Goal: Task Accomplishment & Management: Manage account settings

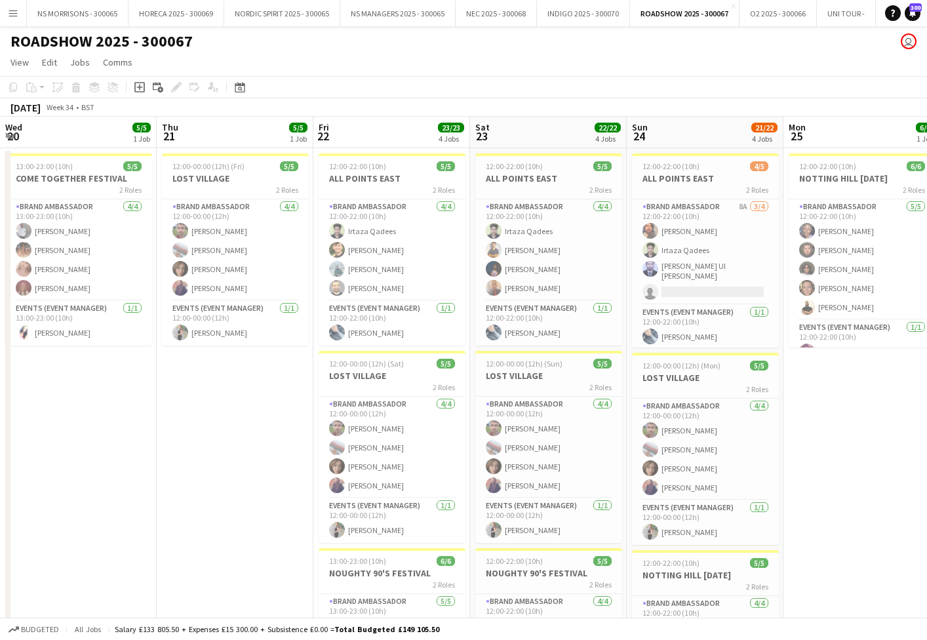
scroll to position [0, 351]
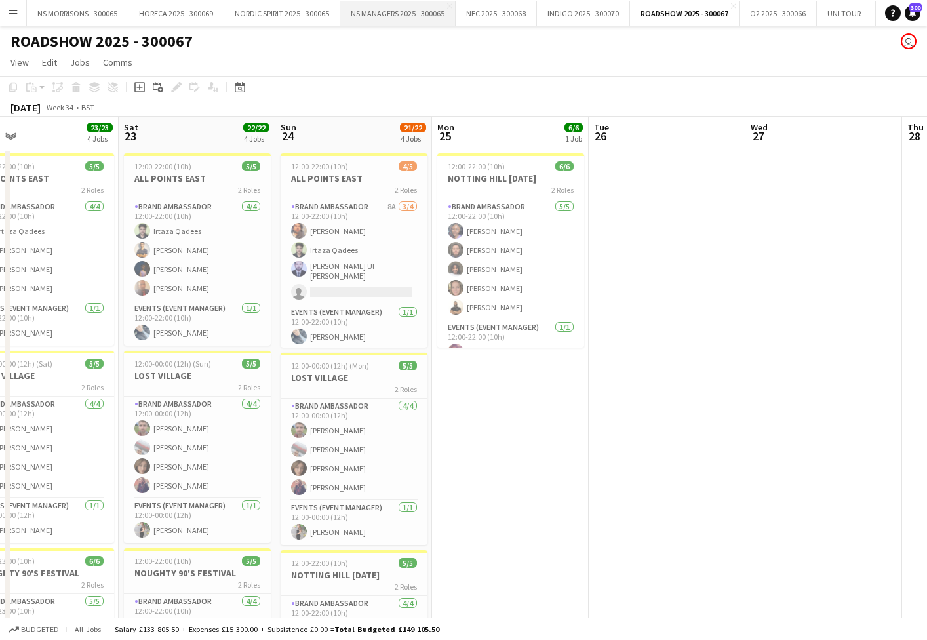
click at [411, 12] on button "NS MANAGERS 2025 - 300065 Close" at bounding box center [397, 14] width 115 height 26
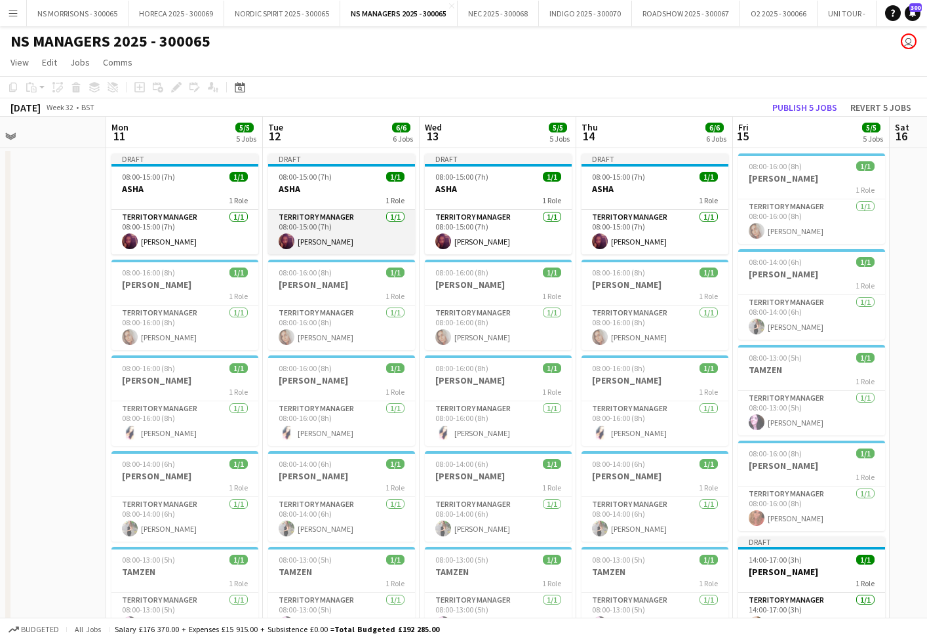
scroll to position [0, 380]
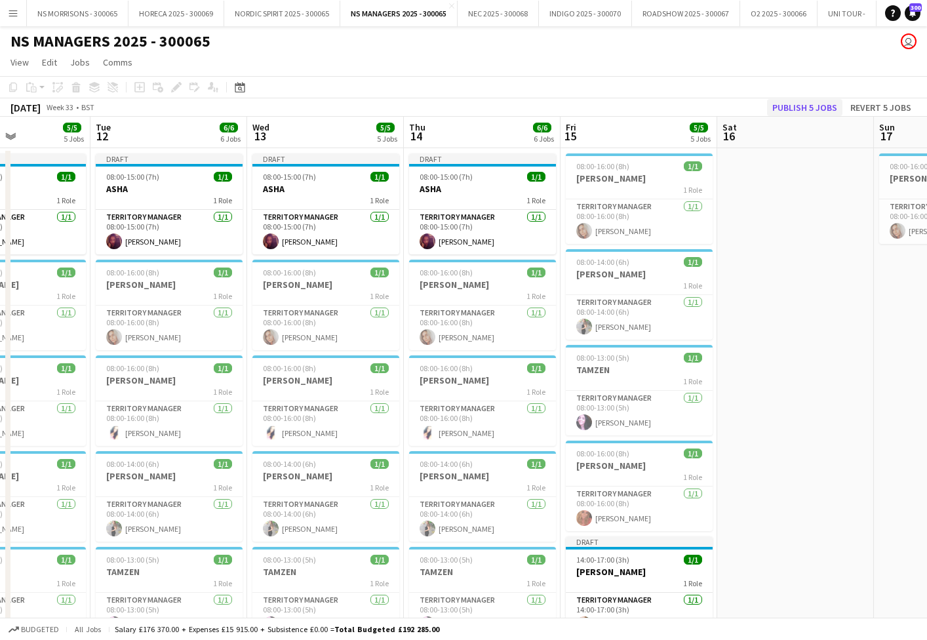
click at [815, 105] on button "Publish 5 jobs" at bounding box center [804, 107] width 75 height 17
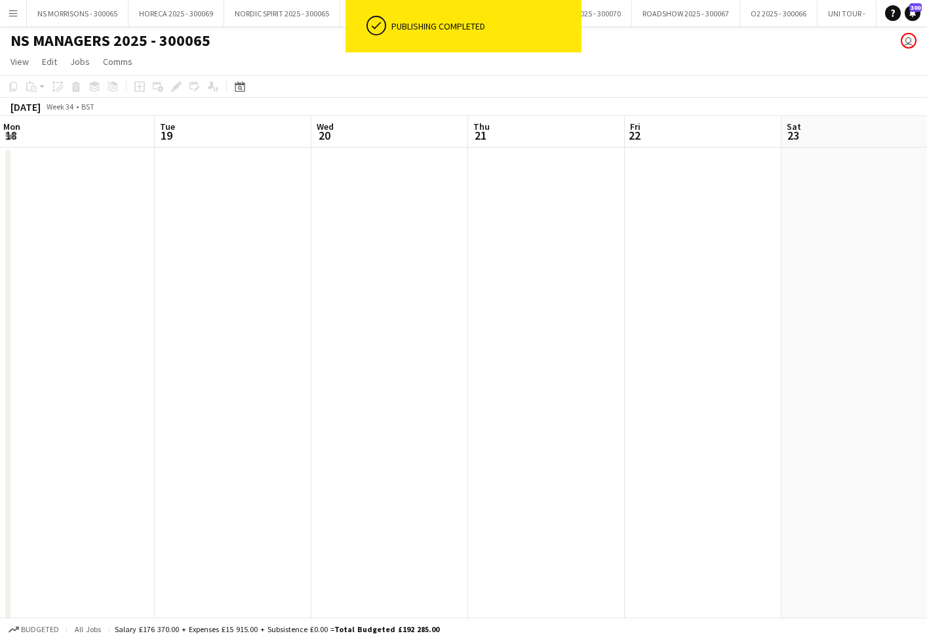
scroll to position [0, 471]
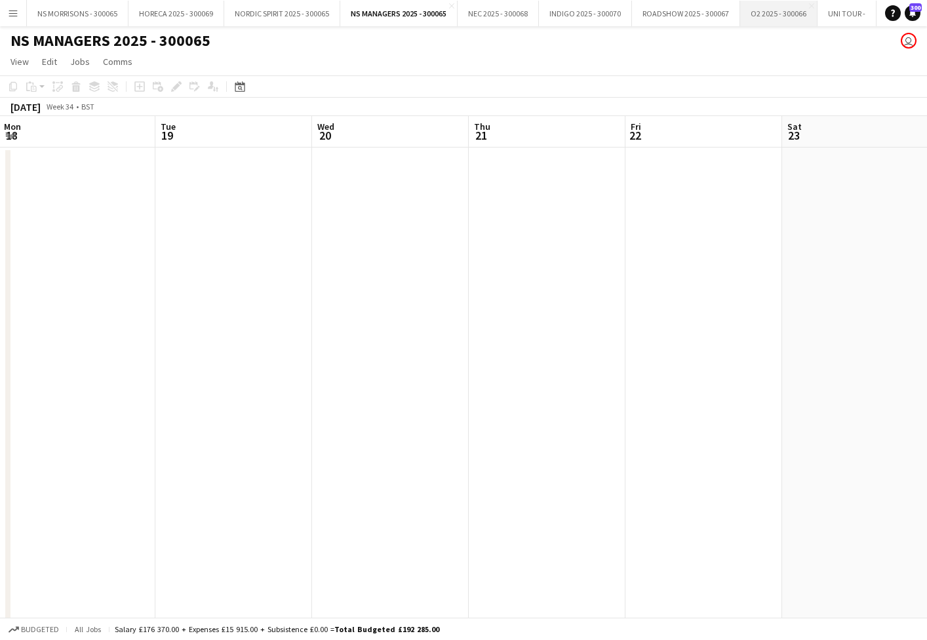
click at [798, 18] on button "O2 2025 - 300066 Close" at bounding box center [778, 14] width 77 height 26
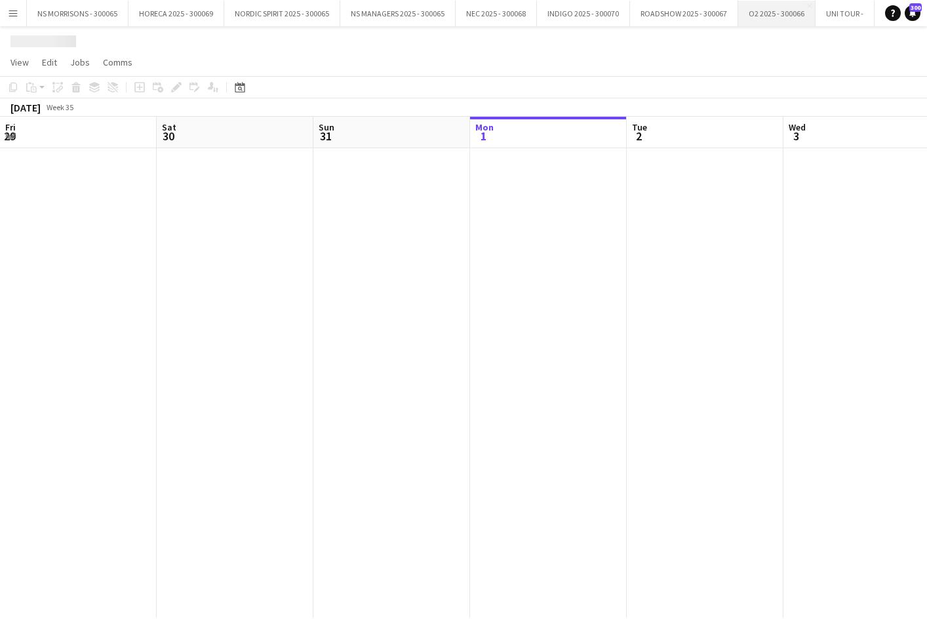
scroll to position [0, 313]
click at [798, 18] on button "O2 2025 - 300066 Close" at bounding box center [776, 14] width 77 height 26
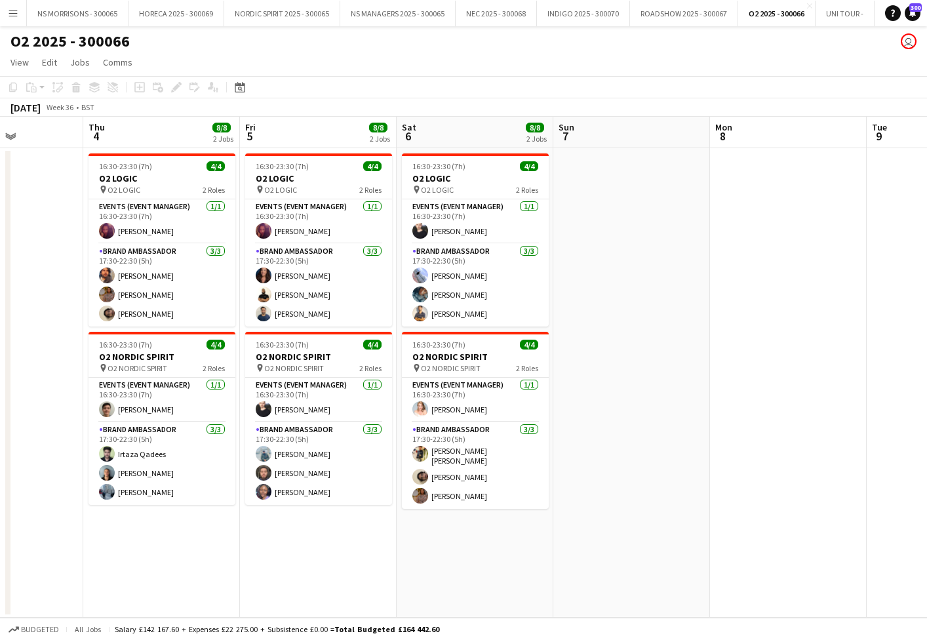
scroll to position [0, 389]
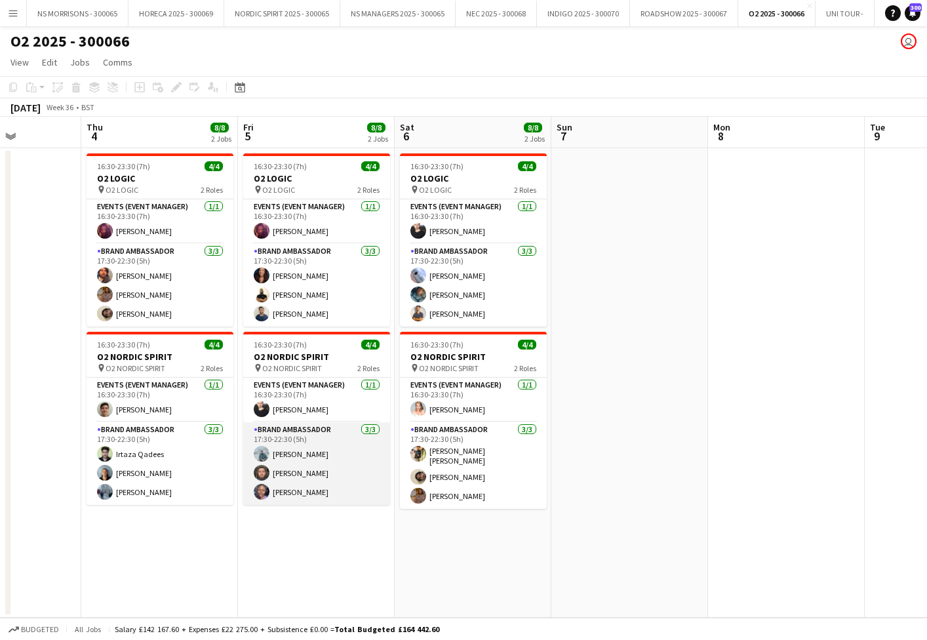
click at [306, 485] on app-card-role "Brand Ambassador [DATE] 17:30-22:30 (5h) [PERSON_NAME] [PERSON_NAME] [PERSON_NA…" at bounding box center [316, 463] width 147 height 83
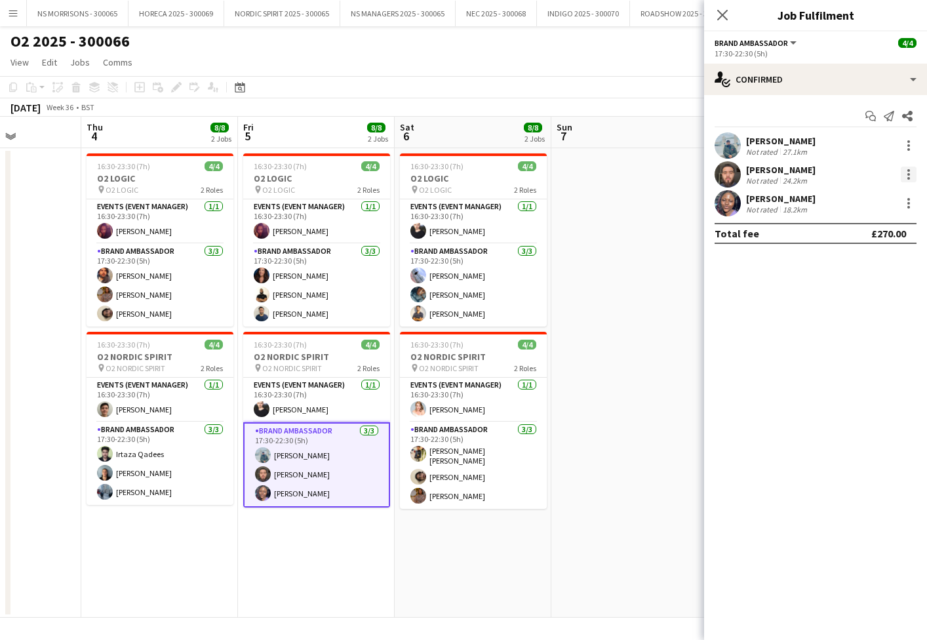
scroll to position [0, 0]
click at [911, 172] on div at bounding box center [909, 175] width 16 height 16
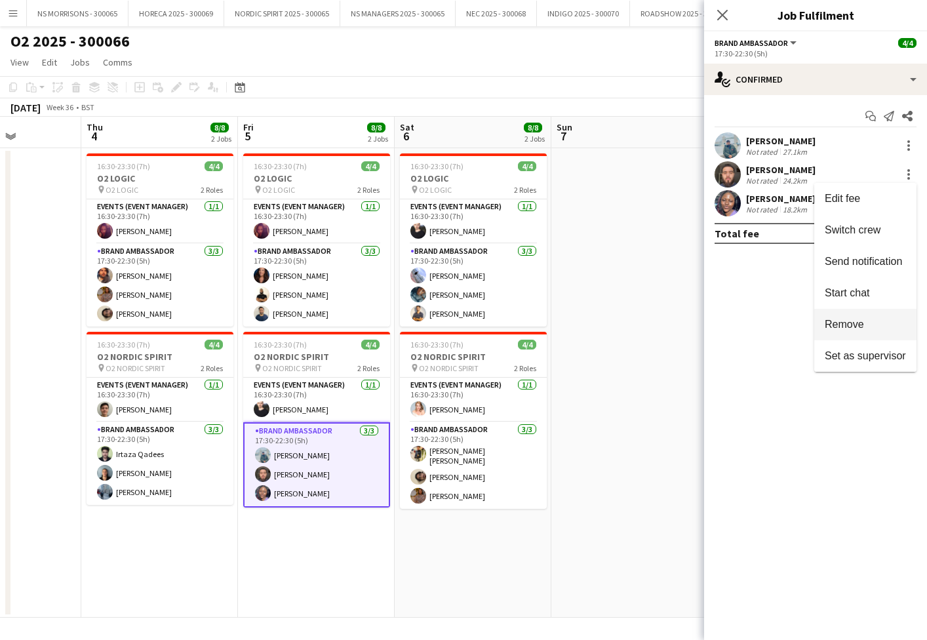
click at [853, 317] on button "Remove" at bounding box center [865, 324] width 102 height 31
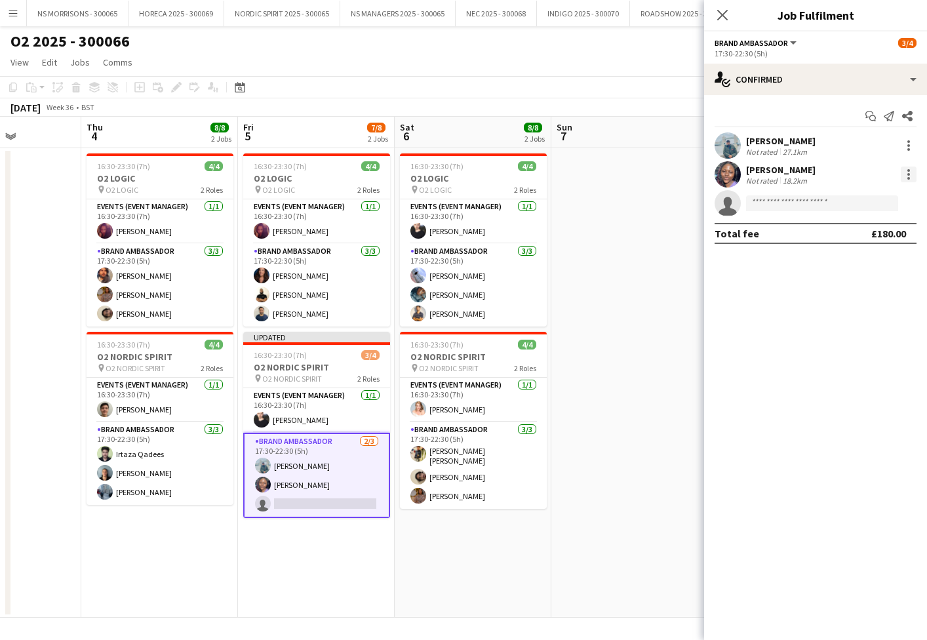
click at [909, 171] on div at bounding box center [908, 170] width 3 height 3
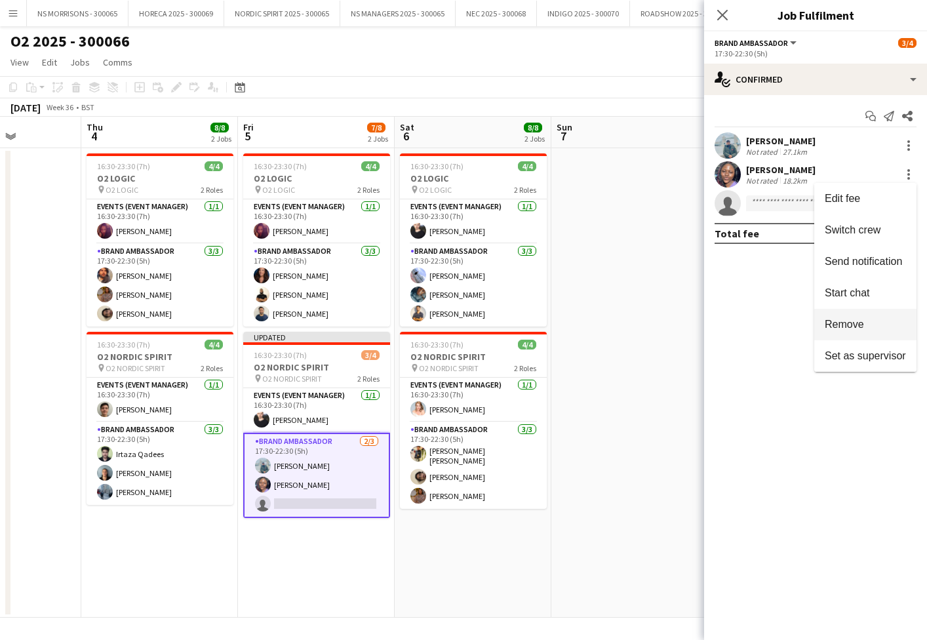
click at [852, 317] on button "Remove" at bounding box center [865, 324] width 102 height 31
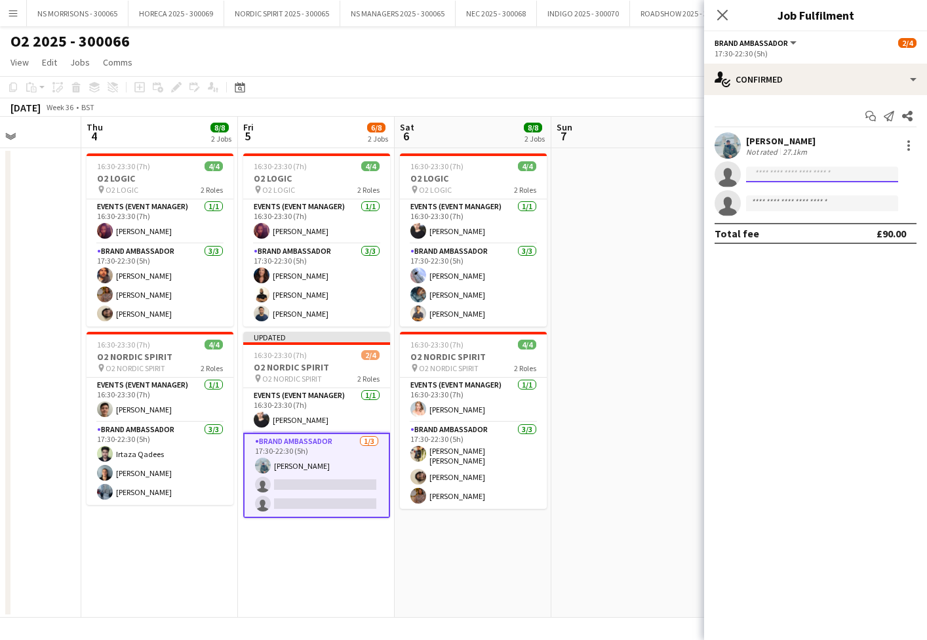
click at [785, 172] on input at bounding box center [822, 175] width 152 height 16
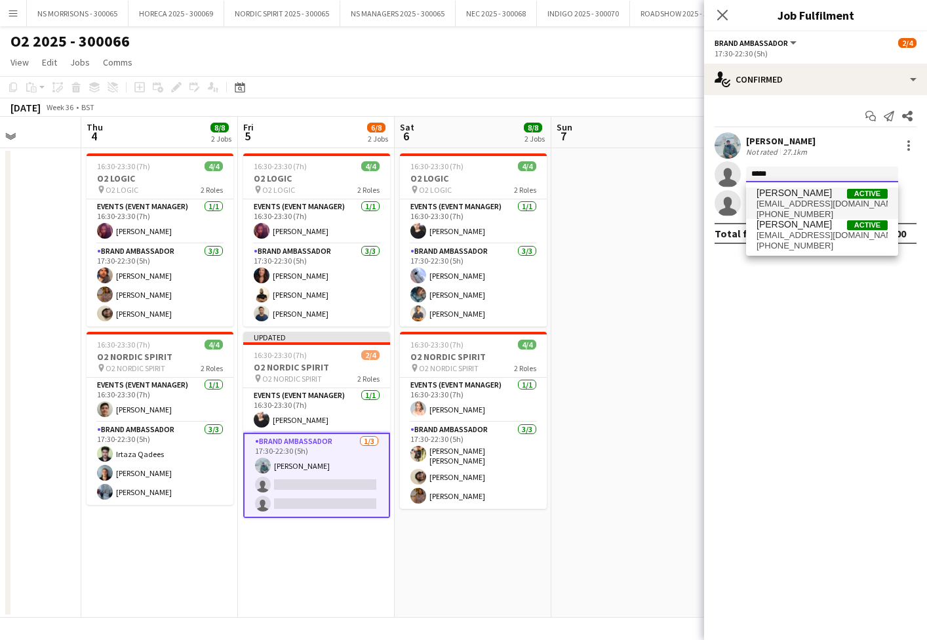
type input "*****"
drag, startPoint x: 796, startPoint y: 191, endPoint x: 812, endPoint y: 241, distance: 52.5
click at [812, 241] on span "[PHONE_NUMBER]" at bounding box center [822, 246] width 131 height 10
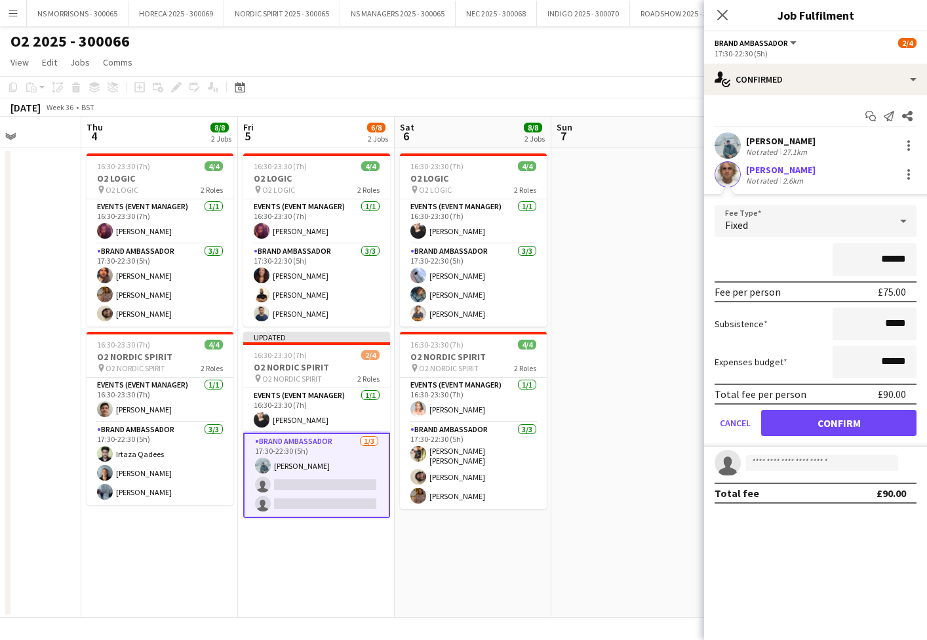
click at [797, 416] on button "Confirm" at bounding box center [838, 423] width 155 height 26
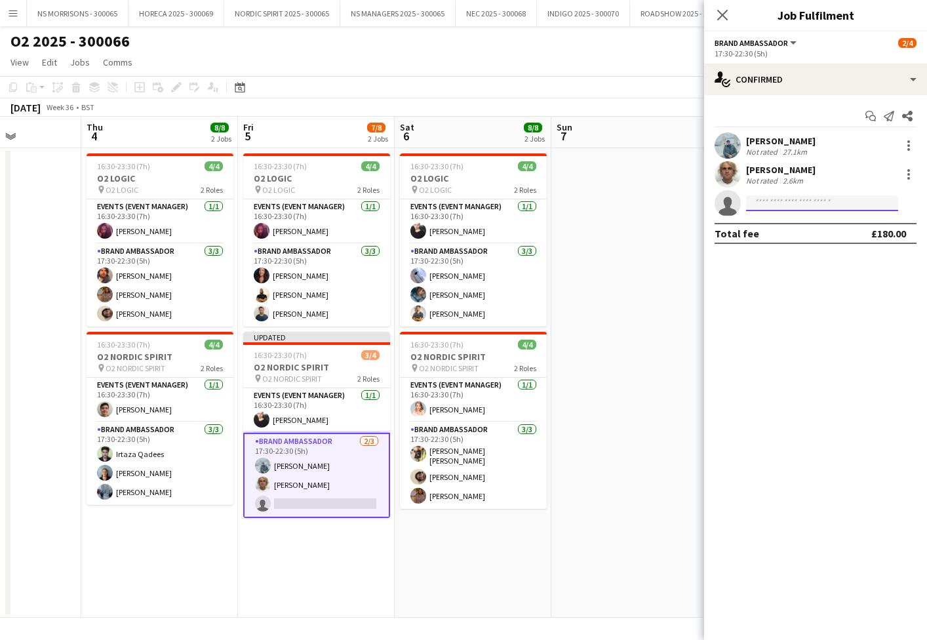
click at [762, 209] on input at bounding box center [822, 203] width 152 height 16
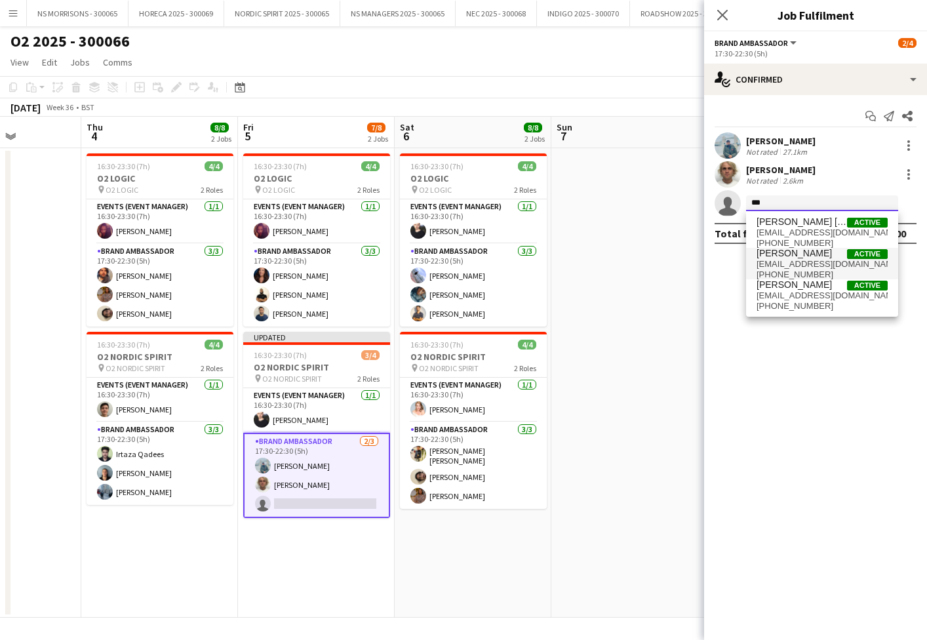
type input "***"
click at [773, 252] on span "[PERSON_NAME]" at bounding box center [794, 253] width 75 height 11
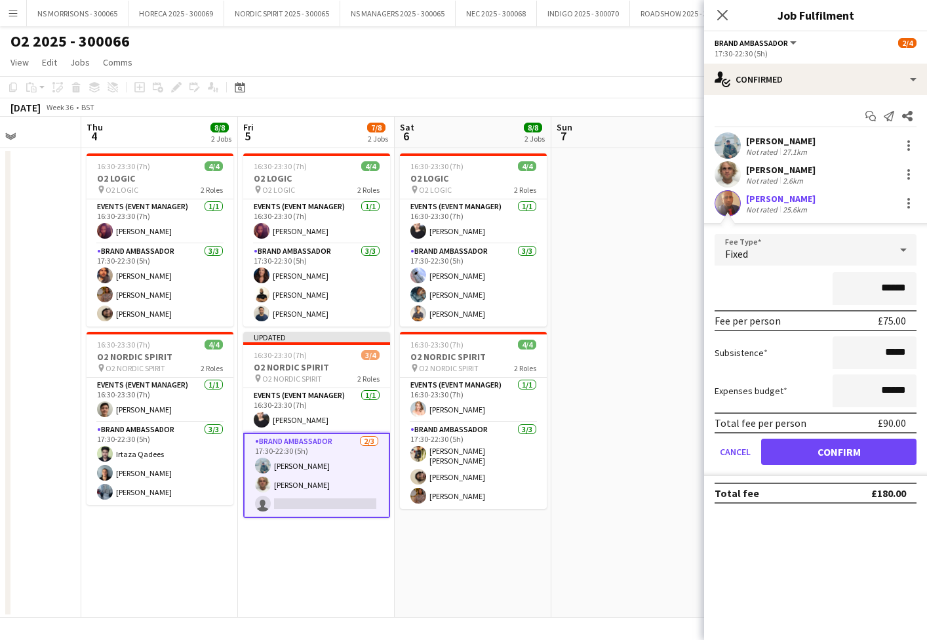
click at [790, 445] on button "Confirm" at bounding box center [838, 452] width 155 height 26
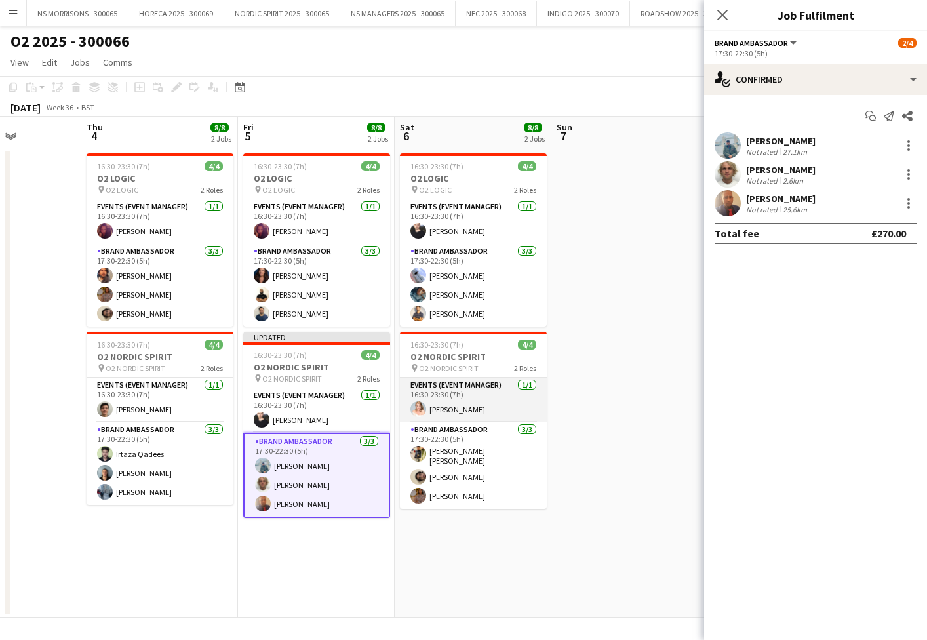
drag, startPoint x: 459, startPoint y: 401, endPoint x: 448, endPoint y: 401, distance: 11.1
click at [458, 401] on app-card-role "Events (Event Manager) [DATE] 16:30-23:30 (7h) [PERSON_NAME]" at bounding box center [473, 400] width 147 height 45
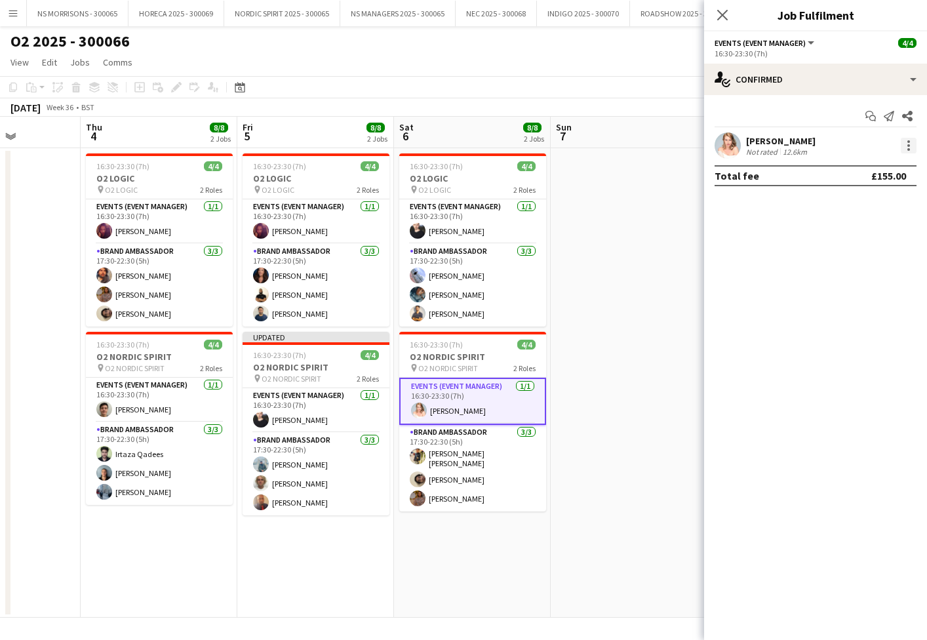
click at [911, 142] on div at bounding box center [909, 146] width 16 height 16
click at [862, 300] on span "Remove" at bounding box center [844, 295] width 39 height 11
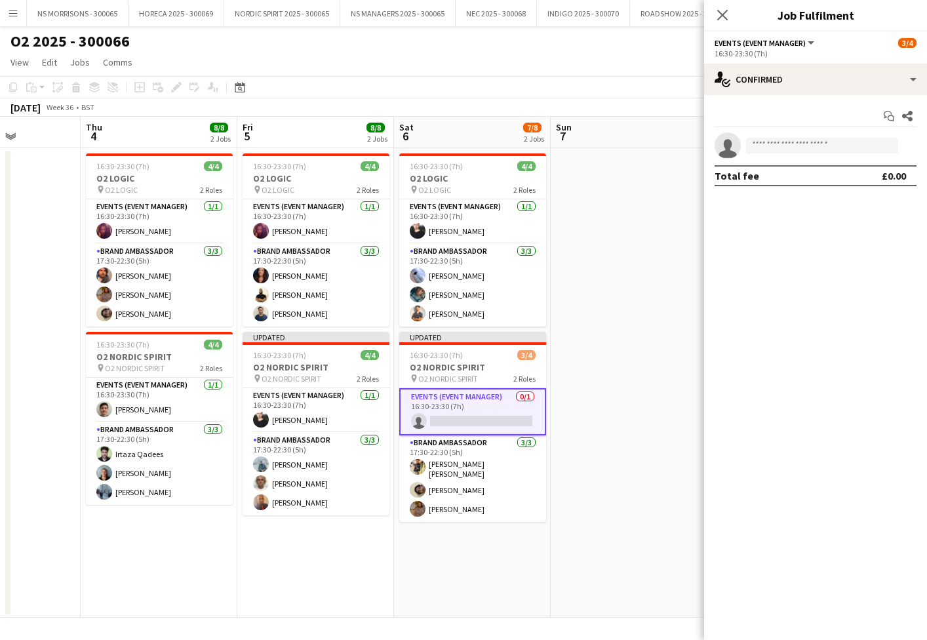
click at [662, 290] on app-date-cell at bounding box center [629, 382] width 157 height 469
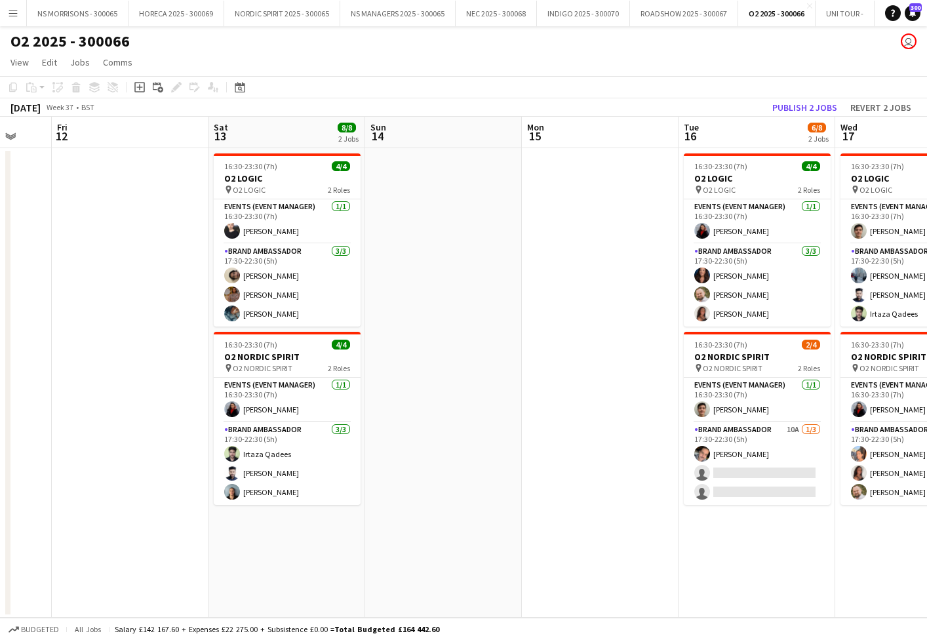
scroll to position [0, 422]
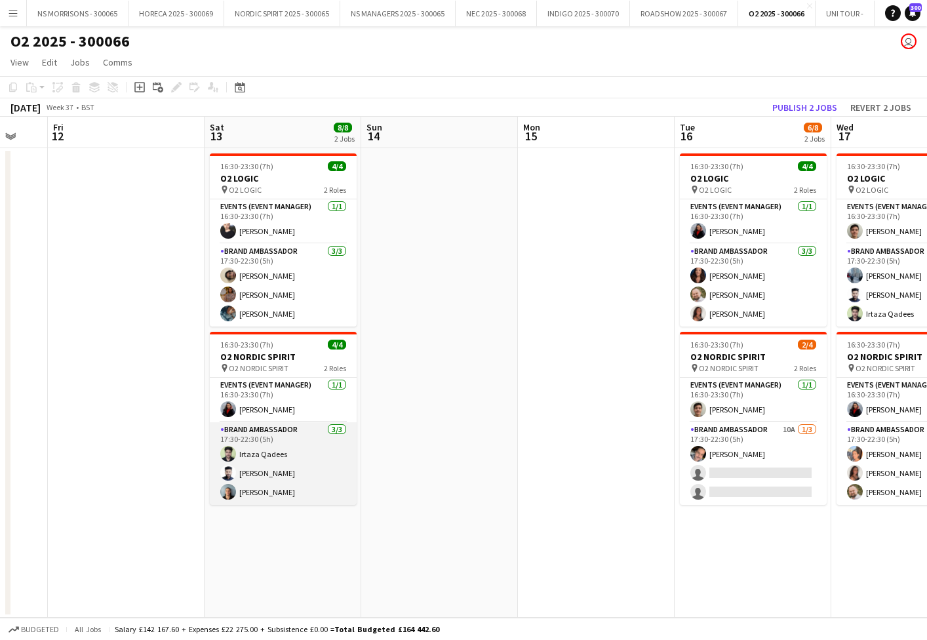
click at [296, 478] on app-card-role "Brand Ambassador [DATE] 17:30-22:30 (5h) [PERSON_NAME] [PERSON_NAME] [PERSON_NA…" at bounding box center [283, 463] width 147 height 83
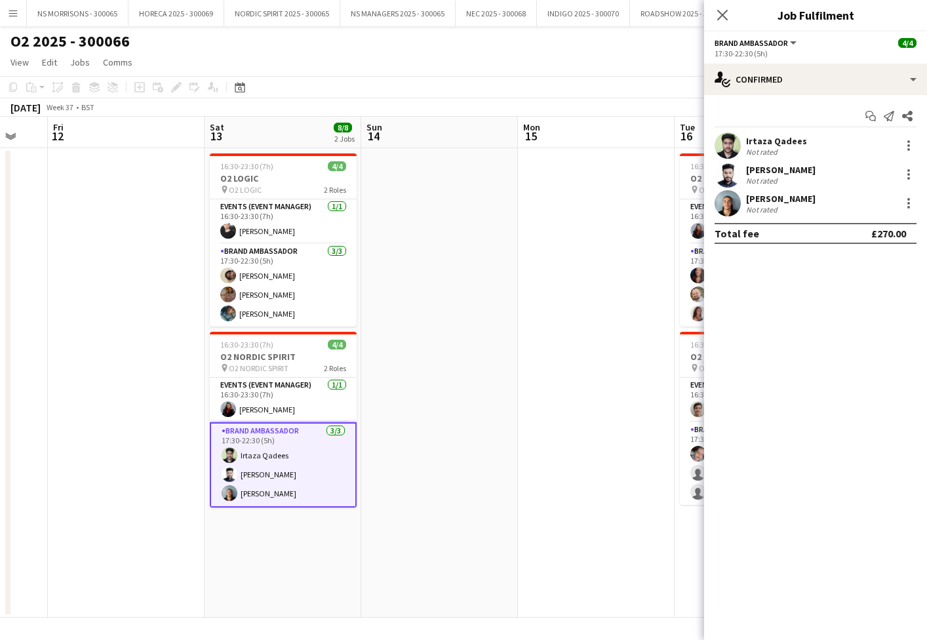
click at [296, 478] on app-card-role "Brand Ambassador [DATE] 17:30-22:30 (5h) [PERSON_NAME] [PERSON_NAME] [PERSON_NA…" at bounding box center [283, 464] width 147 height 85
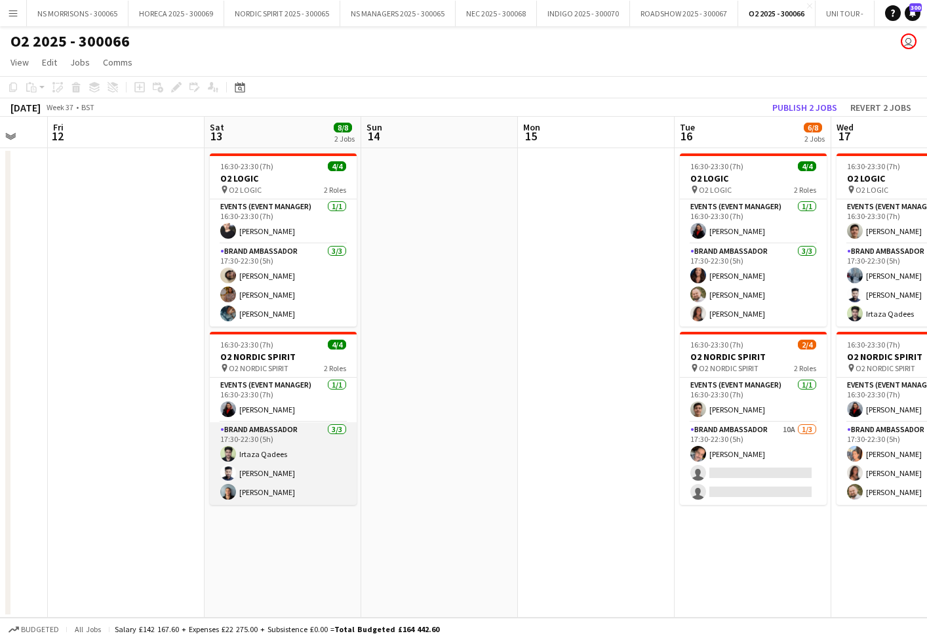
click at [287, 485] on app-card-role "Brand Ambassador [DATE] 17:30-22:30 (5h) [PERSON_NAME] [PERSON_NAME] [PERSON_NA…" at bounding box center [283, 463] width 147 height 83
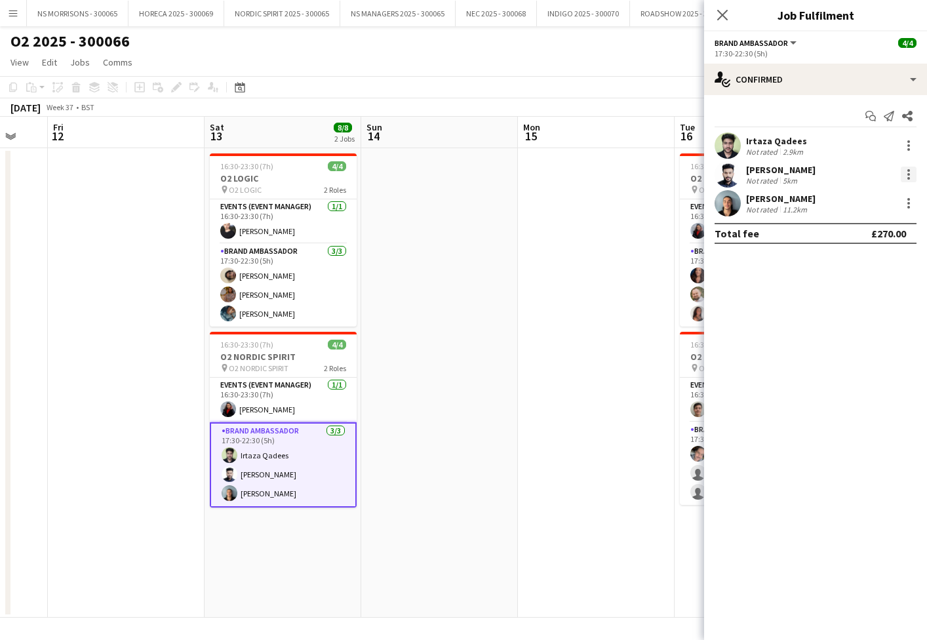
click at [904, 172] on div at bounding box center [909, 175] width 16 height 16
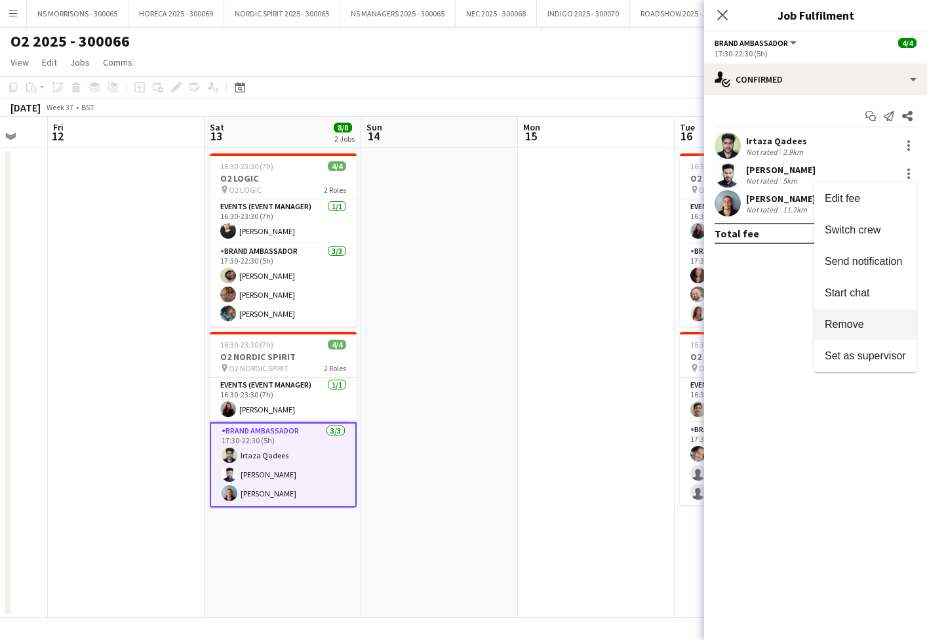
click at [856, 320] on span "Remove" at bounding box center [844, 324] width 39 height 11
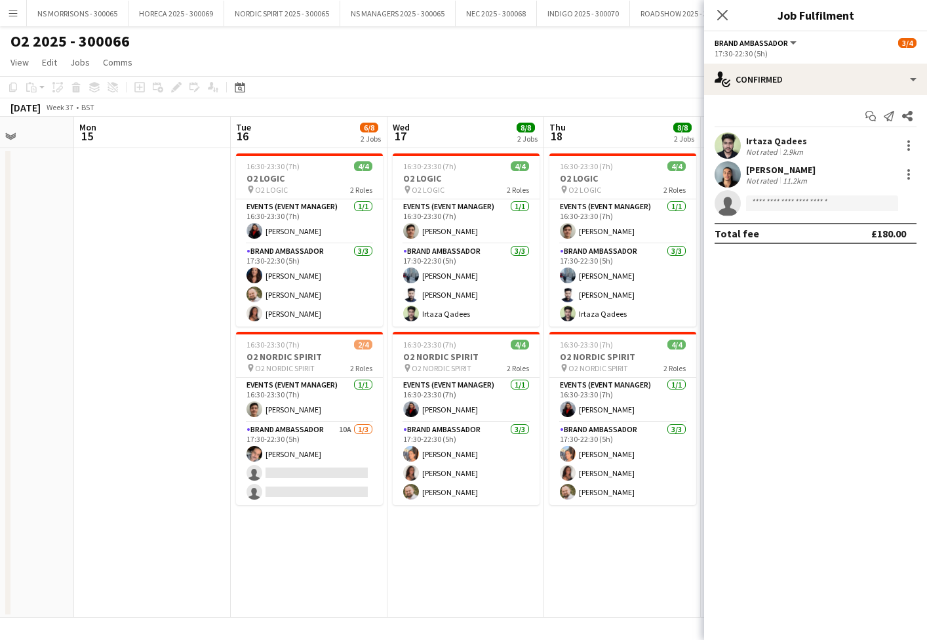
scroll to position [0, 399]
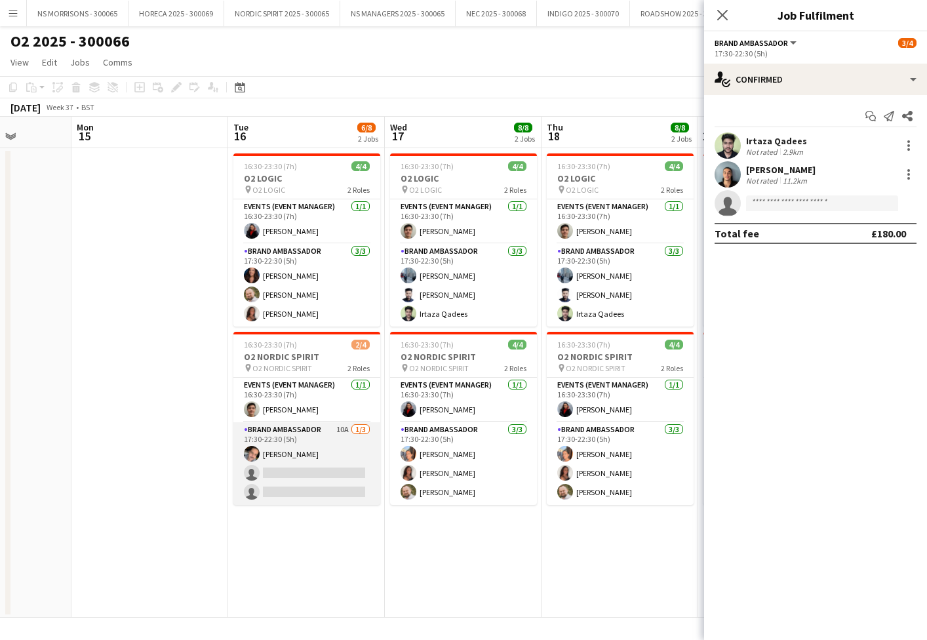
click at [299, 480] on app-card-role "Brand Ambassador 10A [DATE] 17:30-22:30 (5h) [PERSON_NAME] single-neutral-actio…" at bounding box center [306, 463] width 147 height 83
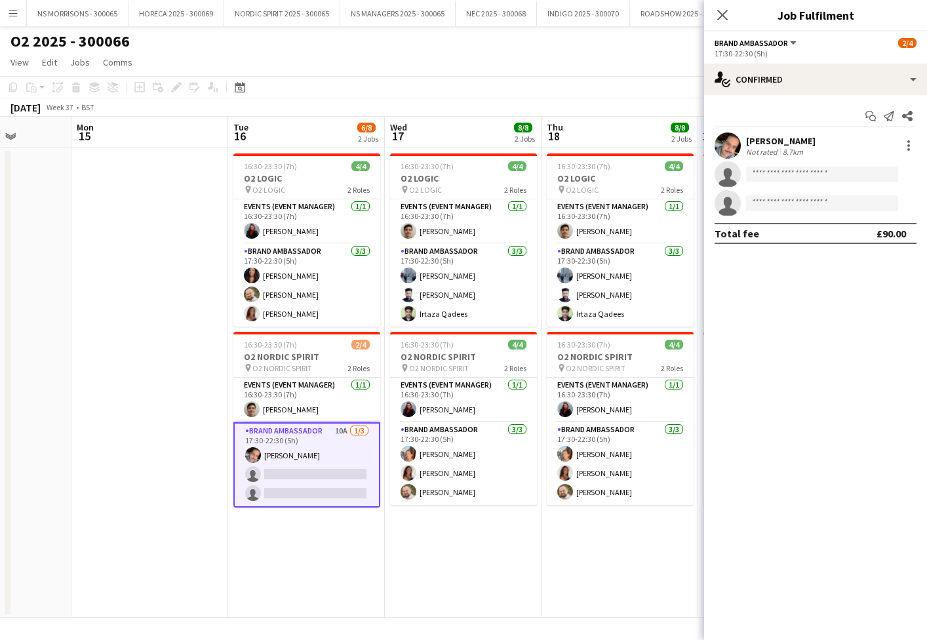
click at [778, 211] on app-invite-slot "single-neutral-actions" at bounding box center [815, 203] width 223 height 26
click at [778, 209] on input at bounding box center [822, 203] width 152 height 16
type input "*"
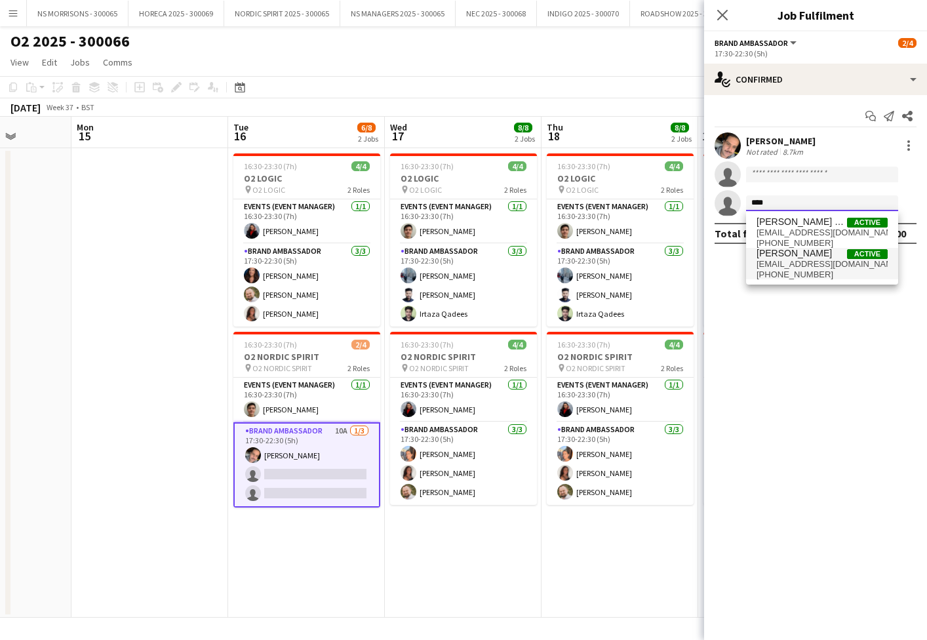
type input "****"
click at [786, 270] on span "[PHONE_NUMBER]" at bounding box center [822, 274] width 131 height 10
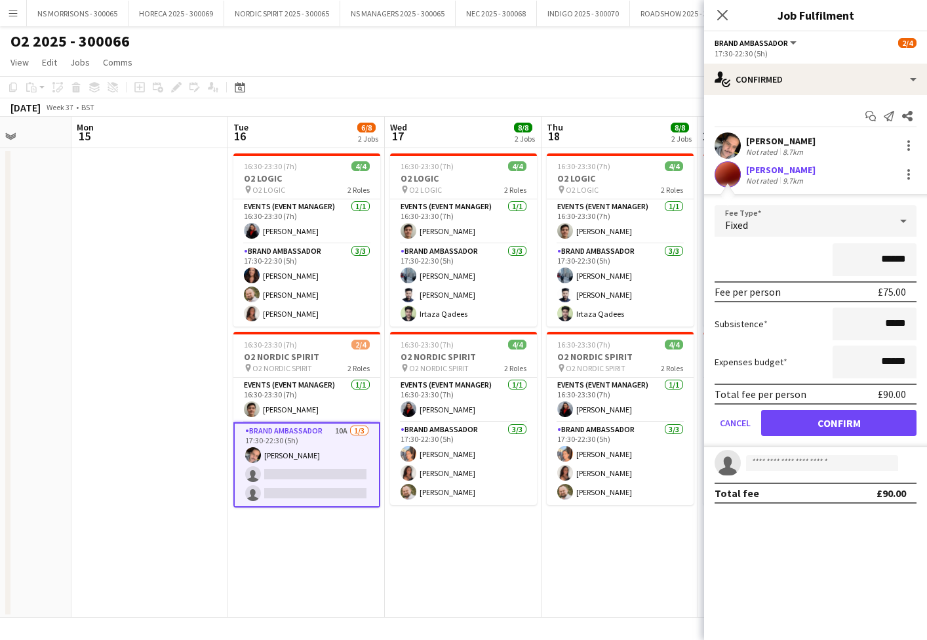
click at [781, 412] on button "Confirm" at bounding box center [838, 423] width 155 height 26
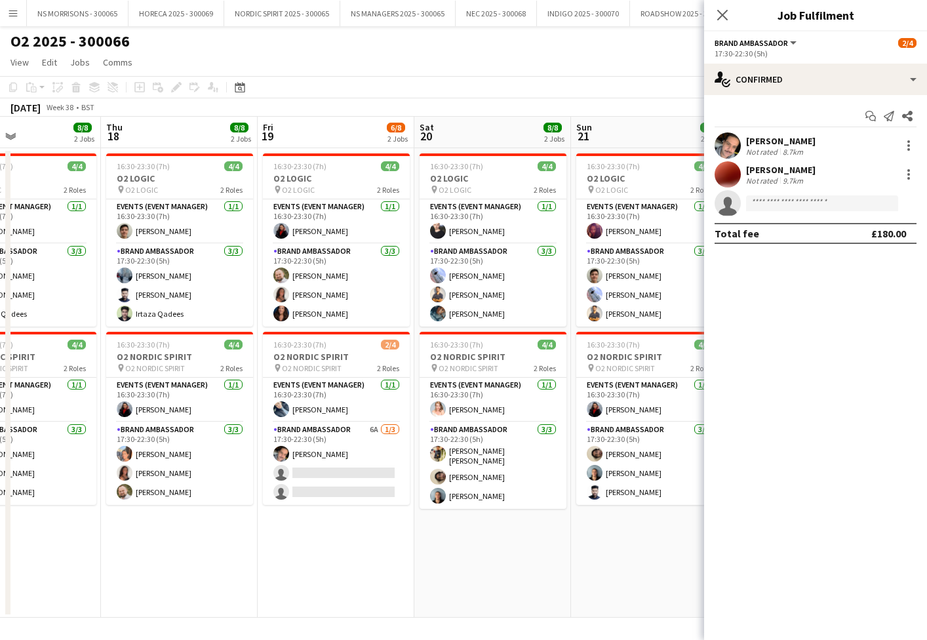
scroll to position [0, 532]
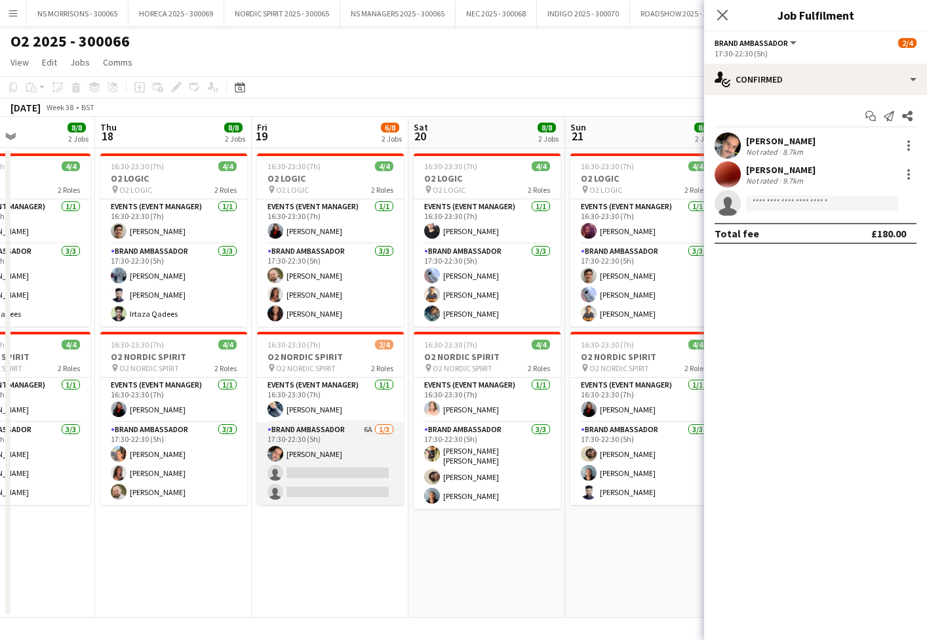
click at [332, 467] on app-card-role "Brand Ambassador 6A [DATE] 17:30-22:30 (5h) [PERSON_NAME] single-neutral-action…" at bounding box center [330, 463] width 147 height 83
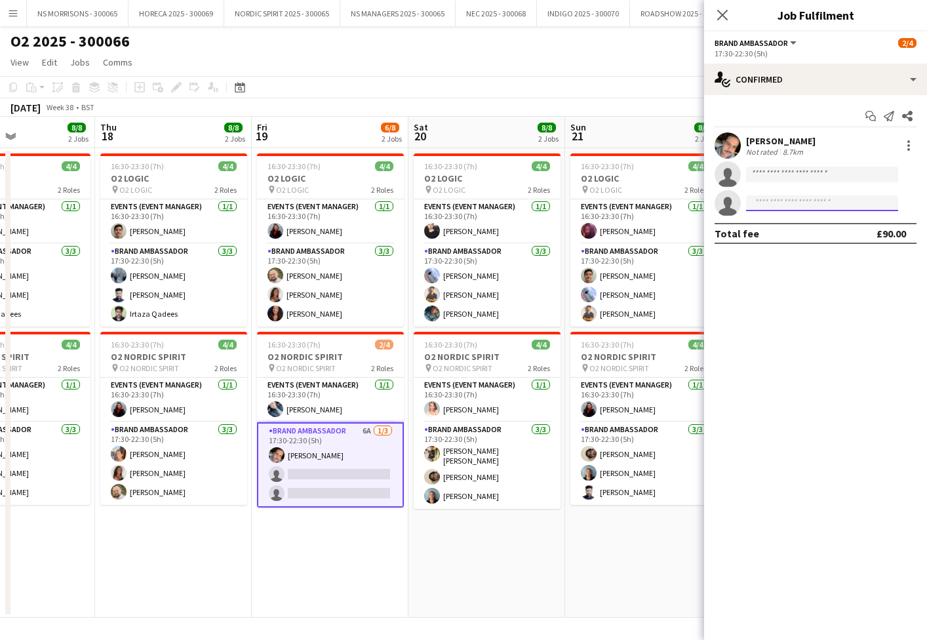
click at [793, 205] on input at bounding box center [822, 203] width 152 height 16
type input "*****"
click at [791, 237] on span "[EMAIL_ADDRESS][DOMAIN_NAME]" at bounding box center [822, 233] width 131 height 10
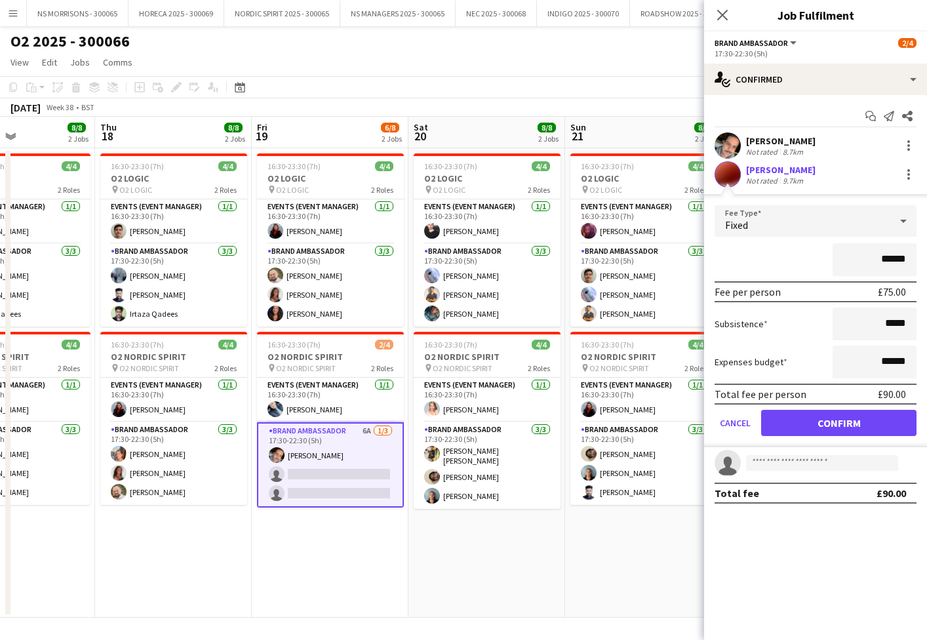
drag, startPoint x: 783, startPoint y: 418, endPoint x: 773, endPoint y: 416, distance: 9.9
click at [783, 418] on button "Confirm" at bounding box center [838, 423] width 155 height 26
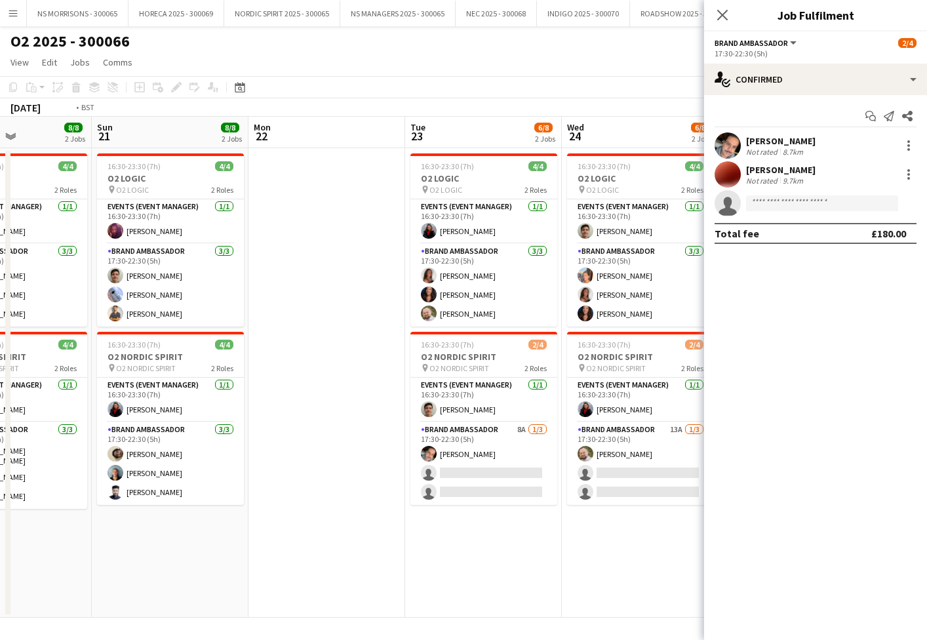
scroll to position [0, 384]
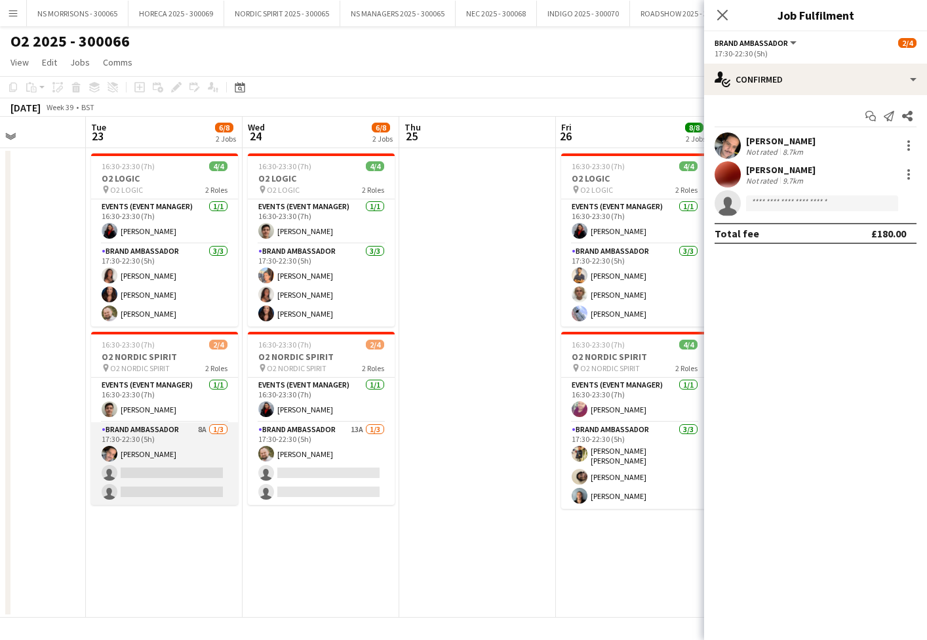
click at [143, 468] on app-card-role "Brand Ambassador 8A [DATE] 17:30-22:30 (5h) [PERSON_NAME] single-neutral-action…" at bounding box center [164, 463] width 147 height 83
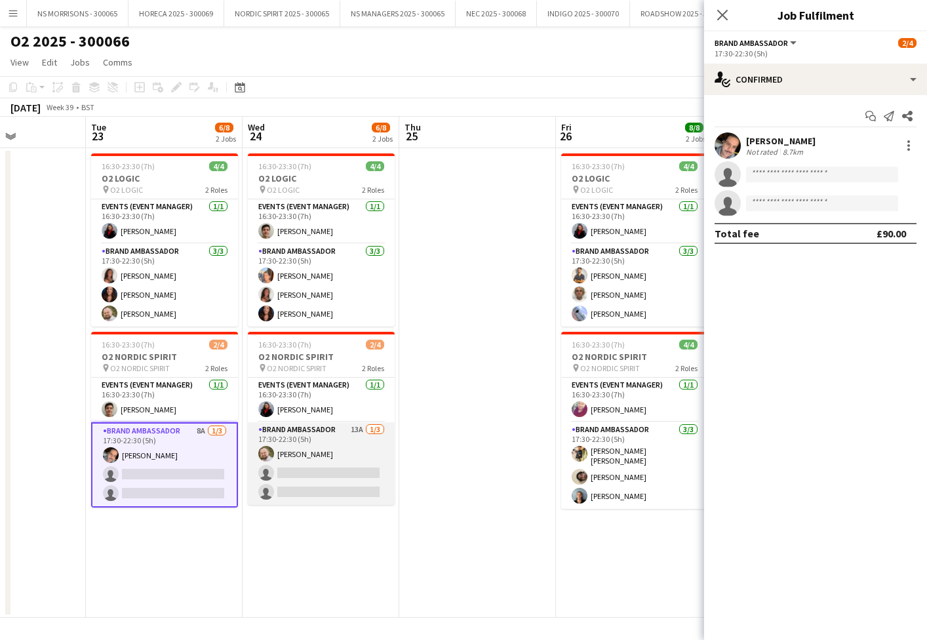
click at [337, 480] on app-card-role "Brand Ambassador 13A [DATE] 17:30-22:30 (5h) [PERSON_NAME] single-neutral-actio…" at bounding box center [321, 463] width 147 height 83
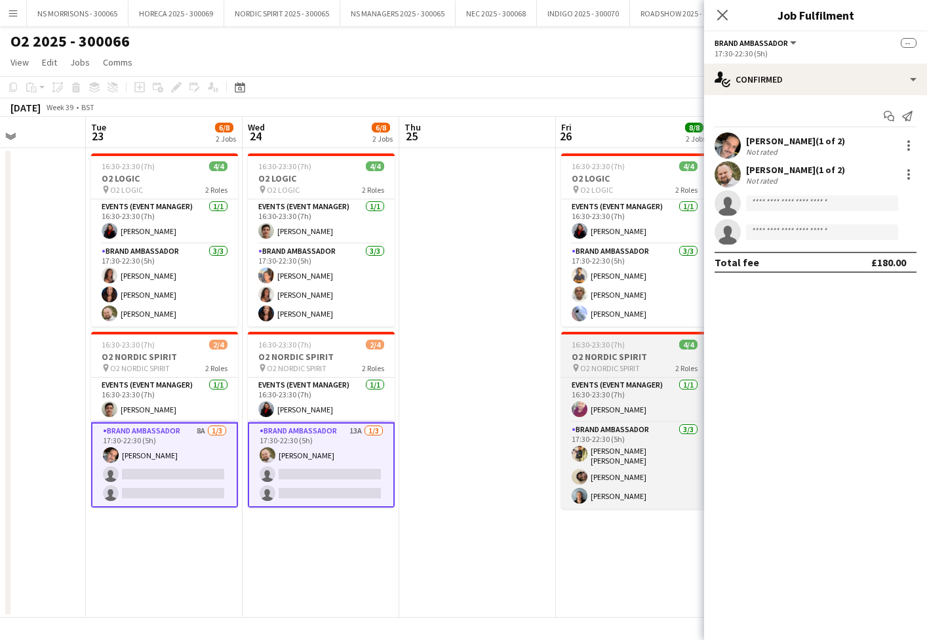
scroll to position [0, 385]
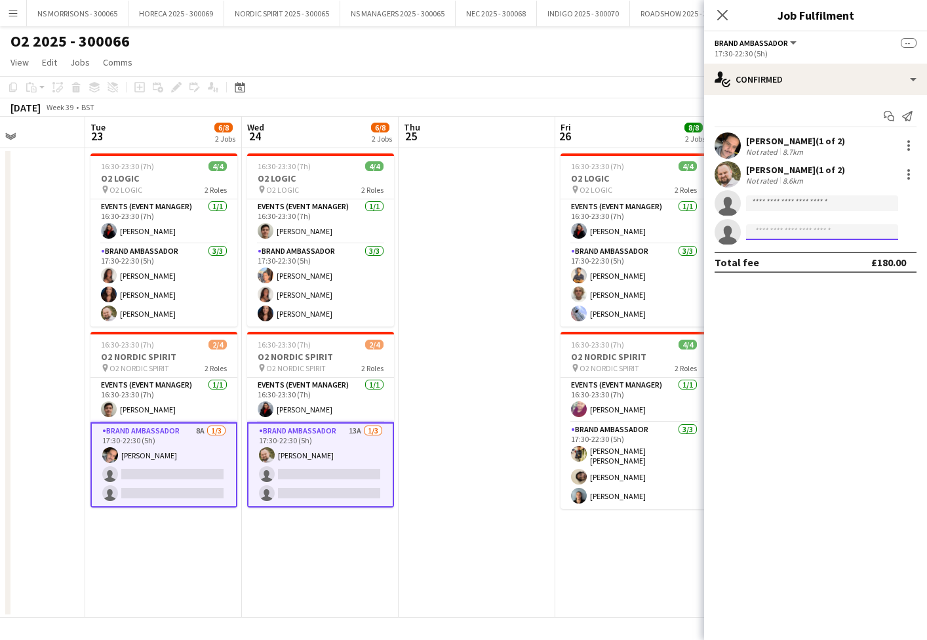
click at [776, 235] on input at bounding box center [822, 232] width 152 height 16
type input "****"
click at [779, 269] on span "[PHONE_NUMBER]" at bounding box center [822, 272] width 131 height 10
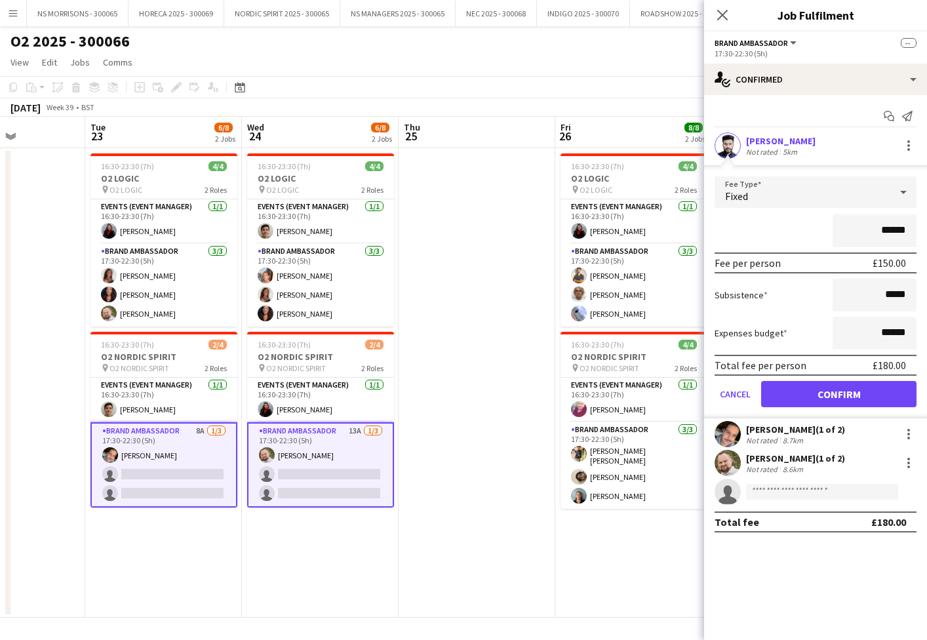
drag, startPoint x: 774, startPoint y: 399, endPoint x: 757, endPoint y: 396, distance: 17.2
click at [773, 399] on button "Confirm" at bounding box center [838, 394] width 155 height 26
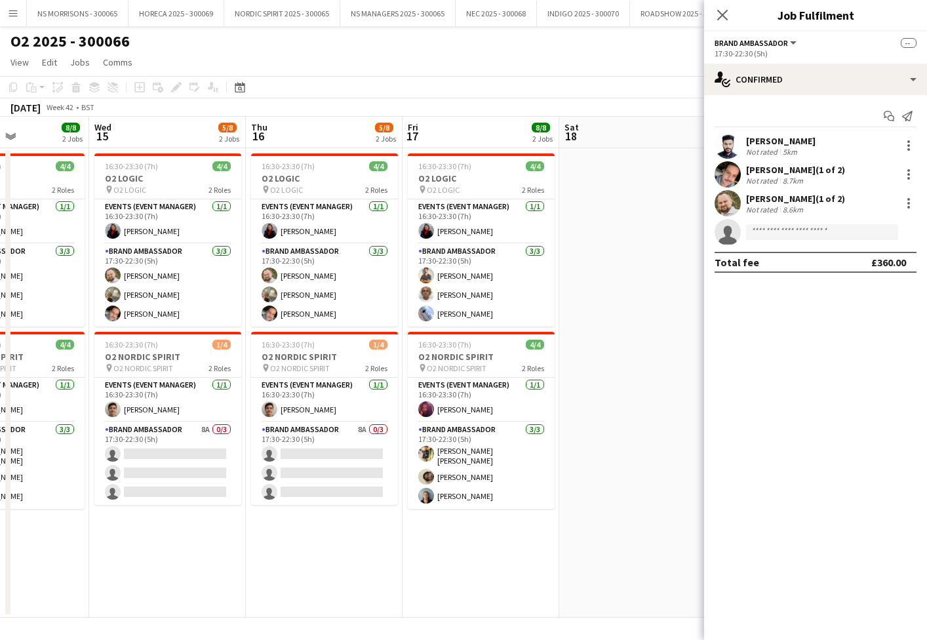
scroll to position [0, 375]
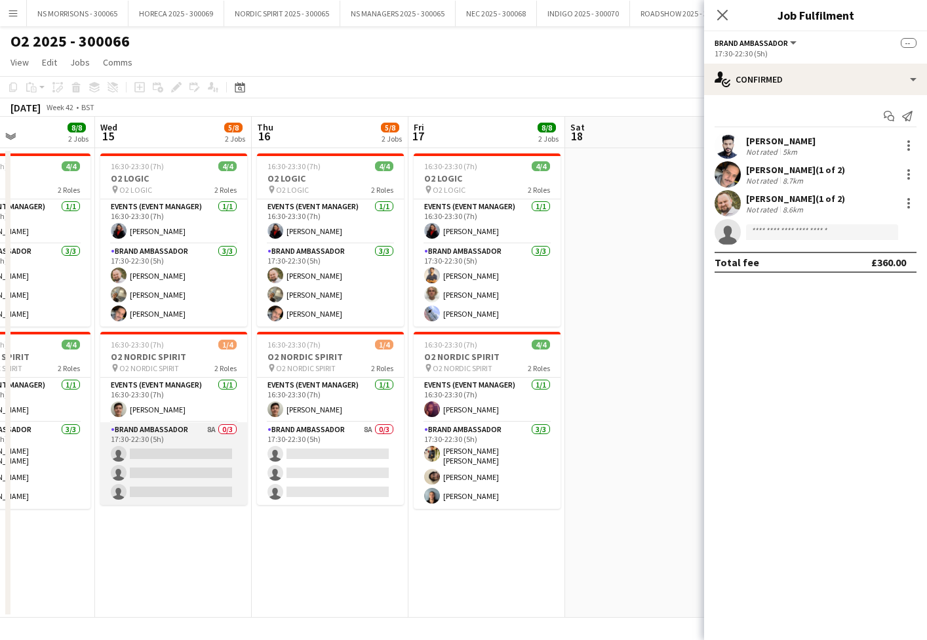
click at [171, 455] on app-card-role "Brand Ambassador 8A 0/3 17:30-22:30 (5h) single-neutral-actions single-neutral-…" at bounding box center [173, 463] width 147 height 83
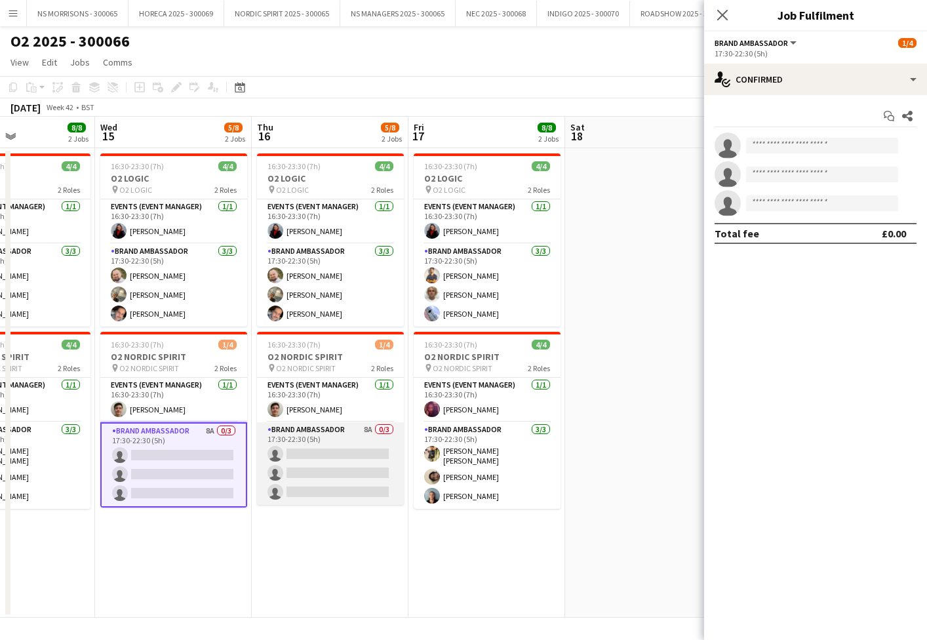
drag, startPoint x: 265, startPoint y: 454, endPoint x: 273, endPoint y: 454, distance: 7.9
click at [265, 454] on app-card-role "Brand Ambassador 8A 0/3 17:30-22:30 (5h) single-neutral-actions single-neutral-…" at bounding box center [330, 463] width 147 height 83
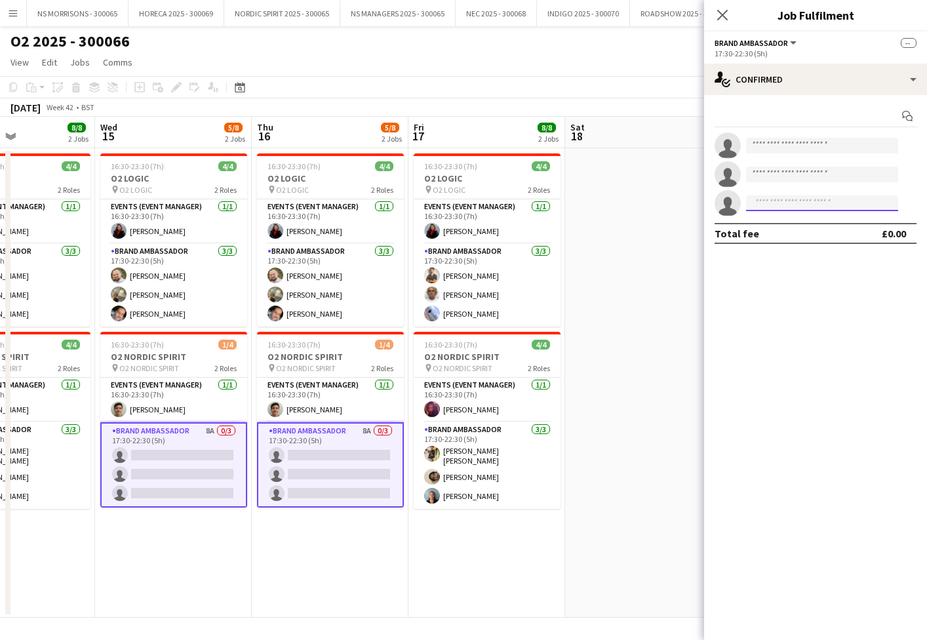
click at [763, 203] on input at bounding box center [822, 203] width 152 height 16
type input "*****"
click at [762, 230] on span "[EMAIL_ADDRESS][DOMAIN_NAME]" at bounding box center [822, 233] width 131 height 10
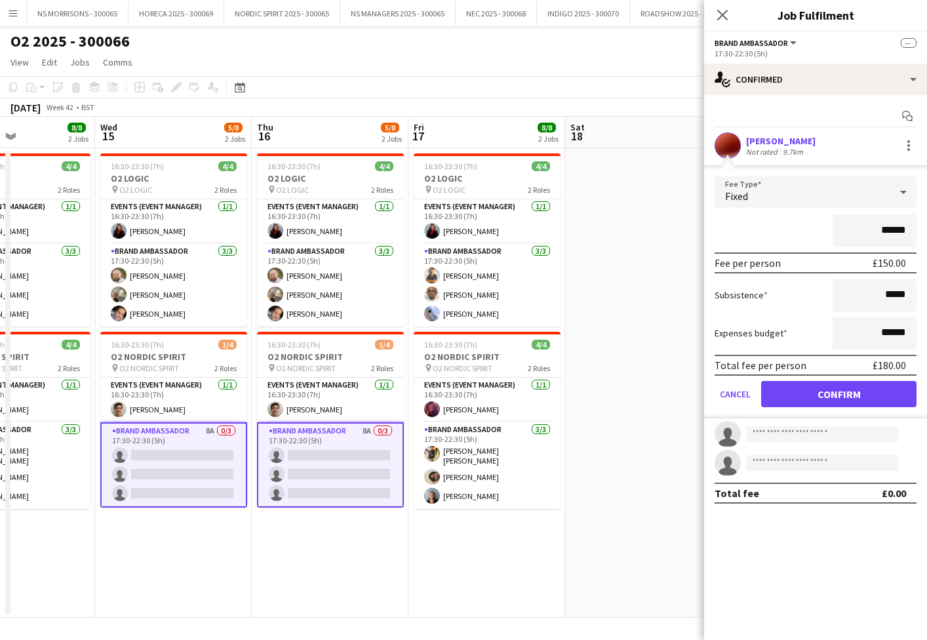
click at [773, 387] on button "Confirm" at bounding box center [838, 394] width 155 height 26
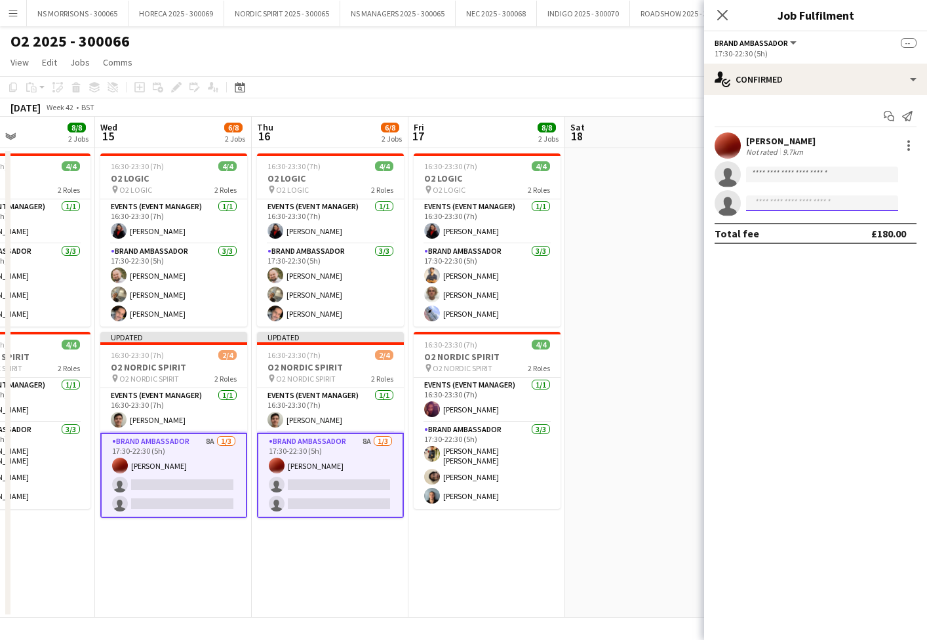
click at [766, 205] on input at bounding box center [822, 203] width 152 height 16
type input "****"
click at [766, 231] on span "[EMAIL_ADDRESS][DOMAIN_NAME]" at bounding box center [822, 233] width 131 height 10
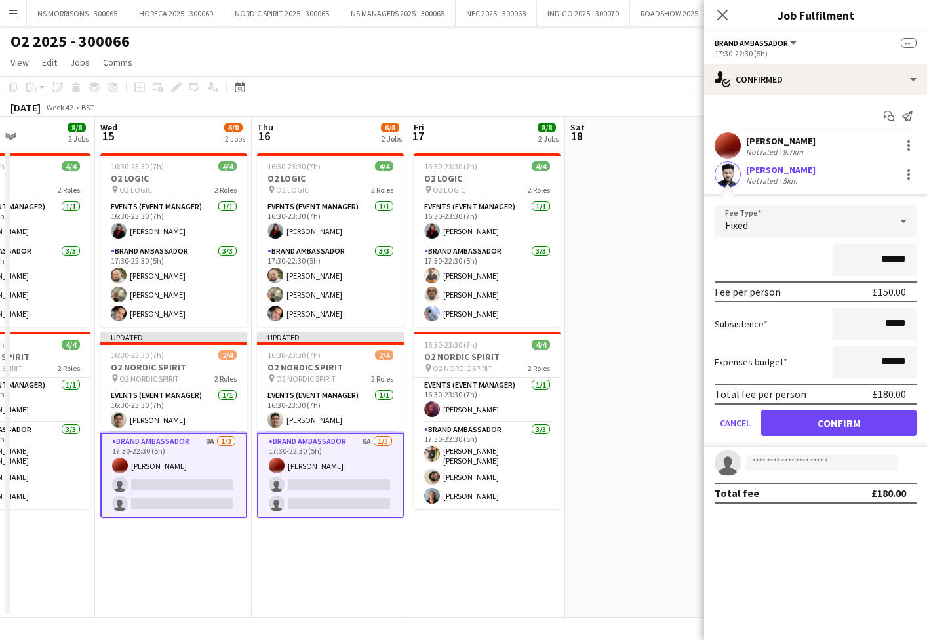
click at [786, 423] on button "Confirm" at bounding box center [838, 423] width 155 height 26
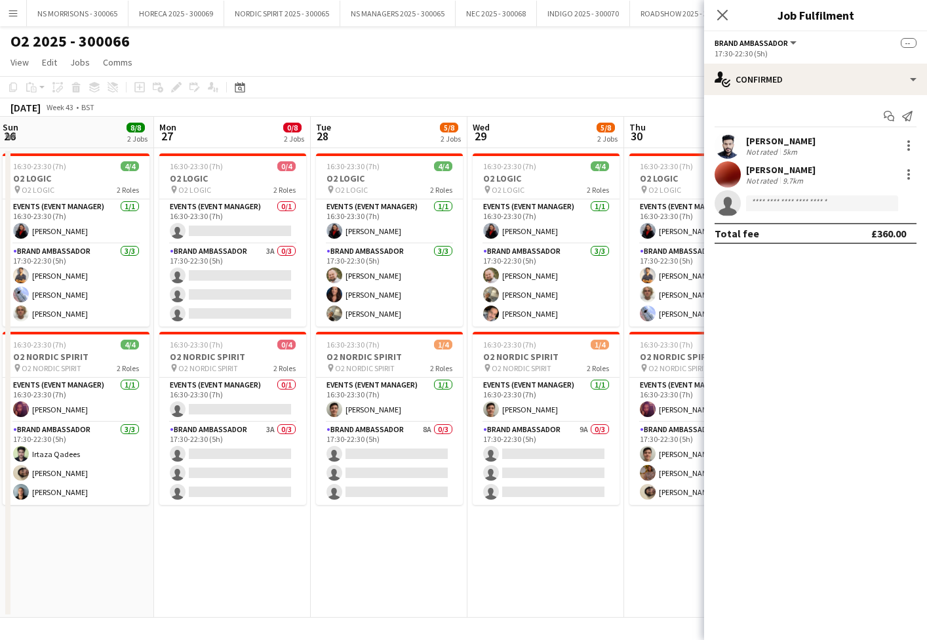
scroll to position [0, 478]
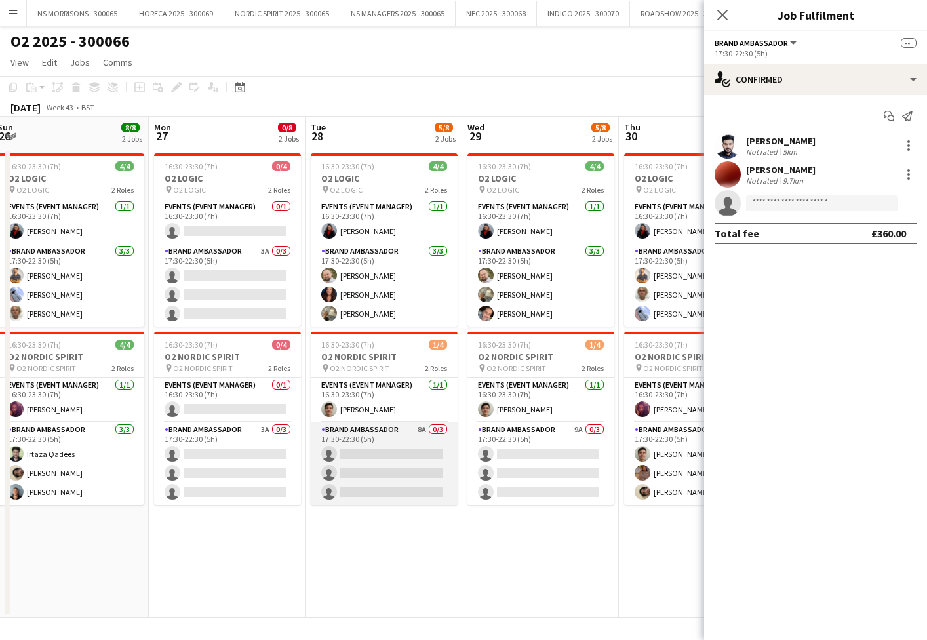
click at [418, 466] on app-card-role "Brand Ambassador 8A 0/3 17:30-22:30 (5h) single-neutral-actions single-neutral-…" at bounding box center [384, 463] width 147 height 83
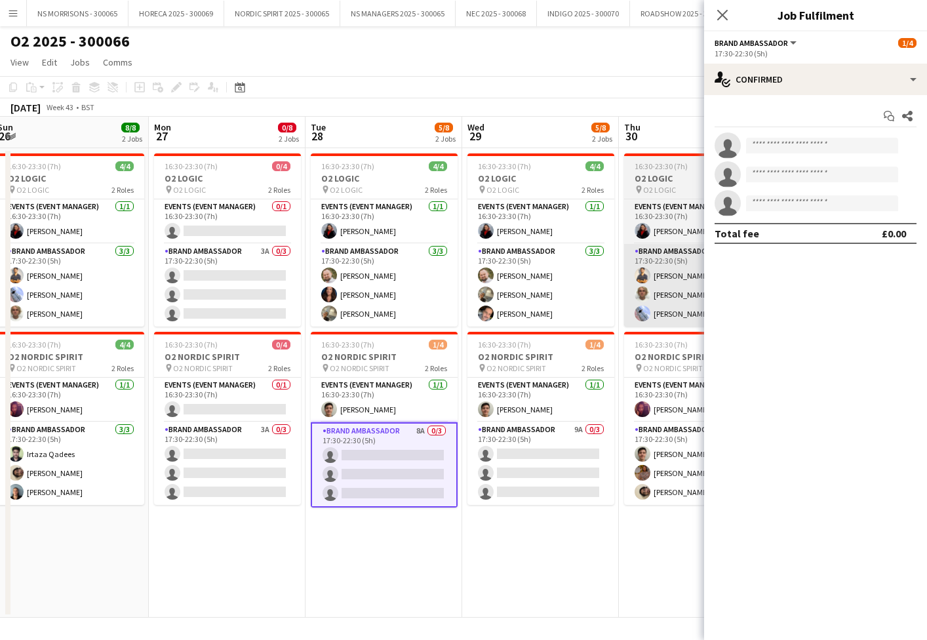
drag, startPoint x: 547, startPoint y: 458, endPoint x: 685, endPoint y: 323, distance: 192.4
click at [547, 458] on app-card-role "Brand Ambassador 9A 0/3 17:30-22:30 (5h) single-neutral-actions single-neutral-…" at bounding box center [540, 463] width 147 height 83
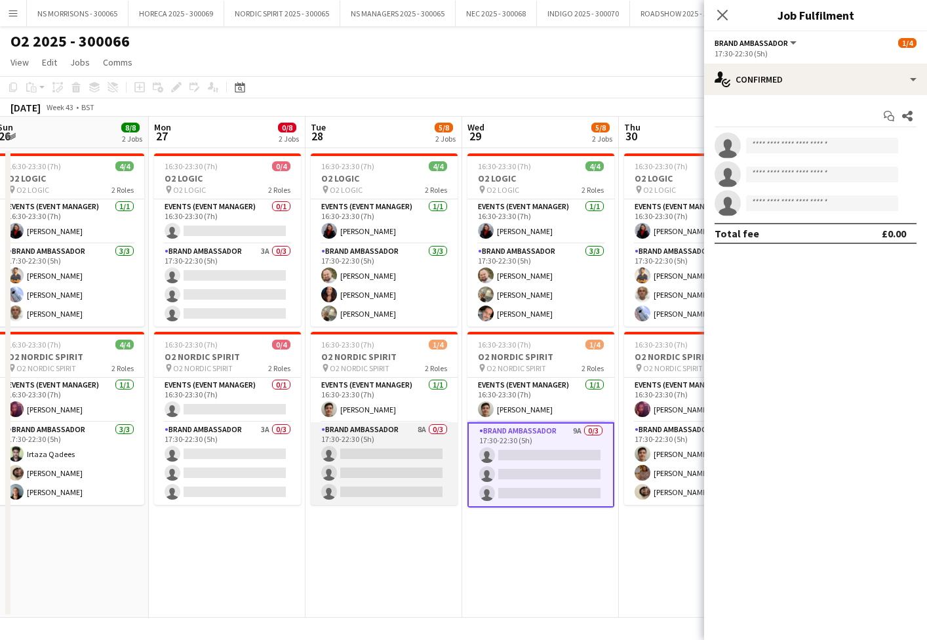
click at [404, 438] on app-card-role "Brand Ambassador 8A 0/3 17:30-22:30 (5h) single-neutral-actions single-neutral-…" at bounding box center [384, 463] width 147 height 83
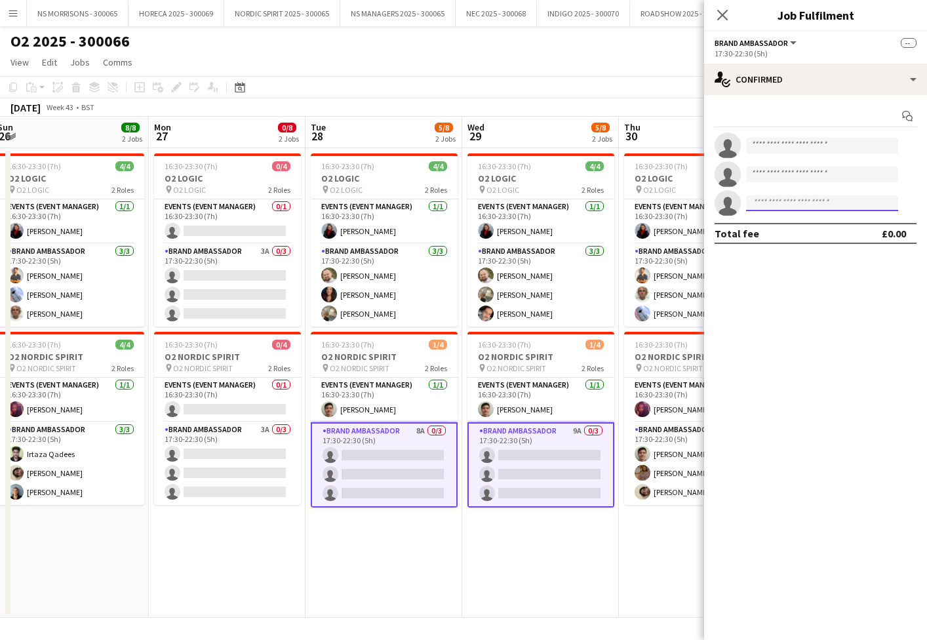
click at [780, 205] on input at bounding box center [822, 203] width 152 height 16
type input "*****"
click at [783, 226] on span "[PERSON_NAME]" at bounding box center [794, 221] width 75 height 11
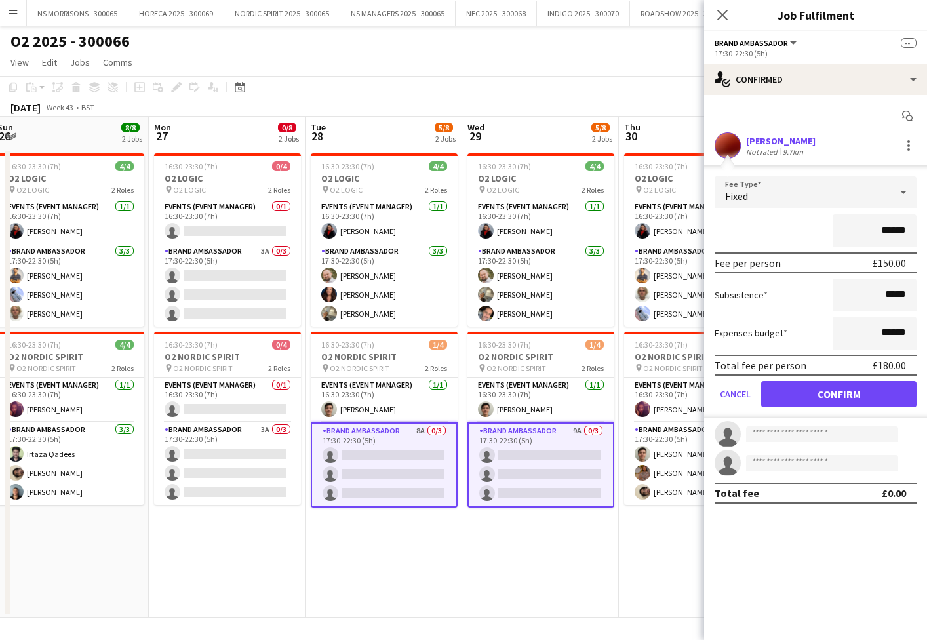
drag, startPoint x: 779, startPoint y: 397, endPoint x: 747, endPoint y: 296, distance: 106.0
click at [779, 395] on button "Confirm" at bounding box center [838, 394] width 155 height 26
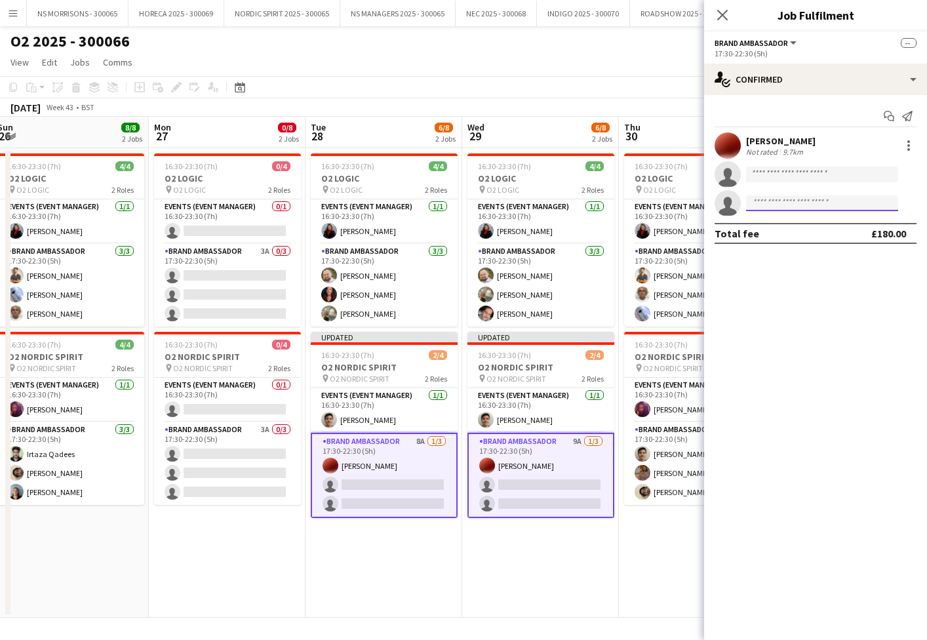
click at [755, 208] on input at bounding box center [822, 203] width 152 height 16
type input "****"
drag, startPoint x: 761, startPoint y: 242, endPoint x: 761, endPoint y: 260, distance: 18.4
click at [760, 242] on span "[PHONE_NUMBER]" at bounding box center [822, 243] width 131 height 10
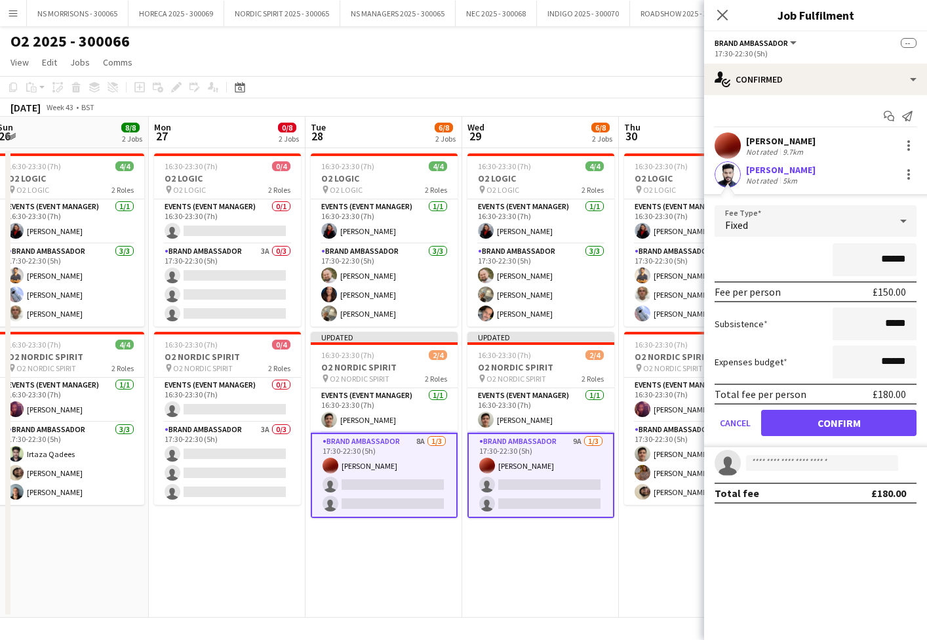
click at [782, 416] on button "Confirm" at bounding box center [838, 423] width 155 height 26
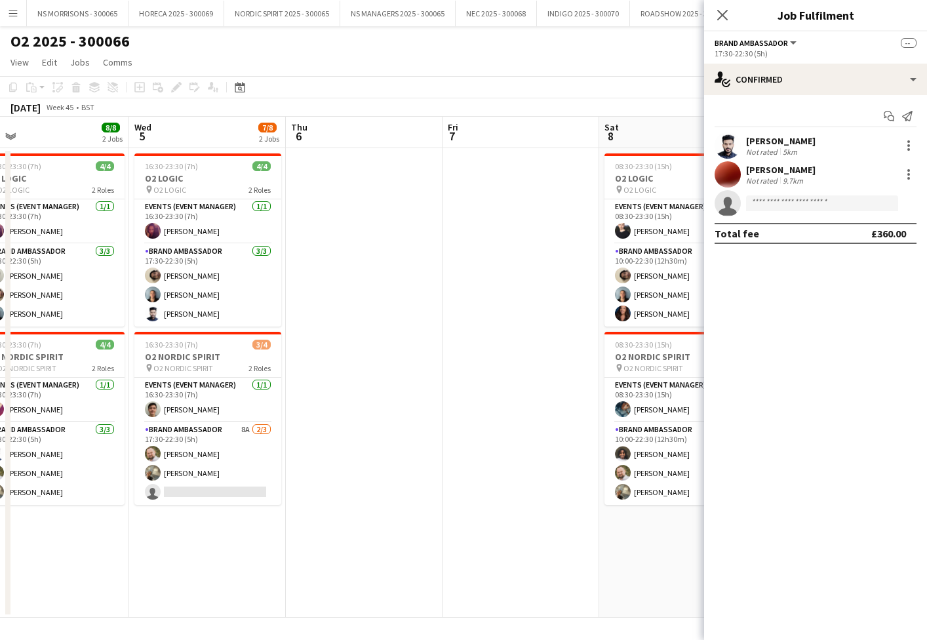
scroll to position [0, 507]
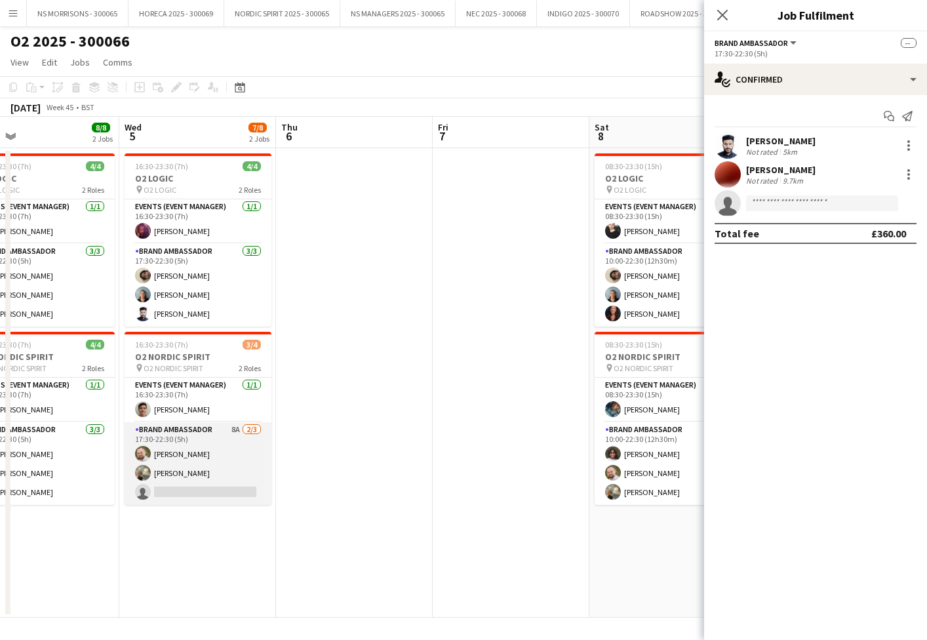
click at [230, 488] on app-card-role "Brand Ambassador 8A [DATE] 17:30-22:30 (5h) [PERSON_NAME] [PERSON_NAME] single-…" at bounding box center [198, 463] width 147 height 83
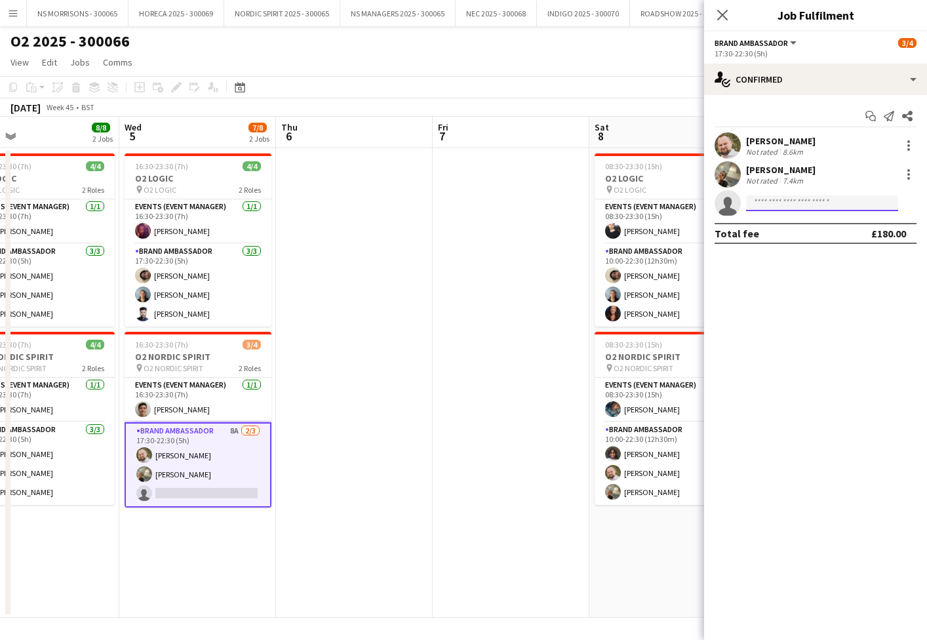
click at [794, 206] on input at bounding box center [822, 203] width 152 height 16
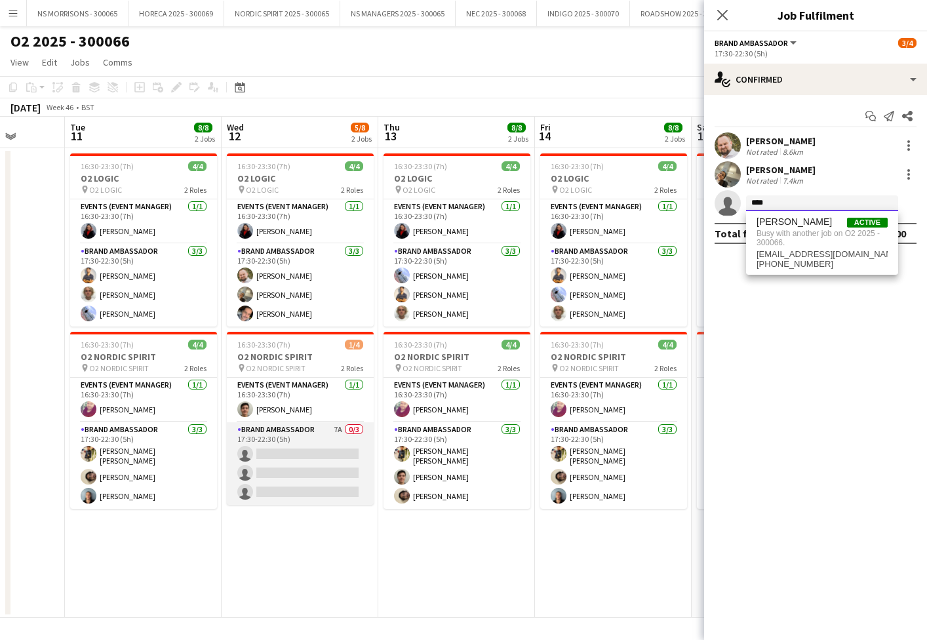
type input "****"
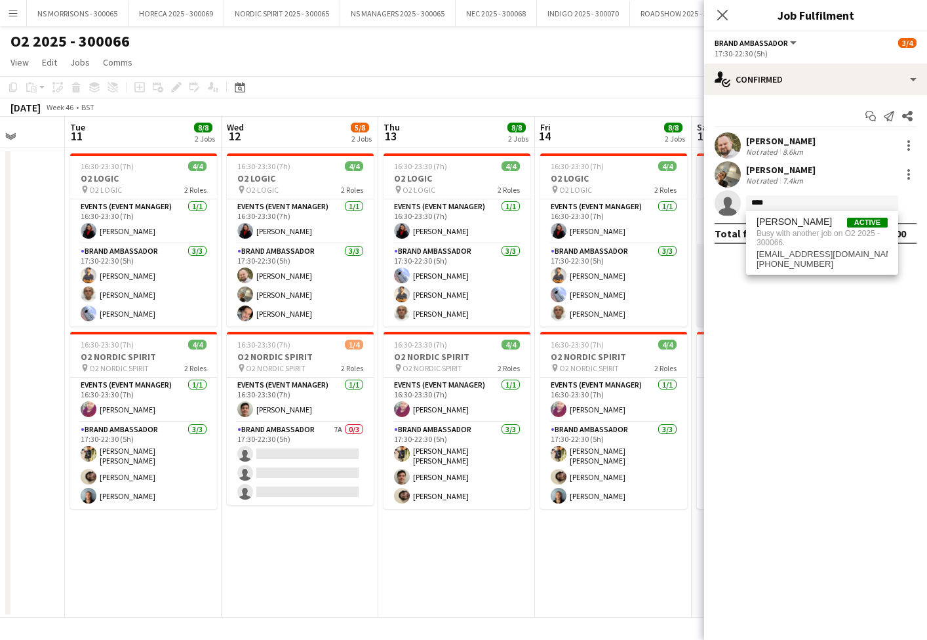
drag, startPoint x: 293, startPoint y: 456, endPoint x: 699, endPoint y: 285, distance: 440.2
click at [294, 456] on app-card-role "Brand Ambassador 7A 0/3 17:30-22:30 (5h) single-neutral-actions single-neutral-…" at bounding box center [300, 463] width 147 height 83
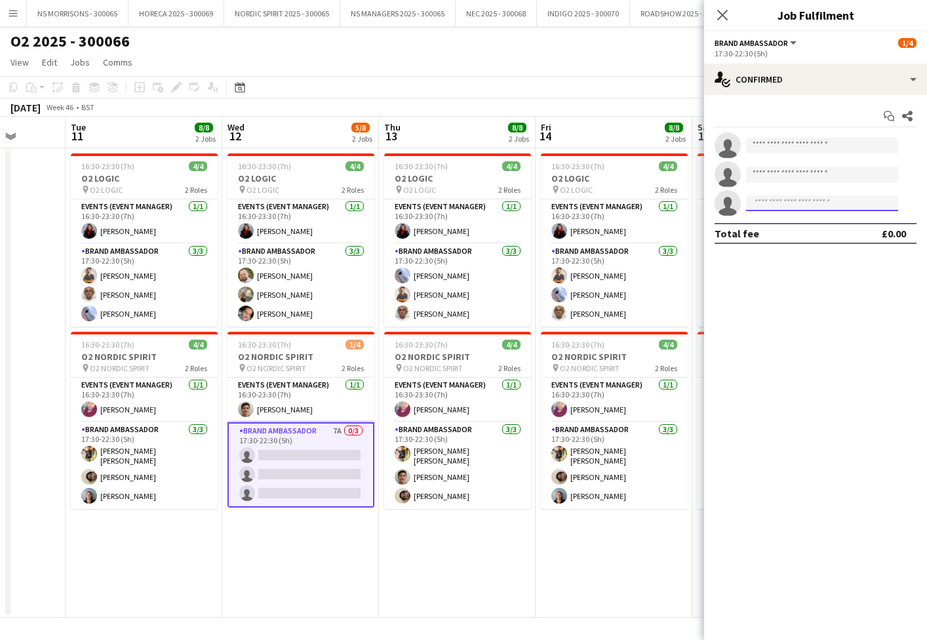
click at [806, 205] on input at bounding box center [822, 203] width 152 height 16
type input "*****"
drag, startPoint x: 805, startPoint y: 236, endPoint x: 804, endPoint y: 249, distance: 12.5
click at [805, 236] on span "[EMAIL_ADDRESS][DOMAIN_NAME]" at bounding box center [822, 233] width 131 height 10
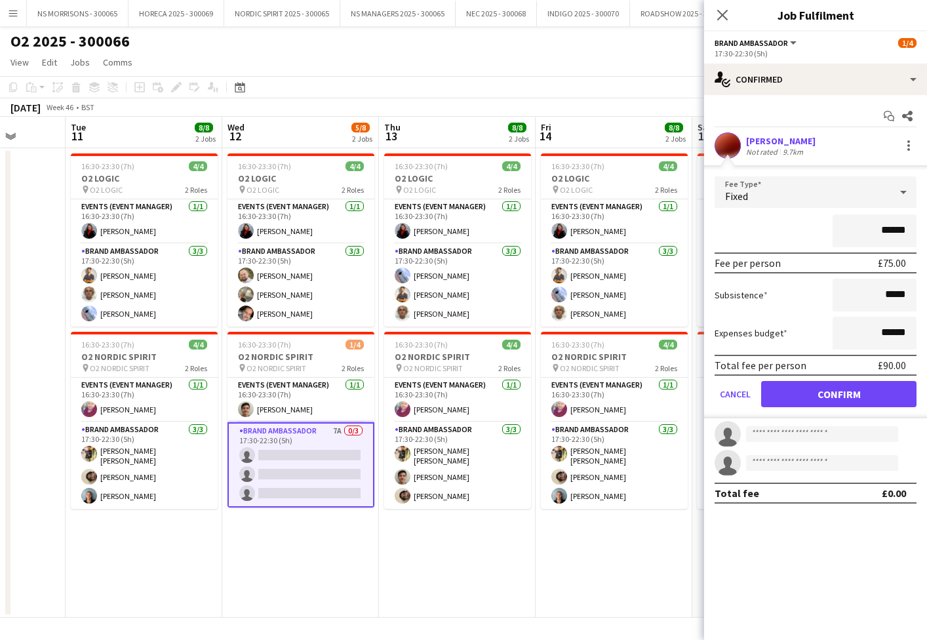
click at [792, 383] on button "Confirm" at bounding box center [838, 394] width 155 height 26
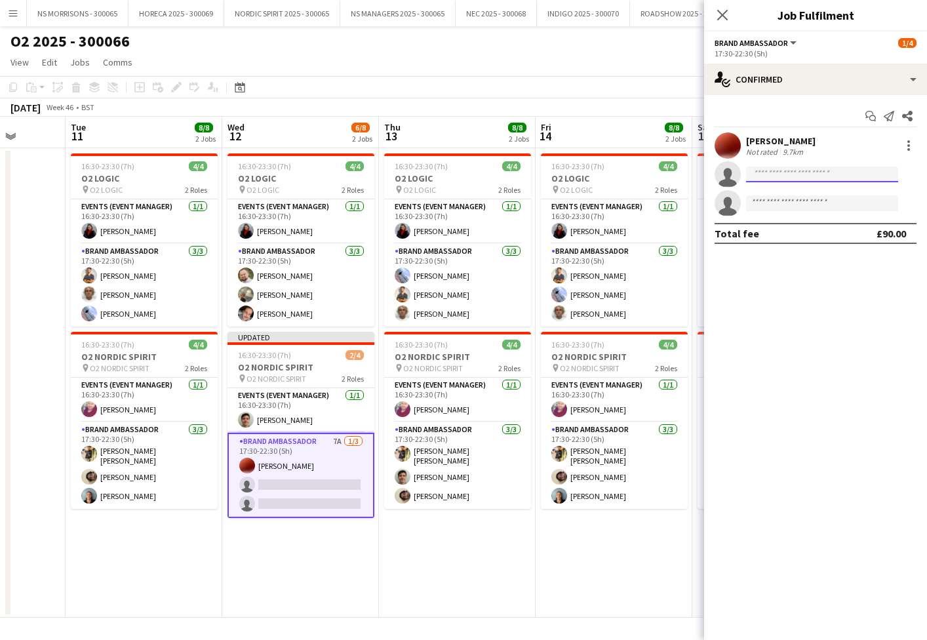
click at [770, 178] on input at bounding box center [822, 175] width 152 height 16
type input "****"
drag, startPoint x: 770, startPoint y: 199, endPoint x: 774, endPoint y: 228, distance: 29.8
click at [770, 199] on span "[EMAIL_ADDRESS][DOMAIN_NAME]" at bounding box center [822, 204] width 131 height 10
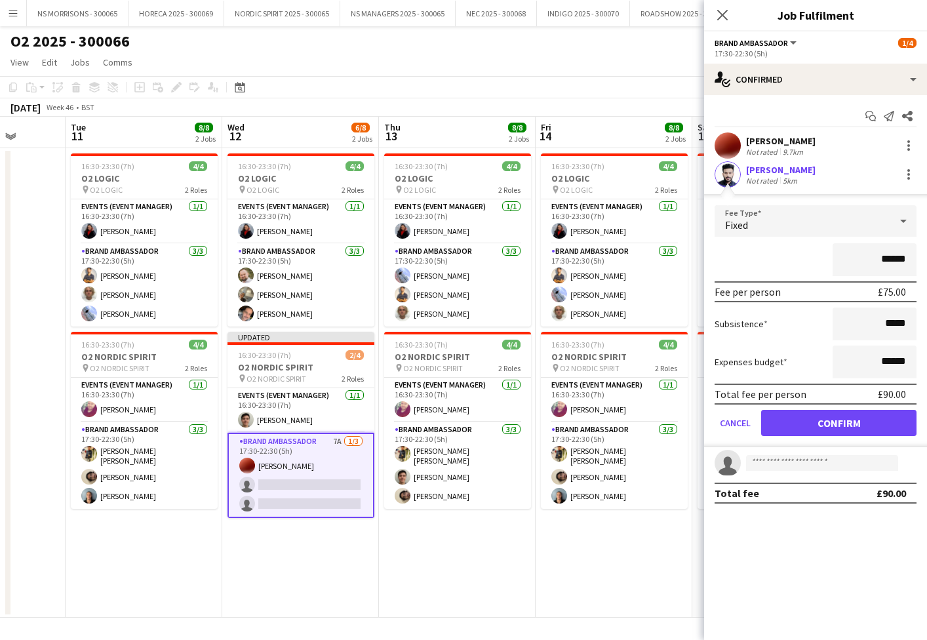
click at [778, 414] on button "Confirm" at bounding box center [838, 423] width 155 height 26
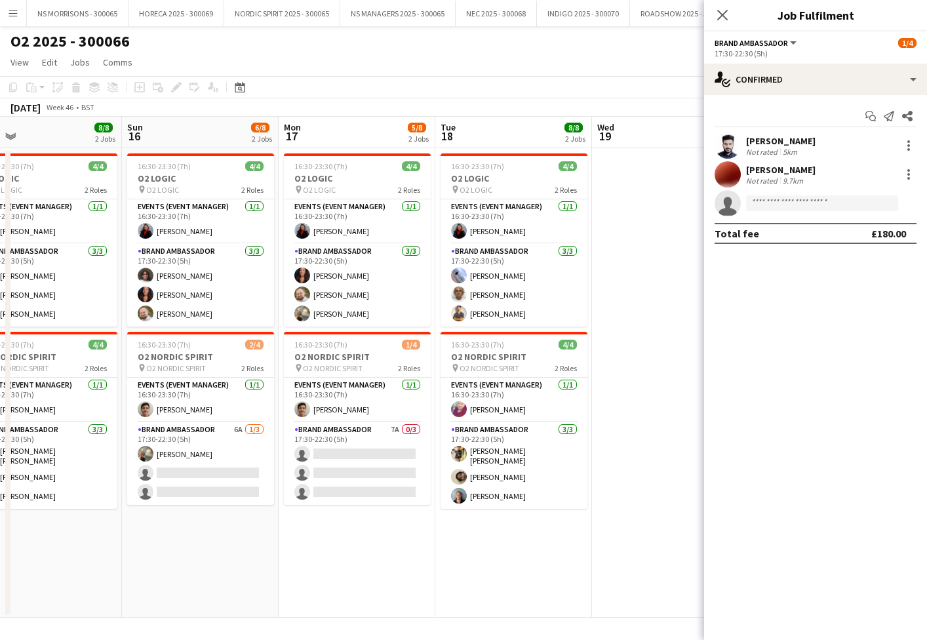
scroll to position [0, 502]
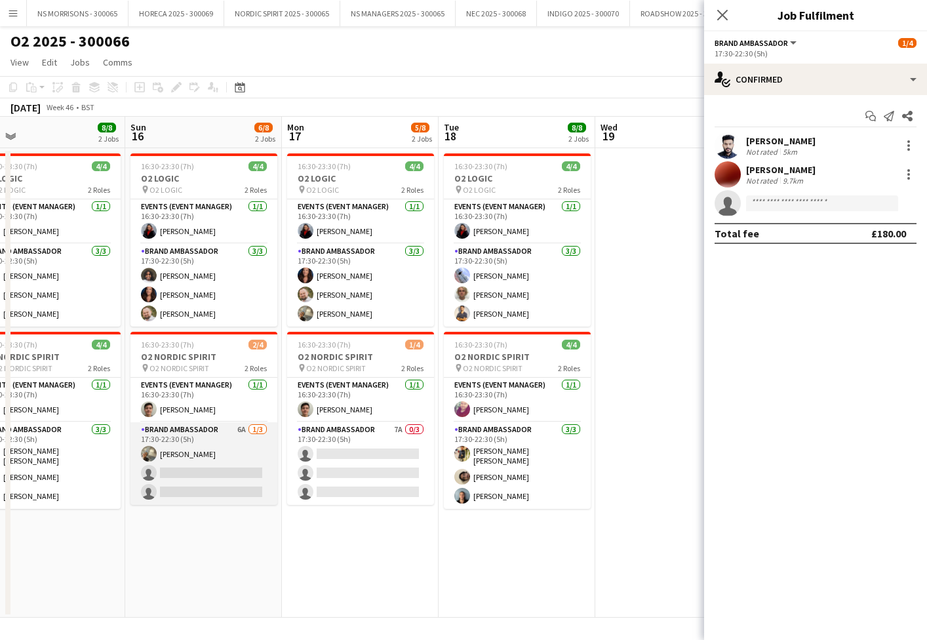
click at [242, 466] on app-card-role "Brand Ambassador 6A [DATE] 17:30-22:30 (5h) [PERSON_NAME] single-neutral-action…" at bounding box center [203, 463] width 147 height 83
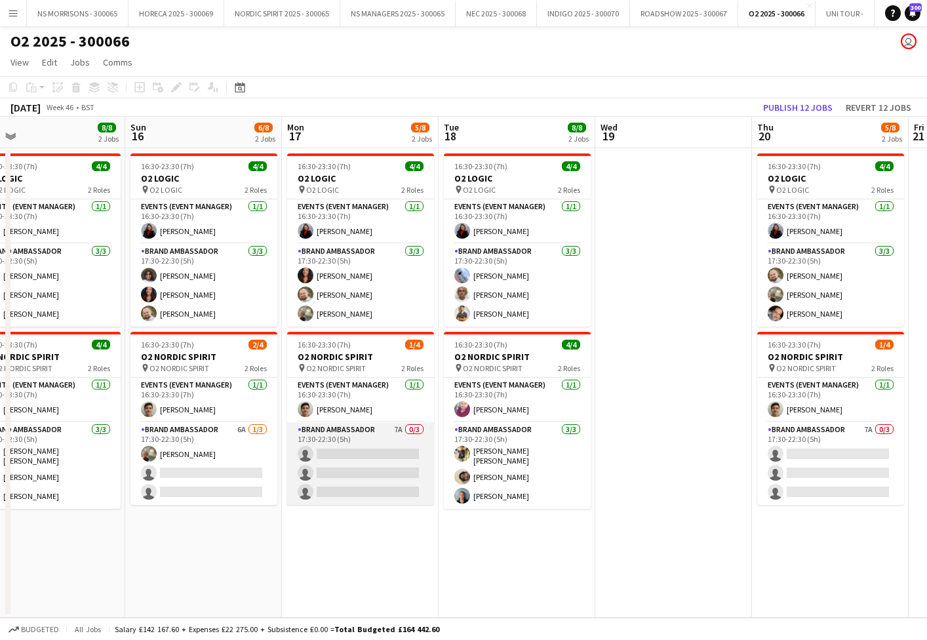
click at [384, 450] on app-card-role "Brand Ambassador 7A 0/3 17:30-22:30 (5h) single-neutral-actions single-neutral-…" at bounding box center [360, 463] width 147 height 83
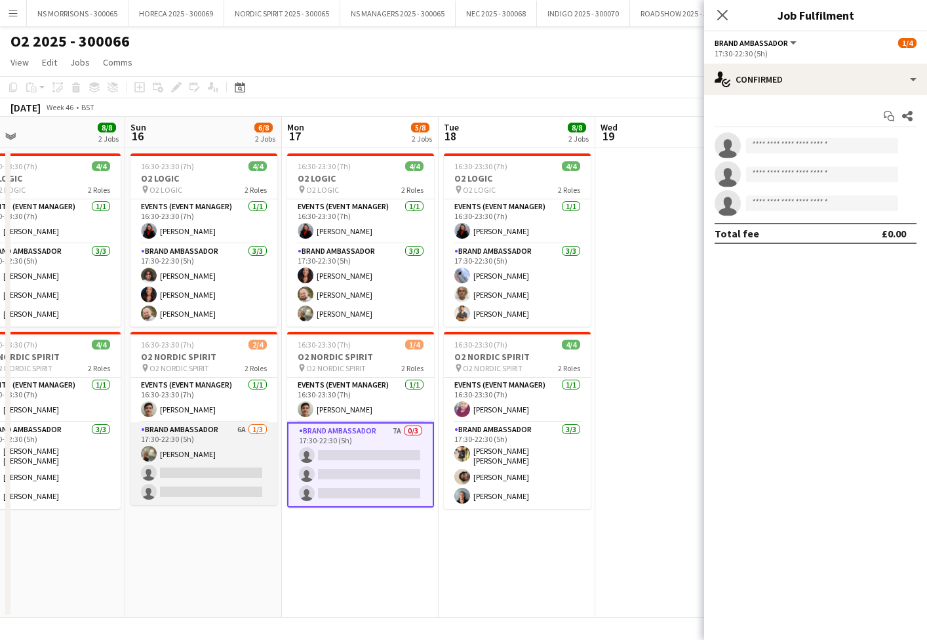
click at [235, 442] on app-card-role "Brand Ambassador 6A [DATE] 17:30-22:30 (5h) [PERSON_NAME] single-neutral-action…" at bounding box center [203, 463] width 147 height 83
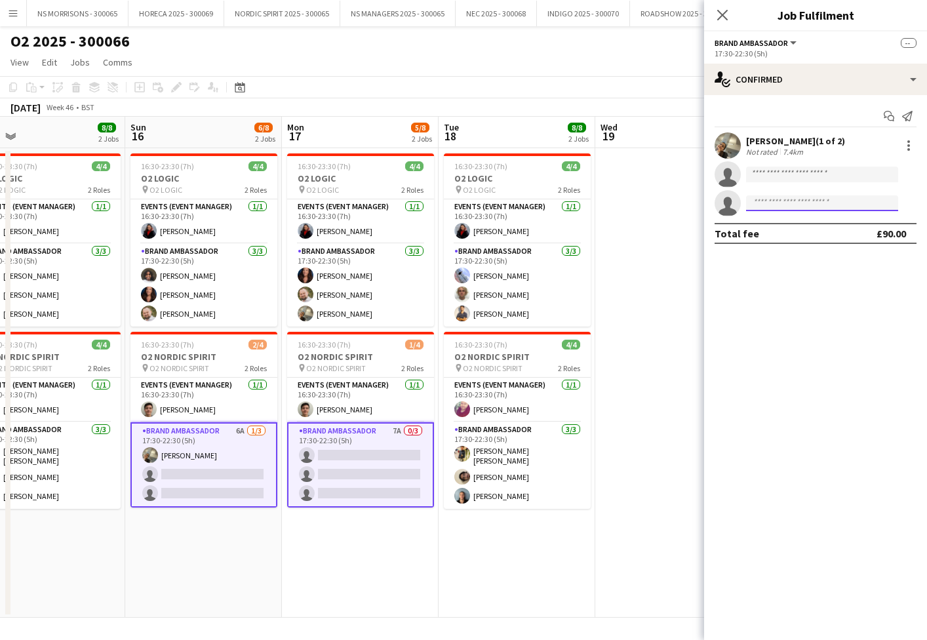
click at [781, 205] on input at bounding box center [822, 203] width 152 height 16
type input "*****"
click at [782, 247] on span "[PHONE_NUMBER]" at bounding box center [822, 243] width 131 height 10
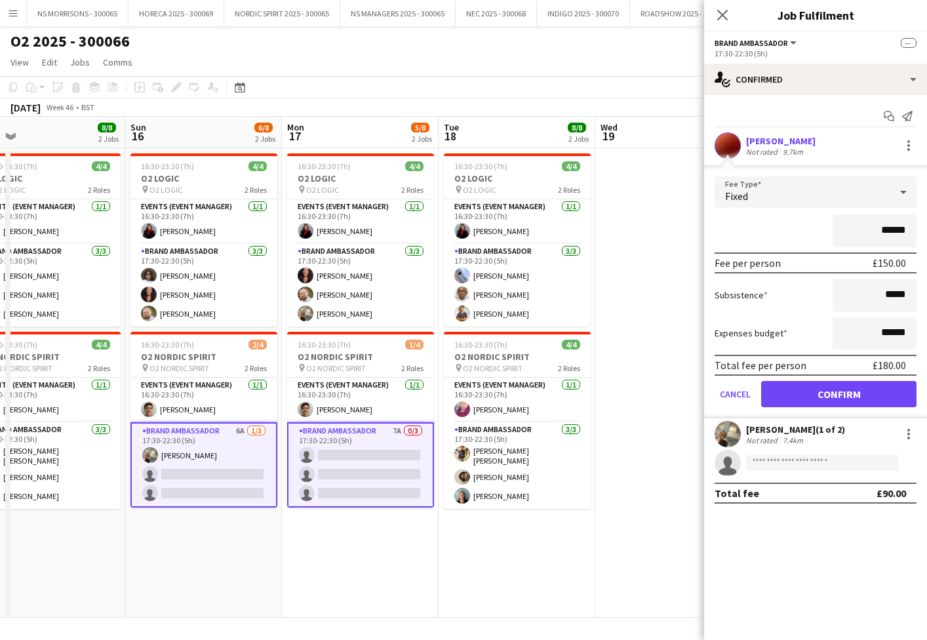
click at [786, 401] on button "Confirm" at bounding box center [838, 394] width 155 height 26
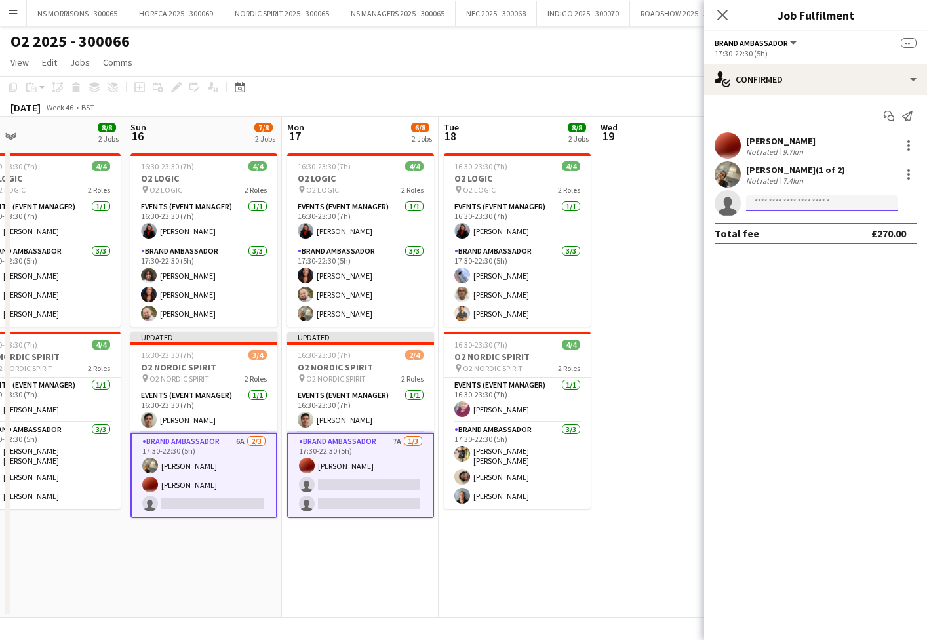
click at [772, 209] on input at bounding box center [822, 203] width 152 height 16
type input "****"
click at [779, 232] on span "[EMAIL_ADDRESS][DOMAIN_NAME]" at bounding box center [822, 233] width 131 height 10
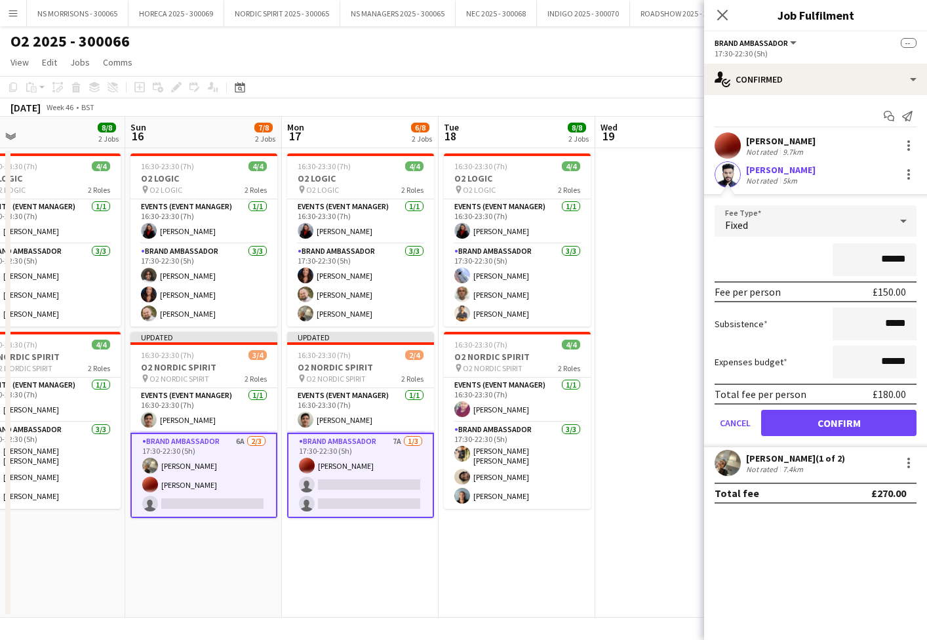
drag, startPoint x: 778, startPoint y: 428, endPoint x: 772, endPoint y: 424, distance: 7.6
click at [776, 428] on button "Confirm" at bounding box center [838, 423] width 155 height 26
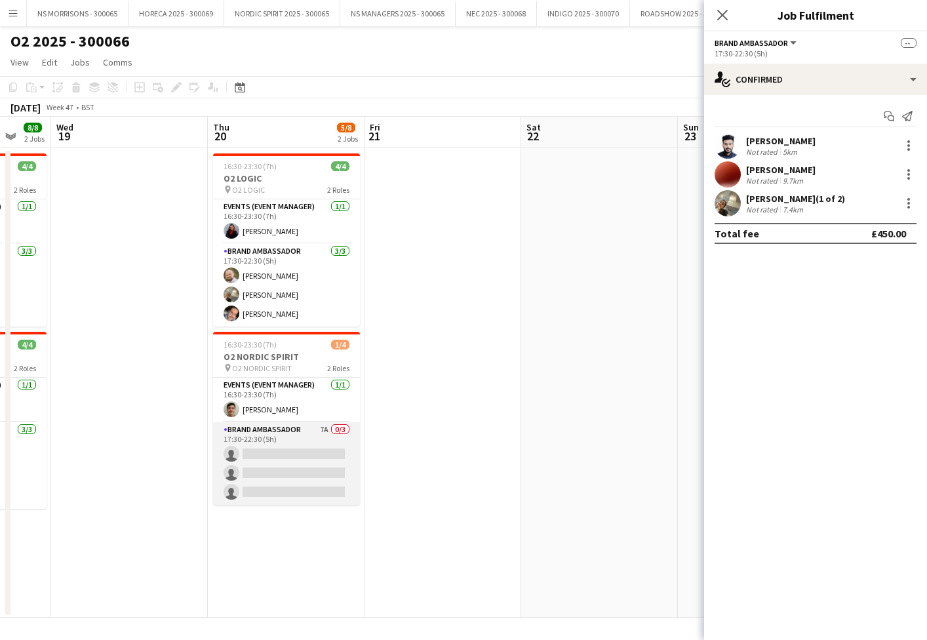
click at [288, 480] on app-card-role "Brand Ambassador 7A 0/3 17:30-22:30 (5h) single-neutral-actions single-neutral-…" at bounding box center [286, 463] width 147 height 83
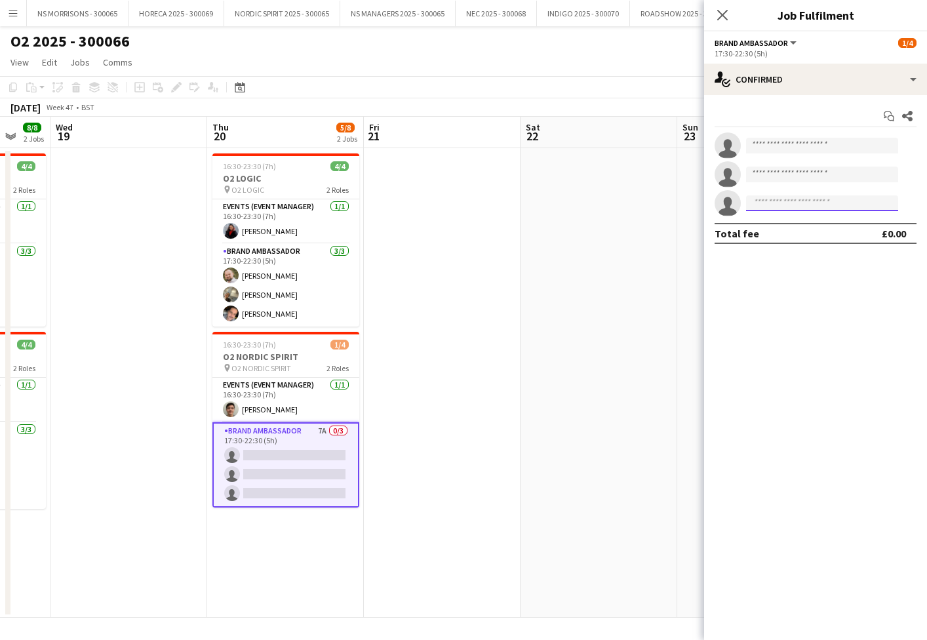
click at [782, 207] on input at bounding box center [822, 203] width 152 height 16
type input "*****"
click at [778, 224] on span "[PERSON_NAME]" at bounding box center [794, 221] width 75 height 11
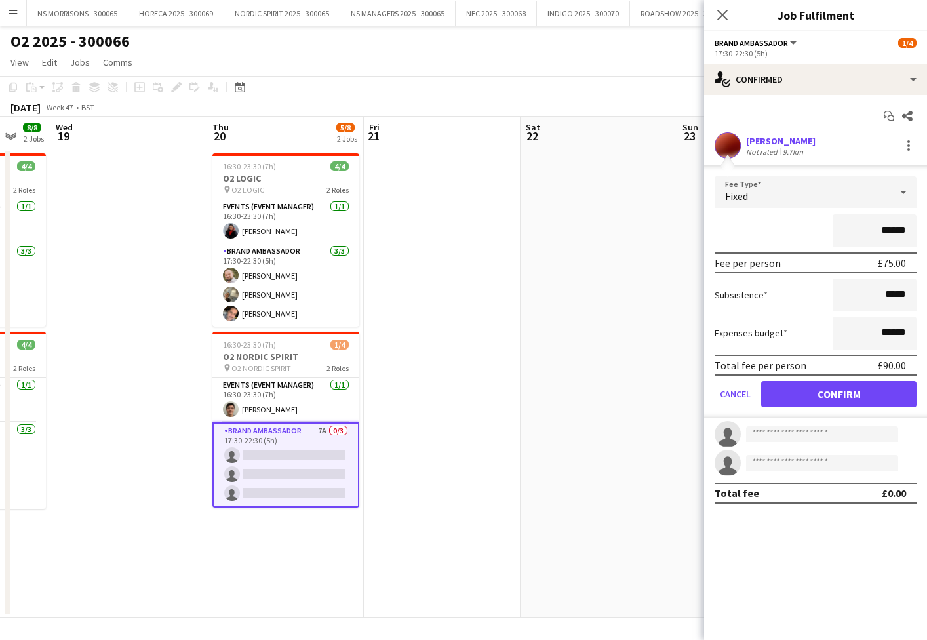
click at [803, 395] on button "Confirm" at bounding box center [838, 394] width 155 height 26
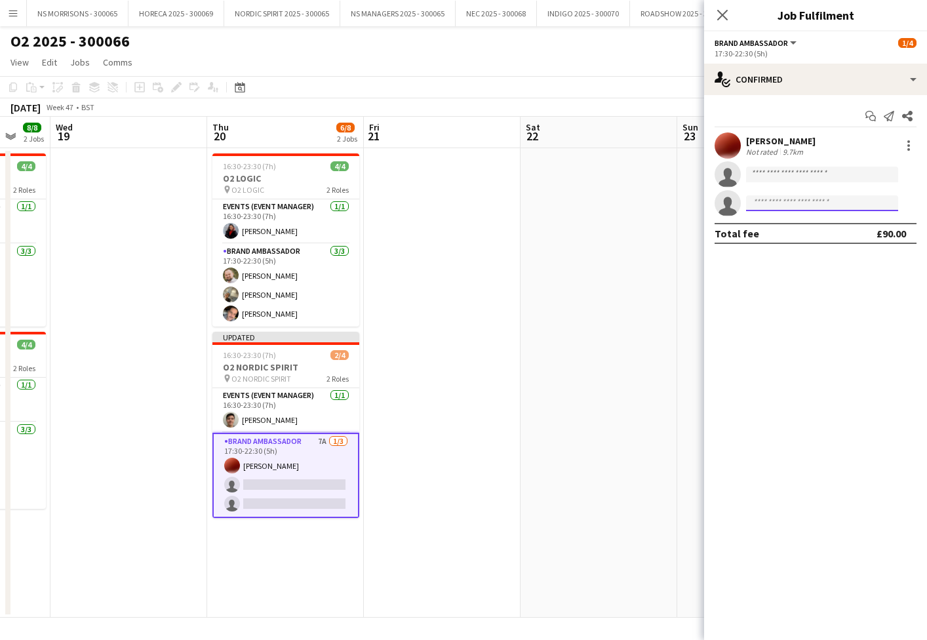
click at [757, 199] on input at bounding box center [822, 203] width 152 height 16
type input "****"
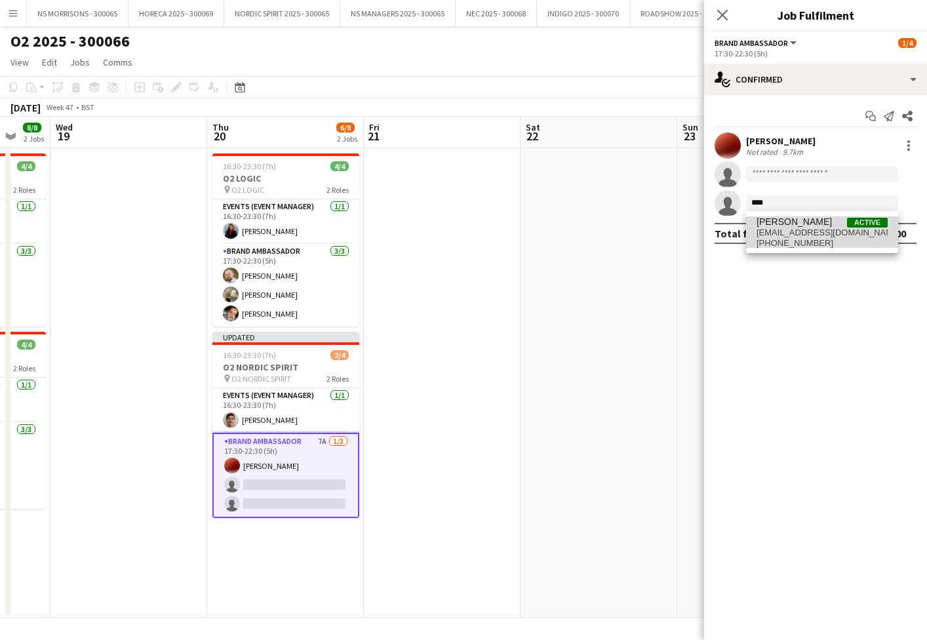
click at [771, 231] on span "[EMAIL_ADDRESS][DOMAIN_NAME]" at bounding box center [822, 233] width 131 height 10
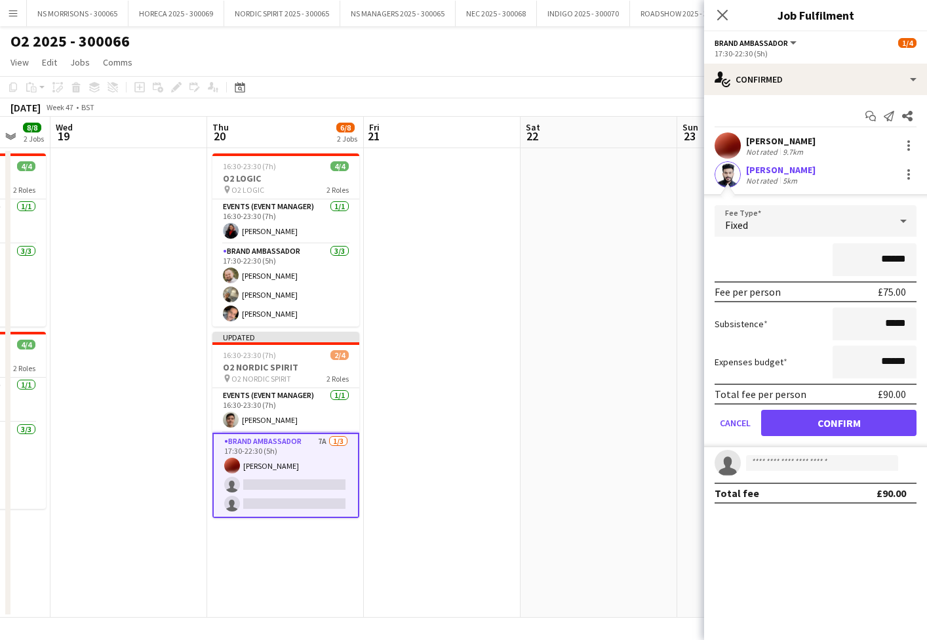
drag, startPoint x: 786, startPoint y: 429, endPoint x: 774, endPoint y: 414, distance: 18.8
click at [786, 429] on button "Confirm" at bounding box center [838, 423] width 155 height 26
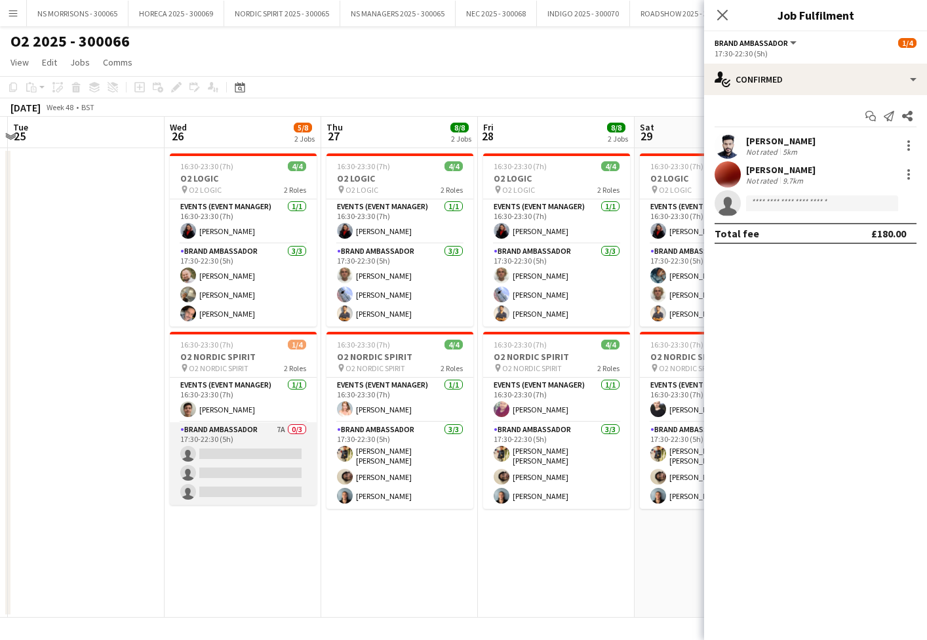
drag, startPoint x: 233, startPoint y: 466, endPoint x: 282, endPoint y: 447, distance: 53.0
click at [232, 466] on app-card-role "Brand Ambassador 7A 0/3 17:30-22:30 (5h) single-neutral-actions single-neutral-…" at bounding box center [243, 463] width 147 height 83
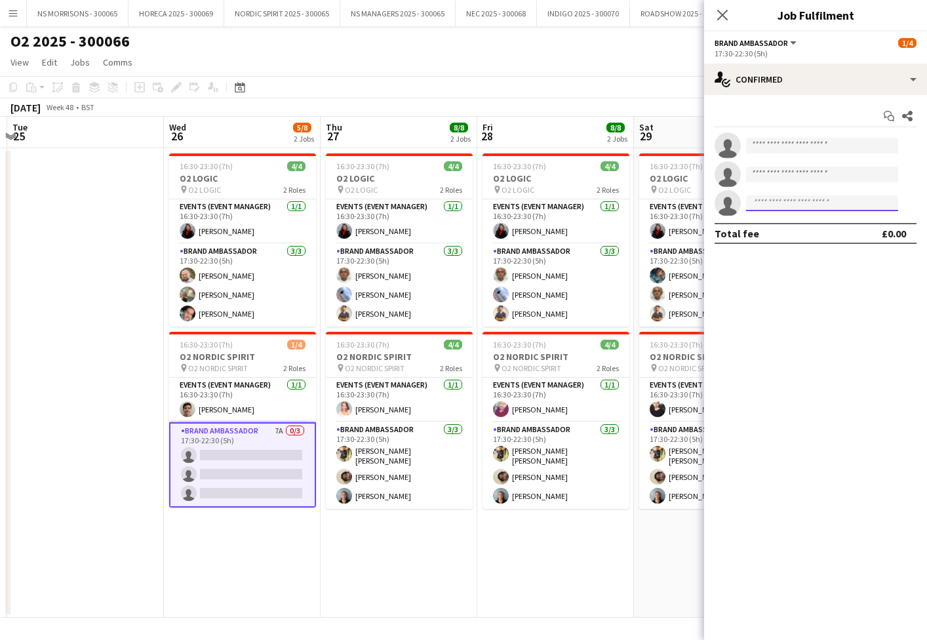
click at [761, 207] on input at bounding box center [822, 203] width 152 height 16
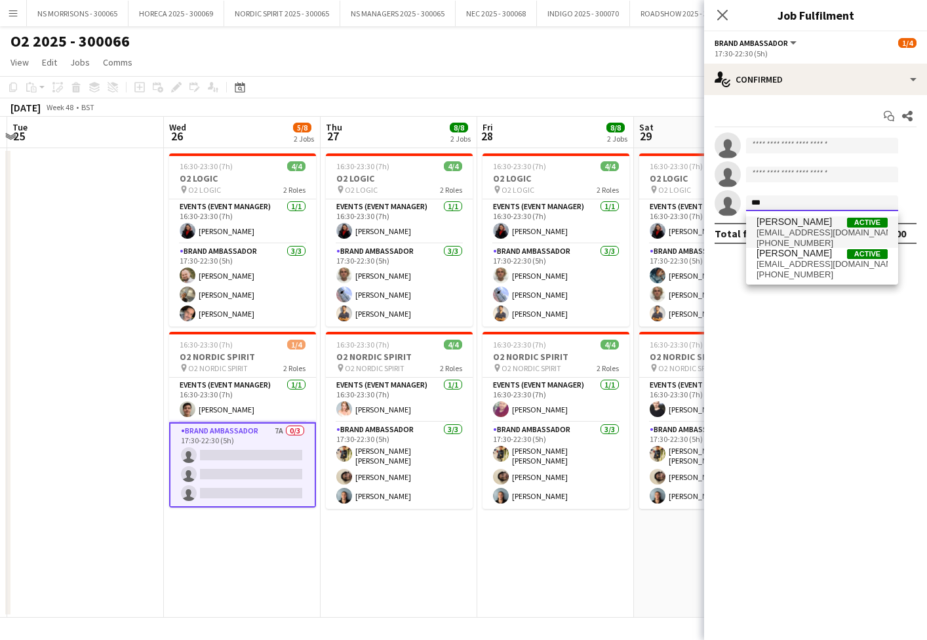
type input "***"
click at [765, 231] on span "[EMAIL_ADDRESS][DOMAIN_NAME]" at bounding box center [822, 233] width 131 height 10
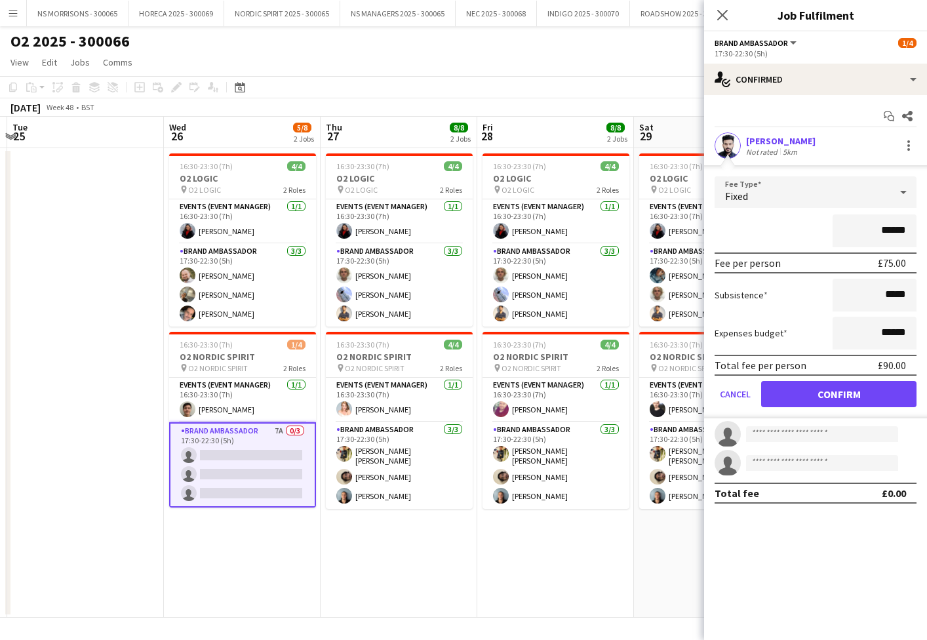
click at [832, 389] on button "Confirm" at bounding box center [838, 394] width 155 height 26
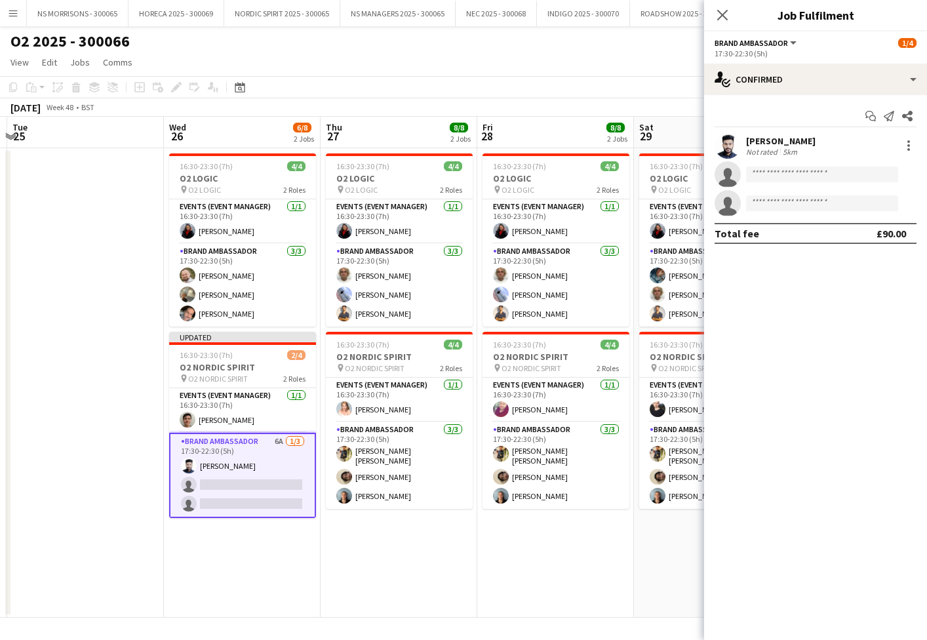
scroll to position [0, 0]
click at [411, 533] on app-date-cell "16:30-23:30 (7h) 4/4 O2 LOGIC pin O2 LOGIC 2 Roles Events (Event Manager) [DATE…" at bounding box center [399, 382] width 157 height 469
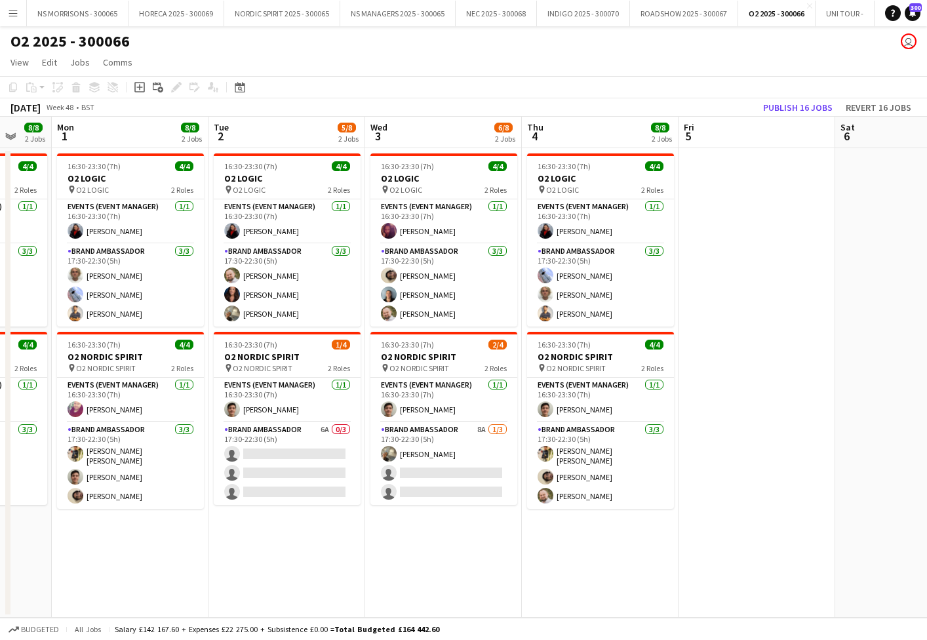
scroll to position [0, 431]
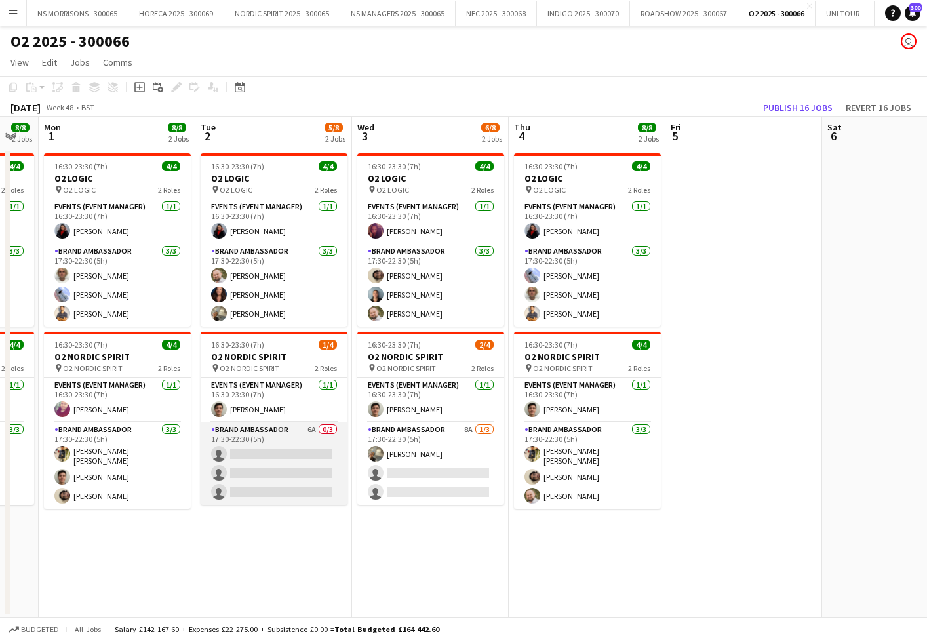
click at [313, 472] on app-card-role "Brand Ambassador 6A 0/3 17:30-22:30 (5h) single-neutral-actions single-neutral-…" at bounding box center [274, 463] width 147 height 83
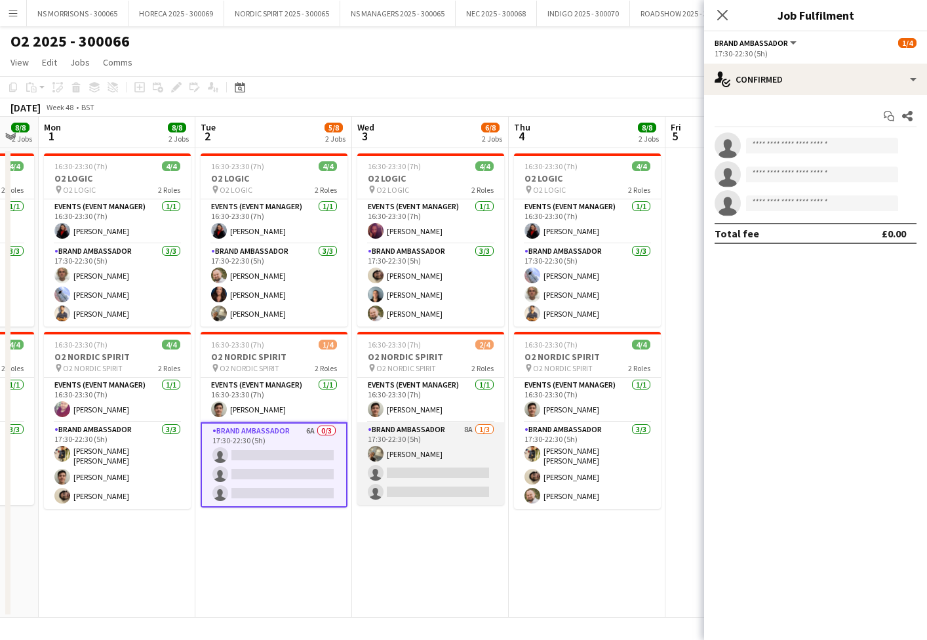
click at [412, 475] on app-card-role "Brand Ambassador 8A [DATE] 17:30-22:30 (5h) [PERSON_NAME] single-neutral-action…" at bounding box center [430, 463] width 147 height 83
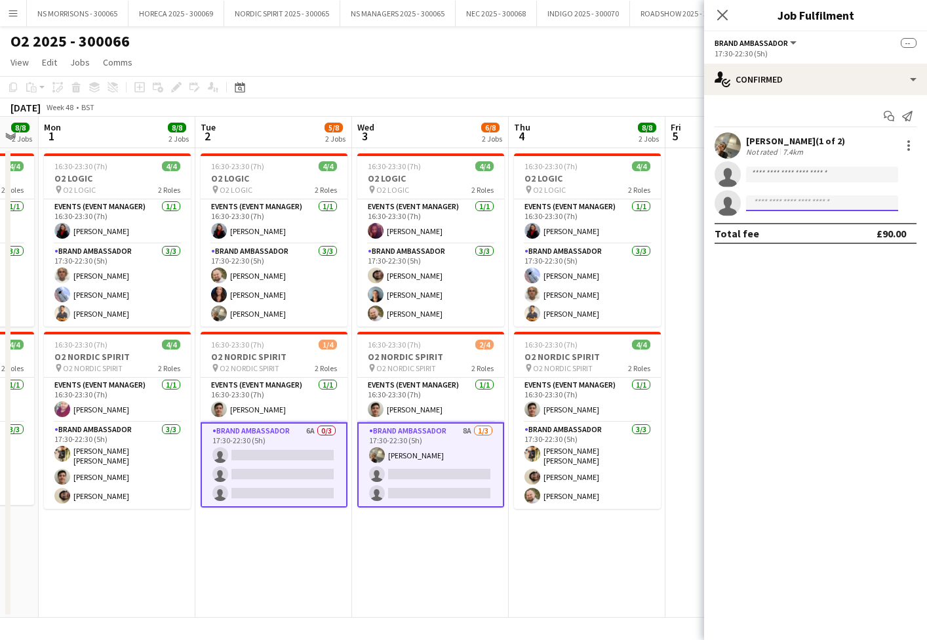
click at [758, 202] on input at bounding box center [822, 203] width 152 height 16
type input "****"
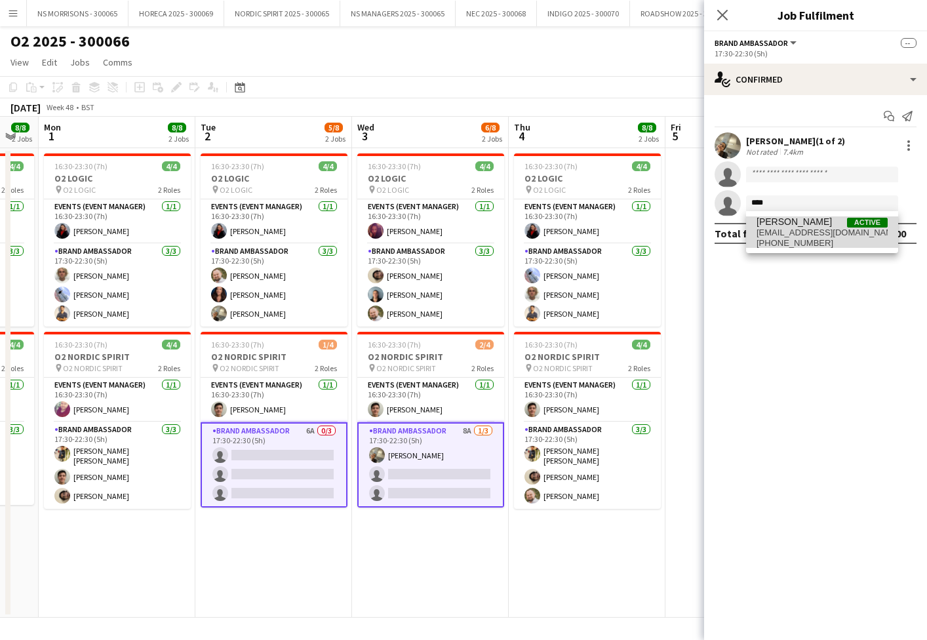
click at [772, 226] on span "[PERSON_NAME]" at bounding box center [794, 221] width 75 height 11
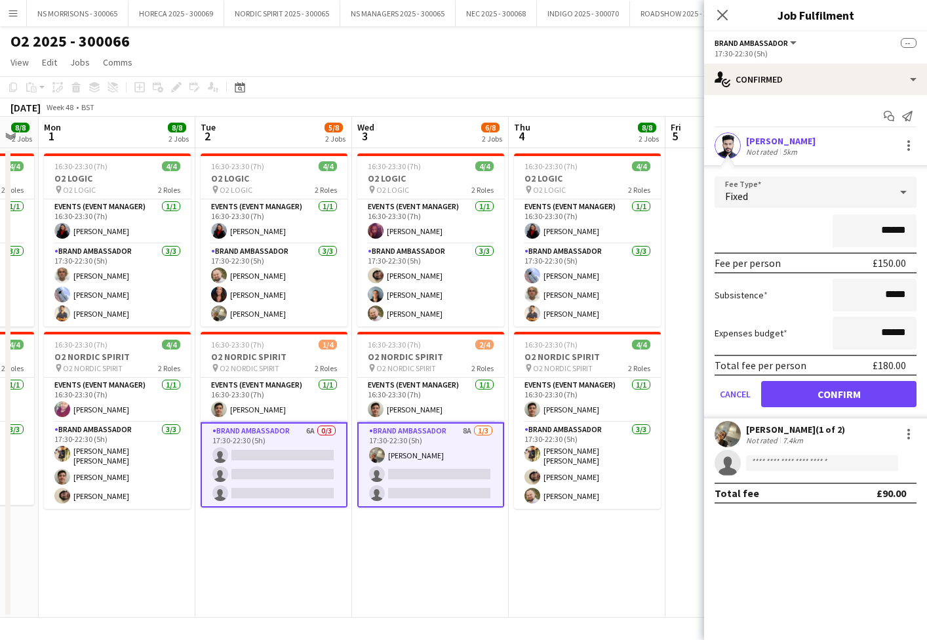
click at [787, 390] on button "Confirm" at bounding box center [838, 394] width 155 height 26
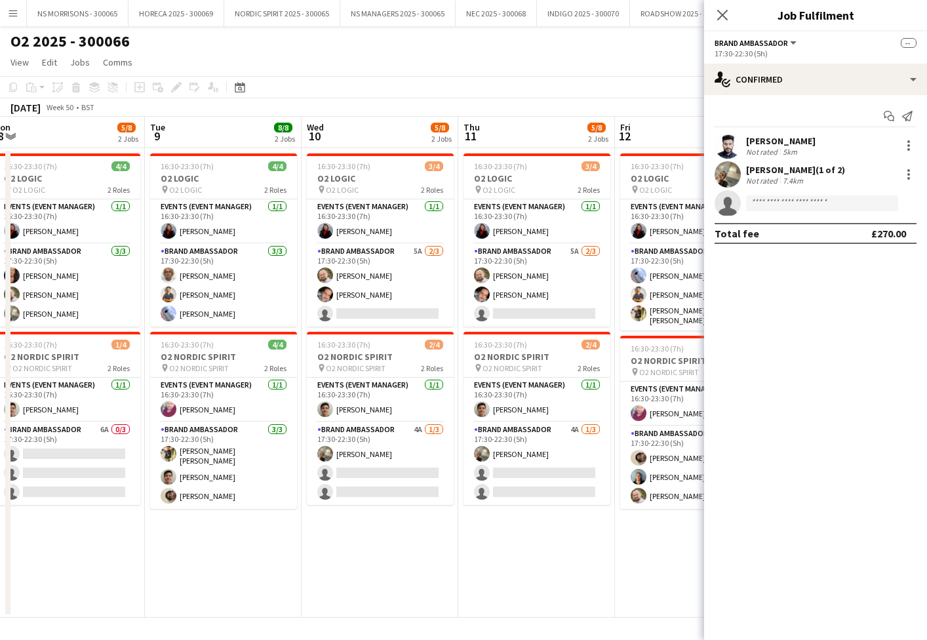
scroll to position [0, 324]
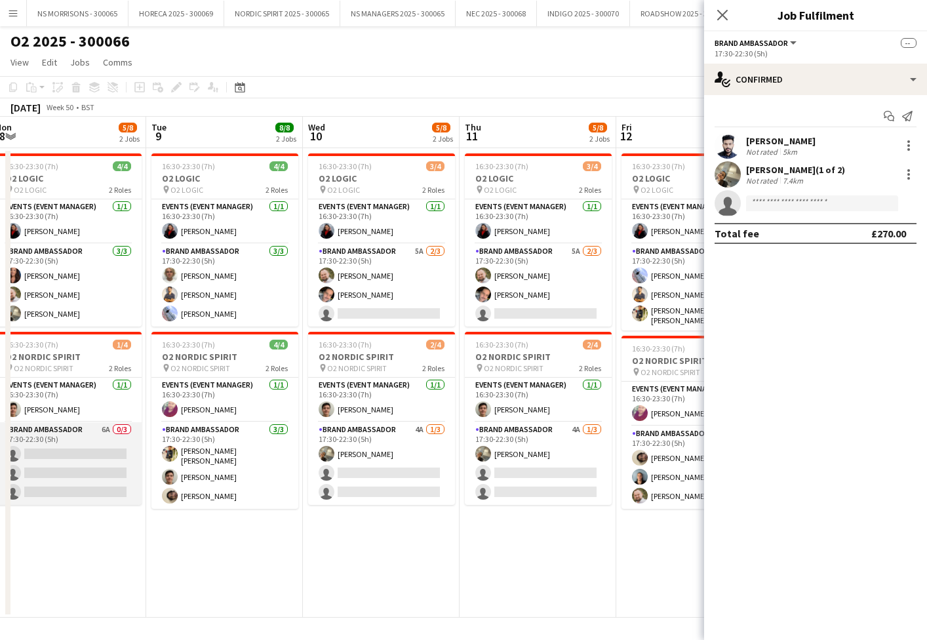
click at [111, 471] on app-card-role "Brand Ambassador 6A 0/3 17:30-22:30 (5h) single-neutral-actions single-neutral-…" at bounding box center [68, 463] width 147 height 83
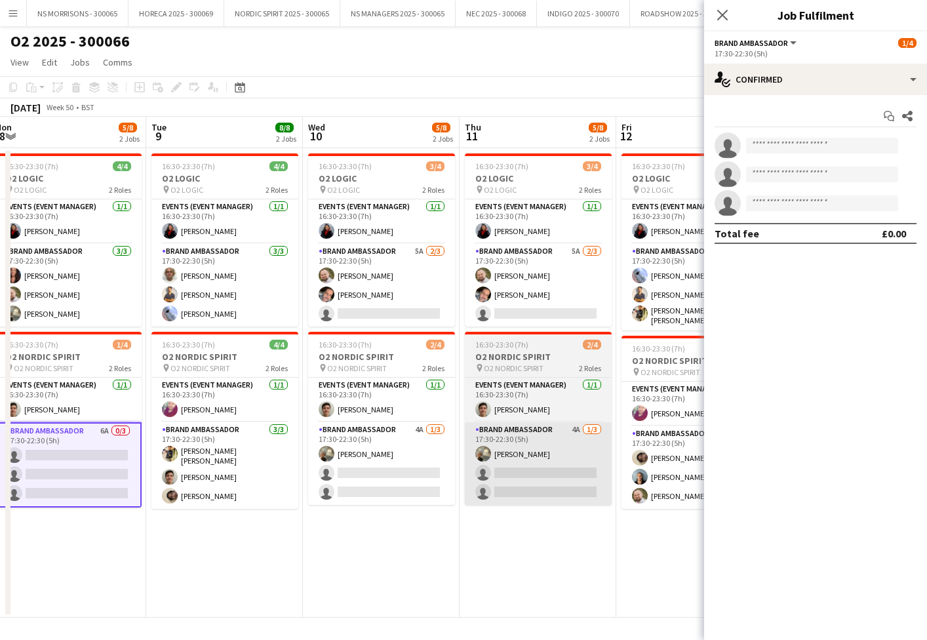
drag, startPoint x: 369, startPoint y: 459, endPoint x: 492, endPoint y: 462, distance: 122.6
click at [369, 459] on app-card-role "Brand Ambassador 4A [DATE] 17:30-22:30 (5h) [PERSON_NAME] single-neutral-action…" at bounding box center [381, 463] width 147 height 83
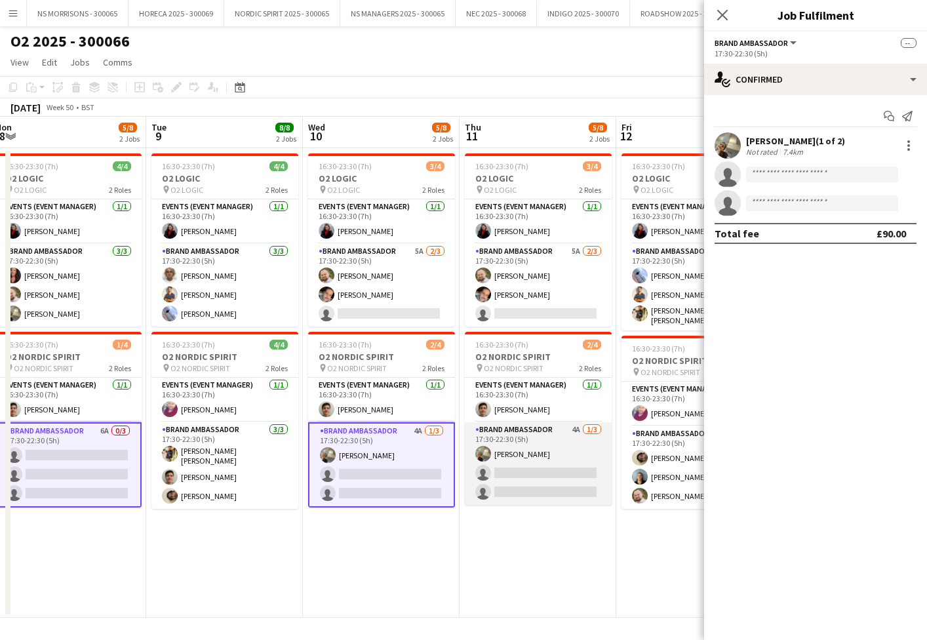
click at [530, 462] on app-card-role "Brand Ambassador 4A [DATE] 17:30-22:30 (5h) [PERSON_NAME] single-neutral-action…" at bounding box center [538, 463] width 147 height 83
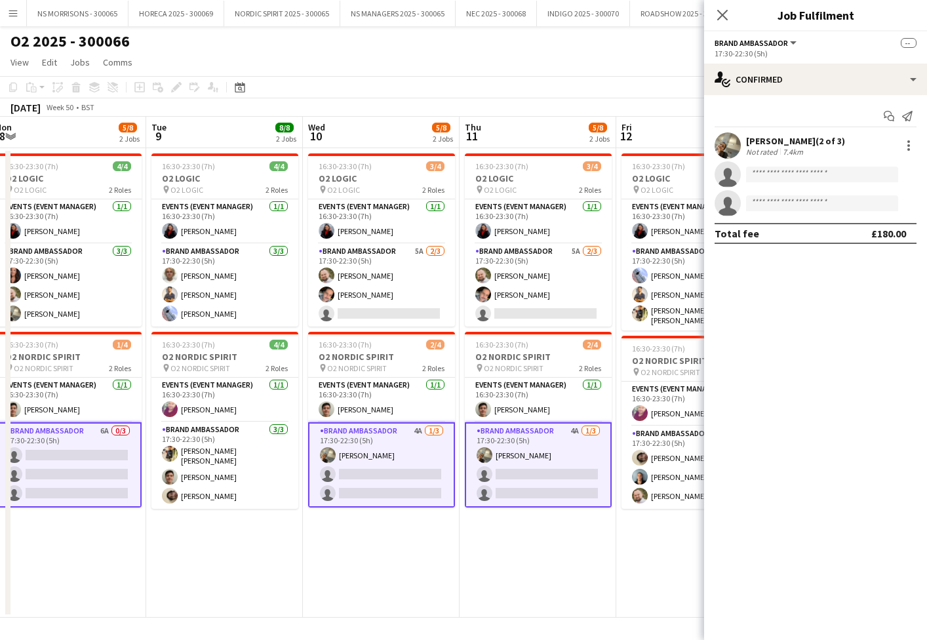
click at [800, 211] on app-invite-slot "single-neutral-actions" at bounding box center [815, 203] width 223 height 26
click at [800, 210] on input at bounding box center [822, 203] width 152 height 16
type input "****"
click at [831, 240] on span "[PHONE_NUMBER]" at bounding box center [822, 243] width 131 height 10
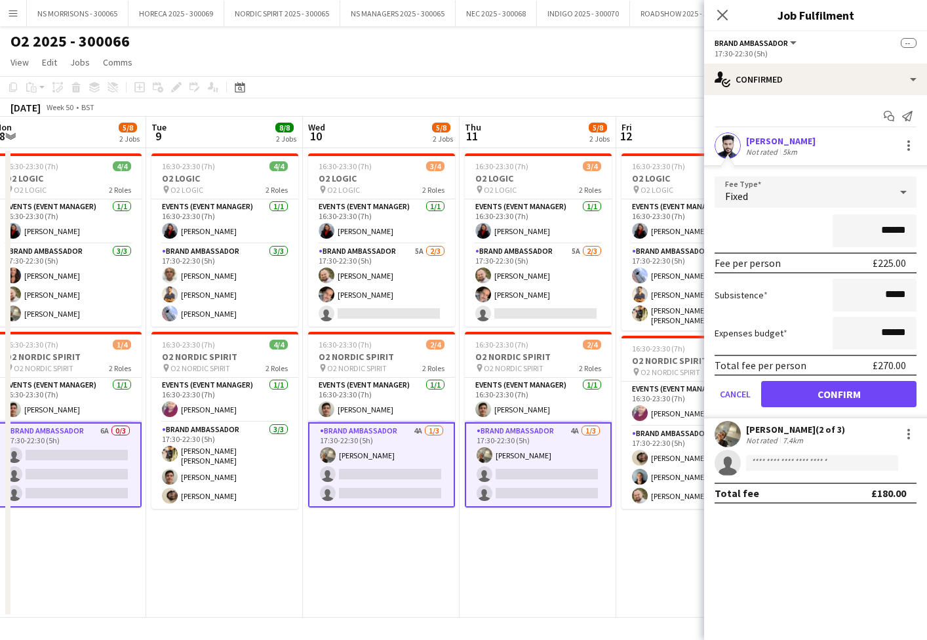
drag, startPoint x: 801, startPoint y: 397, endPoint x: 789, endPoint y: 396, distance: 11.2
click at [800, 397] on button "Confirm" at bounding box center [838, 394] width 155 height 26
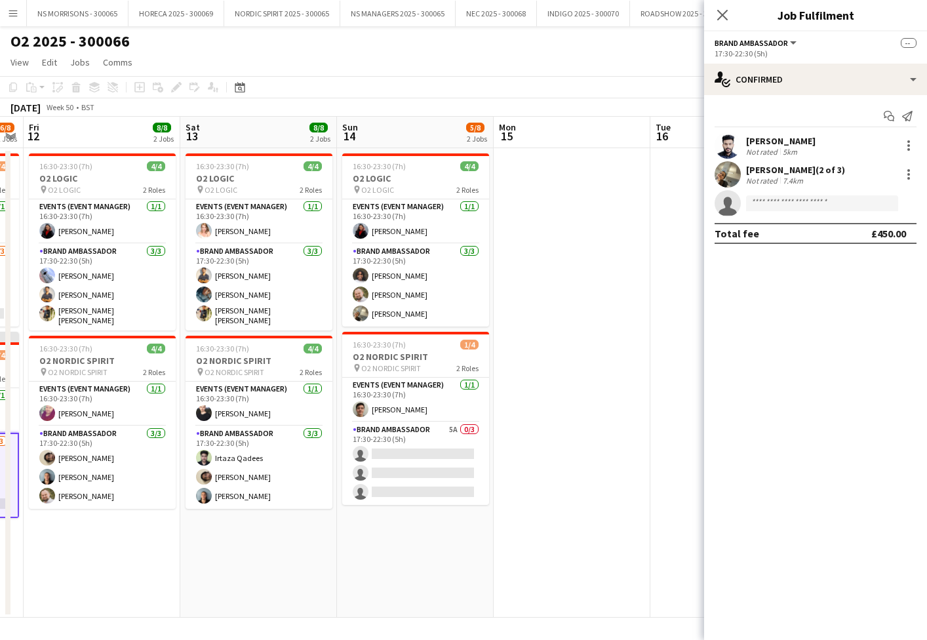
scroll to position [0, 449]
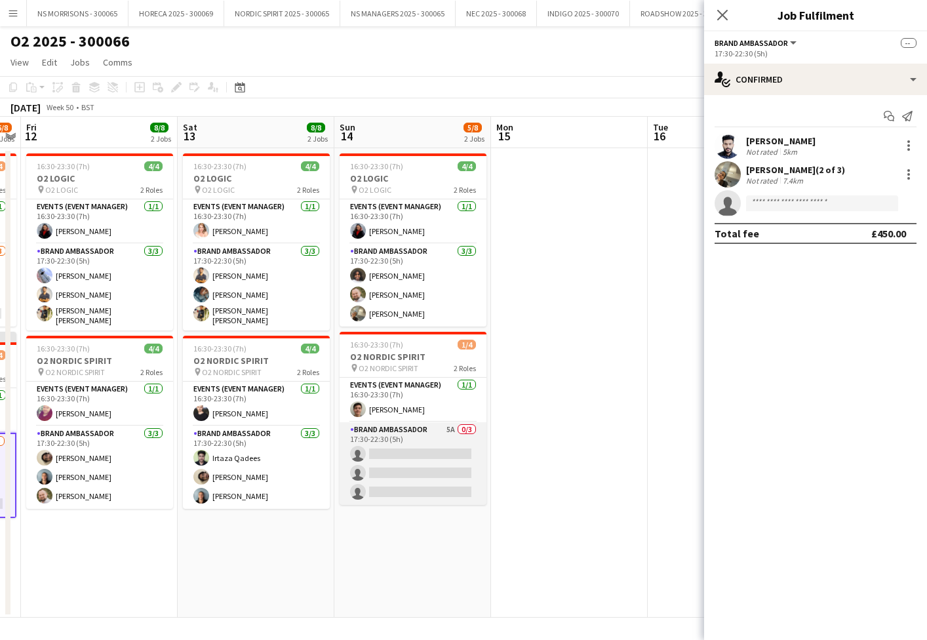
click at [428, 453] on app-card-role "Brand Ambassador 5A 0/3 17:30-22:30 (5h) single-neutral-actions single-neutral-…" at bounding box center [413, 463] width 147 height 83
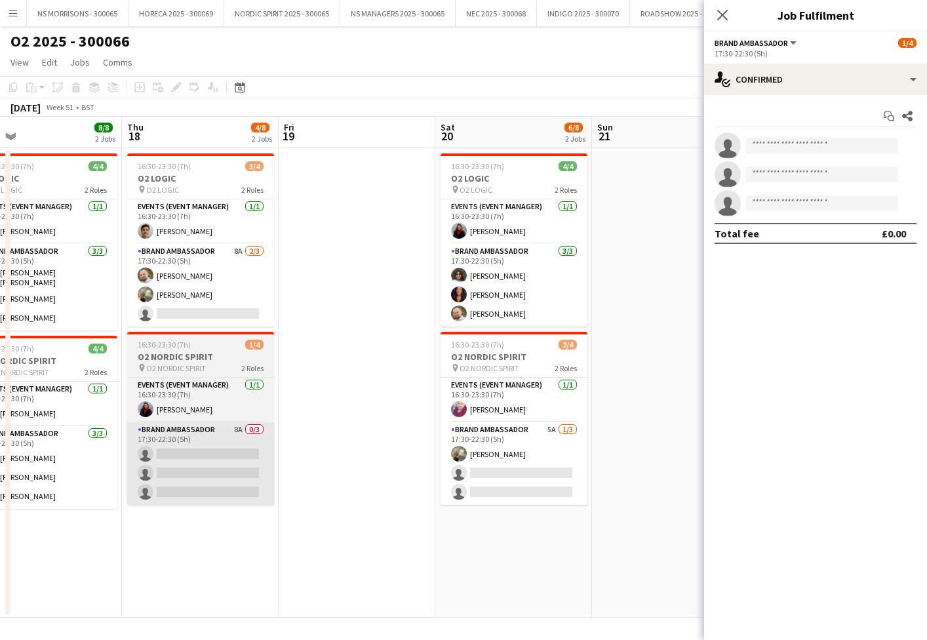
scroll to position [0, 511]
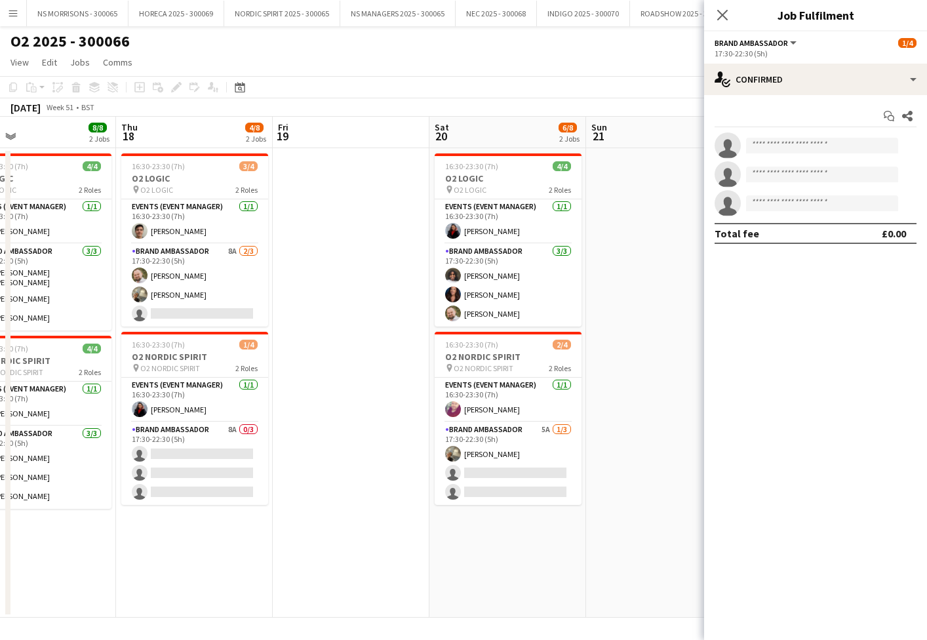
drag, startPoint x: 204, startPoint y: 458, endPoint x: 344, endPoint y: 460, distance: 139.7
click at [204, 458] on app-card-role "Brand Ambassador 8A 0/3 17:30-22:30 (5h) single-neutral-actions single-neutral-…" at bounding box center [194, 463] width 147 height 83
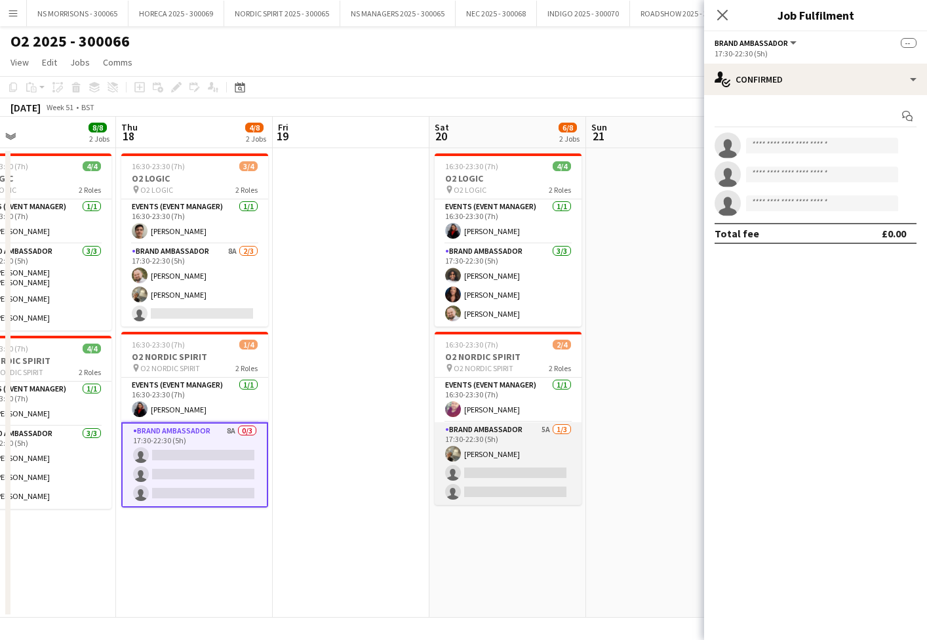
click at [530, 462] on app-card-role "Brand Ambassador 5A [DATE] 17:30-22:30 (5h) [PERSON_NAME] single-neutral-action…" at bounding box center [508, 463] width 147 height 83
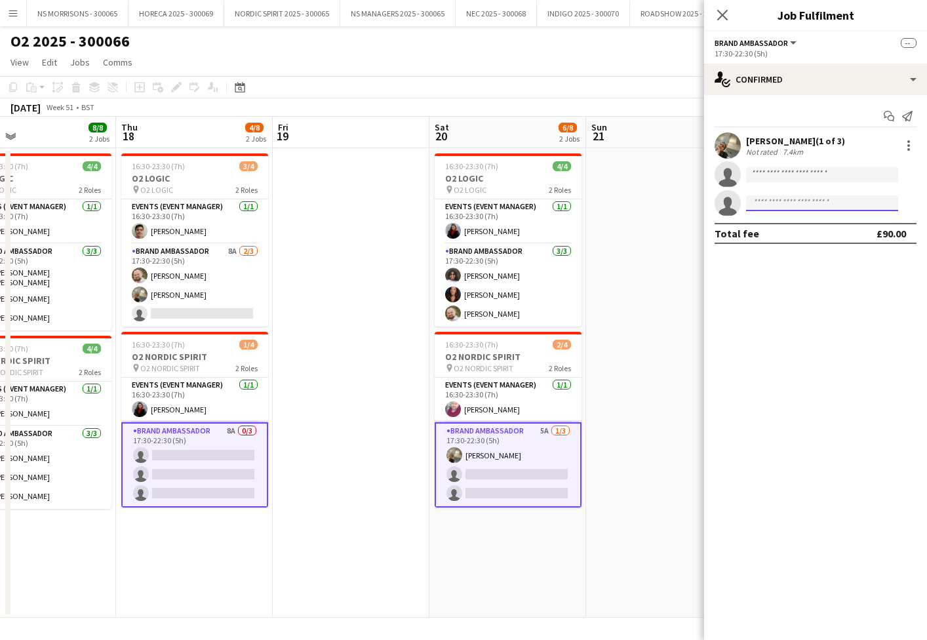
click at [760, 207] on input at bounding box center [822, 203] width 152 height 16
type input "****"
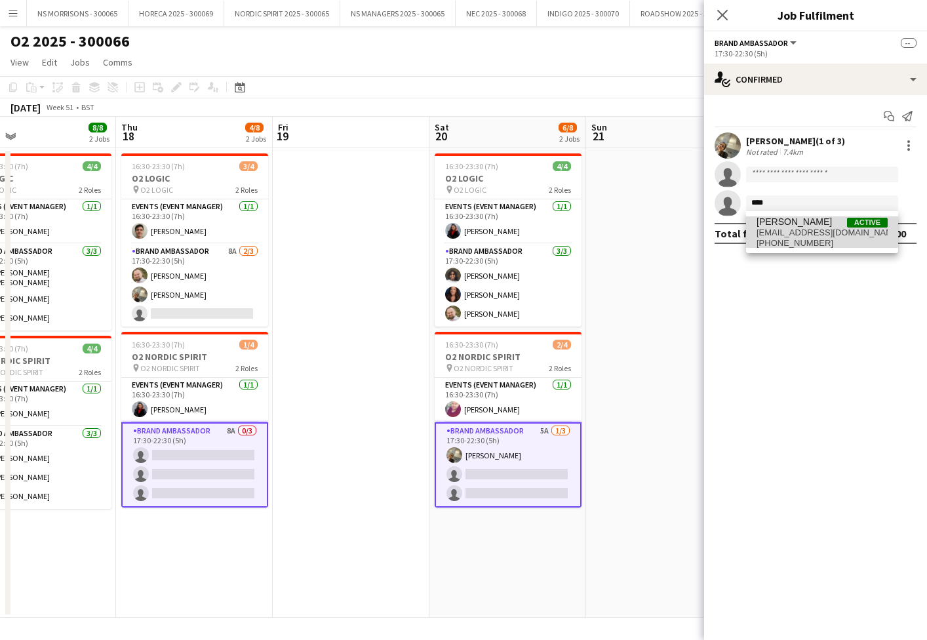
click at [770, 238] on span "[PHONE_NUMBER]" at bounding box center [822, 243] width 131 height 10
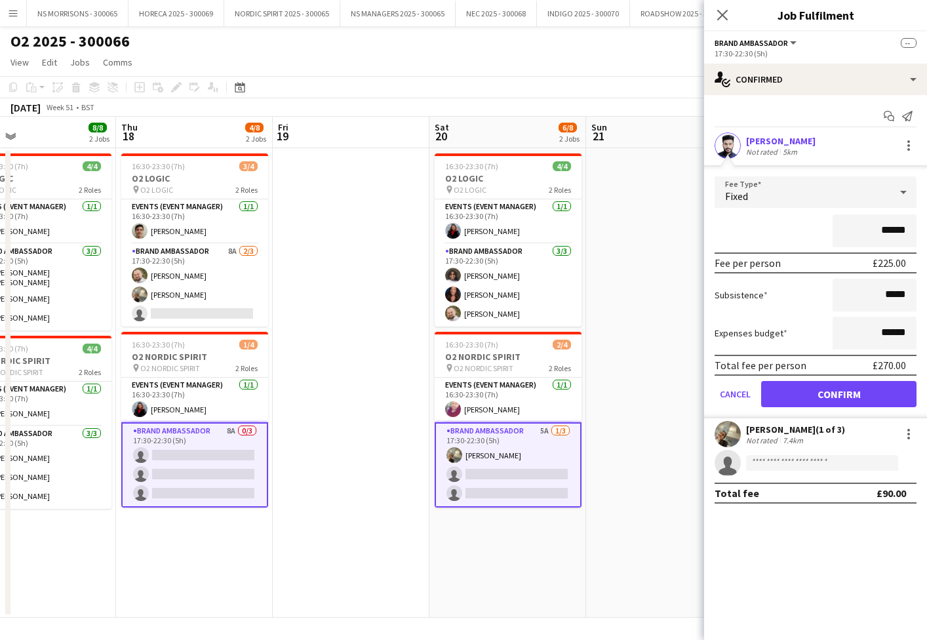
click at [802, 388] on button "Confirm" at bounding box center [838, 394] width 155 height 26
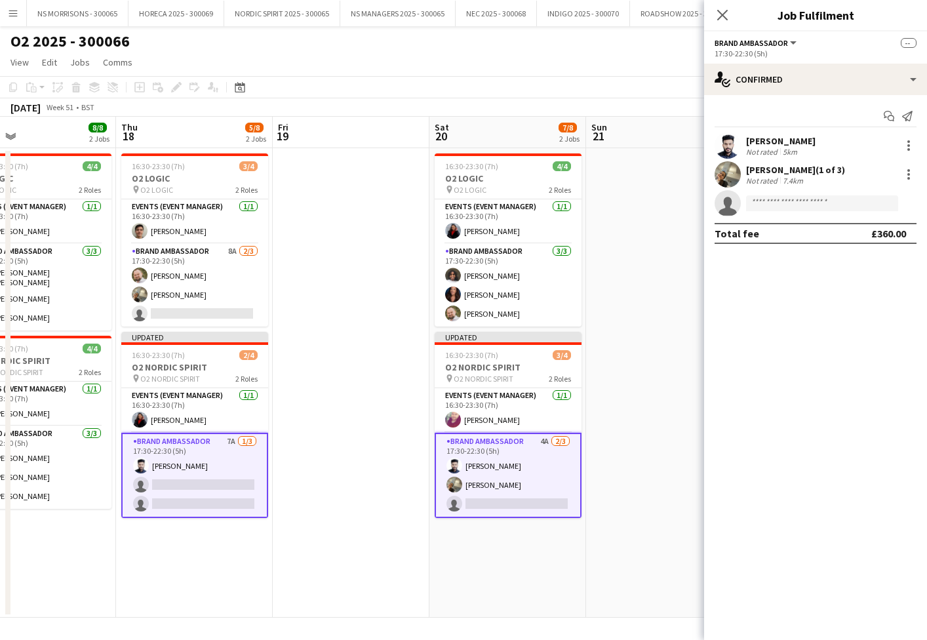
click at [611, 376] on app-date-cell at bounding box center [664, 382] width 157 height 469
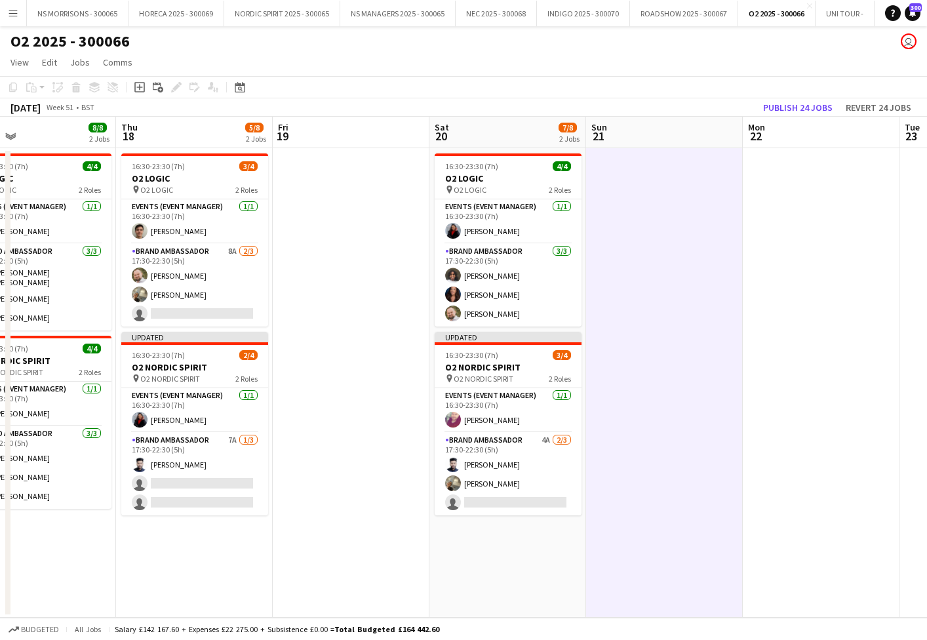
drag, startPoint x: 809, startPoint y: 104, endPoint x: 795, endPoint y: 113, distance: 16.8
click at [809, 104] on button "Publish 24 jobs" at bounding box center [798, 107] width 80 height 17
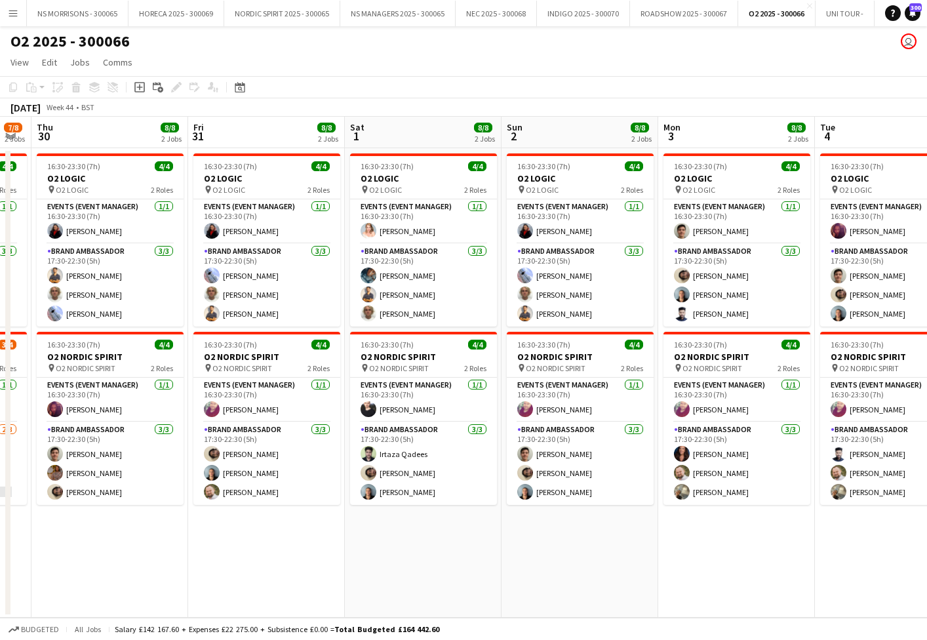
scroll to position [0, 467]
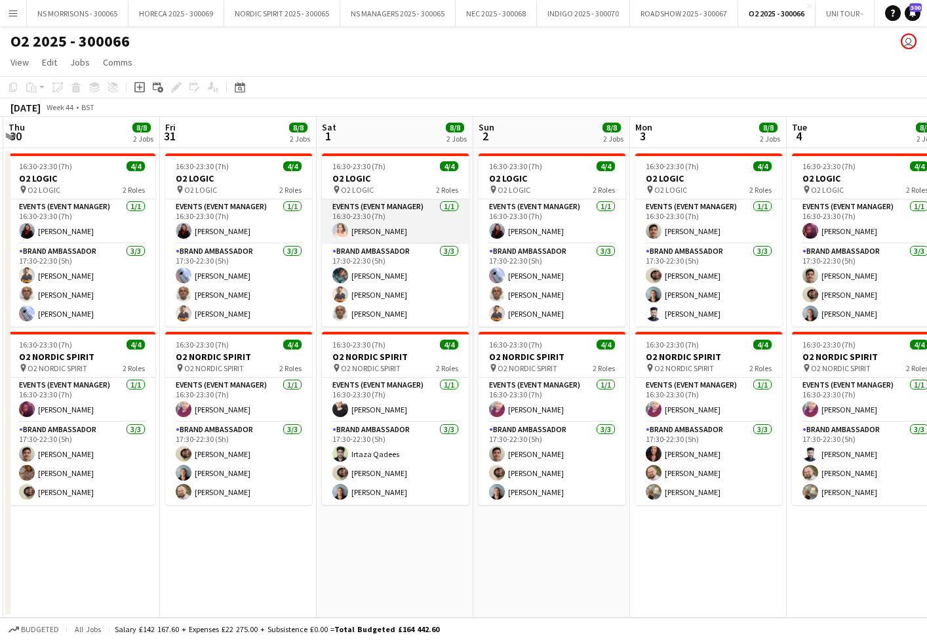
click at [385, 237] on app-card-role "Events (Event Manager) [DATE] 16:30-23:30 (7h) [PERSON_NAME]" at bounding box center [395, 221] width 147 height 45
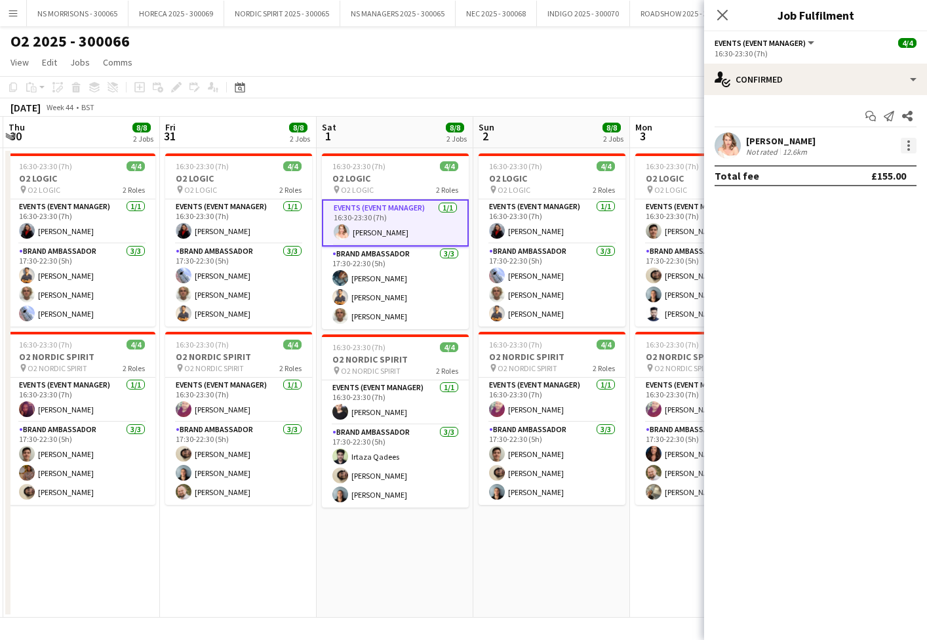
drag, startPoint x: 913, startPoint y: 146, endPoint x: 910, endPoint y: 153, distance: 7.7
click at [912, 147] on div at bounding box center [909, 146] width 16 height 16
click at [850, 295] on span "Remove" at bounding box center [844, 295] width 39 height 11
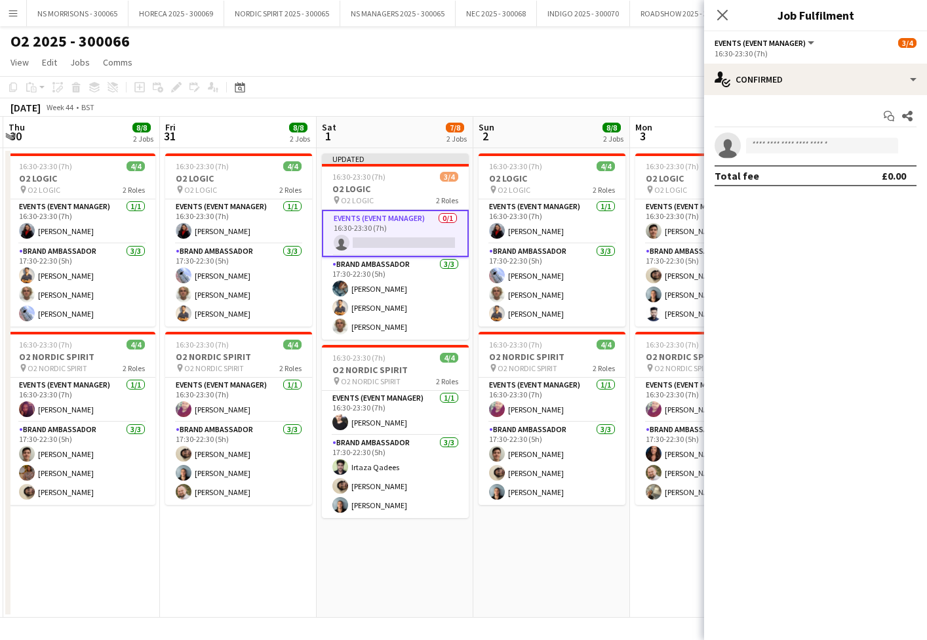
drag, startPoint x: 555, startPoint y: 91, endPoint x: 673, endPoint y: 87, distance: 118.1
click at [555, 91] on app-toolbar "Copy Paste Paste Command V Paste with crew Command Shift V Paste linked Job [GE…" at bounding box center [463, 87] width 927 height 22
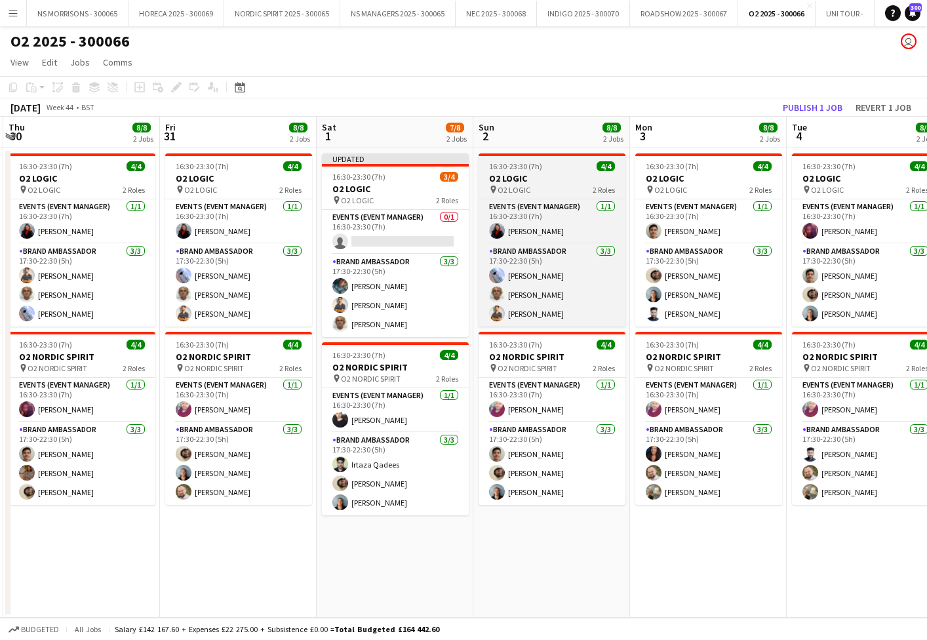
drag, startPoint x: 812, startPoint y: 111, endPoint x: 624, endPoint y: 163, distance: 195.8
click at [810, 111] on button "Publish 1 job" at bounding box center [813, 107] width 70 height 17
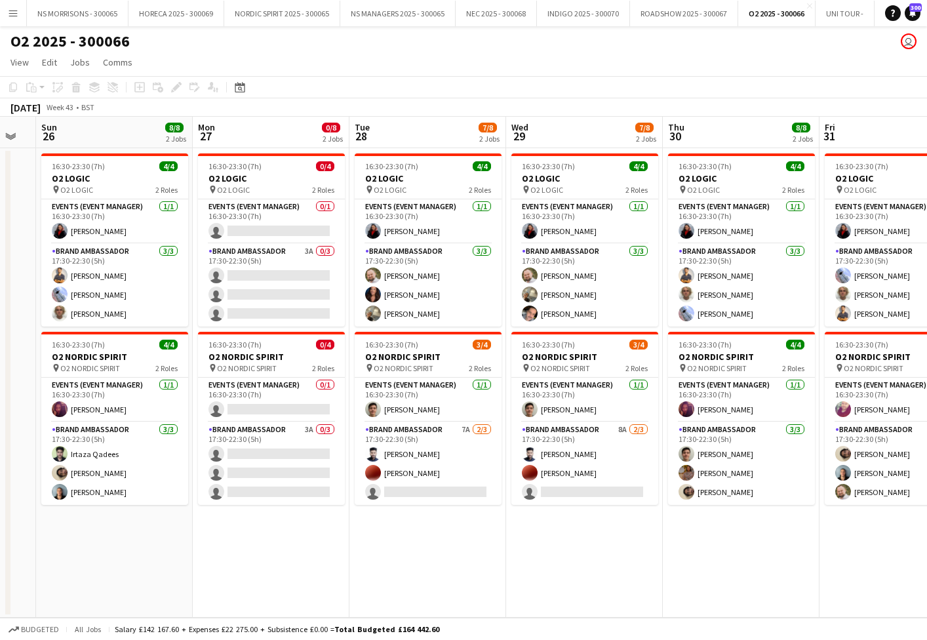
scroll to position [0, 277]
click at [294, 235] on app-card-role "Events (Event Manager) 0/1 16:30-23:30 (7h) single-neutral-actions" at bounding box center [272, 221] width 147 height 45
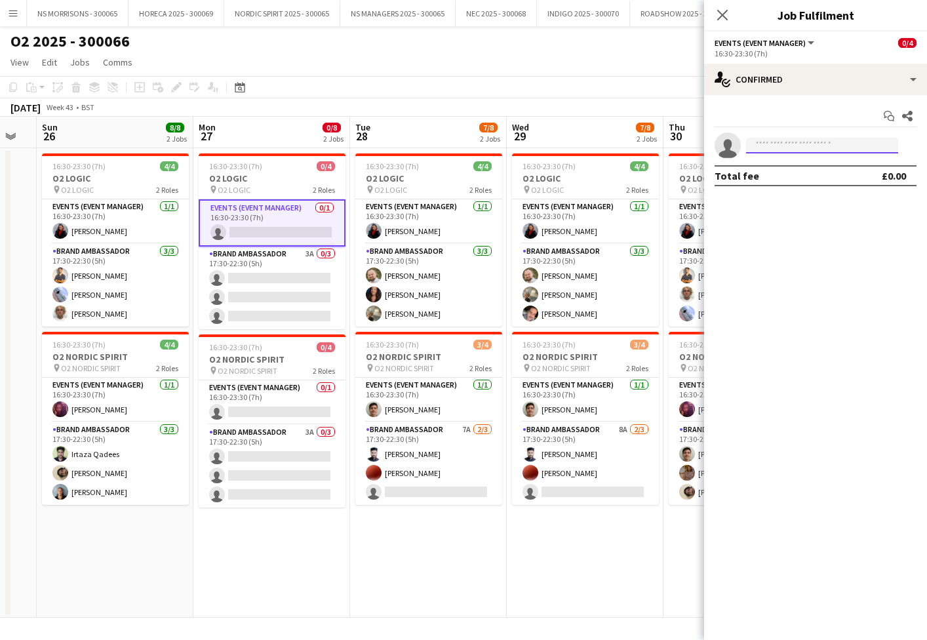
click at [751, 150] on input at bounding box center [822, 146] width 152 height 16
type input "****"
click at [767, 172] on span "[EMAIL_ADDRESS][DOMAIN_NAME]" at bounding box center [822, 175] width 131 height 10
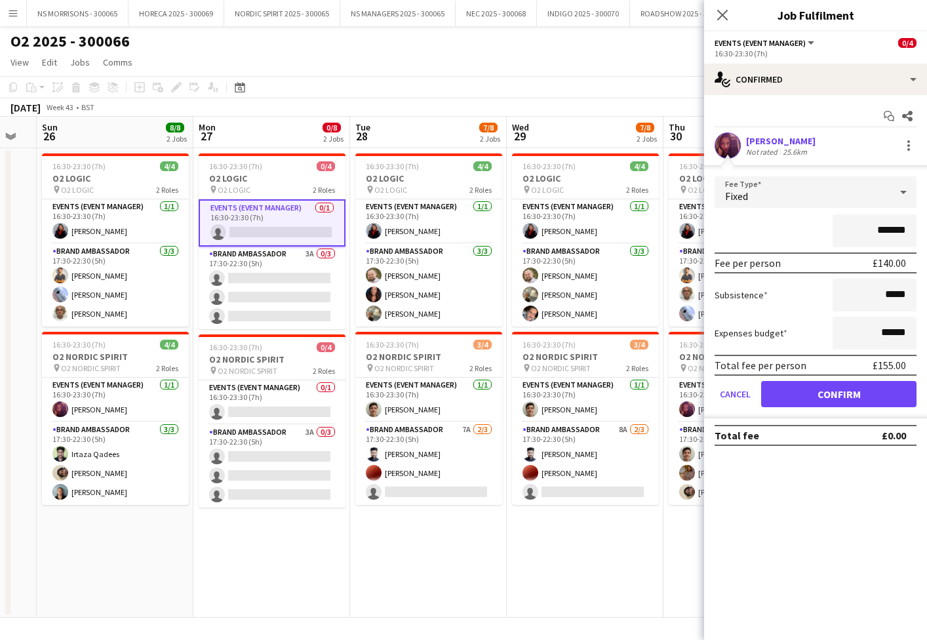
click at [786, 399] on button "Confirm" at bounding box center [838, 394] width 155 height 26
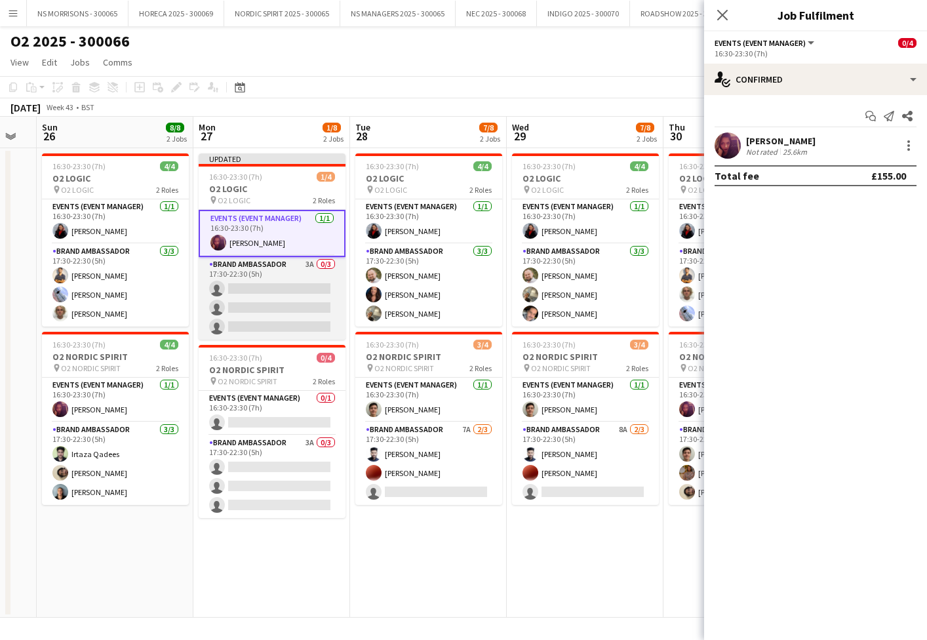
click at [277, 301] on app-card-role "Brand Ambassador 3A 0/3 17:30-22:30 (5h) single-neutral-actions single-neutral-…" at bounding box center [272, 298] width 147 height 83
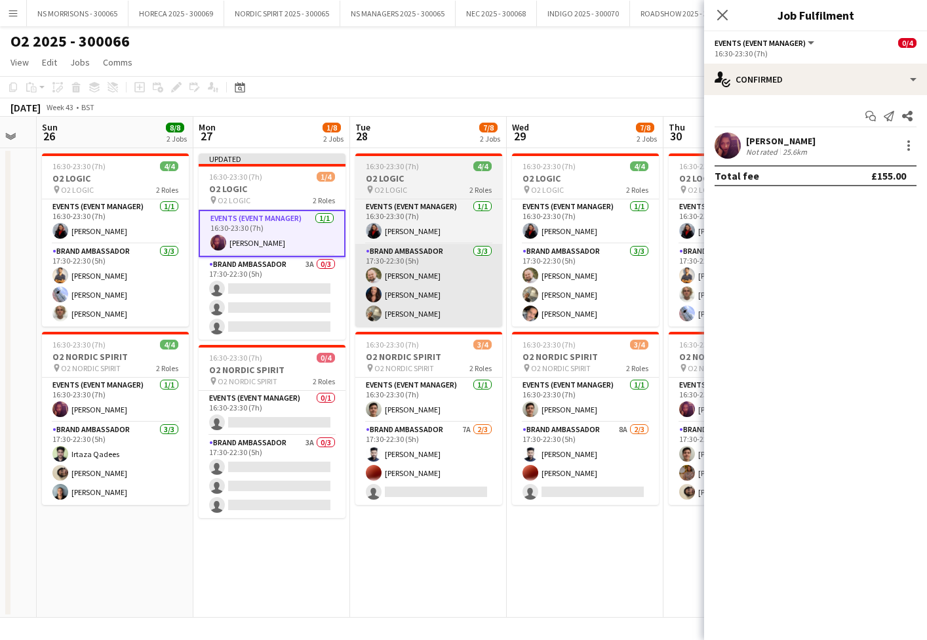
scroll to position [0, 277]
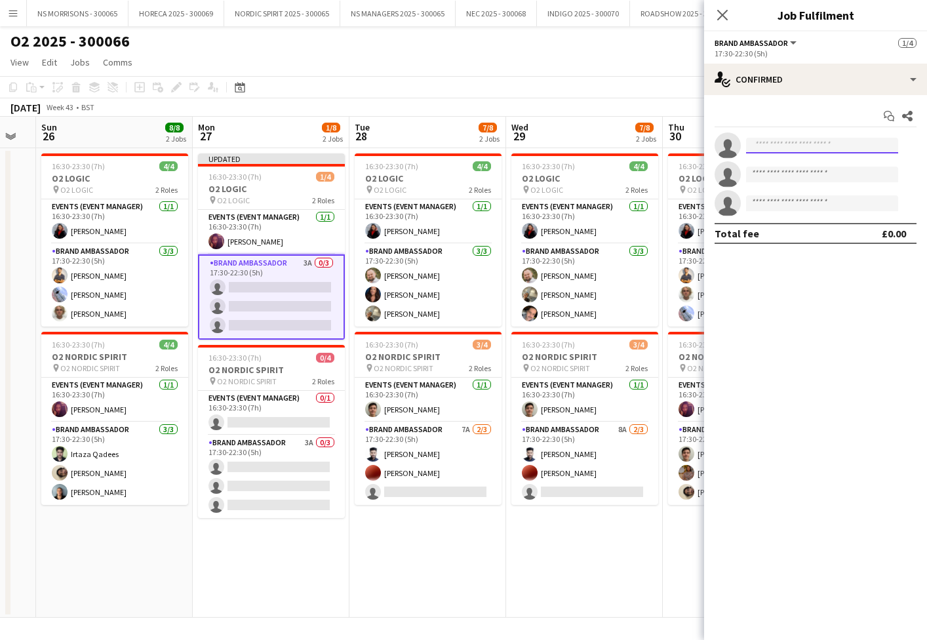
click at [770, 145] on input at bounding box center [822, 146] width 152 height 16
type input "*****"
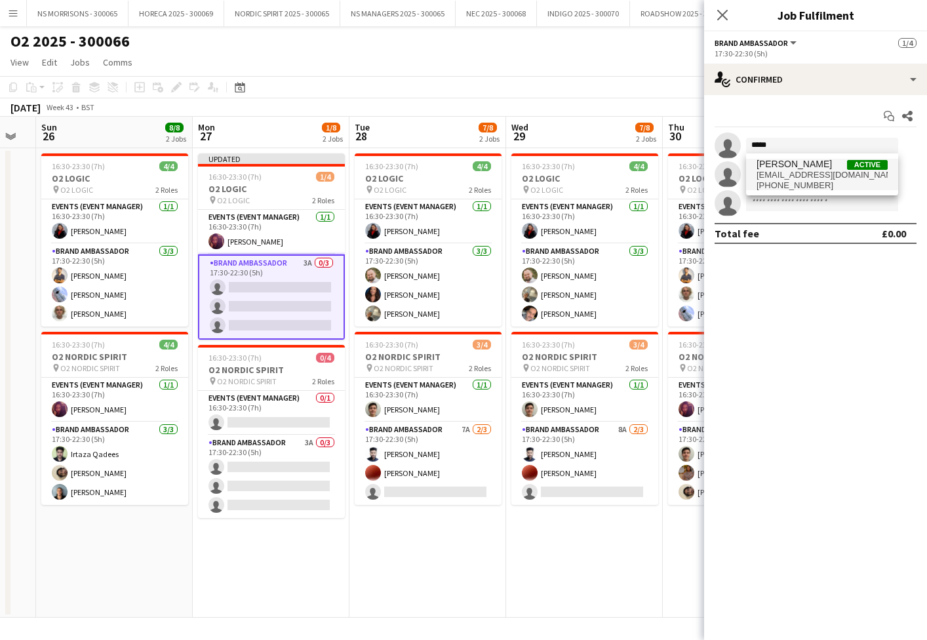
click at [773, 169] on span "[PERSON_NAME]" at bounding box center [794, 164] width 75 height 11
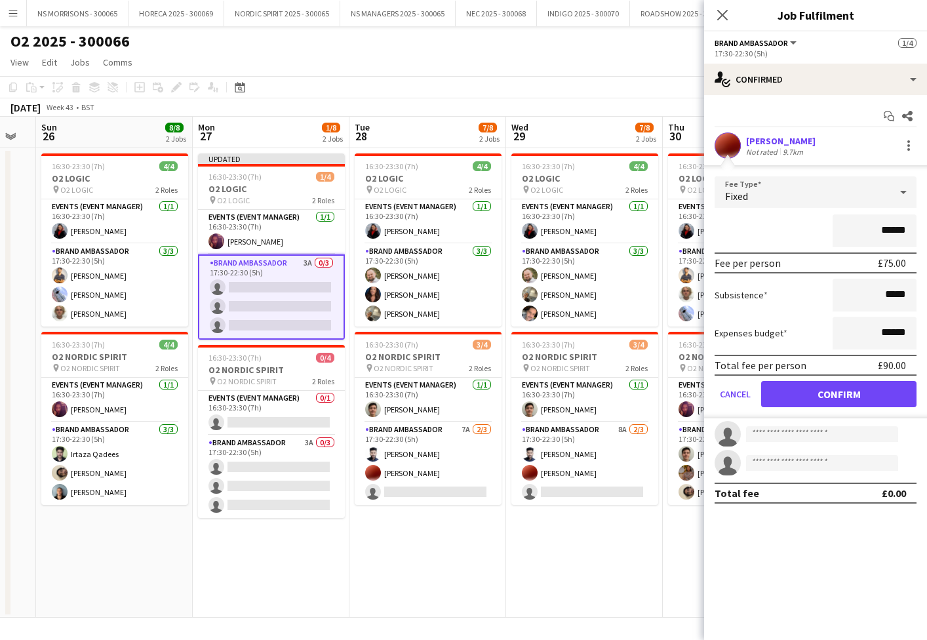
drag, startPoint x: 795, startPoint y: 393, endPoint x: 769, endPoint y: 227, distance: 168.5
click at [793, 389] on button "Confirm" at bounding box center [838, 394] width 155 height 26
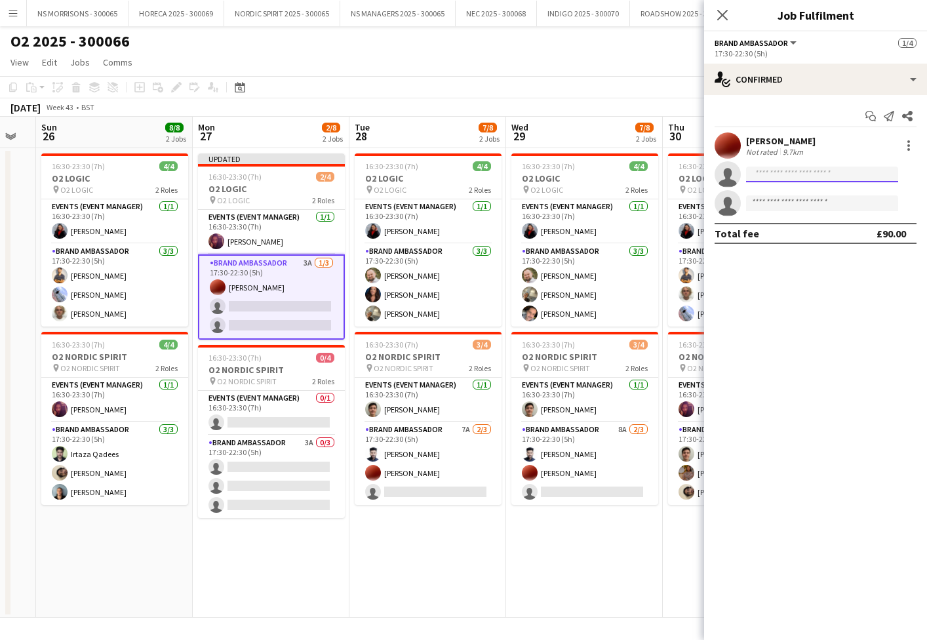
click at [771, 172] on input at bounding box center [822, 175] width 152 height 16
type input "****"
drag, startPoint x: 776, startPoint y: 199, endPoint x: 777, endPoint y: 209, distance: 9.9
click at [776, 199] on span "[EMAIL_ADDRESS][DOMAIN_NAME]" at bounding box center [822, 204] width 131 height 10
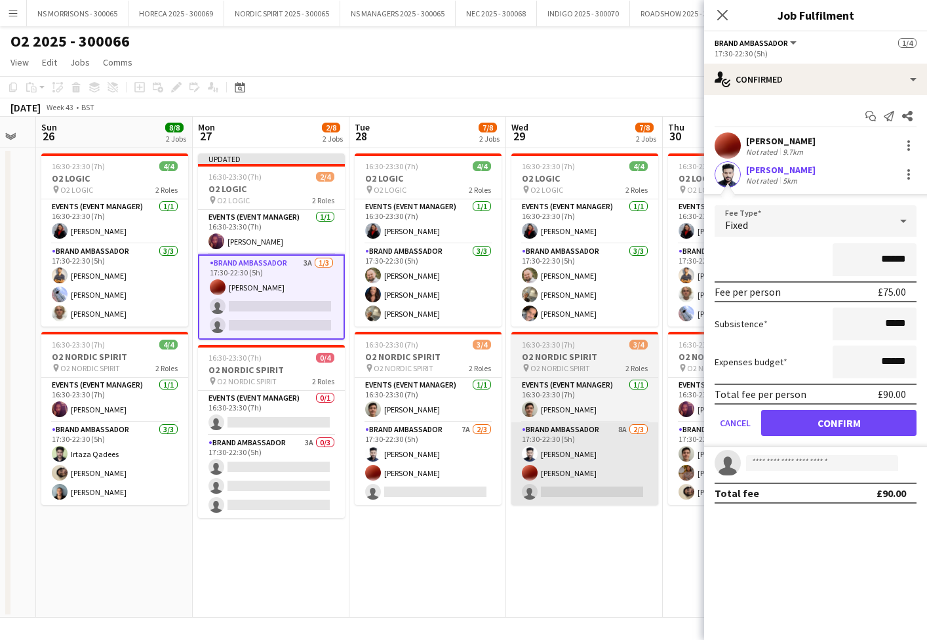
drag, startPoint x: 786, startPoint y: 426, endPoint x: 620, endPoint y: 432, distance: 166.0
click at [785, 426] on button "Confirm" at bounding box center [838, 423] width 155 height 26
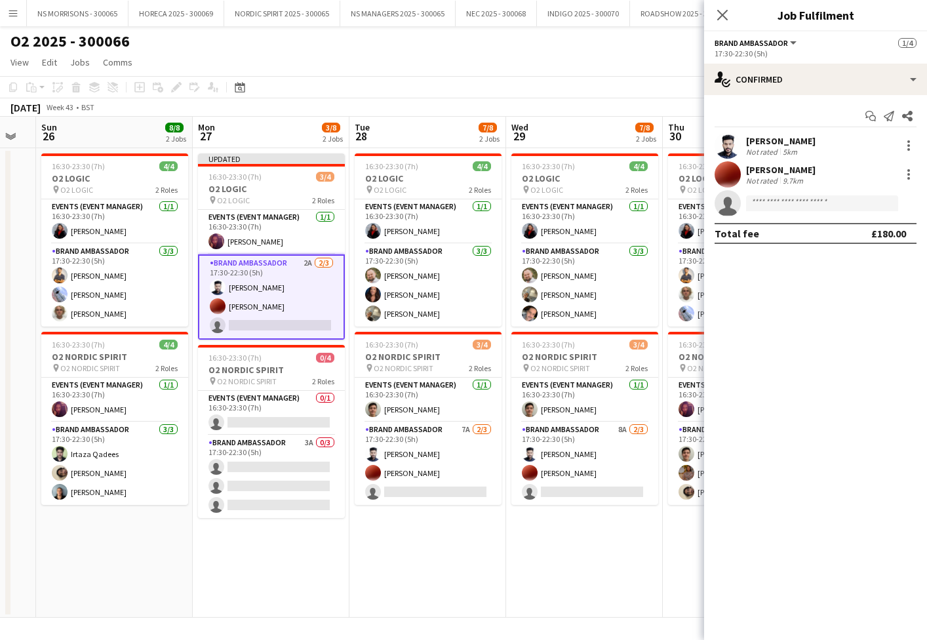
click at [334, 556] on app-date-cell "Updated 16:30-23:30 (7h) 3/4 O2 LOGIC pin O2 LOGIC 2 Roles Events (Event Manage…" at bounding box center [271, 382] width 157 height 469
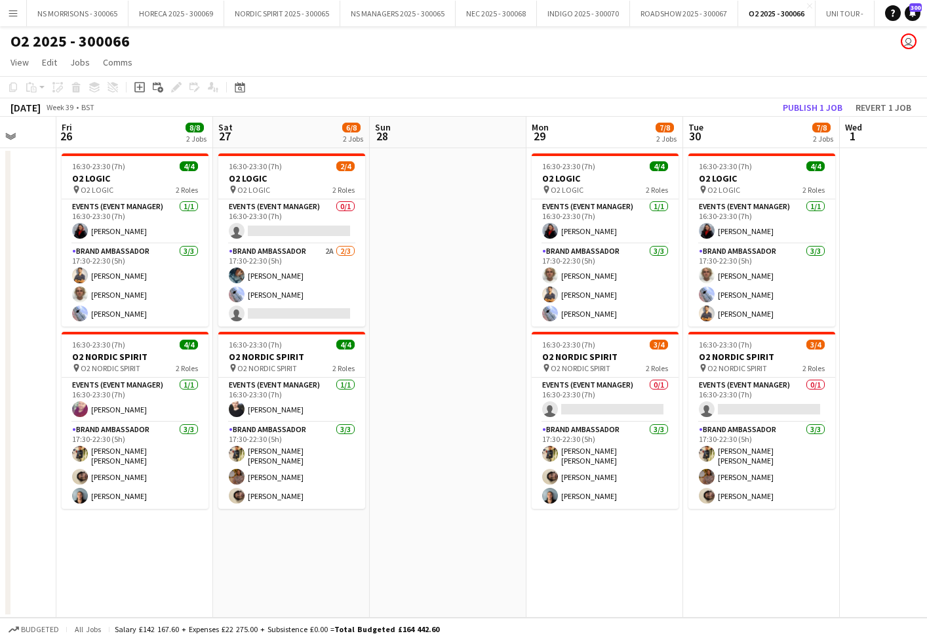
scroll to position [0, 417]
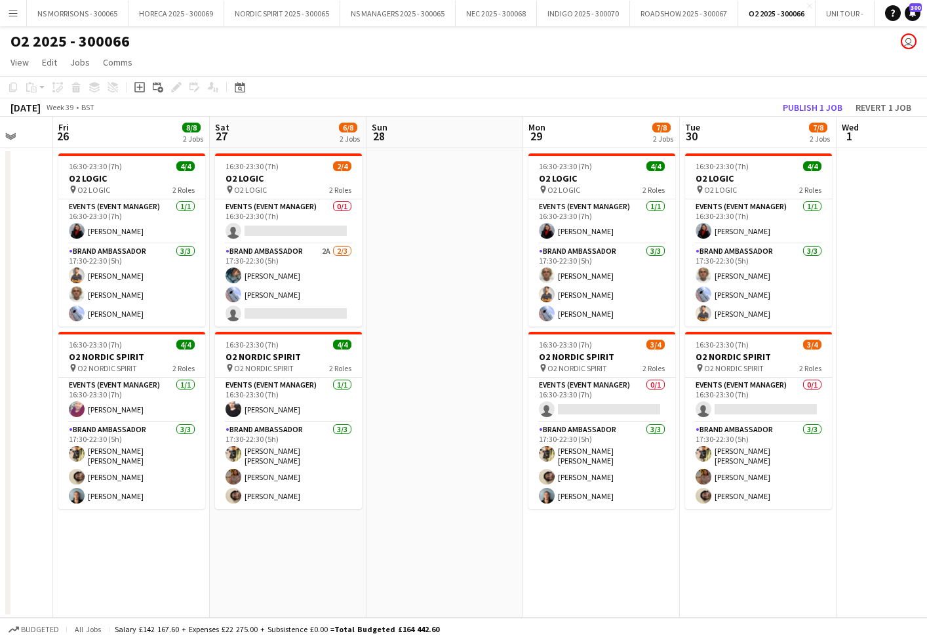
drag, startPoint x: 294, startPoint y: 307, endPoint x: 363, endPoint y: 277, distance: 75.8
click at [294, 307] on app-card-role "Brand Ambassador 2A [DATE] 17:30-22:30 (5h) [PERSON_NAME] [PERSON_NAME] single-…" at bounding box center [288, 285] width 147 height 83
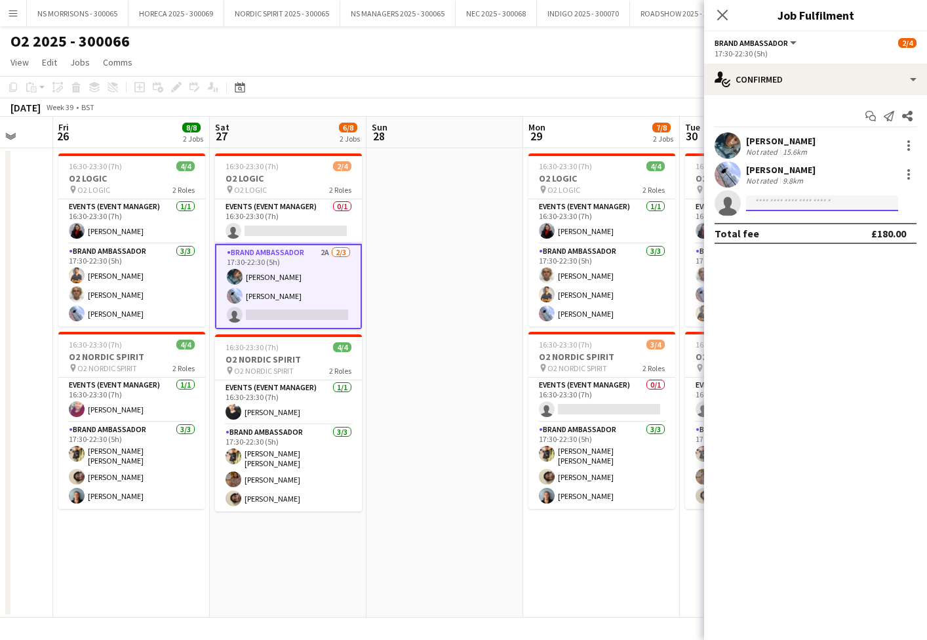
click at [771, 203] on input at bounding box center [822, 203] width 152 height 16
type input "****"
click at [777, 228] on span "[PERSON_NAME] Active [EMAIL_ADDRESS][DOMAIN_NAME] [PHONE_NUMBER]" at bounding box center [822, 231] width 131 height 31
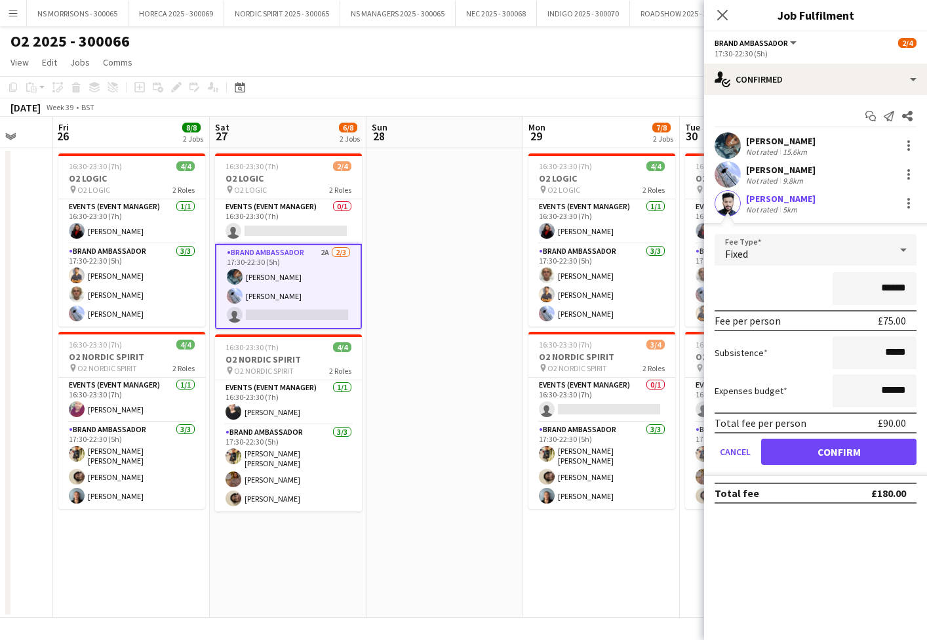
click at [786, 450] on button "Confirm" at bounding box center [838, 452] width 155 height 26
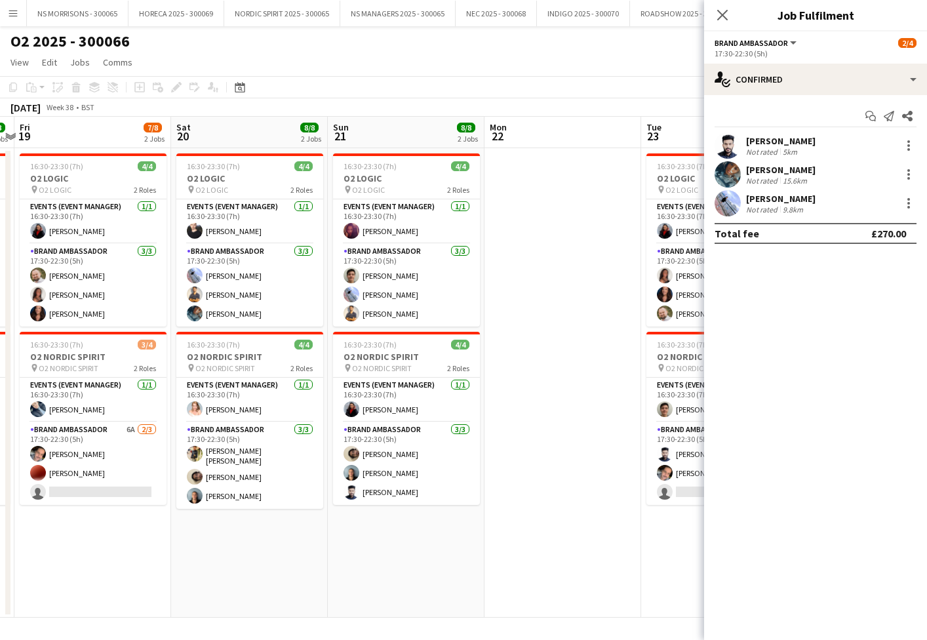
scroll to position [0, 294]
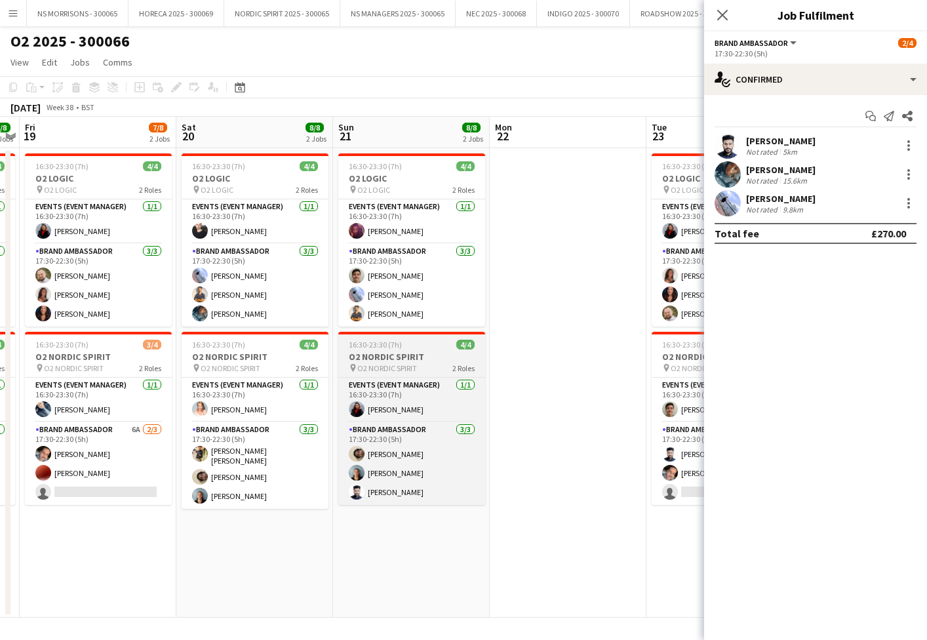
drag, startPoint x: 253, startPoint y: 405, endPoint x: 368, endPoint y: 373, distance: 119.0
click at [253, 405] on app-card-role "Events (Event Manager) [DATE] 16:30-23:30 (7h) [PERSON_NAME]" at bounding box center [255, 400] width 147 height 45
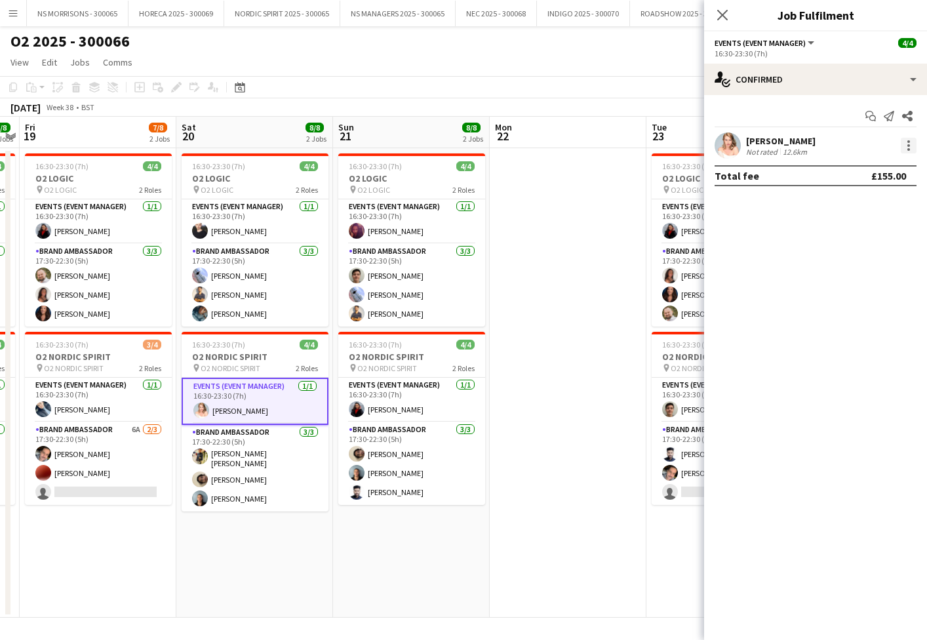
click at [904, 151] on div at bounding box center [909, 146] width 16 height 16
click at [885, 292] on span "Remove" at bounding box center [865, 296] width 81 height 12
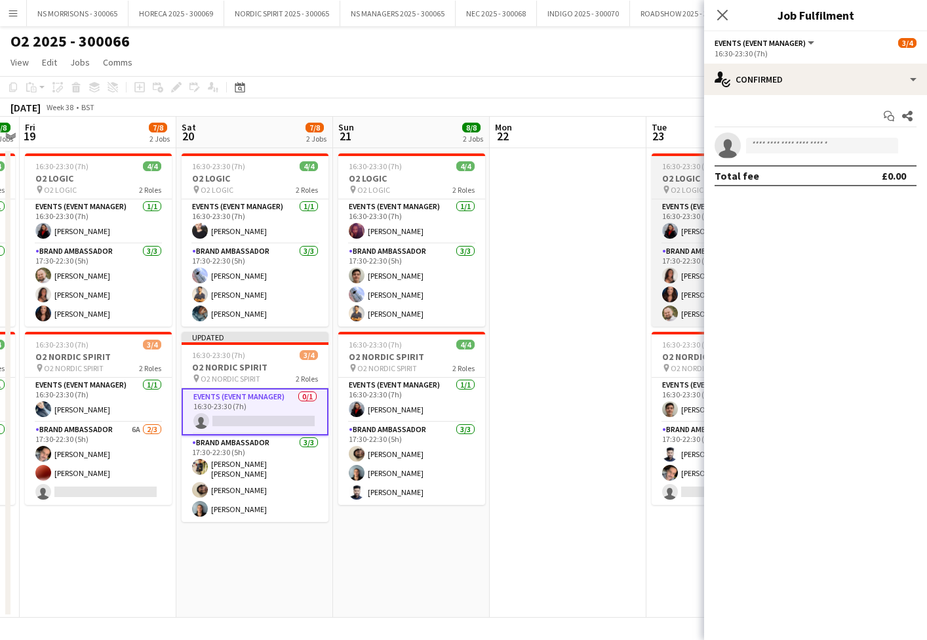
drag, startPoint x: 555, startPoint y: 265, endPoint x: 685, endPoint y: 199, distance: 145.7
click at [555, 265] on app-date-cell at bounding box center [568, 382] width 157 height 469
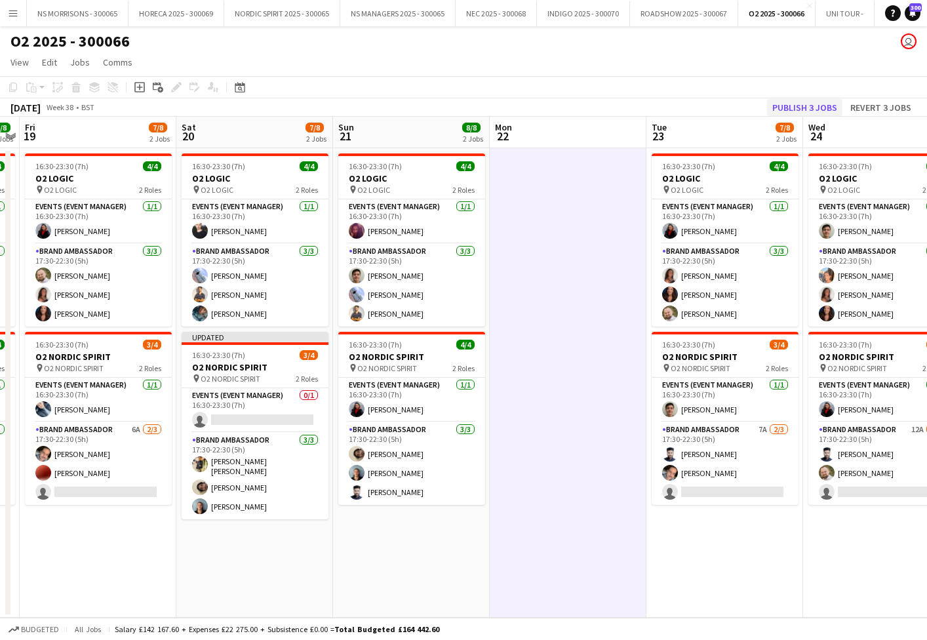
click at [830, 101] on button "Publish 3 jobs" at bounding box center [804, 107] width 75 height 17
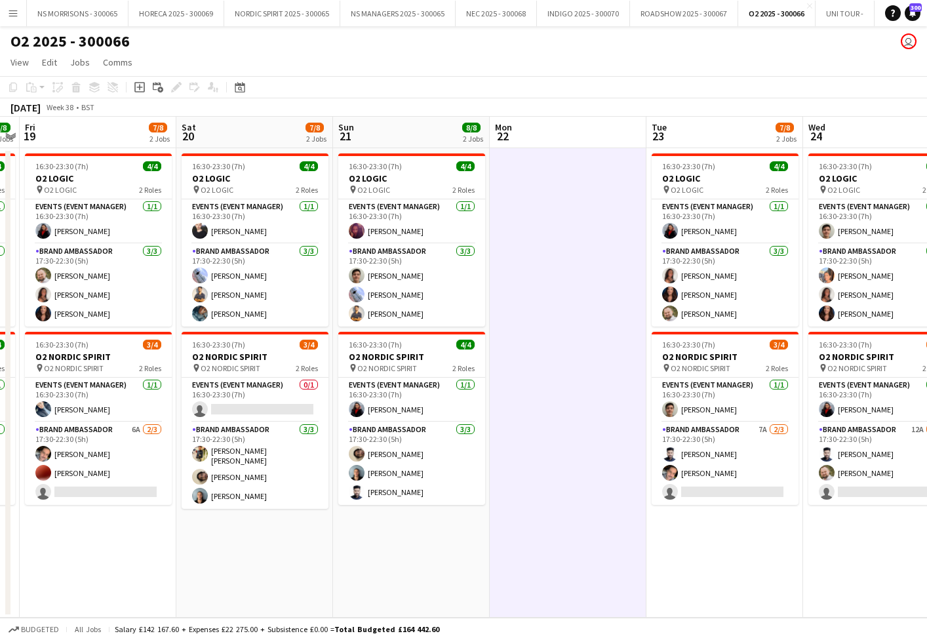
scroll to position [0, 1]
click at [16, 16] on app-icon "Menu" at bounding box center [13, 13] width 10 height 10
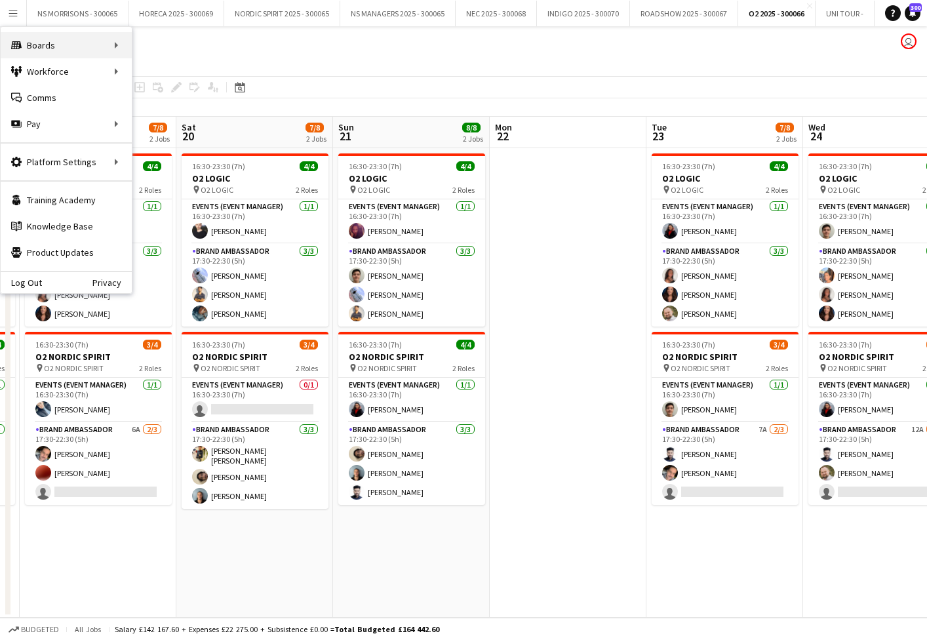
scroll to position [0, 0]
click at [188, 64] on link "My Workforce" at bounding box center [197, 71] width 131 height 26
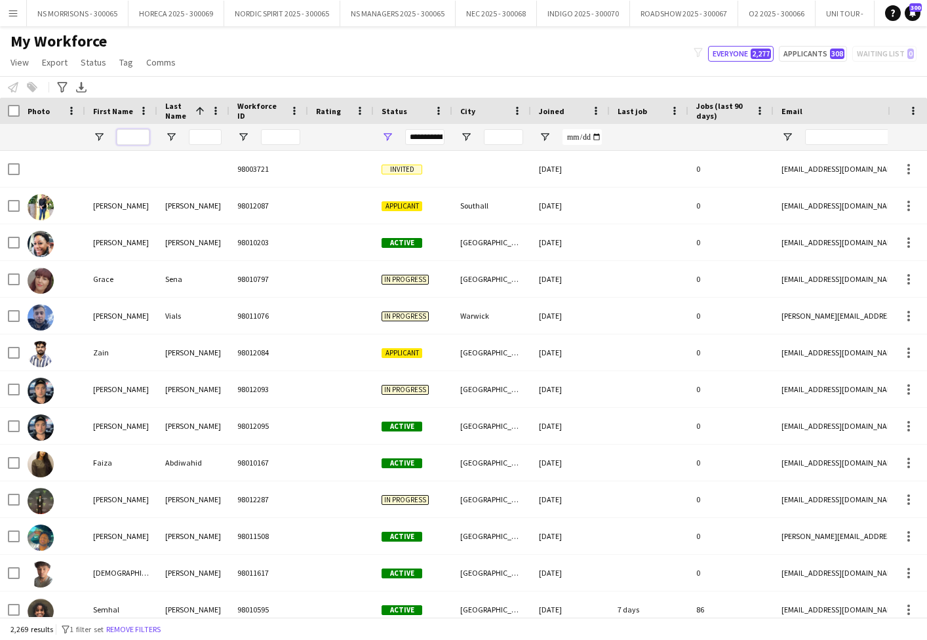
click at [129, 137] on input "First Name Filter Input" at bounding box center [133, 137] width 33 height 16
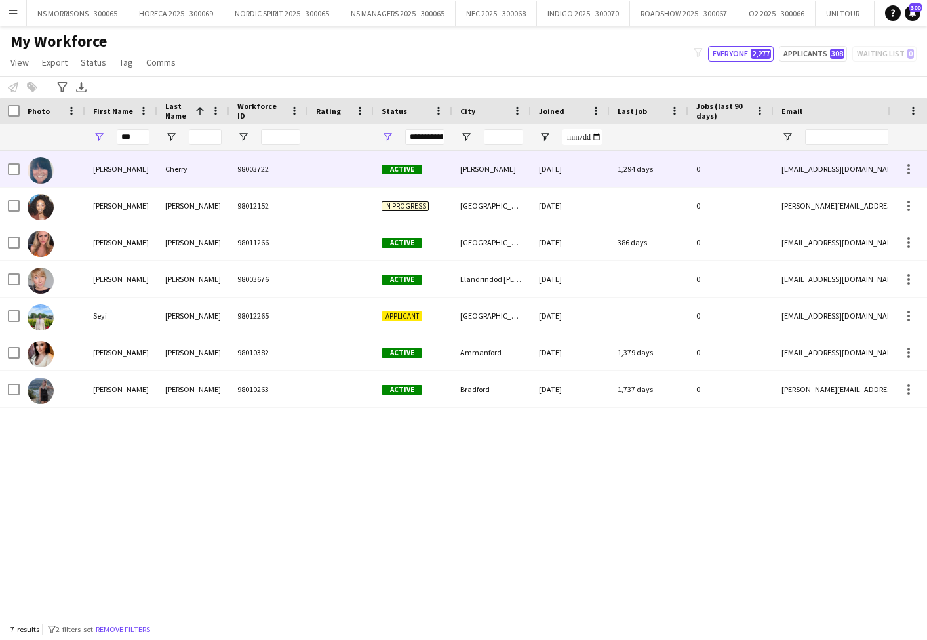
drag, startPoint x: 126, startPoint y: 165, endPoint x: 393, endPoint y: 313, distance: 305.6
click at [390, 313] on span "Applicant" at bounding box center [402, 316] width 41 height 10
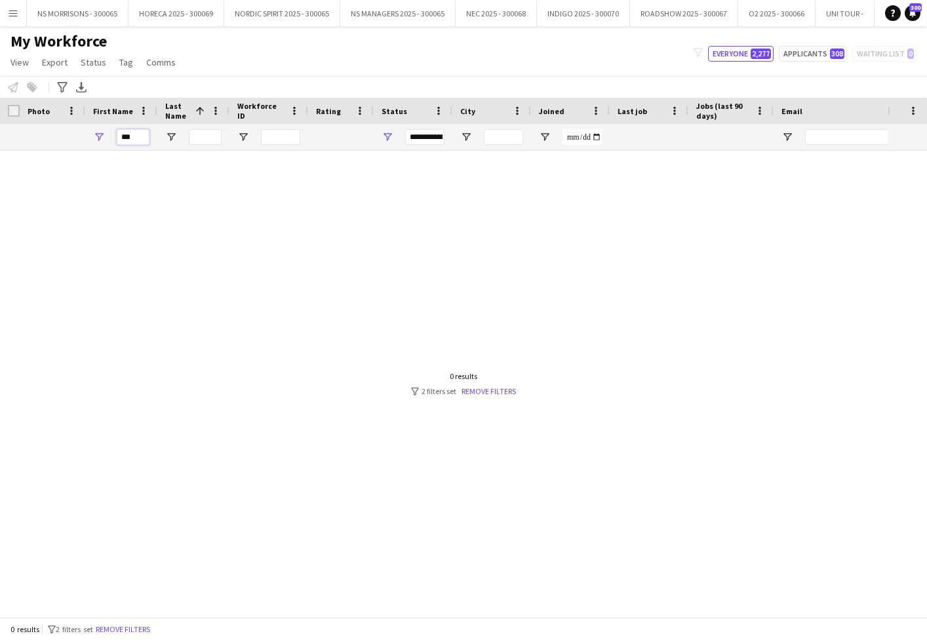
drag, startPoint x: 138, startPoint y: 135, endPoint x: 113, endPoint y: 137, distance: 24.3
click at [113, 137] on div "***" at bounding box center [121, 137] width 72 height 26
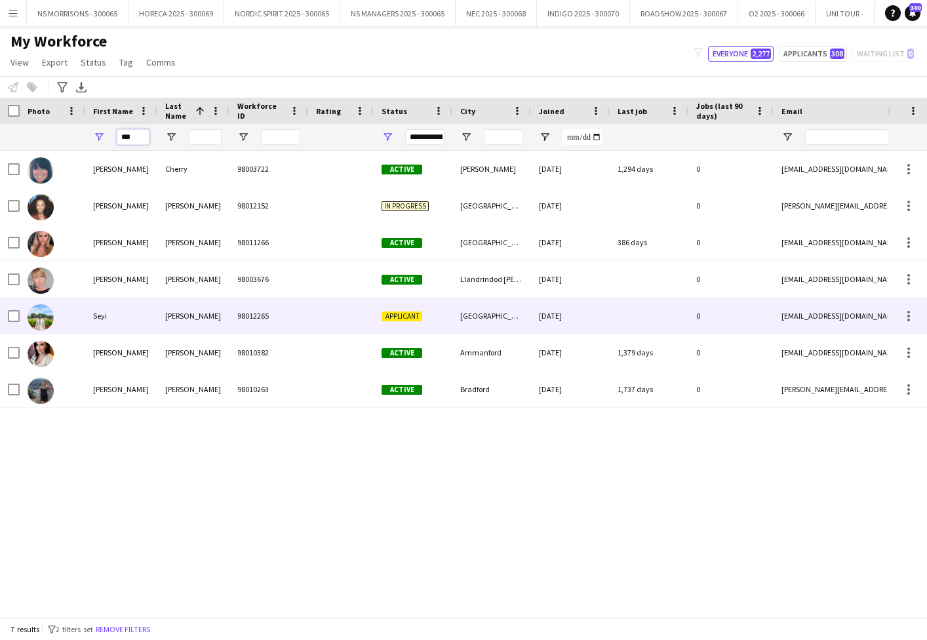
type input "***"
click at [106, 309] on div "Seyi" at bounding box center [121, 316] width 72 height 36
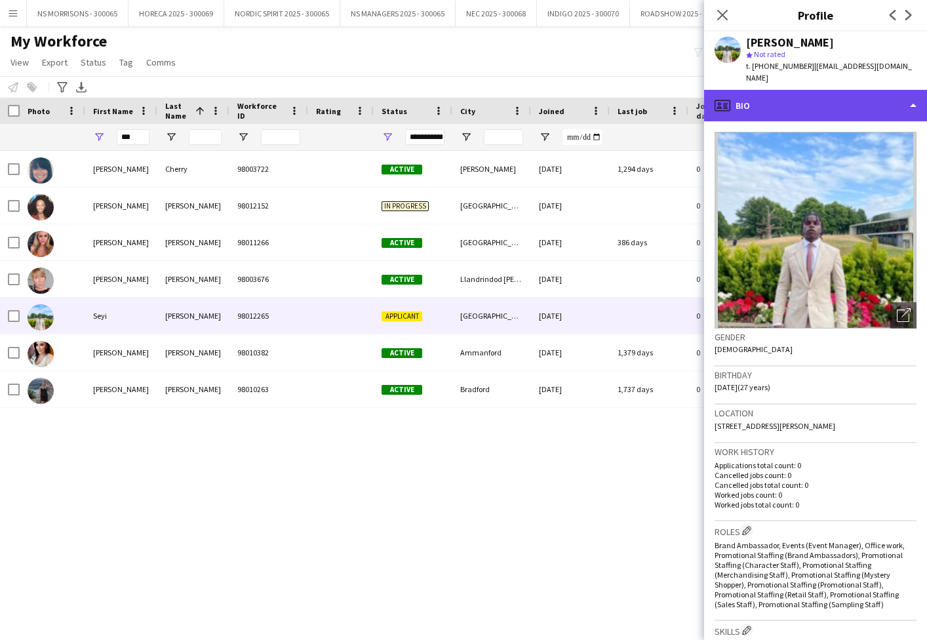
click at [798, 90] on div "profile Bio" at bounding box center [815, 105] width 223 height 31
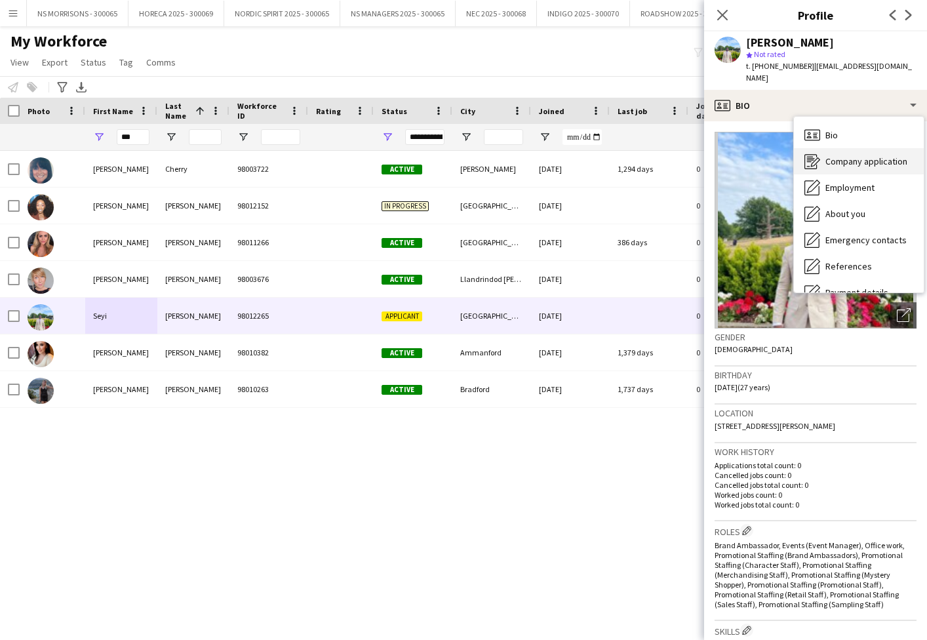
click at [827, 148] on div "Company application Company application" at bounding box center [859, 161] width 130 height 26
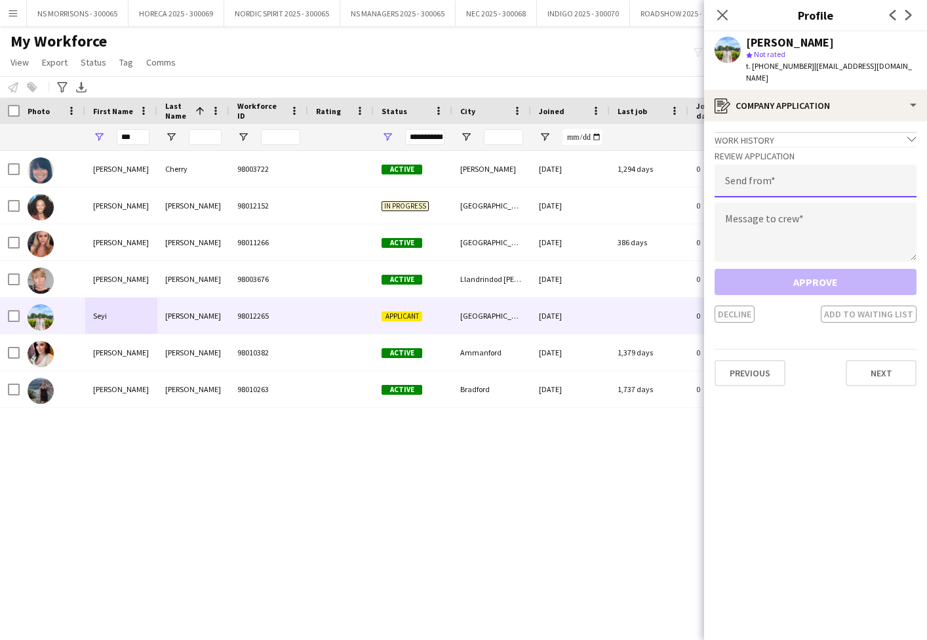
click at [808, 179] on input "email" at bounding box center [816, 181] width 202 height 33
type input "**********"
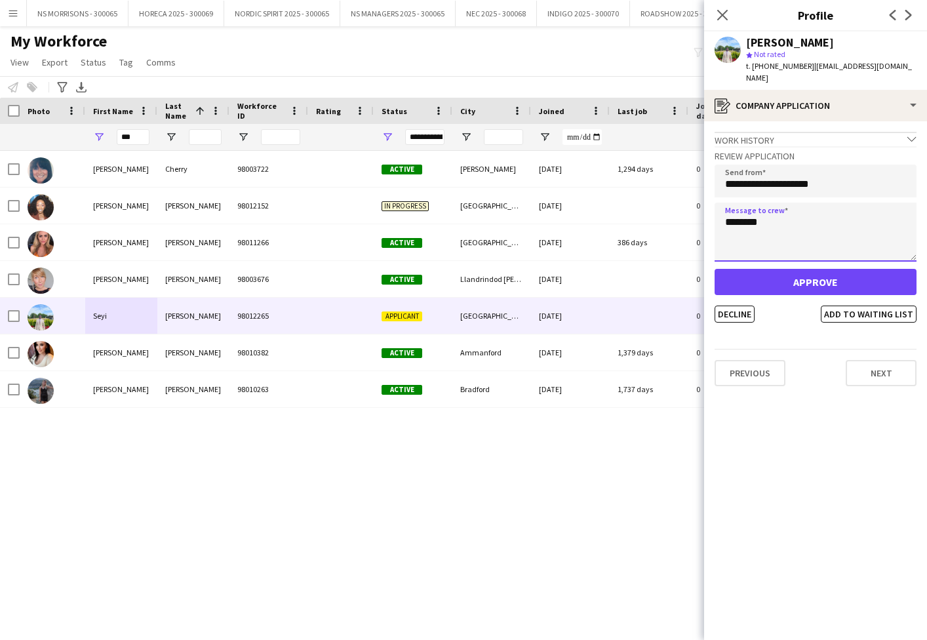
type textarea "********"
click at [806, 275] on button "Approve" at bounding box center [816, 282] width 202 height 26
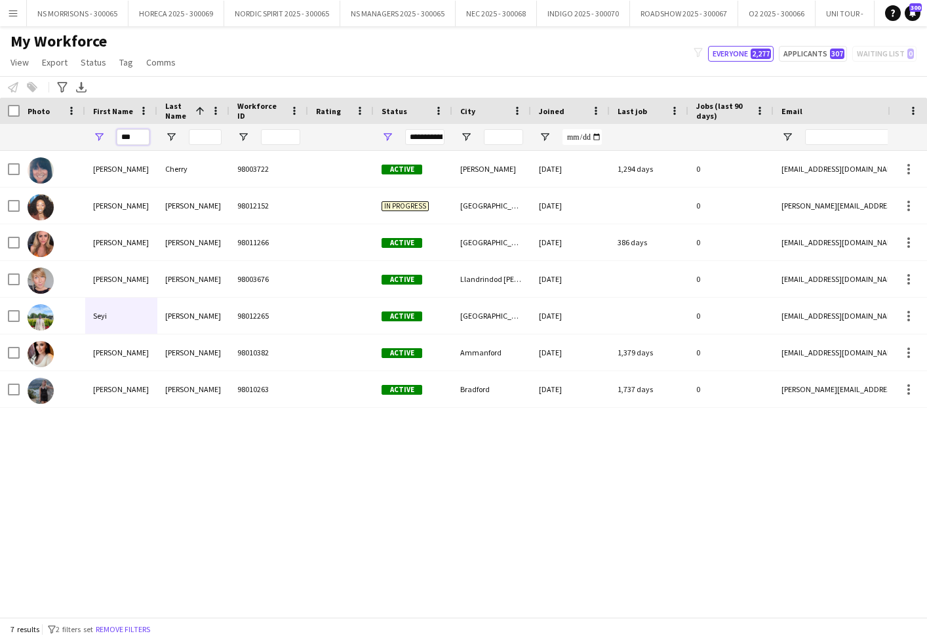
click at [139, 139] on input "***" at bounding box center [133, 137] width 33 height 16
drag, startPoint x: 130, startPoint y: 140, endPoint x: 112, endPoint y: 140, distance: 18.4
click at [112, 140] on div "***" at bounding box center [121, 137] width 72 height 26
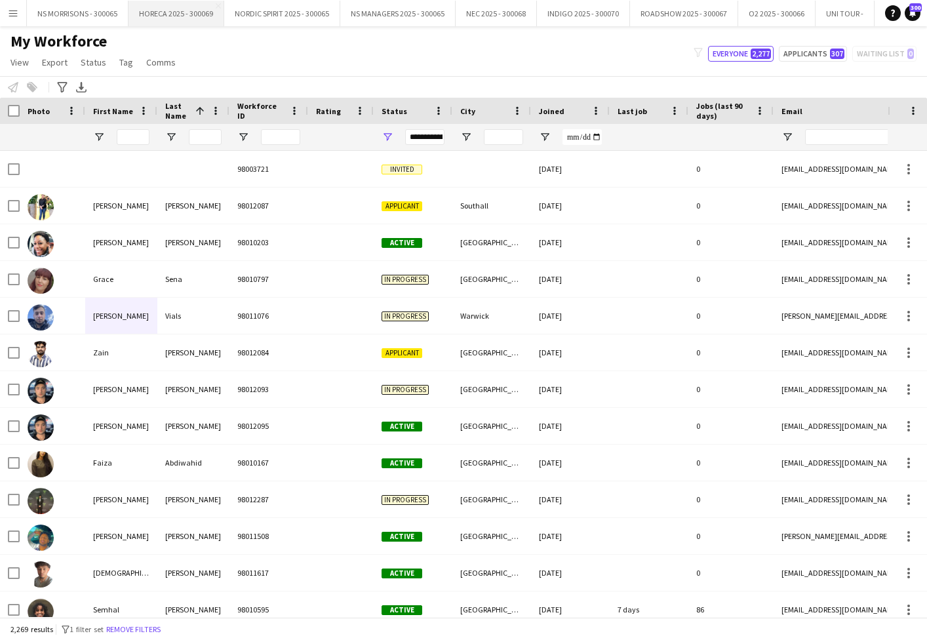
click at [191, 18] on button "HORECA 2025 - 300069 Close" at bounding box center [177, 14] width 96 height 26
click at [190, 18] on button "HORECA 2025 - 300069 Close" at bounding box center [177, 14] width 96 height 26
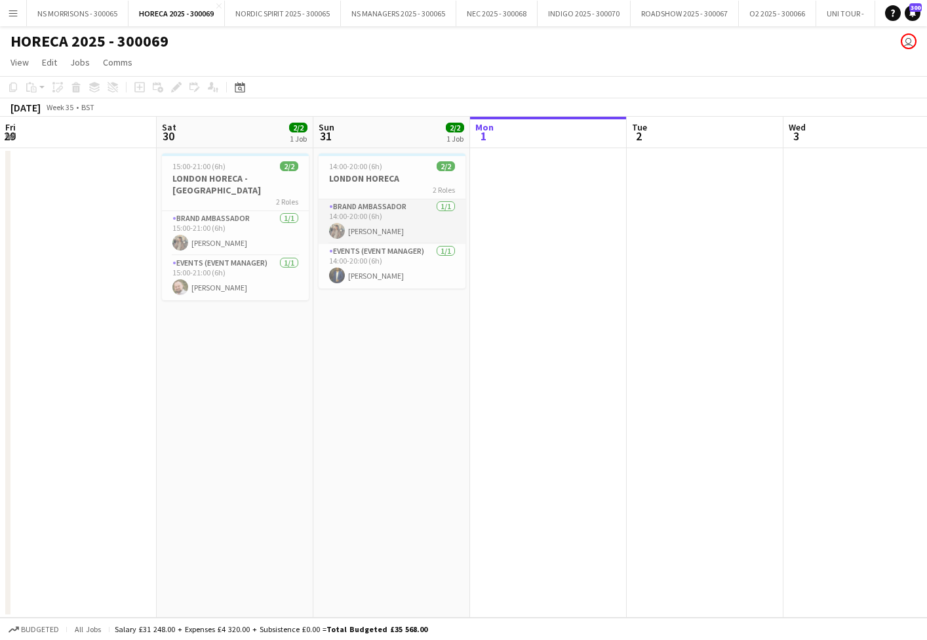
click at [393, 218] on app-card-role "Brand Ambassador [DATE] 14:00-20:00 (6h) [PERSON_NAME]" at bounding box center [392, 221] width 147 height 45
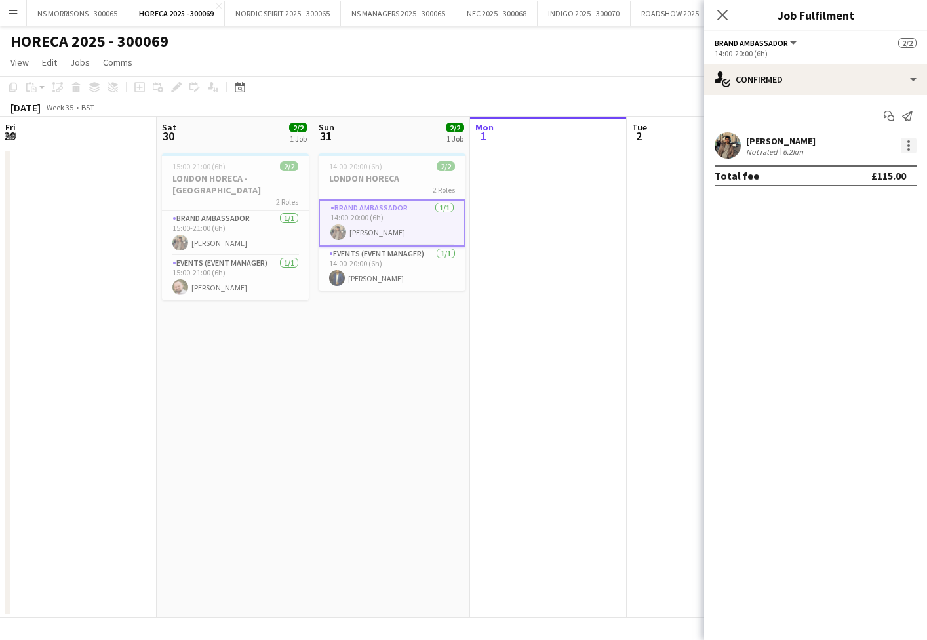
click at [909, 144] on div at bounding box center [908, 145] width 3 height 3
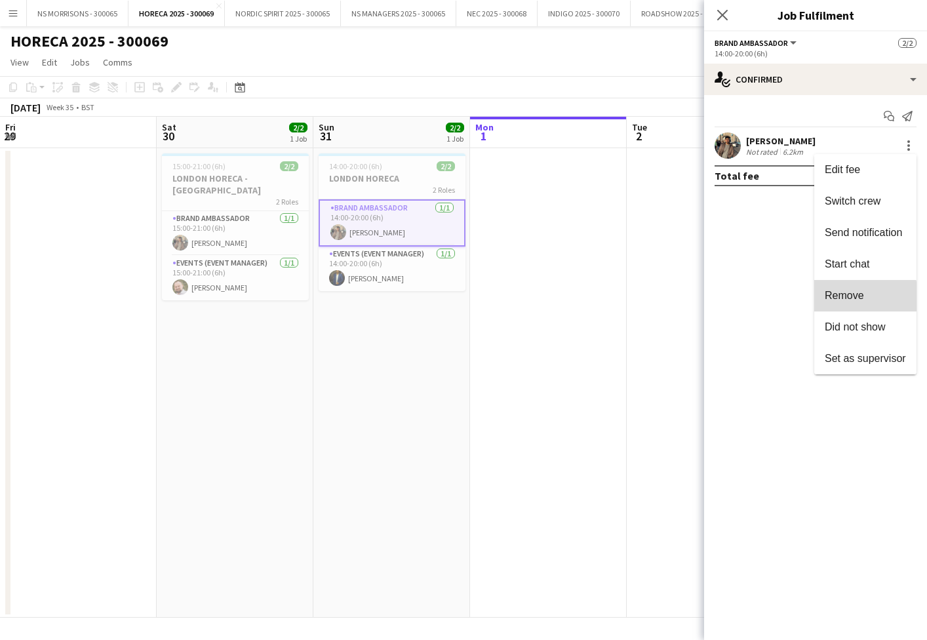
click at [854, 302] on button "Remove" at bounding box center [865, 295] width 102 height 31
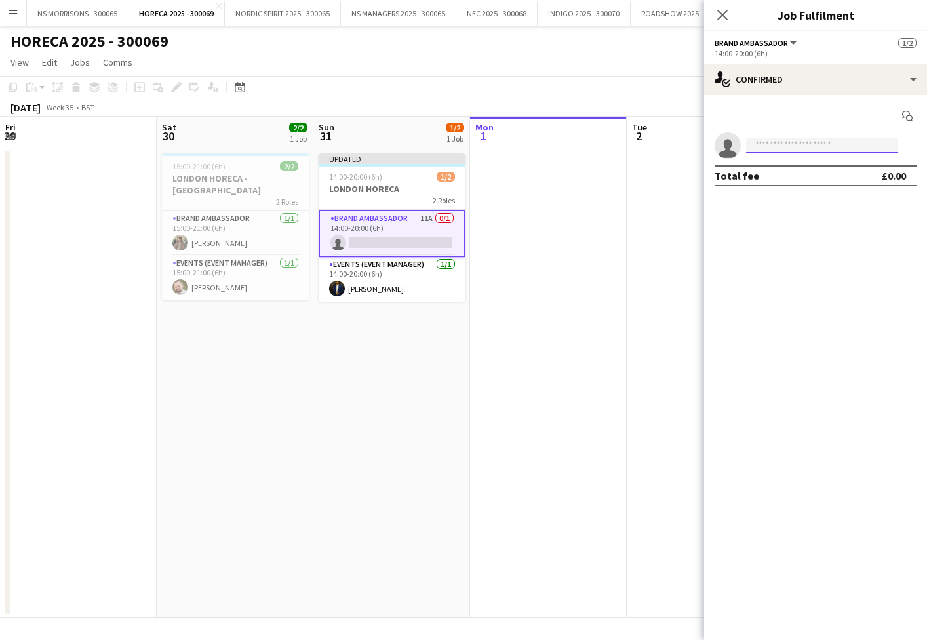
click at [776, 152] on input at bounding box center [822, 146] width 152 height 16
type input "***"
click at [782, 180] on span "[PHONE_NUMBER]" at bounding box center [822, 185] width 131 height 10
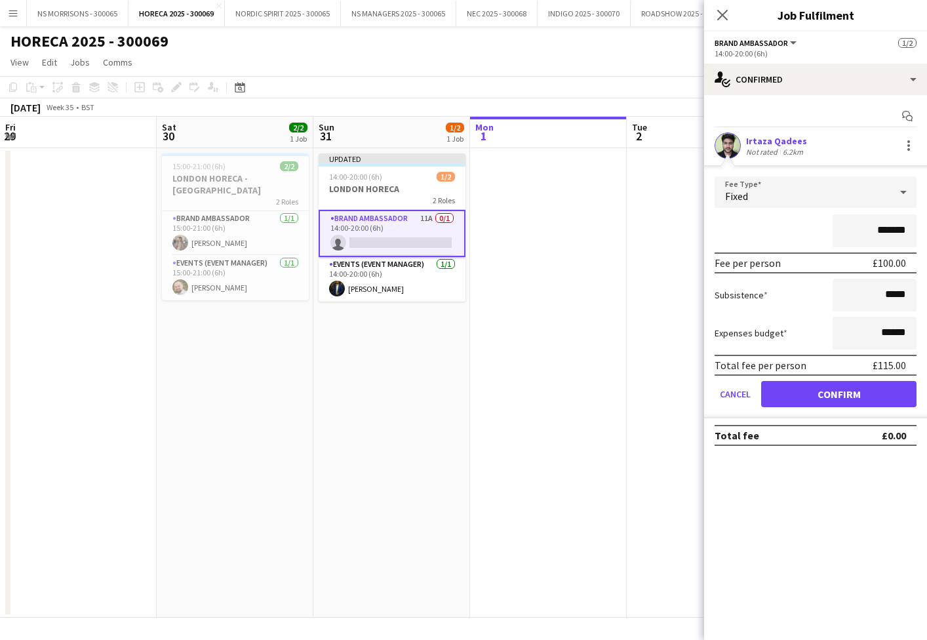
click at [783, 403] on button "Confirm" at bounding box center [838, 394] width 155 height 26
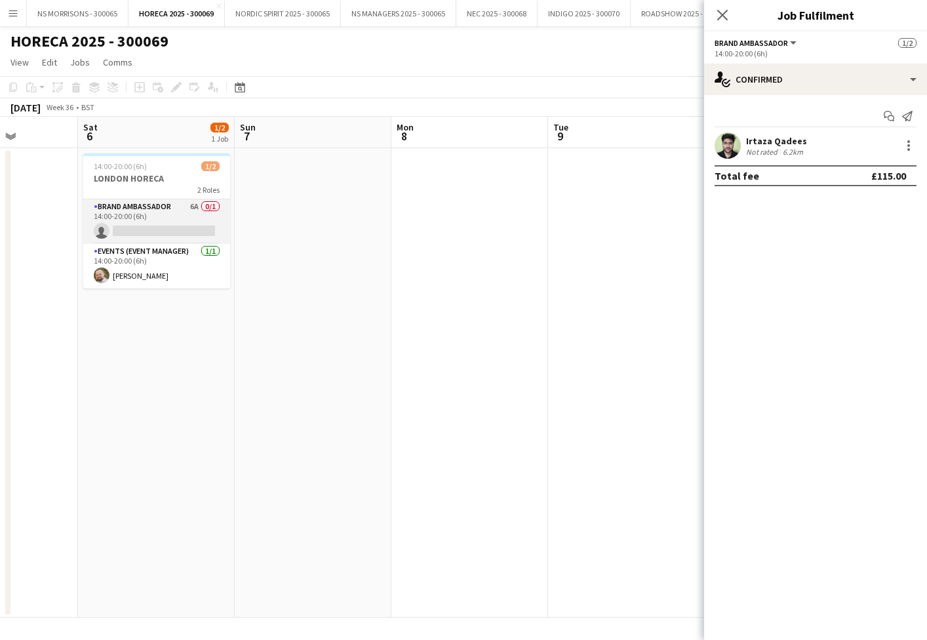
click at [176, 229] on app-card-role "Brand Ambassador 6A 0/1 14:00-20:00 (6h) single-neutral-actions" at bounding box center [156, 221] width 147 height 45
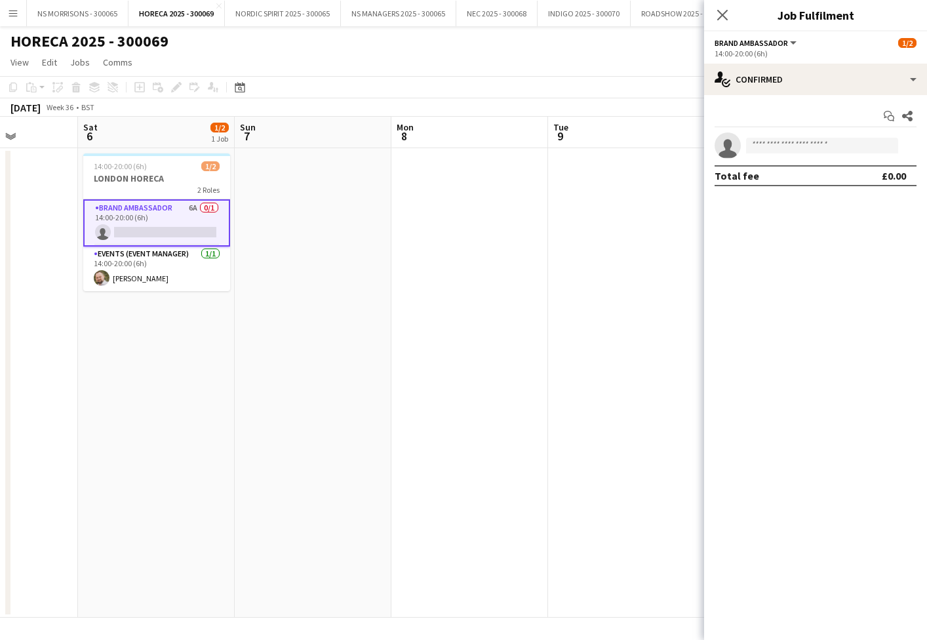
scroll to position [0, 393]
click at [788, 149] on input at bounding box center [822, 146] width 152 height 16
type input "***"
drag, startPoint x: 788, startPoint y: 149, endPoint x: 796, endPoint y: 178, distance: 29.9
click at [796, 178] on span "[EMAIL_ADDRESS][DOMAIN_NAME]" at bounding box center [822, 175] width 131 height 10
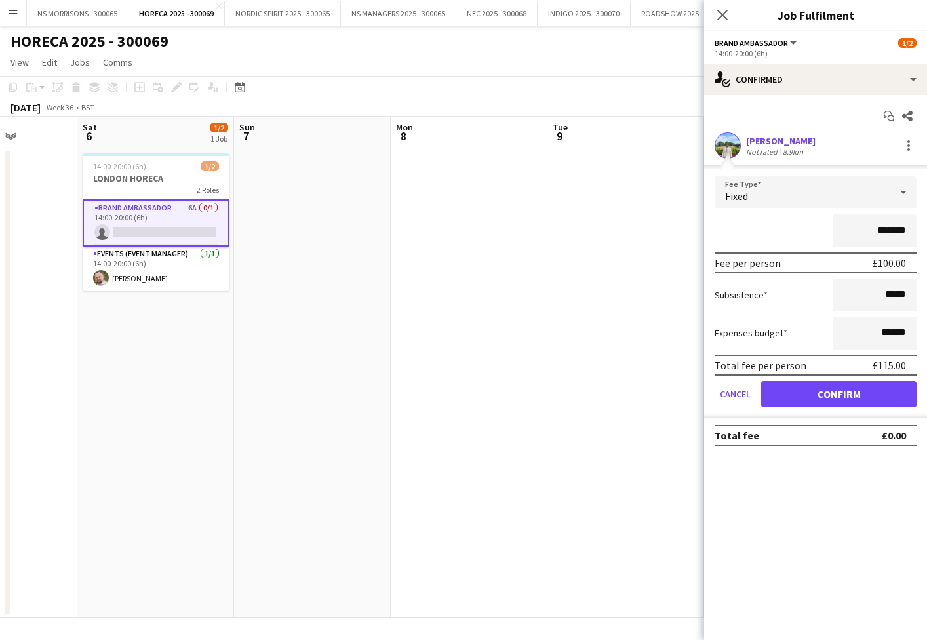
click at [795, 389] on button "Confirm" at bounding box center [838, 394] width 155 height 26
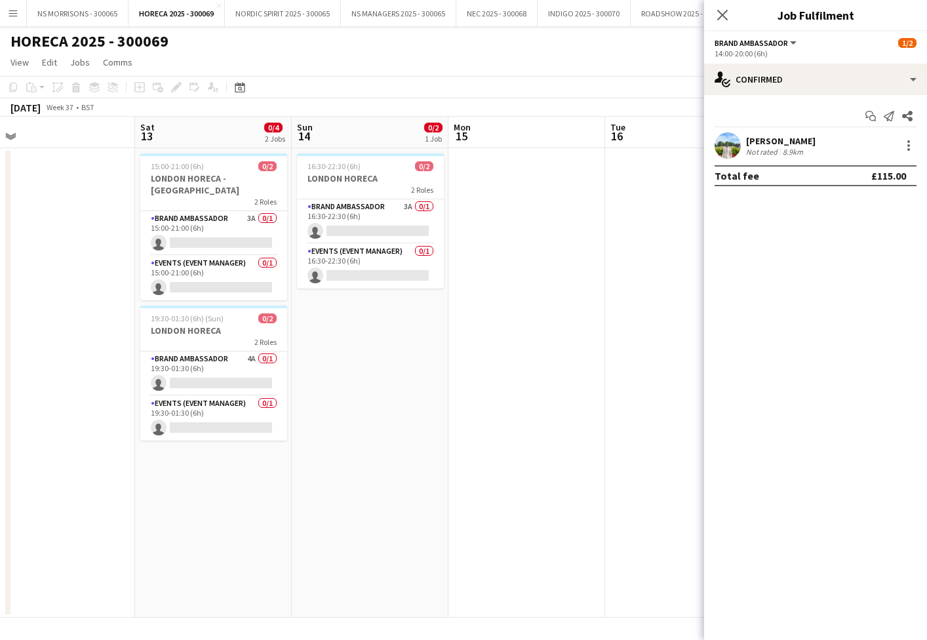
scroll to position [0, 503]
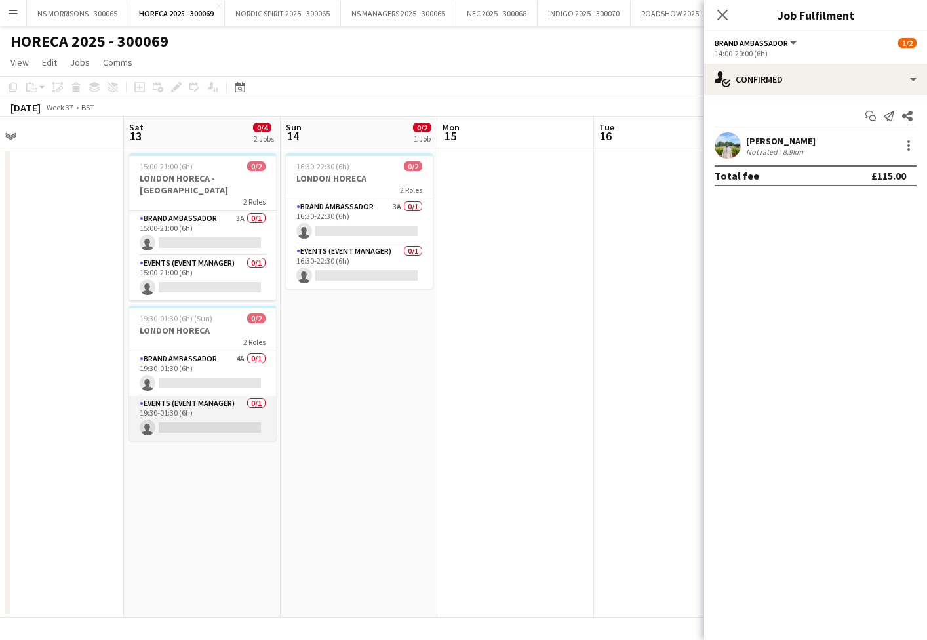
click at [193, 408] on app-card-role "Events (Event Manager) 0/1 19:30-01:30 (6h) single-neutral-actions" at bounding box center [202, 418] width 147 height 45
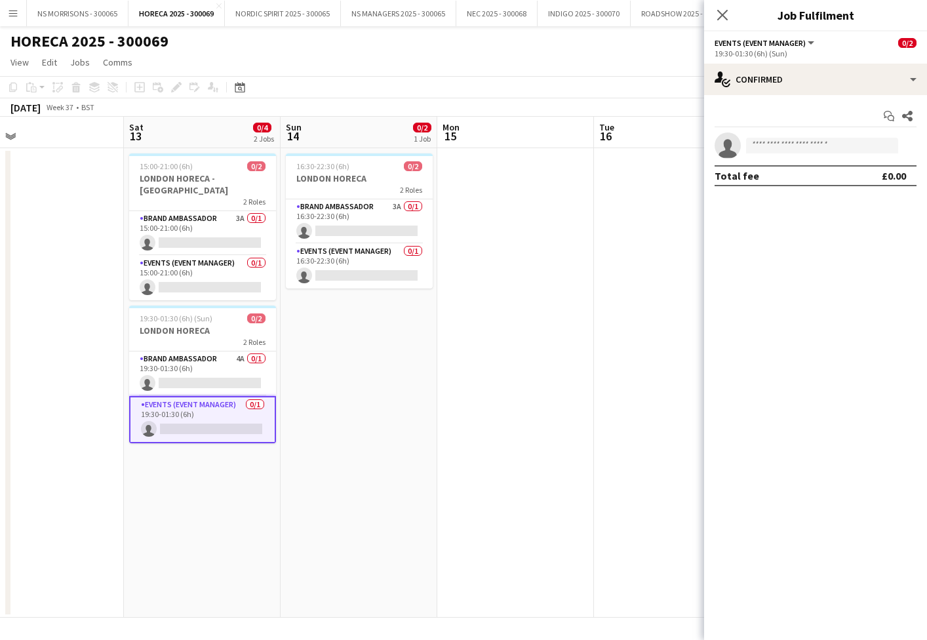
click at [764, 156] on app-invite-slot "single-neutral-actions" at bounding box center [815, 145] width 223 height 26
click at [765, 148] on input at bounding box center [822, 146] width 152 height 16
type input "*"
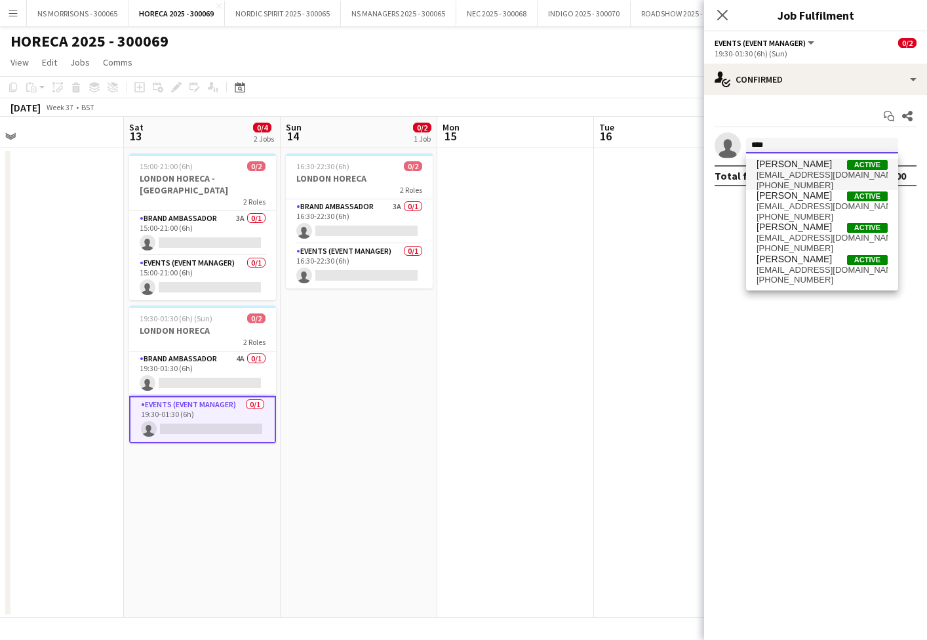
scroll to position [-1, 0]
type input "****"
click at [787, 232] on span "[PERSON_NAME]" at bounding box center [794, 227] width 75 height 11
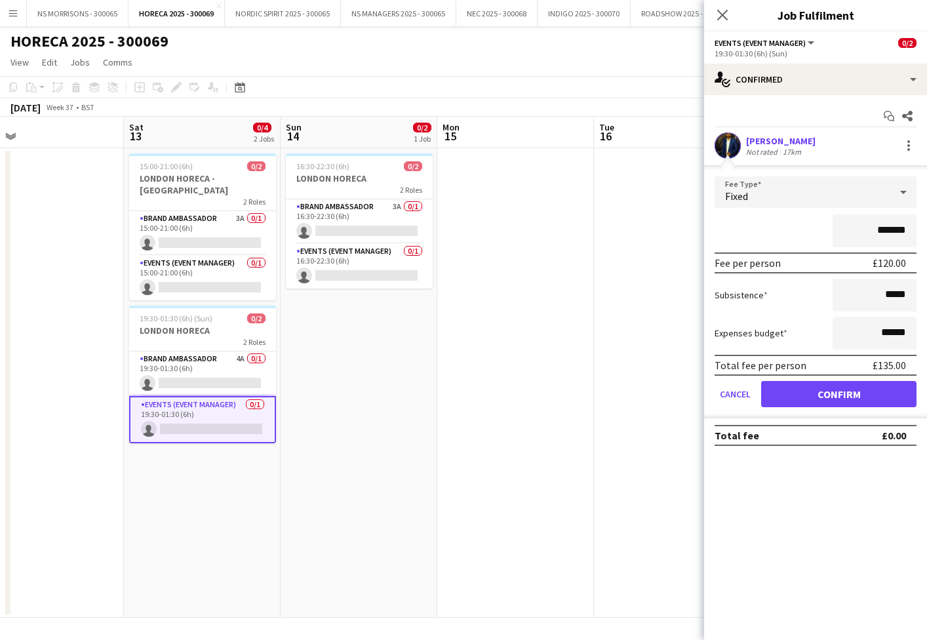
click at [783, 390] on button "Confirm" at bounding box center [838, 394] width 155 height 26
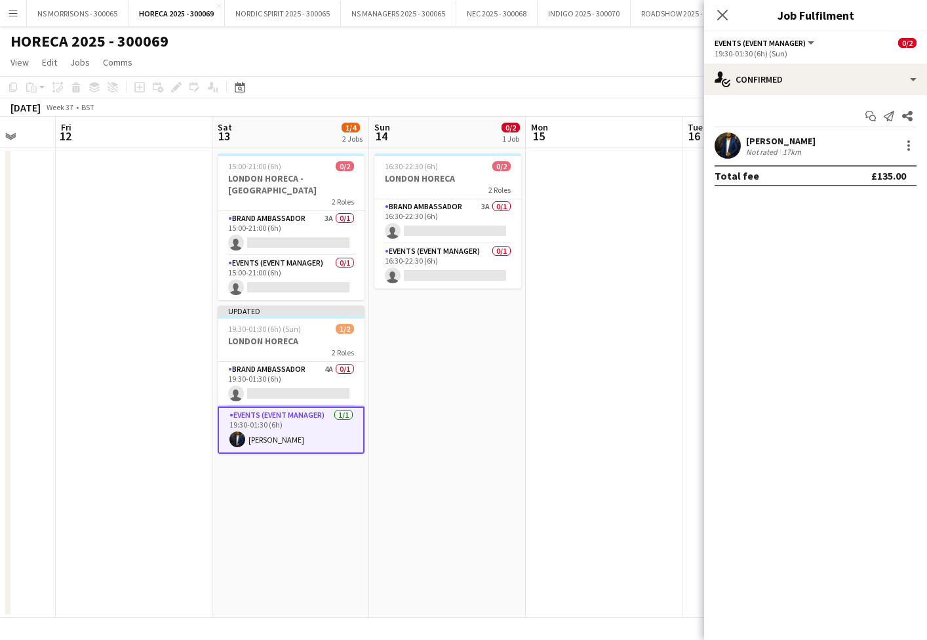
scroll to position [0, 414]
click at [437, 268] on app-card-role "Events (Event Manager) 0/1 16:30-22:30 (6h) single-neutral-actions" at bounding box center [447, 266] width 147 height 45
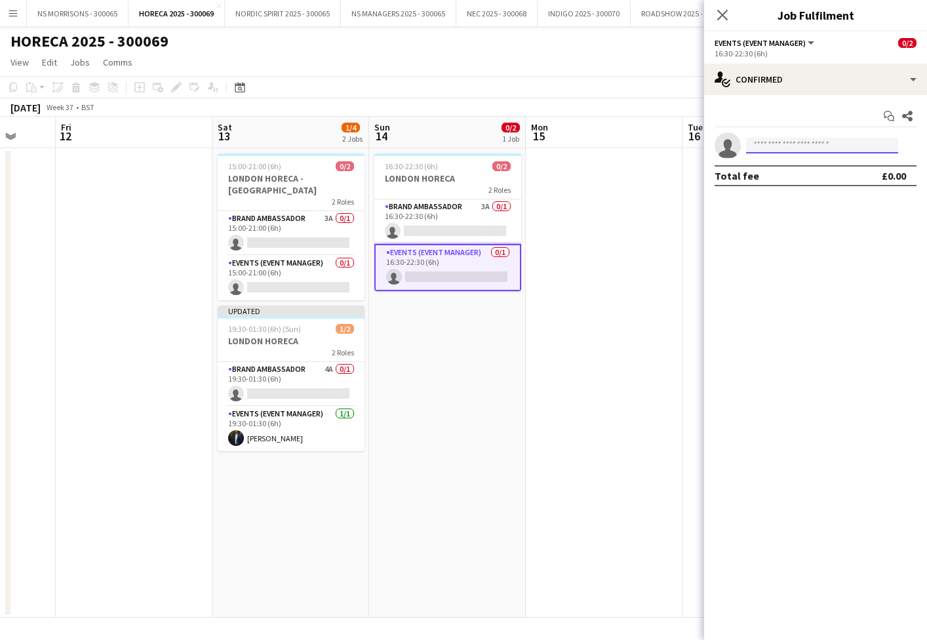
click at [816, 145] on input at bounding box center [822, 146] width 152 height 16
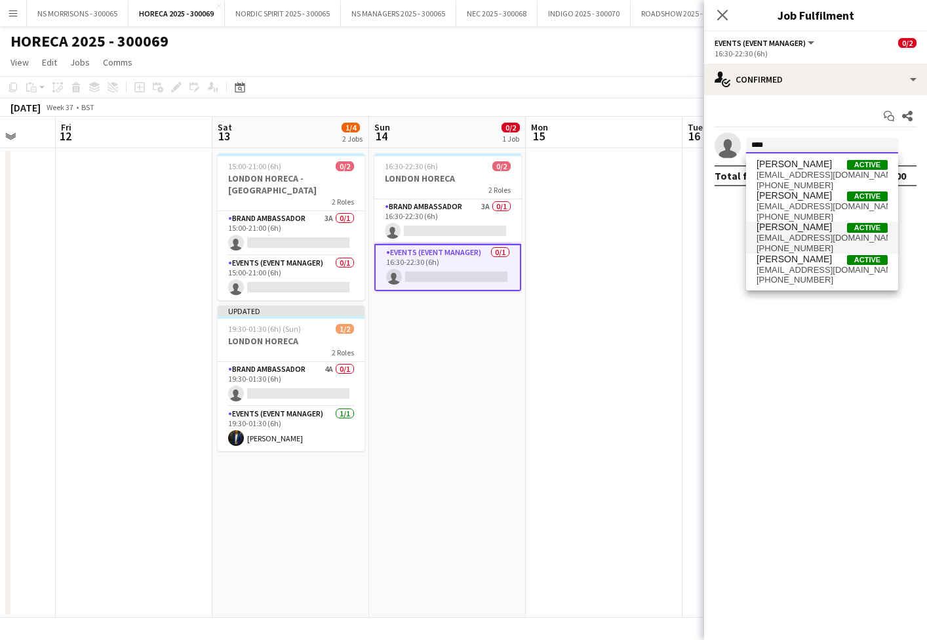
type input "****"
click at [796, 237] on span "[EMAIL_ADDRESS][DOMAIN_NAME]" at bounding box center [822, 238] width 131 height 10
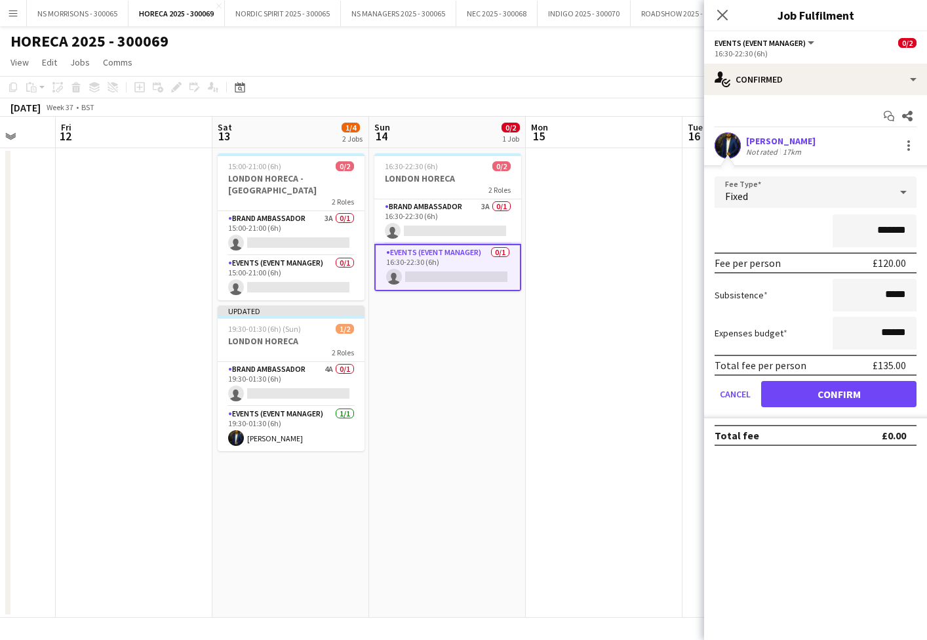
click at [778, 395] on button "Confirm" at bounding box center [838, 394] width 155 height 26
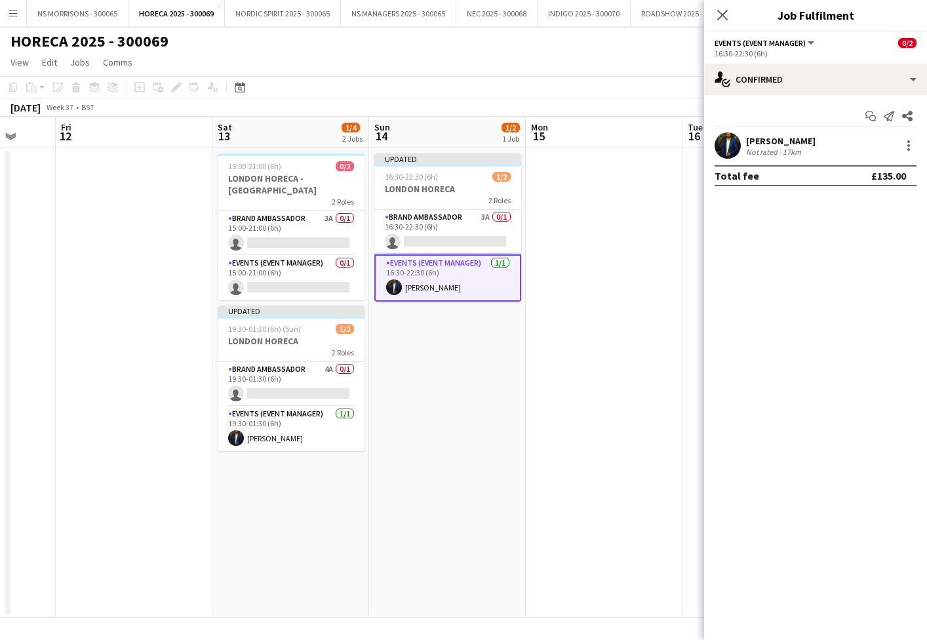
click at [614, 341] on app-date-cell at bounding box center [604, 382] width 157 height 469
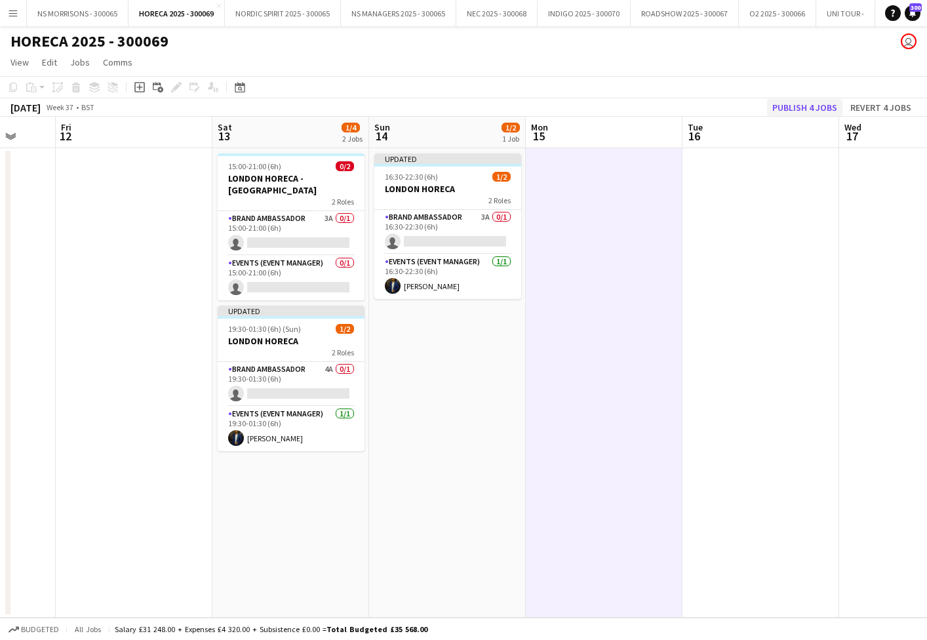
click at [829, 104] on button "Publish 4 jobs" at bounding box center [804, 107] width 75 height 17
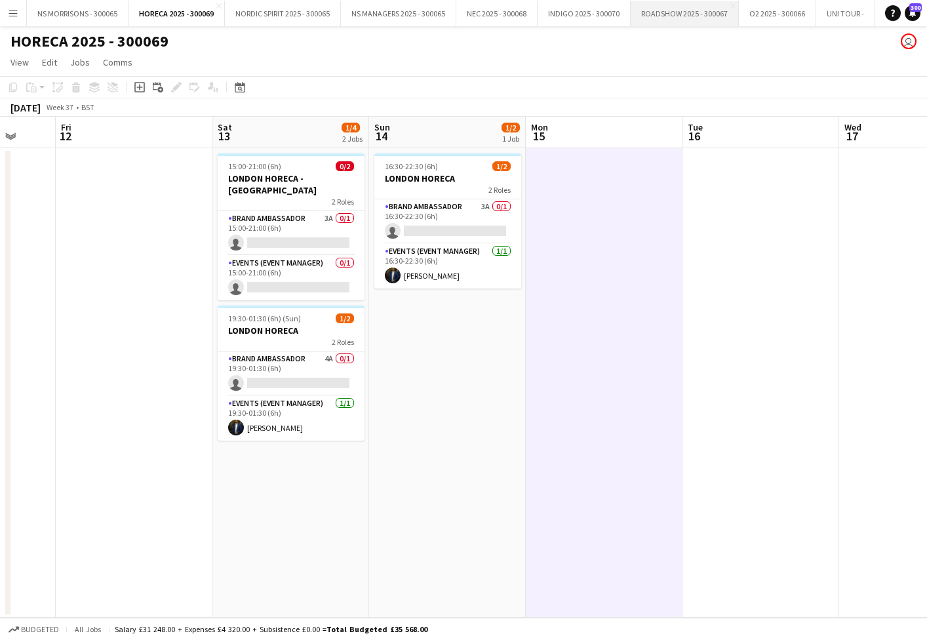
click at [673, 18] on button "ROADSHOW 2025 - 300067 Close" at bounding box center [685, 14] width 108 height 26
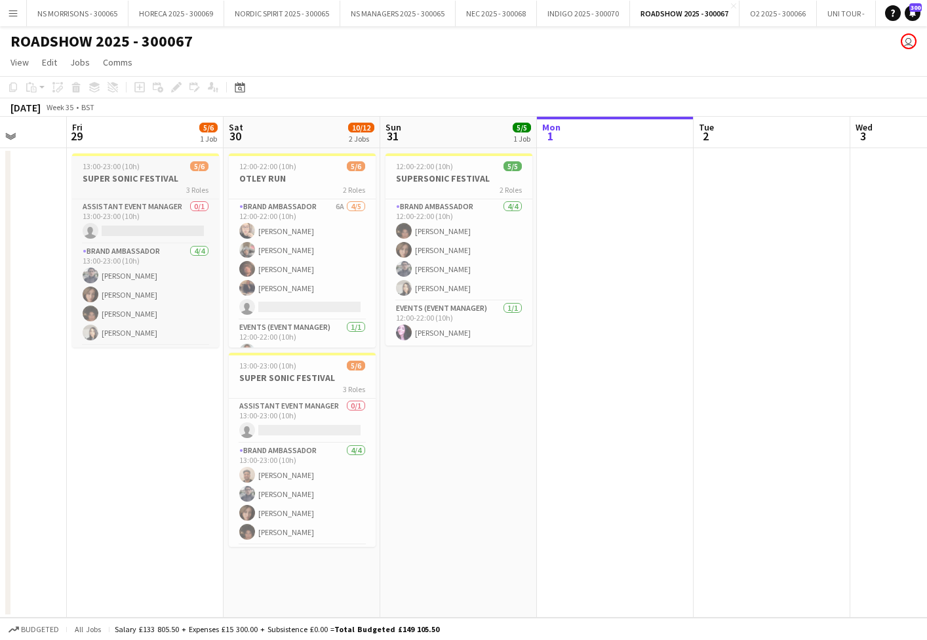
click at [108, 182] on h3 "SUPER SONIC FESTIVAL" at bounding box center [145, 178] width 147 height 12
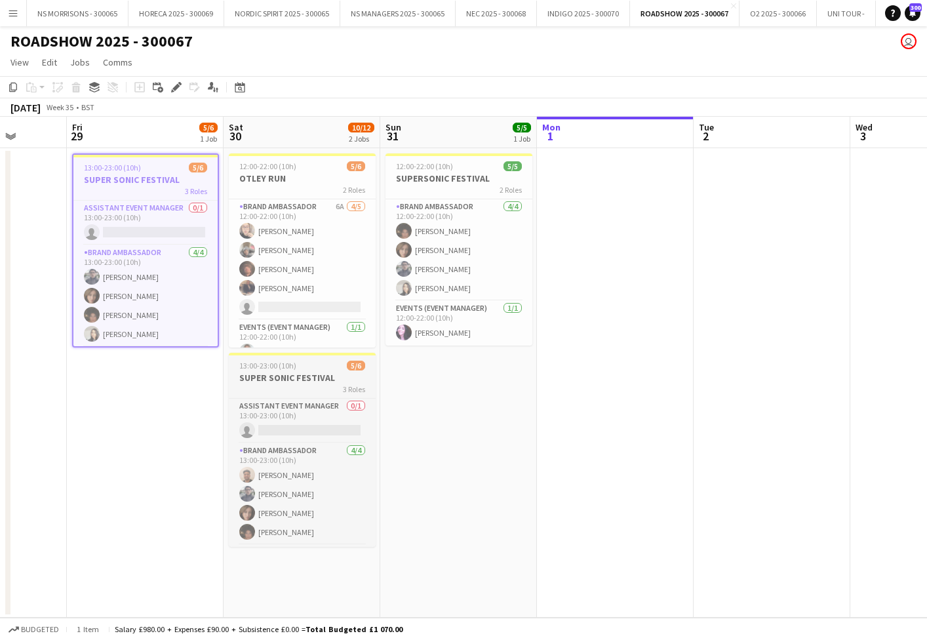
click at [305, 382] on h3 "SUPER SONIC FESTIVAL" at bounding box center [302, 378] width 147 height 12
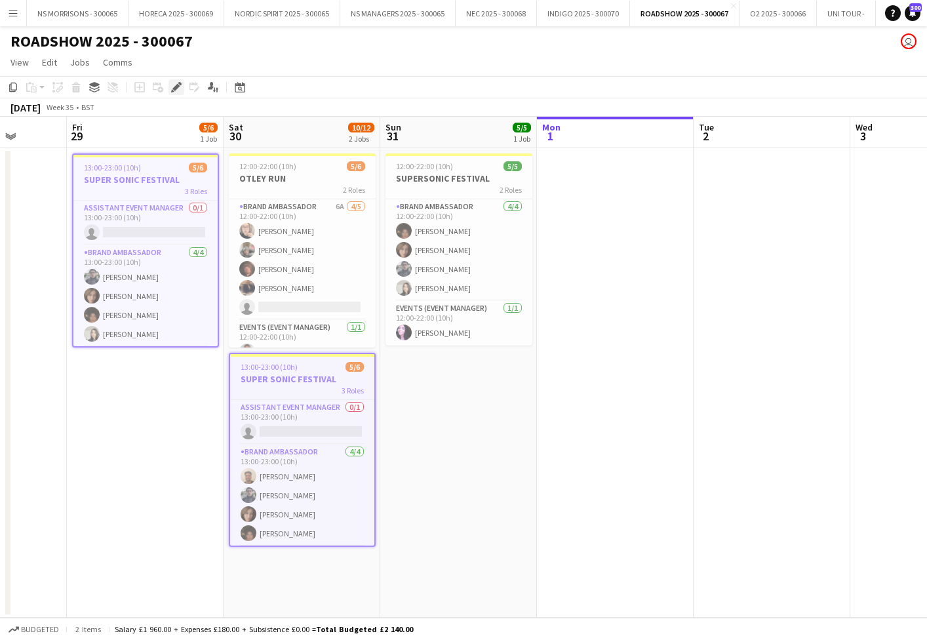
click at [179, 89] on icon "Edit" at bounding box center [176, 87] width 10 height 10
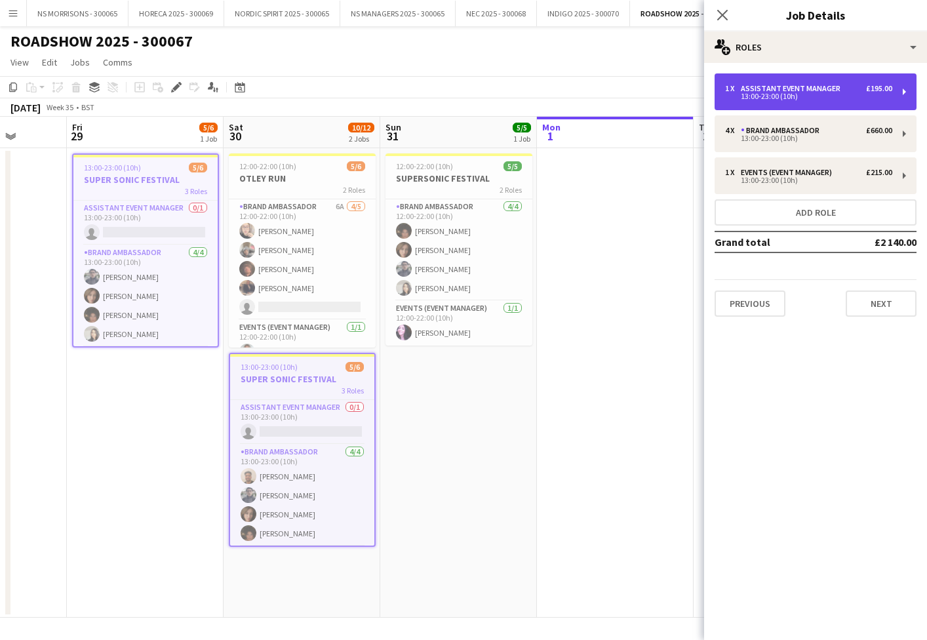
click at [844, 98] on div "13:00-23:00 (10h)" at bounding box center [808, 96] width 167 height 7
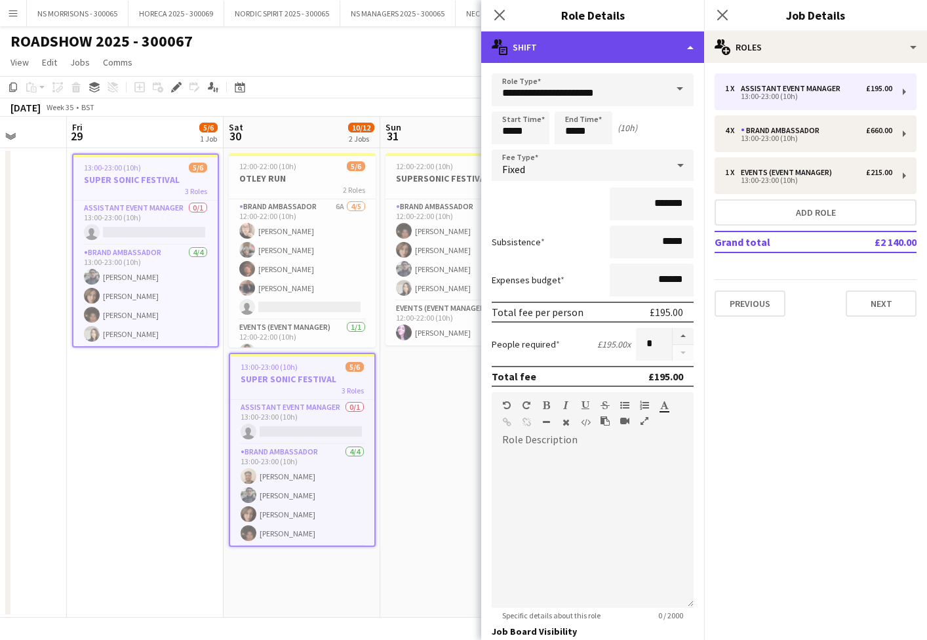
click at [611, 47] on div "multiple-actions-text Shift" at bounding box center [592, 46] width 223 height 31
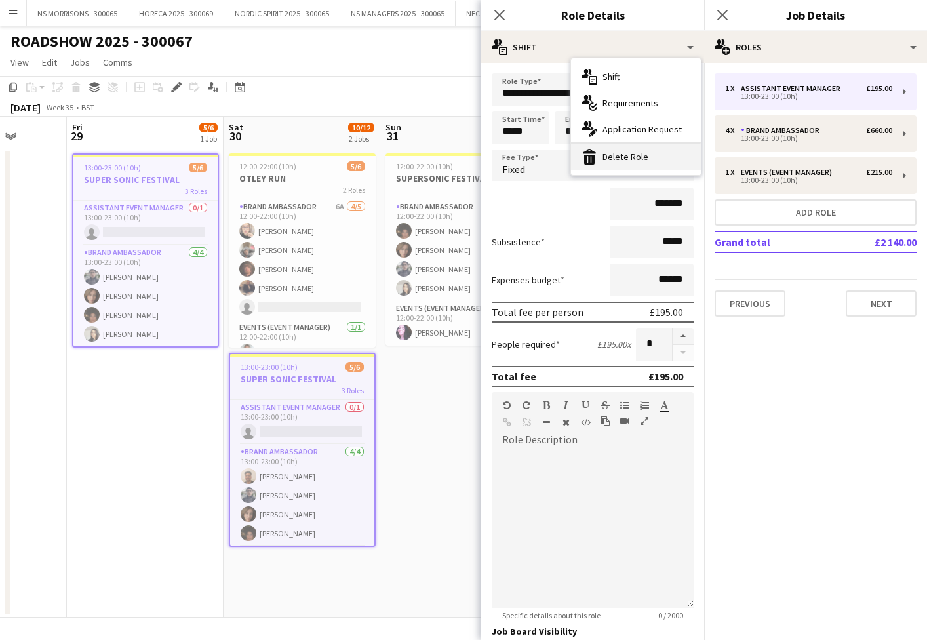
click at [610, 155] on div "bin-2 Delete Role" at bounding box center [636, 157] width 130 height 26
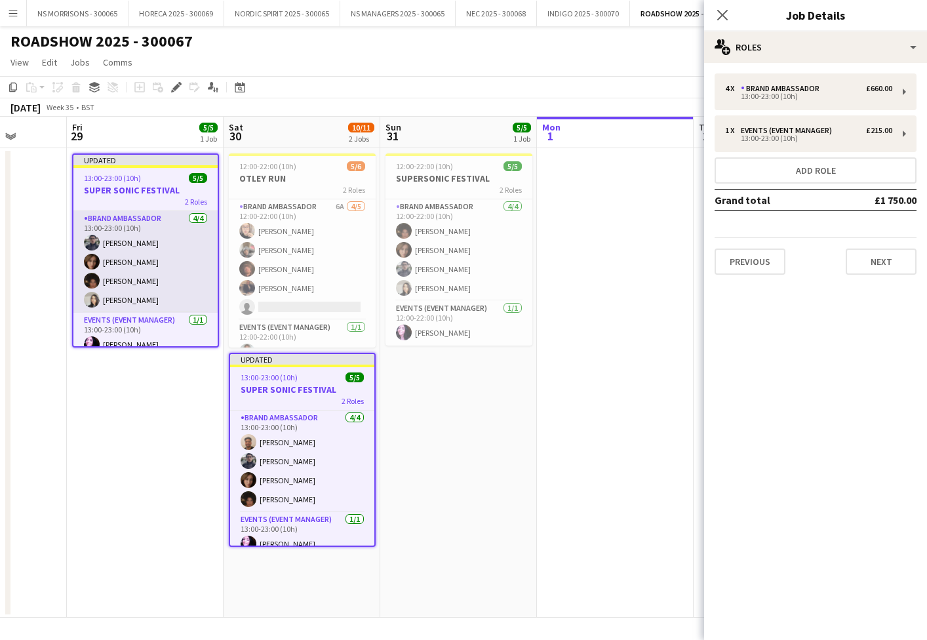
click at [123, 265] on app-card-role "Brand Ambassador [DATE] 13:00-23:00 (10h) [PERSON_NAME] [PERSON_NAME] [PERSON_N…" at bounding box center [145, 262] width 144 height 102
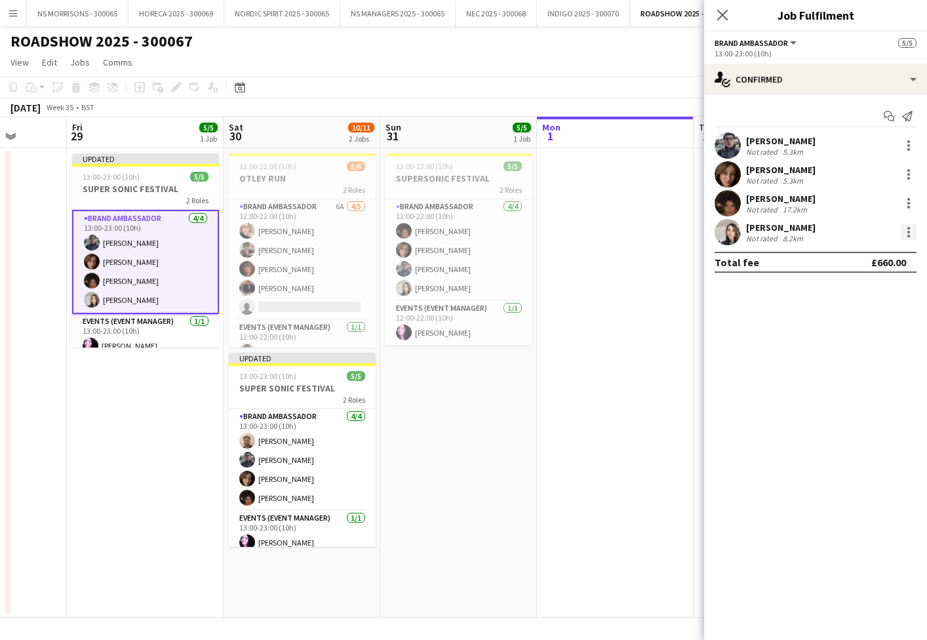
click at [913, 234] on div at bounding box center [909, 232] width 16 height 16
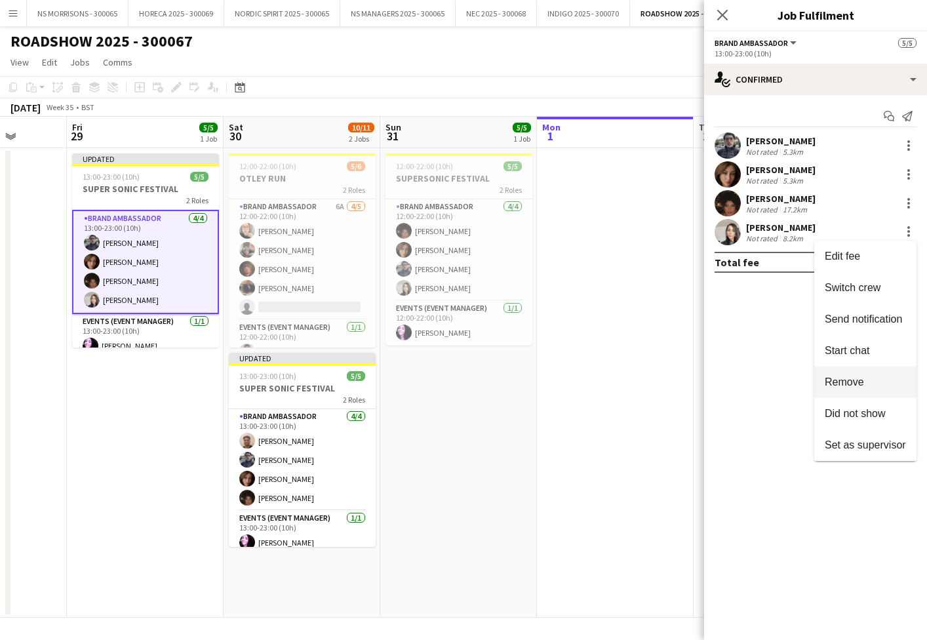
click at [852, 379] on span "Remove" at bounding box center [844, 381] width 39 height 11
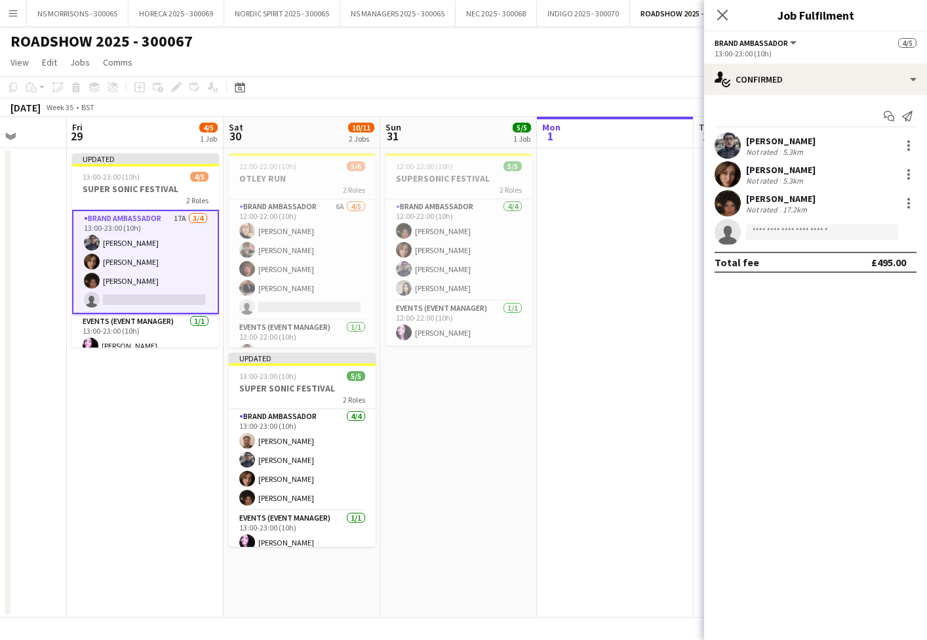
click at [761, 241] on app-invite-slot "single-neutral-actions" at bounding box center [815, 232] width 223 height 26
click at [761, 239] on input at bounding box center [822, 232] width 152 height 16
type input "***"
drag, startPoint x: 763, startPoint y: 252, endPoint x: 770, endPoint y: 270, distance: 19.1
click at [770, 270] on span "[PHONE_NUMBER]" at bounding box center [822, 272] width 131 height 10
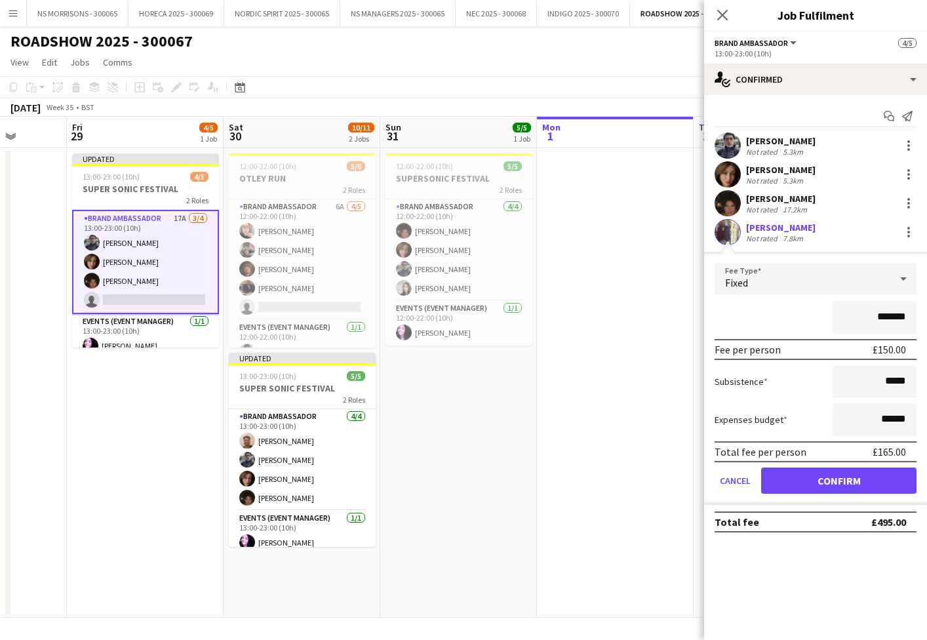
click at [780, 477] on button "Confirm" at bounding box center [838, 480] width 155 height 26
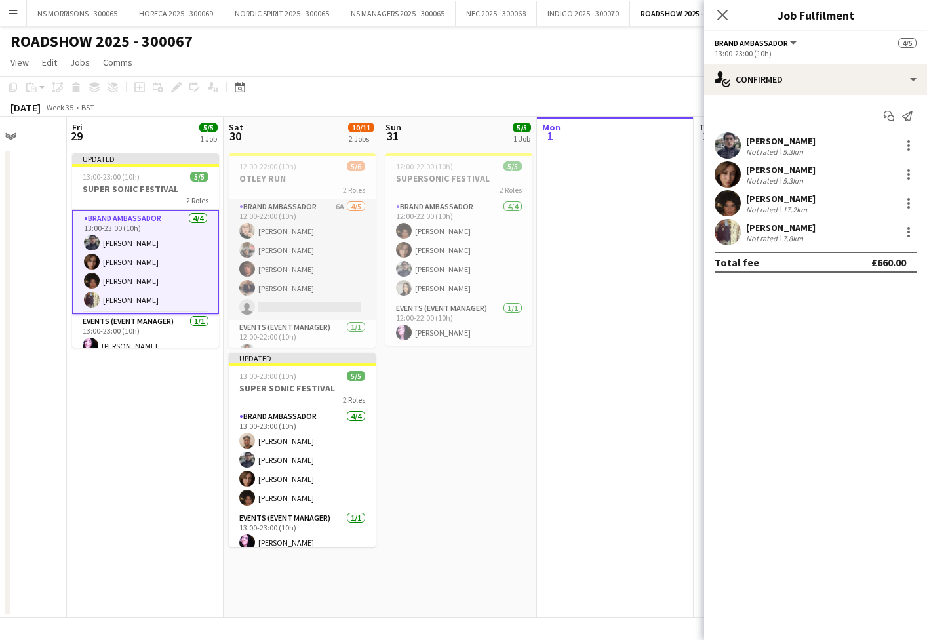
click at [299, 266] on app-card-role "Brand Ambassador 6A [DATE] 12:00-22:00 (10h) [PERSON_NAME] Fayyad [PERSON_NAME]…" at bounding box center [302, 259] width 147 height 121
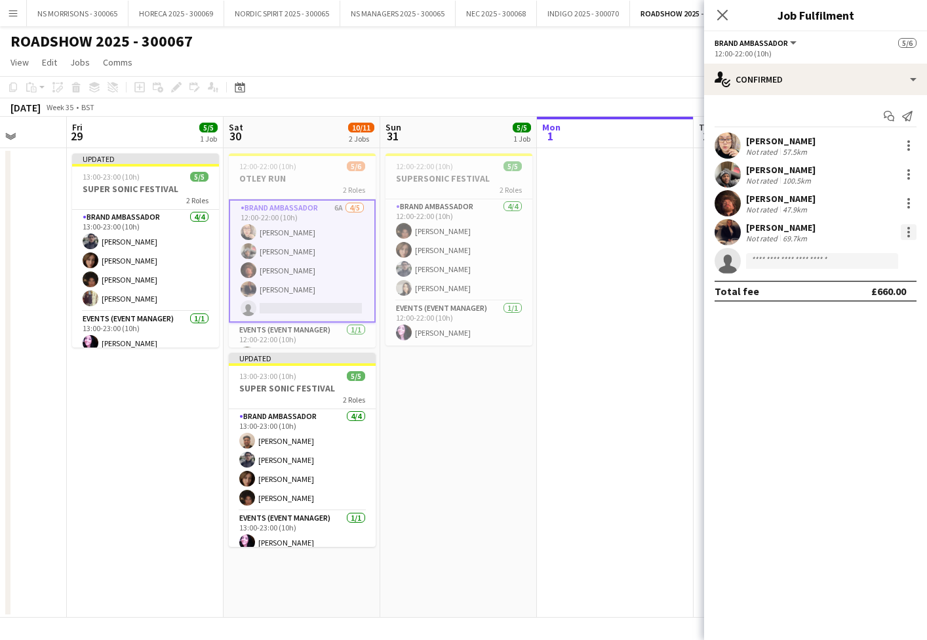
click at [904, 235] on div at bounding box center [909, 232] width 16 height 16
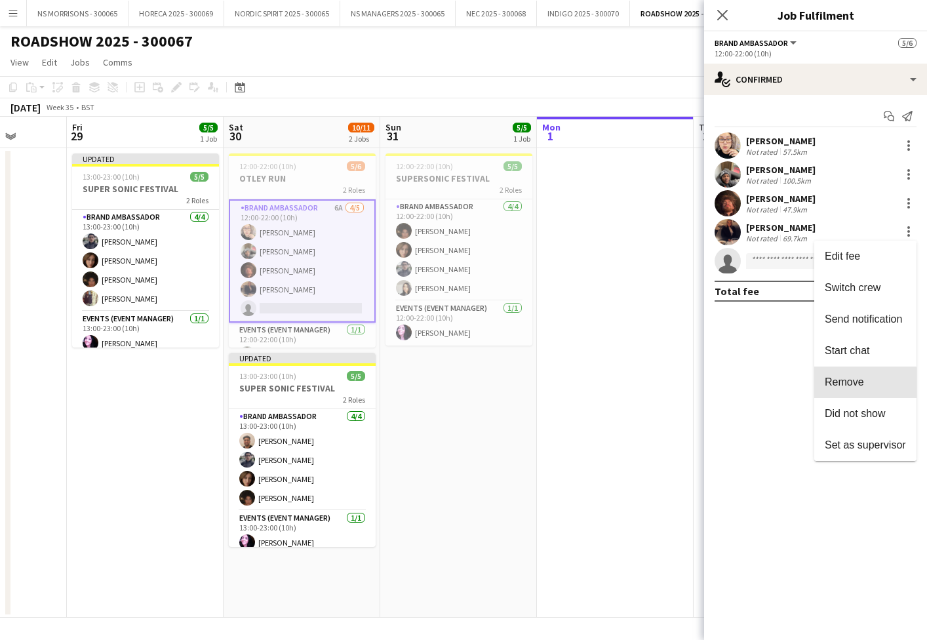
click at [858, 388] on span "Remove" at bounding box center [844, 381] width 39 height 11
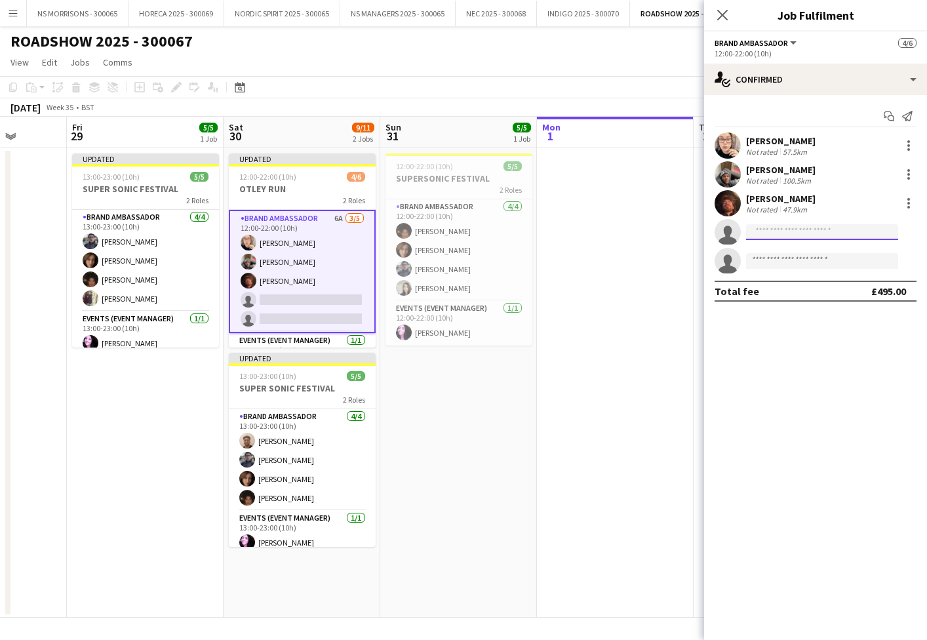
click at [780, 233] on input at bounding box center [822, 232] width 152 height 16
type input "****"
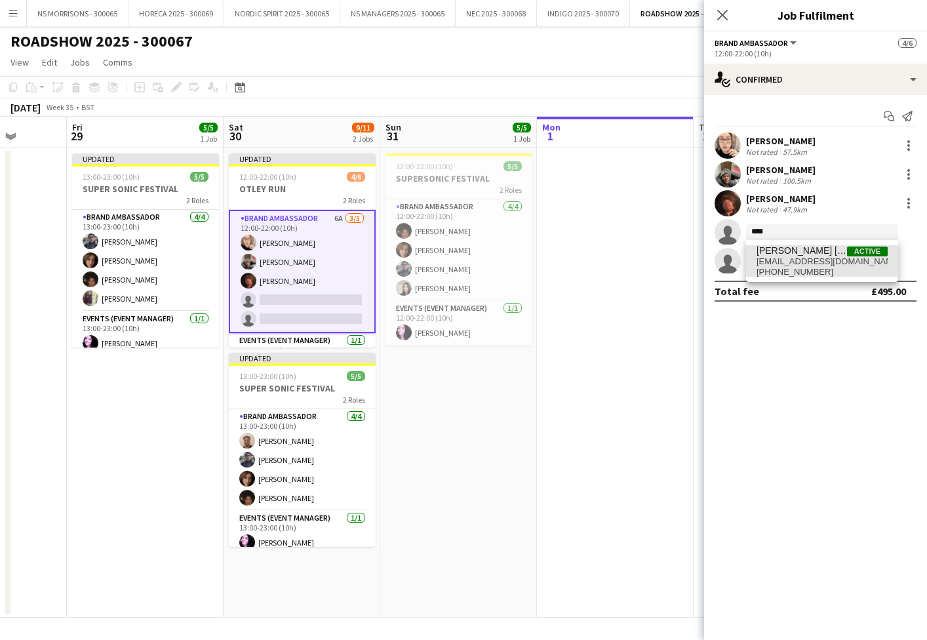
click at [786, 257] on span "[EMAIL_ADDRESS][DOMAIN_NAME]" at bounding box center [822, 261] width 131 height 10
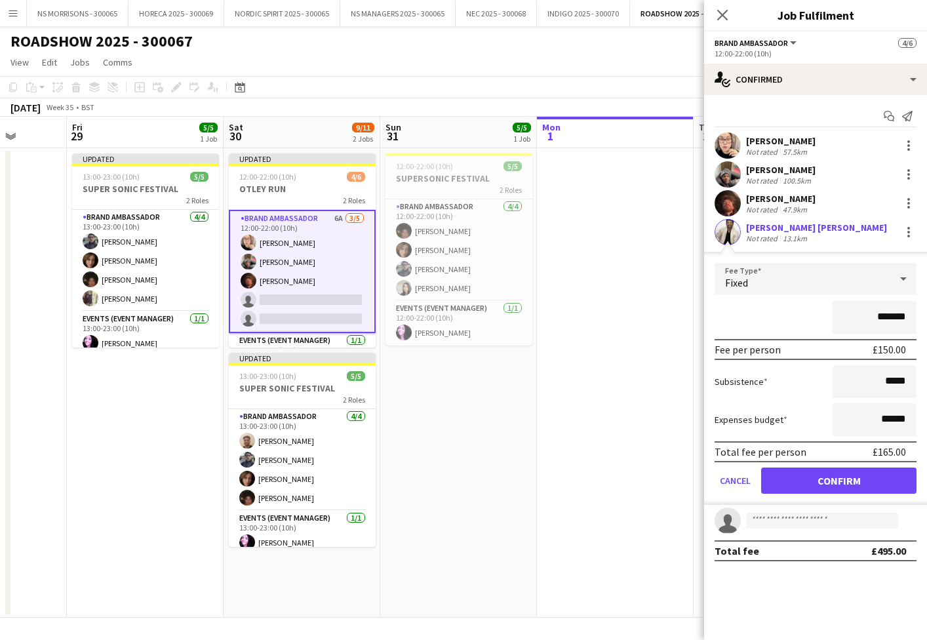
click at [783, 476] on button "Confirm" at bounding box center [838, 480] width 155 height 26
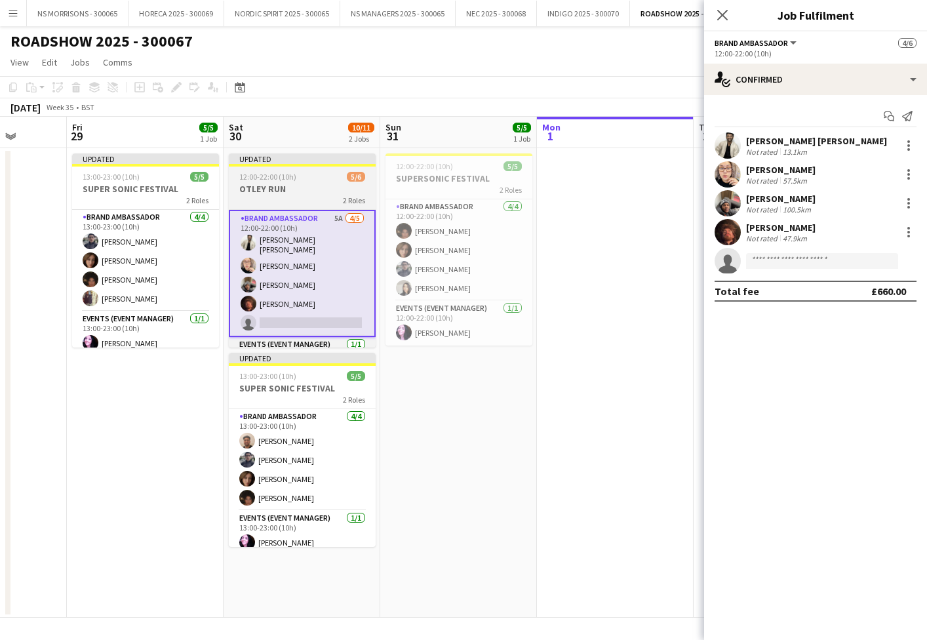
click at [306, 197] on div "2 Roles" at bounding box center [302, 200] width 147 height 10
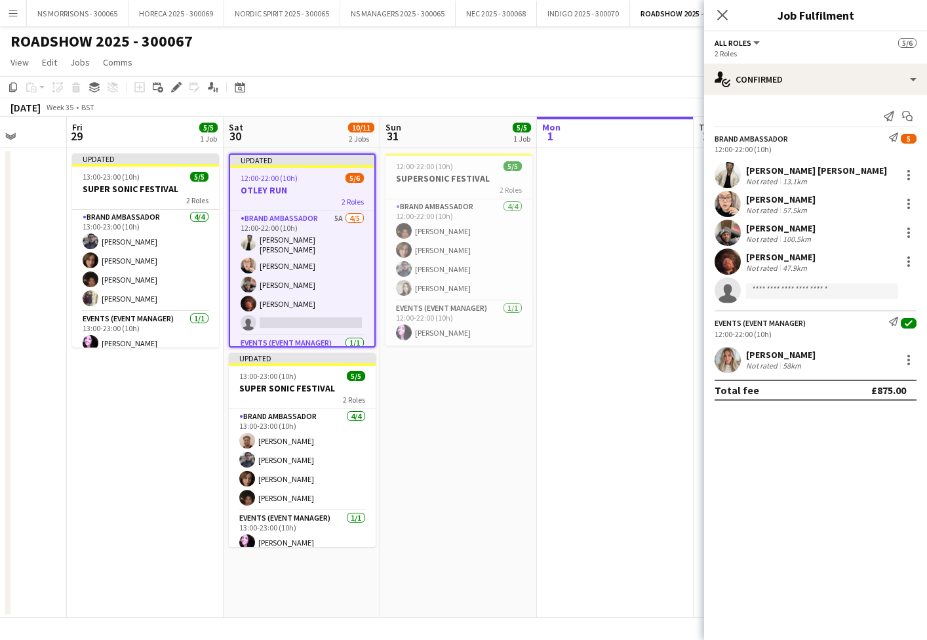
scroll to position [0, 405]
drag, startPoint x: 172, startPoint y: 87, endPoint x: 437, endPoint y: 81, distance: 265.6
click at [172, 87] on icon "Edit" at bounding box center [176, 87] width 10 height 10
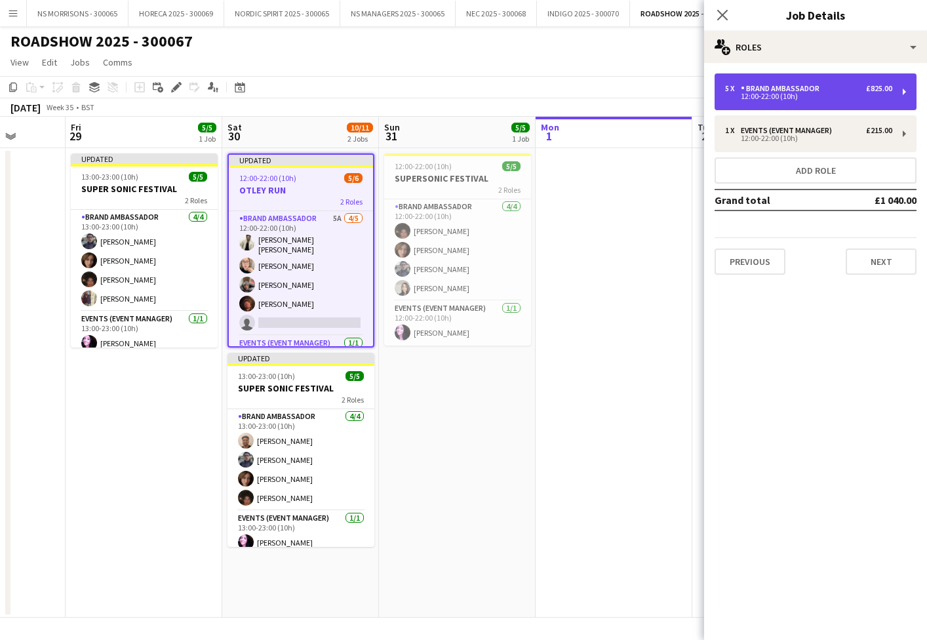
drag, startPoint x: 731, startPoint y: 88, endPoint x: 717, endPoint y: 180, distance: 92.8
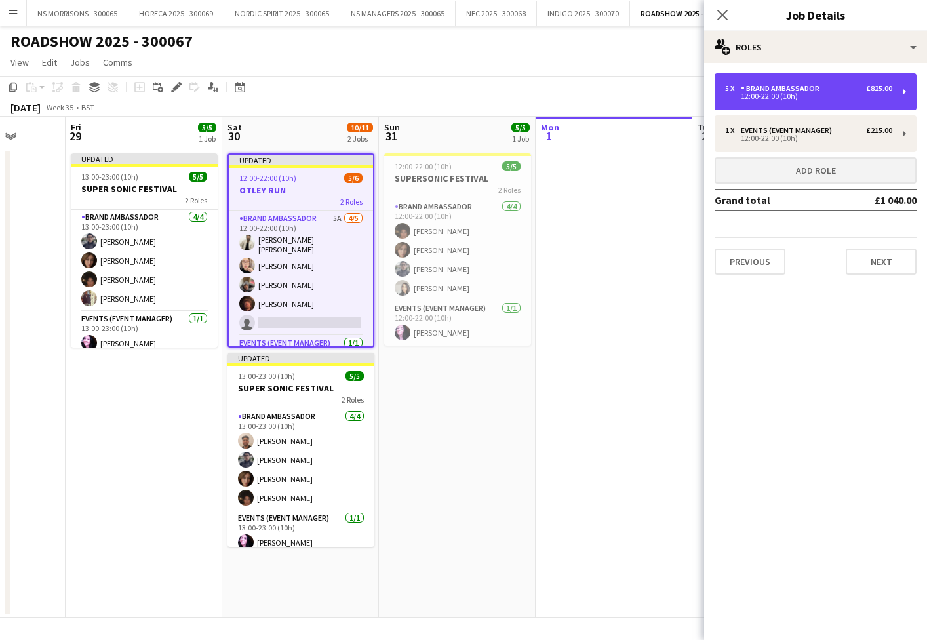
click at [730, 88] on div "5 x" at bounding box center [733, 88] width 16 height 9
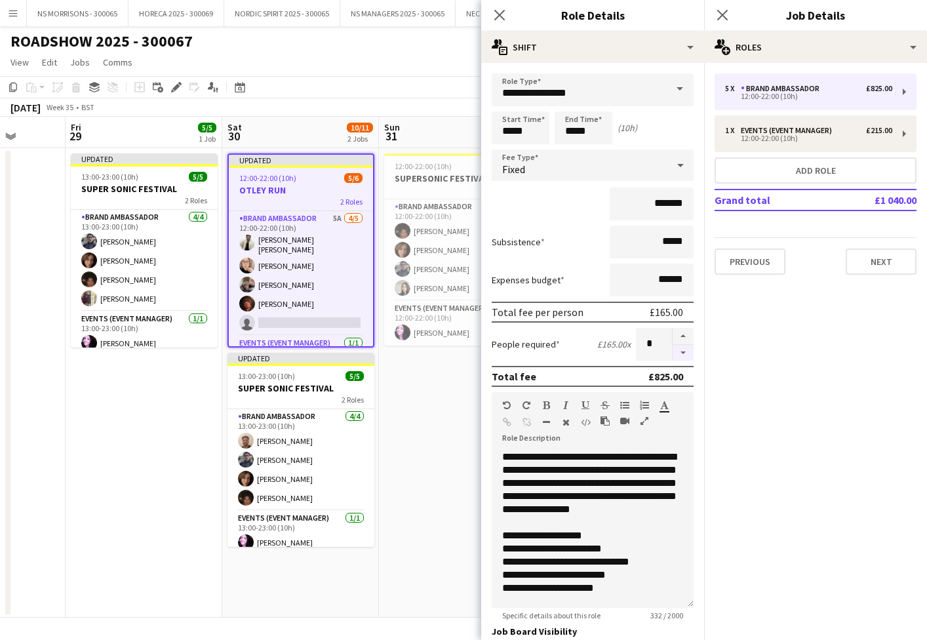
click at [683, 355] on button "button" at bounding box center [683, 353] width 21 height 16
type input "*"
click at [416, 402] on app-date-cell "12:00-22:00 (10h) 5/5 SUPERSONIC FESTIVAL 2 Roles Brand Ambassador [DATE] 12:00…" at bounding box center [457, 382] width 157 height 469
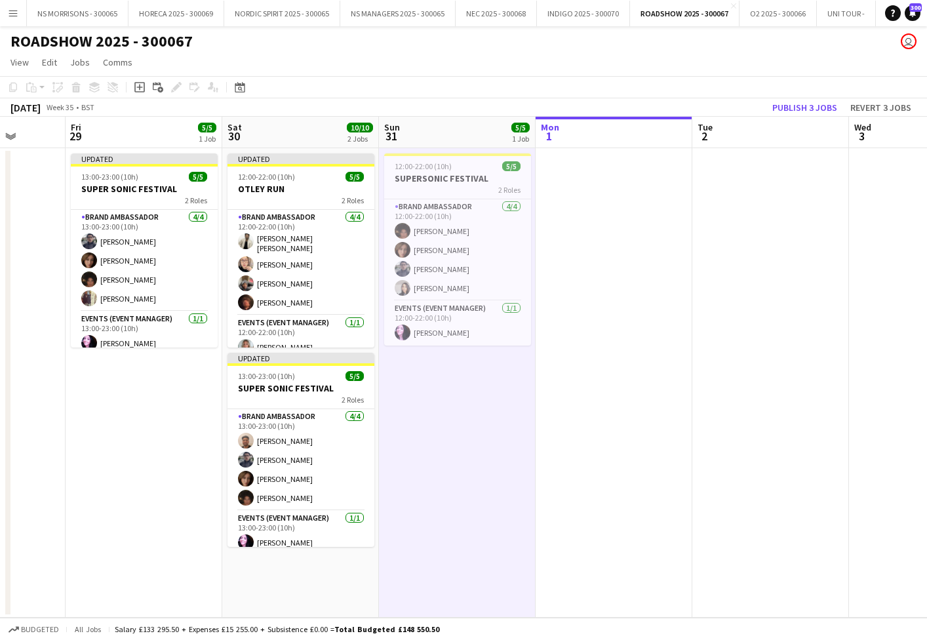
click at [810, 113] on button "Publish 3 jobs" at bounding box center [804, 107] width 75 height 17
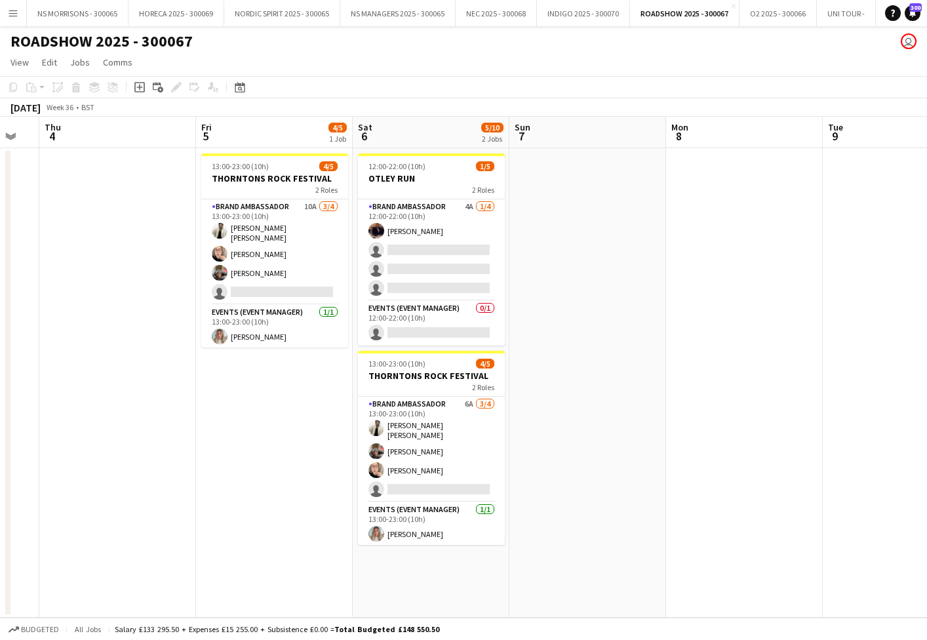
scroll to position [0, 429]
click at [423, 336] on app-card-role "Events (Event Manager) 0/1 12:00-22:00 (10h) single-neutral-actions" at bounding box center [432, 323] width 147 height 45
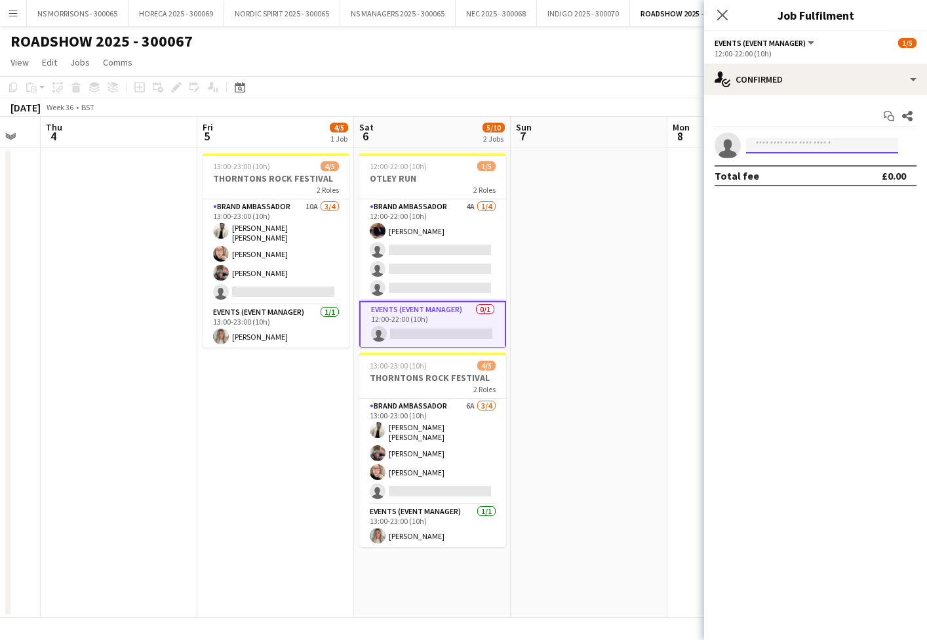
click at [823, 148] on input at bounding box center [822, 146] width 152 height 16
type input "****"
drag, startPoint x: 825, startPoint y: 147, endPoint x: 838, endPoint y: 173, distance: 29.3
click at [838, 173] on span "[PERSON_NAME][EMAIL_ADDRESS][DOMAIN_NAME]" at bounding box center [822, 175] width 131 height 10
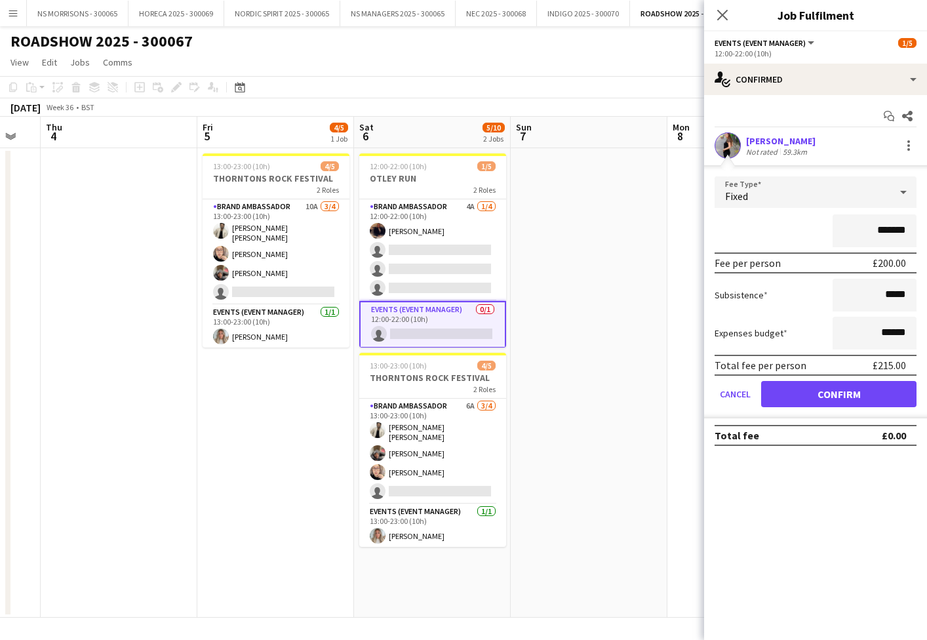
click at [810, 391] on button "Confirm" at bounding box center [838, 394] width 155 height 26
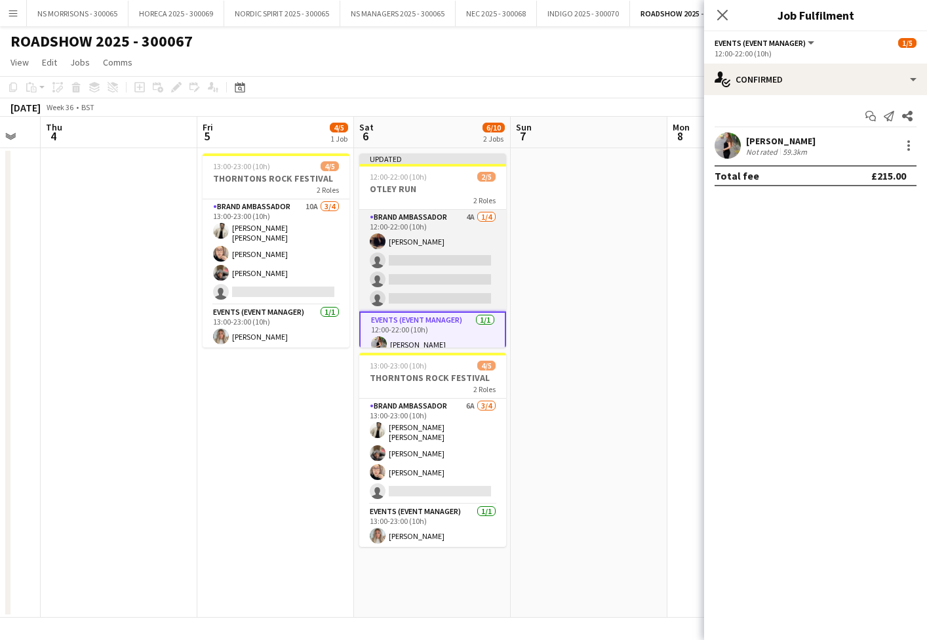
click at [440, 264] on app-card-role "Brand Ambassador 4A [DATE] 12:00-22:00 (10h) [PERSON_NAME] single-neutral-actio…" at bounding box center [432, 261] width 147 height 102
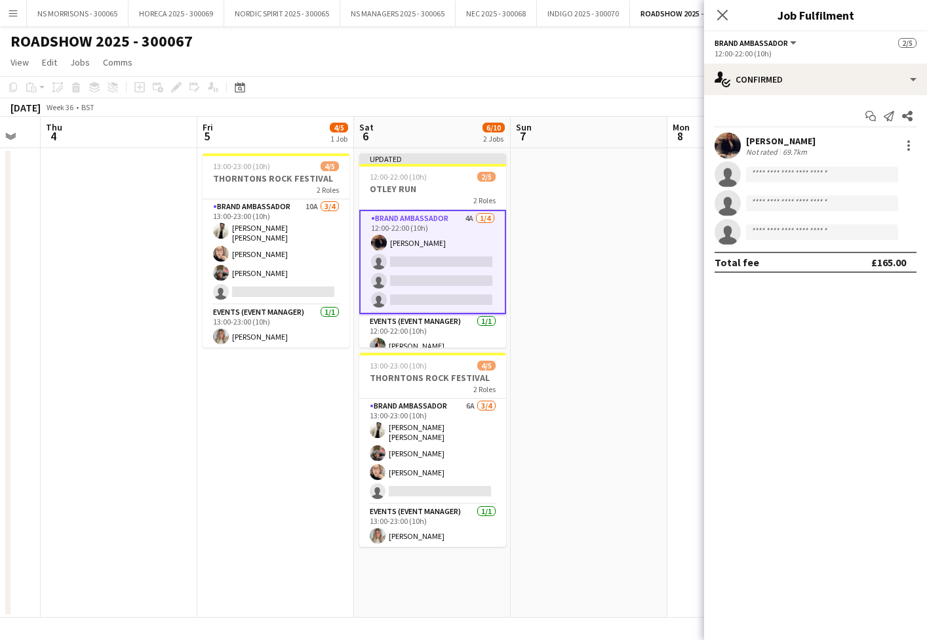
drag, startPoint x: 440, startPoint y: 264, endPoint x: 614, endPoint y: 212, distance: 181.3
click at [440, 264] on app-card-role "Brand Ambassador 4A [DATE] 12:00-22:00 (10h) [PERSON_NAME] single-neutral-actio…" at bounding box center [432, 262] width 147 height 104
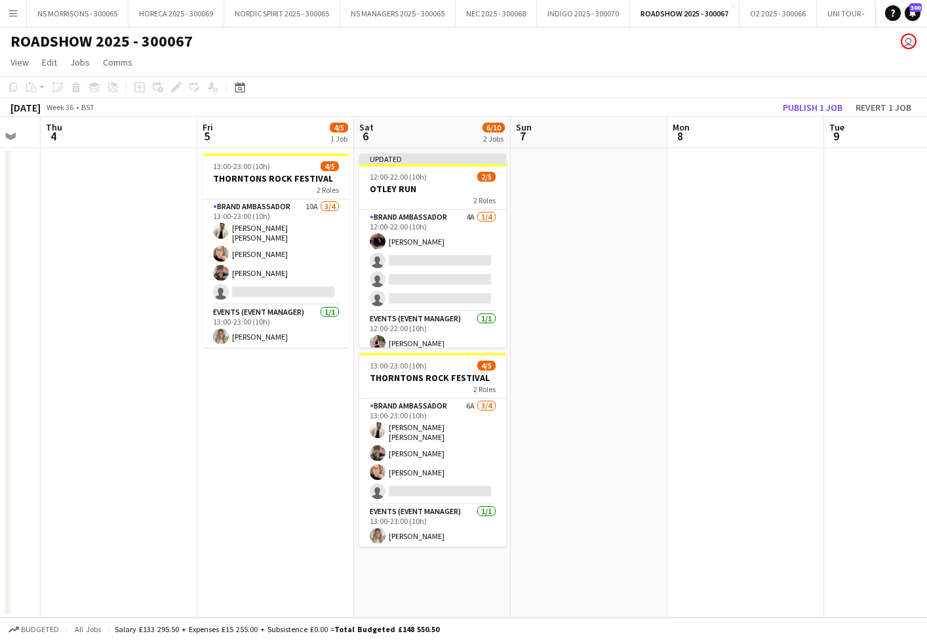
drag, startPoint x: 424, startPoint y: 235, endPoint x: 547, endPoint y: 209, distance: 125.5
click at [424, 235] on app-card-role "Brand Ambassador 4A [DATE] 12:00-22:00 (10h) [PERSON_NAME] single-neutral-actio…" at bounding box center [432, 261] width 147 height 102
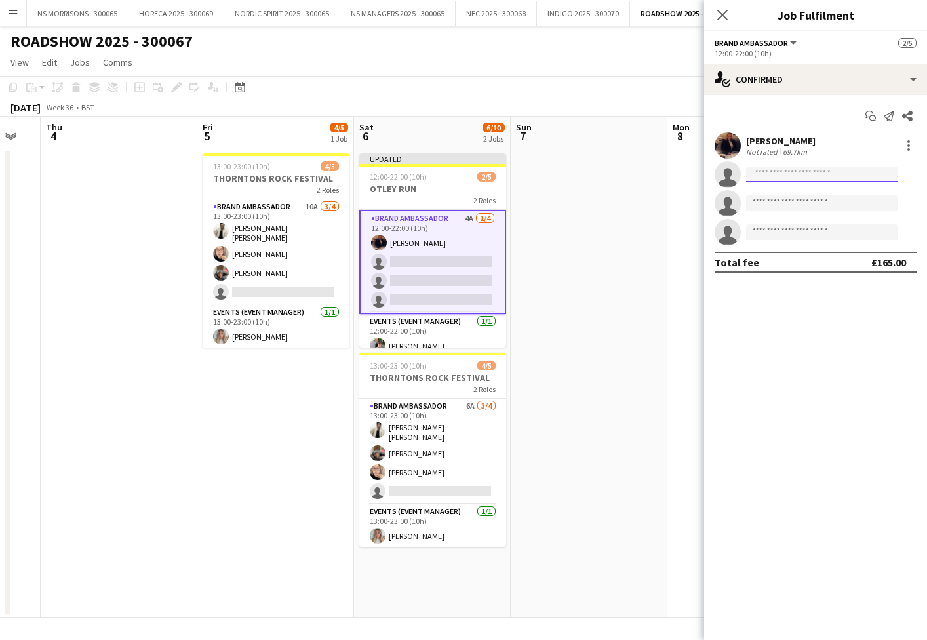
click at [758, 176] on input at bounding box center [822, 175] width 152 height 16
type input "***"
click at [764, 205] on span "[EMAIL_ADDRESS][DOMAIN_NAME]" at bounding box center [822, 204] width 131 height 10
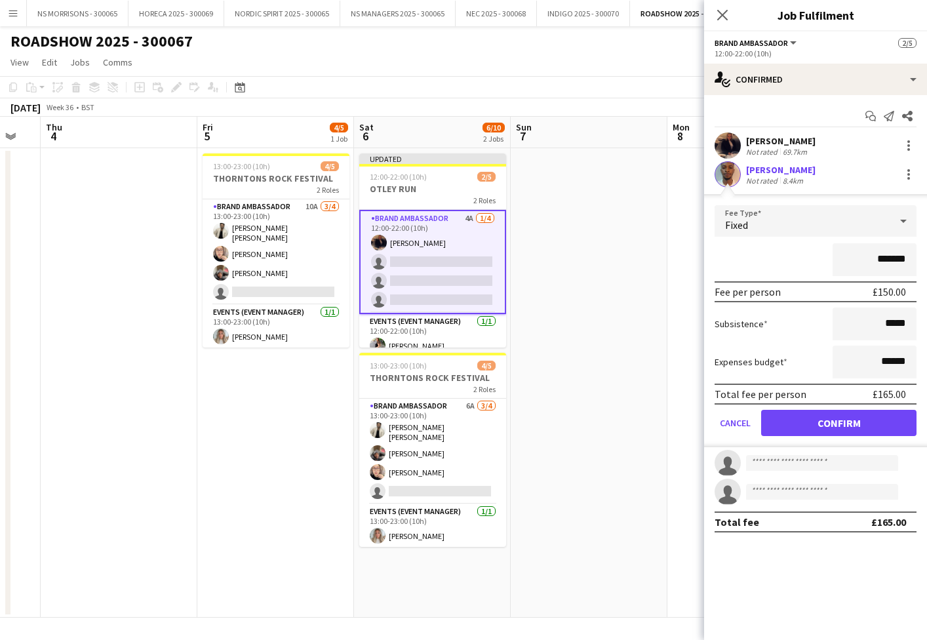
click at [794, 423] on button "Confirm" at bounding box center [838, 423] width 155 height 26
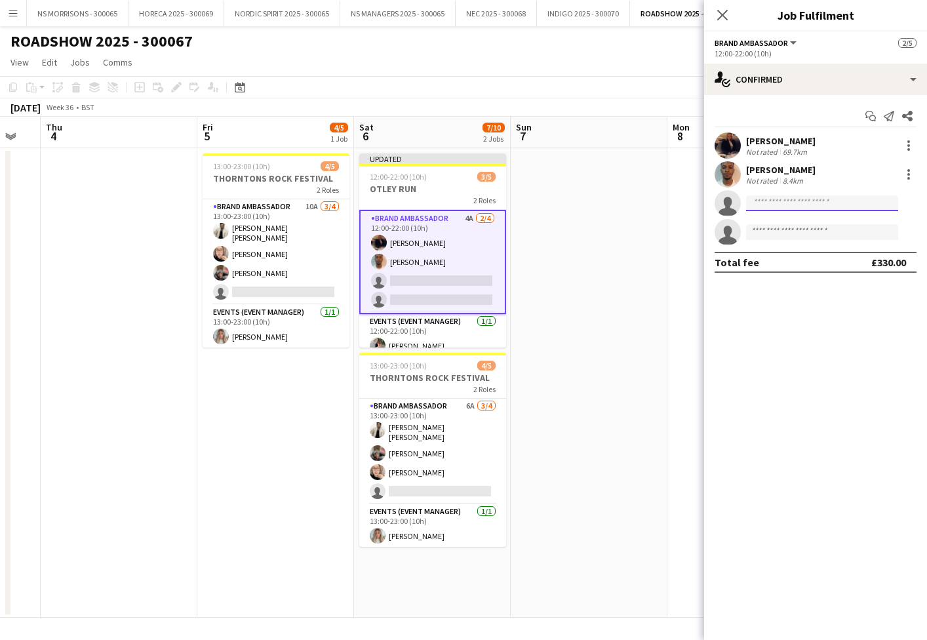
click at [781, 203] on input at bounding box center [822, 203] width 152 height 16
type input "****"
click at [785, 215] on div "[PERSON_NAME] Active [EMAIL_ADDRESS][DOMAIN_NAME] [PHONE_NUMBER]" at bounding box center [822, 232] width 152 height 42
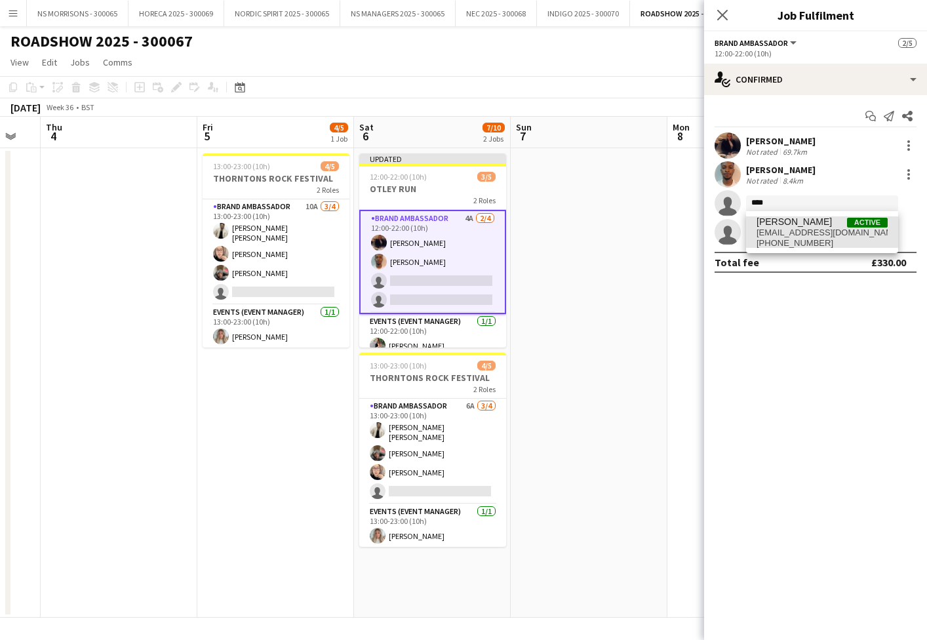
drag, startPoint x: 782, startPoint y: 224, endPoint x: 786, endPoint y: 237, distance: 13.1
click at [782, 225] on span "[PERSON_NAME]" at bounding box center [794, 221] width 75 height 11
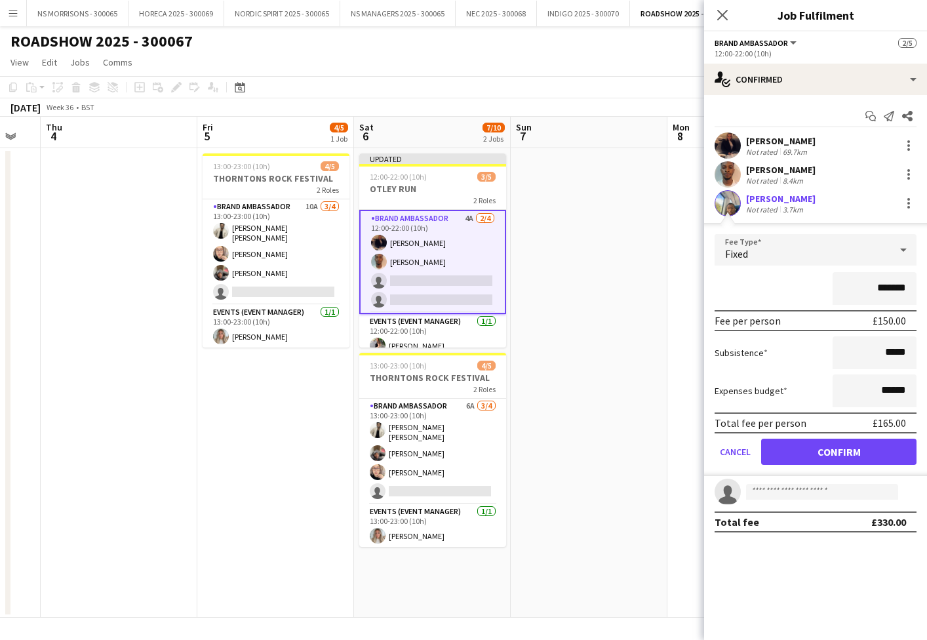
drag, startPoint x: 795, startPoint y: 452, endPoint x: 782, endPoint y: 435, distance: 21.0
click at [795, 450] on button "Confirm" at bounding box center [838, 452] width 155 height 26
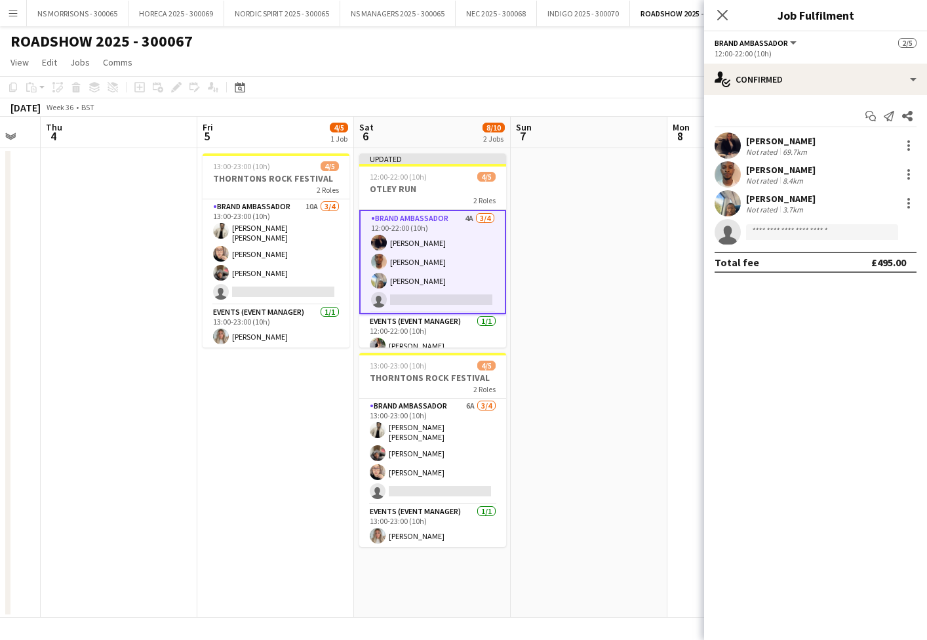
drag, startPoint x: 606, startPoint y: 233, endPoint x: 751, endPoint y: 147, distance: 168.8
click at [606, 233] on app-date-cell at bounding box center [589, 382] width 157 height 469
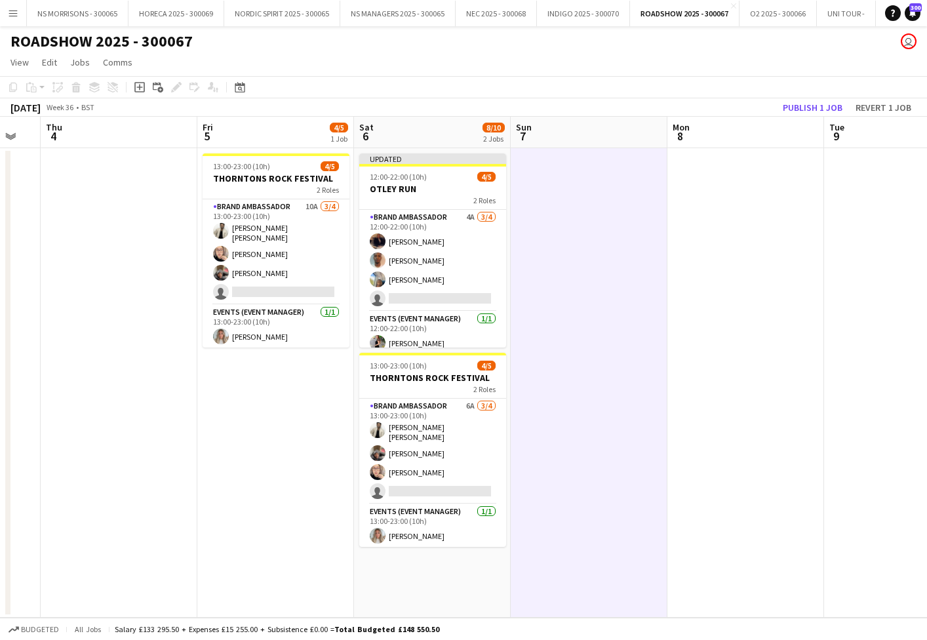
click at [796, 113] on button "Publish 1 job" at bounding box center [813, 107] width 70 height 17
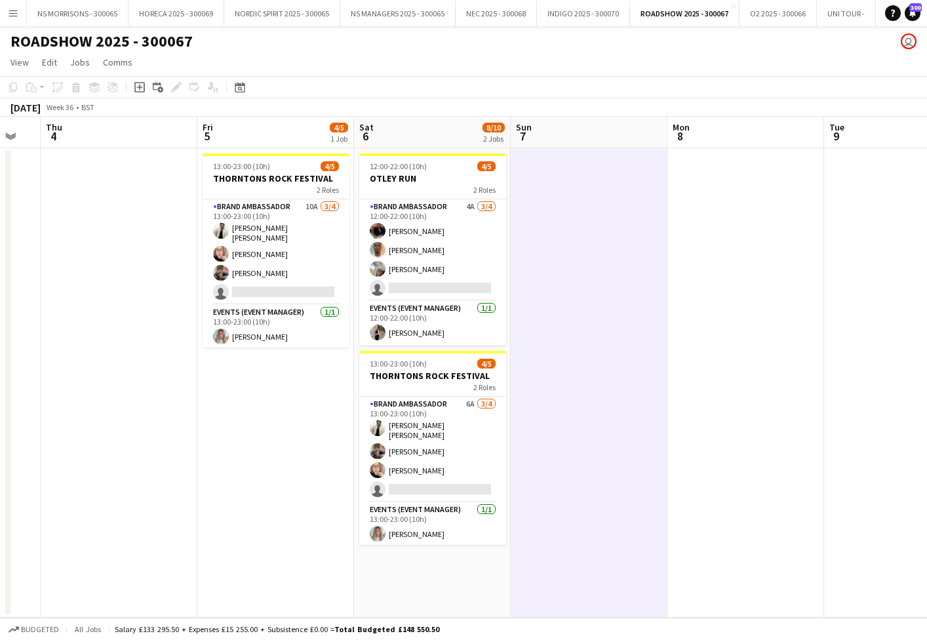
scroll to position [0, 0]
click at [393, 12] on button "NS MANAGERS 2025 - 300065 Close" at bounding box center [397, 14] width 115 height 26
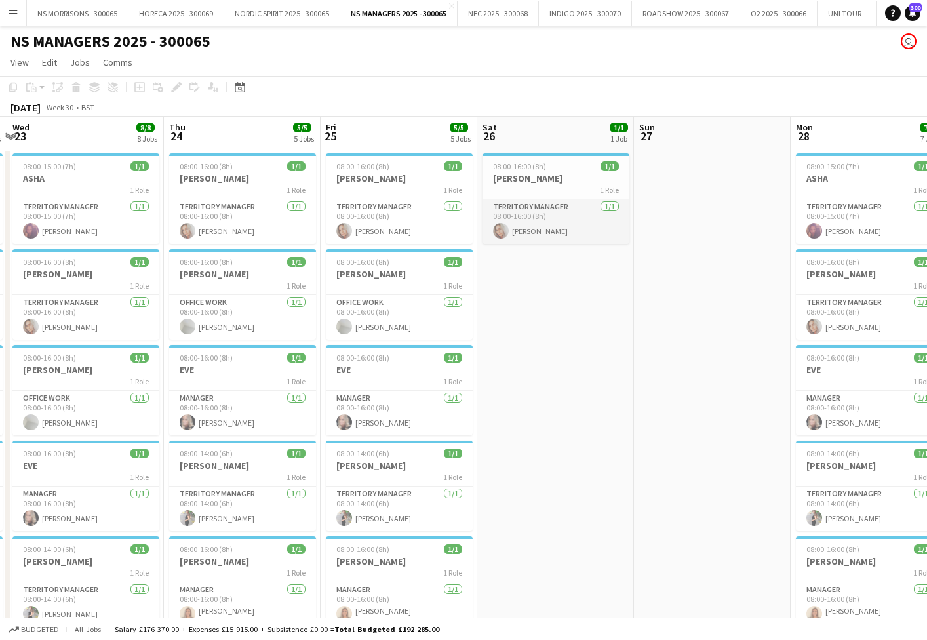
scroll to position [0, 305]
click at [266, 360] on div "08:00-16:00 (8h) 1/1" at bounding box center [243, 358] width 147 height 10
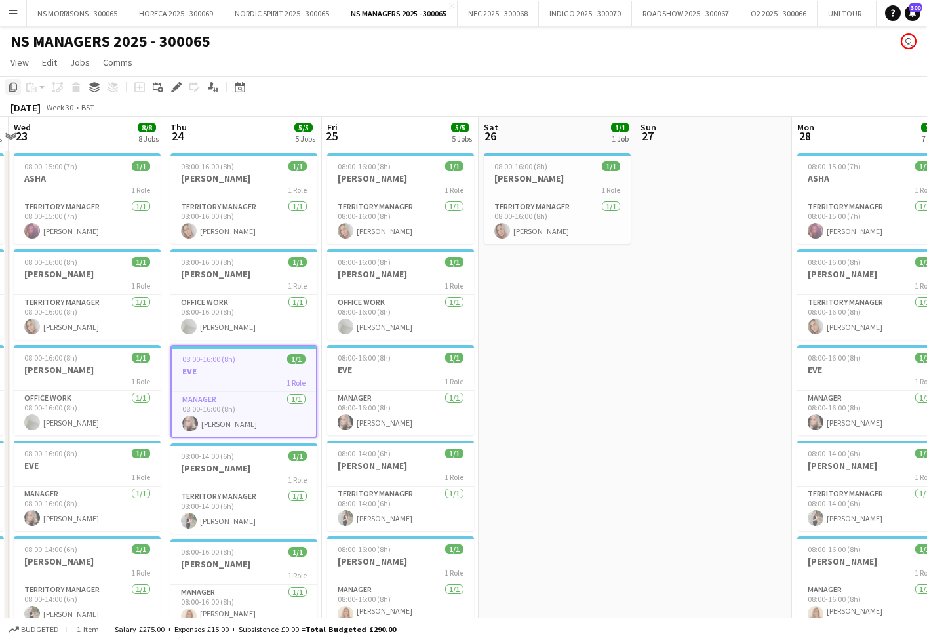
click at [12, 87] on icon "Copy" at bounding box center [13, 87] width 10 height 10
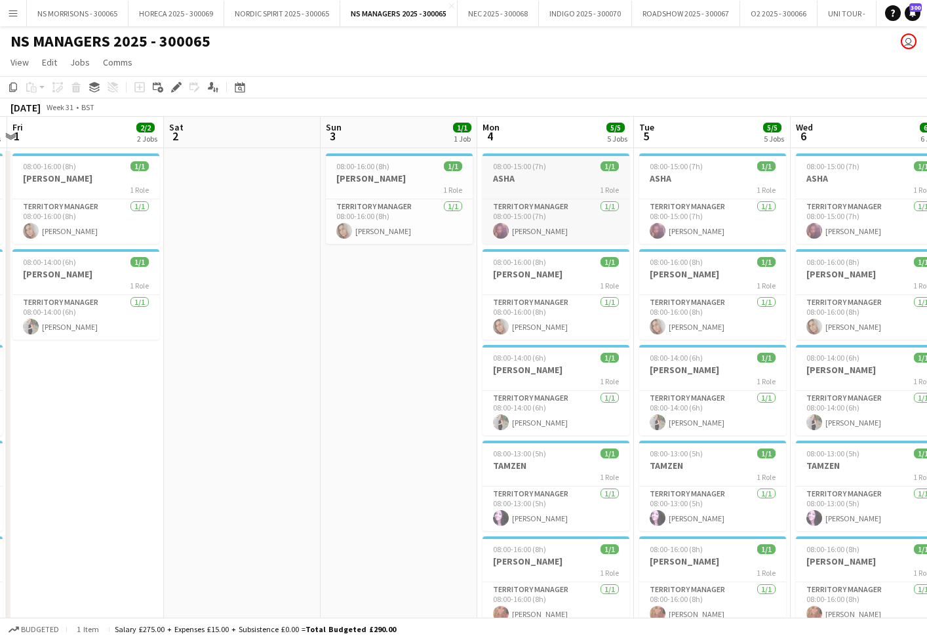
scroll to position [0, 464]
click at [120, 406] on app-date-cell "08:00-16:00 (8h) 1/1 [PERSON_NAME] 1 Role Territory Manager [DATE] 08:00-16:00 …" at bounding box center [84, 596] width 157 height 897
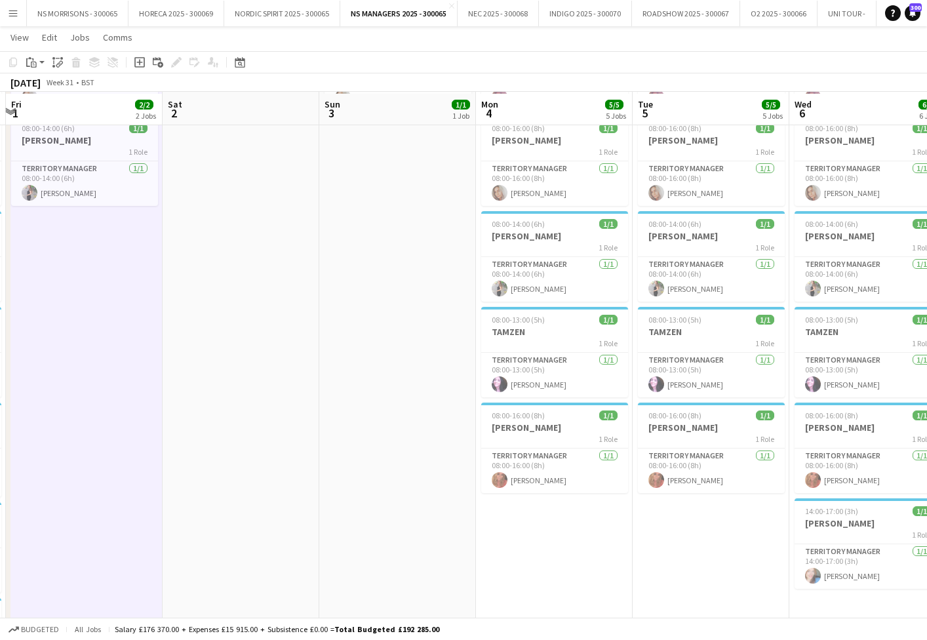
scroll to position [134, 0]
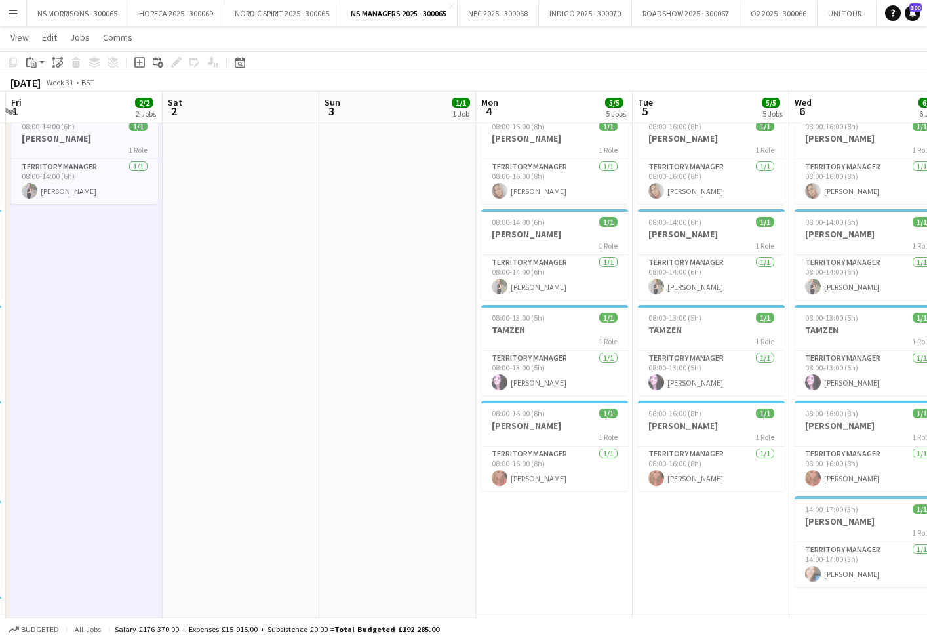
click at [408, 283] on app-date-cell "08:00-16:00 (8h) 1/1 [PERSON_NAME] 1 Role Territory Manager [DATE] 08:00-16:00 …" at bounding box center [397, 460] width 157 height 897
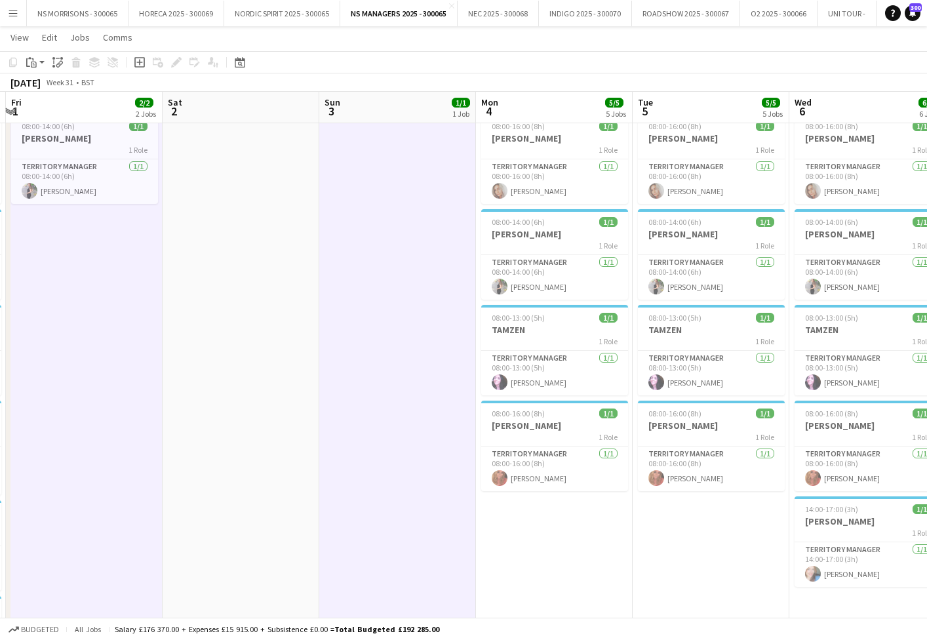
click at [407, 390] on app-date-cell "08:00-16:00 (8h) 1/1 [PERSON_NAME] 1 Role Territory Manager [DATE] 08:00-16:00 …" at bounding box center [397, 460] width 157 height 897
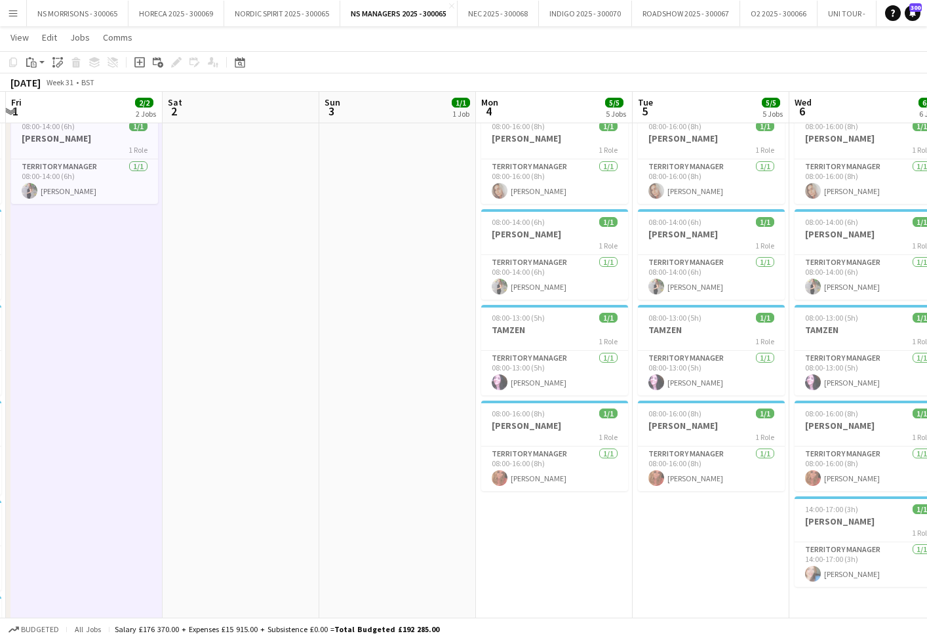
click at [557, 511] on app-date-cell "08:00-15:00 (7h) 1/1 ASHA 1 Role Territory Manager [DATE] 08:00-15:00 (7h) [PER…" at bounding box center [554, 460] width 157 height 897
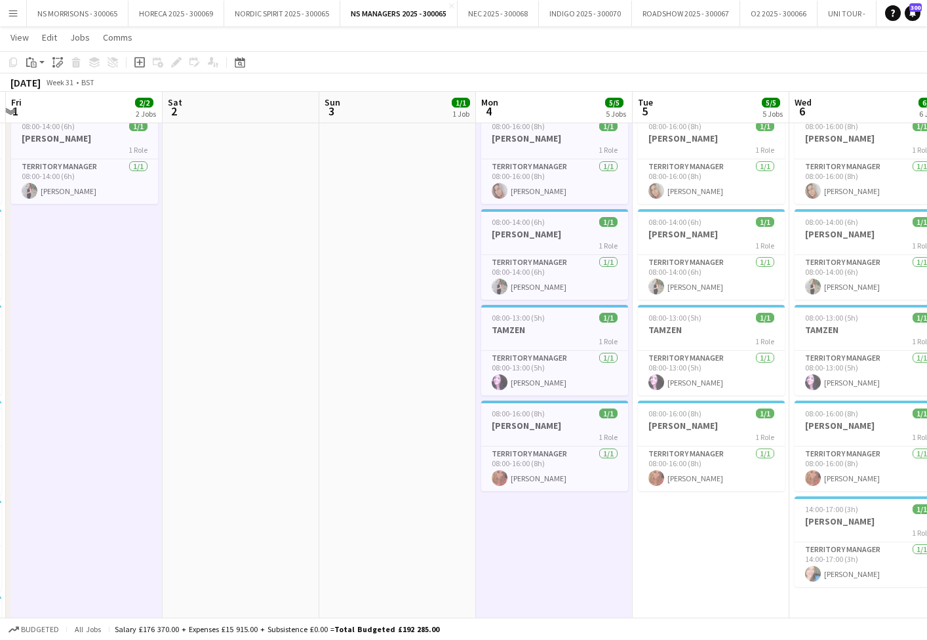
click at [706, 521] on app-date-cell "08:00-15:00 (7h) 1/1 ASHA 1 Role Territory Manager [DATE] 08:00-15:00 (7h) [PER…" at bounding box center [711, 460] width 157 height 897
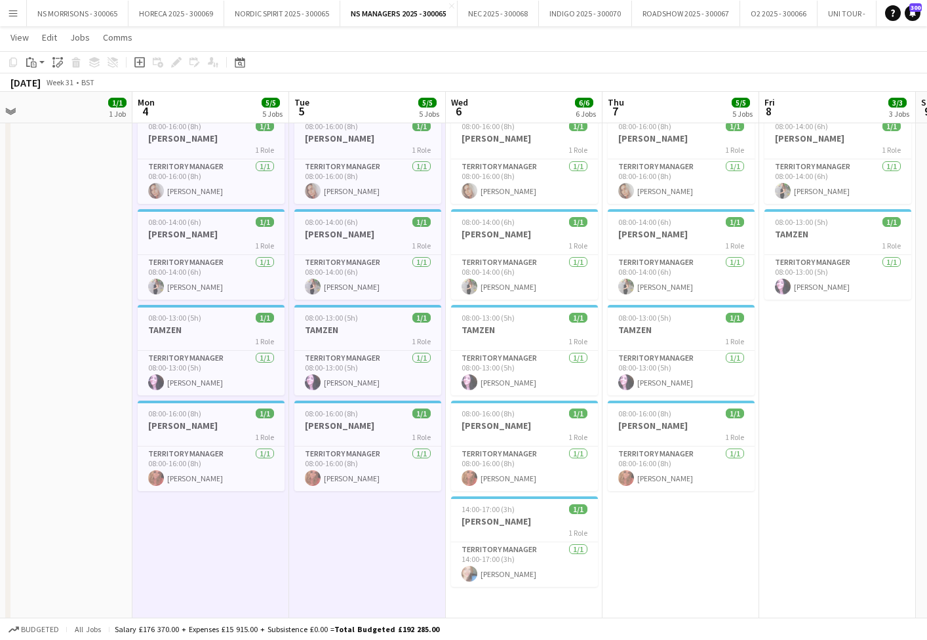
scroll to position [0, 496]
drag, startPoint x: 568, startPoint y: 596, endPoint x: 603, endPoint y: 582, distance: 37.6
click at [568, 596] on app-date-cell "08:00-15:00 (7h) 1/1 ASHA 1 Role Territory Manager [DATE] 08:00-15:00 (7h) [PER…" at bounding box center [523, 460] width 157 height 897
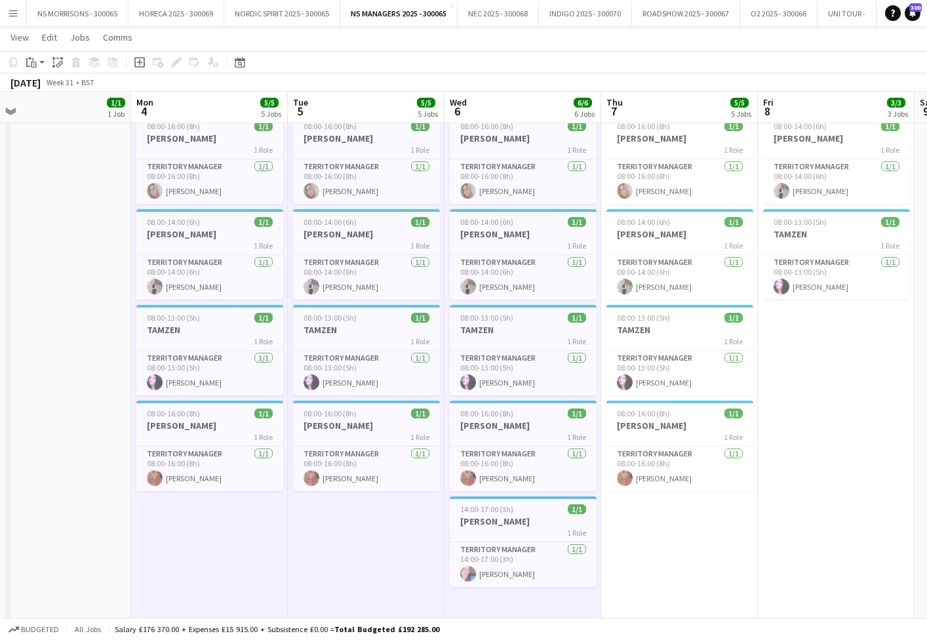
click at [664, 532] on app-date-cell "08:00-15:00 (7h) 1/1 ASHA 1 Role Territory Manager [DATE] 08:00-15:00 (7h) [PER…" at bounding box center [679, 460] width 157 height 897
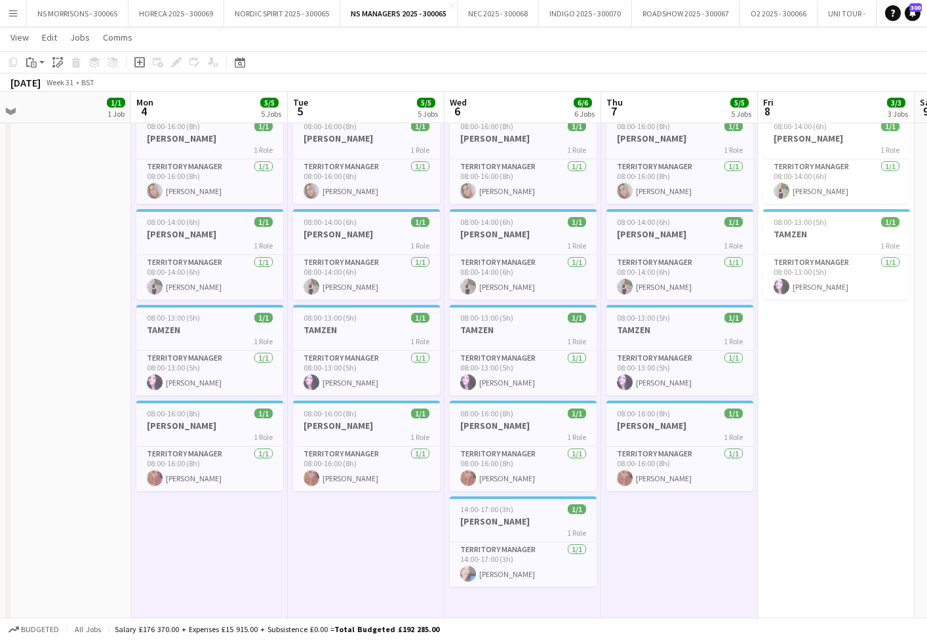
click at [787, 409] on app-date-cell "08:00-16:00 (8h) 1/1 [PERSON_NAME] 1 Role Territory Manager [DATE] 08:00-16:00 …" at bounding box center [836, 460] width 157 height 897
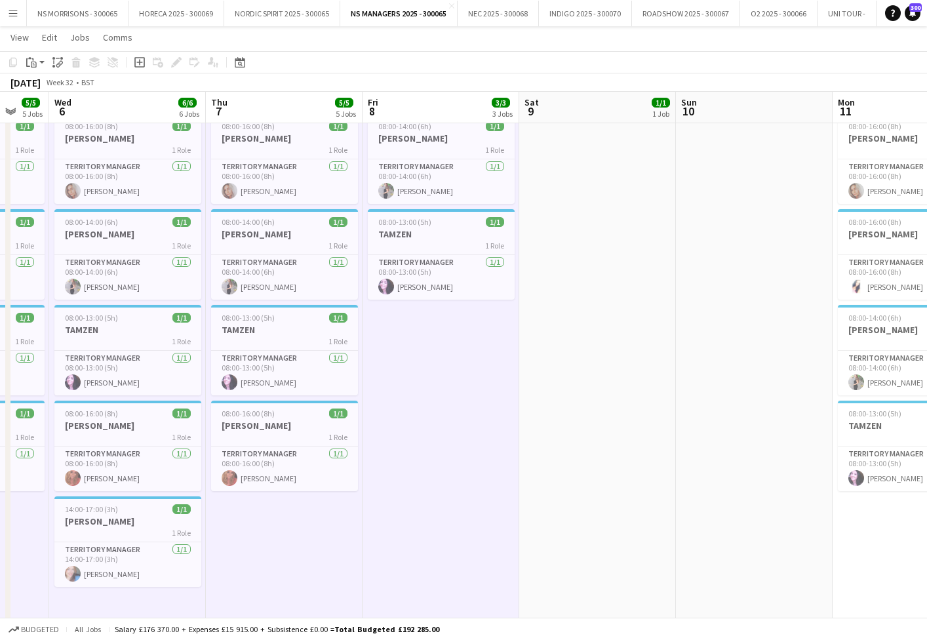
scroll to position [0, 450]
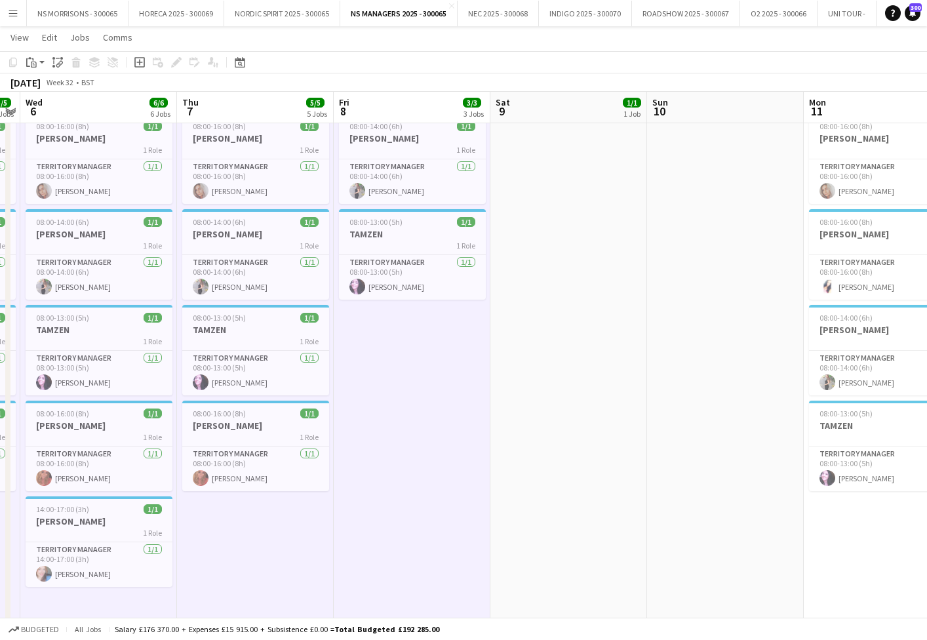
click at [540, 284] on app-date-cell "08:00-16:00 (8h) 1/1 [PERSON_NAME] 1 Role Territory Manager [DATE] 08:00-16:00 …" at bounding box center [568, 460] width 157 height 897
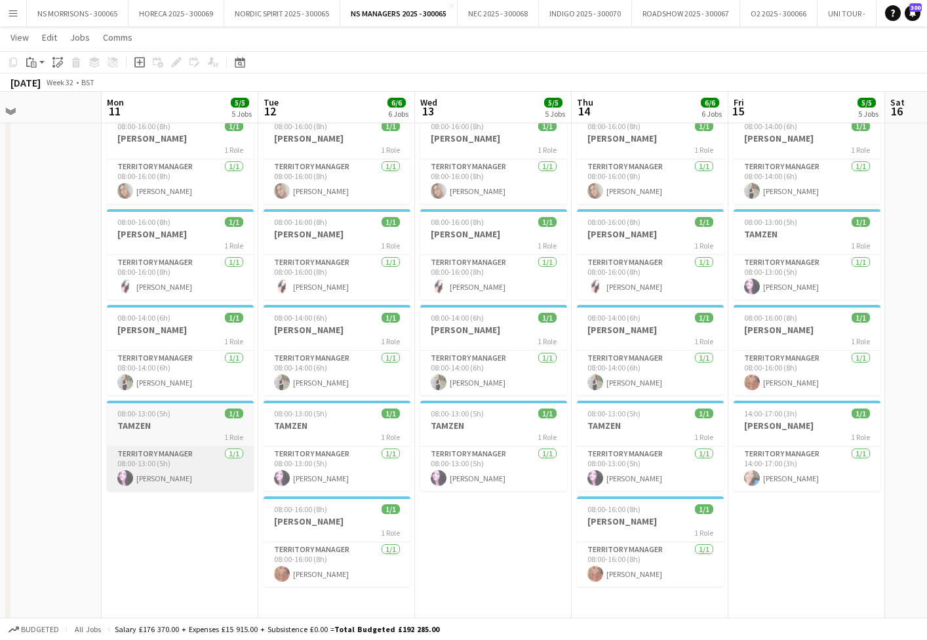
scroll to position [0, 531]
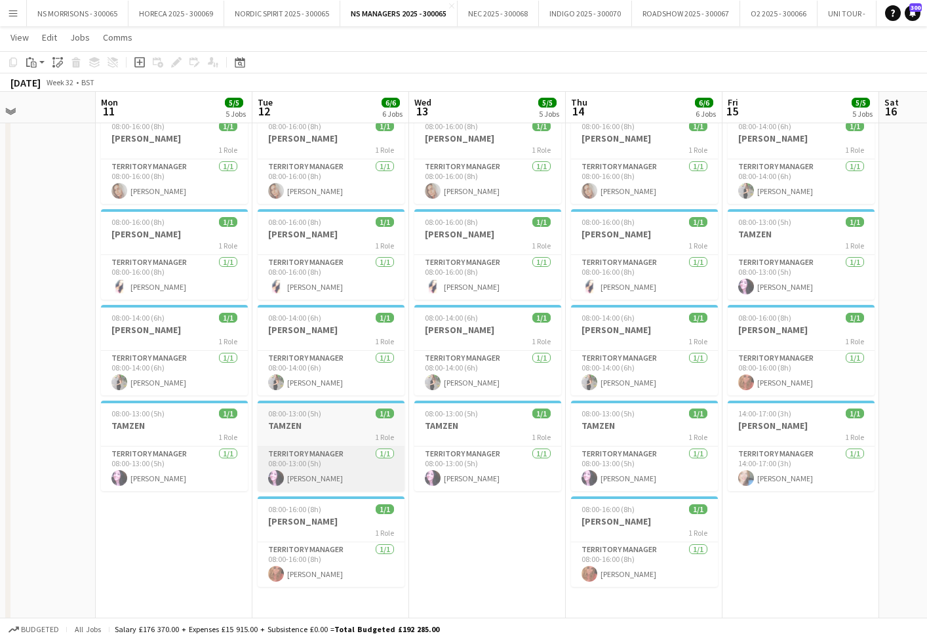
drag, startPoint x: 222, startPoint y: 518, endPoint x: 304, endPoint y: 481, distance: 89.5
click at [222, 517] on app-date-cell "08:00-15:00 (7h) 1/1 ASHA 1 Role Territory Manager [DATE] 08:00-15:00 (7h) [PER…" at bounding box center [174, 460] width 157 height 897
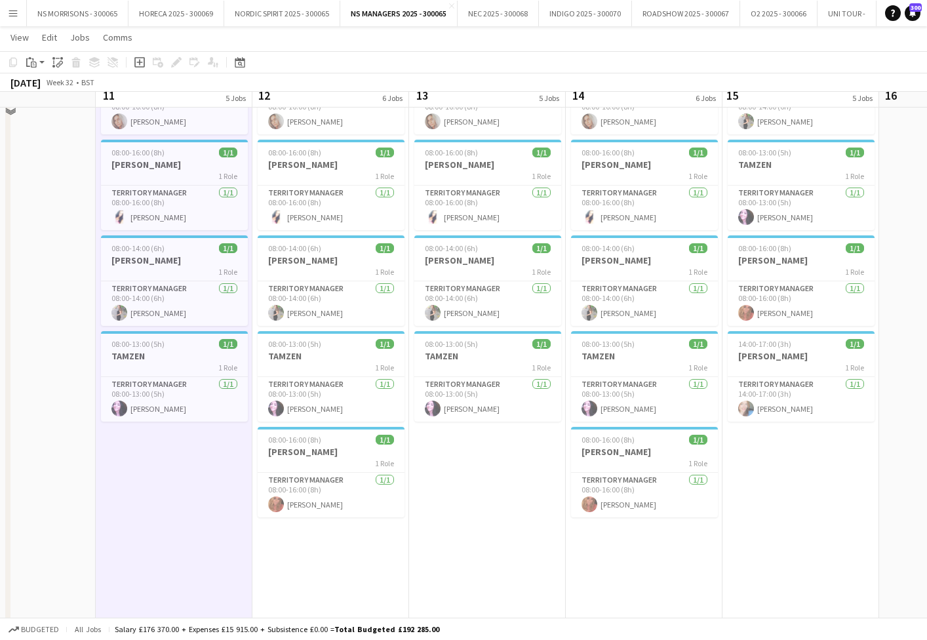
scroll to position [230, 0]
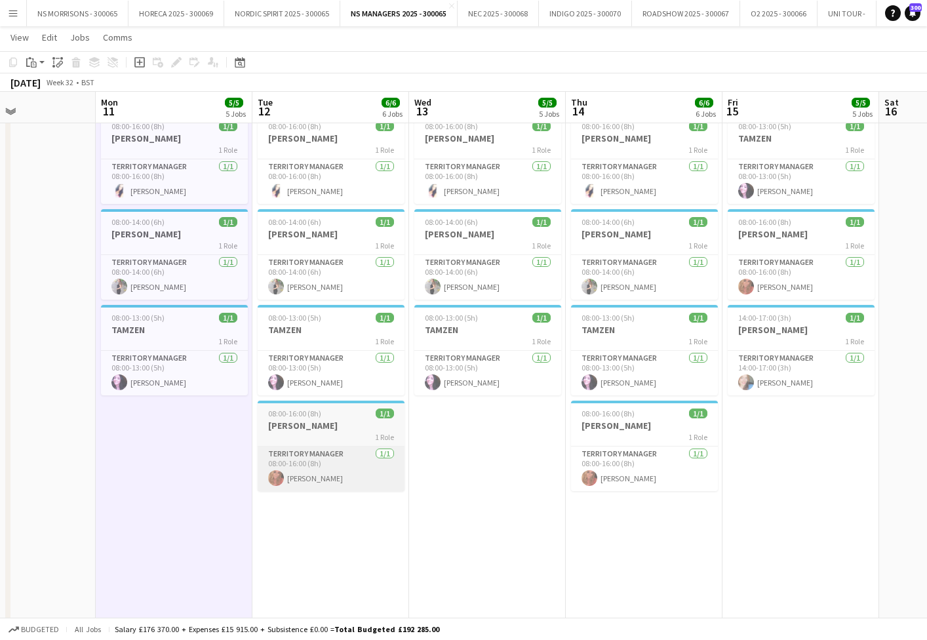
drag, startPoint x: 313, startPoint y: 515, endPoint x: 404, endPoint y: 473, distance: 99.7
click at [317, 513] on app-date-cell "08:00-15:00 (7h) 1/1 ASHA 1 Role Territory Manager [DATE] 08:00-15:00 (7h) [PER…" at bounding box center [330, 365] width 157 height 897
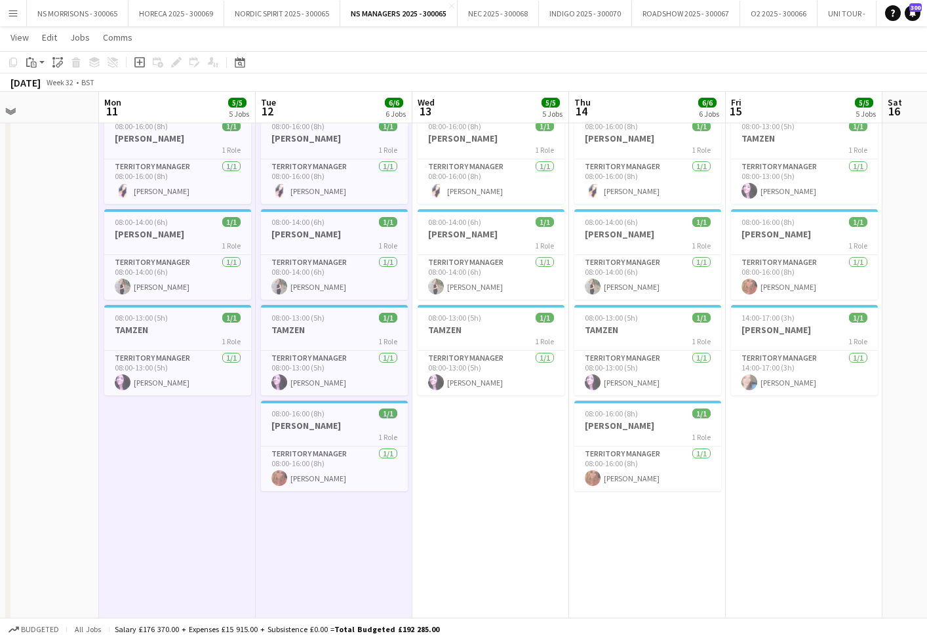
click at [454, 452] on app-date-cell "08:00-15:00 (7h) 1/1 ASHA 1 Role Territory Manager [DATE] 08:00-15:00 (7h) [PER…" at bounding box center [490, 365] width 157 height 897
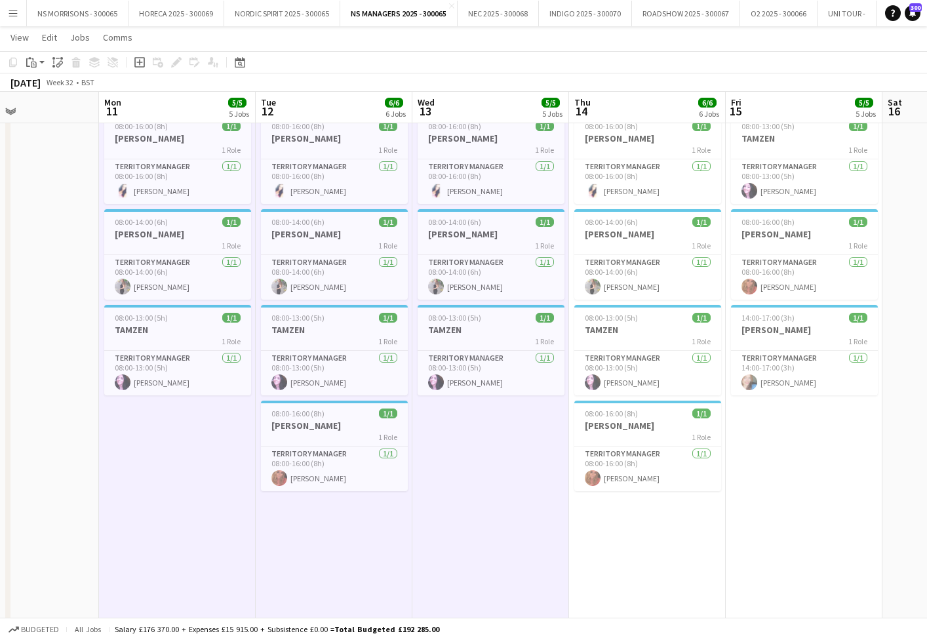
drag, startPoint x: 627, startPoint y: 549, endPoint x: 645, endPoint y: 543, distance: 18.9
click at [631, 547] on app-calendar-viewport "Thu 7 5/5 5 Jobs Fri 8 3/3 3 Jobs Sat 9 1/1 1 Job Sun 10 Mon 11 5/5 5 Jobs Tue …" at bounding box center [463, 317] width 927 height 993
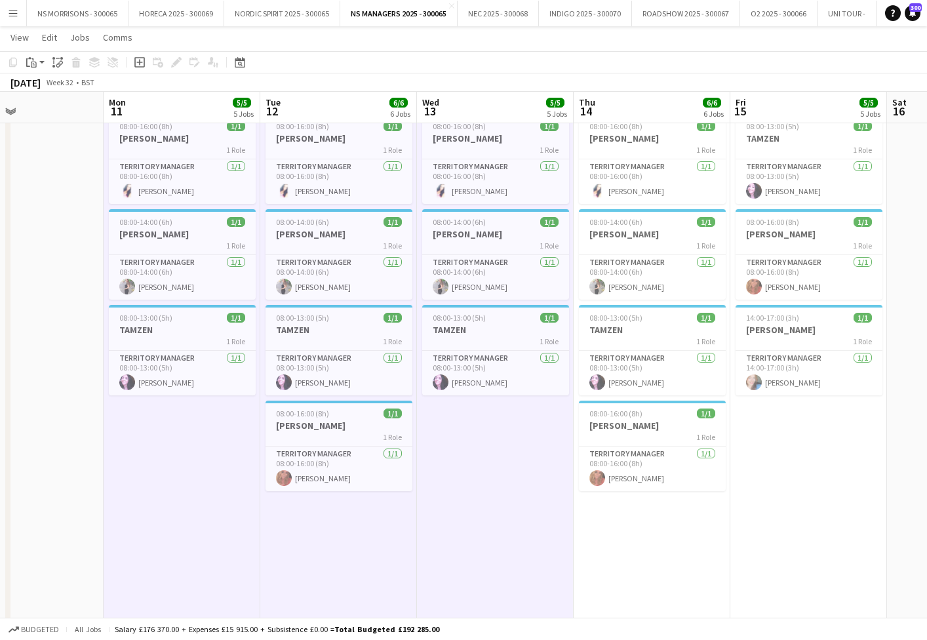
click at [798, 462] on app-date-cell "08:00-16:00 (8h) 1/1 [PERSON_NAME] 1 Role Territory Manager [DATE] 08:00-16:00 …" at bounding box center [808, 365] width 157 height 897
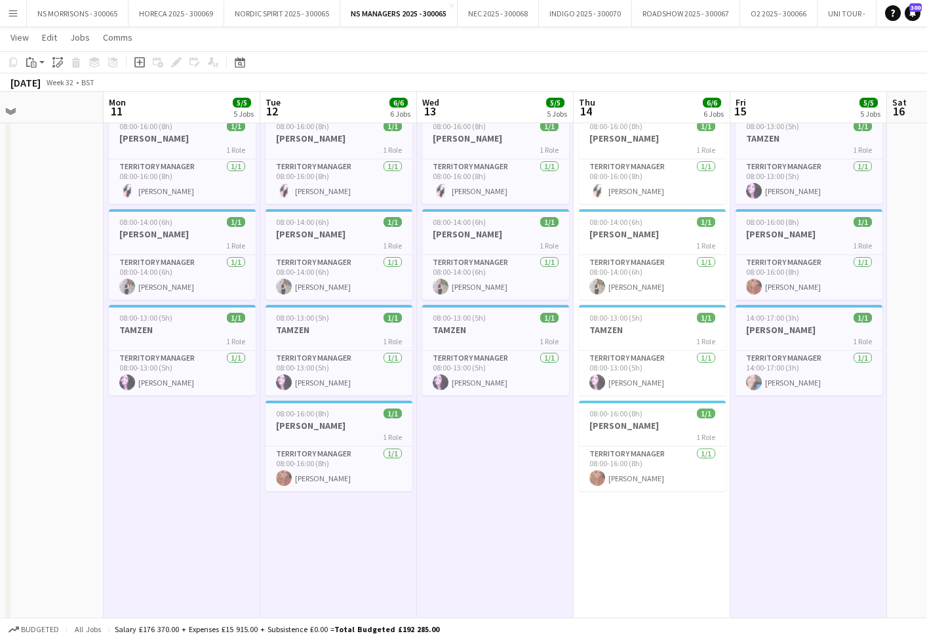
click at [666, 557] on app-date-cell "08:00-15:00 (7h) 1/1 ASHA 1 Role Territory Manager [DATE] 08:00-15:00 (7h) [PER…" at bounding box center [652, 365] width 157 height 897
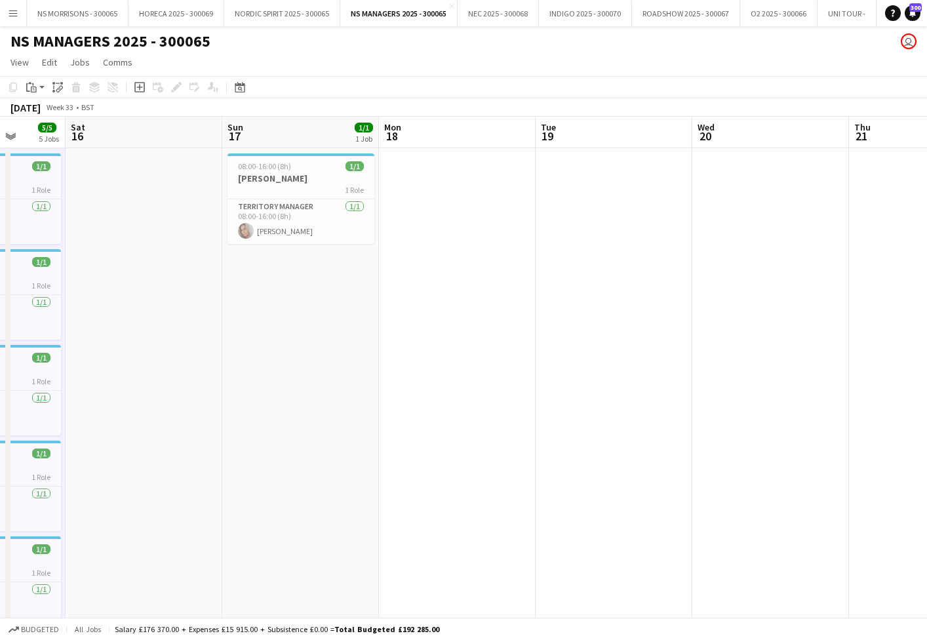
scroll to position [0, 0]
drag, startPoint x: 445, startPoint y: 251, endPoint x: 515, endPoint y: 237, distance: 71.6
click at [446, 250] on app-date-cell at bounding box center [457, 596] width 157 height 897
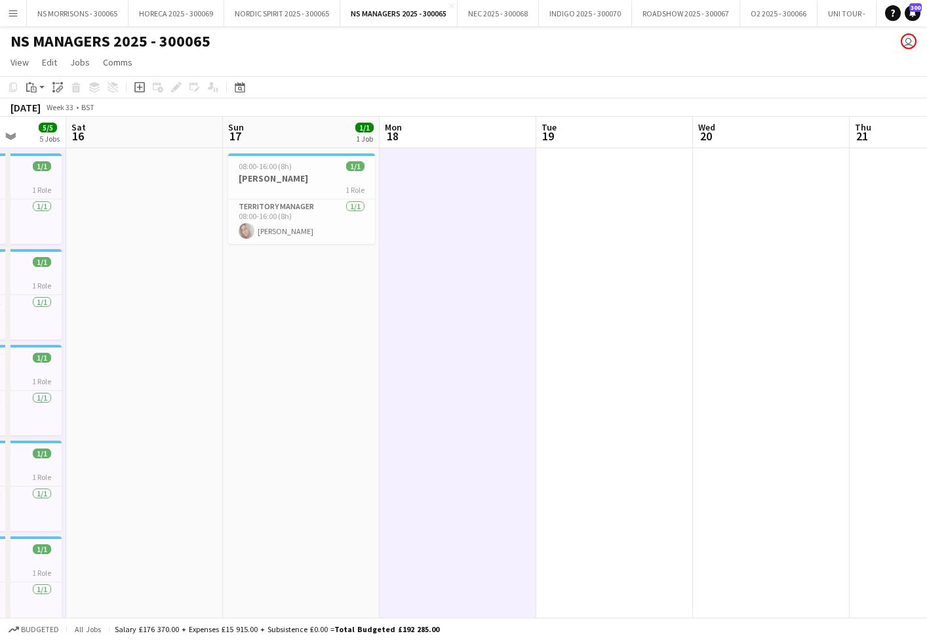
drag, startPoint x: 586, startPoint y: 229, endPoint x: 653, endPoint y: 224, distance: 67.0
click at [586, 229] on app-date-cell at bounding box center [614, 596] width 157 height 897
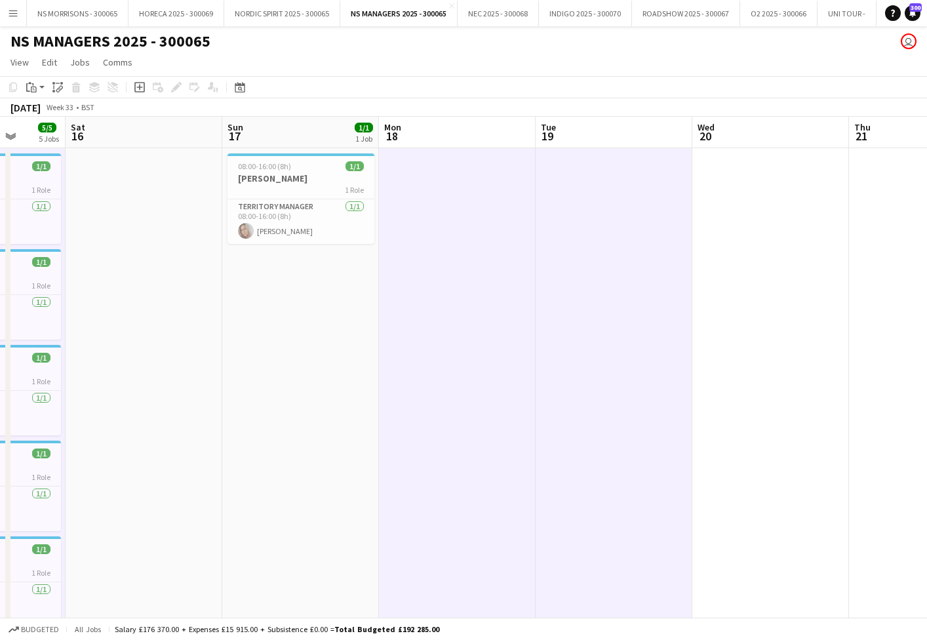
click at [739, 219] on app-date-cell at bounding box center [770, 596] width 157 height 897
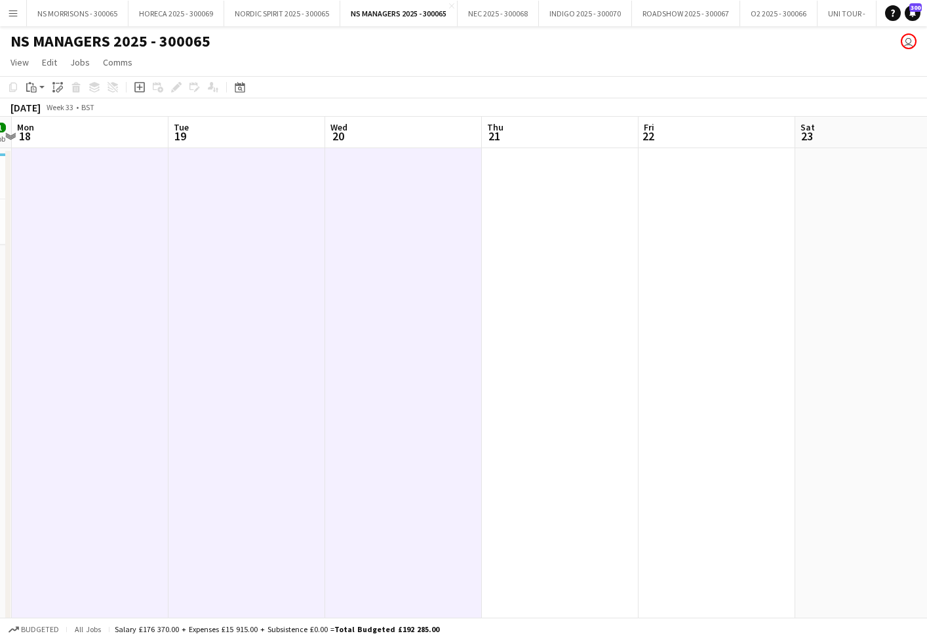
click at [521, 233] on app-date-cell at bounding box center [560, 596] width 157 height 897
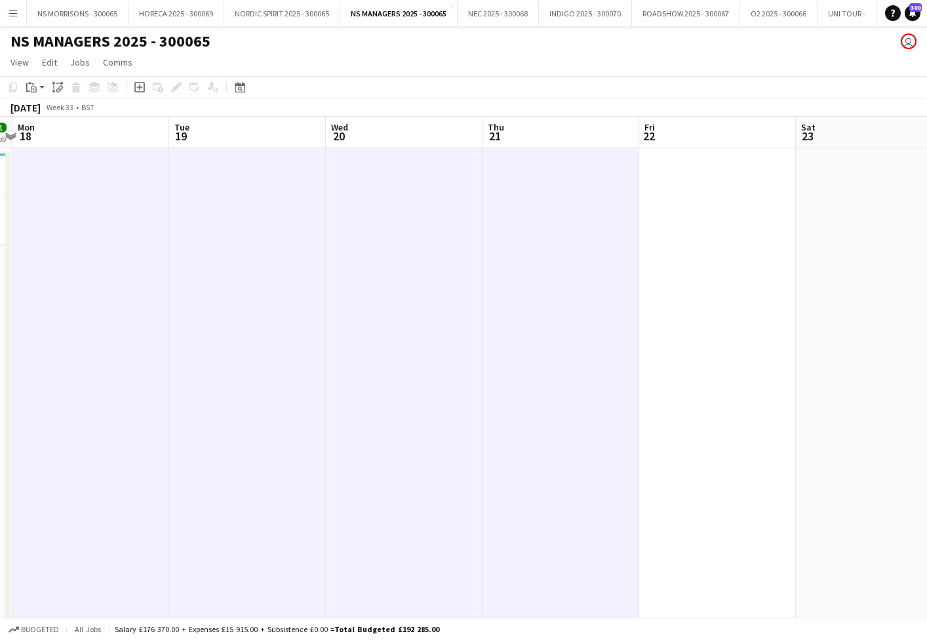
click at [684, 210] on app-date-cell at bounding box center [717, 596] width 157 height 897
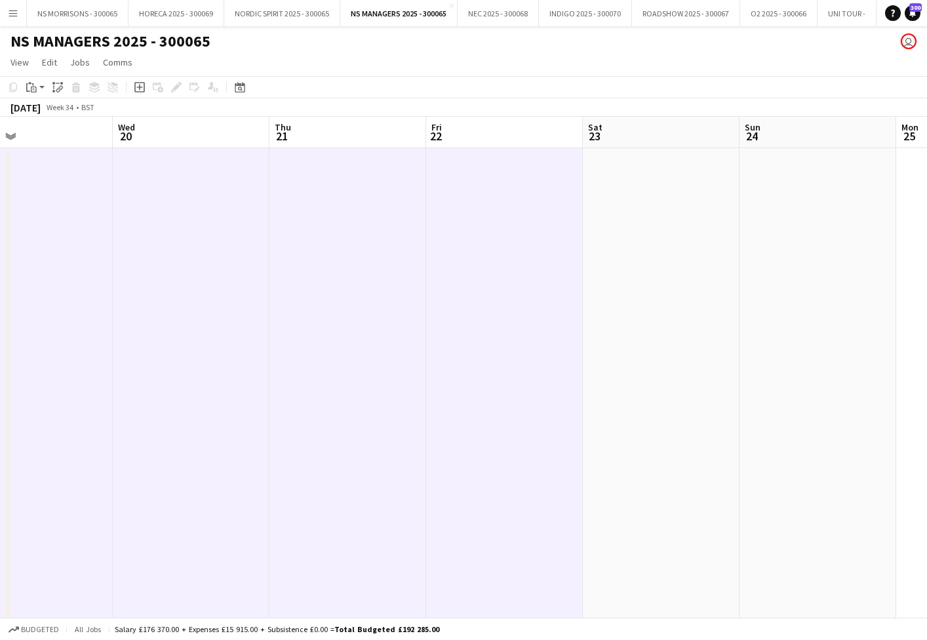
click at [640, 215] on app-date-cell at bounding box center [661, 596] width 157 height 897
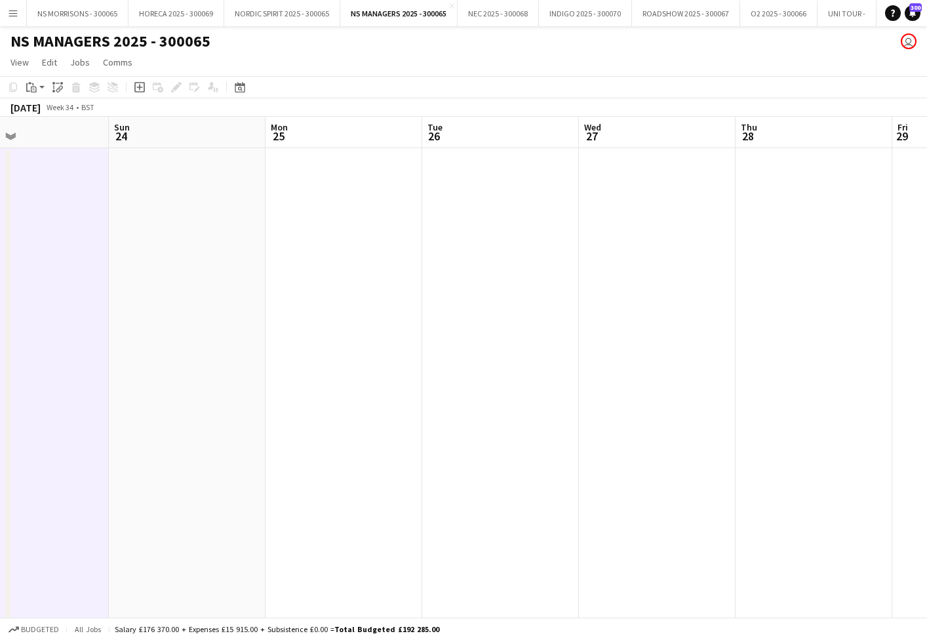
click at [402, 229] on app-date-cell at bounding box center [344, 596] width 157 height 897
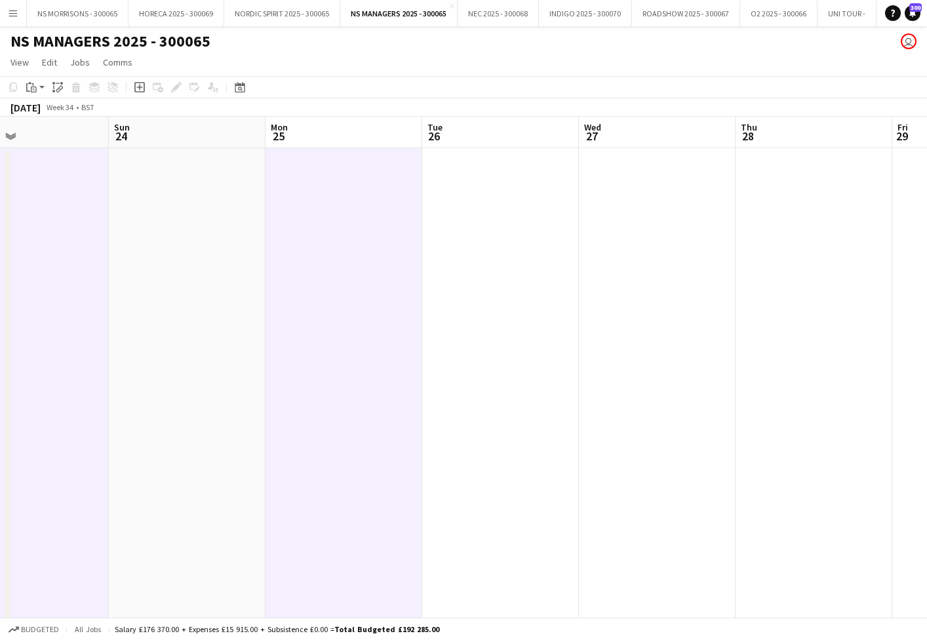
drag, startPoint x: 497, startPoint y: 214, endPoint x: 633, endPoint y: 205, distance: 136.0
click at [499, 214] on app-date-cell at bounding box center [500, 596] width 157 height 897
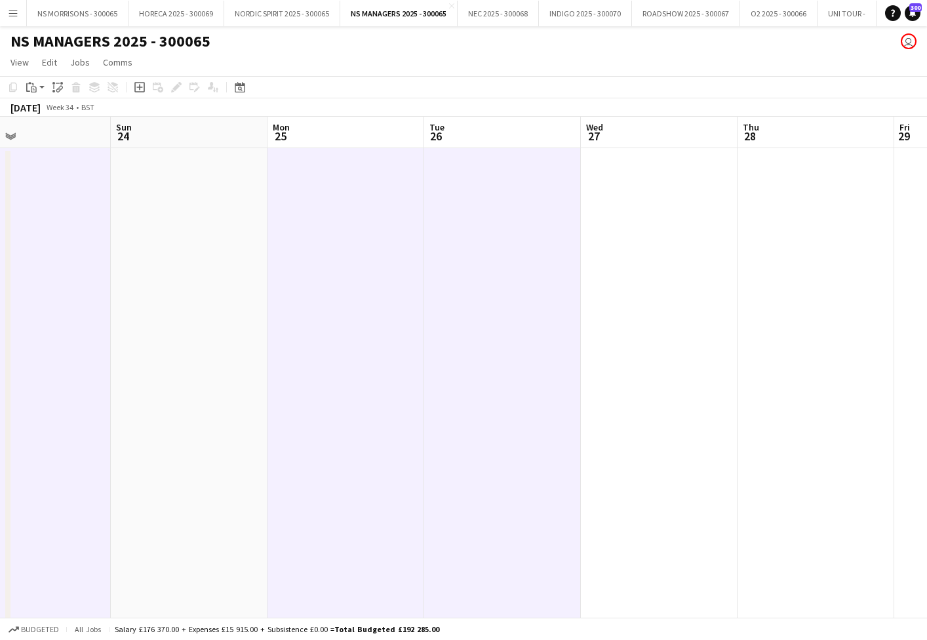
click at [640, 205] on app-date-cell at bounding box center [659, 596] width 157 height 897
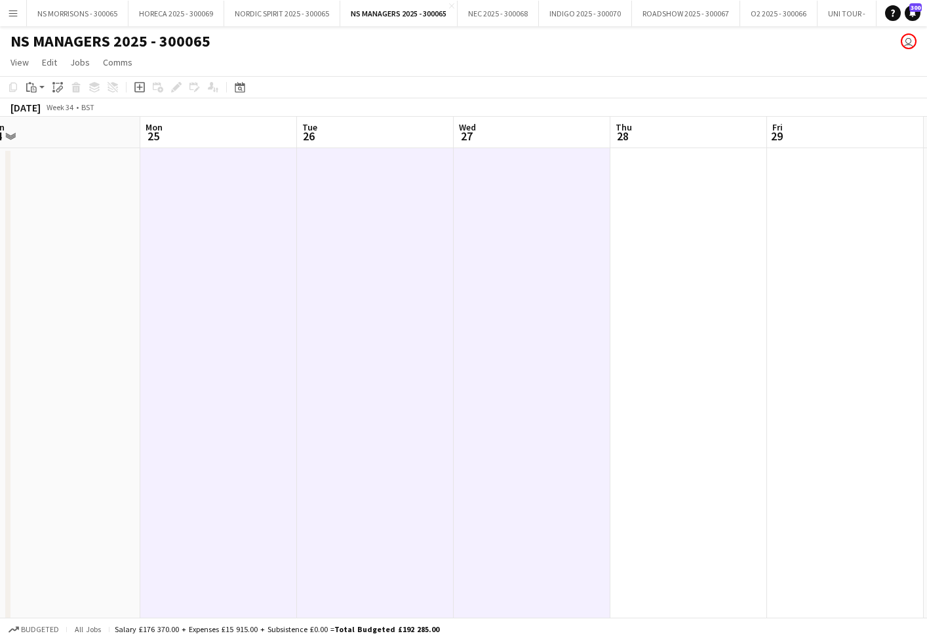
scroll to position [0, 401]
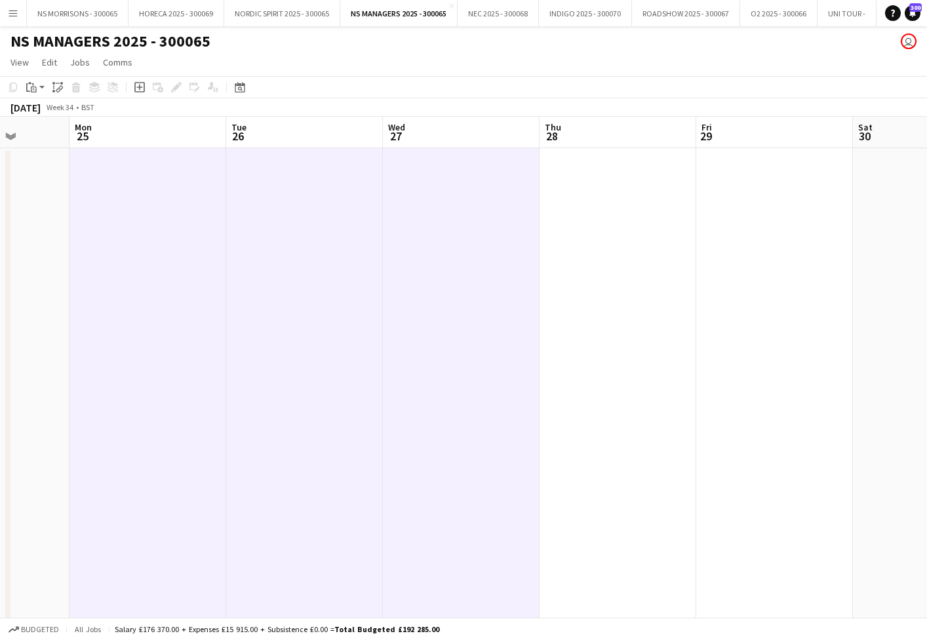
click at [622, 207] on app-date-cell at bounding box center [618, 596] width 157 height 897
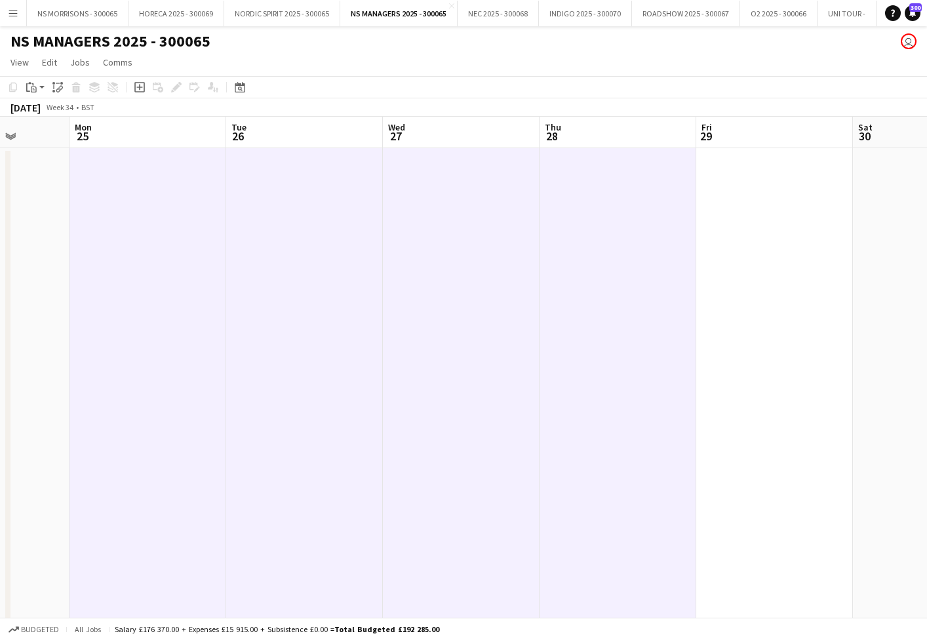
drag, startPoint x: 676, startPoint y: 203, endPoint x: 701, endPoint y: 201, distance: 25.0
click at [676, 203] on app-date-cell at bounding box center [618, 596] width 157 height 897
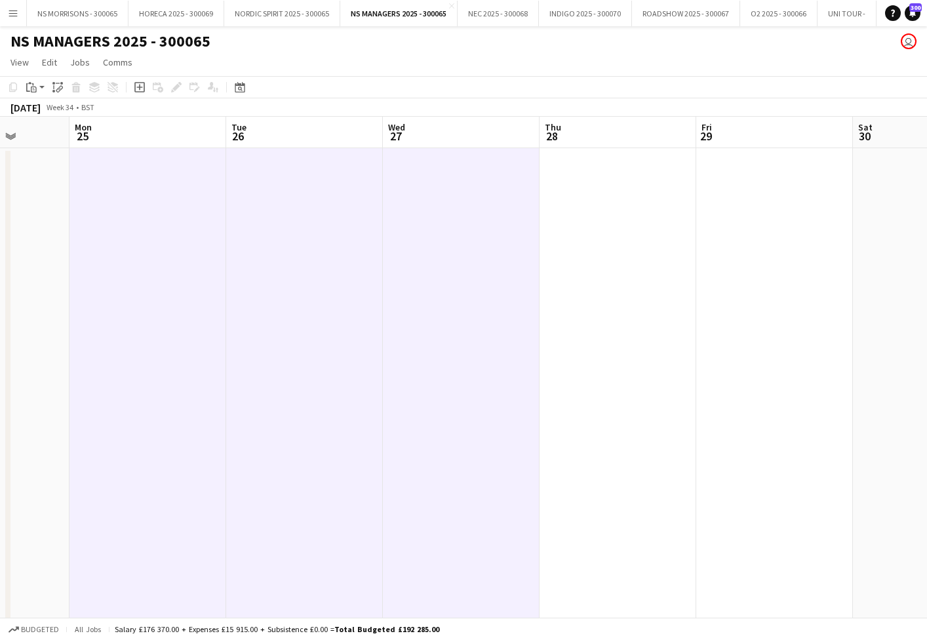
click at [745, 201] on app-date-cell at bounding box center [774, 596] width 157 height 897
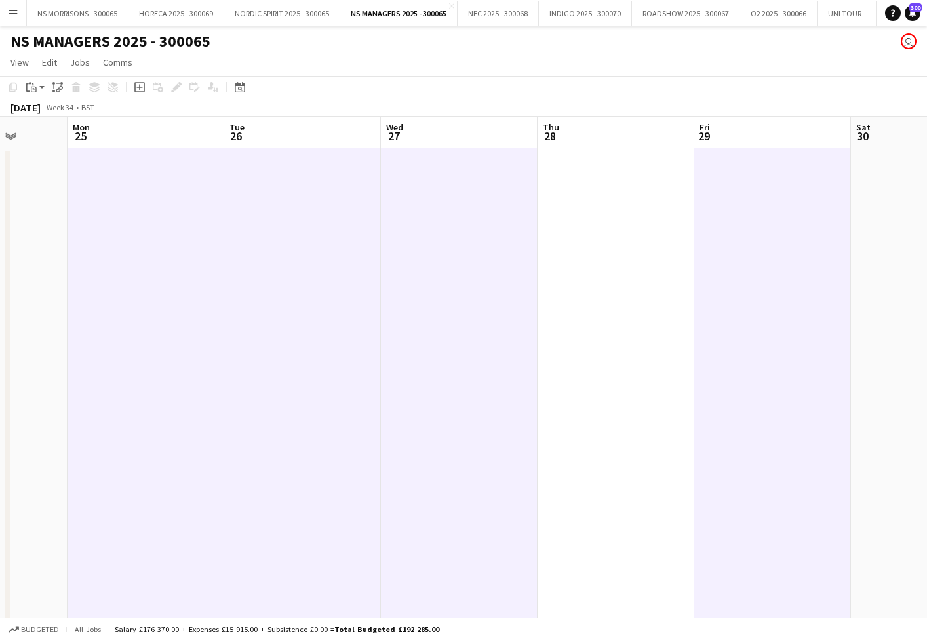
click at [655, 207] on app-date-cell at bounding box center [616, 596] width 157 height 897
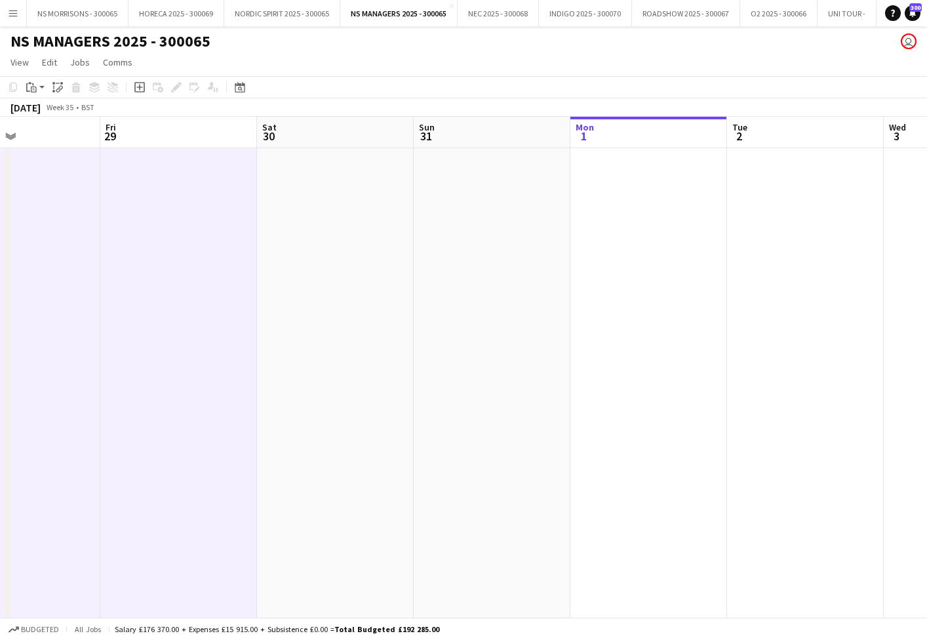
scroll to position [0, 389]
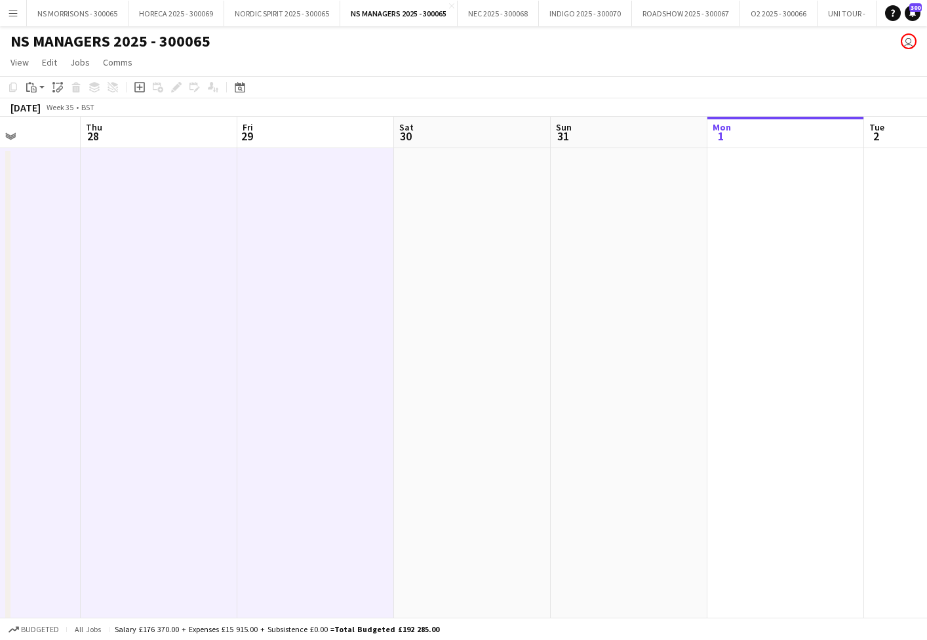
drag, startPoint x: 28, startPoint y: 81, endPoint x: 34, endPoint y: 100, distance: 19.3
click at [28, 81] on div "Paste" at bounding box center [32, 87] width 16 height 16
click at [45, 136] on link "Paste with crew Command Shift V" at bounding box center [87, 135] width 104 height 12
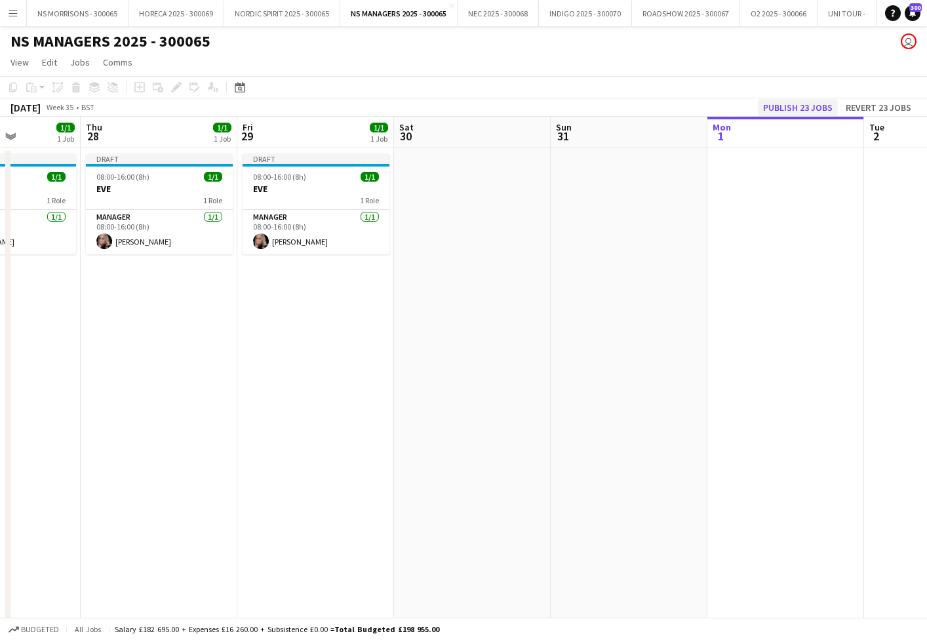
click at [777, 106] on button "Publish 23 jobs" at bounding box center [798, 107] width 80 height 17
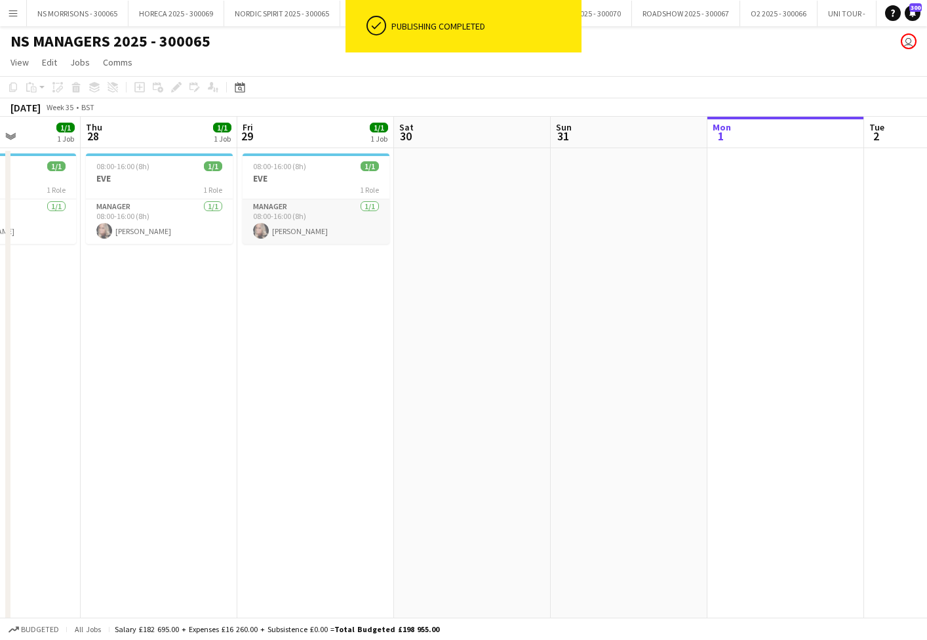
click at [325, 224] on app-card-role "Manager [DATE] 08:00-16:00 (8h) [PERSON_NAME]" at bounding box center [316, 221] width 147 height 45
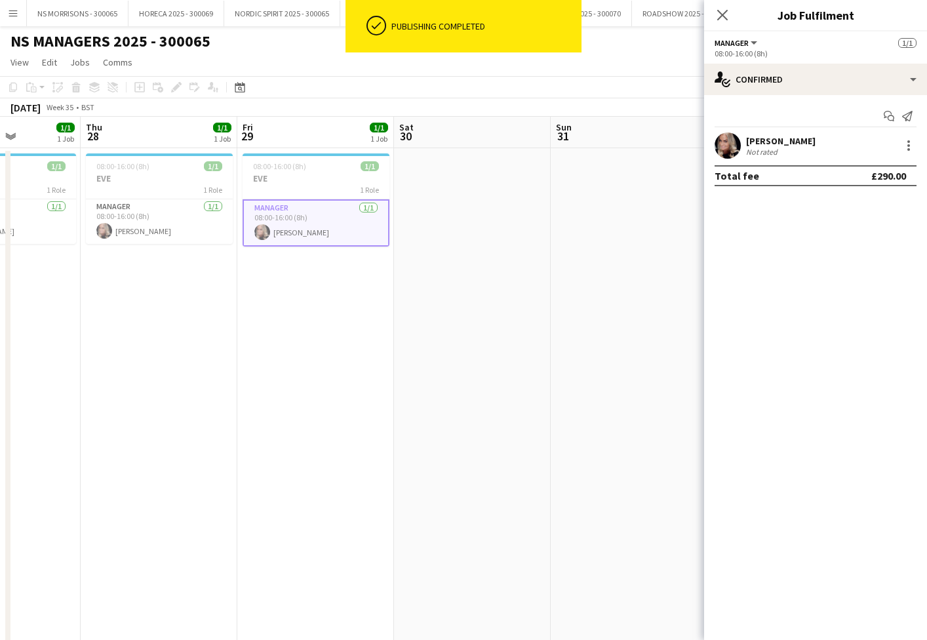
click at [312, 287] on app-date-cell "08:00-16:00 (8h) 1/1 EVE 1 Role Manager [DATE] 08:00-16:00 (8h) [PERSON_NAME]" at bounding box center [315, 596] width 157 height 897
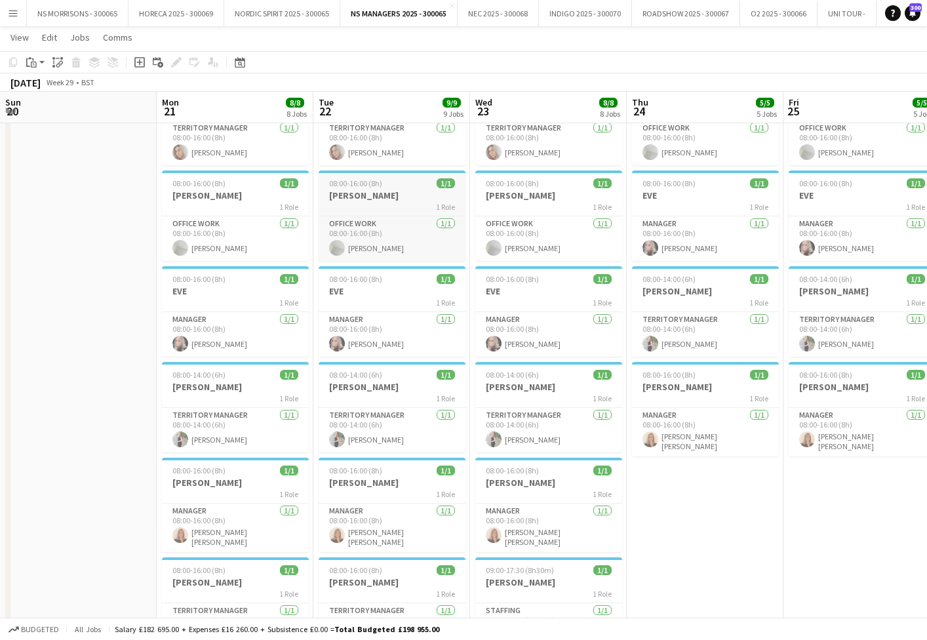
scroll to position [0, 311]
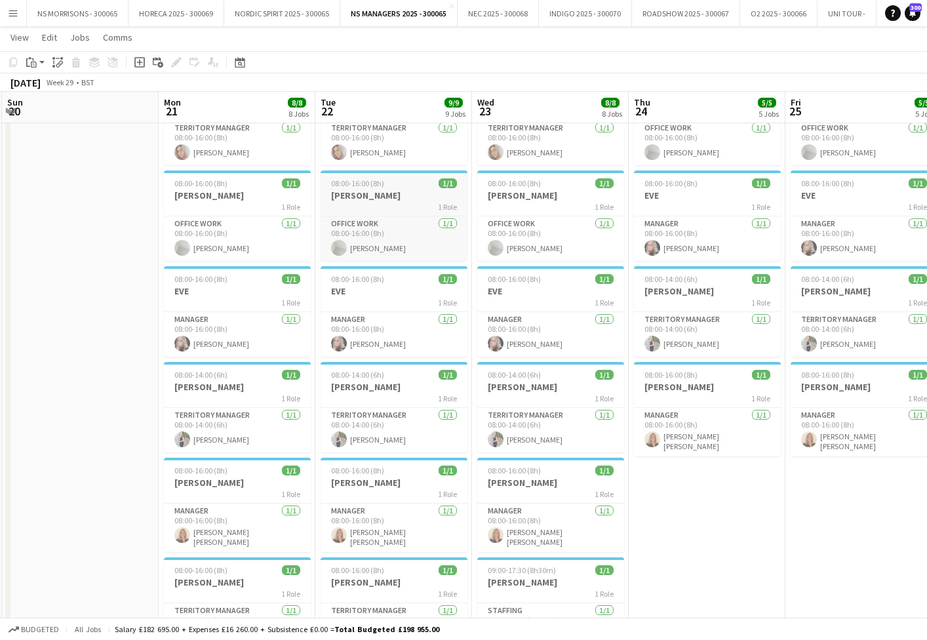
click at [379, 199] on h3 "[PERSON_NAME]" at bounding box center [394, 195] width 147 height 12
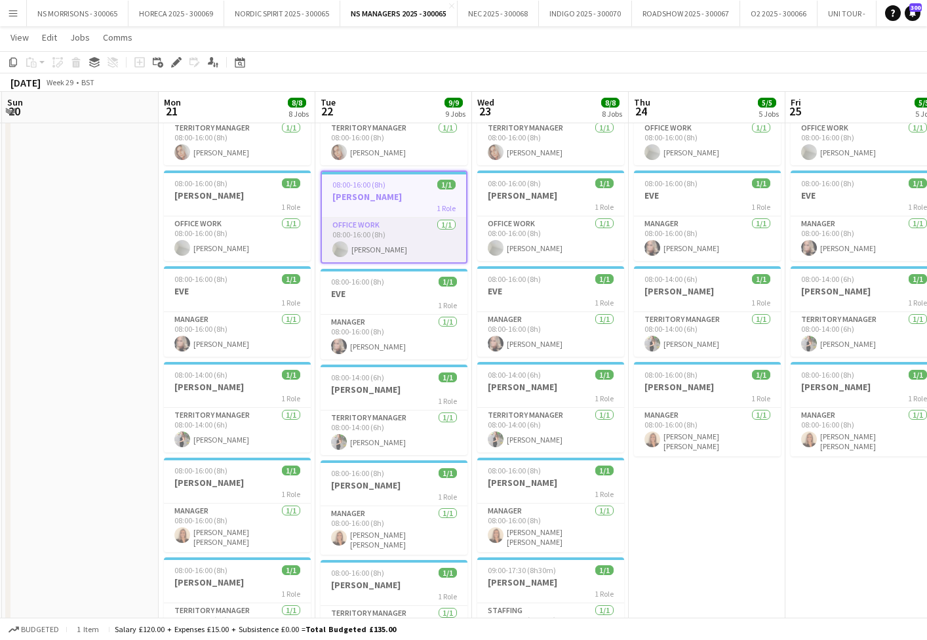
click at [371, 244] on app-card-role "Office work [DATE] 08:00-16:00 (8h) [PERSON_NAME]" at bounding box center [394, 240] width 144 height 45
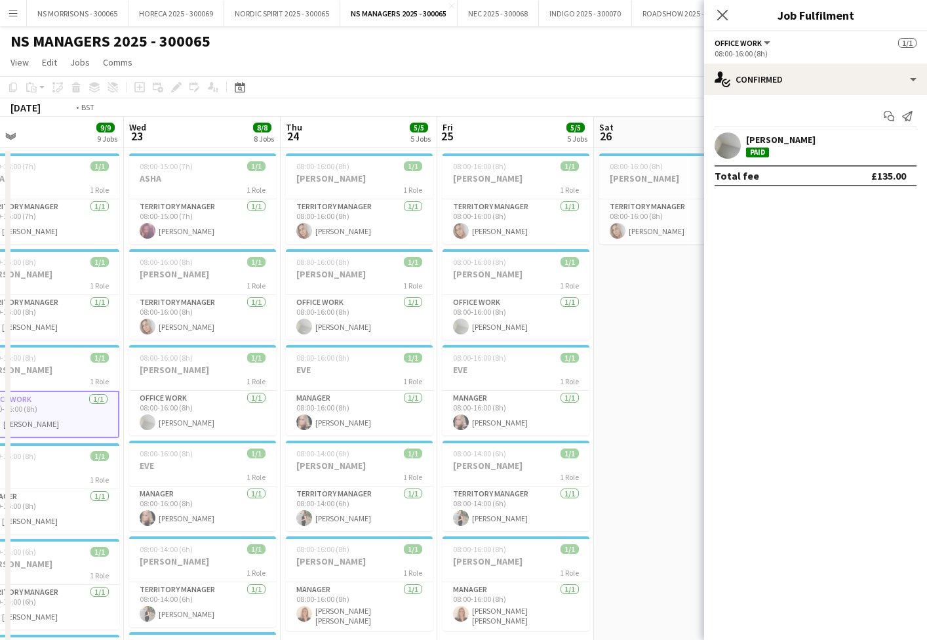
scroll to position [0, 319]
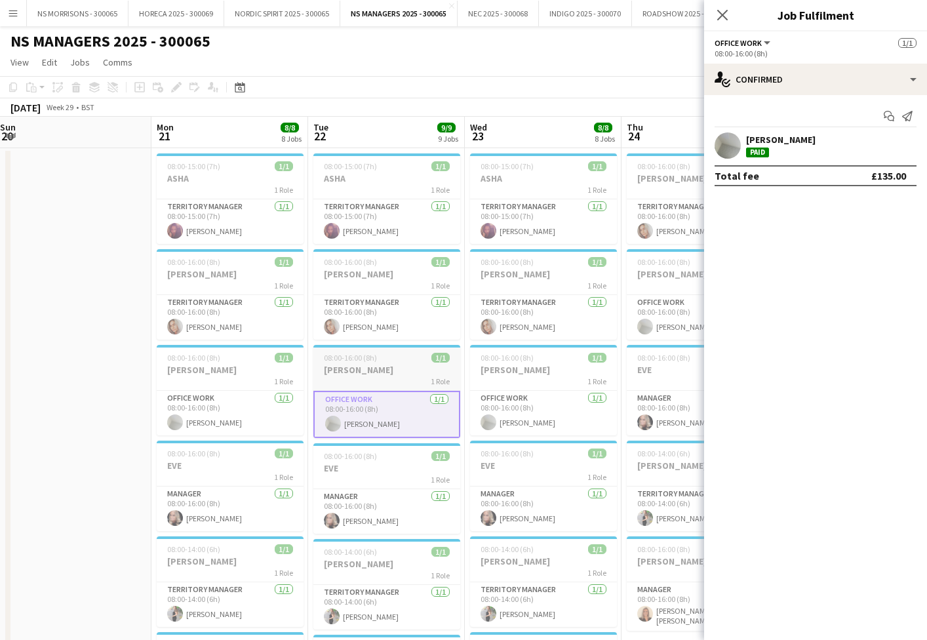
click at [443, 374] on h3 "[PERSON_NAME]" at bounding box center [386, 370] width 147 height 12
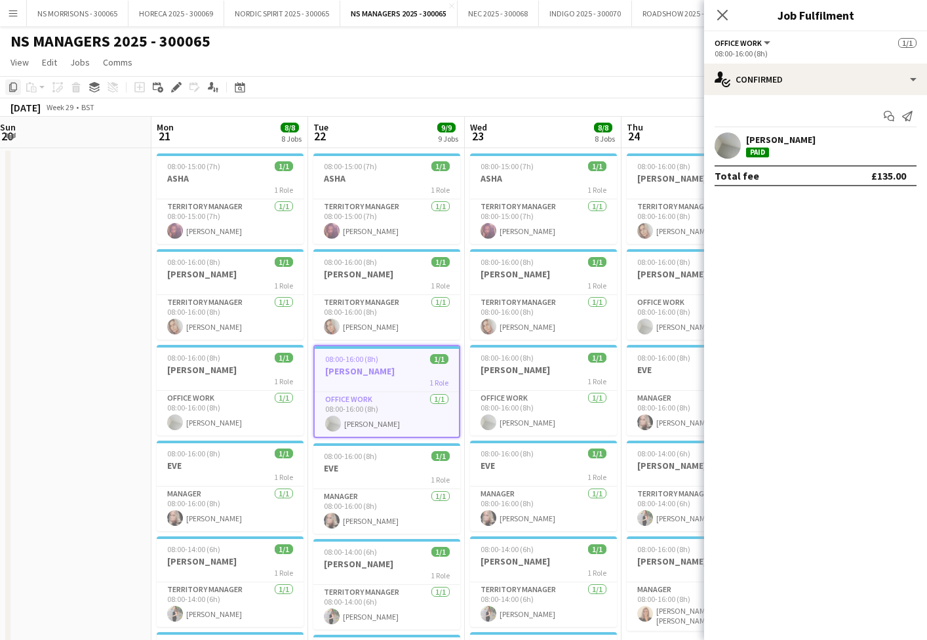
click at [10, 90] on icon at bounding box center [13, 87] width 8 height 9
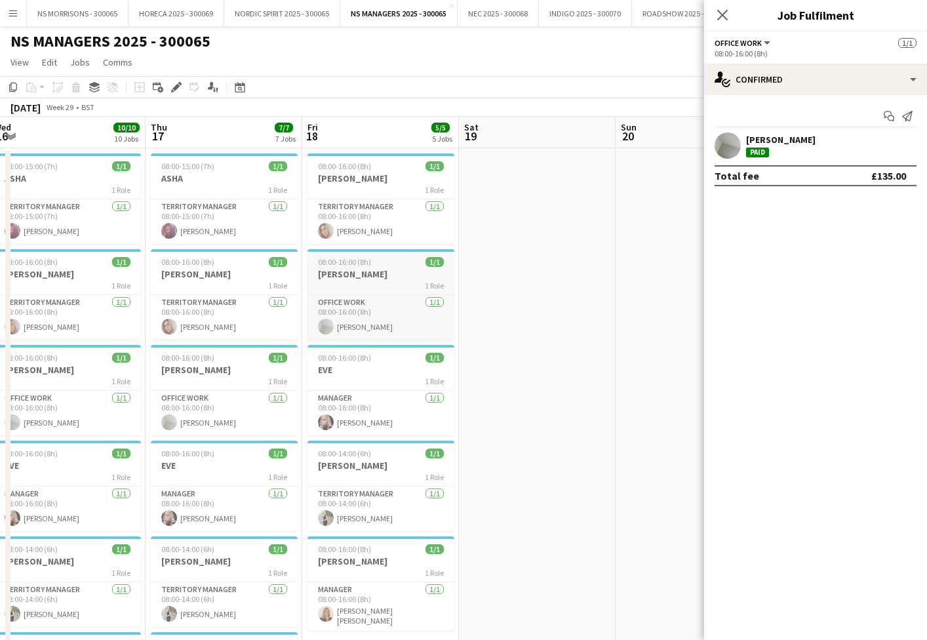
scroll to position [0, 294]
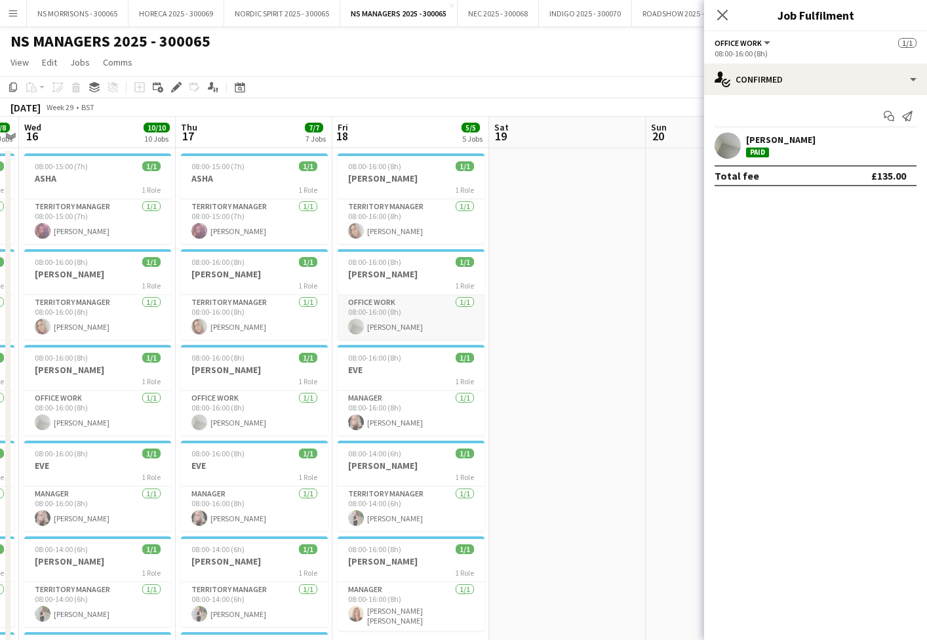
click at [367, 298] on app-card-role "Office work [DATE] 08:00-16:00 (8h) [PERSON_NAME]" at bounding box center [411, 317] width 147 height 45
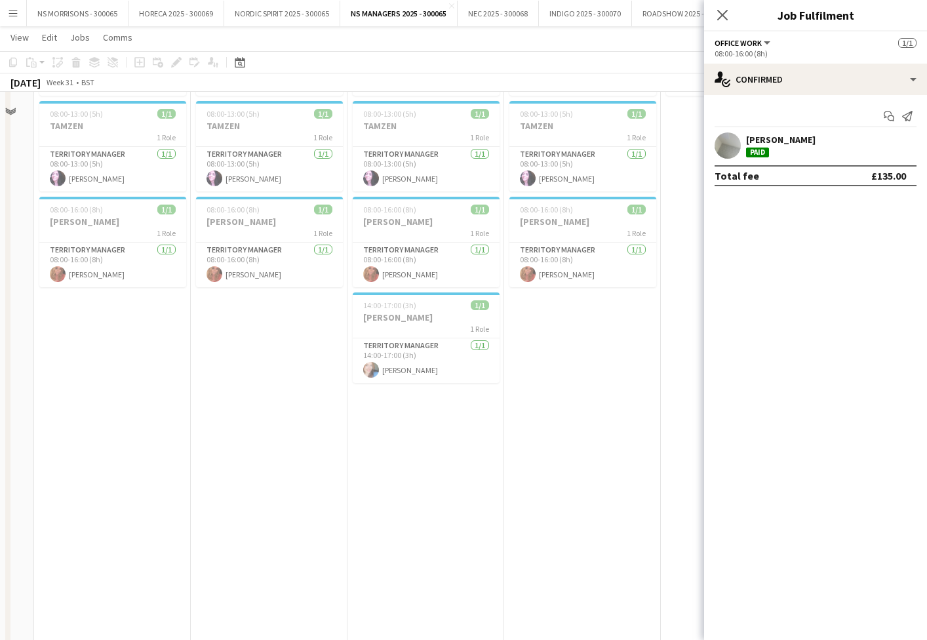
scroll to position [448, 0]
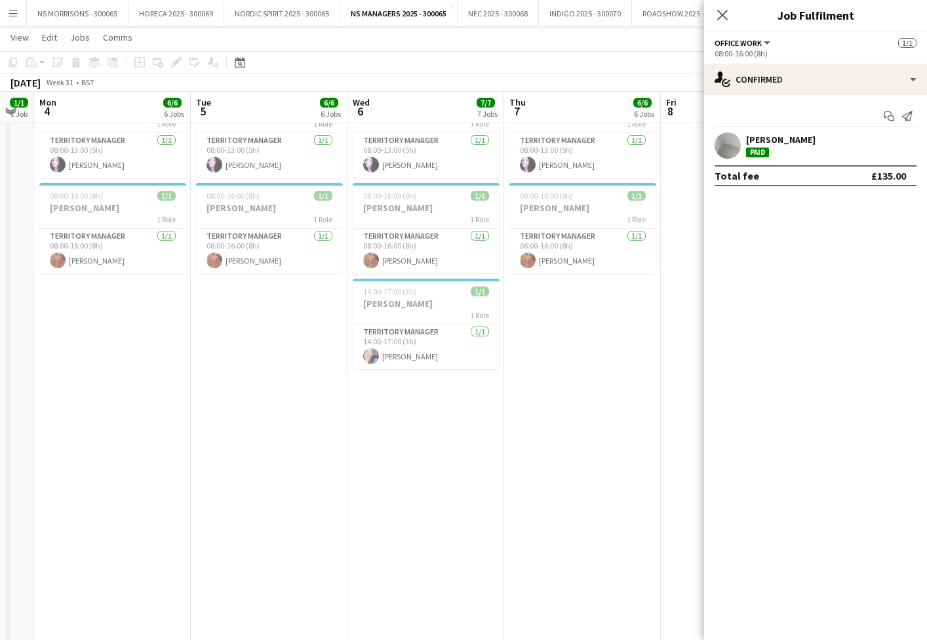
click at [121, 361] on app-date-cell "08:00-15:00 (7h) 1/1 ASHA 1 Role Territory Manager [DATE] 08:00-15:00 (7h) [PER…" at bounding box center [112, 195] width 157 height 993
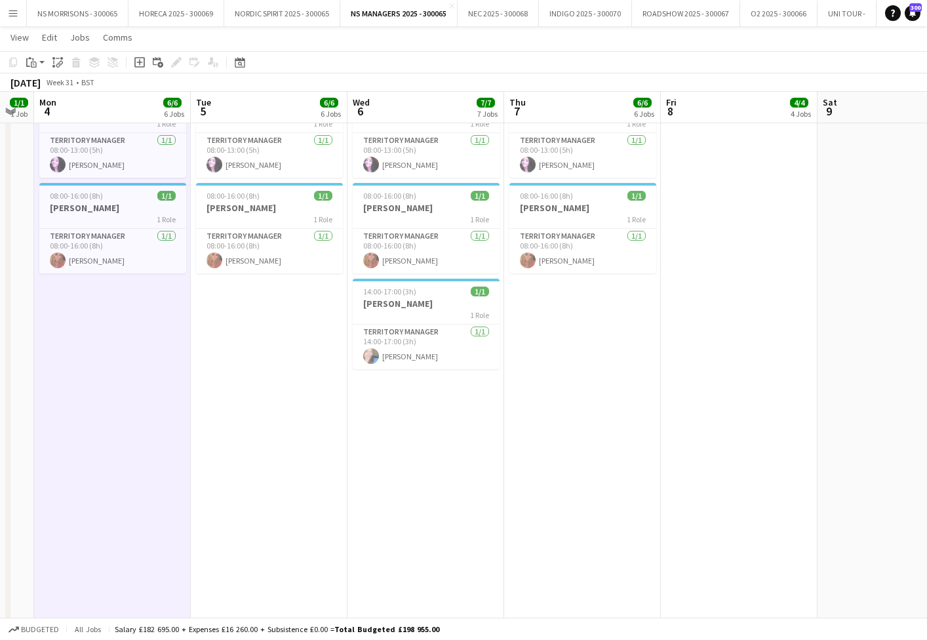
drag, startPoint x: 239, startPoint y: 349, endPoint x: 311, endPoint y: 394, distance: 85.1
click at [239, 349] on app-date-cell "08:00-15:00 (7h) 1/1 ASHA 1 Role Territory Manager [DATE] 08:00-15:00 (7h) [PER…" at bounding box center [269, 195] width 157 height 993
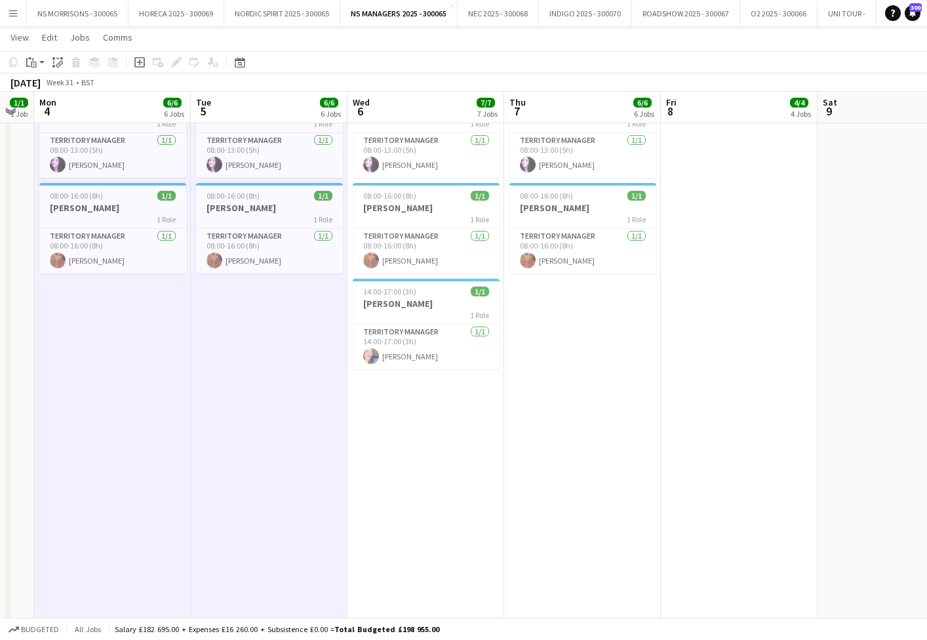
click at [393, 437] on app-date-cell "08:00-15:00 (7h) 1/1 ASHA 1 Role Territory Manager [DATE] 08:00-15:00 (7h) [PER…" at bounding box center [426, 195] width 157 height 993
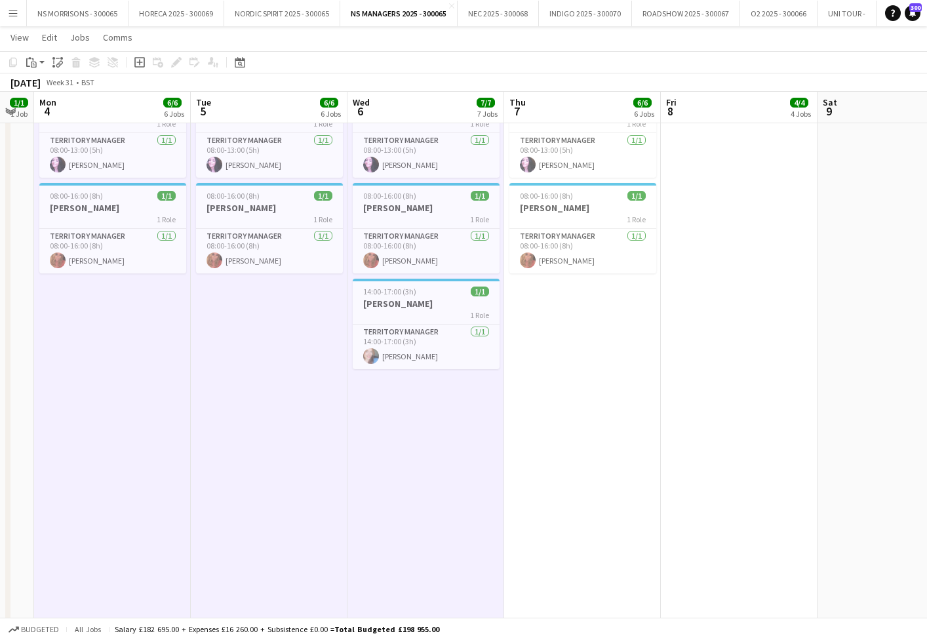
click at [525, 388] on app-date-cell "08:00-15:00 (7h) 1/1 ASHA 1 Role Territory Manager [DATE] 08:00-15:00 (7h) [PER…" at bounding box center [582, 195] width 157 height 993
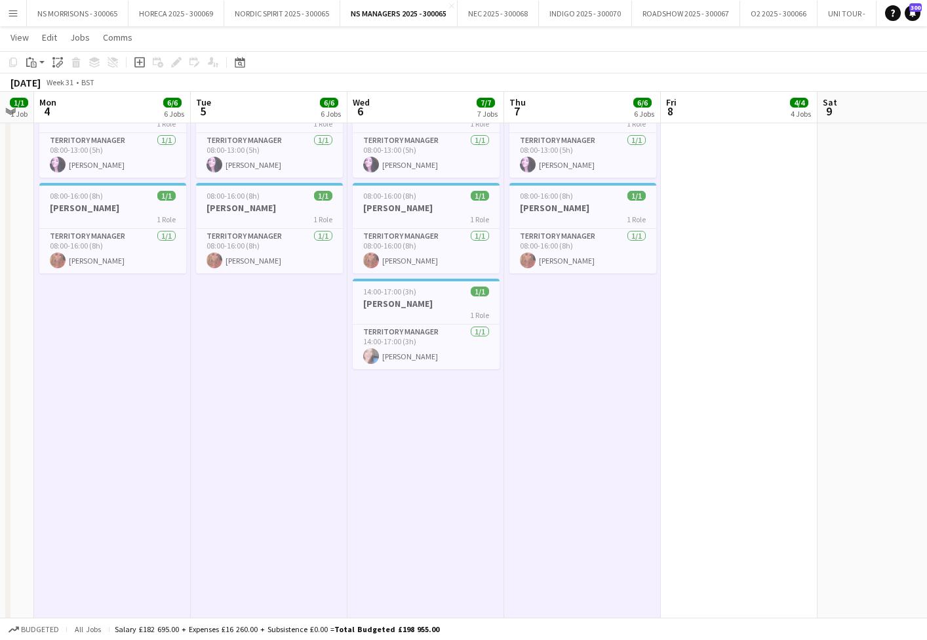
click at [747, 315] on app-date-cell "08:00-16:00 (8h) 1/1 [PERSON_NAME] 1 Role Territory Manager [DATE] 08:00-16:00 …" at bounding box center [739, 195] width 157 height 993
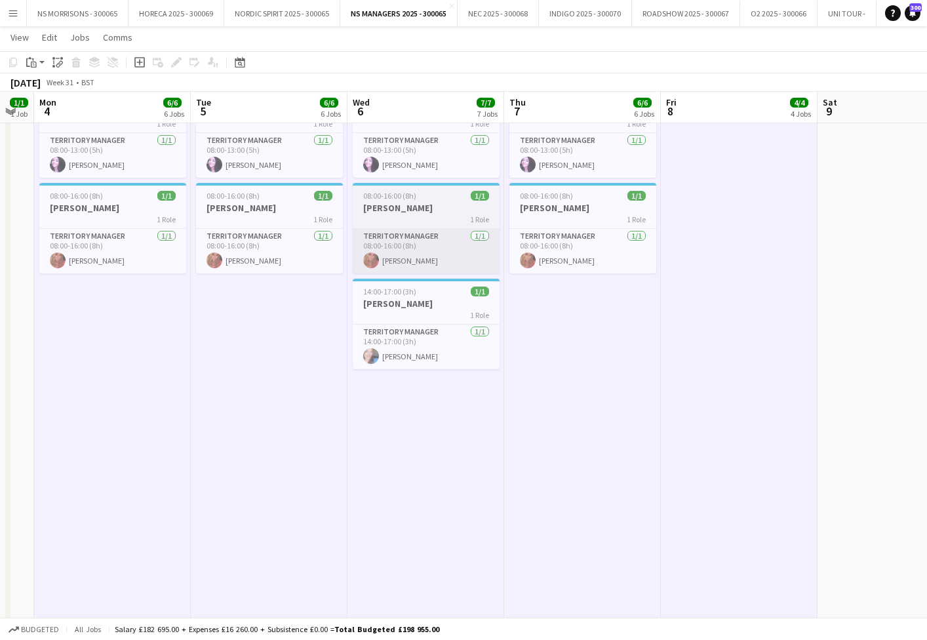
scroll to position [0, 437]
click at [37, 68] on div "Paste" at bounding box center [32, 62] width 16 height 16
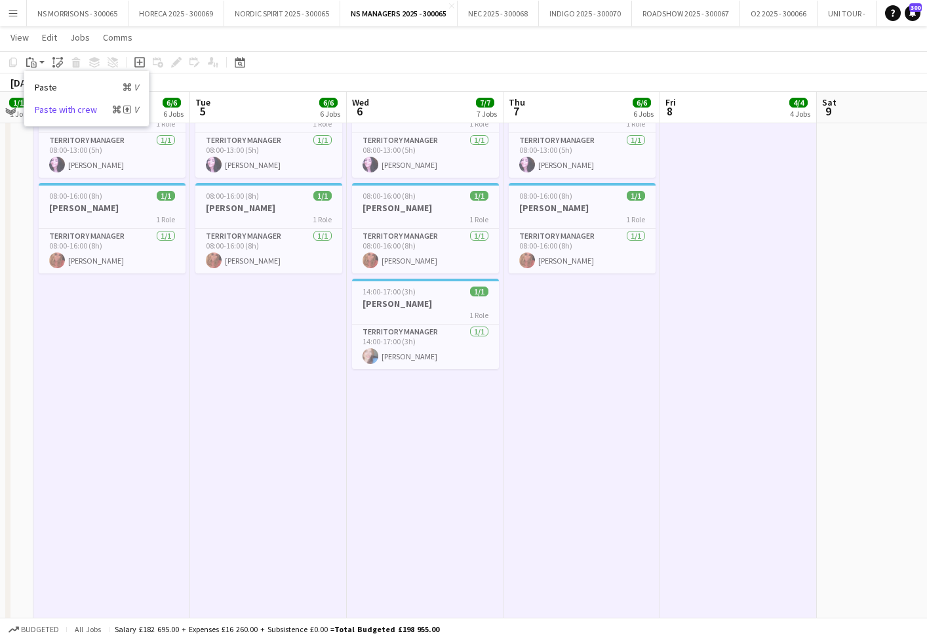
click at [48, 110] on link "Paste with crew Command Shift V" at bounding box center [87, 110] width 104 height 12
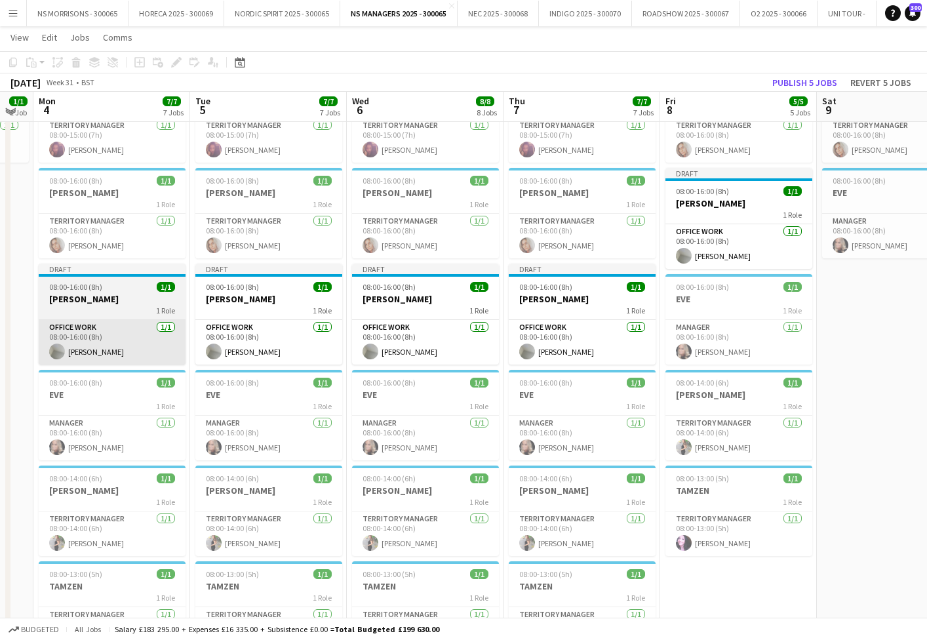
scroll to position [78, 0]
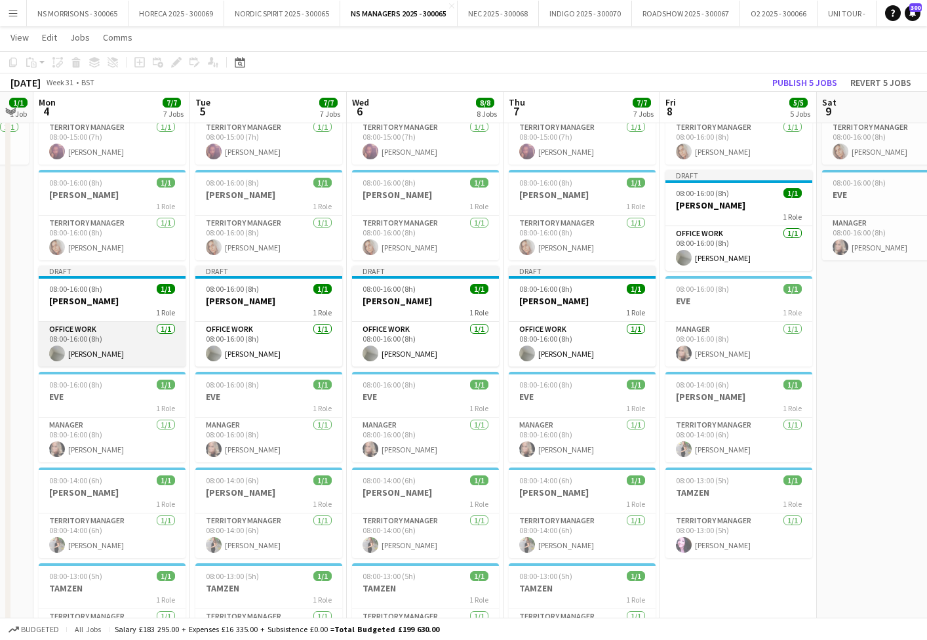
click at [89, 333] on app-card-role "Office work [DATE] 08:00-16:00 (8h) [PERSON_NAME]" at bounding box center [112, 344] width 147 height 45
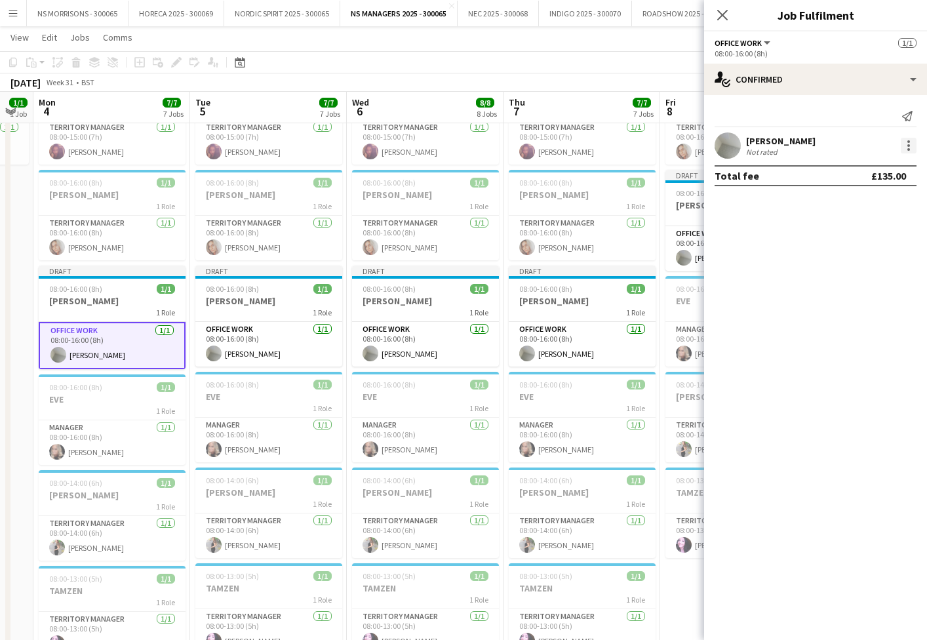
click at [907, 142] on div at bounding box center [908, 141] width 3 height 3
click at [892, 169] on span "Edit fee" at bounding box center [865, 170] width 81 height 12
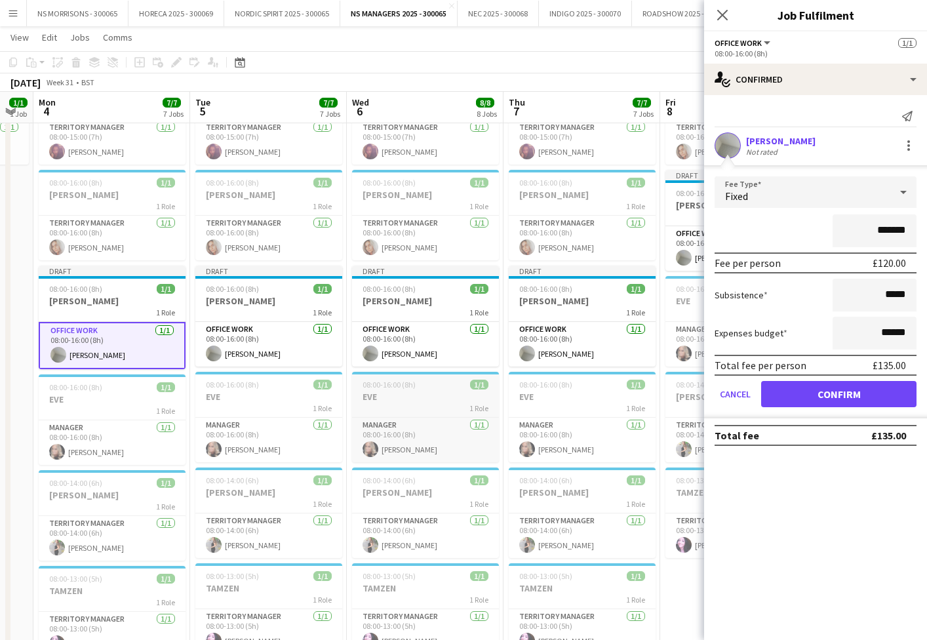
click at [421, 388] on div "08:00-16:00 (8h) 1/1" at bounding box center [425, 385] width 147 height 10
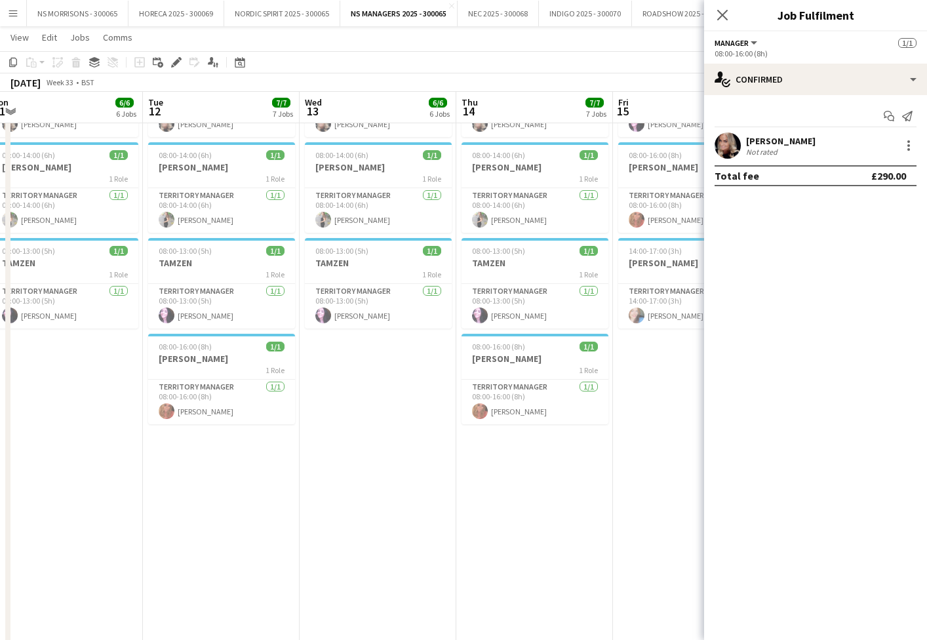
scroll to position [0, 327]
click at [81, 417] on app-date-cell "08:00-15:00 (7h) 1/1 ASHA 1 Role Territory Manager [DATE] 08:00-15:00 (7h) [PER…" at bounding box center [65, 250] width 157 height 993
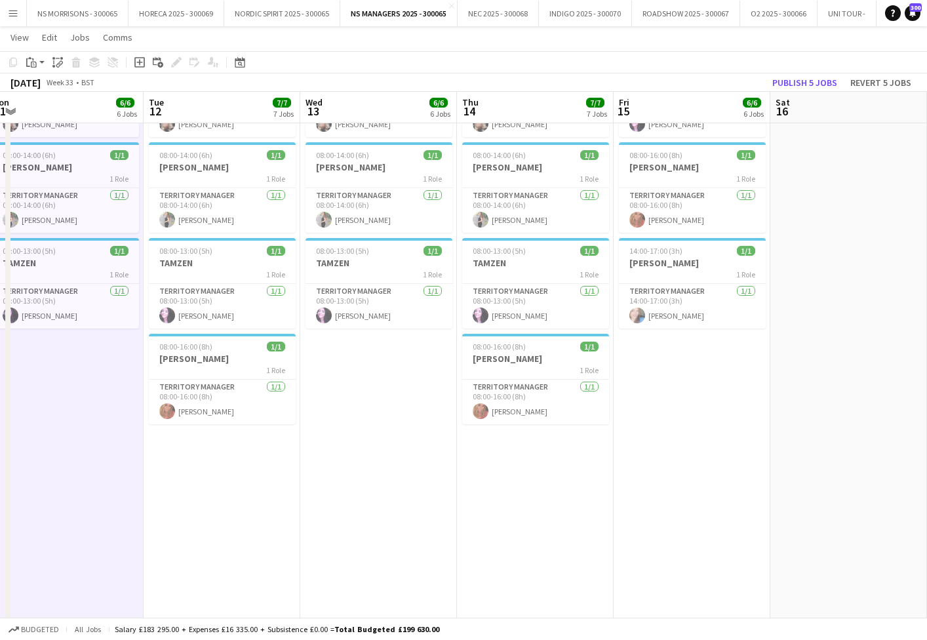
drag, startPoint x: 216, startPoint y: 433, endPoint x: 311, endPoint y: 432, distance: 95.7
click at [216, 433] on app-date-cell "08:00-15:00 (7h) 1/1 ASHA 1 Role Territory Manager [DATE] 08:00-15:00 (7h) [PER…" at bounding box center [222, 250] width 157 height 993
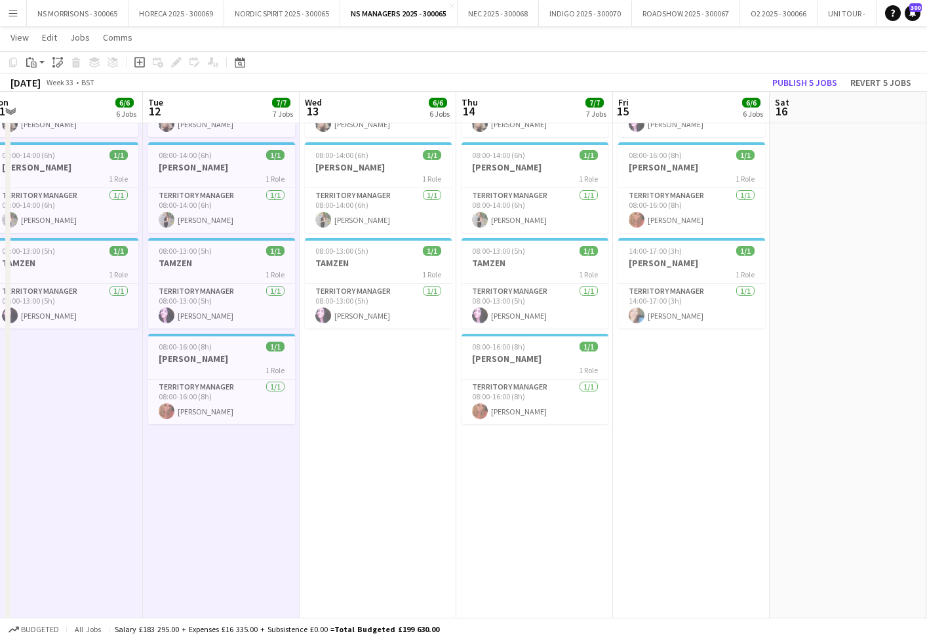
click at [393, 429] on app-date-cell "08:00-15:00 (7h) 1/1 ASHA 1 Role Territory Manager [DATE] 08:00-15:00 (7h) [PER…" at bounding box center [378, 250] width 157 height 993
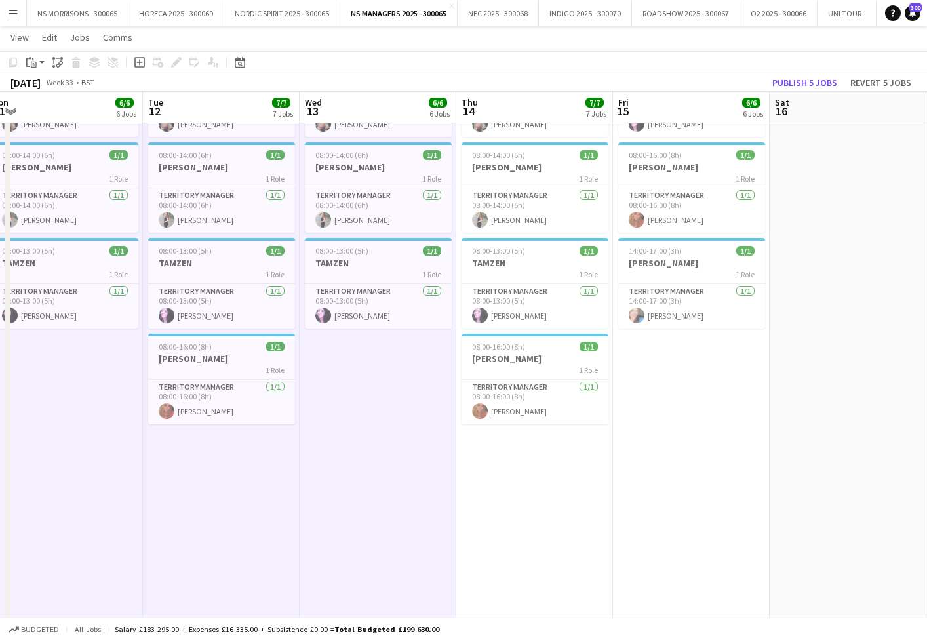
drag, startPoint x: 526, startPoint y: 456, endPoint x: 658, endPoint y: 414, distance: 138.3
click at [526, 456] on app-date-cell "08:00-15:00 (7h) 1/1 ASHA 1 Role Territory Manager [DATE] 08:00-15:00 (7h) [PER…" at bounding box center [534, 250] width 157 height 993
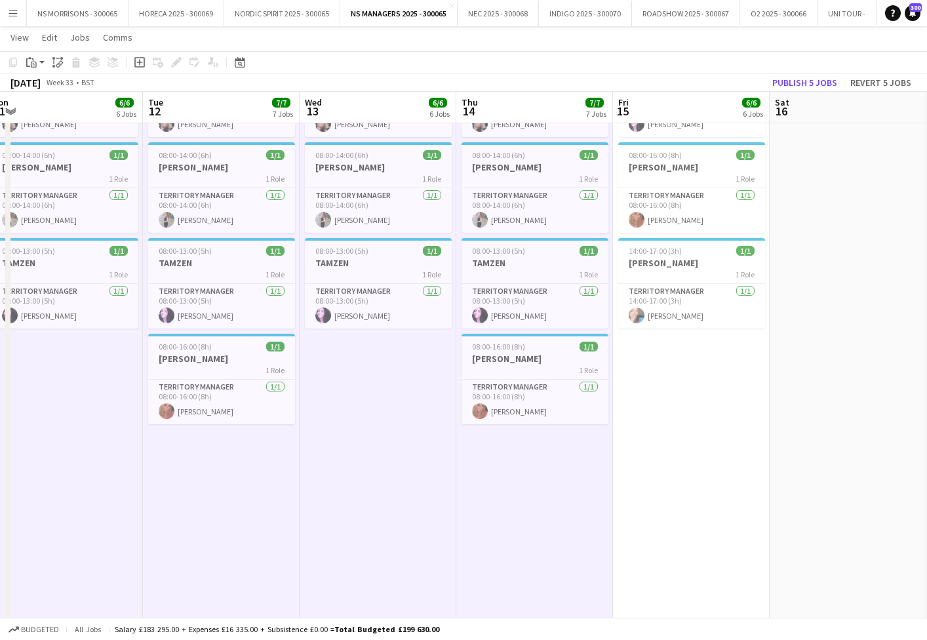
click at [664, 412] on app-date-cell "08:00-16:00 (8h) 1/1 [PERSON_NAME] 1 Role Territory Manager [DATE] 08:00-16:00 …" at bounding box center [691, 250] width 157 height 993
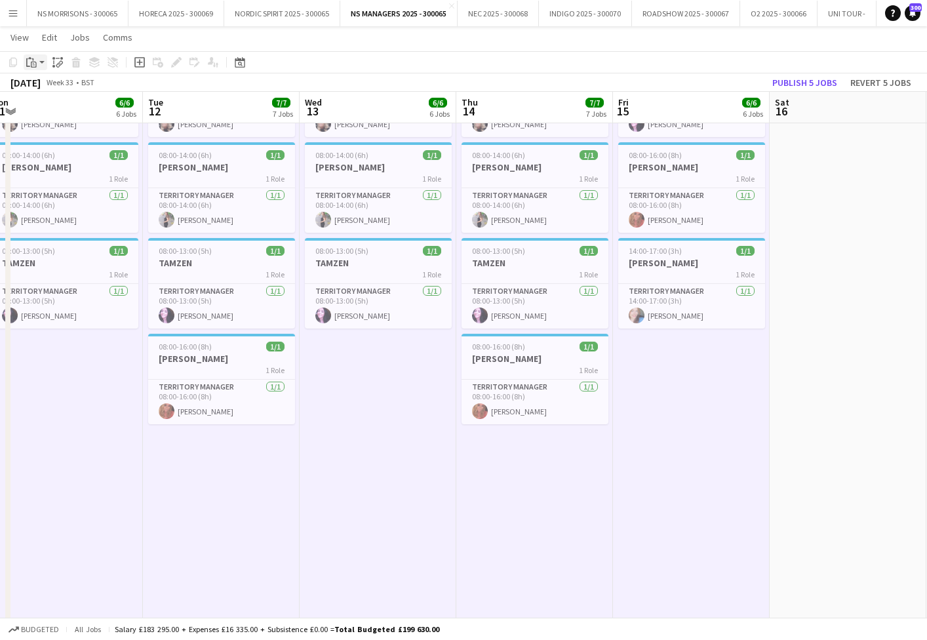
click at [26, 66] on div "Paste" at bounding box center [32, 62] width 16 height 16
click at [49, 111] on link "Paste with crew Command Shift V" at bounding box center [87, 110] width 104 height 12
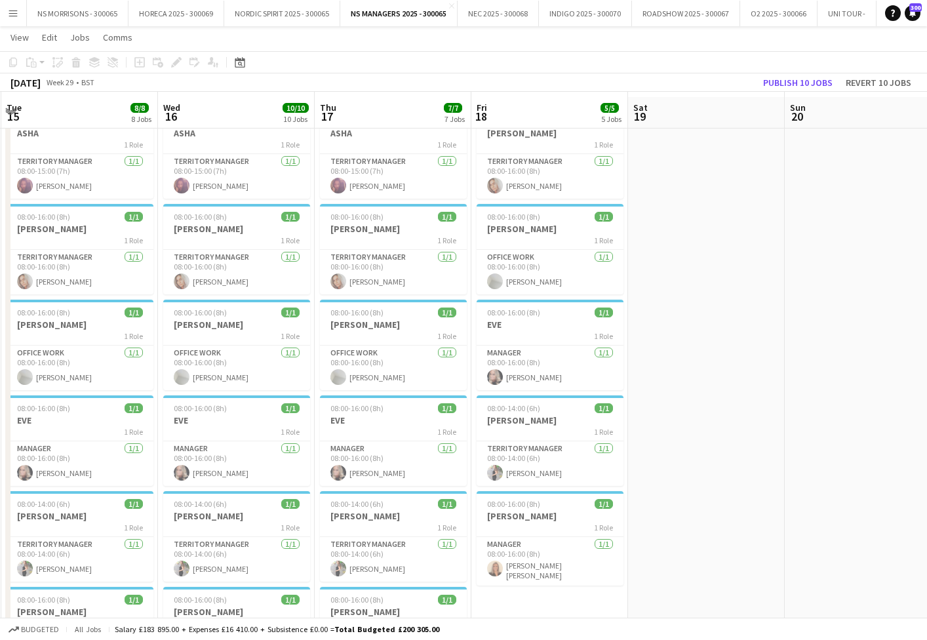
scroll to position [43, 0]
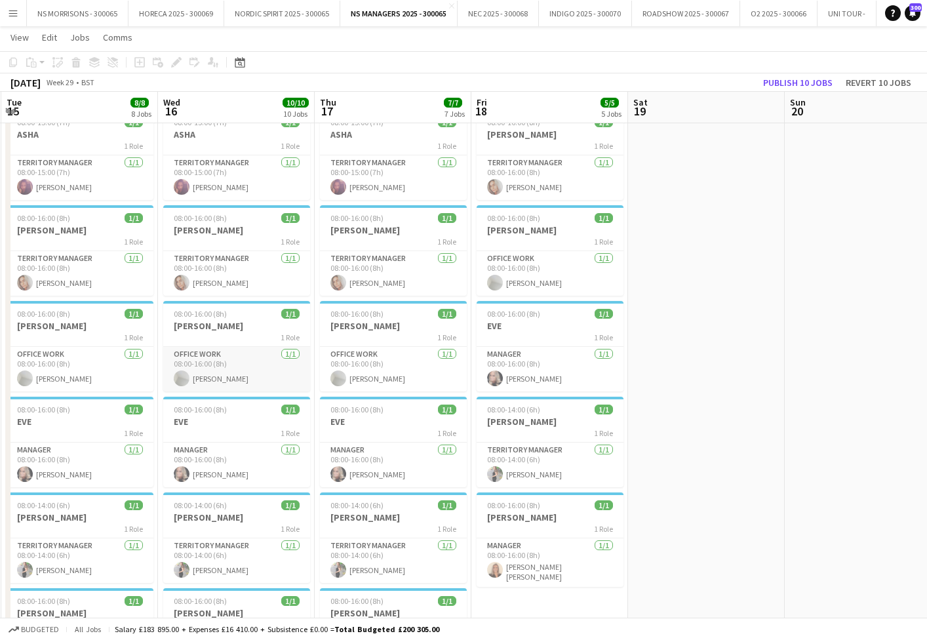
click at [234, 361] on app-card-role "Office work [DATE] 08:00-16:00 (8h) [PERSON_NAME]" at bounding box center [236, 369] width 147 height 45
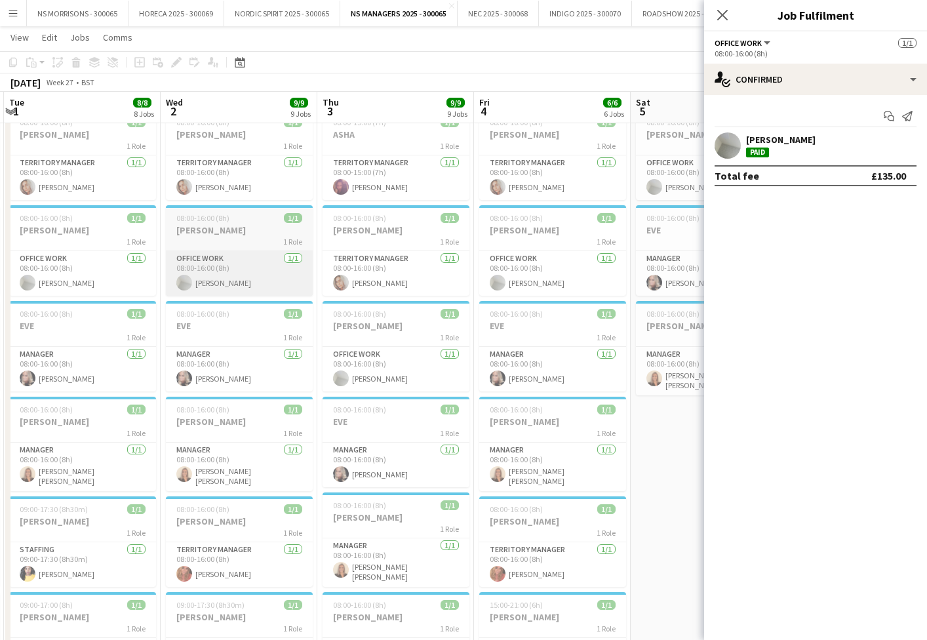
scroll to position [0, 309]
click at [238, 285] on app-card-role "Office work [DATE] 08:00-16:00 (8h) [PERSON_NAME]" at bounding box center [240, 273] width 147 height 45
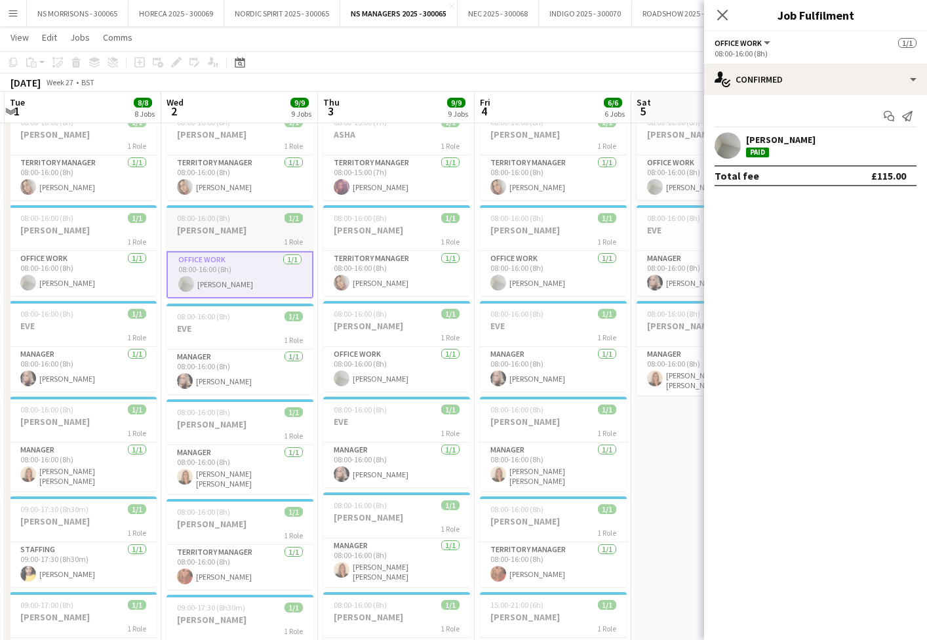
click at [211, 222] on span "08:00-16:00 (8h)" at bounding box center [203, 218] width 53 height 10
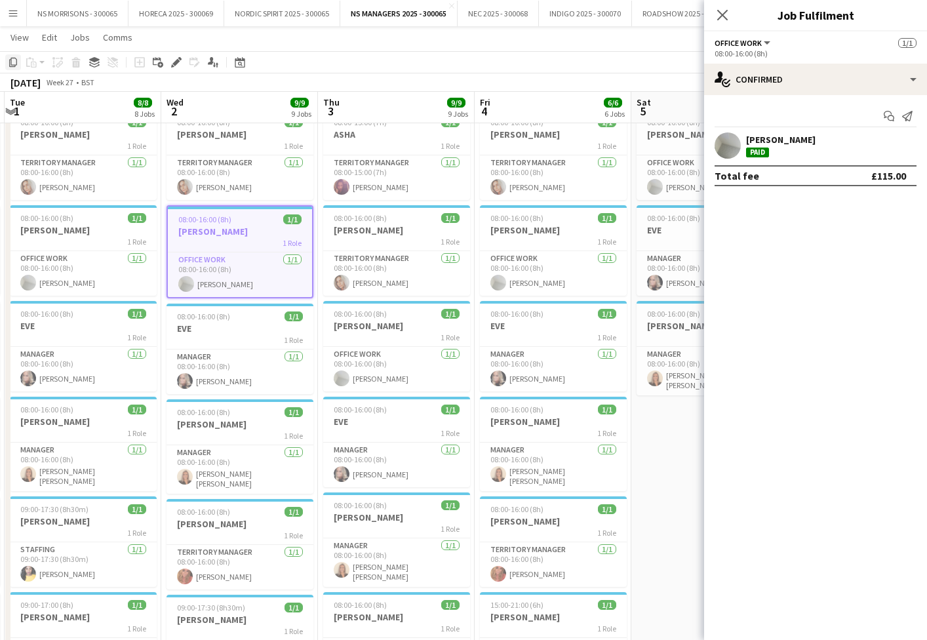
click at [11, 61] on icon at bounding box center [13, 62] width 8 height 9
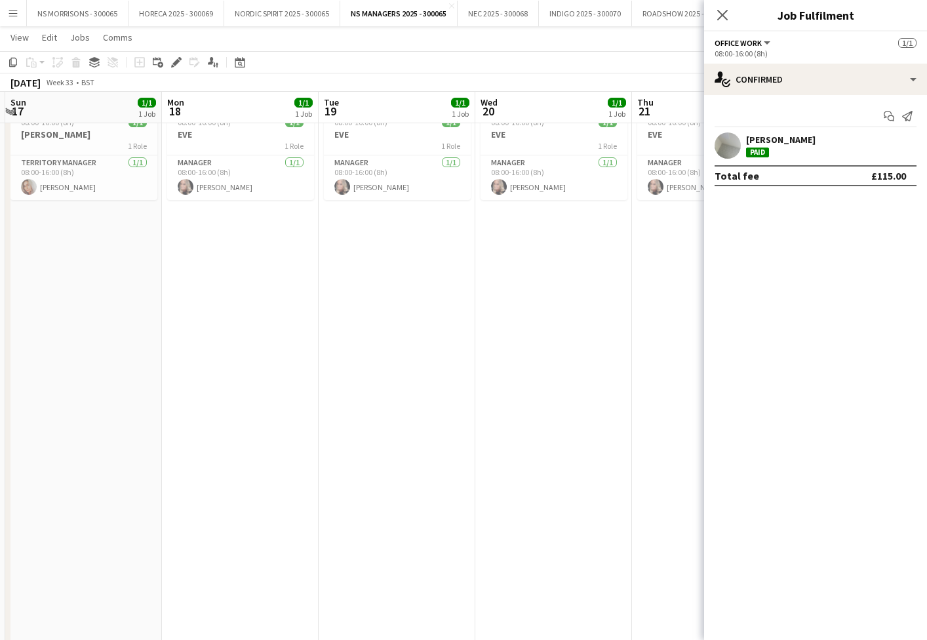
scroll to position [0, 516]
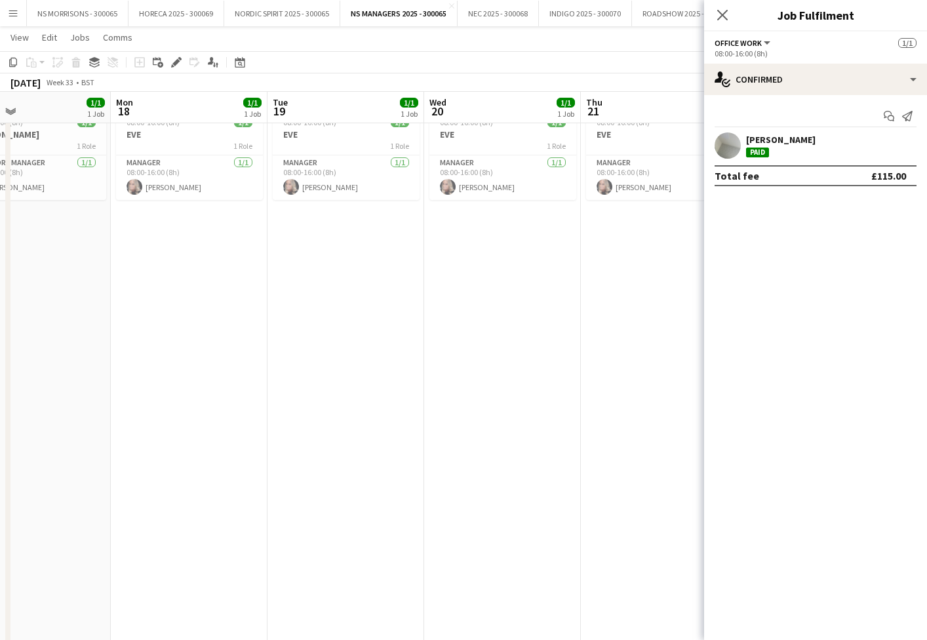
click at [196, 273] on app-date-cell "08:00-16:00 (8h) 1/1 EVE 1 Role Manager [DATE] 08:00-16:00 (8h) [PERSON_NAME]" at bounding box center [189, 600] width 157 height 993
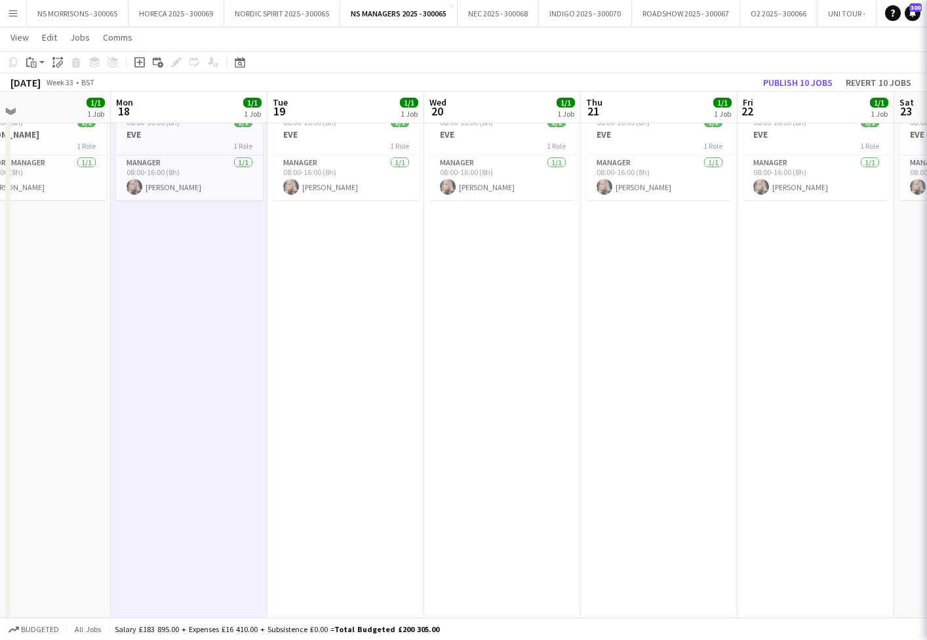
click at [309, 278] on app-date-cell "08:00-16:00 (8h) 1/1 EVE 1 Role Manager [DATE] 08:00-16:00 (8h) [PERSON_NAME]" at bounding box center [346, 600] width 157 height 993
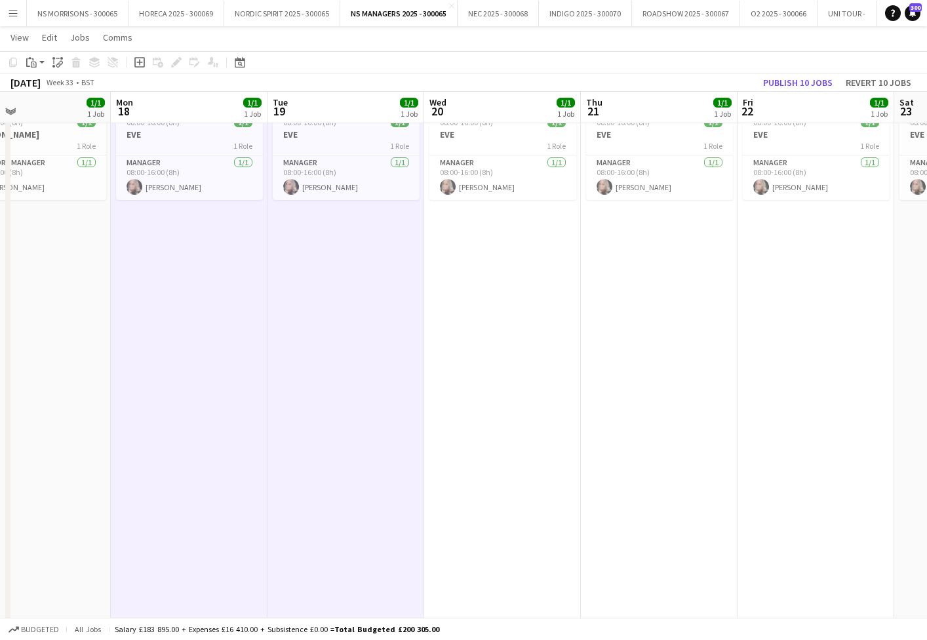
drag, startPoint x: 492, startPoint y: 281, endPoint x: 607, endPoint y: 278, distance: 114.8
click at [491, 281] on app-date-cell "08:00-16:00 (8h) 1/1 EVE 1 Role Manager [DATE] 08:00-16:00 (8h) [PERSON_NAME]" at bounding box center [502, 600] width 157 height 993
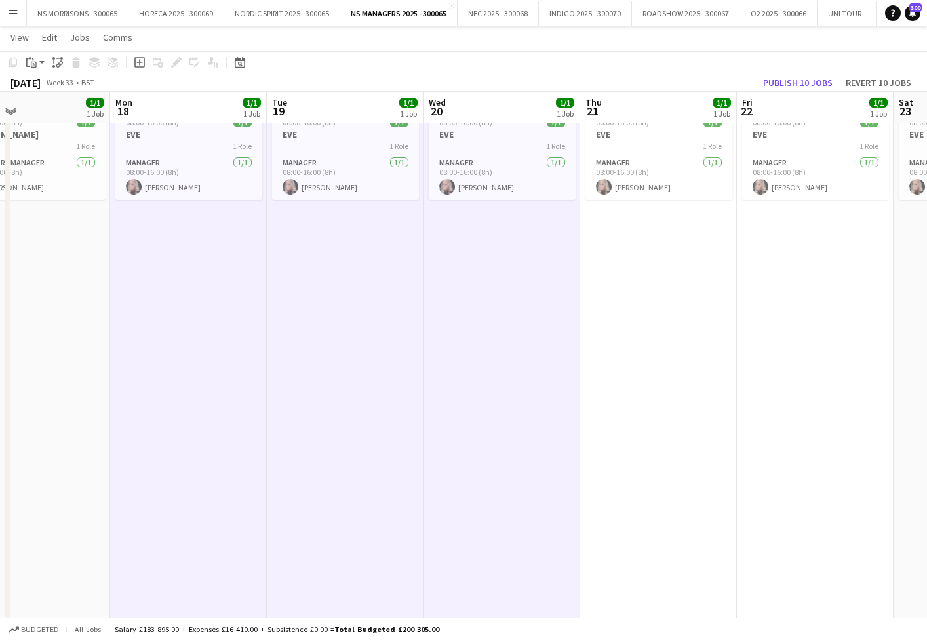
click at [672, 283] on app-date-cell "08:00-16:00 (8h) 1/1 EVE 1 Role Manager [DATE] 08:00-16:00 (8h) [PERSON_NAME]" at bounding box center [658, 600] width 157 height 993
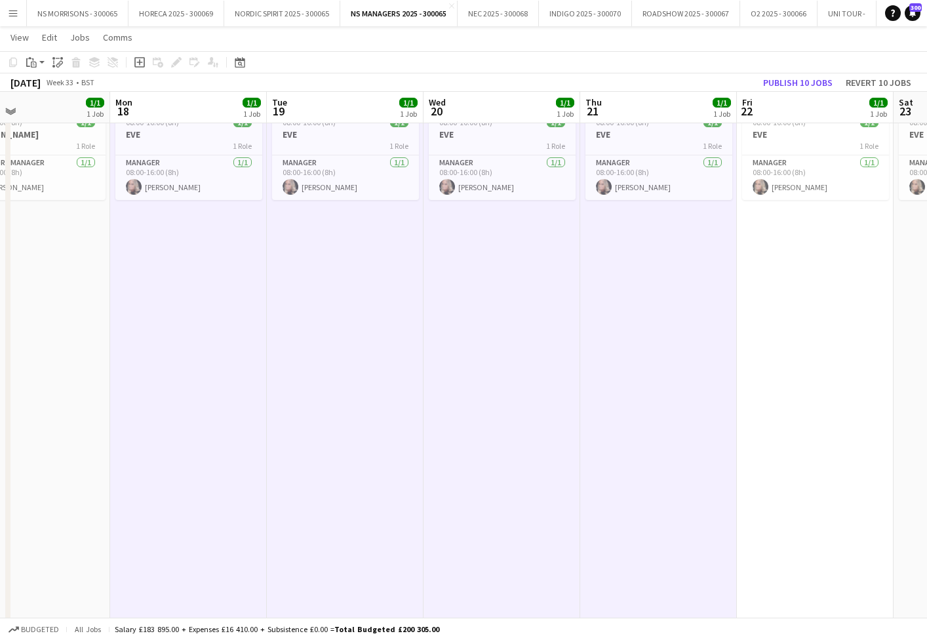
click at [732, 283] on app-date-cell "08:00-16:00 (8h) 1/1 EVE 1 Role Manager [DATE] 08:00-16:00 (8h) [PERSON_NAME]" at bounding box center [658, 600] width 157 height 993
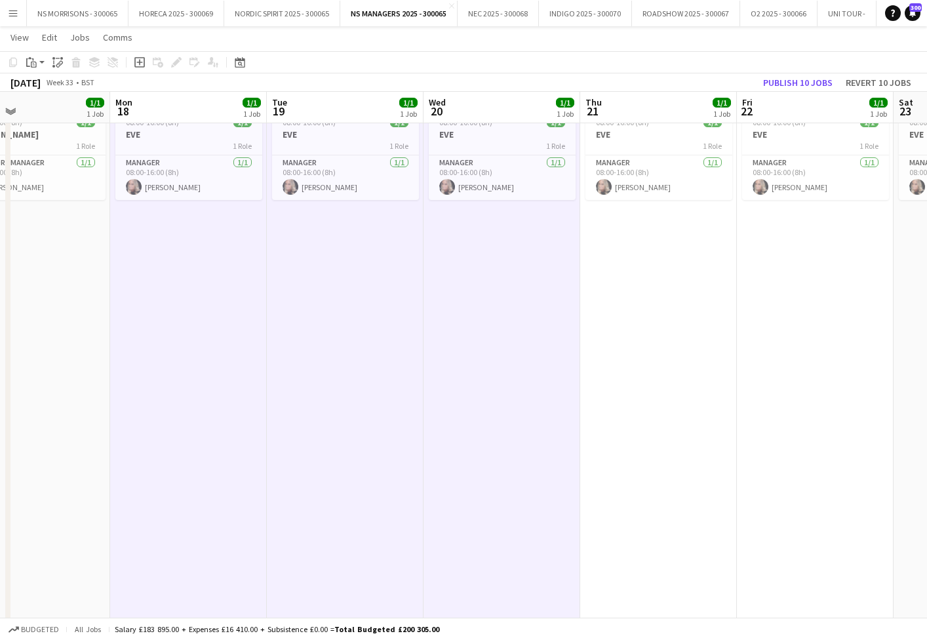
click at [774, 286] on app-date-cell "08:00-16:00 (8h) 1/1 EVE 1 Role Manager [DATE] 08:00-16:00 (8h) [PERSON_NAME]" at bounding box center [815, 600] width 157 height 993
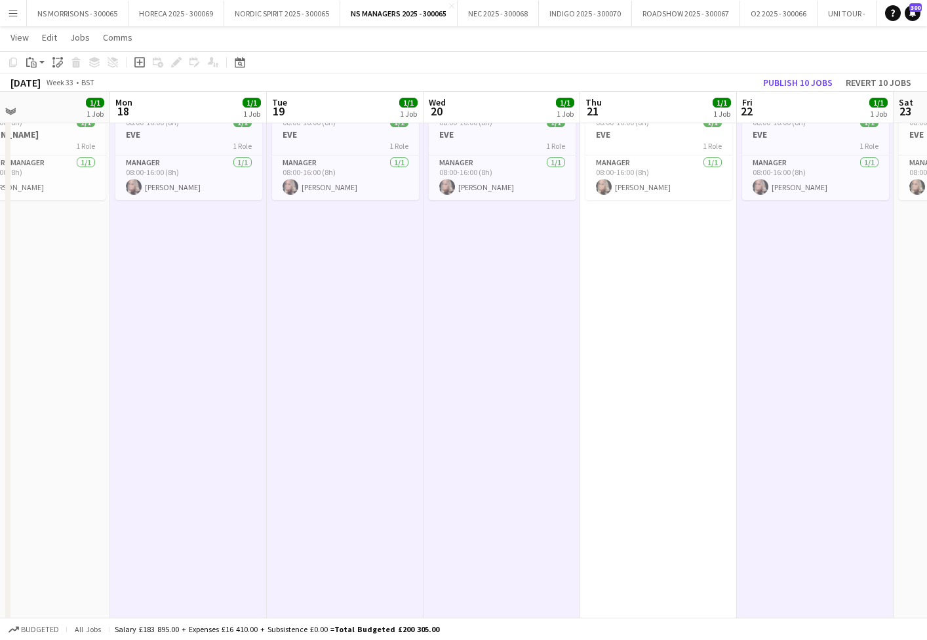
click at [710, 293] on app-date-cell "08:00-16:00 (8h) 1/1 EVE 1 Role Manager [DATE] 08:00-16:00 (8h) [PERSON_NAME]" at bounding box center [658, 600] width 157 height 993
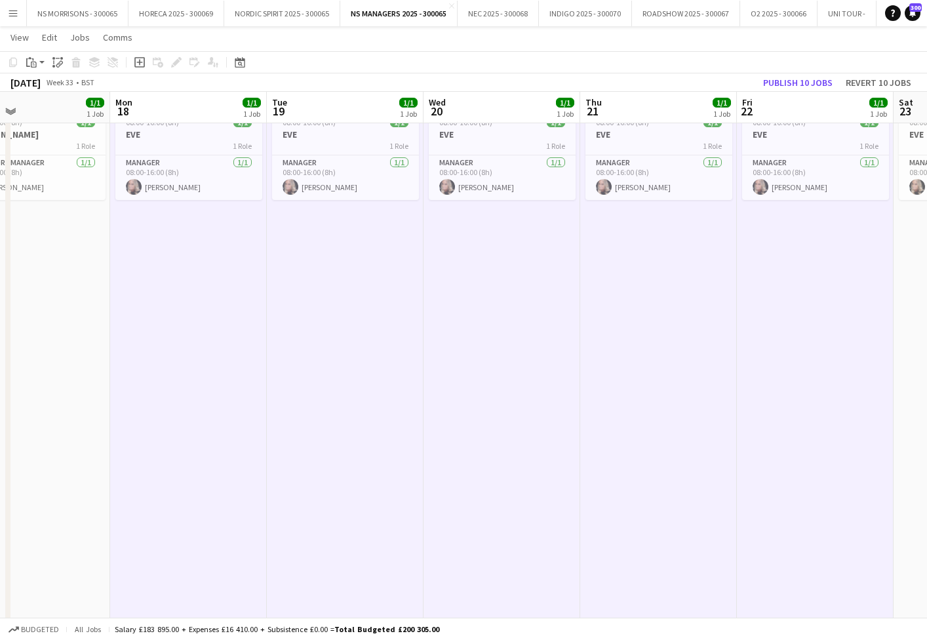
drag, startPoint x: 38, startPoint y: 64, endPoint x: 45, endPoint y: 83, distance: 21.0
click at [38, 64] on div "Paste" at bounding box center [32, 62] width 16 height 16
click at [49, 109] on link "Paste with crew Command Shift V" at bounding box center [87, 110] width 104 height 12
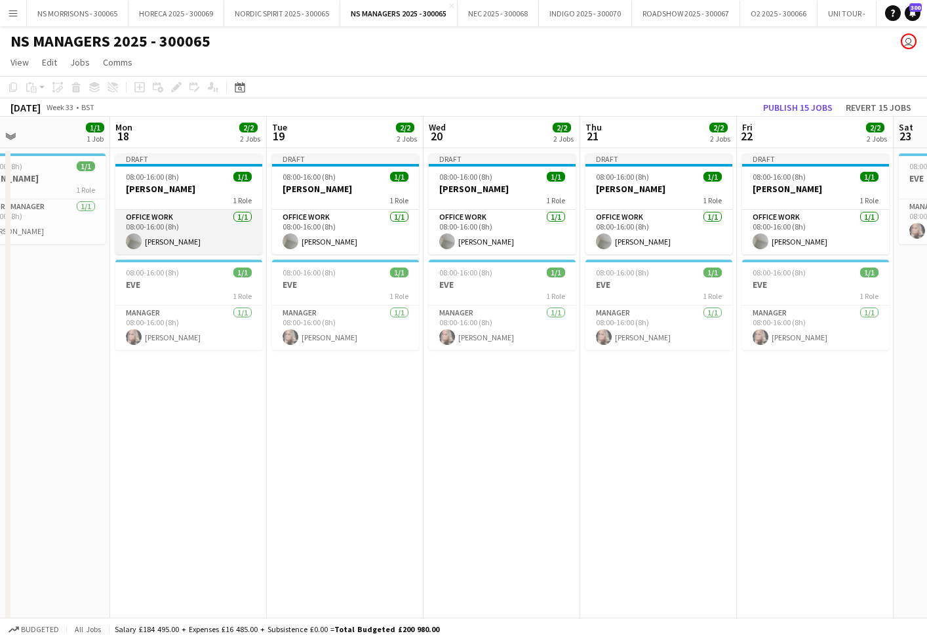
scroll to position [0, 0]
click at [207, 241] on app-card-role "Office work [DATE] 08:00-16:00 (8h) [PERSON_NAME]" at bounding box center [188, 232] width 147 height 45
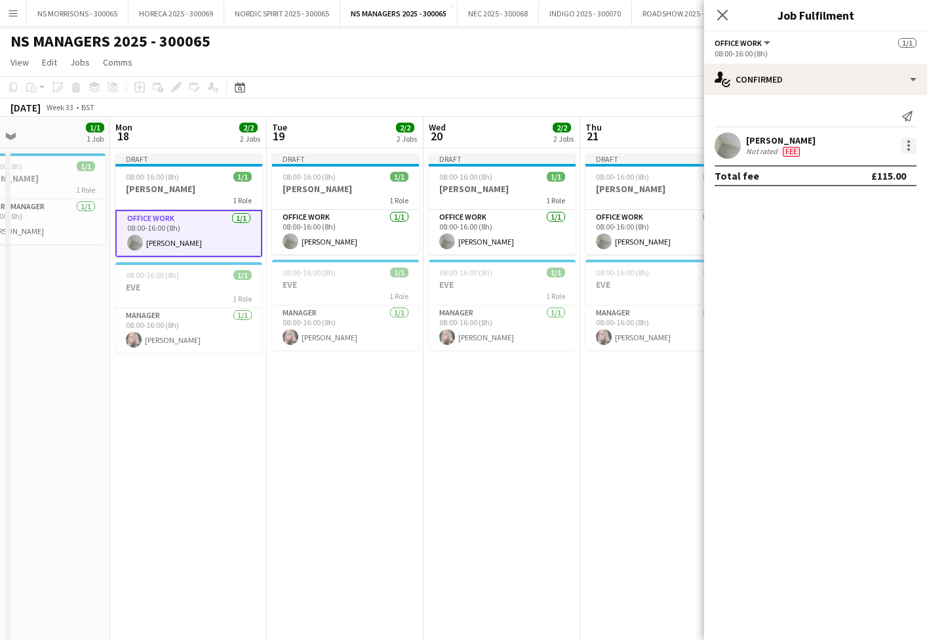
click at [909, 144] on div at bounding box center [909, 146] width 16 height 16
click at [898, 169] on span "Edit fee" at bounding box center [865, 170] width 81 height 12
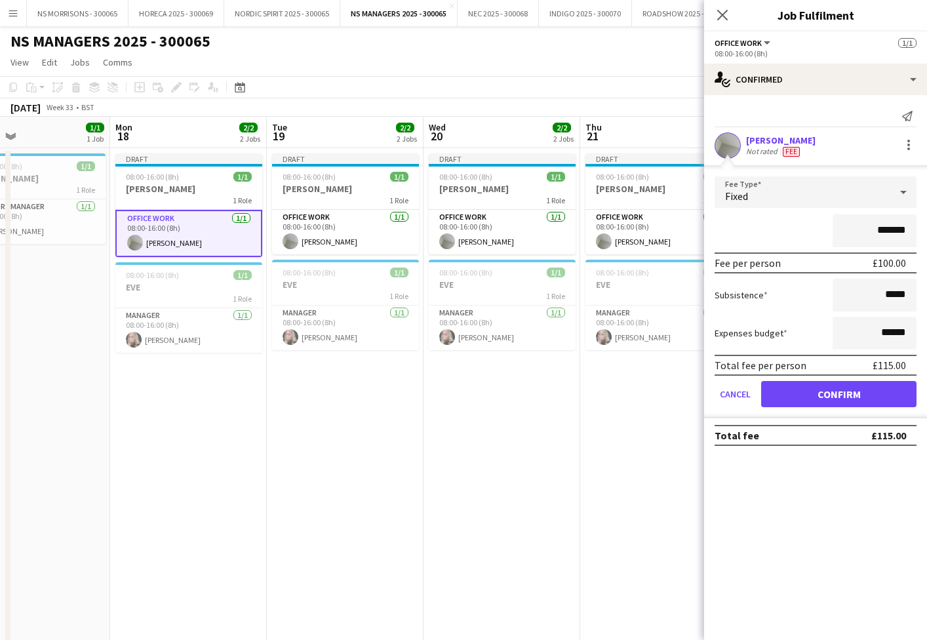
click at [620, 359] on app-date-cell "Draft 08:00-16:00 (8h) 1/1 [PERSON_NAME] 1 Role Office work [DATE] 08:00-16:00 …" at bounding box center [658, 644] width 157 height 993
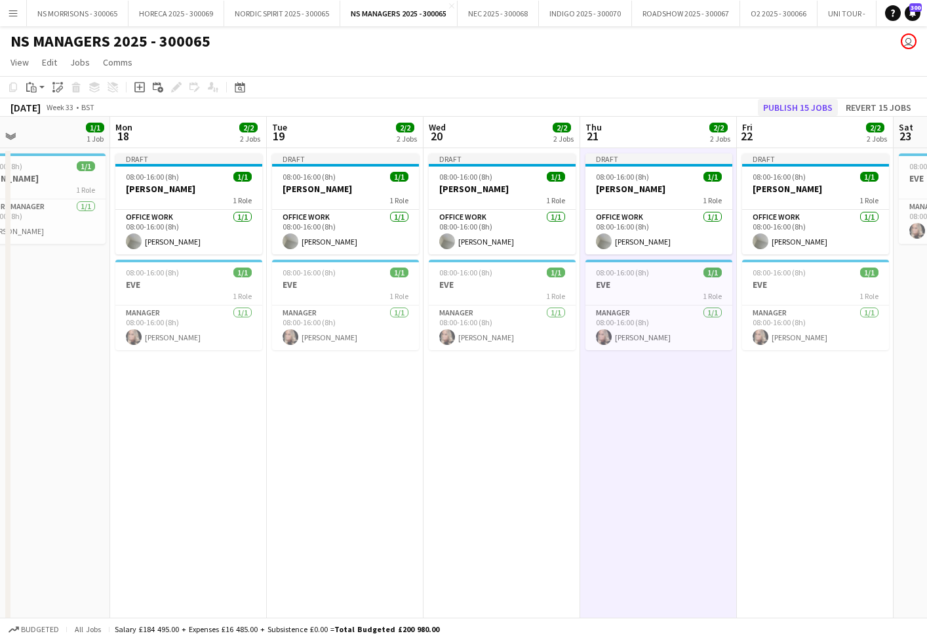
click at [824, 113] on button "Publish 15 jobs" at bounding box center [798, 107] width 80 height 17
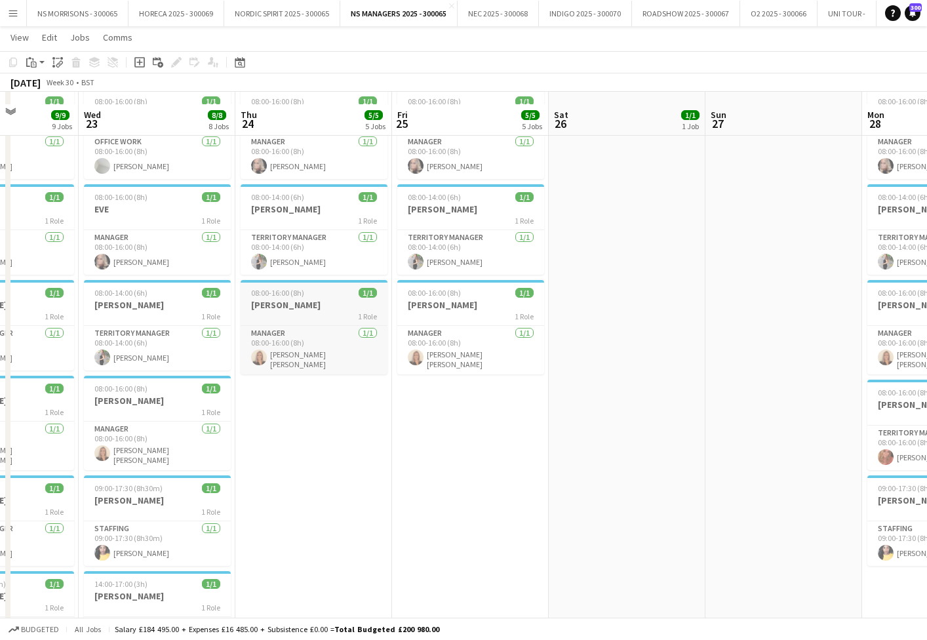
scroll to position [282, 0]
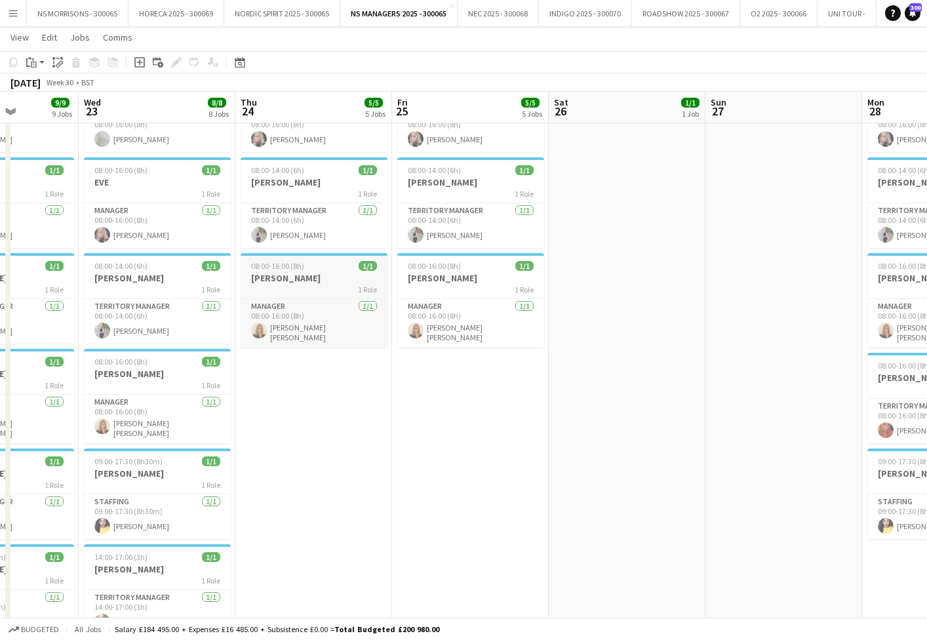
click at [321, 275] on h3 "[PERSON_NAME]" at bounding box center [314, 278] width 147 height 12
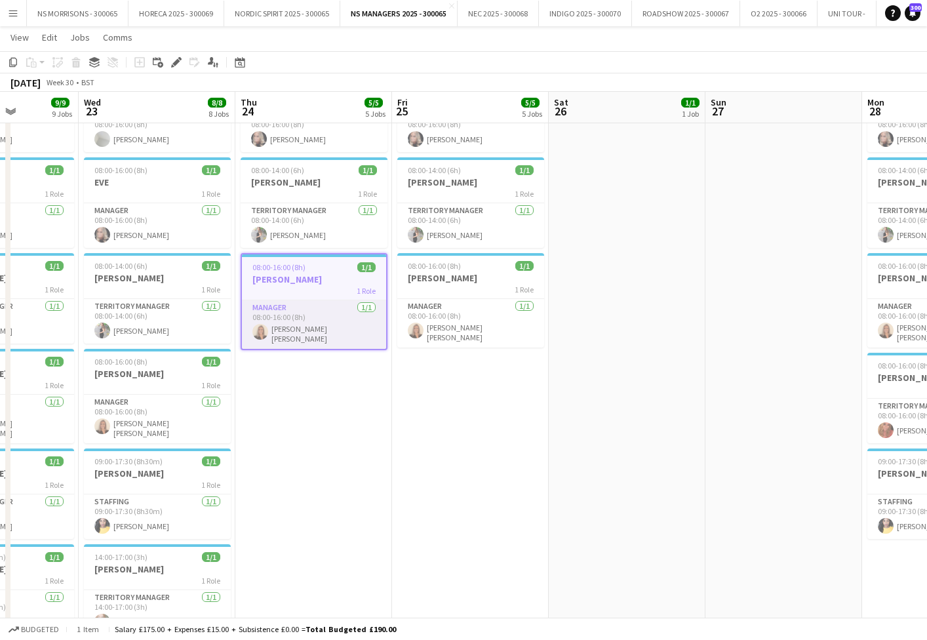
click at [307, 311] on app-card-role "Manager [DATE] 08:00-16:00 (8h) [PERSON_NAME] [PERSON_NAME]" at bounding box center [314, 324] width 144 height 49
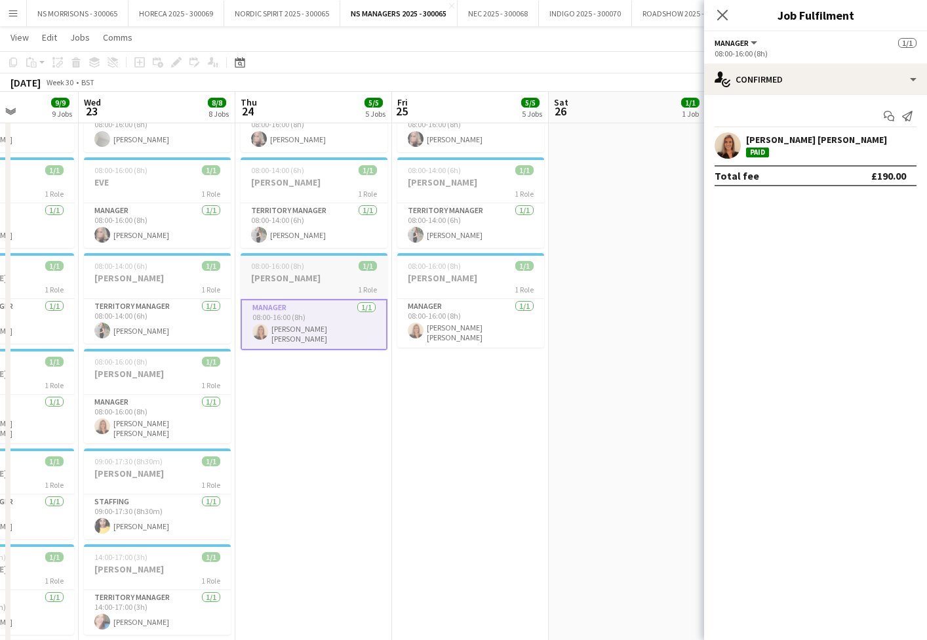
click at [307, 287] on div "1 Role" at bounding box center [314, 289] width 147 height 10
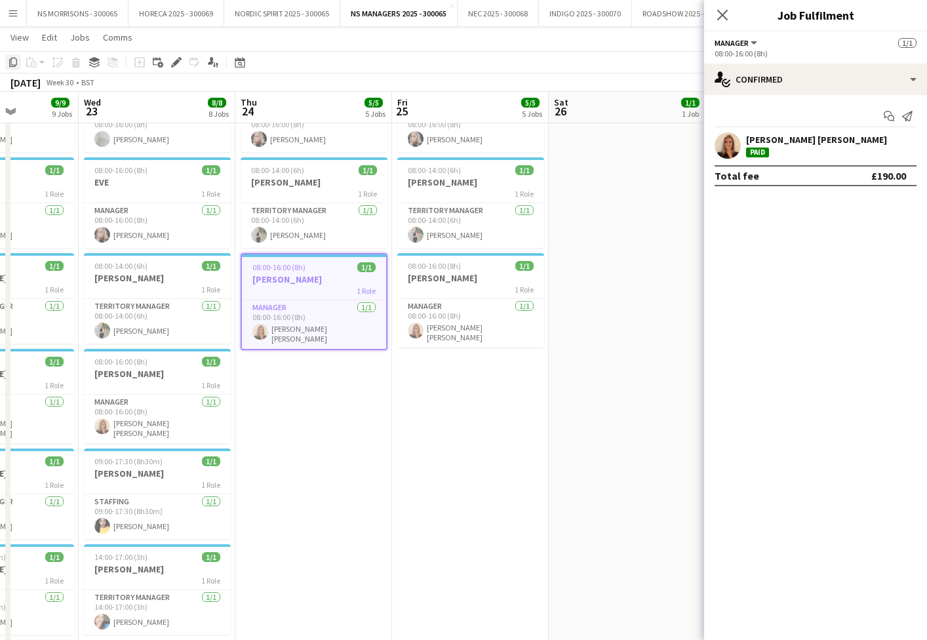
click at [11, 60] on icon at bounding box center [13, 62] width 8 height 9
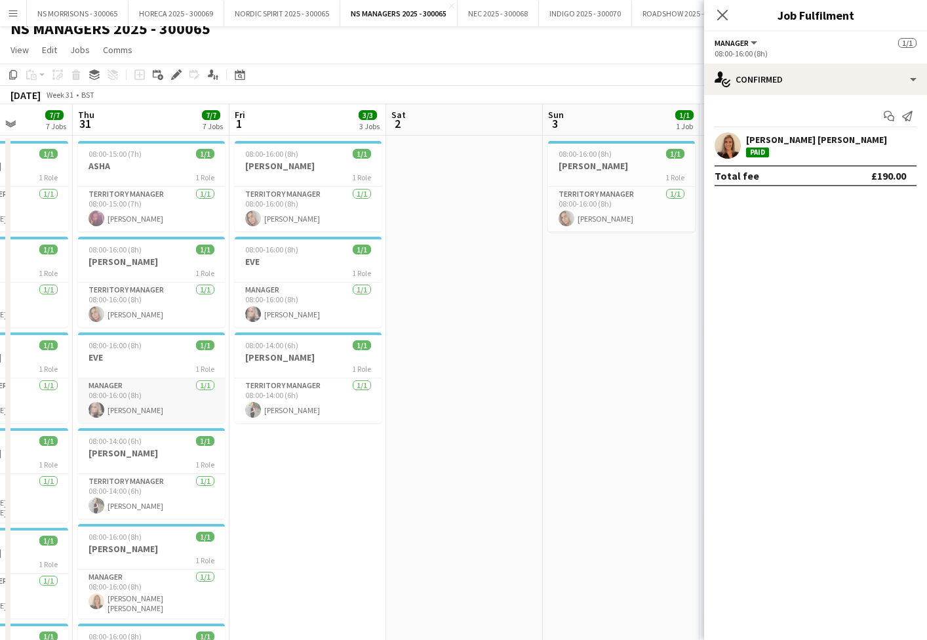
scroll to position [0, 390]
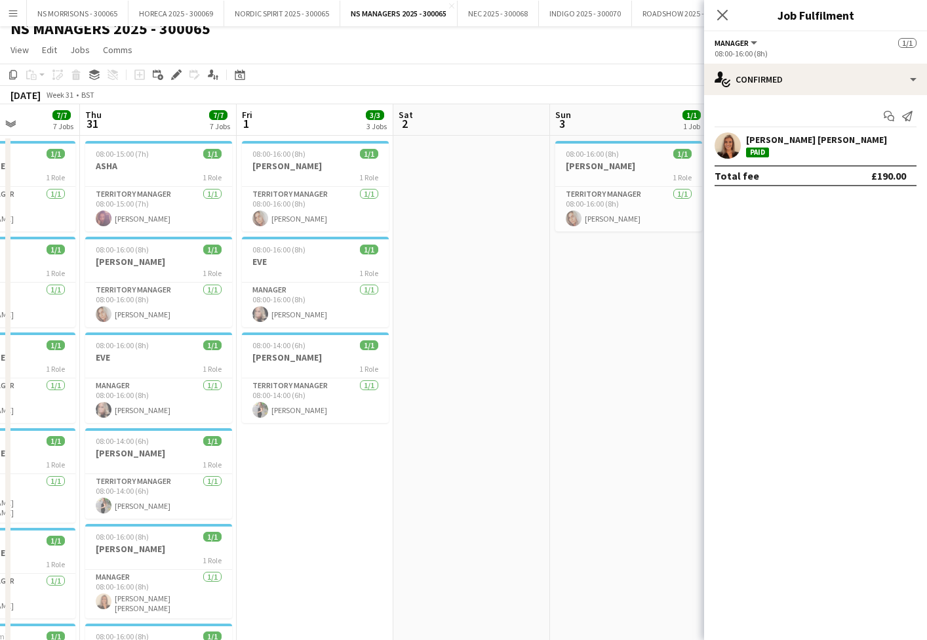
click at [277, 461] on app-date-cell "08:00-16:00 (8h) 1/1 [PERSON_NAME] 1 Role Territory Manager [DATE] 08:00-16:00 …" at bounding box center [315, 632] width 157 height 993
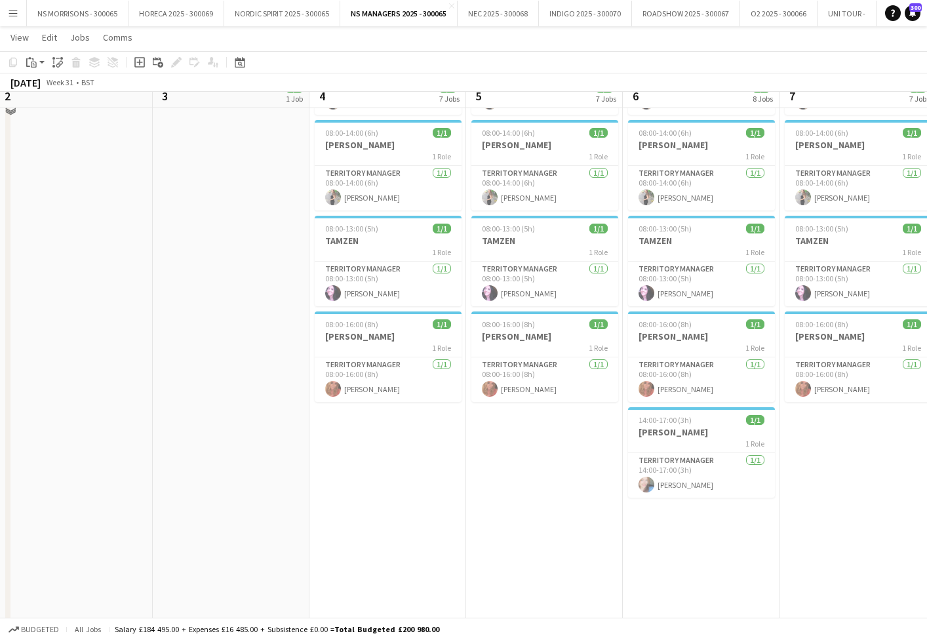
scroll to position [416, 0]
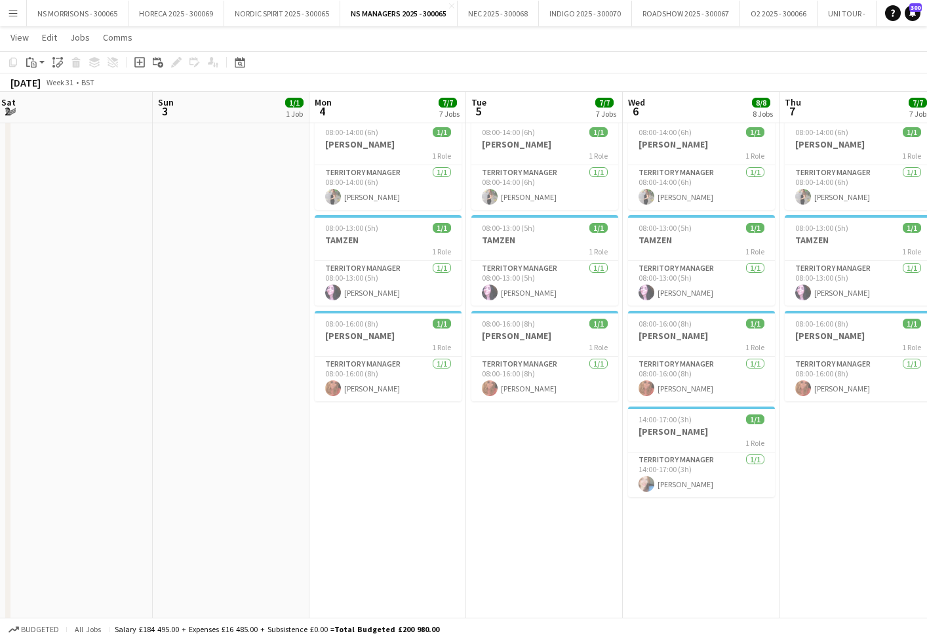
click at [368, 453] on app-date-cell "08:00-15:00 (7h) 1/1 ASHA 1 Role Territory Manager [DATE] 08:00-15:00 (7h) [PER…" at bounding box center [387, 227] width 157 height 993
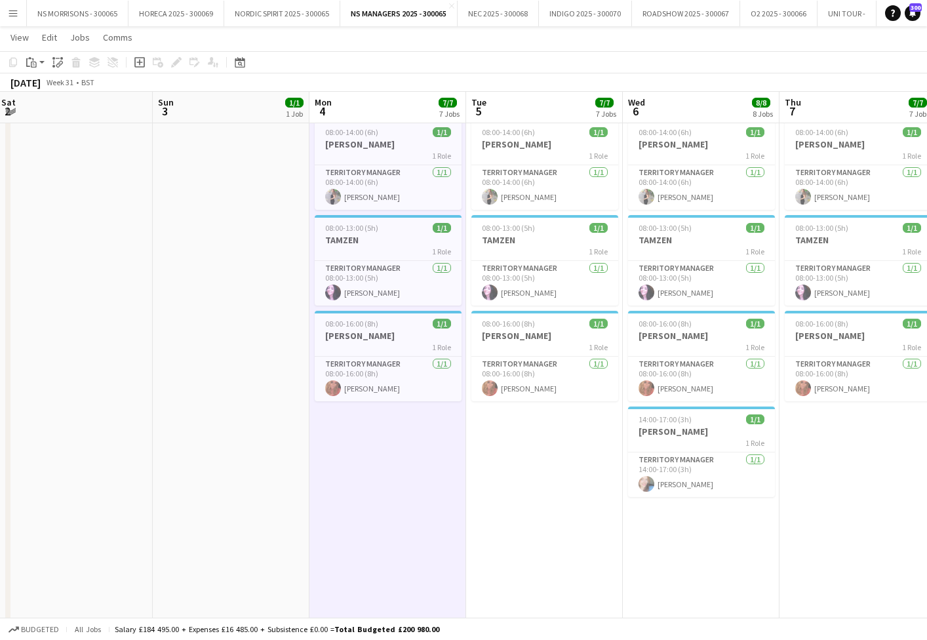
click at [520, 443] on app-date-cell "08:00-15:00 (7h) 1/1 ASHA 1 Role Territory Manager [DATE] 08:00-15:00 (7h) [PER…" at bounding box center [544, 227] width 157 height 993
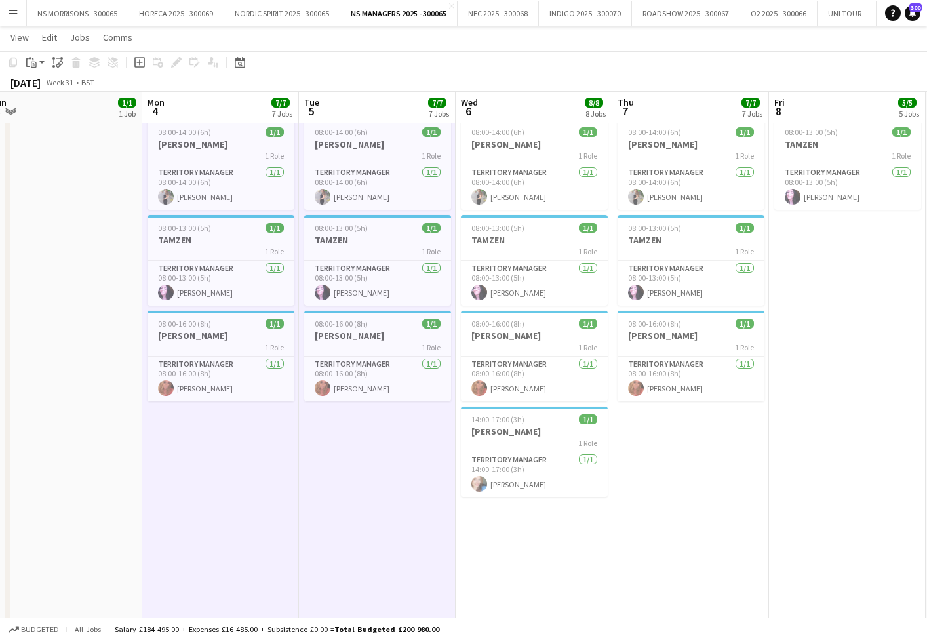
drag, startPoint x: 549, startPoint y: 544, endPoint x: 642, endPoint y: 474, distance: 115.7
click at [551, 543] on app-date-cell "08:00-15:00 (7h) 1/1 ASHA 1 Role Territory Manager [DATE] 08:00-15:00 (7h) [PER…" at bounding box center [534, 227] width 157 height 993
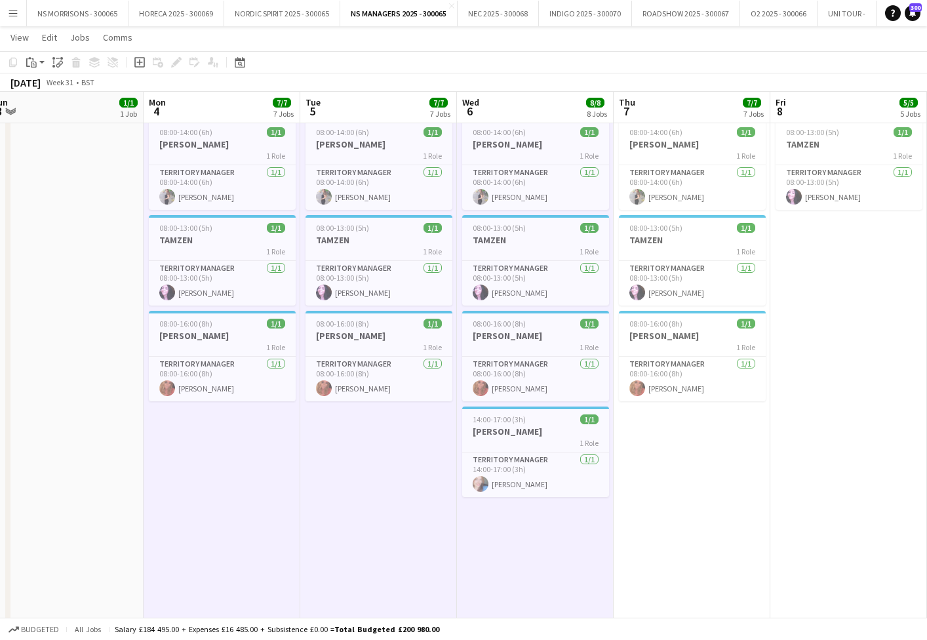
drag, startPoint x: 692, startPoint y: 451, endPoint x: 839, endPoint y: 382, distance: 162.5
click at [694, 450] on app-date-cell "08:00-15:00 (7h) 1/1 ASHA 1 Role Territory Manager [DATE] 08:00-15:00 (7h) [PER…" at bounding box center [692, 227] width 157 height 993
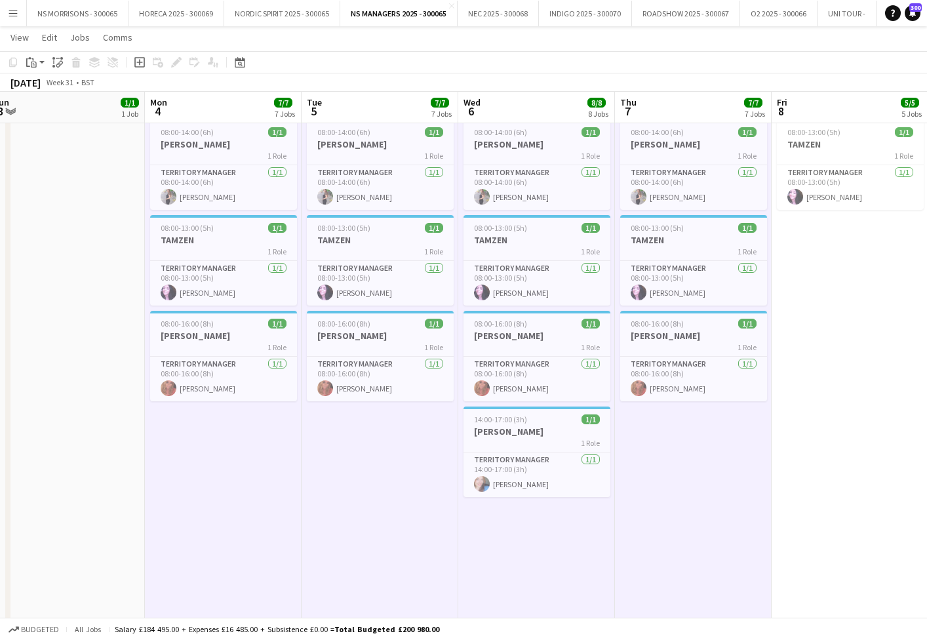
click at [852, 376] on app-date-cell "08:00-16:00 (8h) 1/1 [PERSON_NAME] 1 Role Territory Manager [DATE] 08:00-16:00 …" at bounding box center [850, 227] width 157 height 993
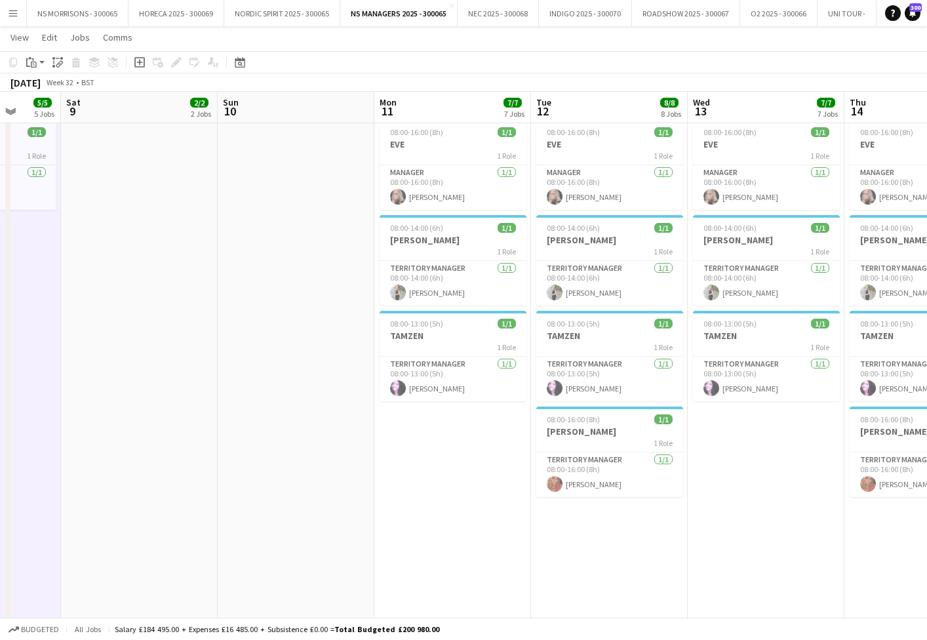
drag, startPoint x: 458, startPoint y: 458, endPoint x: 537, endPoint y: 500, distance: 88.9
click at [460, 458] on app-date-cell "08:00-15:00 (7h) 1/1 ASHA 1 Role Territory Manager [DATE] 08:00-15:00 (7h) [PER…" at bounding box center [452, 227] width 157 height 993
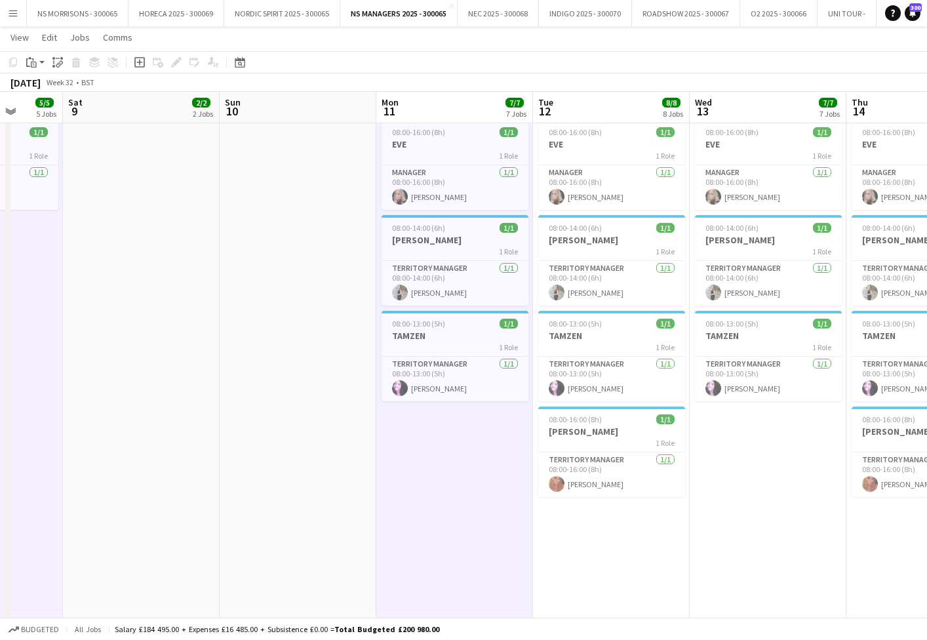
drag, startPoint x: 590, startPoint y: 523, endPoint x: 606, endPoint y: 521, distance: 15.9
click at [593, 523] on app-date-cell "08:00-15:00 (7h) 1/1 ASHA 1 Role Territory Manager [DATE] 08:00-15:00 (7h) [PER…" at bounding box center [611, 227] width 157 height 993
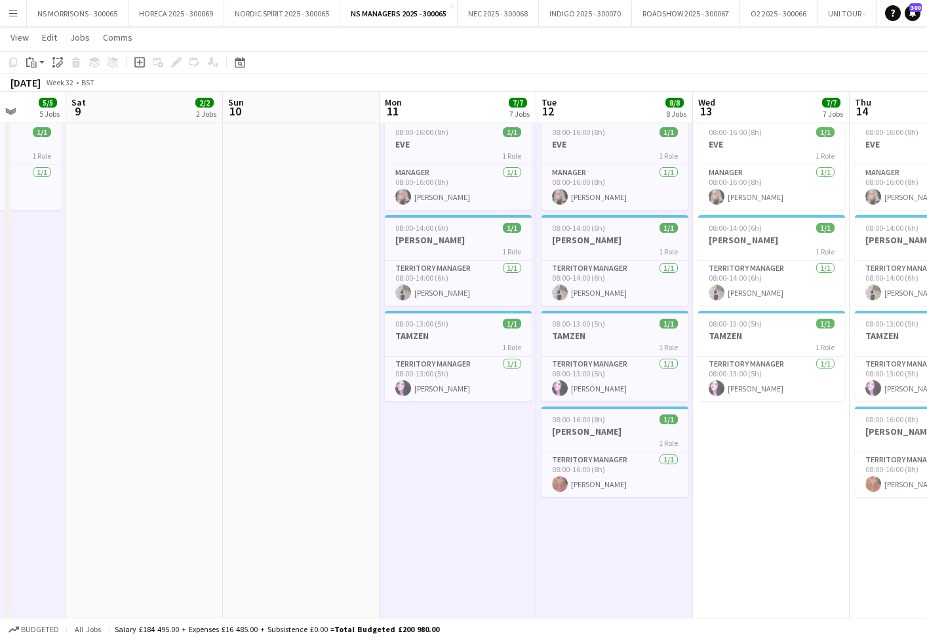
click at [742, 492] on app-date-cell "08:00-15:00 (7h) 1/1 ASHA 1 Role Territory Manager [DATE] 08:00-15:00 (7h) [PER…" at bounding box center [771, 227] width 157 height 993
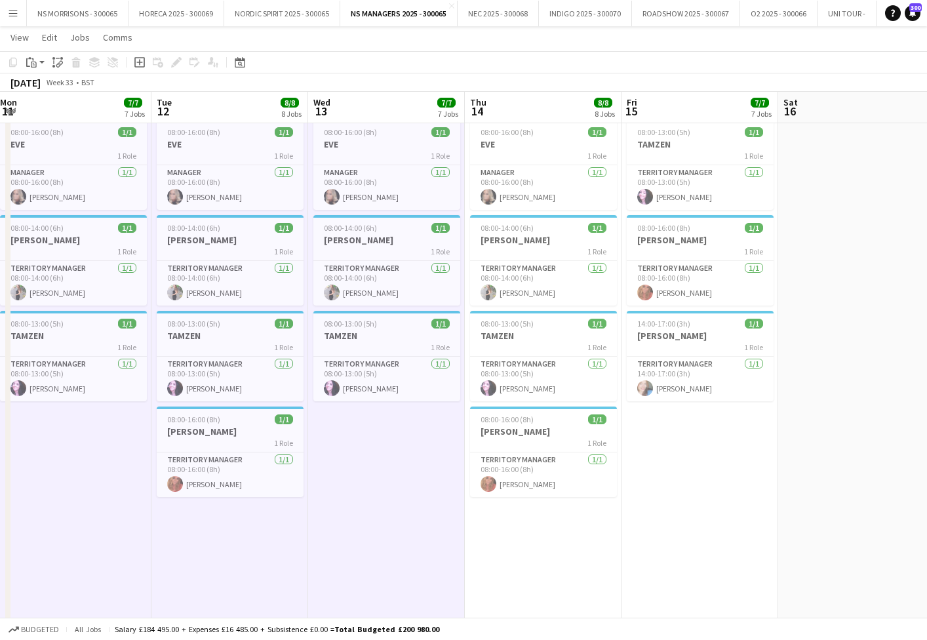
drag, startPoint x: 596, startPoint y: 542, endPoint x: 689, endPoint y: 467, distance: 119.4
click at [598, 541] on app-date-cell "08:00-15:00 (7h) 1/1 ASHA 1 Role Territory Manager [DATE] 08:00-15:00 (7h) [PER…" at bounding box center [543, 227] width 157 height 993
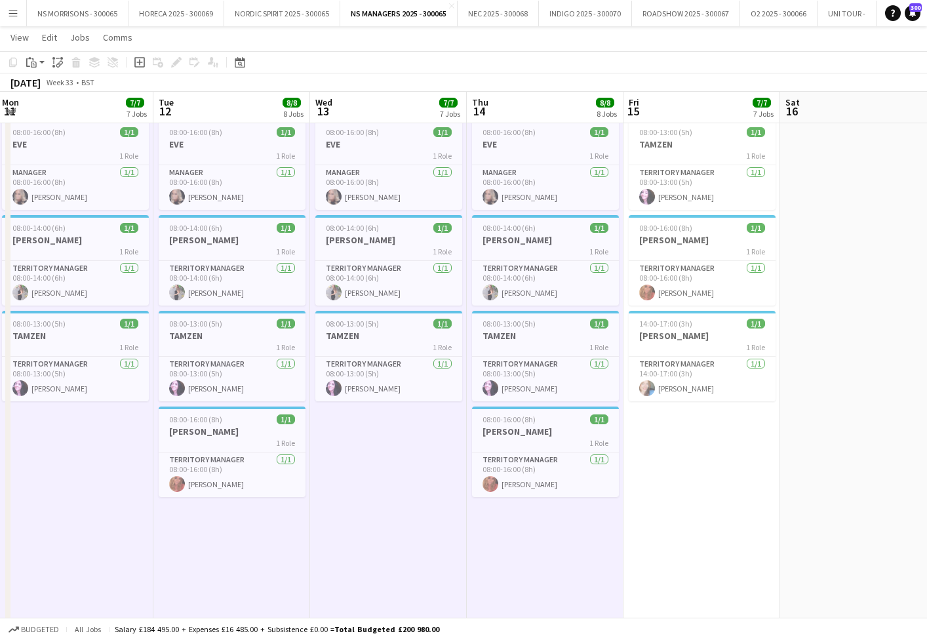
click at [711, 443] on app-date-cell "08:00-16:00 (8h) 1/1 [PERSON_NAME] 1 Role Territory Manager [DATE] 08:00-16:00 …" at bounding box center [702, 227] width 157 height 993
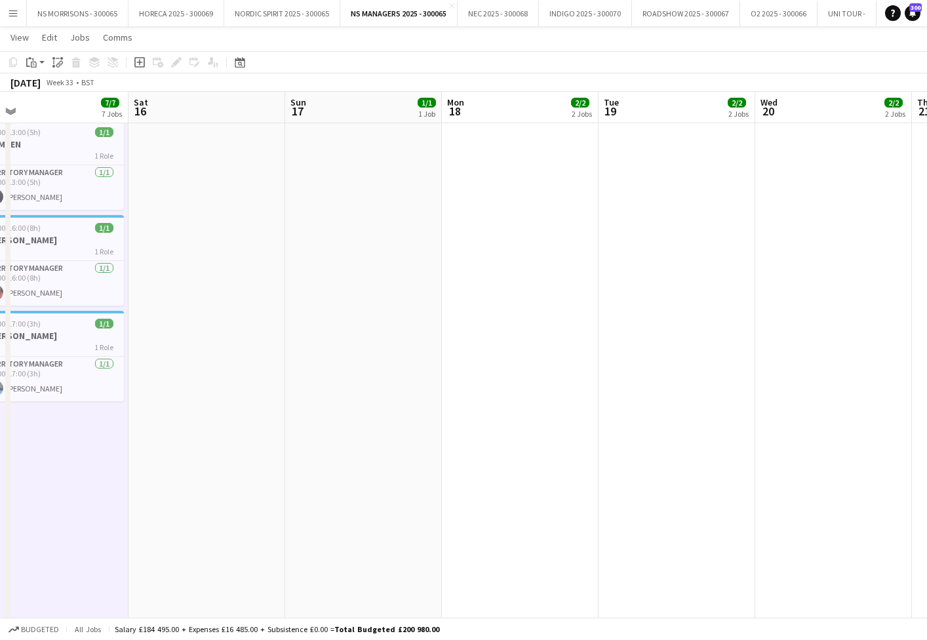
scroll to position [0, 501]
click at [538, 201] on app-date-cell "08:00-16:00 (8h) 1/1 [PERSON_NAME] 1 Role Office work [DATE] 08:00-16:00 (8h) […" at bounding box center [517, 227] width 157 height 993
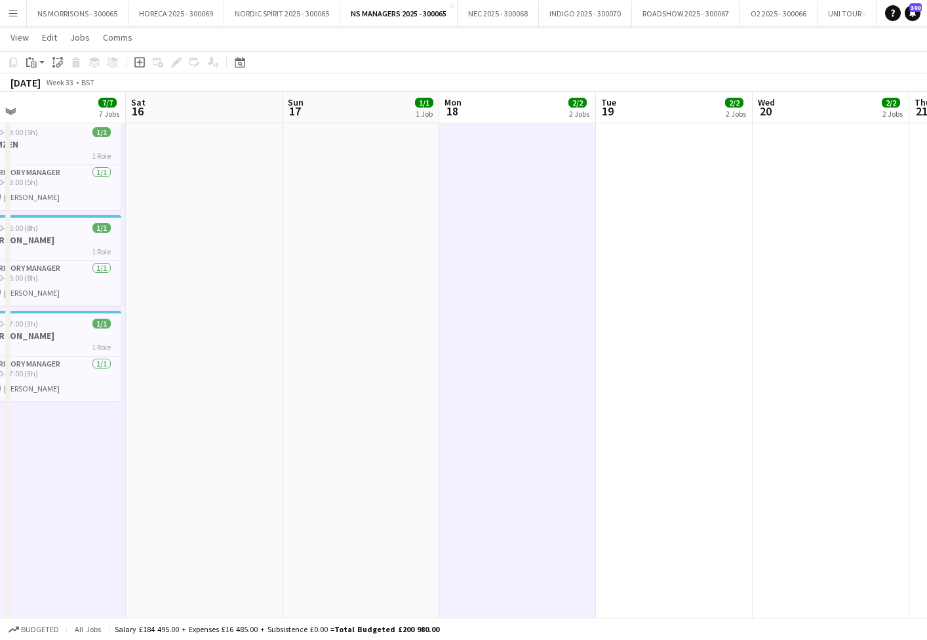
drag, startPoint x: 657, startPoint y: 193, endPoint x: 707, endPoint y: 193, distance: 50.5
click at [657, 193] on app-date-cell "08:00-16:00 (8h) 1/1 [PERSON_NAME] 1 Role Office work [DATE] 08:00-16:00 (8h) […" at bounding box center [674, 227] width 157 height 993
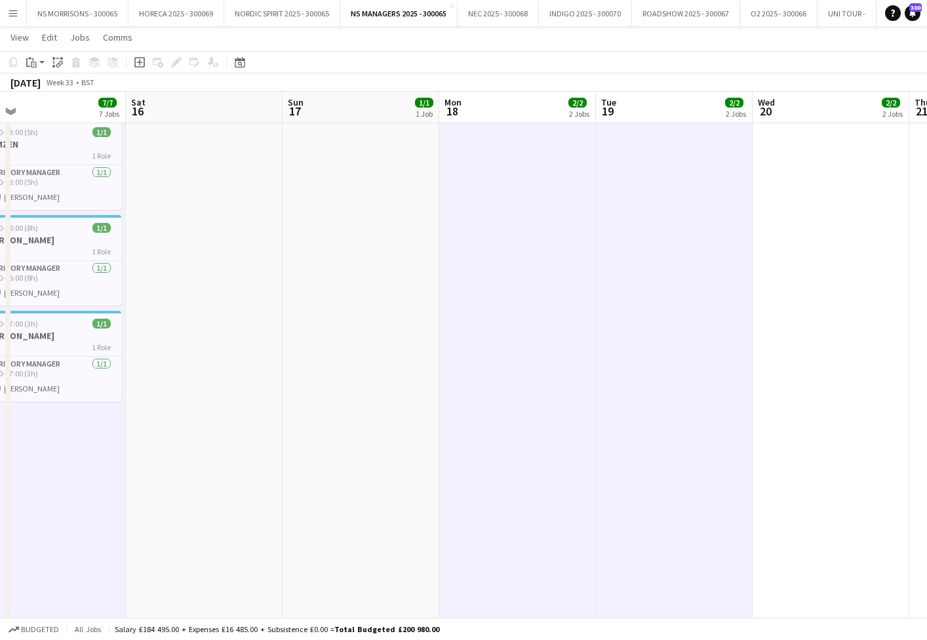
click at [766, 189] on app-date-cell "08:00-16:00 (8h) 1/1 [PERSON_NAME] 1 Role Office work [DATE] 08:00-16:00 (8h) […" at bounding box center [831, 227] width 157 height 993
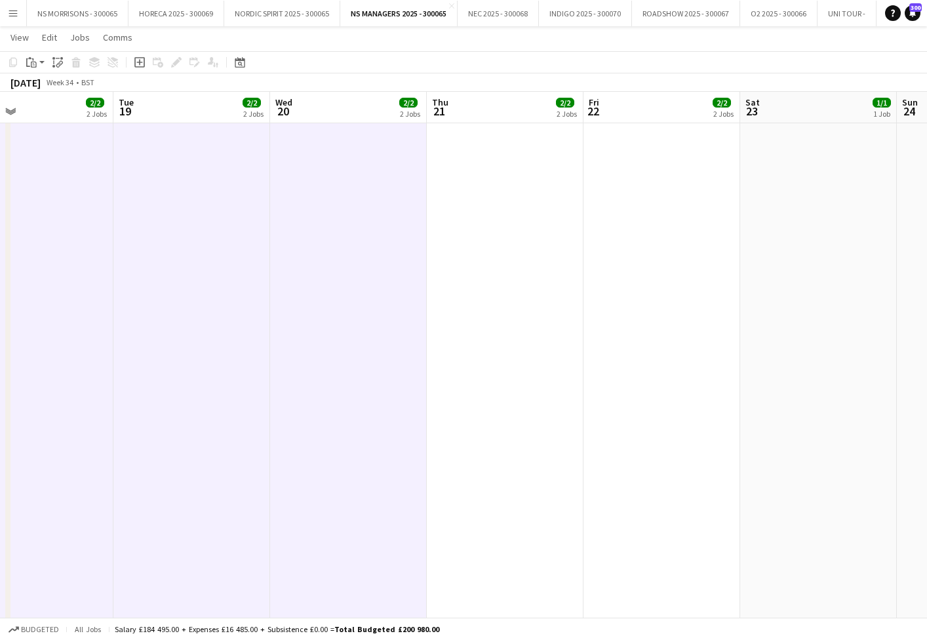
scroll to position [0, 405]
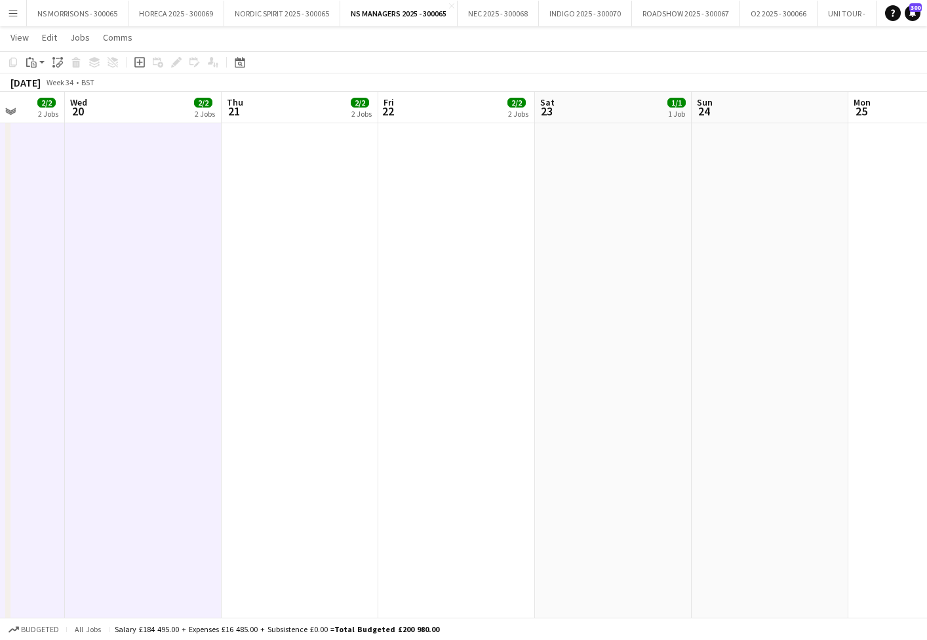
click at [471, 198] on app-date-cell "08:00-16:00 (8h) 1/1 [PERSON_NAME] 1 Role Office work [DATE] 08:00-16:00 (8h) […" at bounding box center [456, 227] width 157 height 993
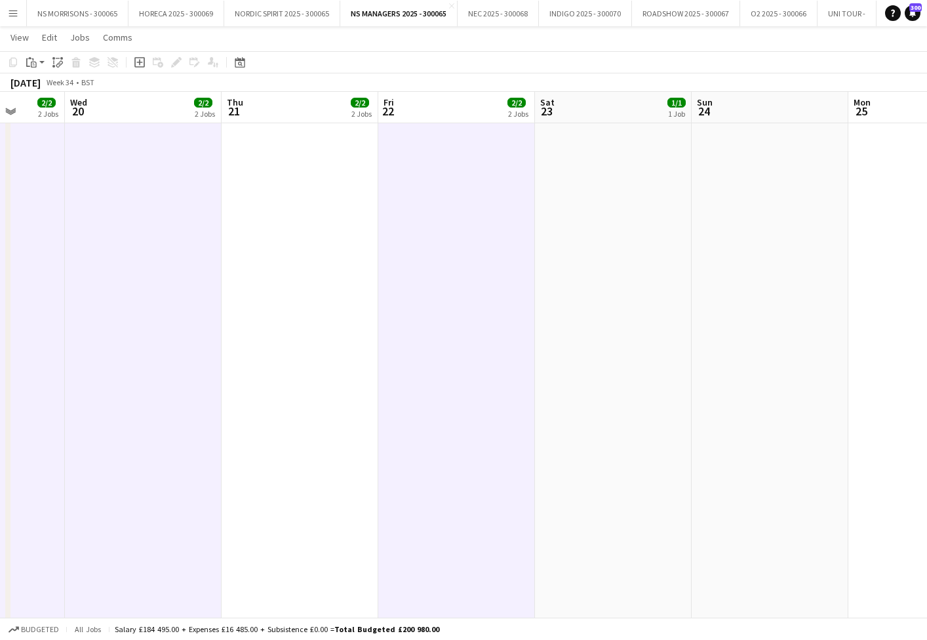
click at [368, 195] on app-date-cell "08:00-16:00 (8h) 1/1 [PERSON_NAME] 1 Role Office work [DATE] 08:00-16:00 (8h) […" at bounding box center [300, 227] width 157 height 993
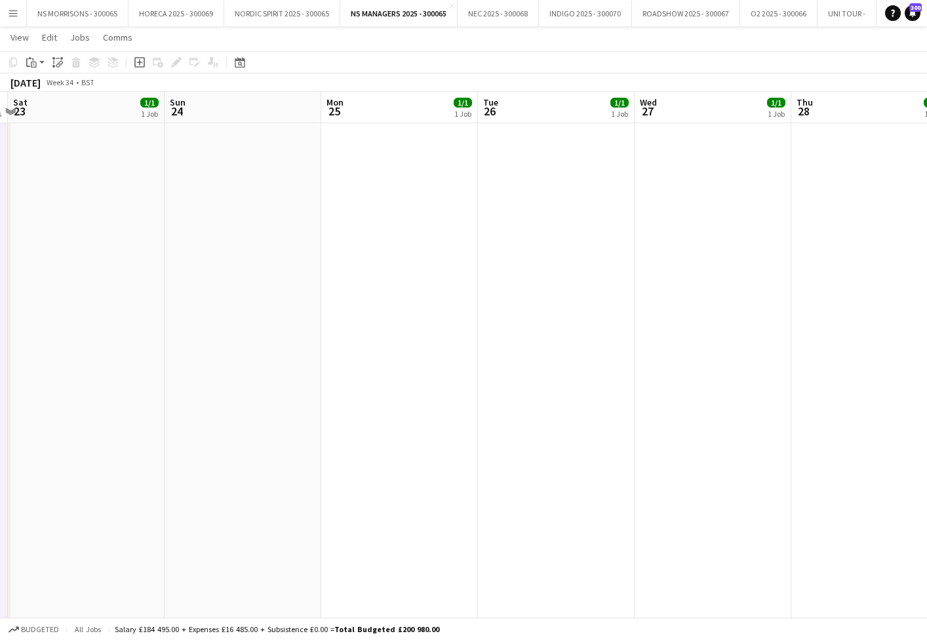
drag, startPoint x: 461, startPoint y: 199, endPoint x: 553, endPoint y: 197, distance: 92.5
click at [461, 199] on app-date-cell "08:00-16:00 (8h) 1/1 EVE 1 Role Manager [DATE] 08:00-16:00 (8h) [PERSON_NAME]" at bounding box center [399, 227] width 157 height 993
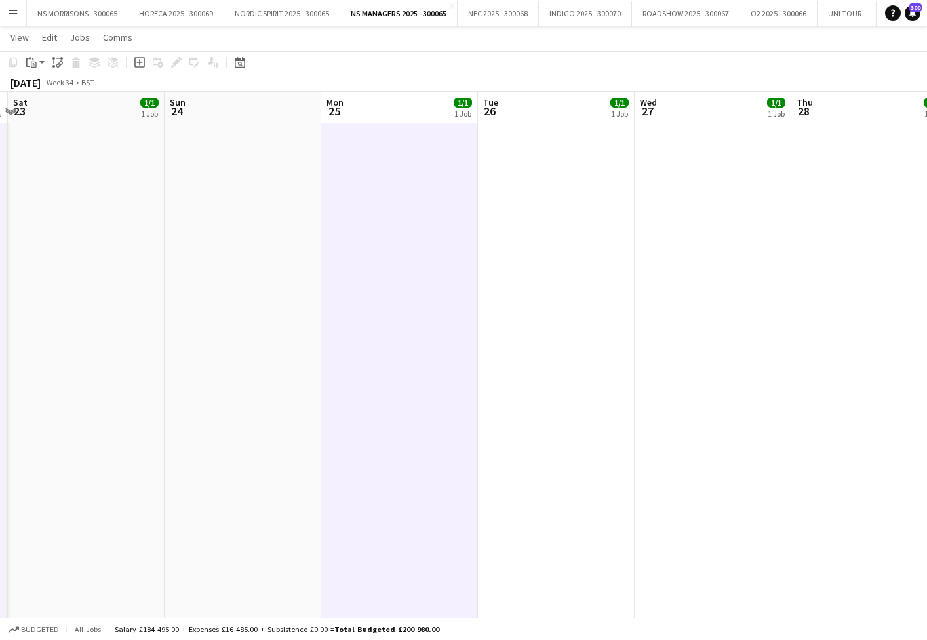
drag, startPoint x: 560, startPoint y: 197, endPoint x: 584, endPoint y: 197, distance: 24.3
click at [561, 197] on app-date-cell "08:00-16:00 (8h) 1/1 EVE 1 Role Manager [DATE] 08:00-16:00 (8h) [PERSON_NAME]" at bounding box center [556, 227] width 157 height 993
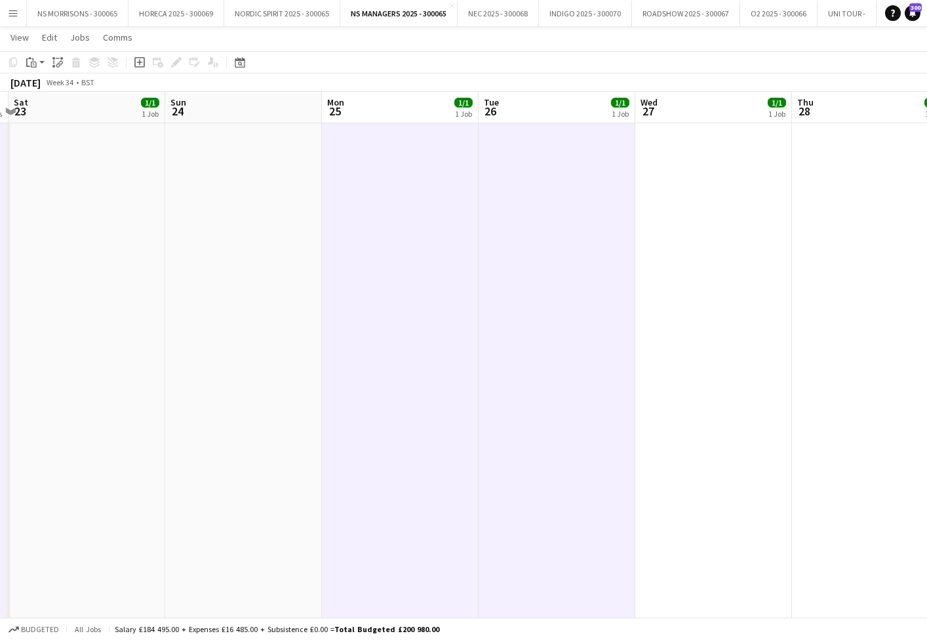
click at [706, 202] on app-date-cell "08:00-16:00 (8h) 1/1 EVE 1 Role Manager [DATE] 08:00-16:00 (8h) [PERSON_NAME]" at bounding box center [713, 227] width 157 height 993
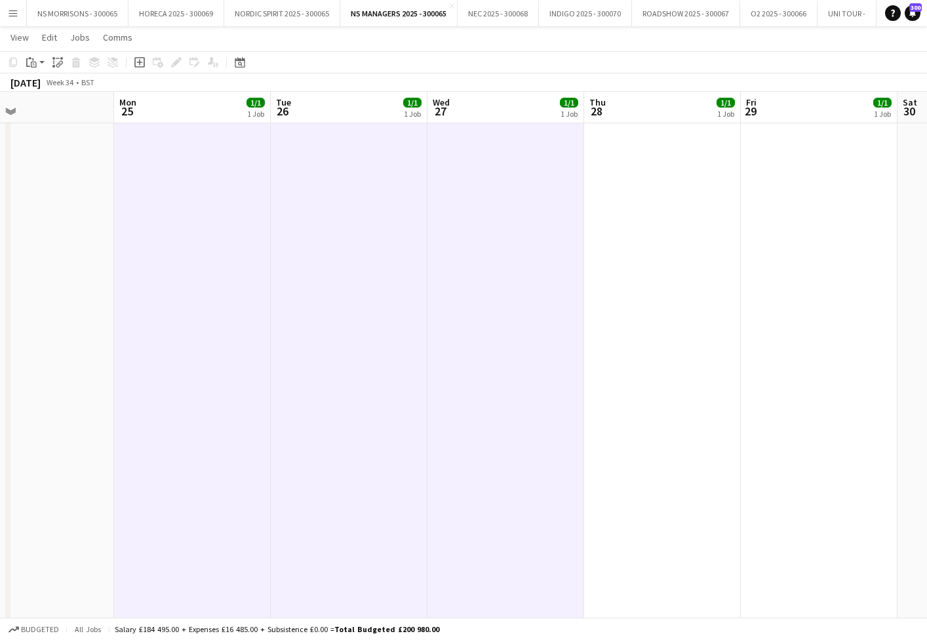
drag, startPoint x: 689, startPoint y: 203, endPoint x: 738, endPoint y: 203, distance: 48.5
click at [690, 203] on app-date-cell "08:00-16:00 (8h) 1/1 EVE 1 Role Manager [DATE] 08:00-16:00 (8h) [PERSON_NAME]" at bounding box center [662, 227] width 157 height 993
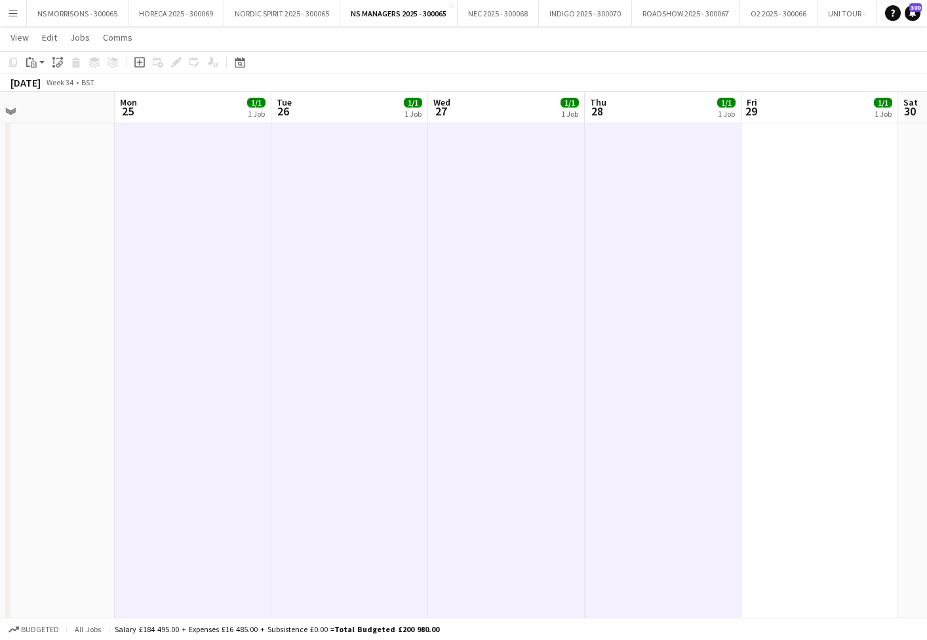
click at [778, 203] on app-date-cell "08:00-16:00 (8h) 1/1 EVE 1 Role Manager [DATE] 08:00-16:00 (8h) [PERSON_NAME]" at bounding box center [820, 227] width 157 height 993
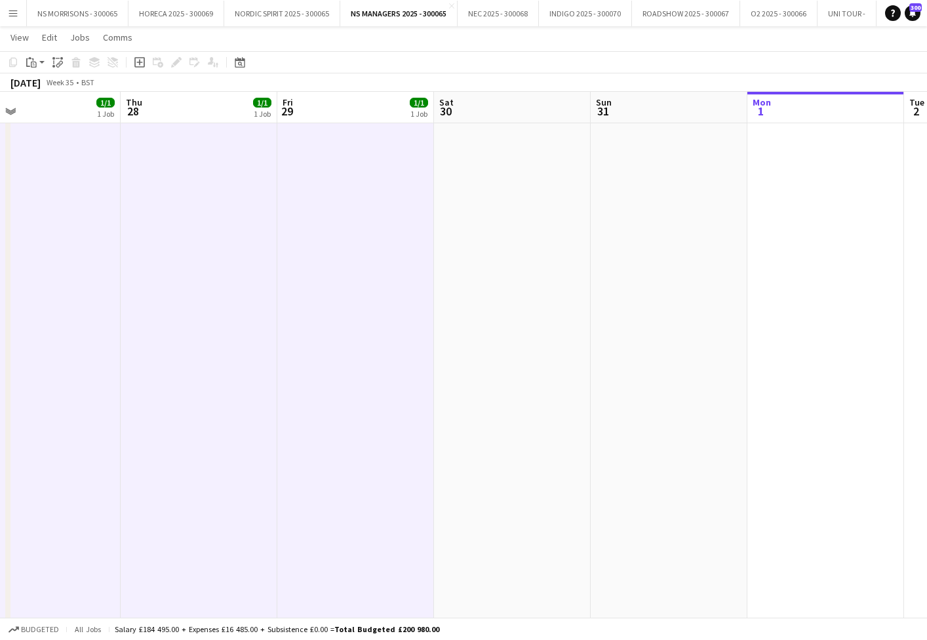
scroll to position [0, 511]
click at [30, 62] on icon "Paste" at bounding box center [31, 62] width 10 height 10
click at [46, 109] on link "Paste with crew Command Shift V" at bounding box center [87, 110] width 104 height 12
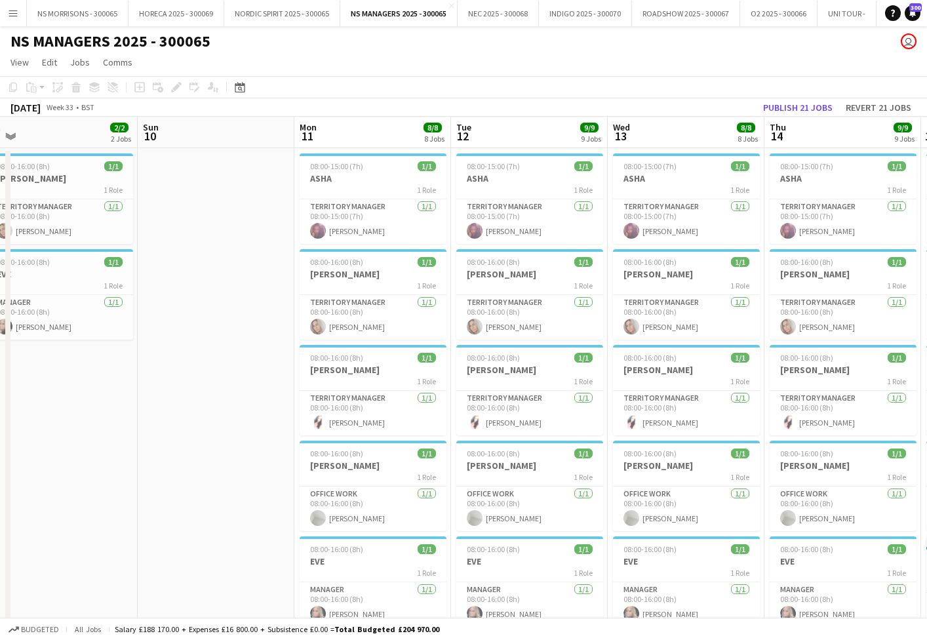
scroll to position [0, 321]
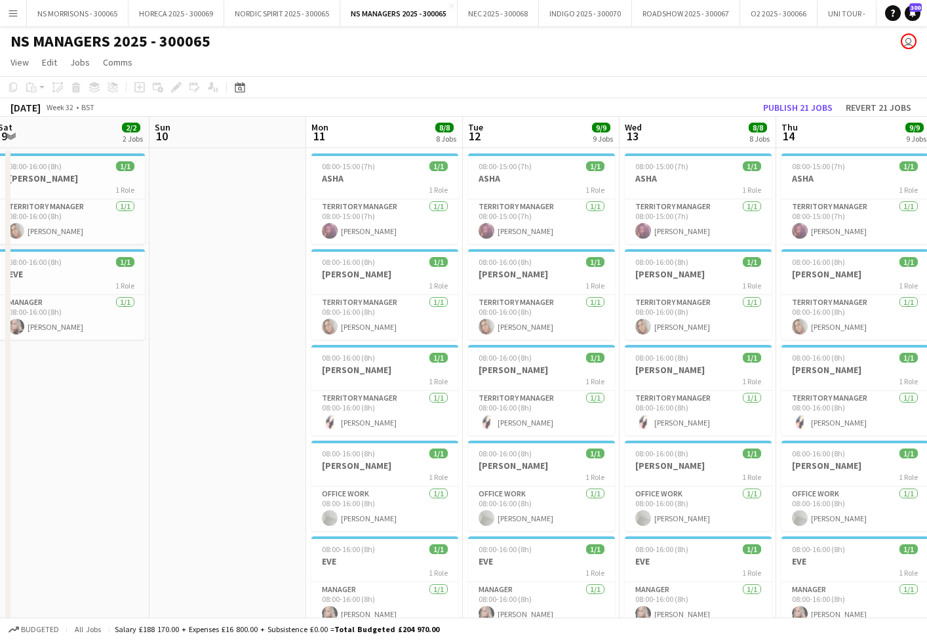
drag, startPoint x: 778, startPoint y: 106, endPoint x: 770, endPoint y: 109, distance: 8.5
click at [778, 106] on button "Publish 21 jobs" at bounding box center [798, 107] width 80 height 17
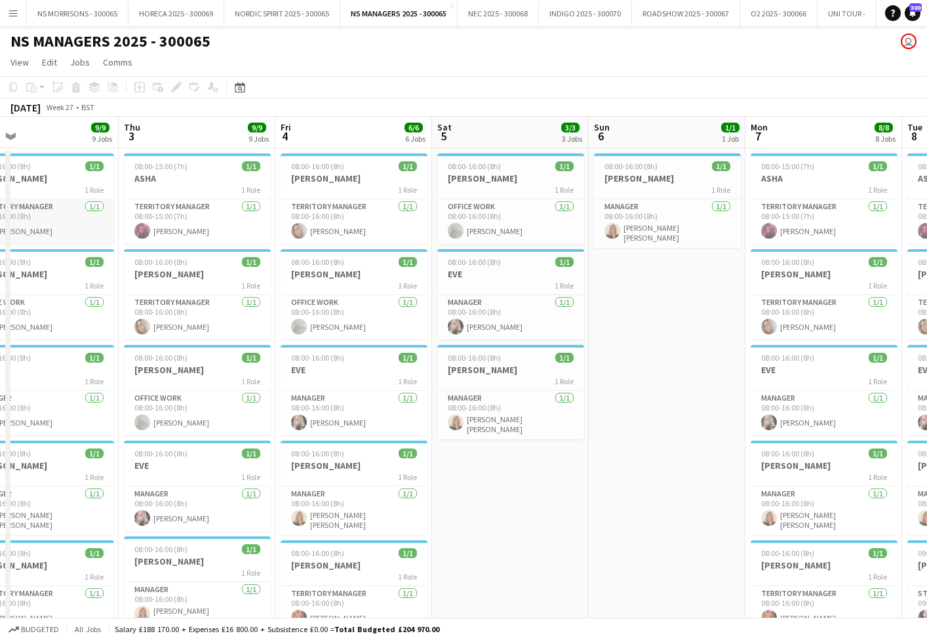
scroll to position [0, 510]
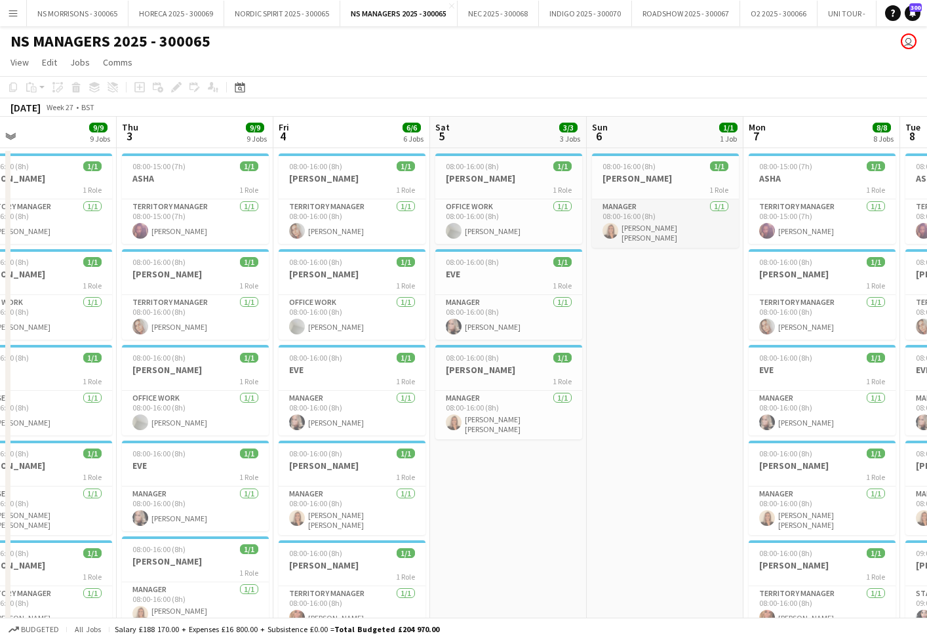
click at [639, 217] on app-card-role "Manager [DATE] 08:00-16:00 (8h) [PERSON_NAME] [PERSON_NAME]" at bounding box center [665, 223] width 147 height 49
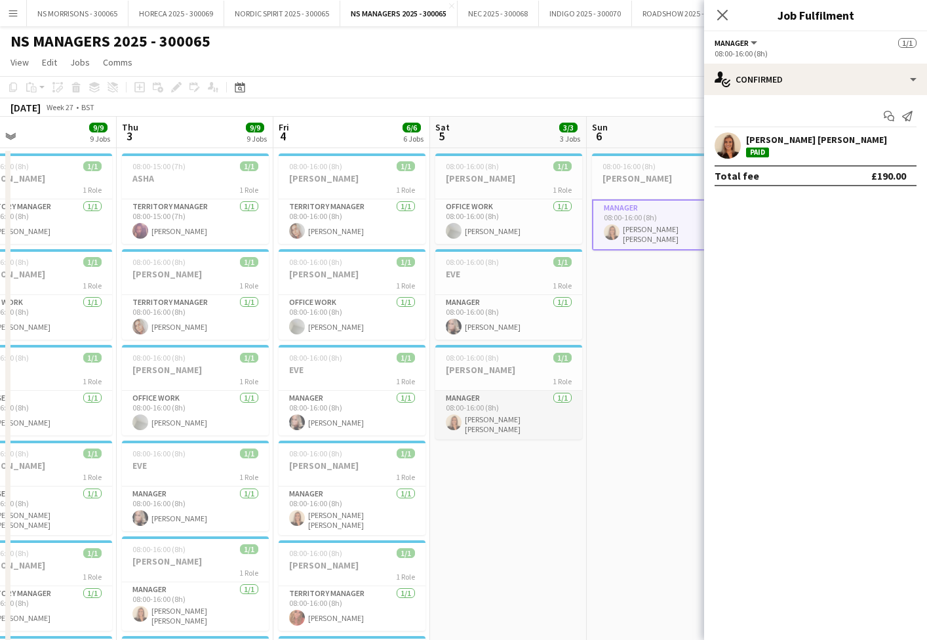
click at [498, 418] on app-card-role "Manager [DATE] 08:00-16:00 (8h) [PERSON_NAME] [PERSON_NAME]" at bounding box center [508, 415] width 147 height 49
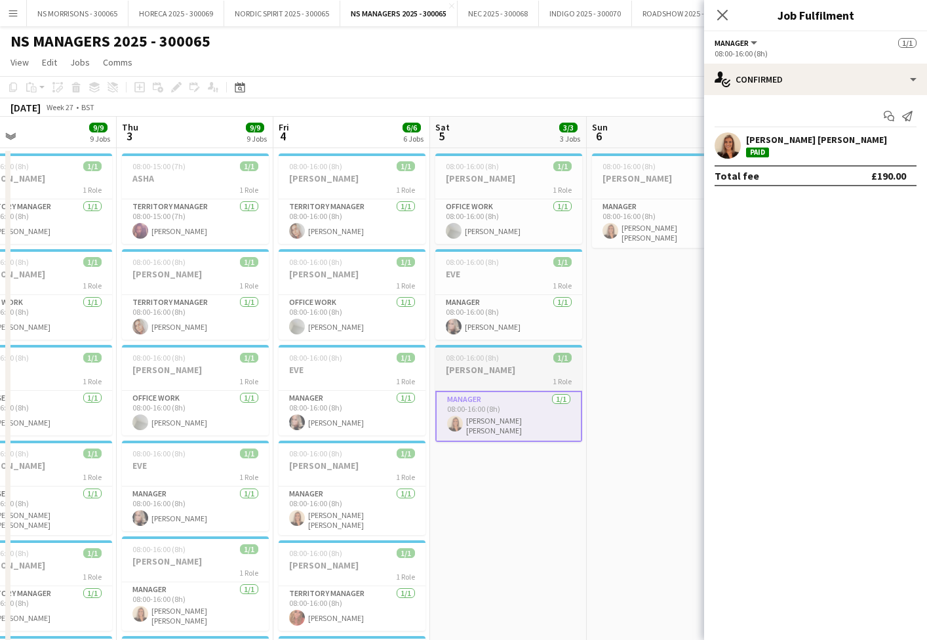
click at [500, 362] on div "08:00-16:00 (8h) 1/1" at bounding box center [508, 358] width 147 height 10
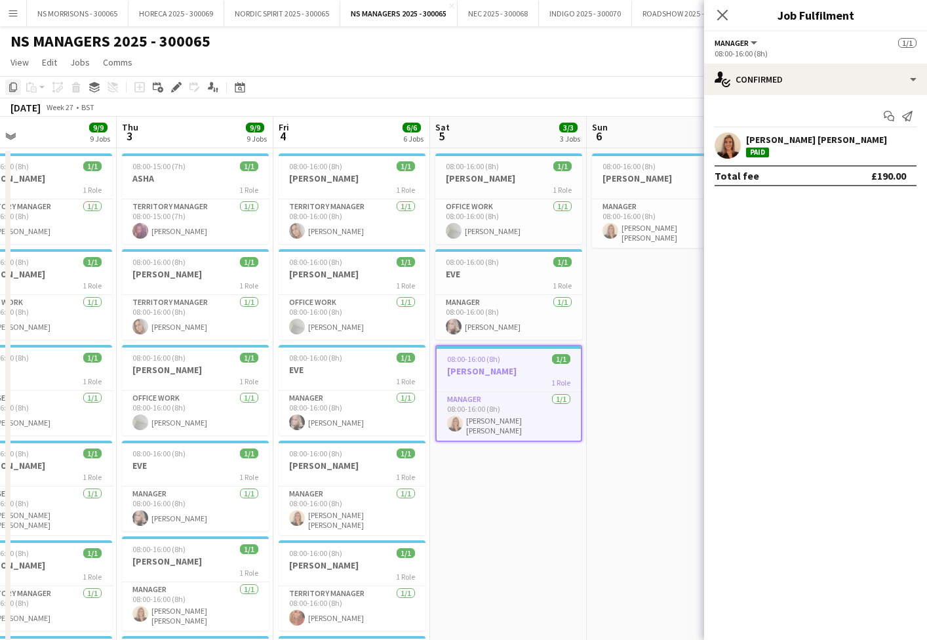
click at [15, 88] on icon "Copy" at bounding box center [13, 87] width 10 height 10
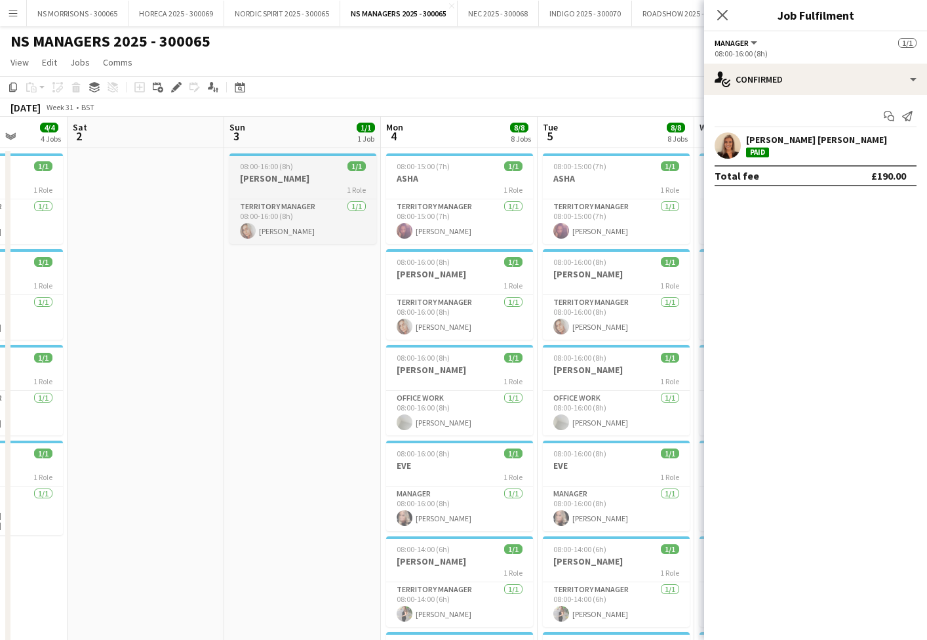
scroll to position [0, 408]
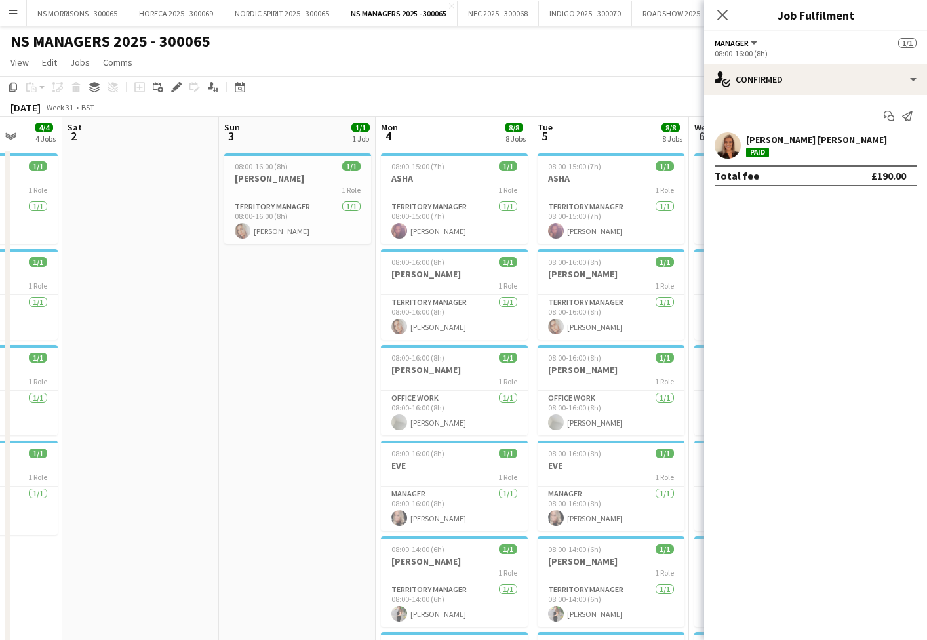
click at [137, 231] on app-date-cell at bounding box center [140, 644] width 157 height 993
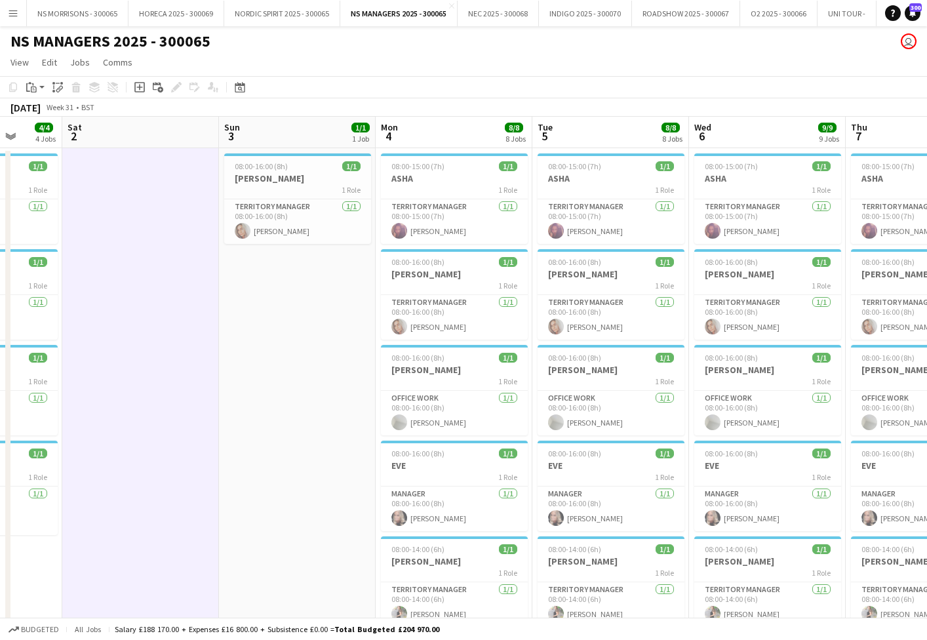
click at [307, 308] on app-date-cell "08:00-16:00 (8h) 1/1 [PERSON_NAME] 1 Role Territory Manager [DATE] 08:00-16:00 …" at bounding box center [297, 644] width 157 height 993
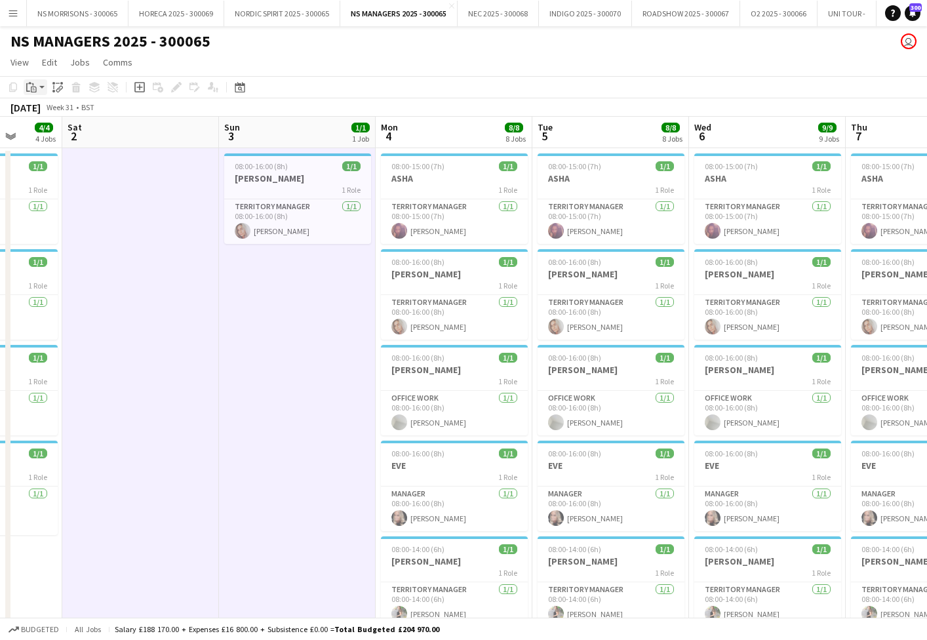
click at [30, 87] on icon "Paste" at bounding box center [31, 87] width 10 height 10
click at [47, 136] on link "Paste with crew Command Shift V" at bounding box center [87, 135] width 104 height 12
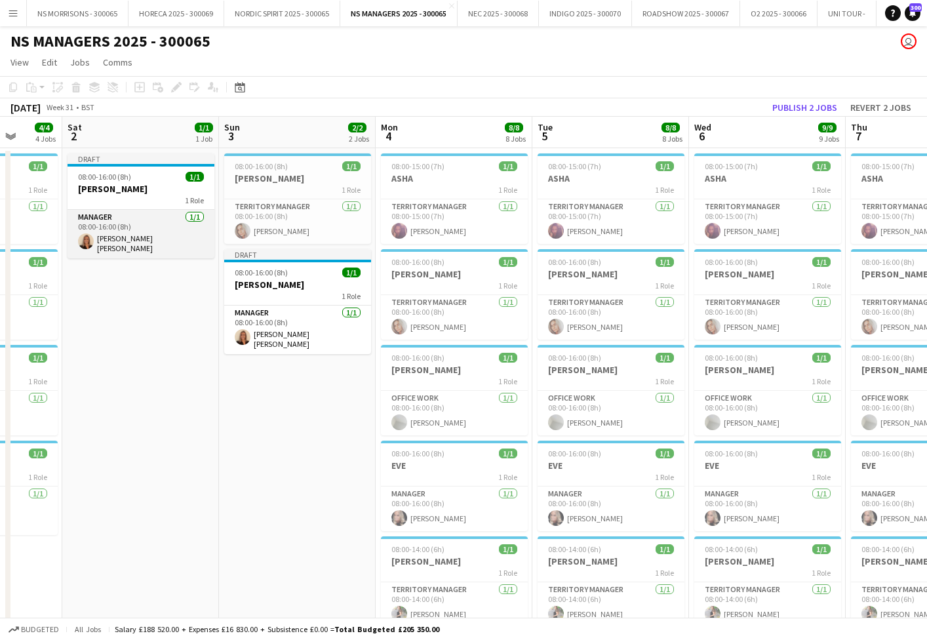
click at [161, 227] on app-card-role "Manager [DATE] 08:00-16:00 (8h) [PERSON_NAME] [PERSON_NAME]" at bounding box center [141, 234] width 147 height 49
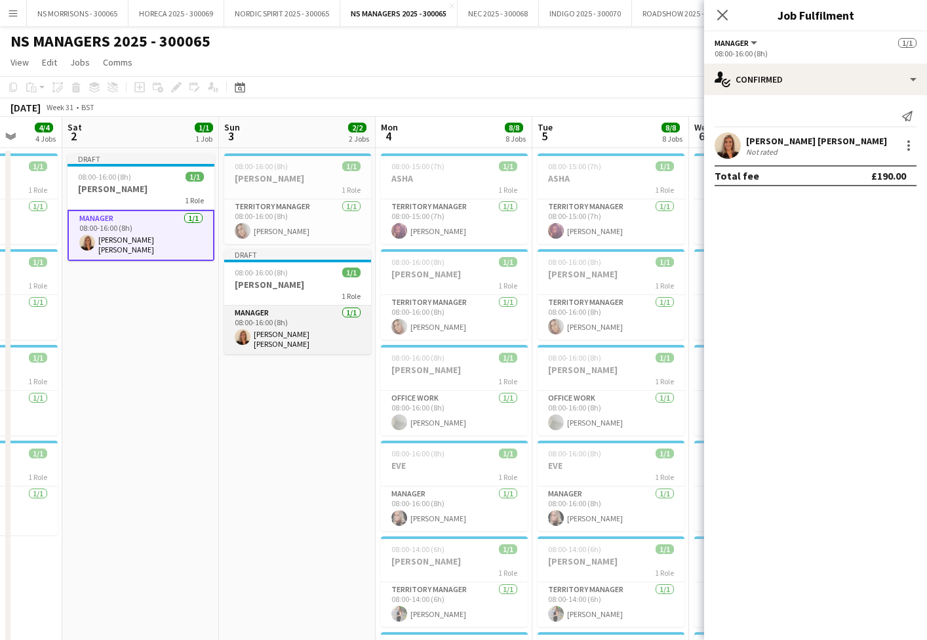
click at [274, 309] on app-card-role "Manager [DATE] 08:00-16:00 (8h) [PERSON_NAME] [PERSON_NAME]" at bounding box center [297, 330] width 147 height 49
click at [138, 332] on app-date-cell "Draft 08:00-16:00 (8h) 1/1 SOPHIE 1 Role Manager [DATE] 08:00-16:00 (8h) [PERSO…" at bounding box center [140, 644] width 157 height 993
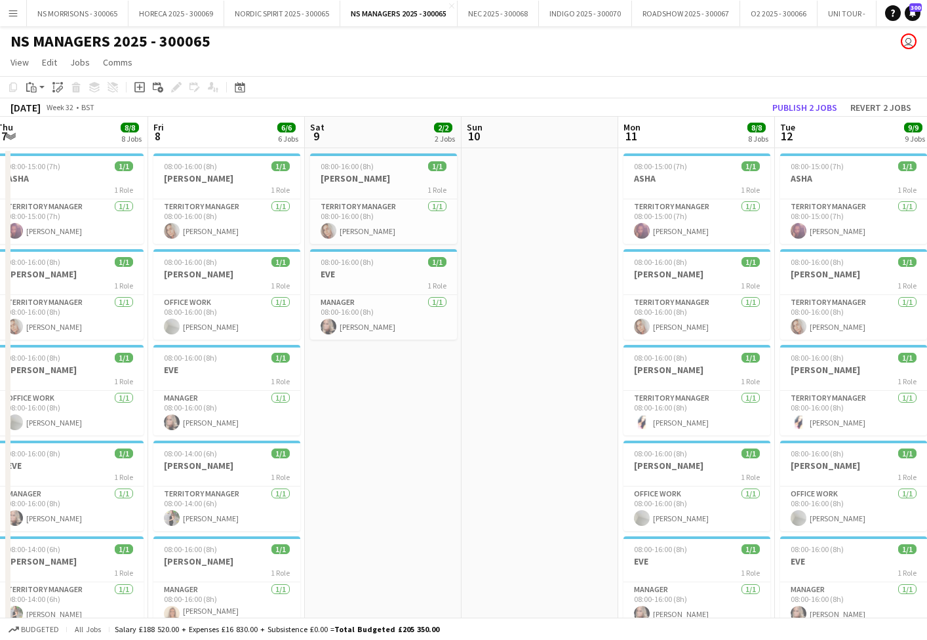
scroll to position [0, 480]
click at [414, 377] on app-date-cell "08:00-16:00 (8h) 1/1 [PERSON_NAME] 1 Role Territory Manager [DATE] 08:00-16:00 …" at bounding box center [382, 644] width 157 height 993
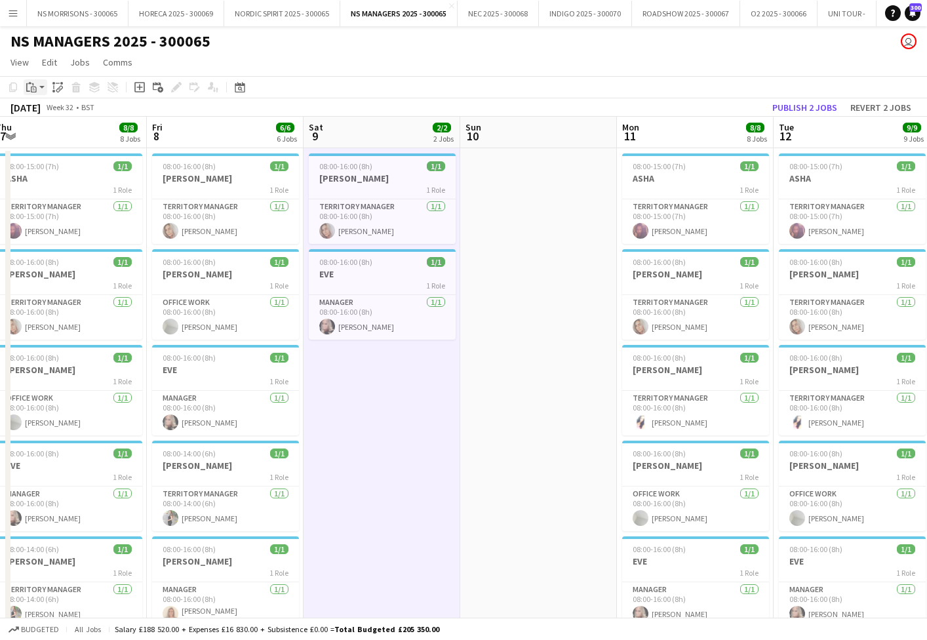
click at [31, 88] on icon at bounding box center [34, 90] width 6 height 6
click at [47, 134] on link "Paste with crew Command Shift V" at bounding box center [87, 135] width 104 height 12
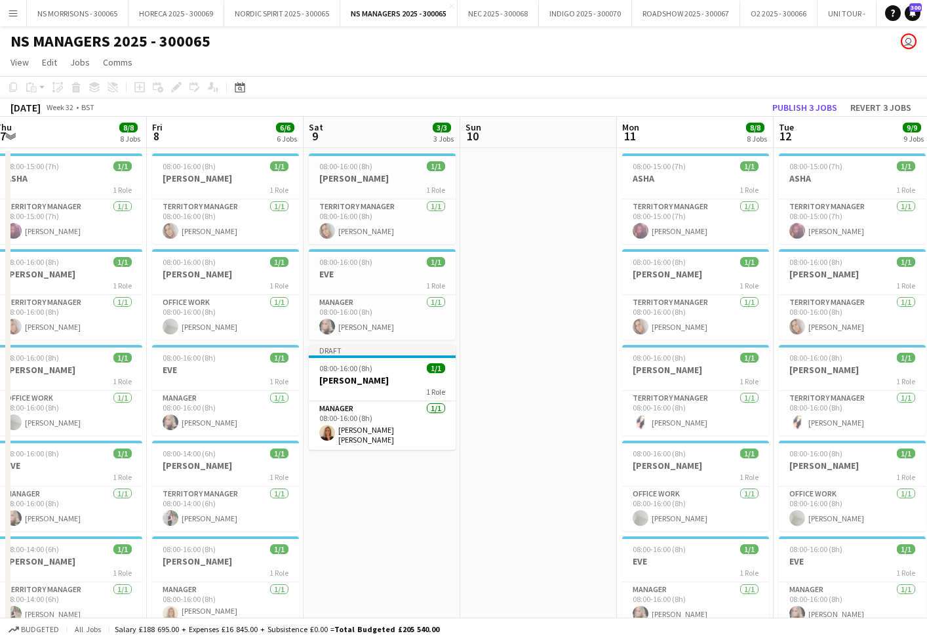
click at [829, 112] on button "Publish 3 jobs" at bounding box center [804, 107] width 75 height 17
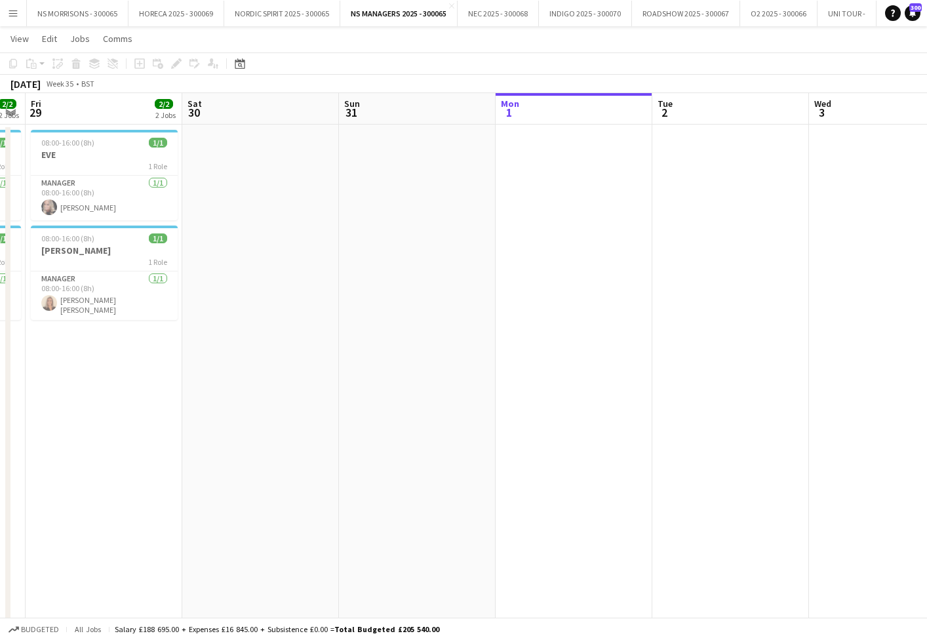
scroll to position [0, 290]
click at [18, 15] on button "Menu" at bounding box center [13, 13] width 26 height 26
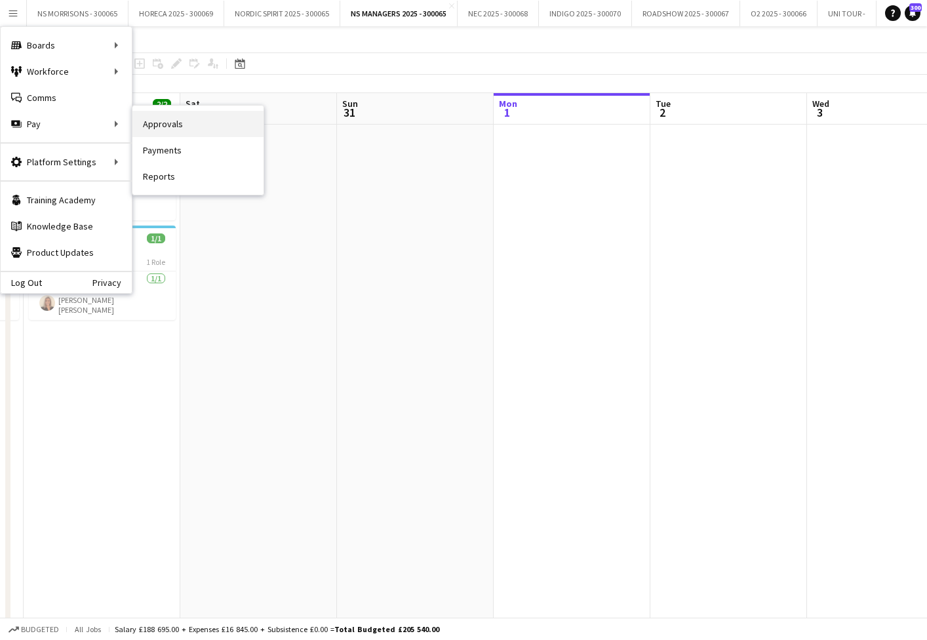
click at [163, 118] on link "Approvals" at bounding box center [197, 124] width 131 height 26
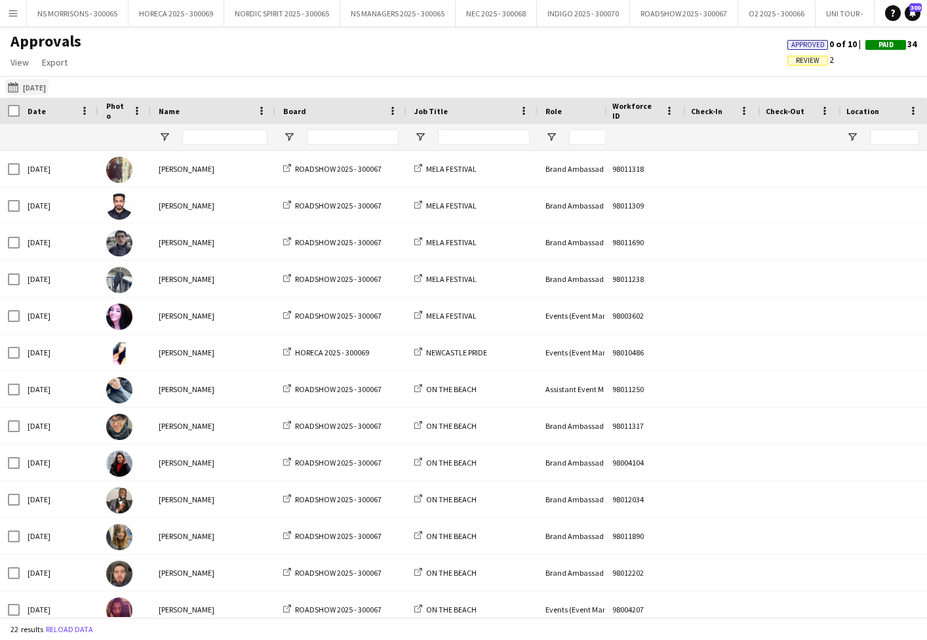
click at [43, 90] on button "[DATE] [DATE]" at bounding box center [26, 87] width 43 height 16
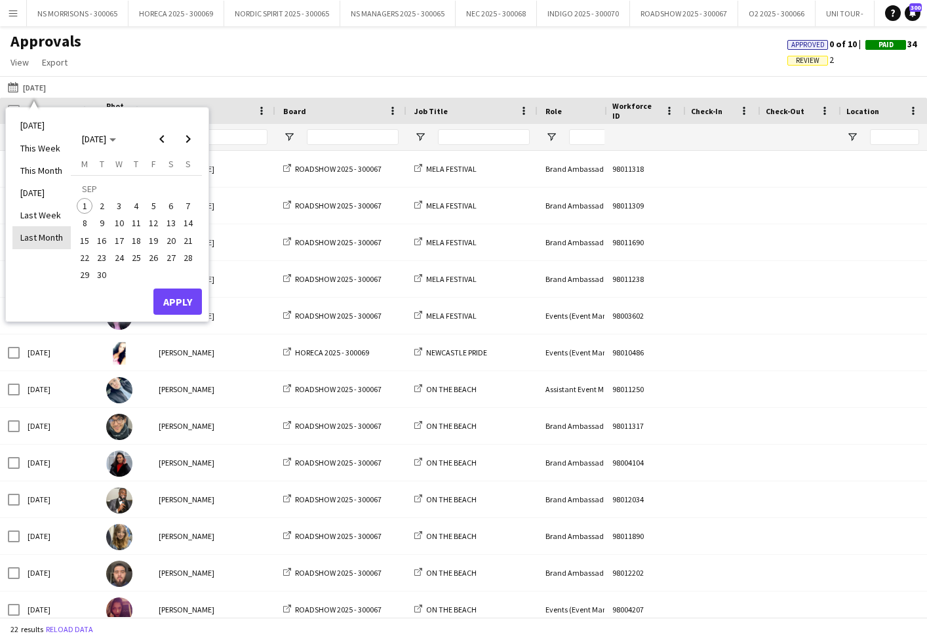
click at [37, 240] on li "Last Month" at bounding box center [41, 237] width 58 height 22
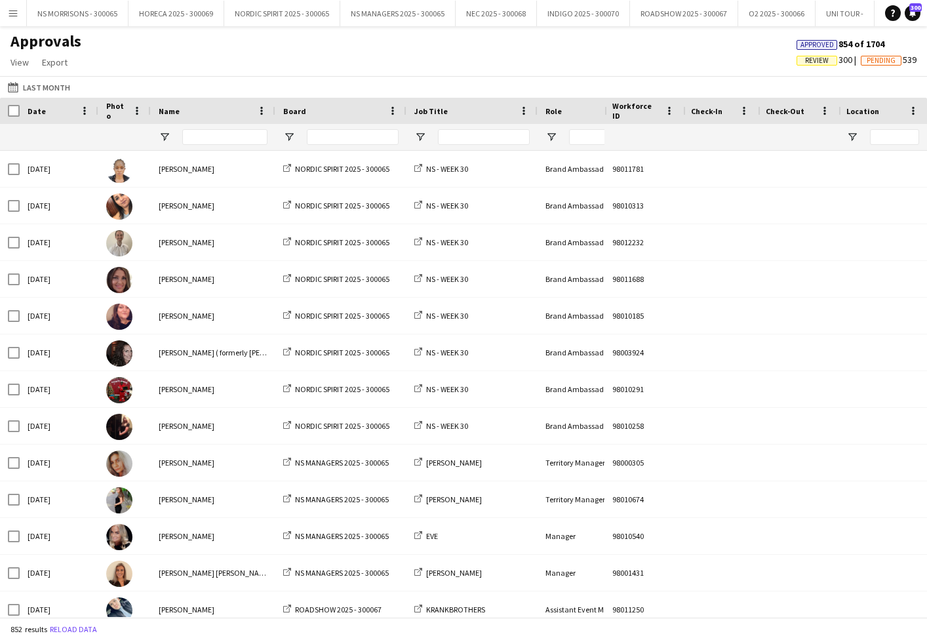
click at [818, 59] on span "Review" at bounding box center [817, 60] width 24 height 9
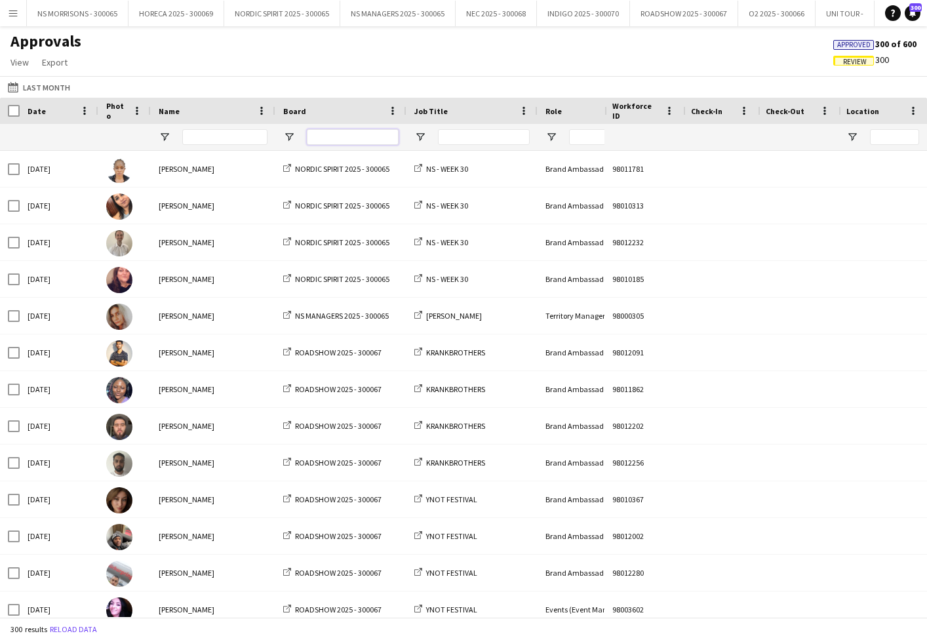
click at [327, 138] on input "Board Filter Input" at bounding box center [353, 137] width 92 height 16
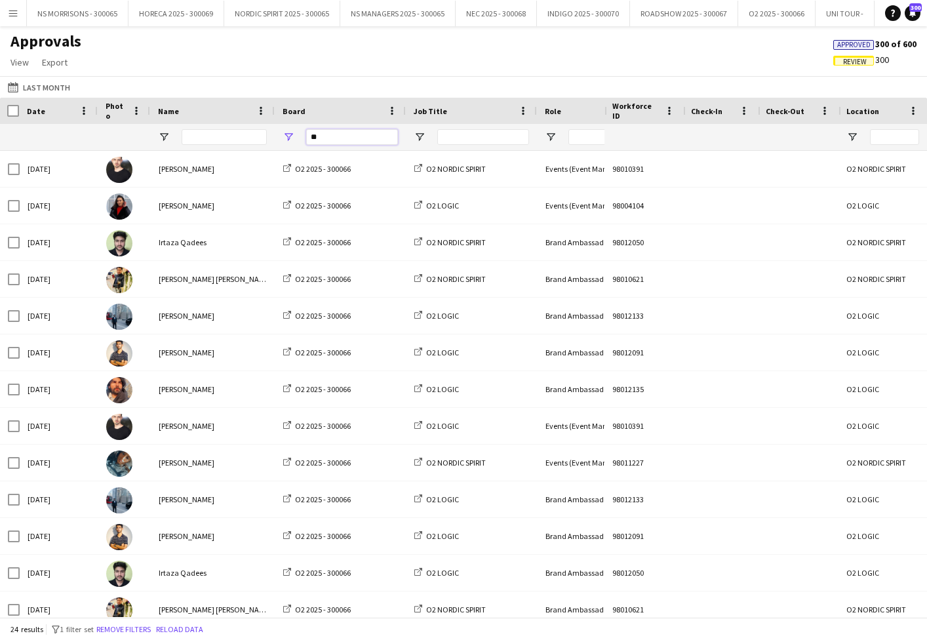
type input "**"
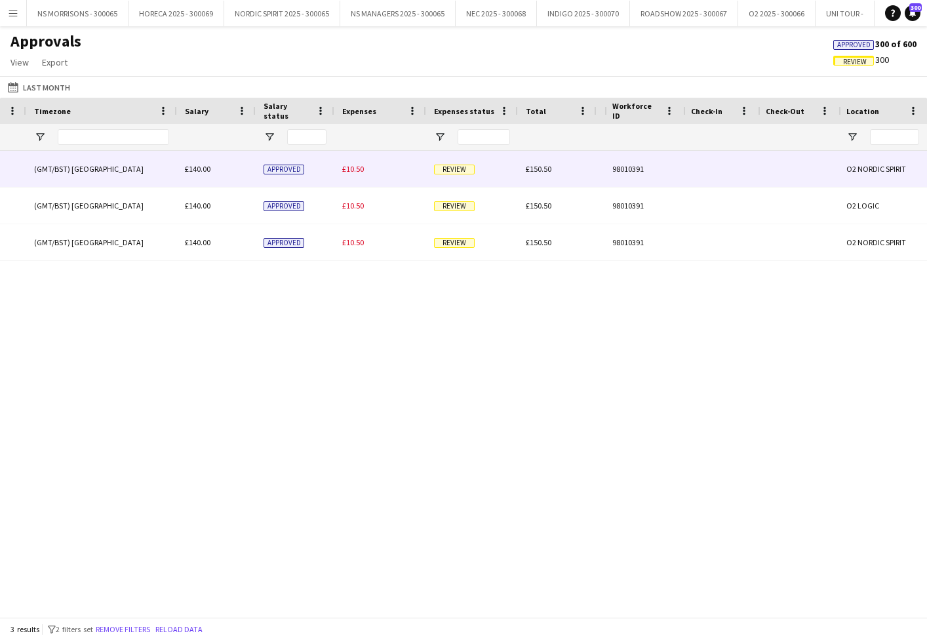
type input "****"
click at [346, 168] on span "£10.50" at bounding box center [353, 169] width 22 height 10
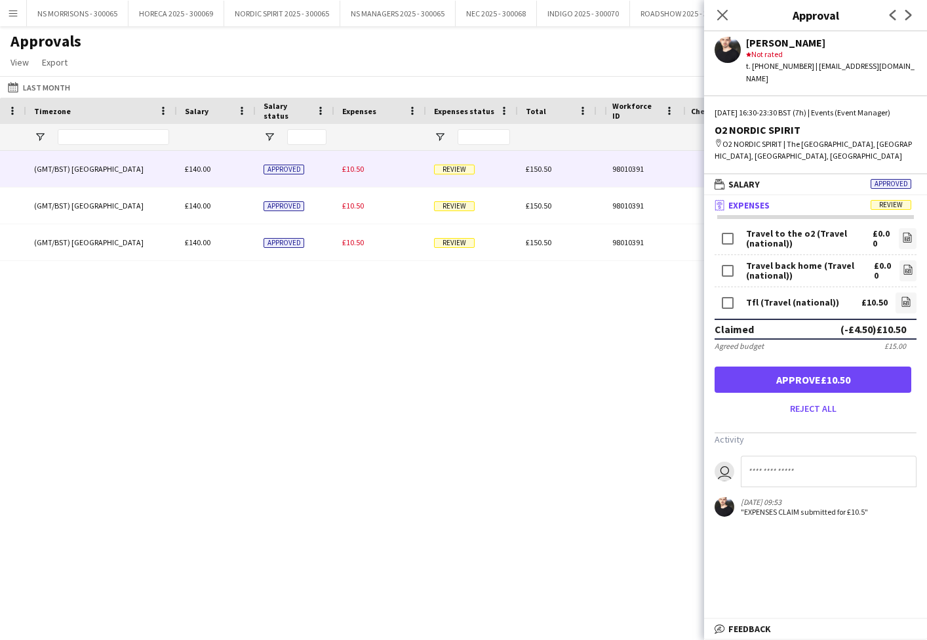
click at [841, 374] on button "Approve £10.50" at bounding box center [813, 380] width 197 height 26
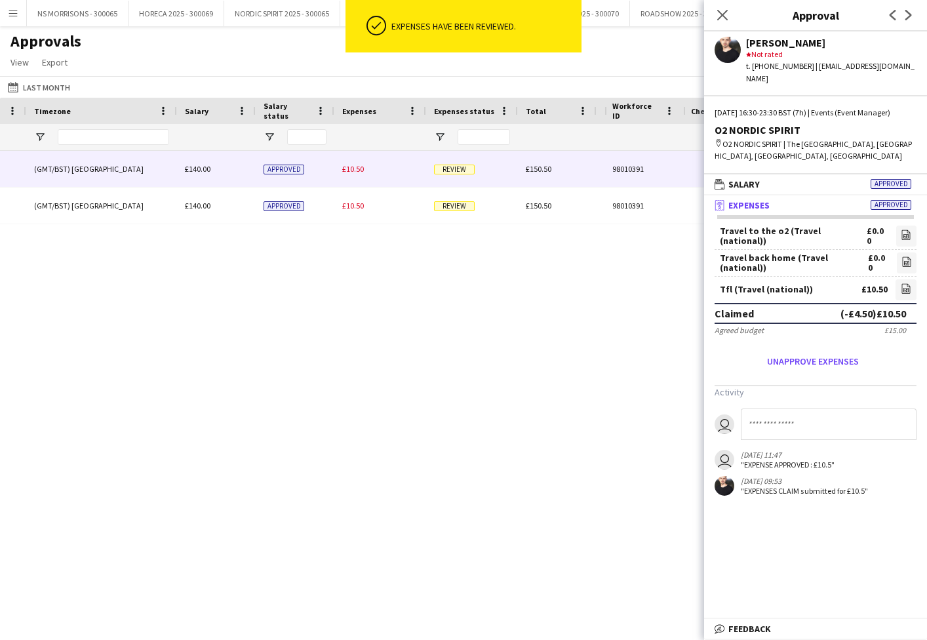
click at [359, 172] on span "£10.50" at bounding box center [353, 169] width 22 height 10
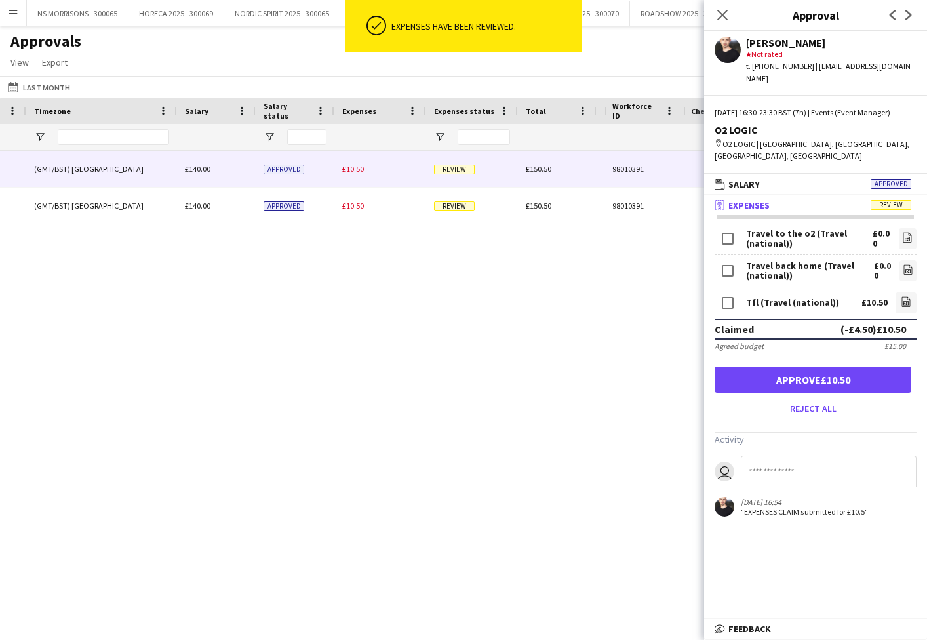
click at [728, 367] on button "Approve £10.50" at bounding box center [813, 380] width 197 height 26
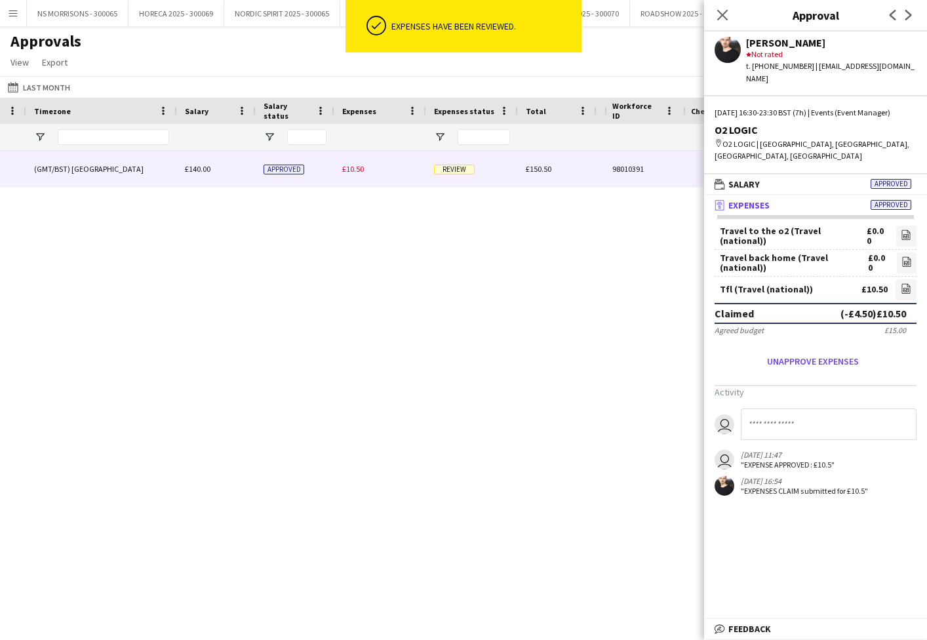
drag, startPoint x: 353, startPoint y: 168, endPoint x: 452, endPoint y: 186, distance: 100.6
click at [352, 168] on span "£10.50" at bounding box center [353, 169] width 22 height 10
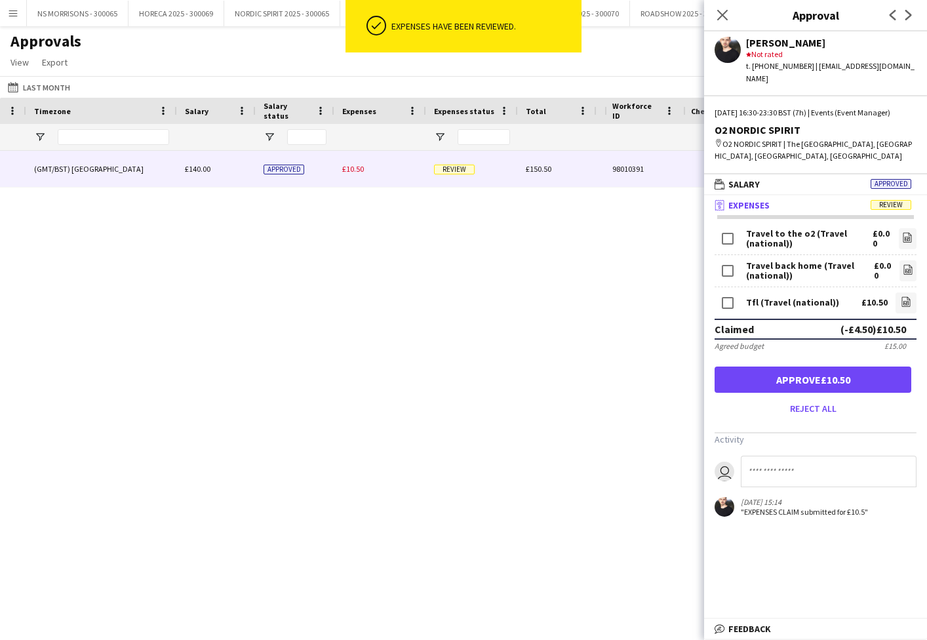
click at [850, 372] on button "Approve £10.50" at bounding box center [813, 380] width 197 height 26
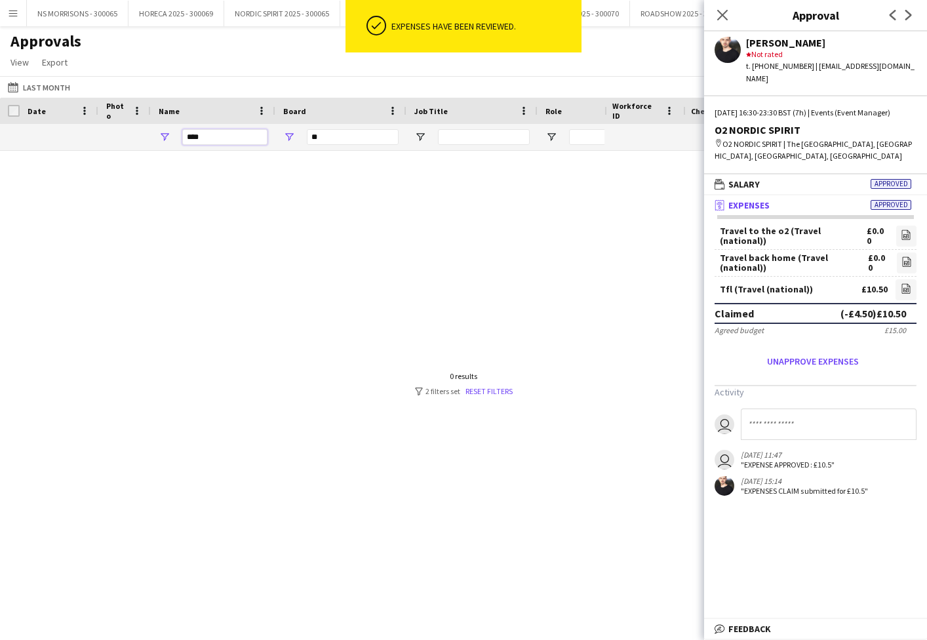
drag, startPoint x: 202, startPoint y: 137, endPoint x: 179, endPoint y: 142, distance: 23.4
click at [180, 142] on div "****" at bounding box center [213, 137] width 125 height 26
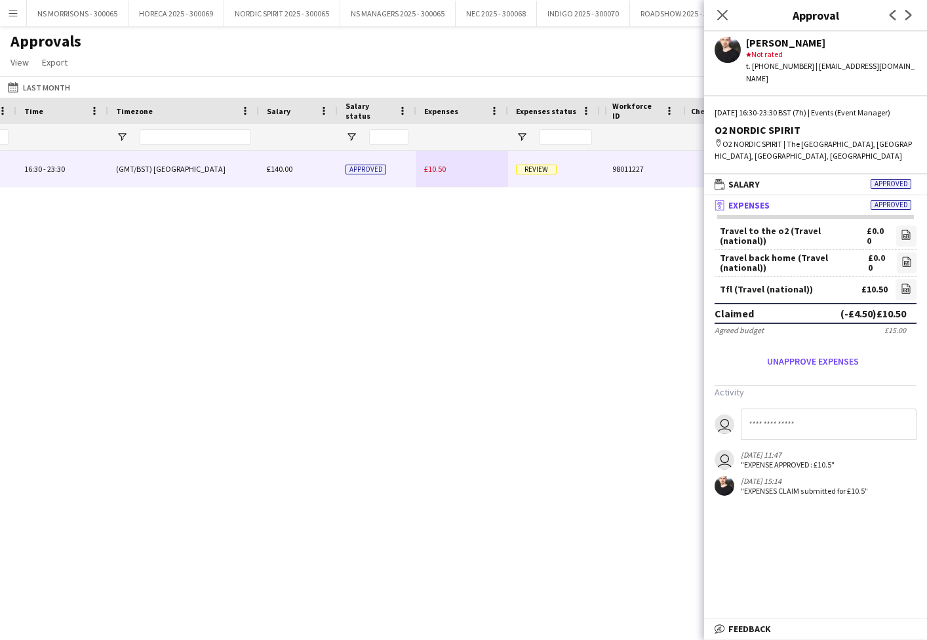
type input "****"
click at [447, 169] on div "£10.50" at bounding box center [462, 169] width 92 height 36
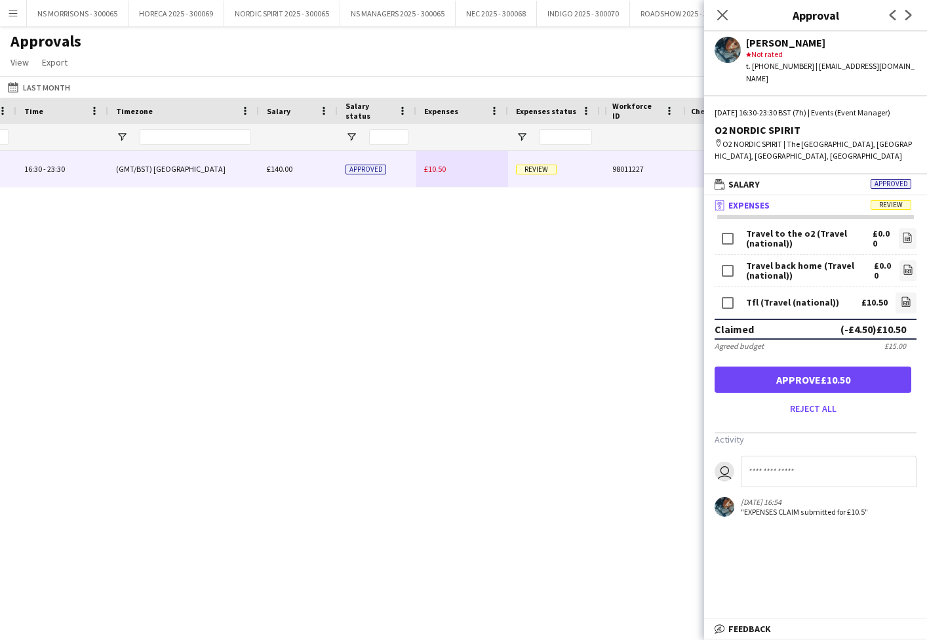
click at [795, 373] on button "Approve £10.50" at bounding box center [813, 380] width 197 height 26
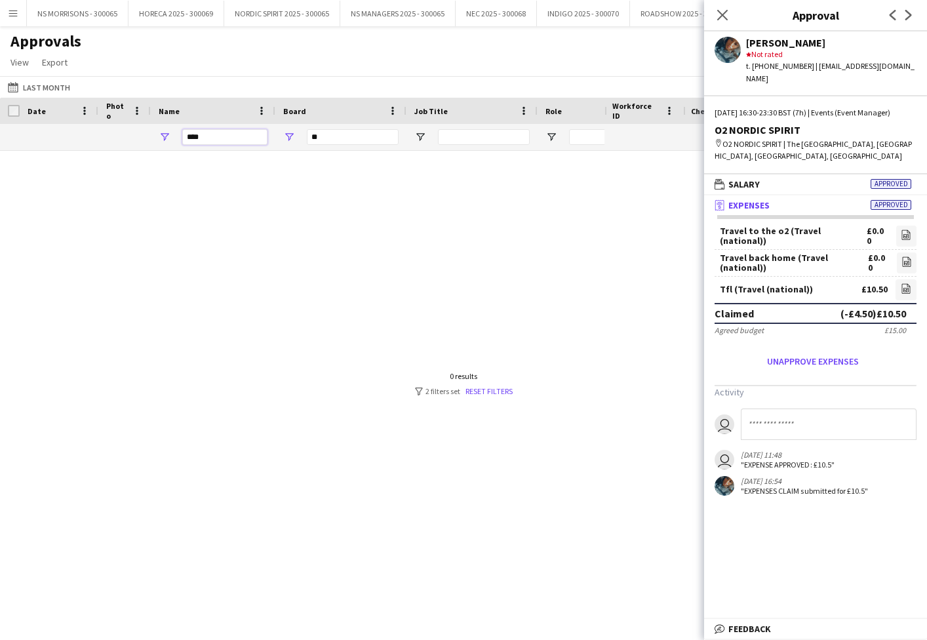
drag, startPoint x: 214, startPoint y: 142, endPoint x: 180, endPoint y: 138, distance: 35.1
type input "*"
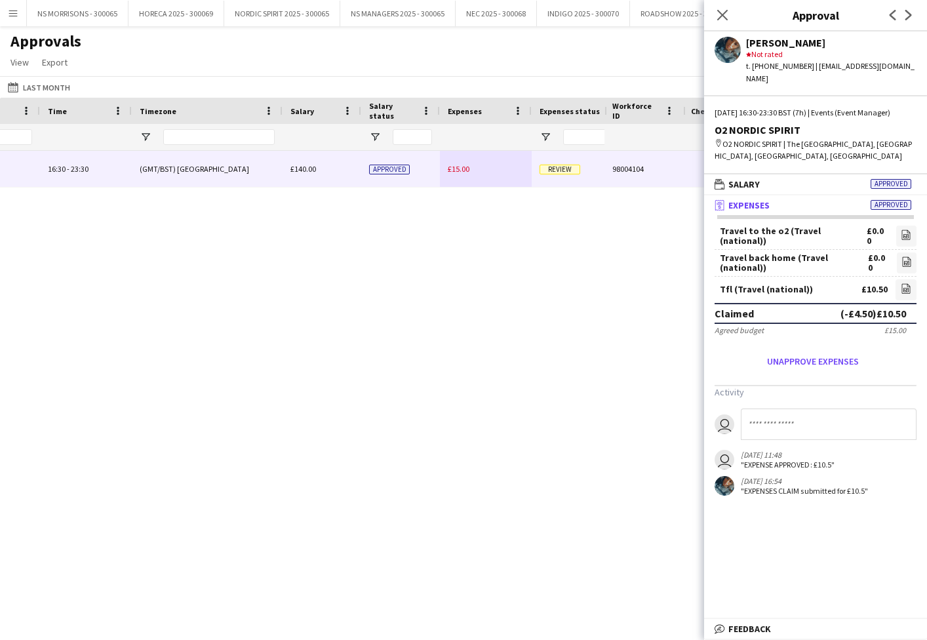
type input "*****"
click at [458, 167] on span "£15.00" at bounding box center [459, 169] width 22 height 10
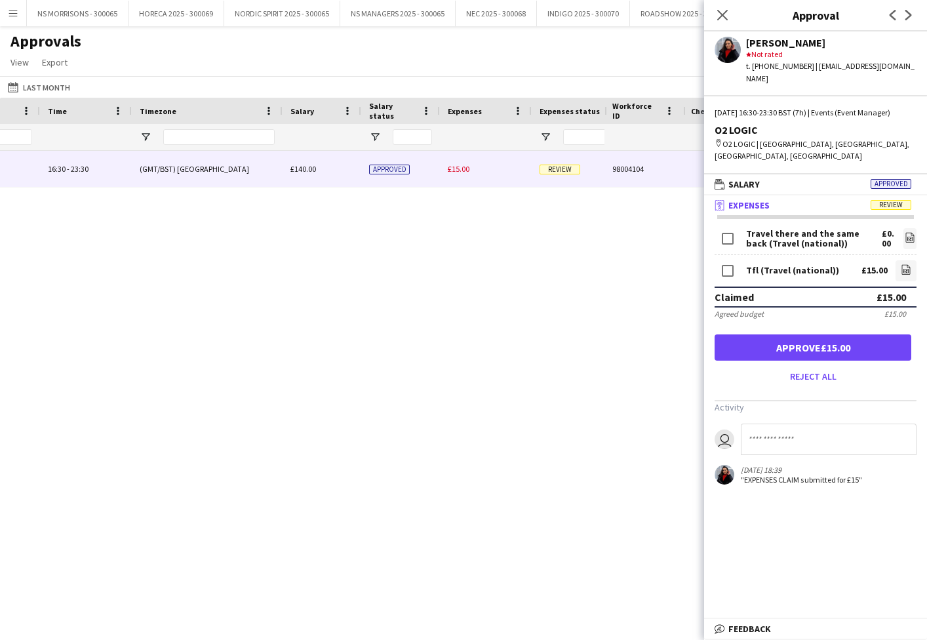
click at [822, 337] on button "Approve £15.00" at bounding box center [813, 347] width 197 height 26
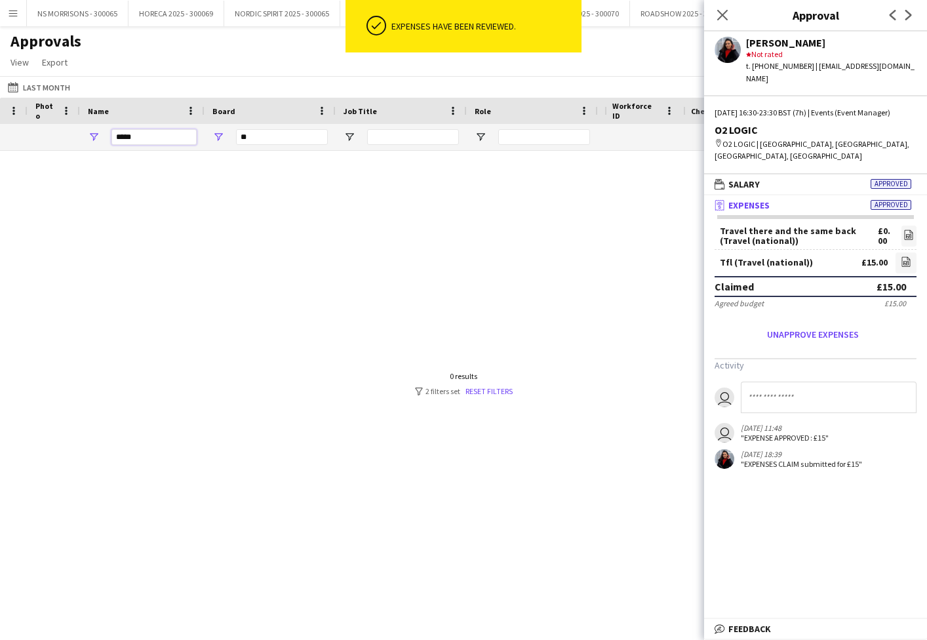
drag, startPoint x: 165, startPoint y: 140, endPoint x: 96, endPoint y: 138, distance: 68.2
click at [96, 138] on div "*****" at bounding box center [142, 137] width 125 height 26
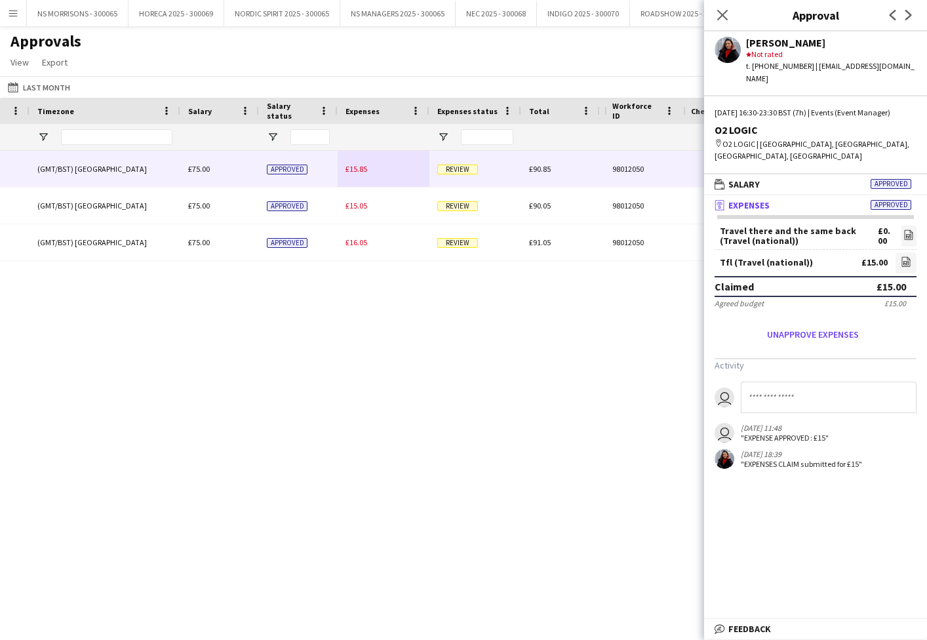
type input "***"
click at [381, 172] on div "£15.85" at bounding box center [384, 169] width 92 height 36
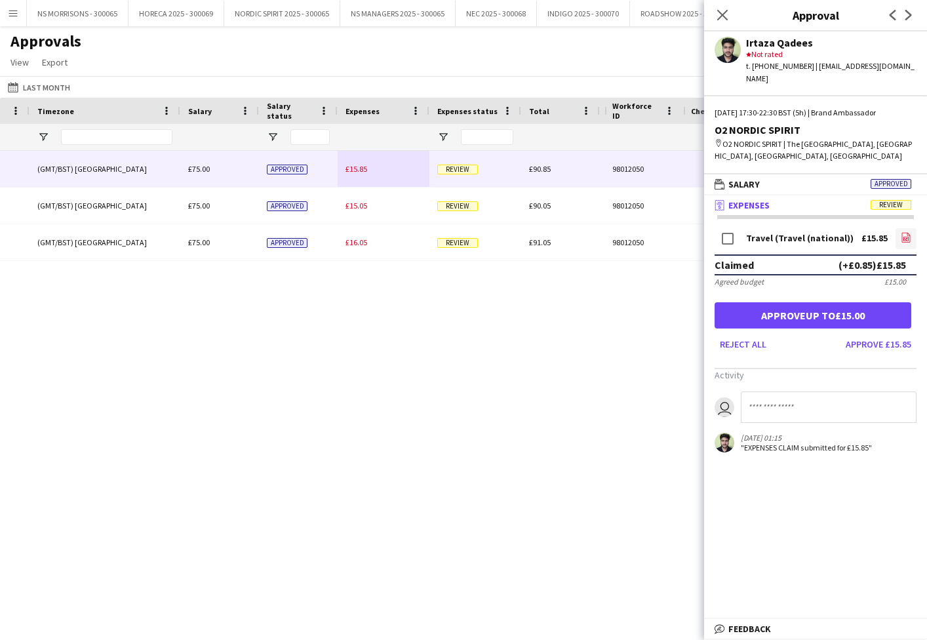
click at [904, 237] on icon at bounding box center [906, 239] width 5 height 4
click at [844, 309] on button "Approve up to £15.00" at bounding box center [813, 315] width 197 height 26
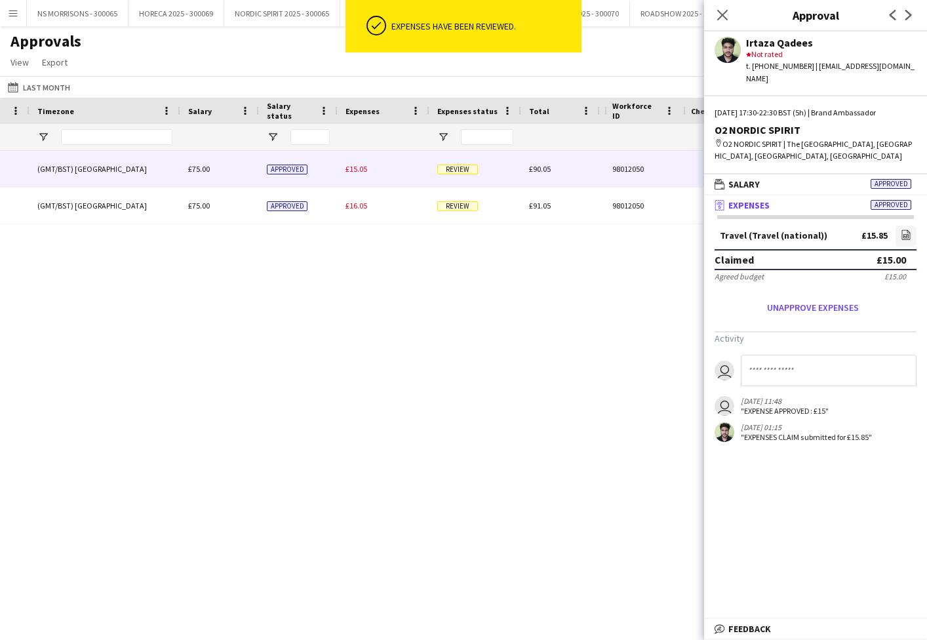
click at [358, 172] on span "£15.05" at bounding box center [357, 169] width 22 height 10
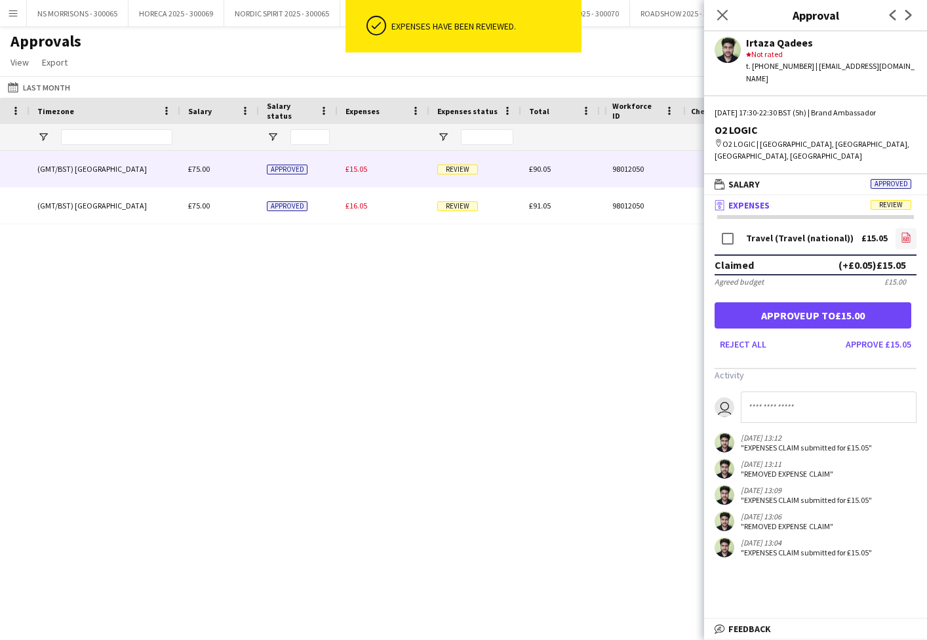
click at [907, 232] on icon "file-image" at bounding box center [906, 237] width 10 height 10
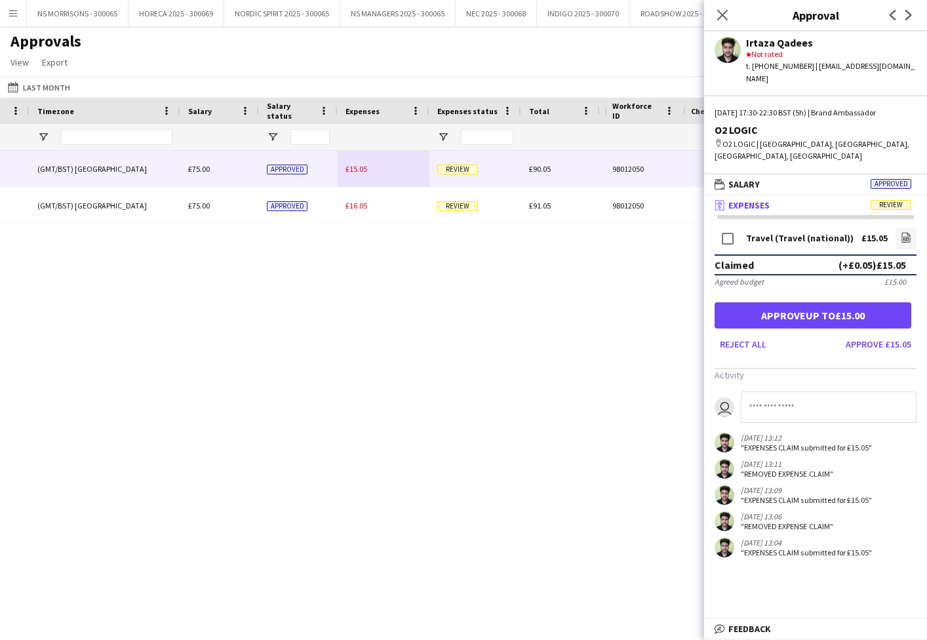
click at [833, 302] on button "Approve up to £15.00" at bounding box center [813, 315] width 197 height 26
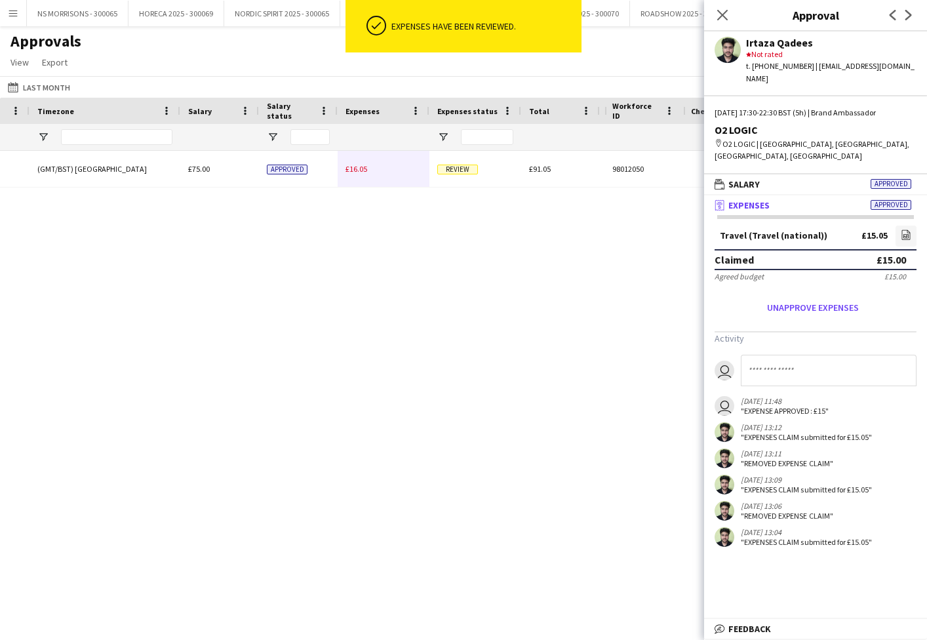
click at [348, 169] on div "£16.05" at bounding box center [384, 169] width 92 height 36
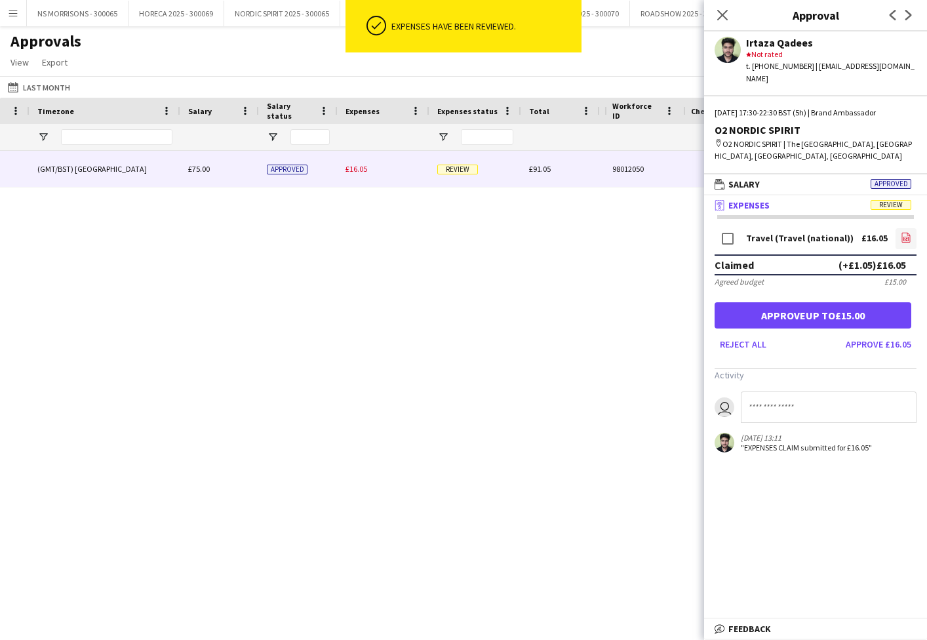
click at [904, 232] on icon "file-image" at bounding box center [906, 237] width 10 height 10
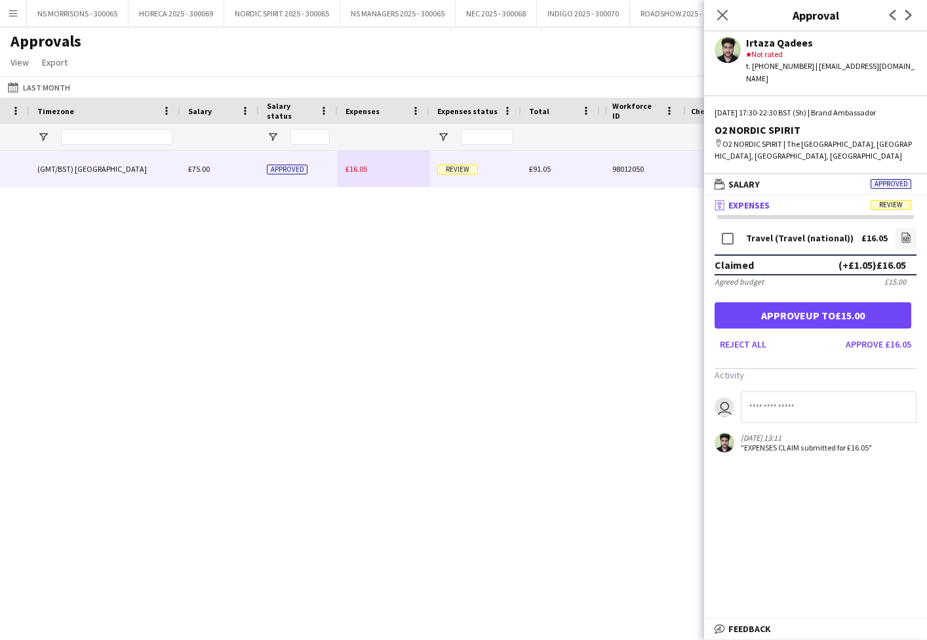
click at [813, 308] on button "Approve up to £15.00" at bounding box center [813, 315] width 197 height 26
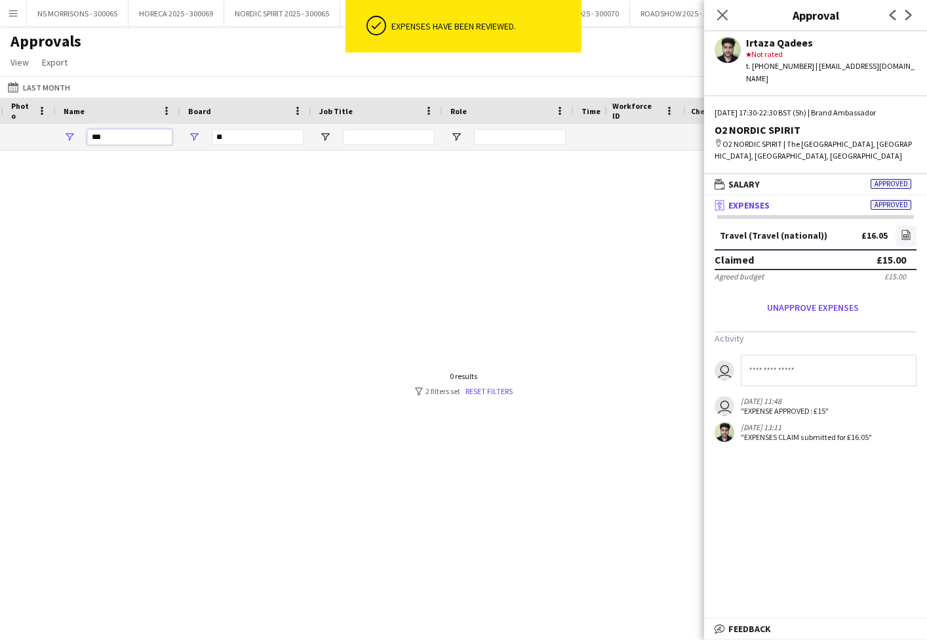
drag, startPoint x: 107, startPoint y: 141, endPoint x: 97, endPoint y: 141, distance: 9.8
type input "*"
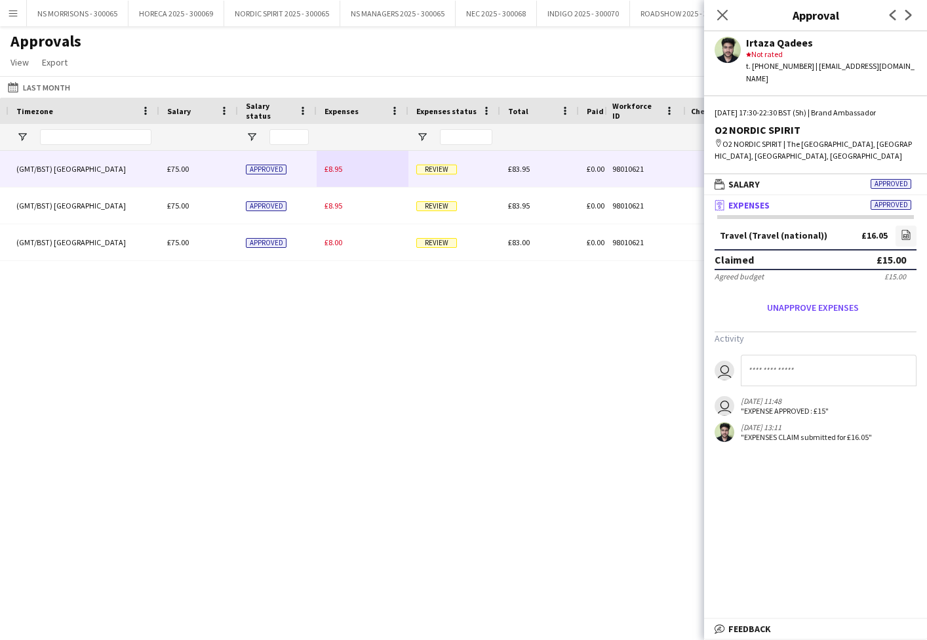
type input "***"
click at [331, 174] on div "£8.95" at bounding box center [363, 169] width 92 height 36
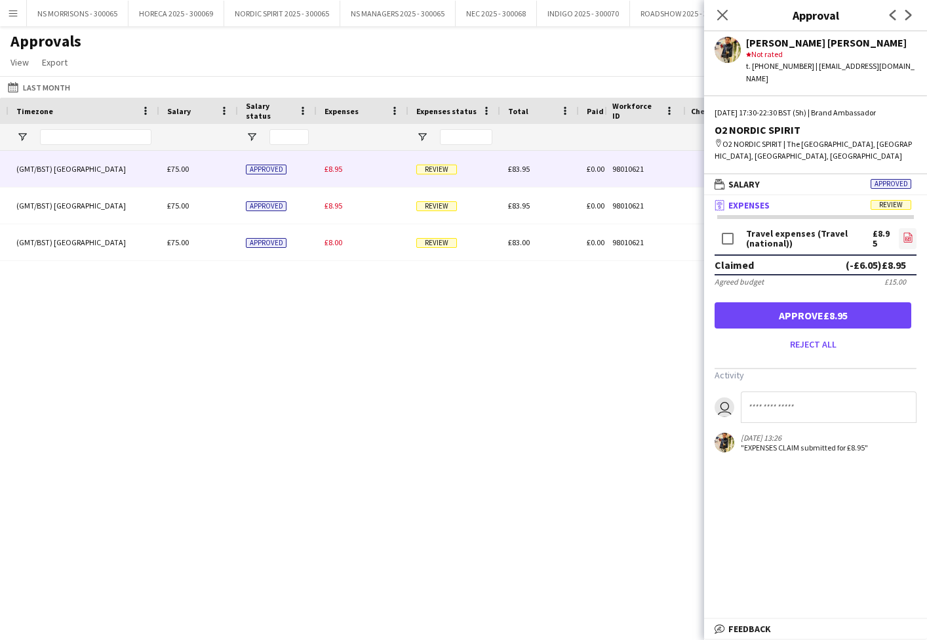
click at [910, 232] on icon "file-image" at bounding box center [908, 237] width 10 height 10
click at [839, 308] on button "Approve £8.95" at bounding box center [813, 315] width 197 height 26
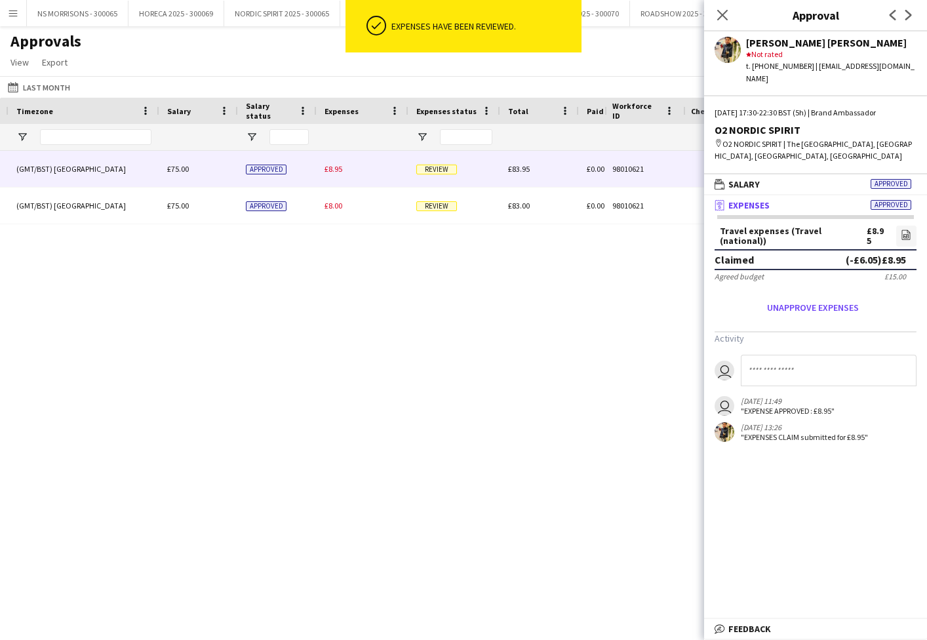
click at [325, 170] on span "£8.95" at bounding box center [334, 169] width 18 height 10
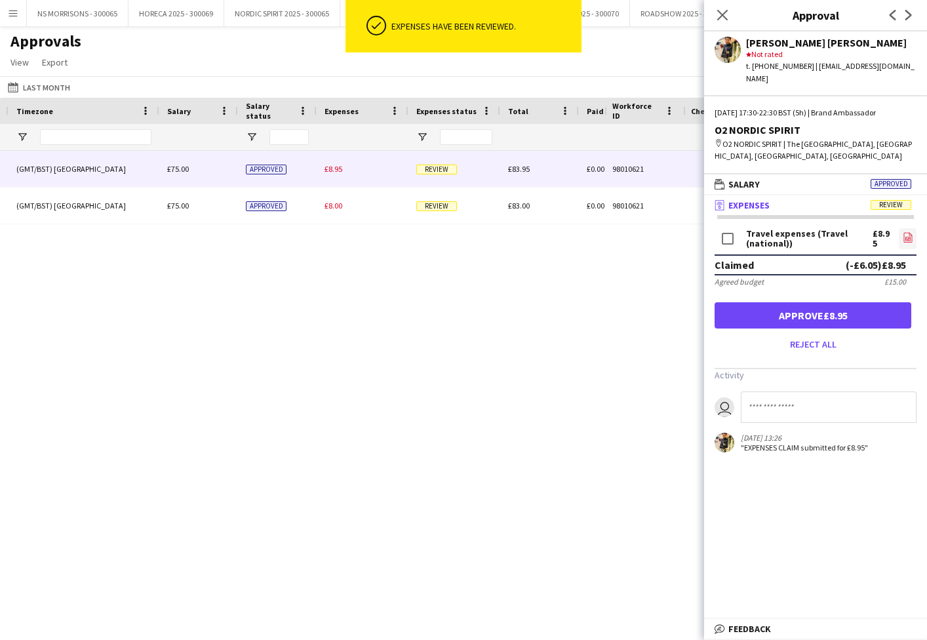
click at [910, 232] on icon "file-image" at bounding box center [908, 237] width 10 height 10
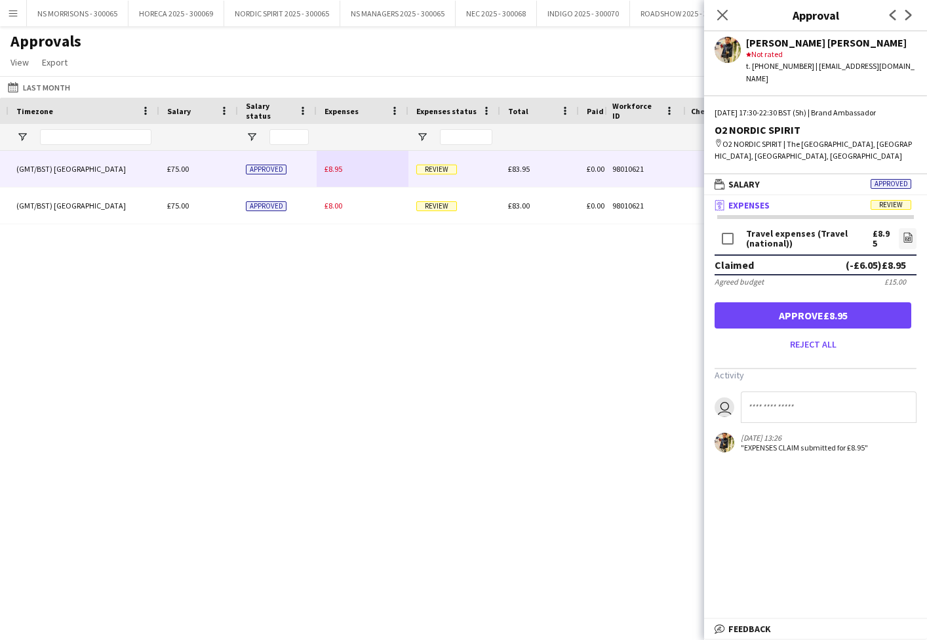
drag, startPoint x: 873, startPoint y: 306, endPoint x: 832, endPoint y: 298, distance: 42.2
click at [873, 306] on button "Approve £8.95" at bounding box center [813, 315] width 197 height 26
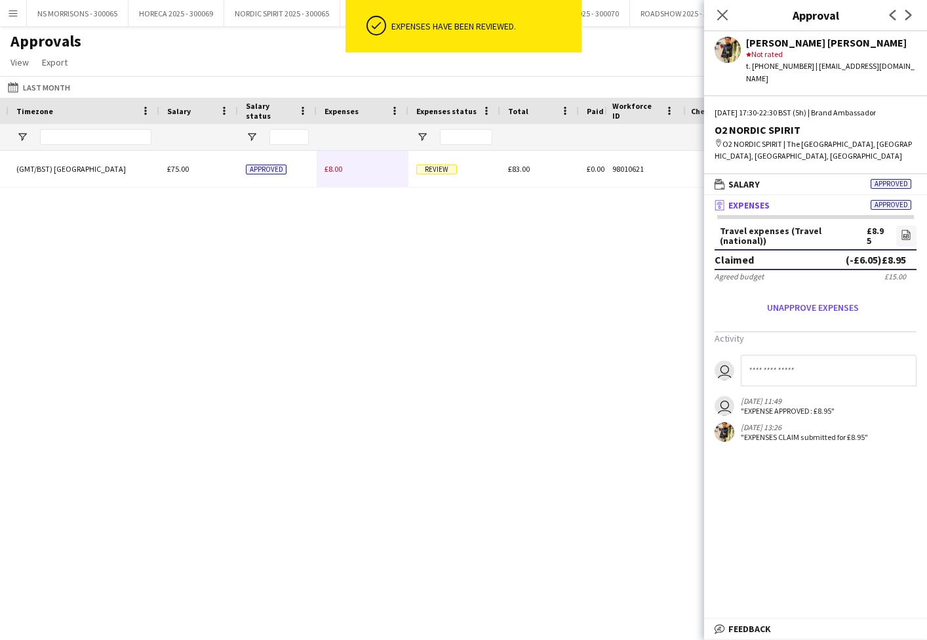
click at [338, 168] on div "£8.00" at bounding box center [363, 169] width 92 height 36
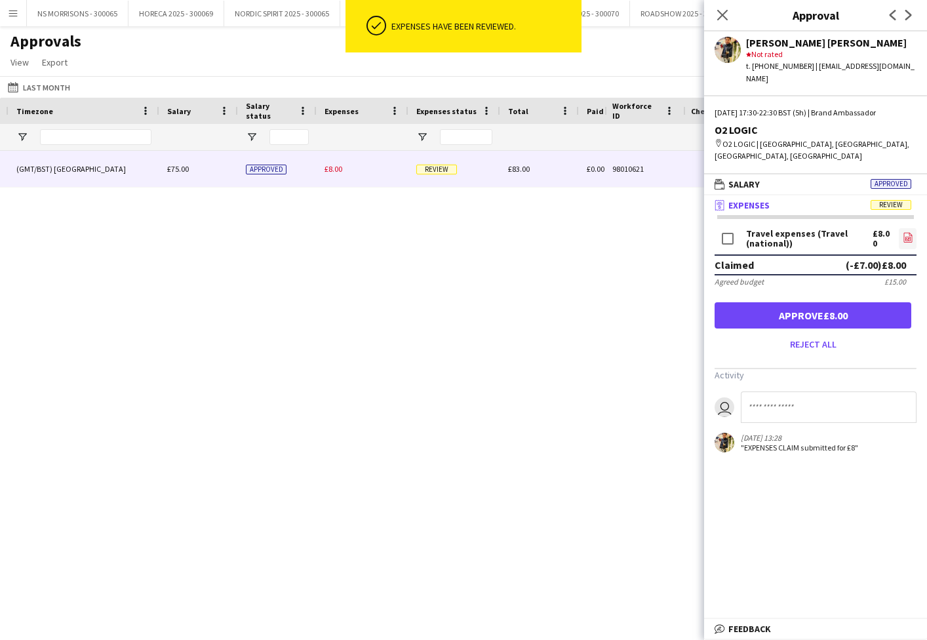
click at [909, 232] on icon at bounding box center [908, 237] width 9 height 10
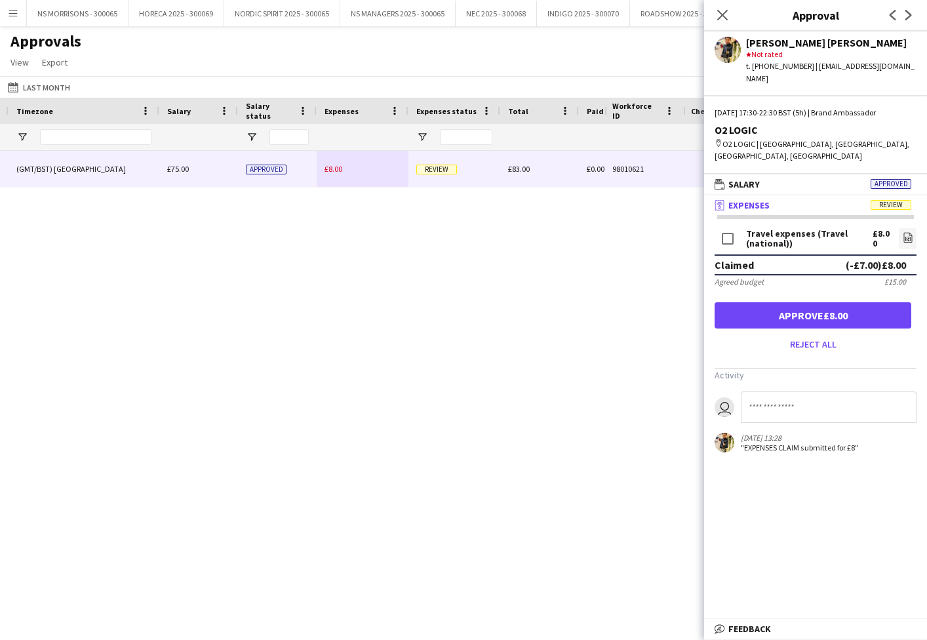
click at [908, 302] on button "Approve £8.00" at bounding box center [813, 315] width 197 height 26
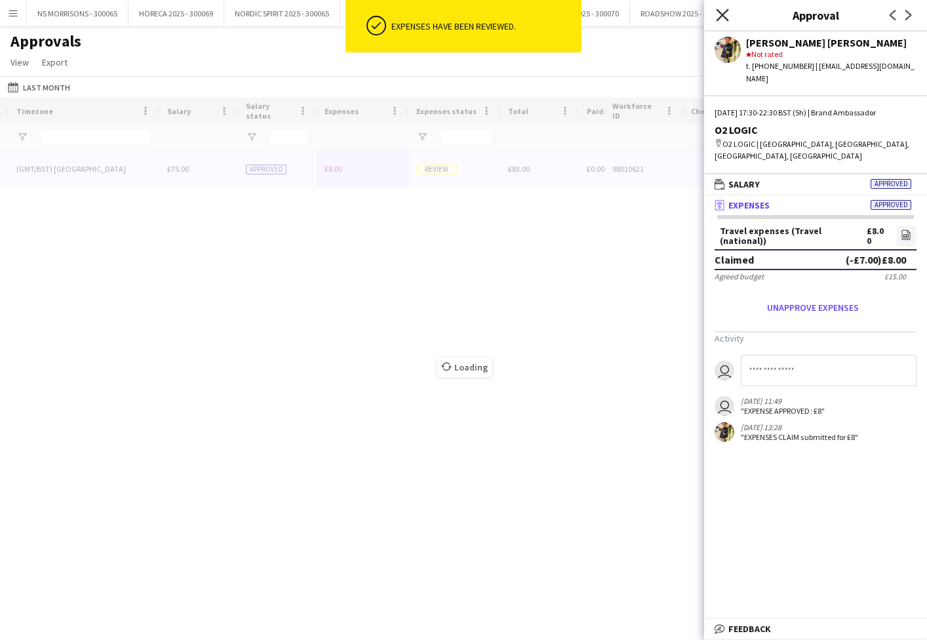
click at [719, 21] on icon "Close pop-in" at bounding box center [722, 15] width 12 height 12
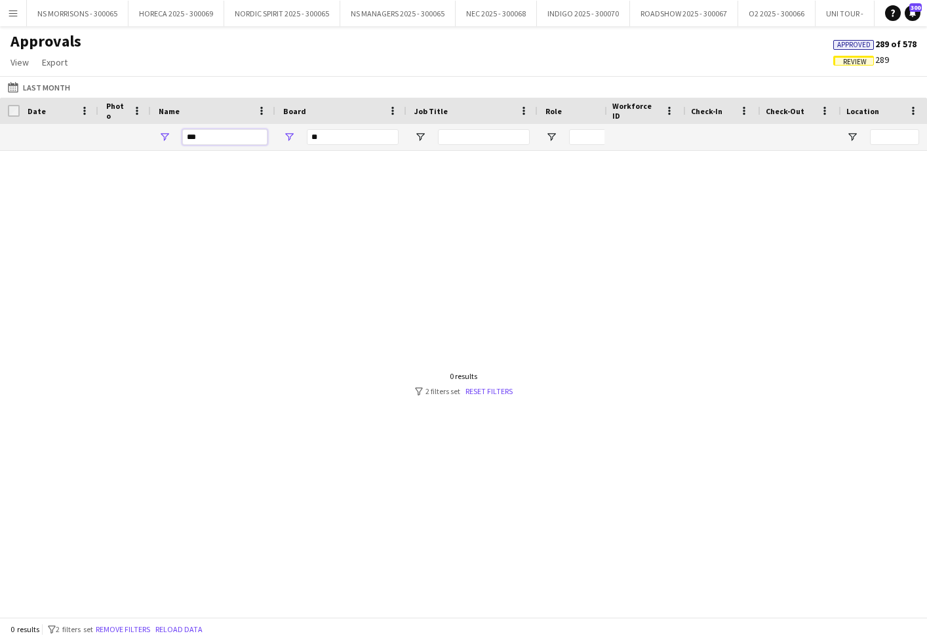
drag, startPoint x: 257, startPoint y: 138, endPoint x: 187, endPoint y: 135, distance: 70.2
type input "*"
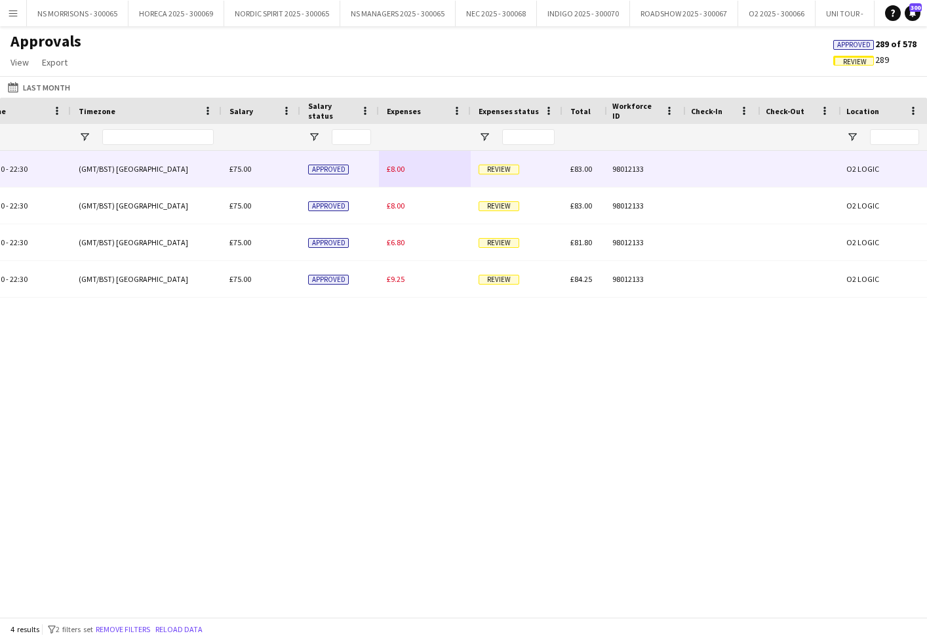
type input "***"
click at [405, 171] on div "£8.00" at bounding box center [425, 169] width 92 height 36
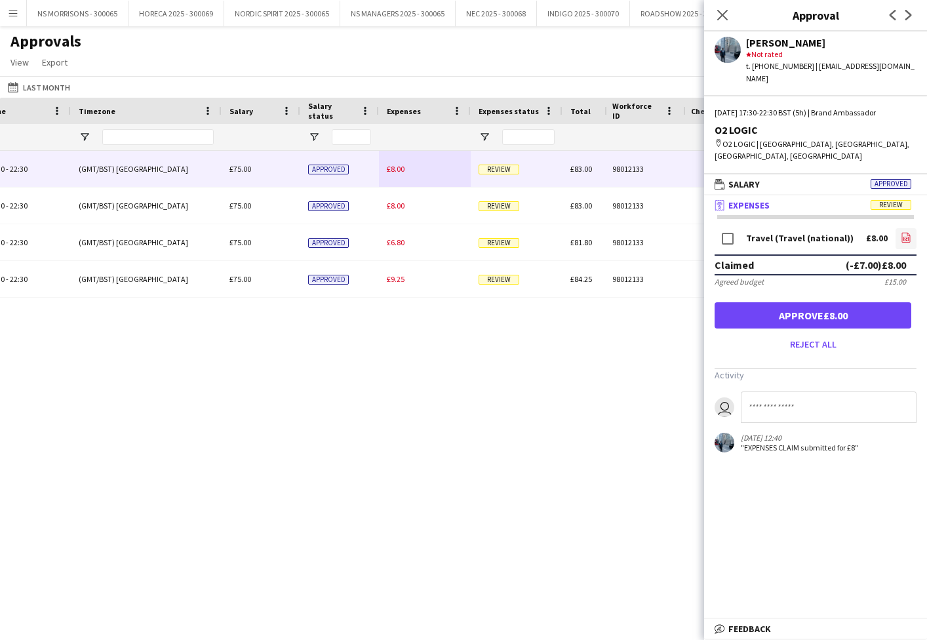
click at [905, 232] on icon "file-image" at bounding box center [906, 237] width 10 height 10
drag, startPoint x: 802, startPoint y: 291, endPoint x: 779, endPoint y: 281, distance: 25.0
click at [801, 302] on button "Approve £8.00" at bounding box center [813, 315] width 197 height 26
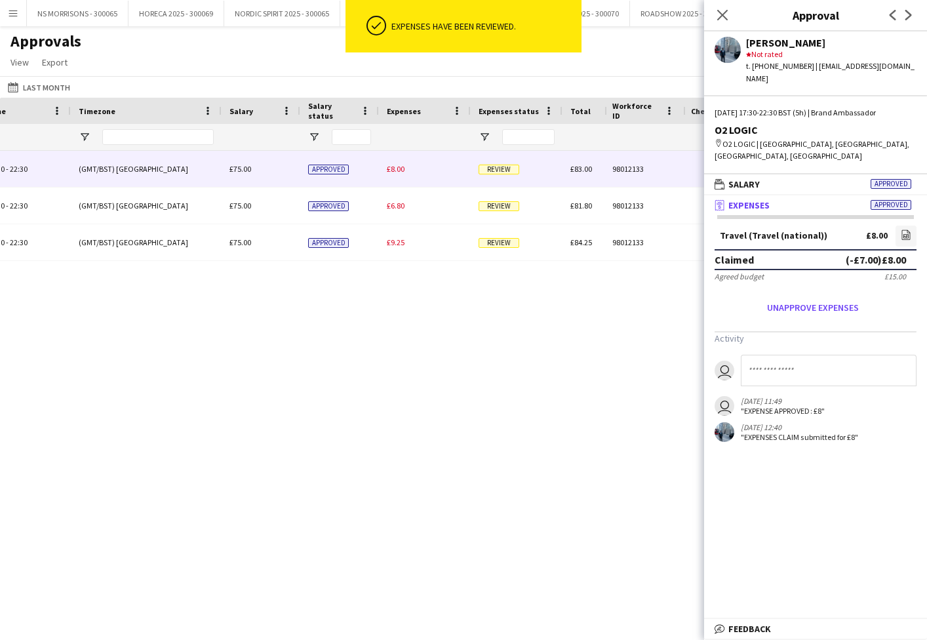
click at [398, 165] on span "£8.00" at bounding box center [396, 169] width 18 height 10
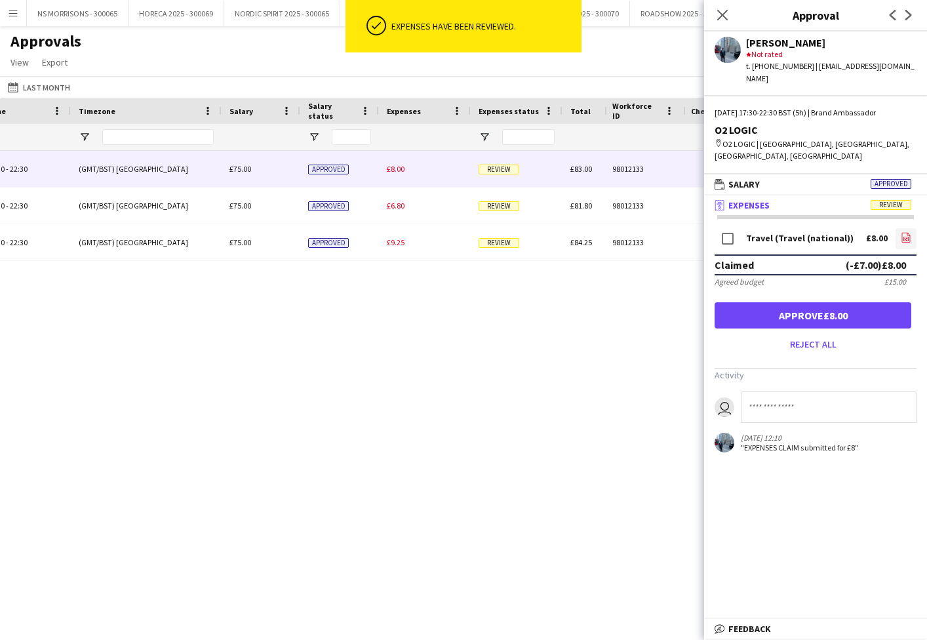
click at [907, 232] on icon "file-image" at bounding box center [906, 237] width 10 height 10
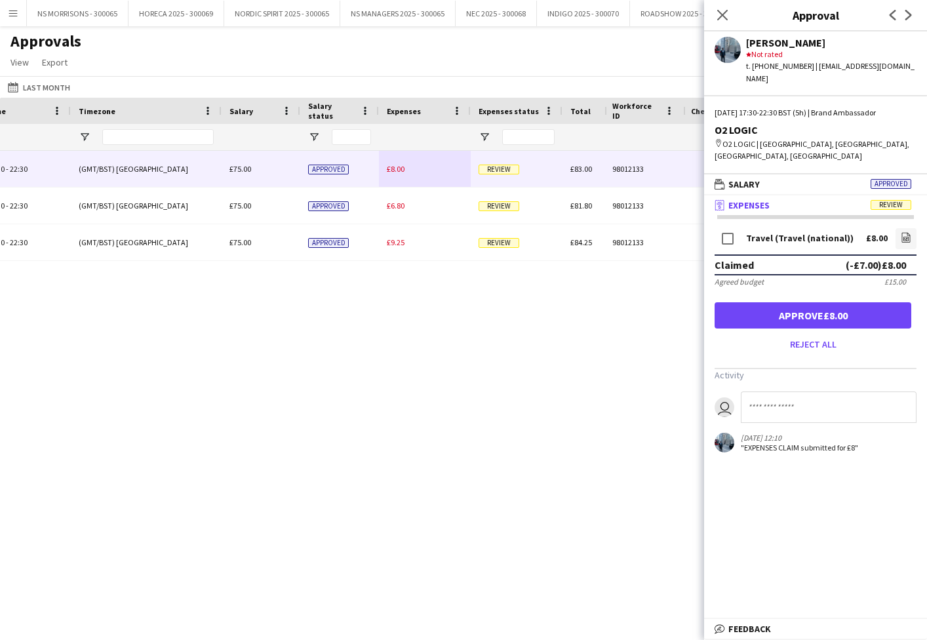
click at [846, 302] on button "Approve £8.00" at bounding box center [813, 315] width 197 height 26
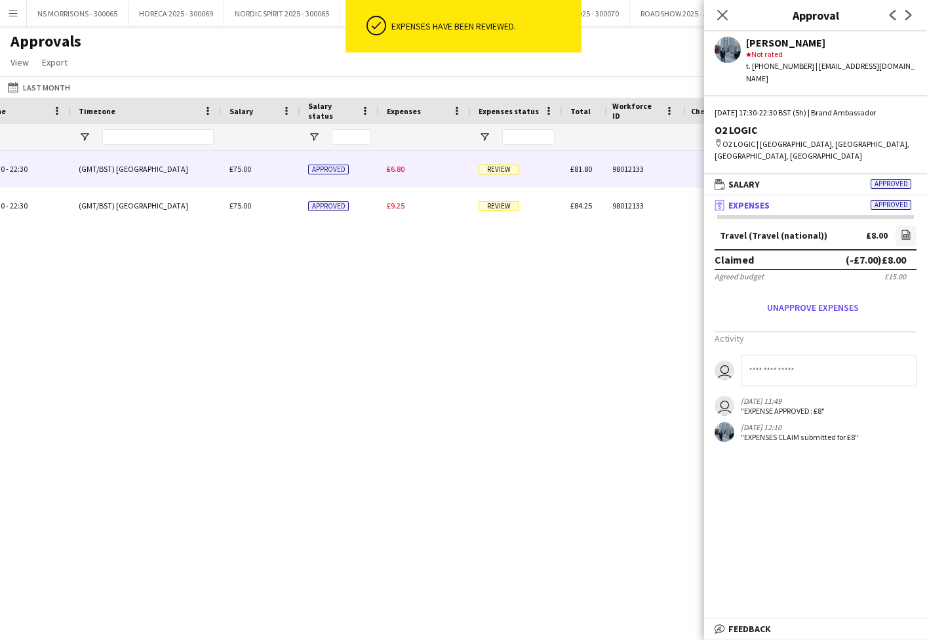
click at [397, 173] on span "£6.80" at bounding box center [396, 169] width 18 height 10
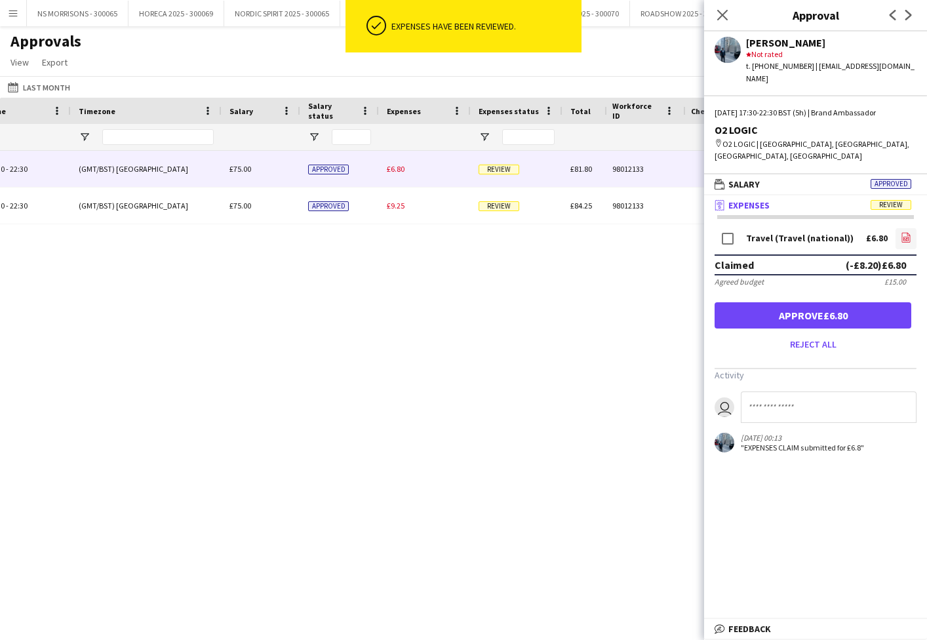
click at [904, 232] on icon "file-image" at bounding box center [906, 237] width 10 height 10
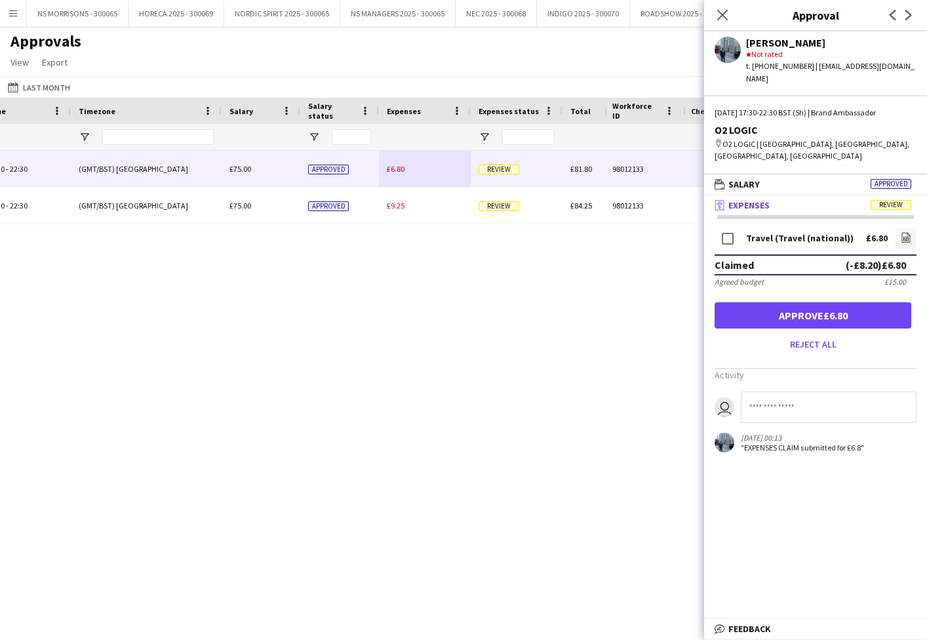
click at [849, 302] on button "Approve £6.80" at bounding box center [813, 315] width 197 height 26
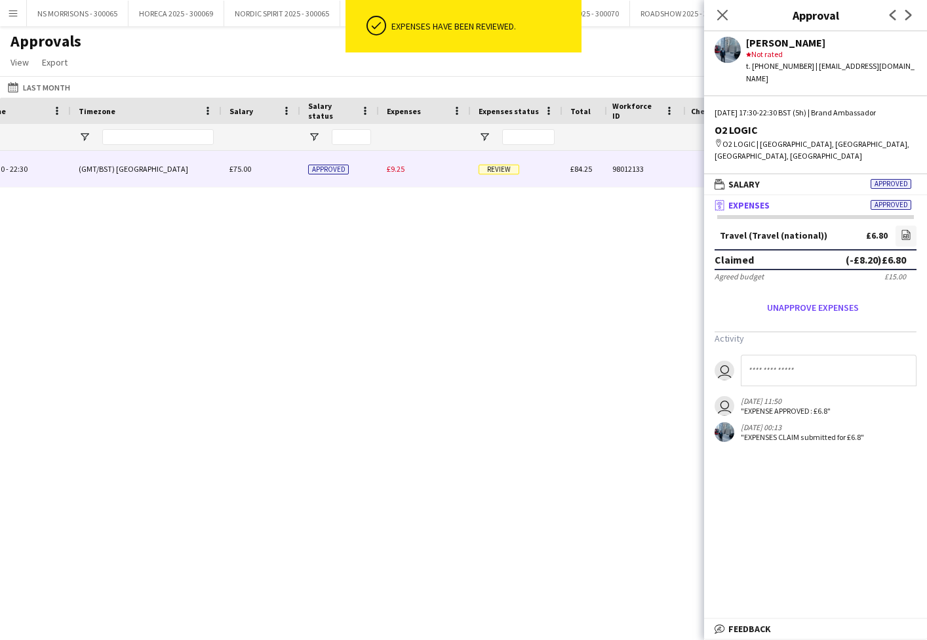
click at [400, 172] on span "£9.25" at bounding box center [396, 169] width 18 height 10
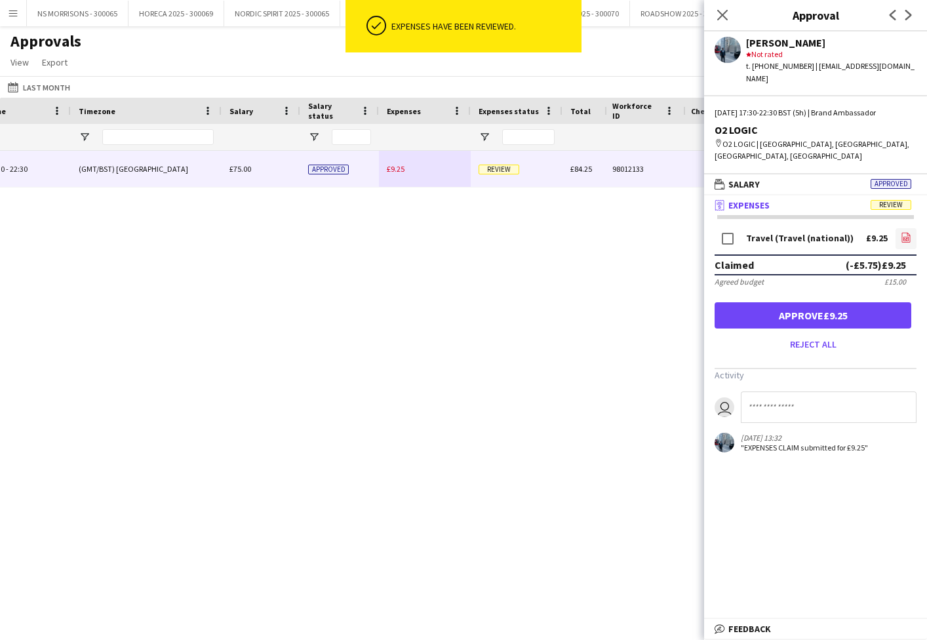
click at [906, 232] on icon "file-image" at bounding box center [906, 237] width 10 height 10
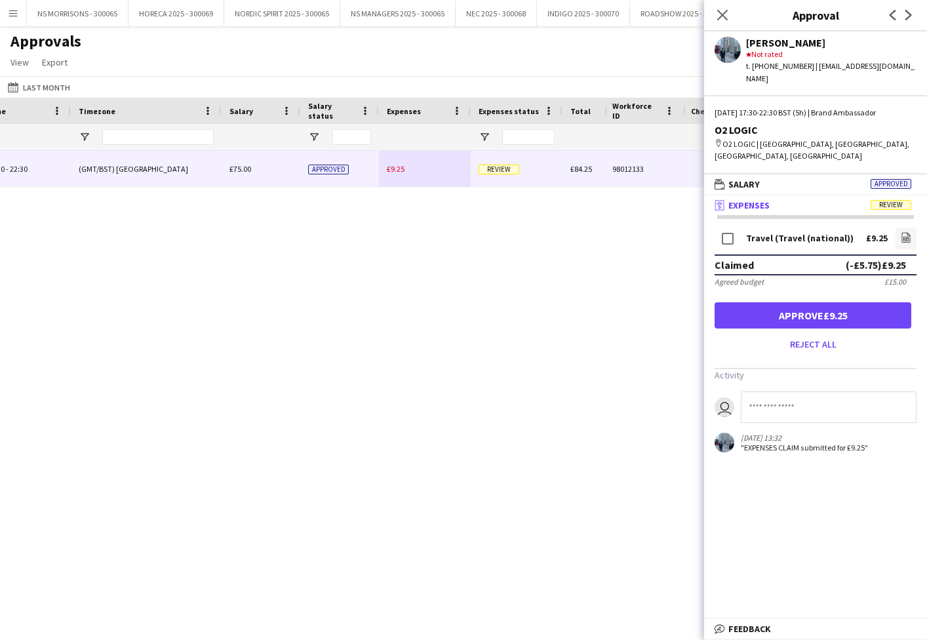
click at [862, 302] on button "Approve £9.25" at bounding box center [813, 315] width 197 height 26
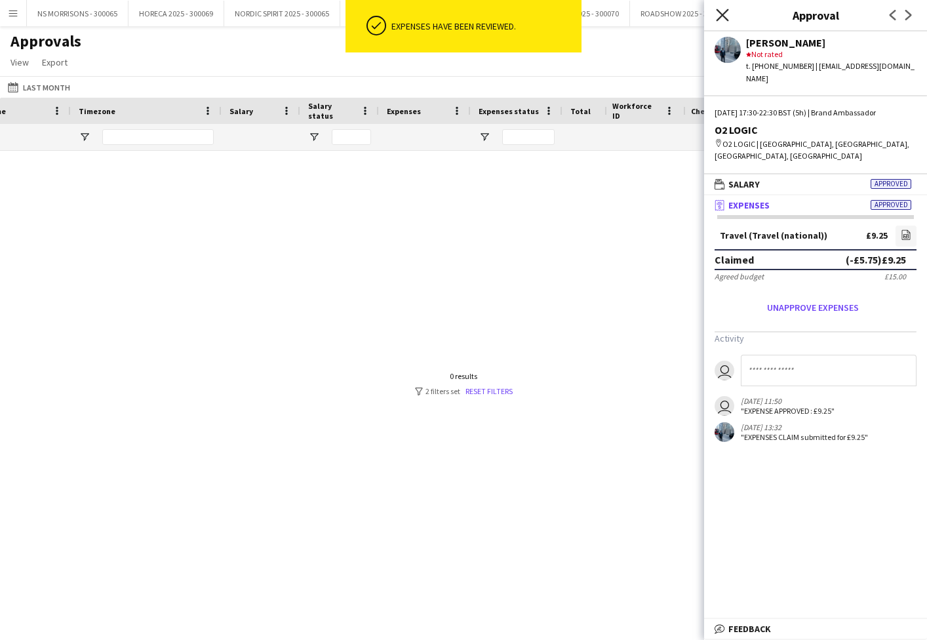
click at [721, 15] on icon "Close pop-in" at bounding box center [722, 15] width 12 height 12
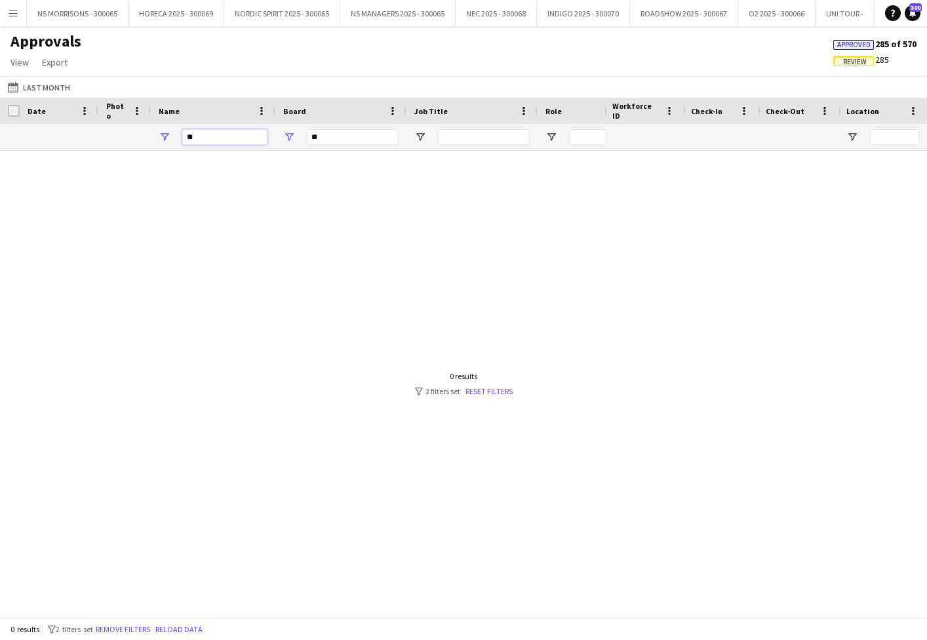
type input "*"
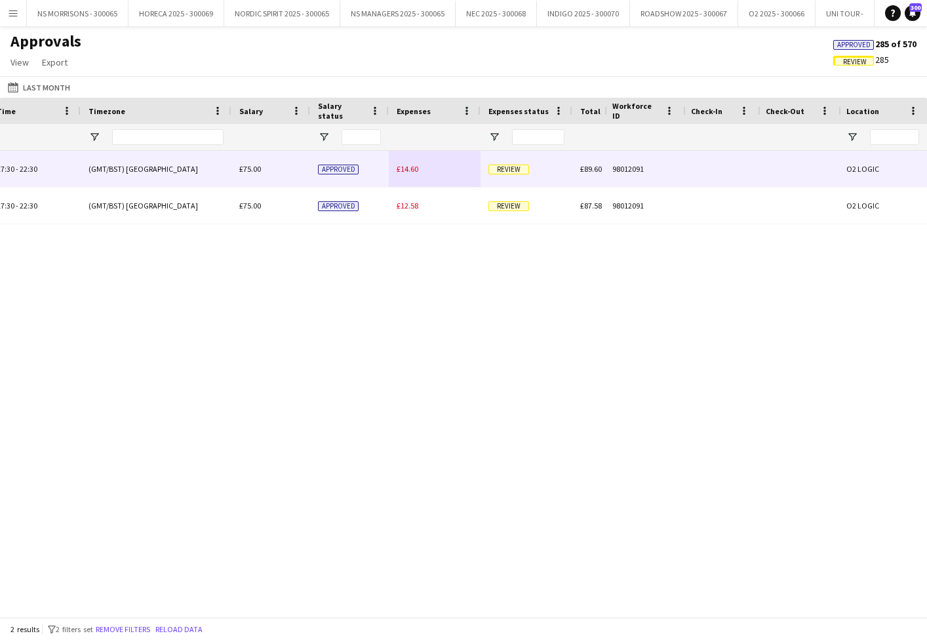
type input "***"
click at [388, 165] on div "Approved" at bounding box center [349, 169] width 79 height 36
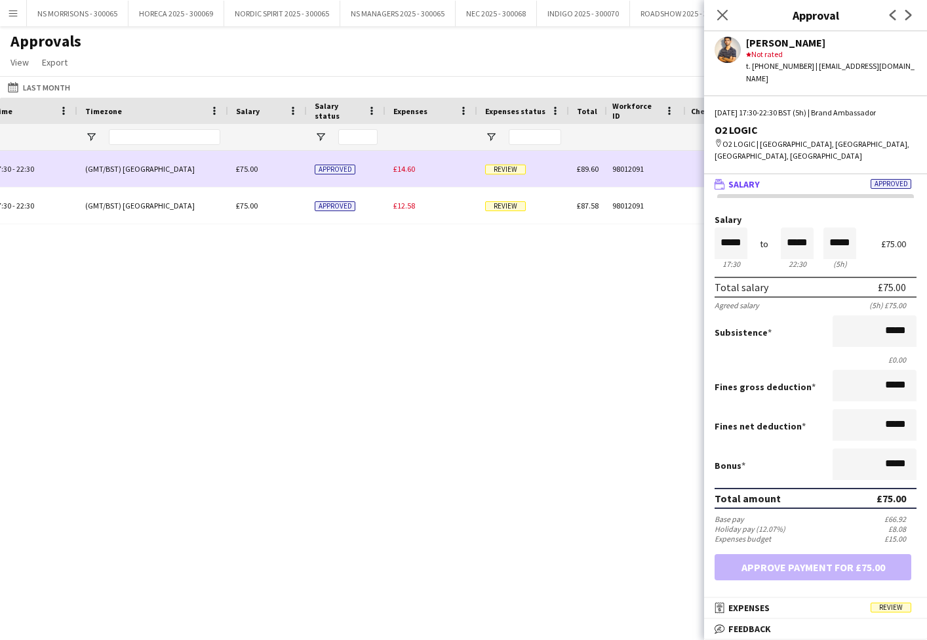
click at [413, 170] on span "£14.60" at bounding box center [404, 169] width 22 height 10
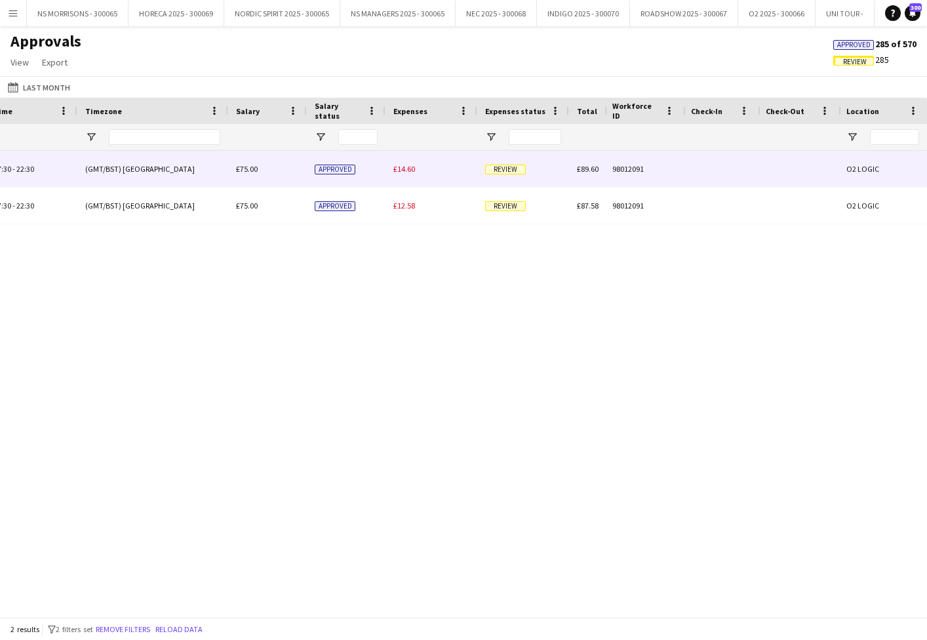
click at [414, 169] on span "£14.60" at bounding box center [404, 169] width 22 height 10
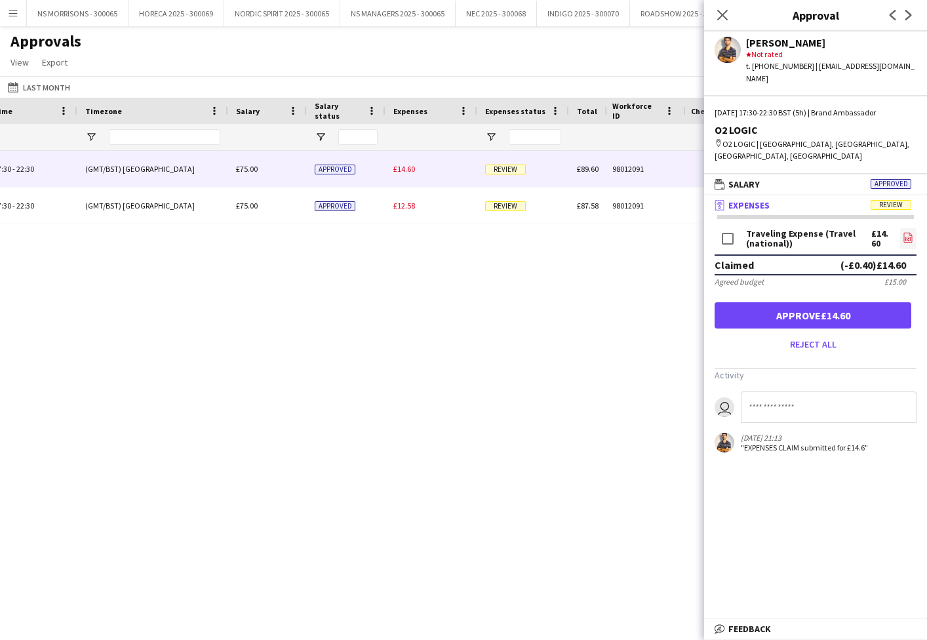
click at [913, 228] on link "file-image" at bounding box center [908, 238] width 16 height 21
click at [806, 302] on button "Approve £14.60" at bounding box center [813, 315] width 197 height 26
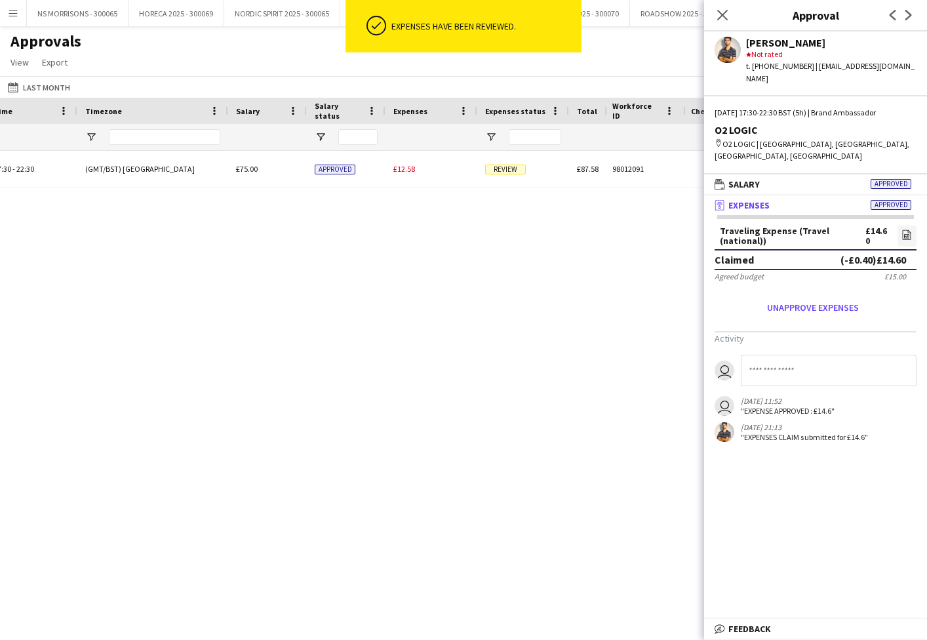
click at [410, 169] on div "Brand Ambassador 17:30 - 22:30 (GMT/BST) [GEOGRAPHIC_DATA] £75.00 Approved £14.…" at bounding box center [277, 169] width 1921 height 37
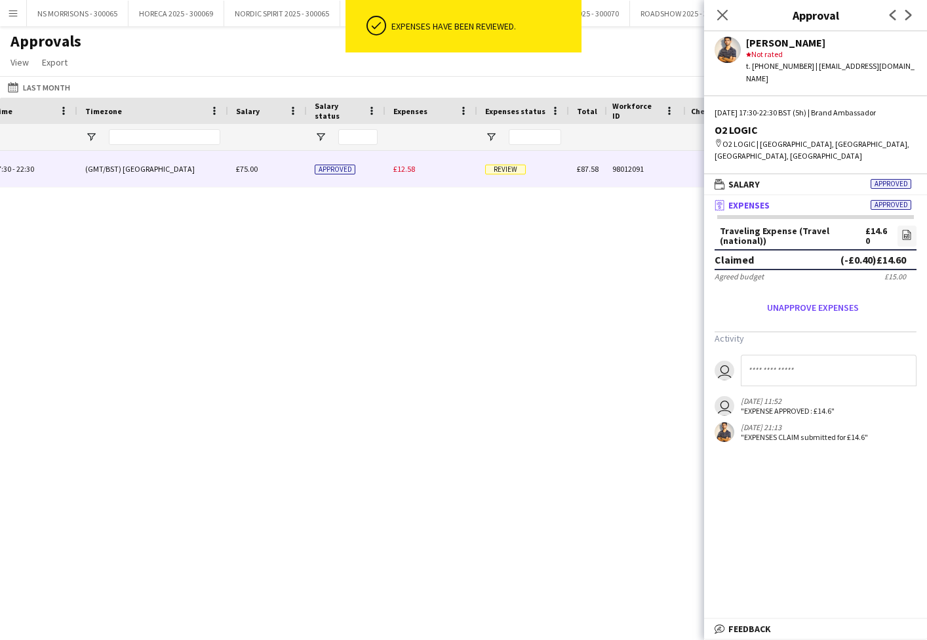
click at [410, 169] on span "£12.58" at bounding box center [404, 169] width 22 height 10
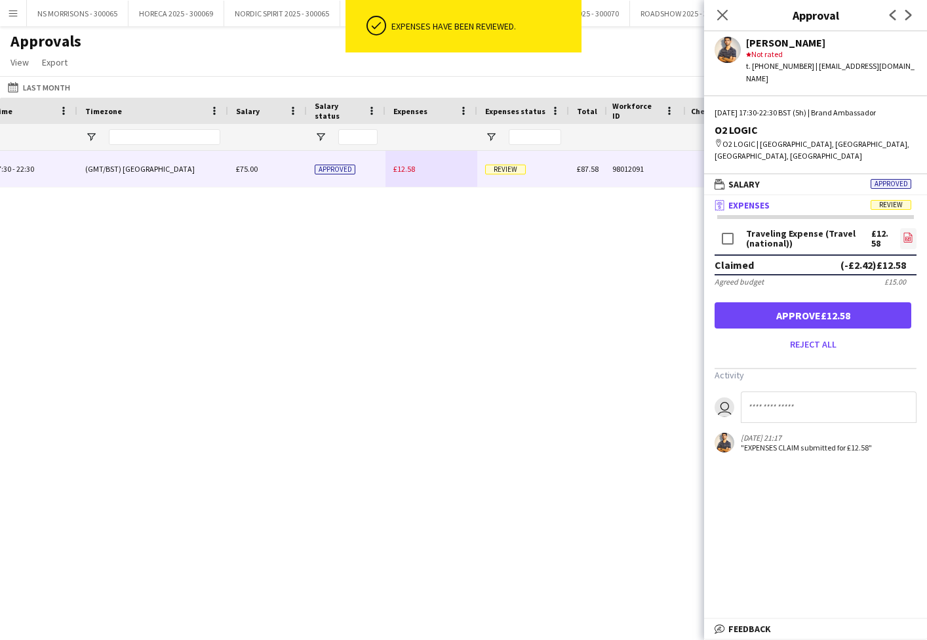
click at [904, 232] on icon at bounding box center [908, 237] width 9 height 10
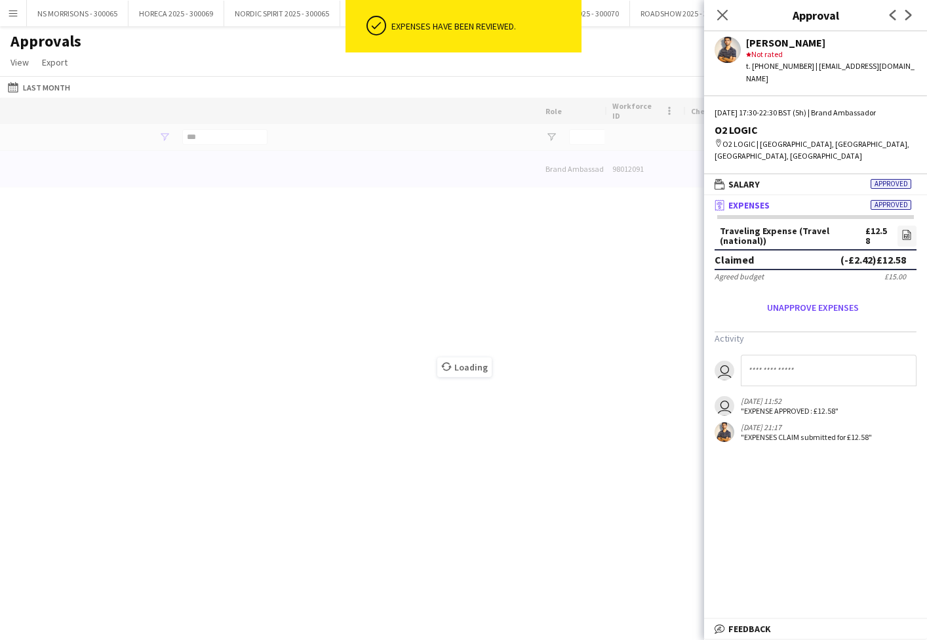
scroll to position [0, 683]
click at [724, 18] on icon "Close pop-in" at bounding box center [722, 15] width 12 height 12
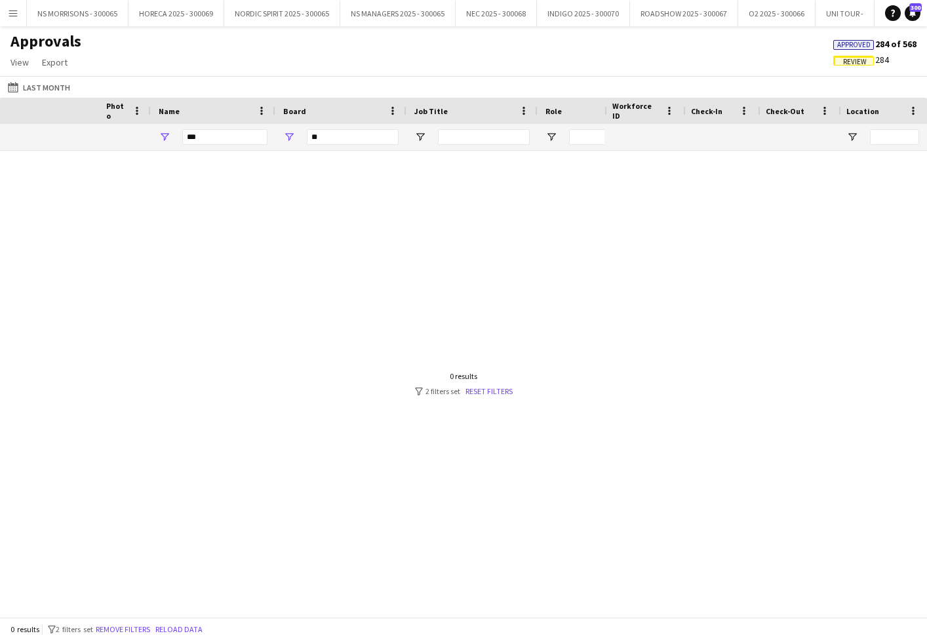
scroll to position [0, 0]
drag, startPoint x: 207, startPoint y: 140, endPoint x: 179, endPoint y: 141, distance: 27.6
drag, startPoint x: 207, startPoint y: 138, endPoint x: 186, endPoint y: 140, distance: 21.1
click at [186, 141] on input "***" at bounding box center [224, 137] width 85 height 16
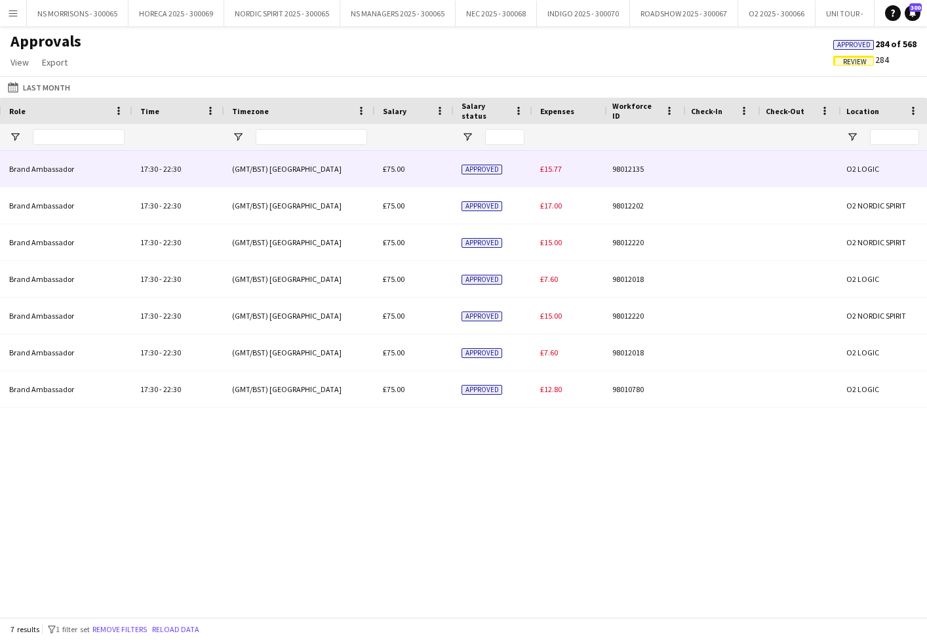
drag, startPoint x: 551, startPoint y: 170, endPoint x: 549, endPoint y: 178, distance: 8.0
click at [550, 170] on span "£15.77" at bounding box center [551, 169] width 22 height 10
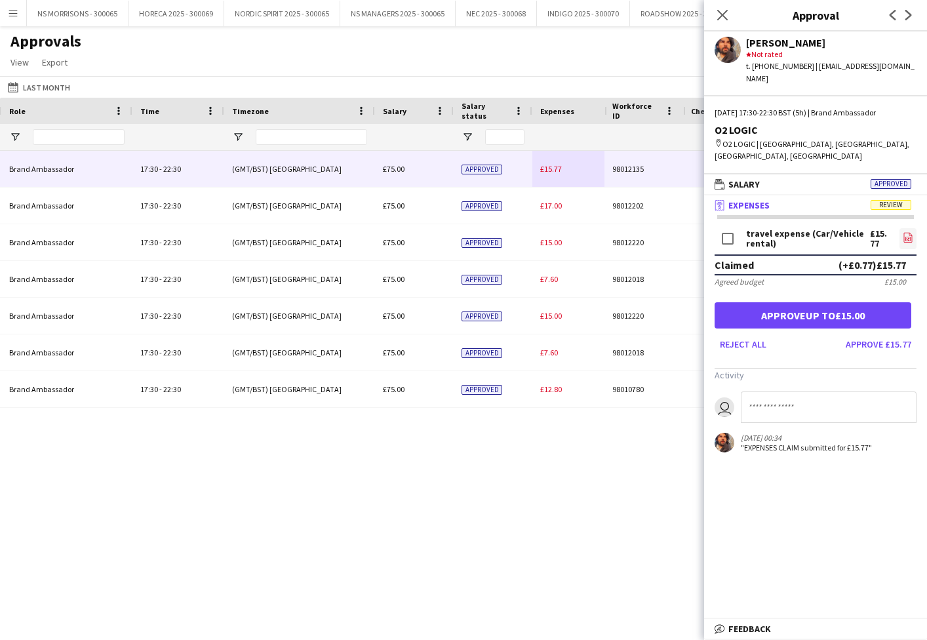
click at [907, 232] on icon "file-image" at bounding box center [908, 237] width 10 height 10
click at [820, 302] on button "Approve up to £15.00" at bounding box center [813, 315] width 197 height 26
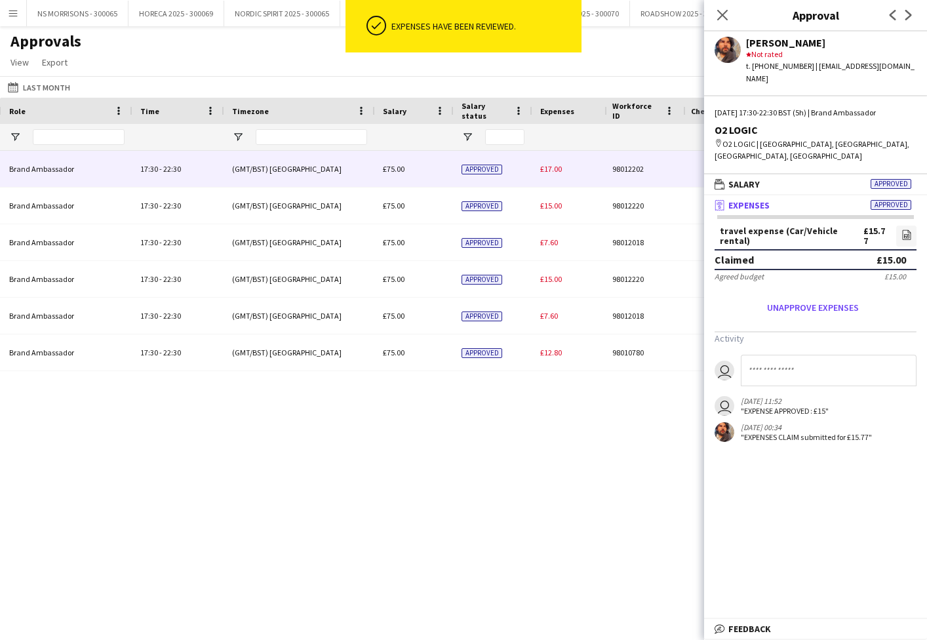
drag, startPoint x: 557, startPoint y: 172, endPoint x: 571, endPoint y: 172, distance: 14.4
click at [556, 172] on span "£17.00" at bounding box center [551, 169] width 22 height 10
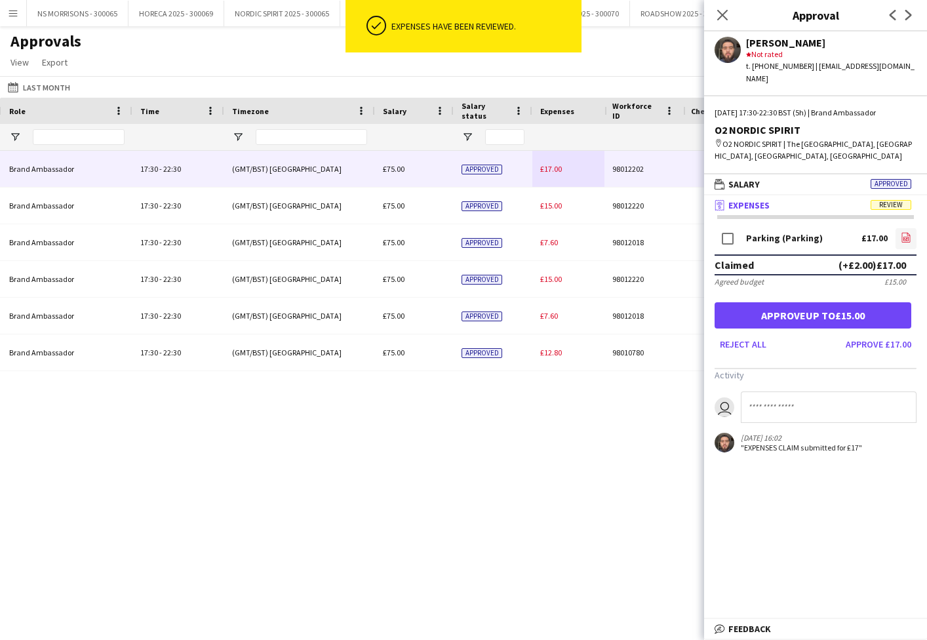
click at [909, 232] on icon "file-image" at bounding box center [906, 237] width 10 height 10
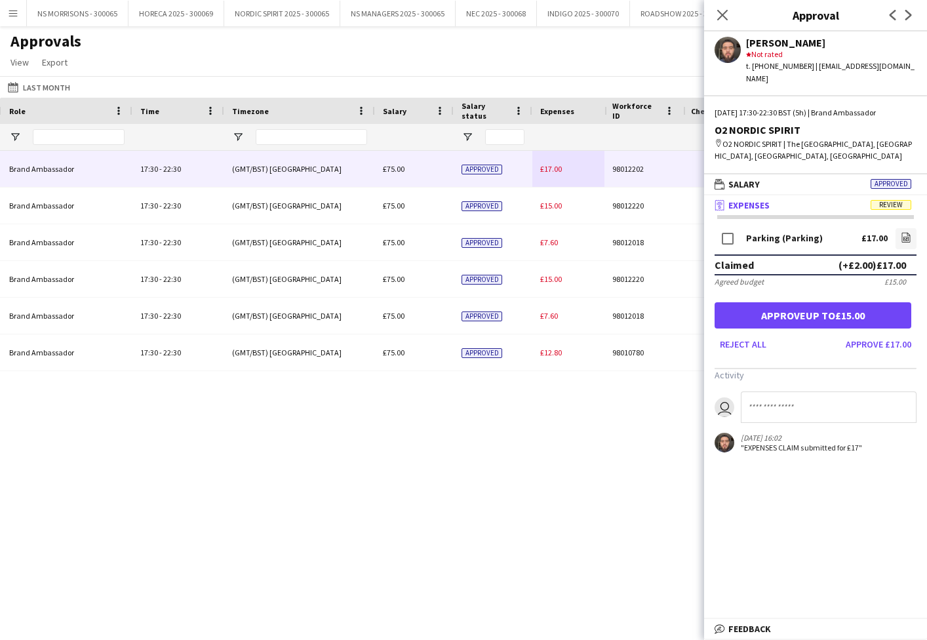
click at [808, 302] on button "Approve up to £15.00" at bounding box center [813, 315] width 197 height 26
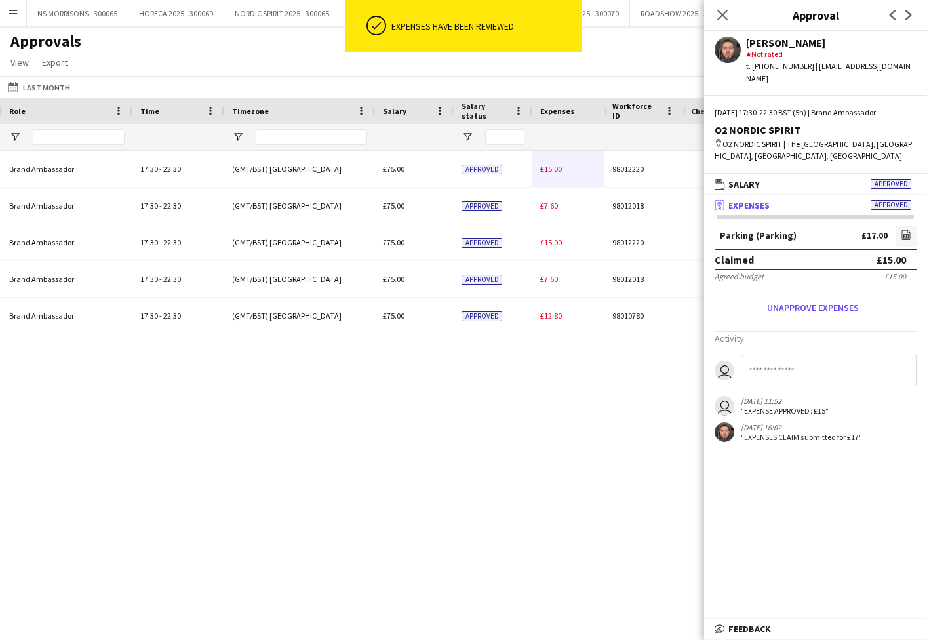
click at [553, 167] on span "£15.00" at bounding box center [551, 169] width 22 height 10
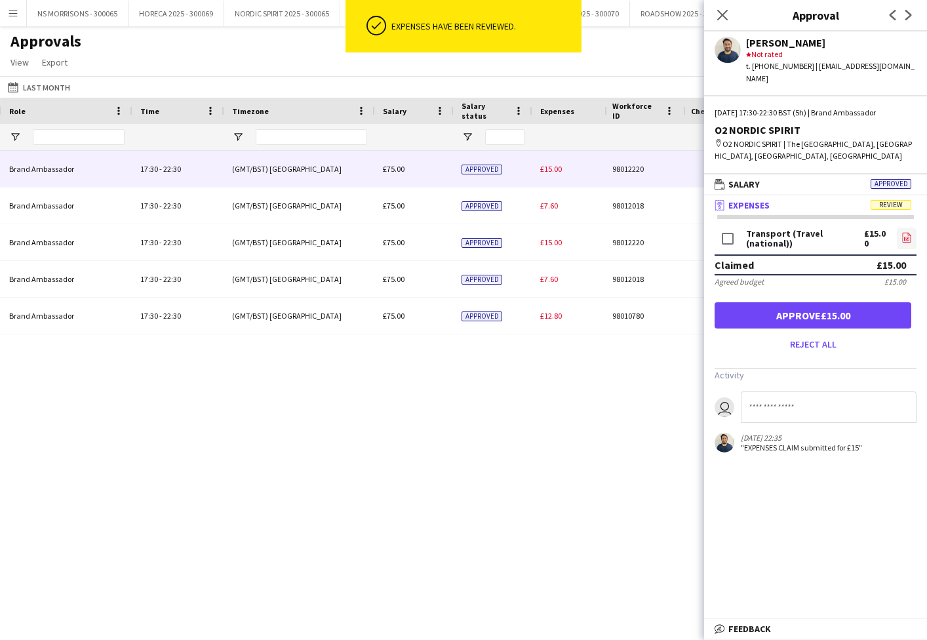
click at [905, 232] on icon "file-image" at bounding box center [907, 237] width 10 height 10
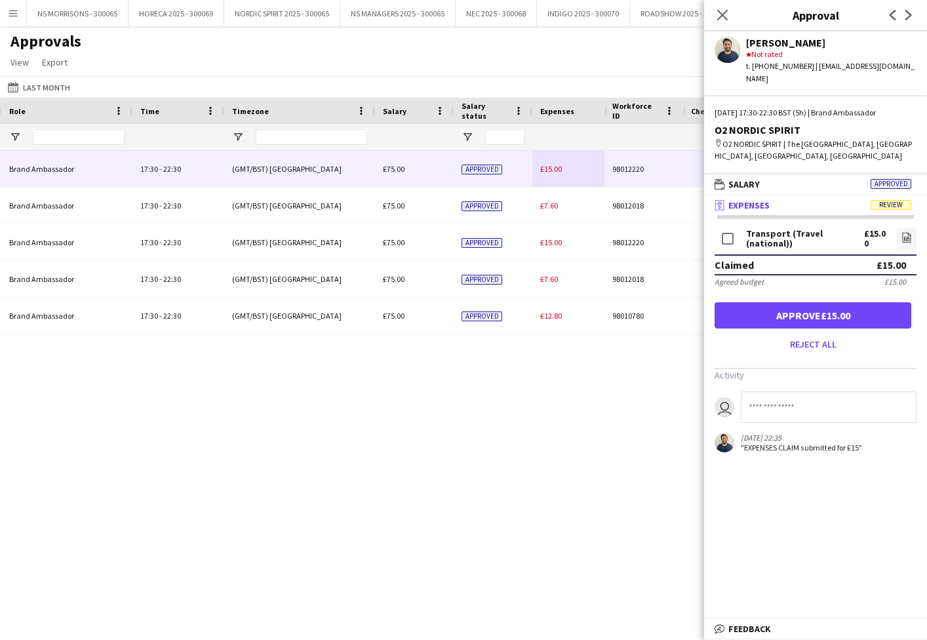
click at [795, 302] on button "Approve £15.00" at bounding box center [813, 315] width 197 height 26
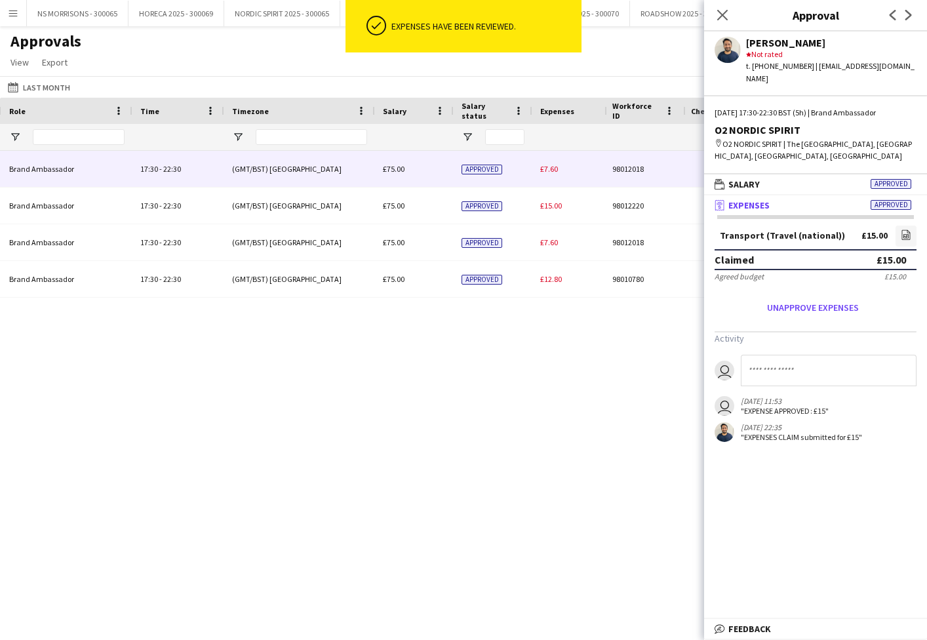
click at [555, 174] on div "£7.60" at bounding box center [578, 169] width 92 height 36
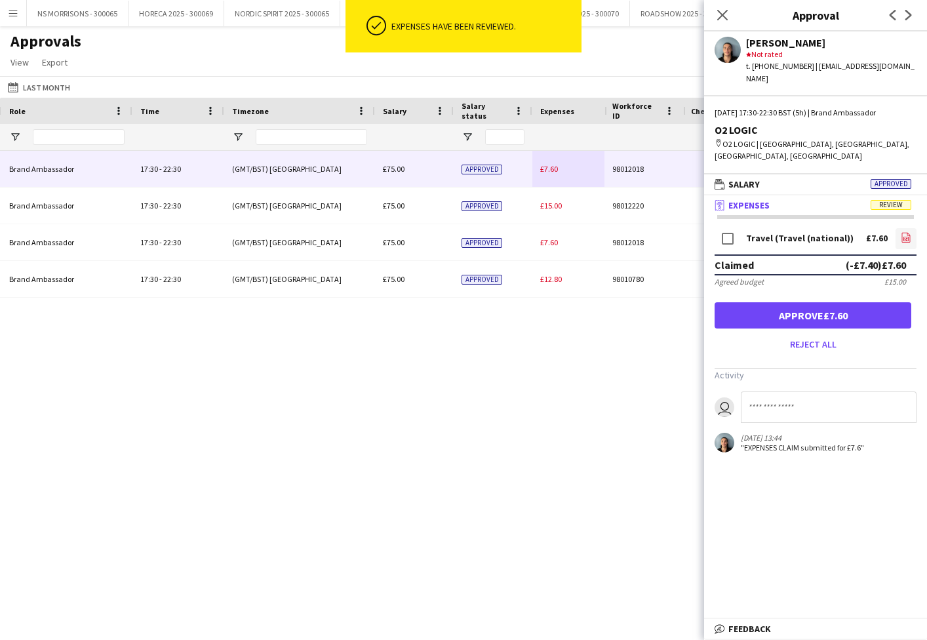
click at [908, 232] on icon "file-image" at bounding box center [906, 237] width 10 height 10
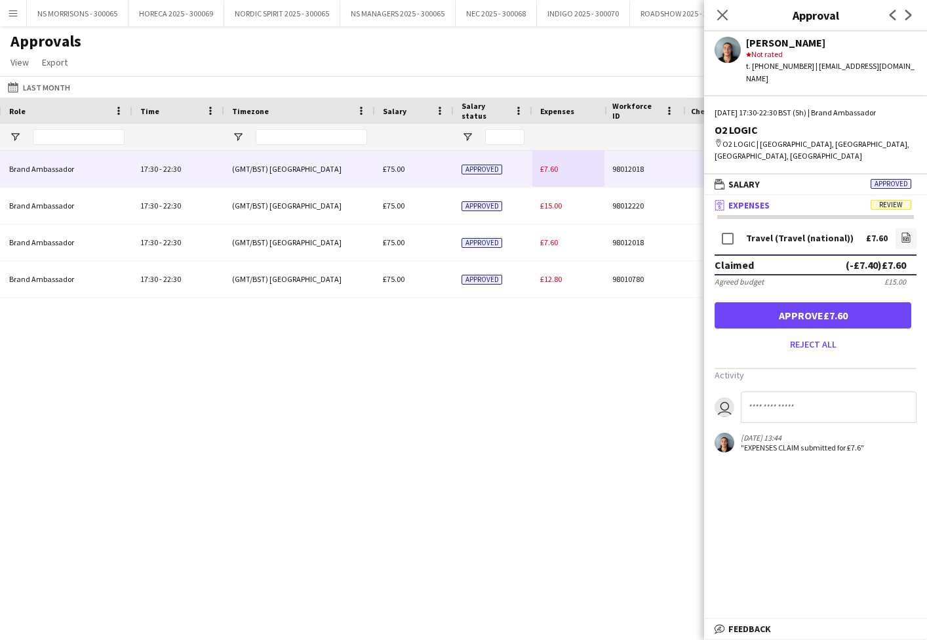
click at [827, 302] on button "Approve £7.60" at bounding box center [813, 315] width 197 height 26
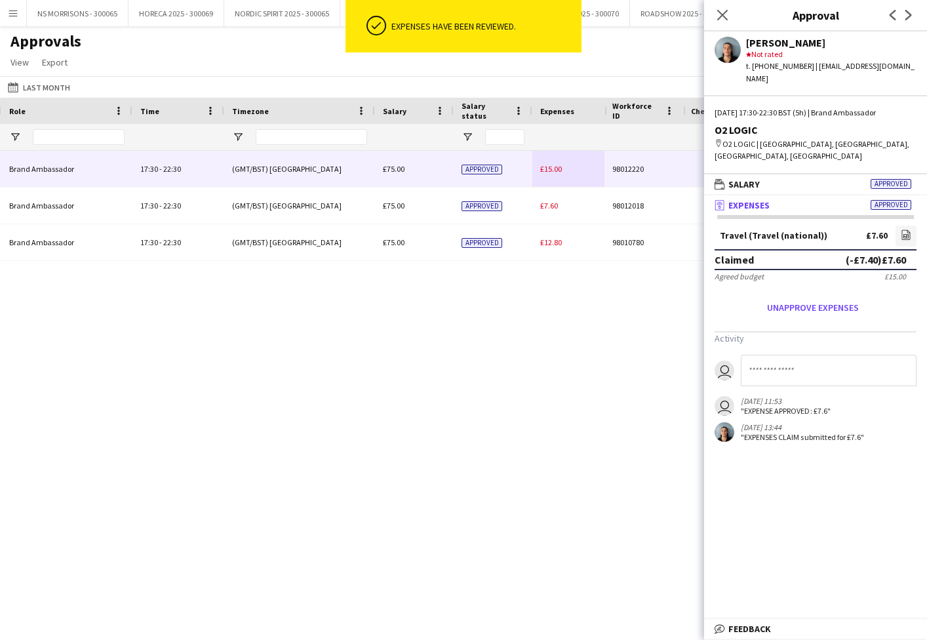
click at [543, 167] on span "£15.00" at bounding box center [551, 169] width 22 height 10
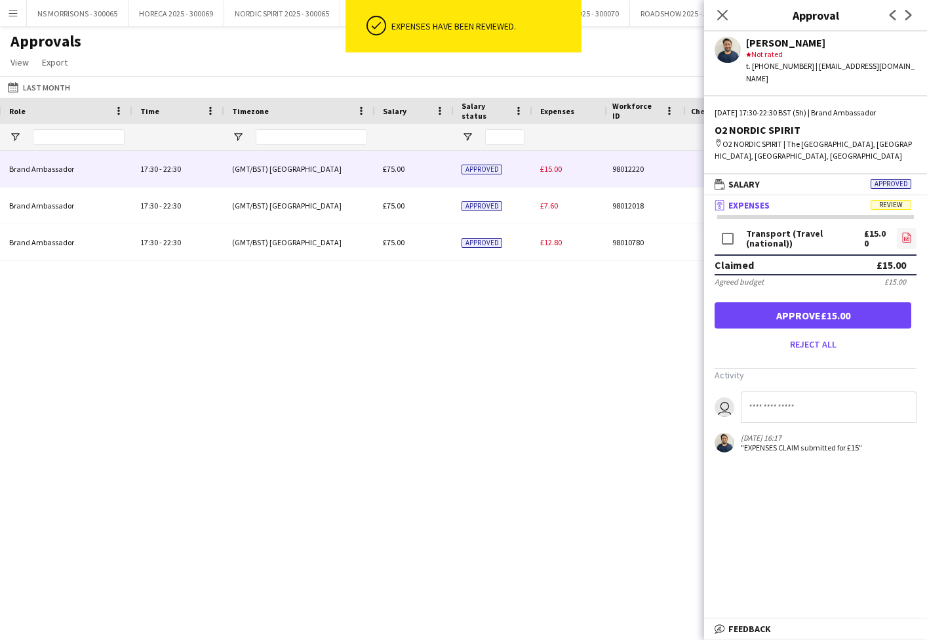
click at [900, 228] on link "file-image" at bounding box center [907, 238] width 20 height 21
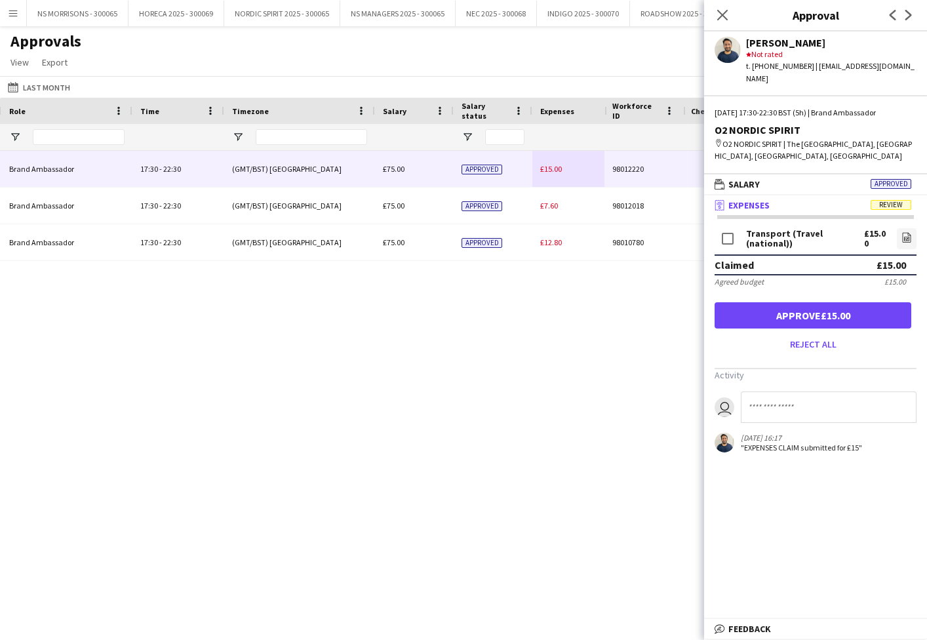
click at [880, 312] on button "Approve £15.00" at bounding box center [813, 315] width 197 height 26
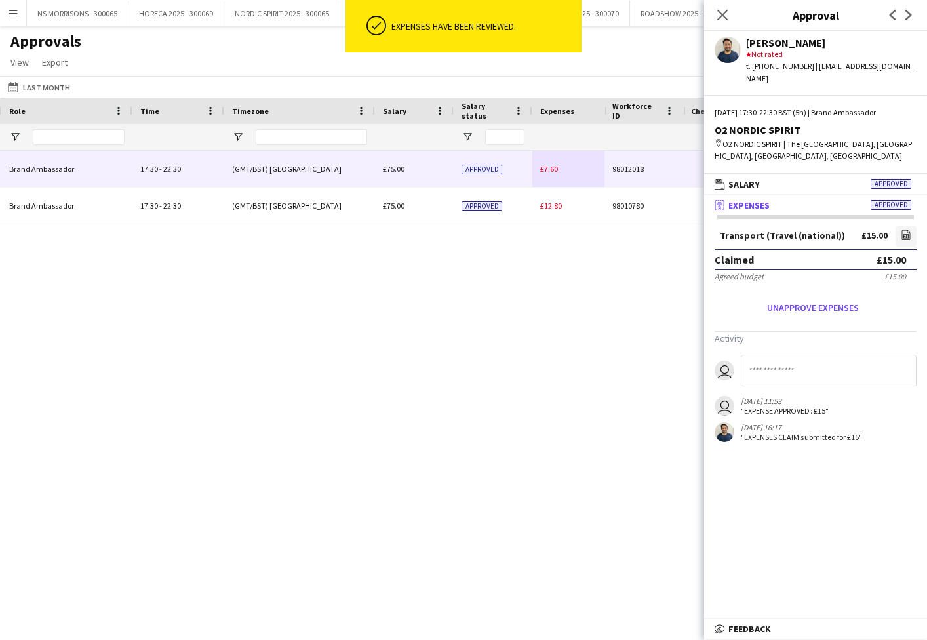
click at [548, 172] on span "£7.60" at bounding box center [549, 169] width 18 height 10
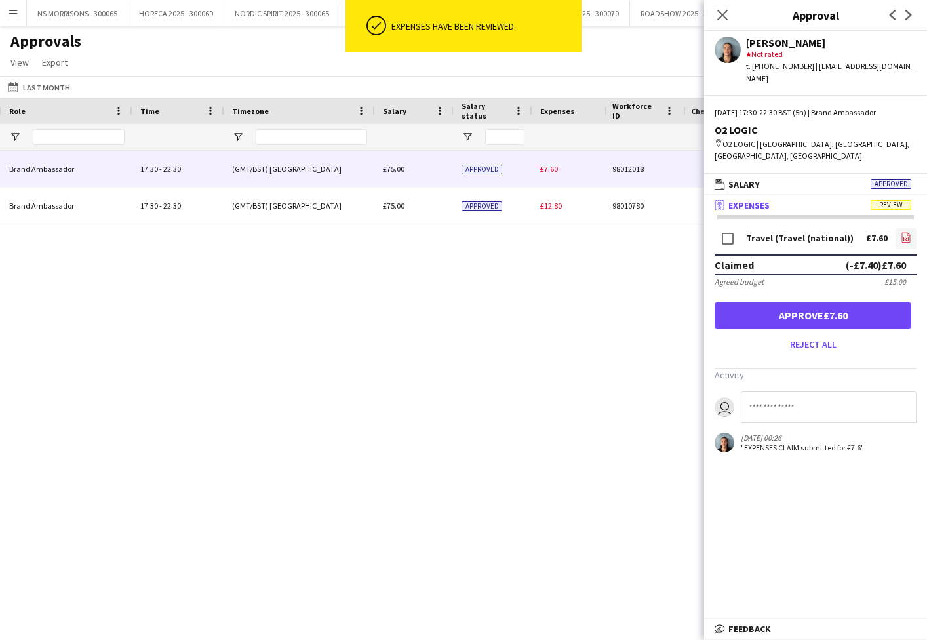
click at [898, 228] on link "file-image" at bounding box center [906, 238] width 21 height 21
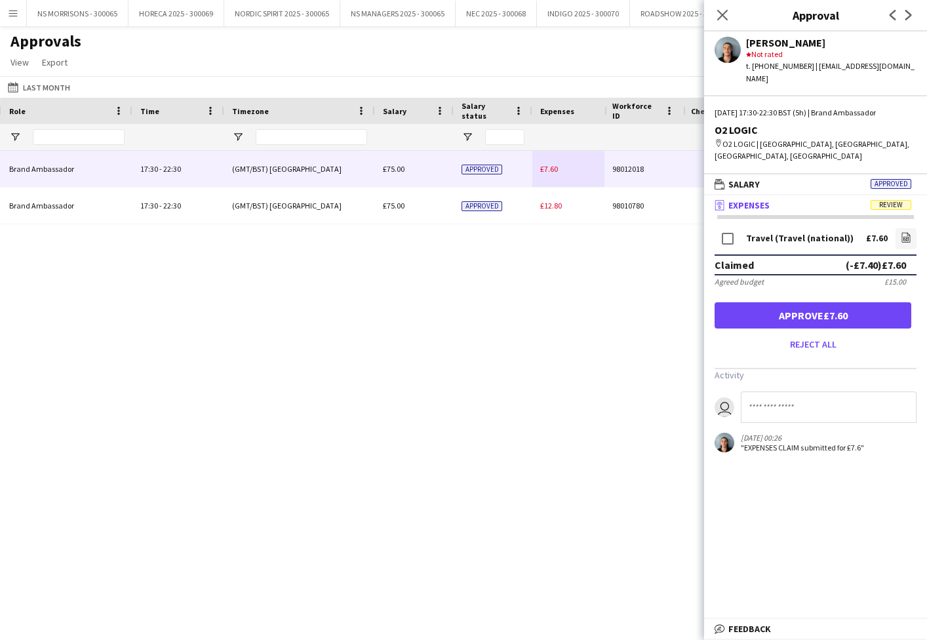
click at [756, 302] on button "Approve £7.60" at bounding box center [813, 315] width 197 height 26
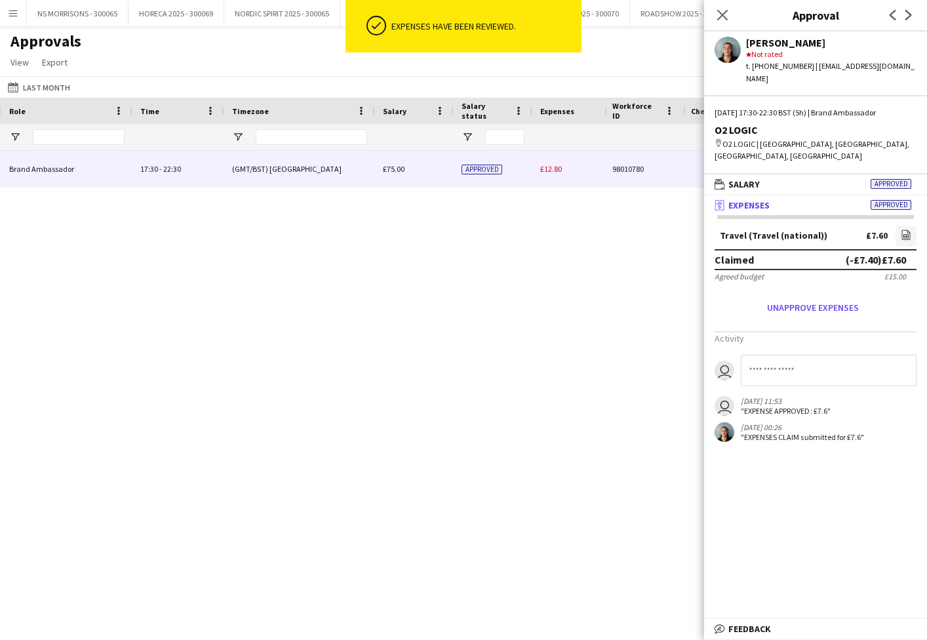
drag, startPoint x: 551, startPoint y: 171, endPoint x: 601, endPoint y: 172, distance: 49.8
click at [551, 171] on span "£12.80" at bounding box center [551, 169] width 22 height 10
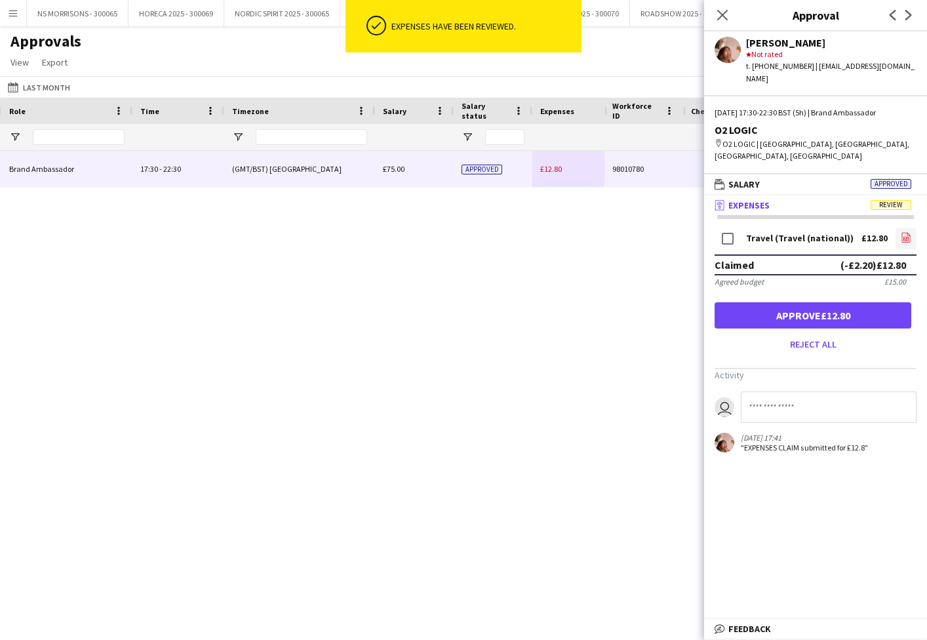
click at [907, 232] on icon "file-image" at bounding box center [906, 237] width 10 height 10
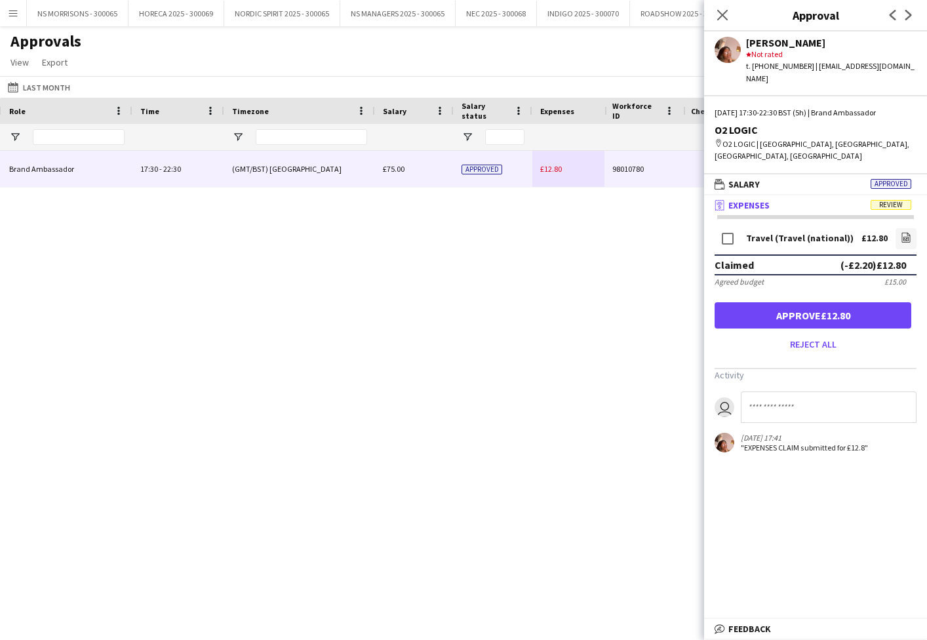
click at [791, 302] on button "Approve £12.80" at bounding box center [813, 315] width 197 height 26
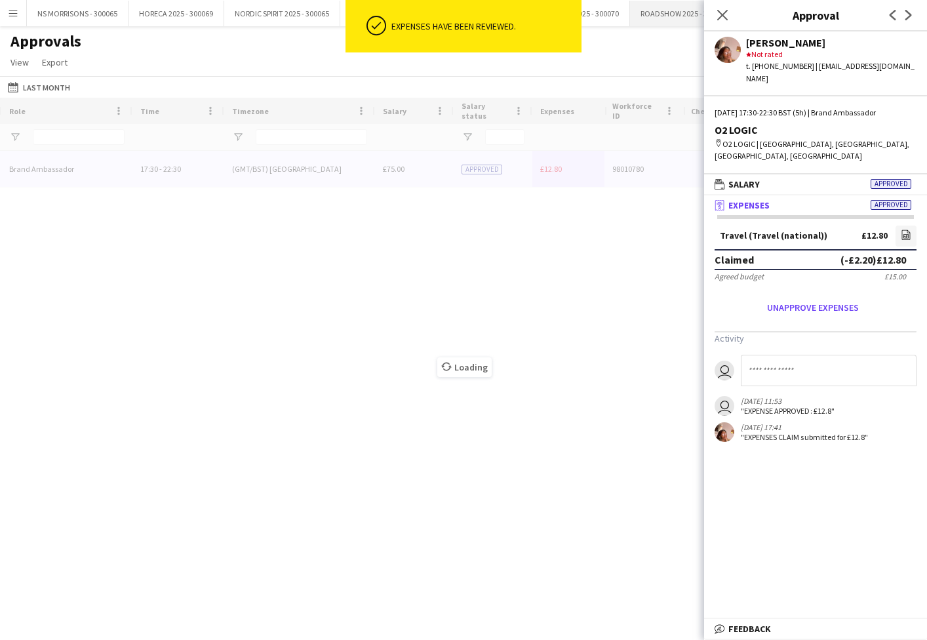
drag, startPoint x: 720, startPoint y: 14, endPoint x: 652, endPoint y: 3, distance: 68.6
click at [719, 14] on icon "Close pop-in" at bounding box center [722, 15] width 10 height 10
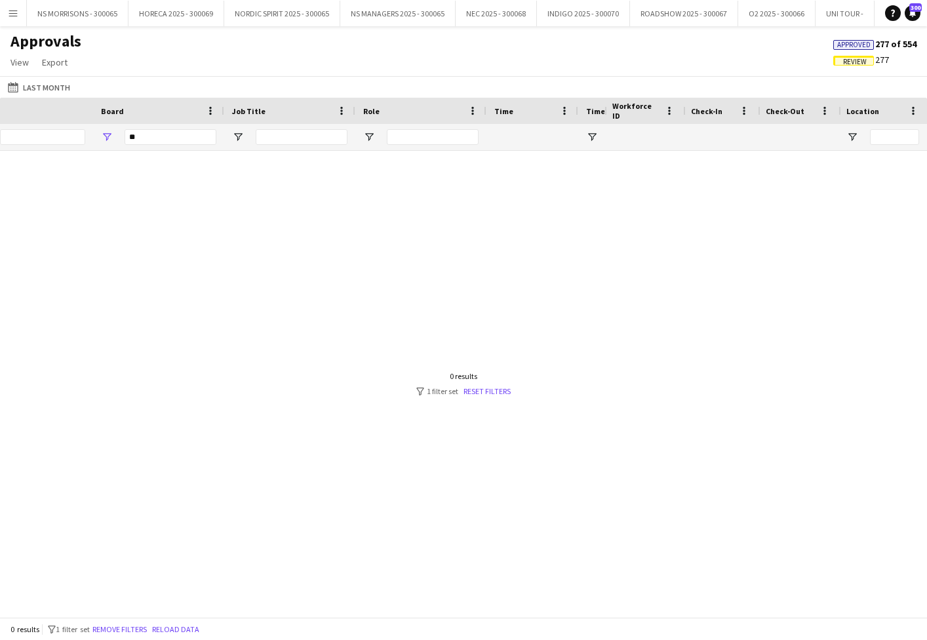
scroll to position [0, -7]
drag, startPoint x: 323, startPoint y: 141, endPoint x: 310, endPoint y: 142, distance: 13.1
click at [310, 142] on input "**" at bounding box center [353, 137] width 92 height 16
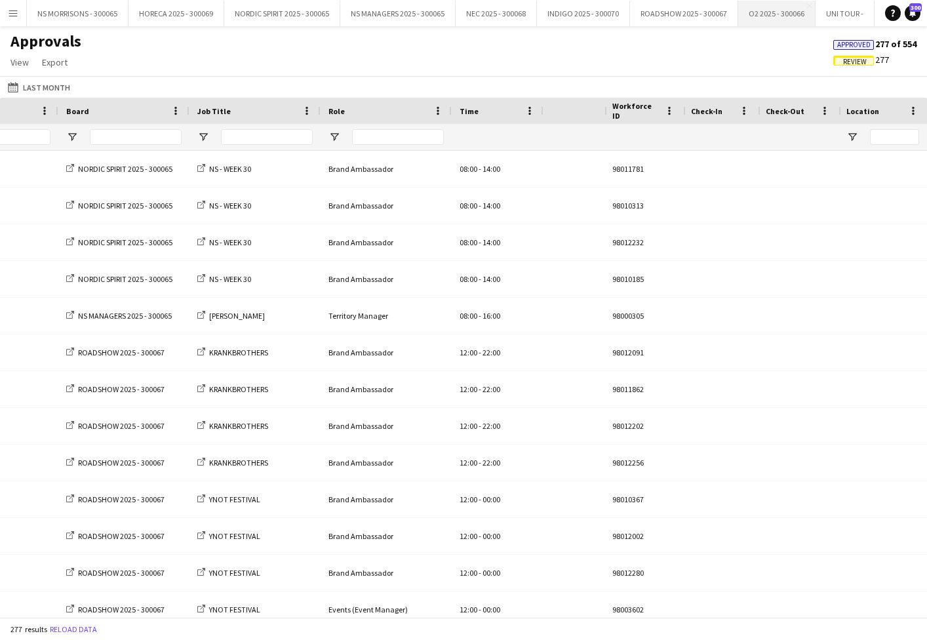
scroll to position [0, 312]
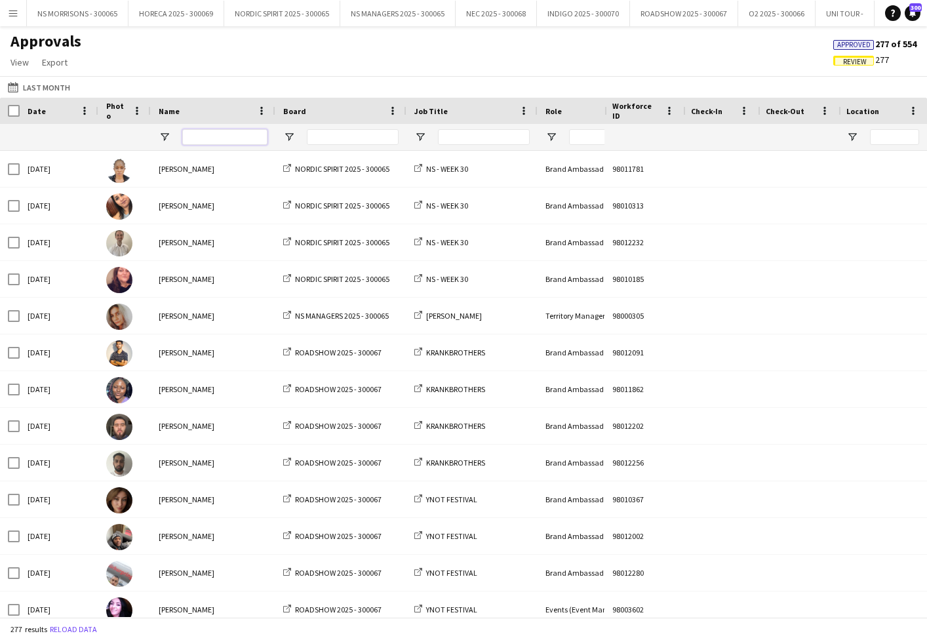
click at [228, 135] on input "Name Filter Input" at bounding box center [224, 137] width 85 height 16
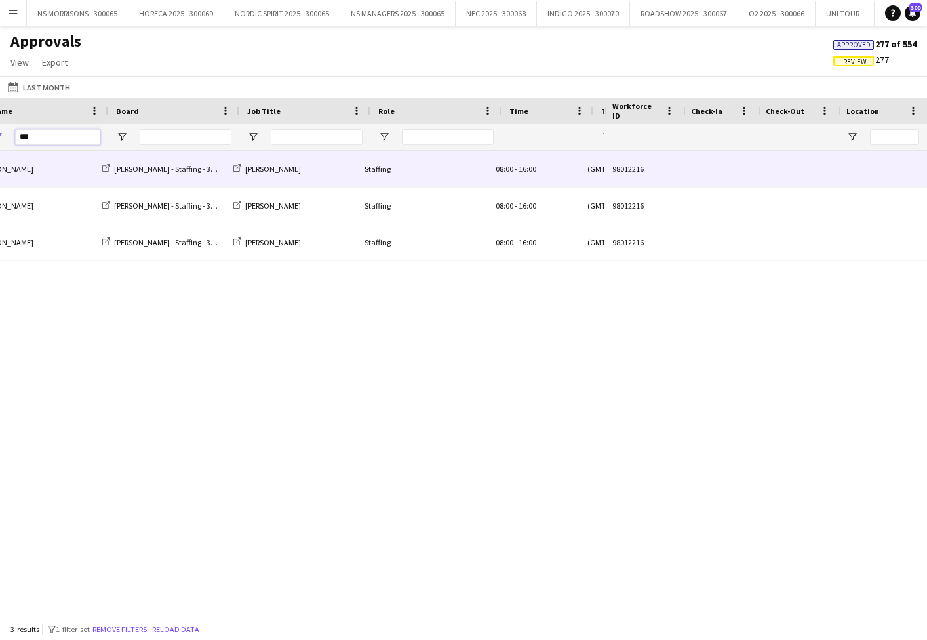
scroll to position [0, 374]
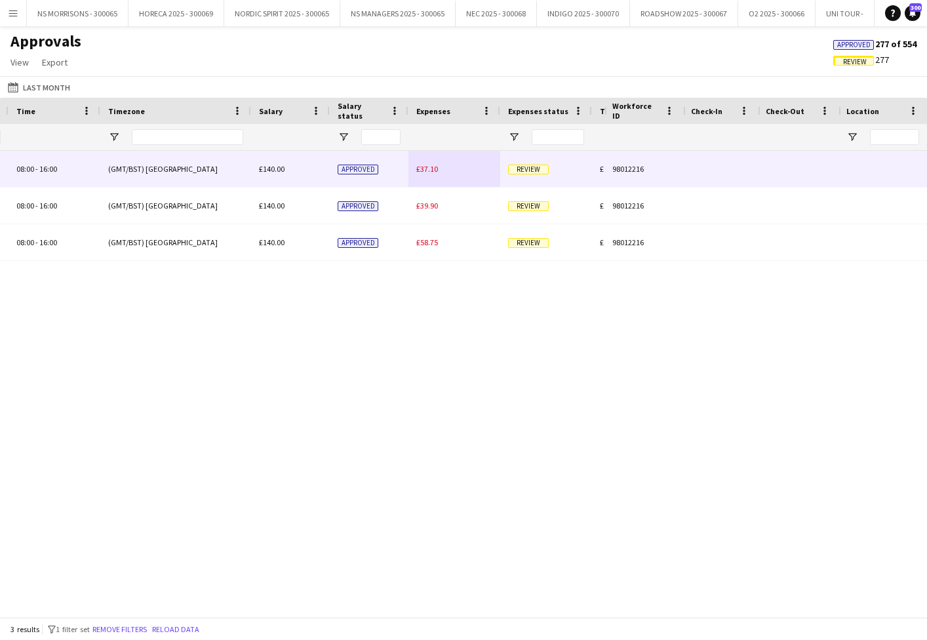
type input "***"
click at [437, 167] on span "£37.10" at bounding box center [427, 169] width 22 height 10
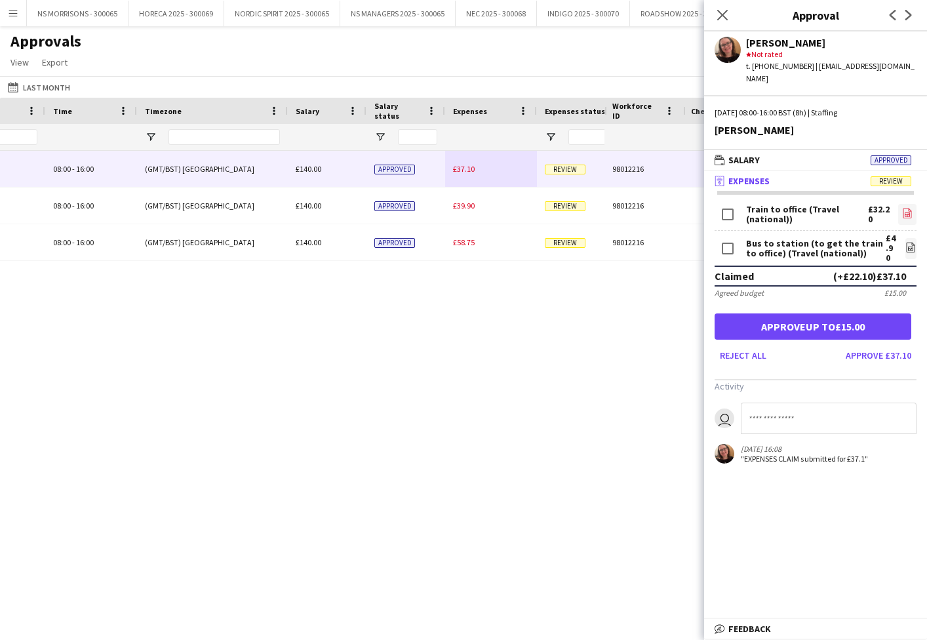
click at [905, 208] on icon "file-image" at bounding box center [907, 213] width 10 height 10
click at [905, 238] on link "file-image" at bounding box center [910, 248] width 11 height 21
click at [403, 424] on div "Amy Staffing 08:00 - 16:00 (GMT/BST) London £140.00 Approved £37.10 Review £177…" at bounding box center [302, 384] width 605 height 466
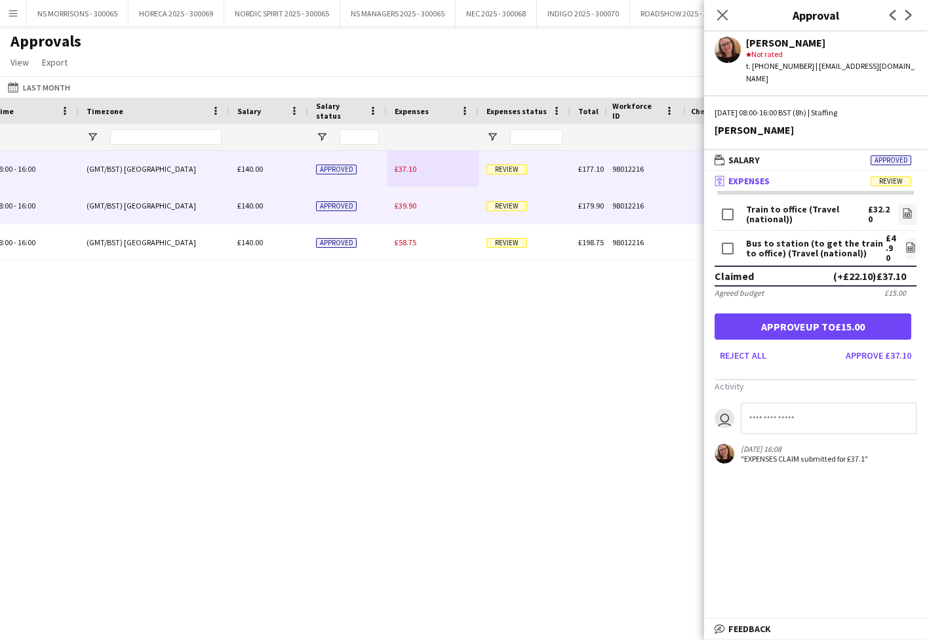
click at [390, 202] on div "£39.90" at bounding box center [433, 206] width 92 height 36
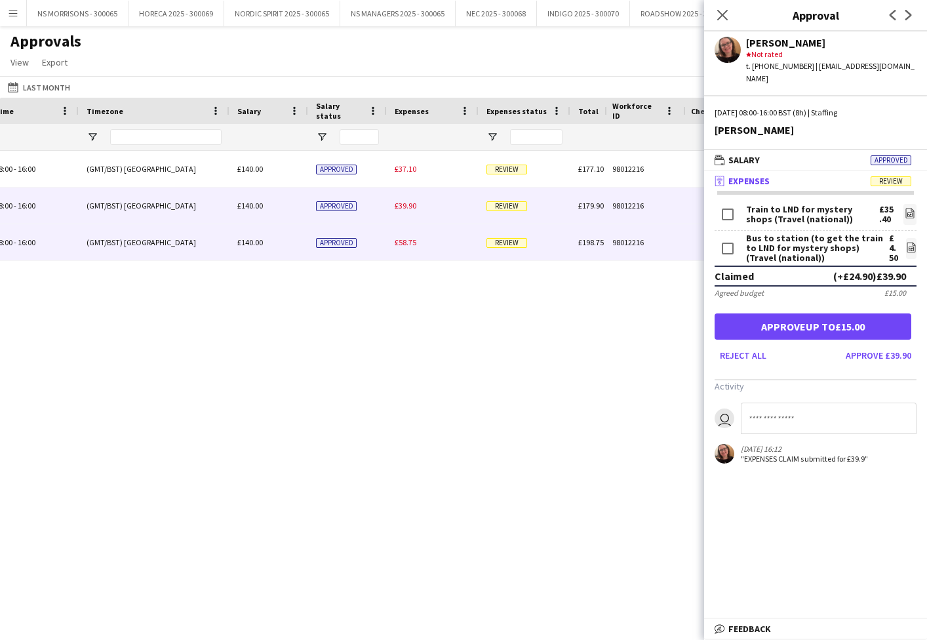
click at [403, 247] on span "£58.75" at bounding box center [406, 242] width 22 height 10
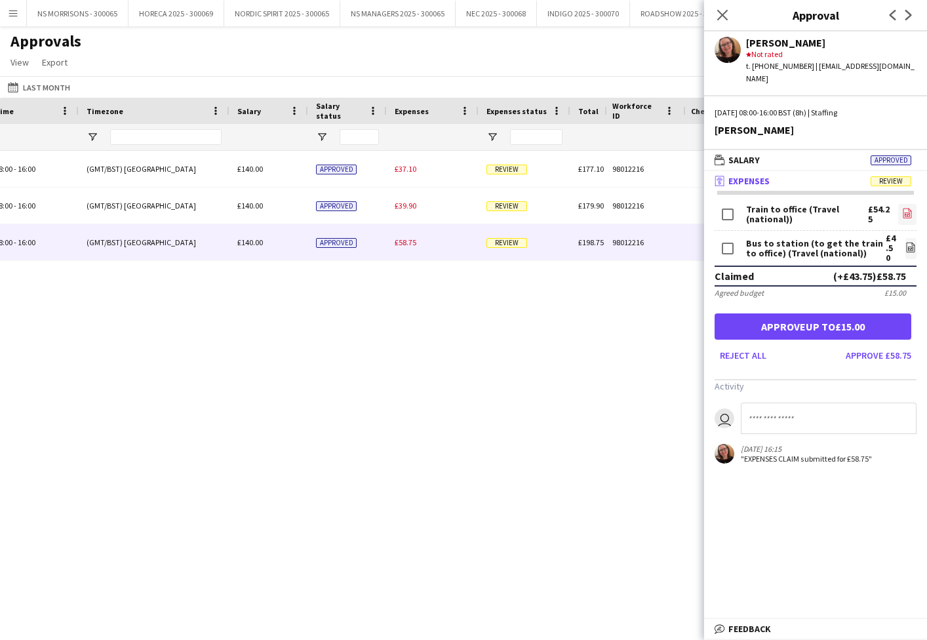
click at [908, 208] on app-icon "file-image" at bounding box center [907, 214] width 10 height 13
click at [721, 17] on icon at bounding box center [722, 15] width 12 height 12
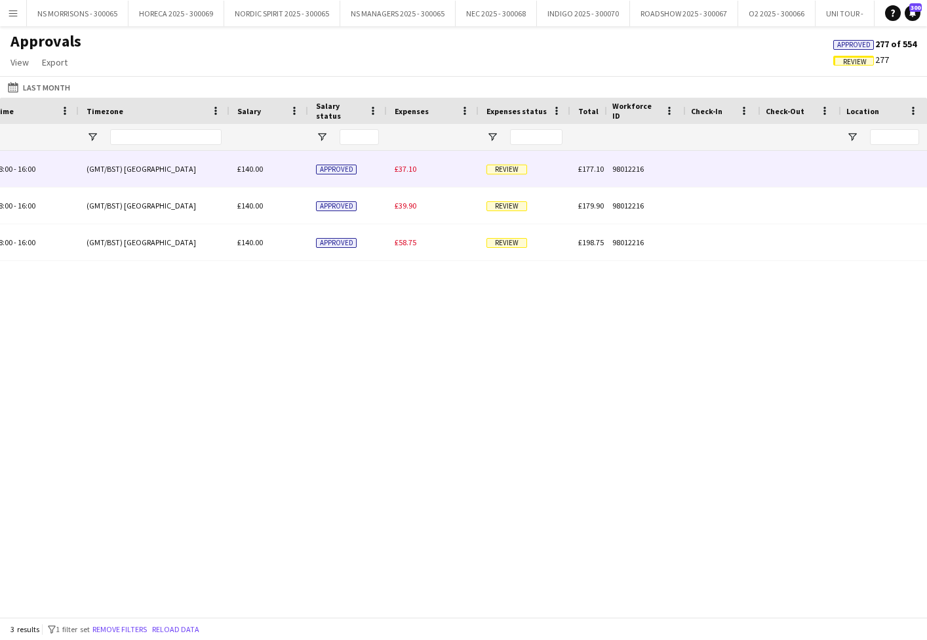
click at [403, 167] on span "£37.10" at bounding box center [406, 169] width 22 height 10
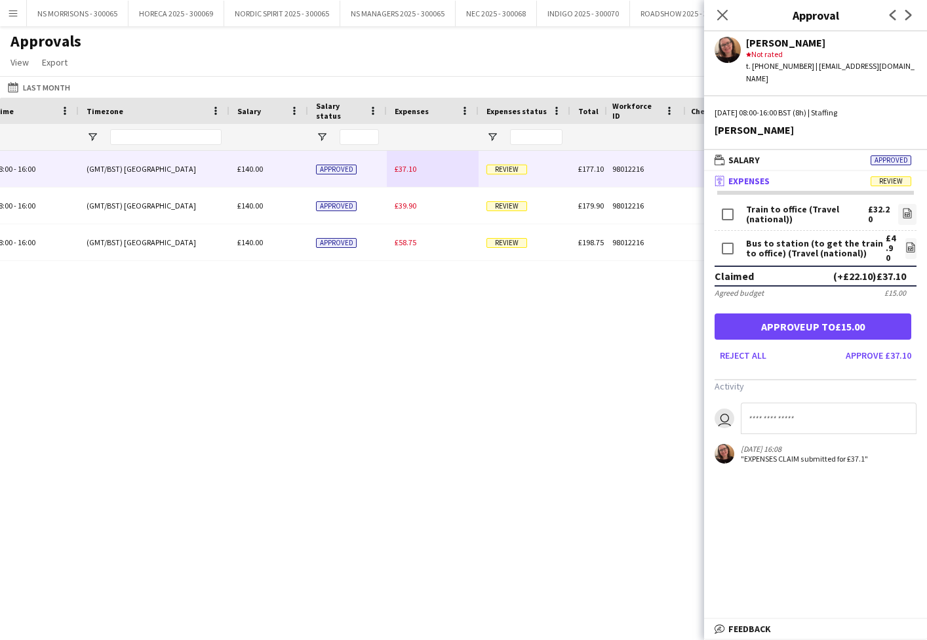
drag, startPoint x: 859, startPoint y: 337, endPoint x: 841, endPoint y: 333, distance: 18.1
click at [859, 345] on button "Approve £37.10" at bounding box center [879, 355] width 76 height 21
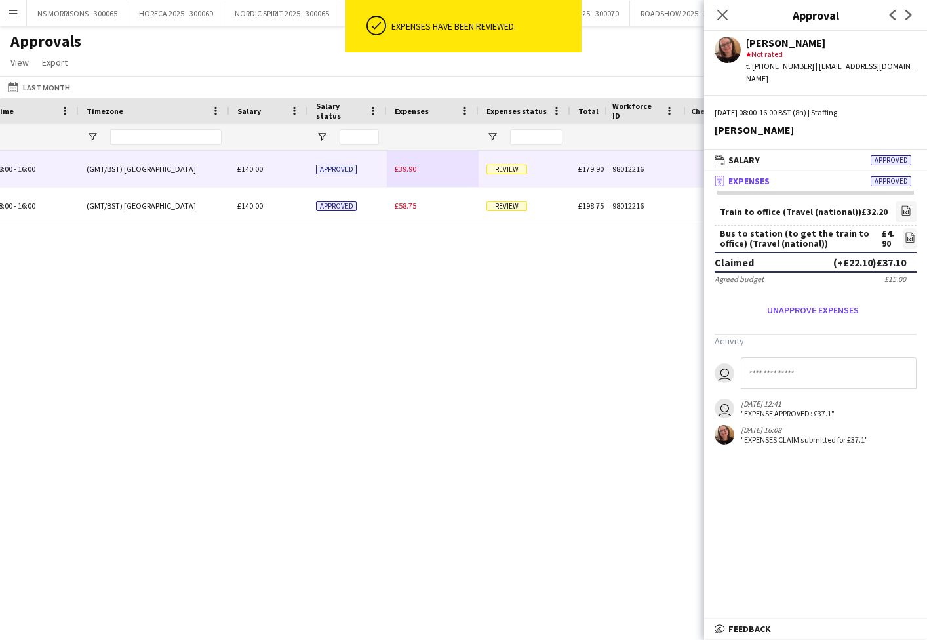
click at [407, 165] on span "£39.90" at bounding box center [406, 169] width 22 height 10
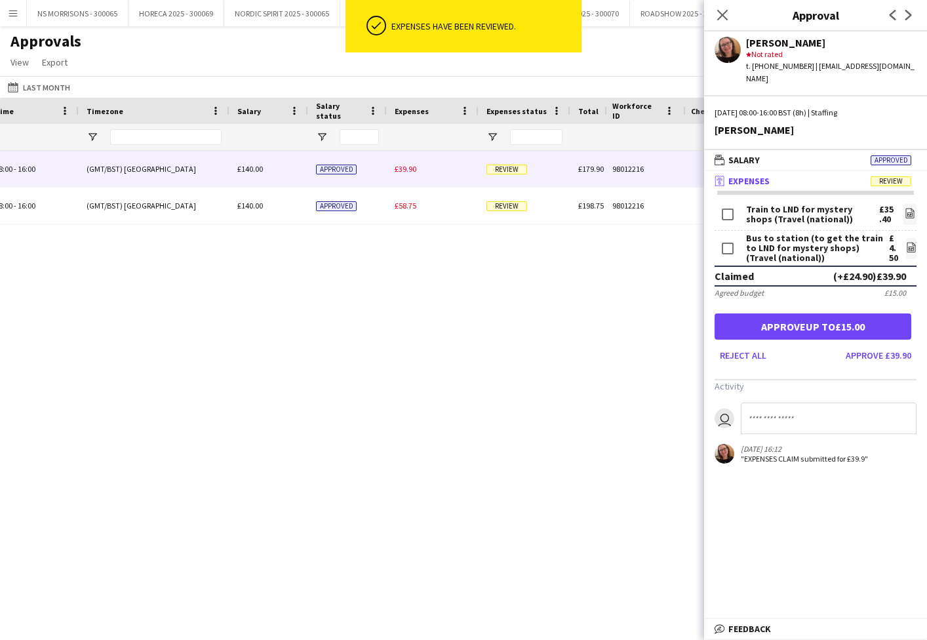
click at [864, 345] on button "Approve £39.90" at bounding box center [879, 355] width 76 height 21
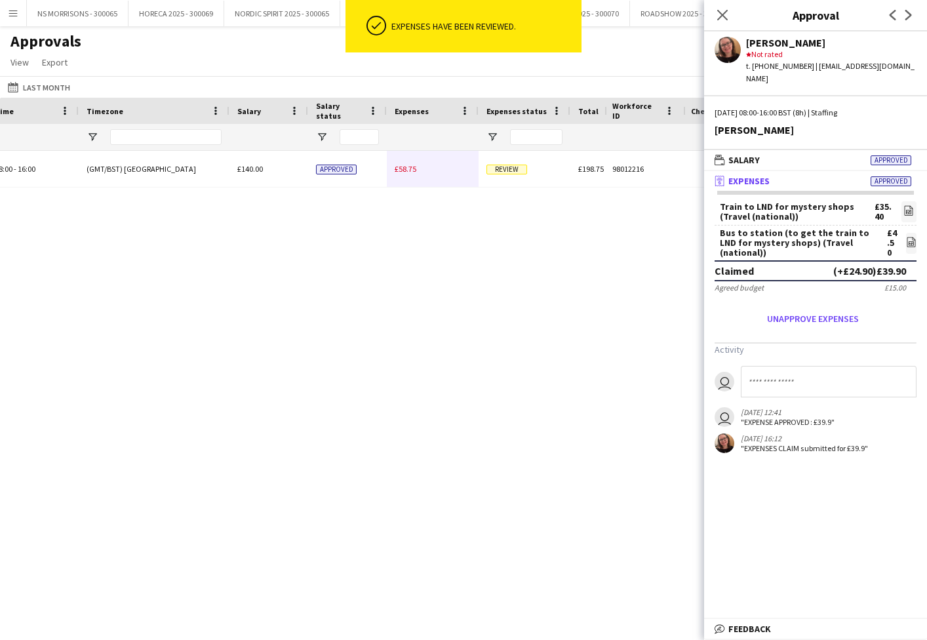
click at [409, 169] on span "£58.75" at bounding box center [406, 169] width 22 height 10
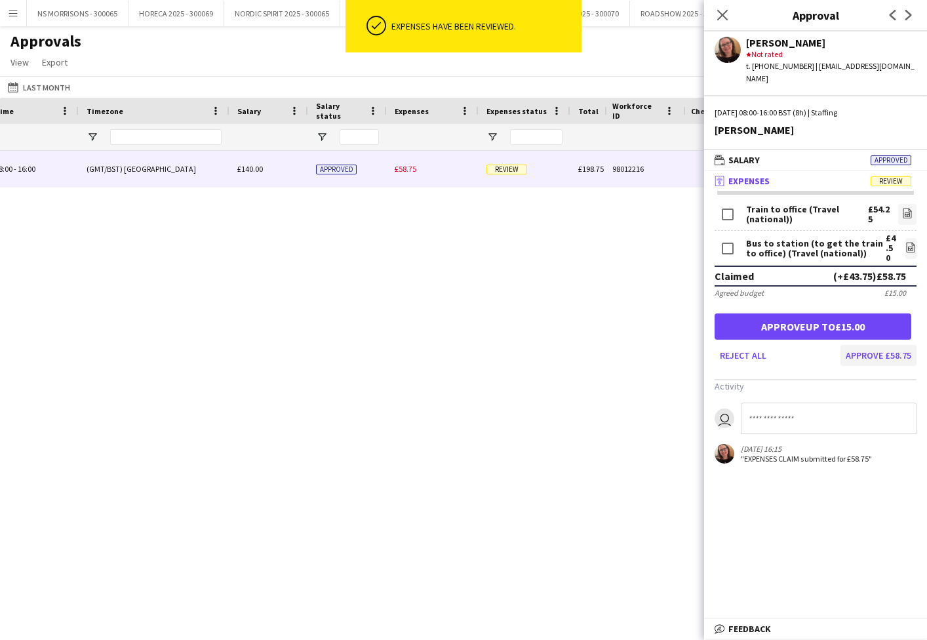
click at [907, 345] on button "Approve £58.75" at bounding box center [879, 355] width 76 height 21
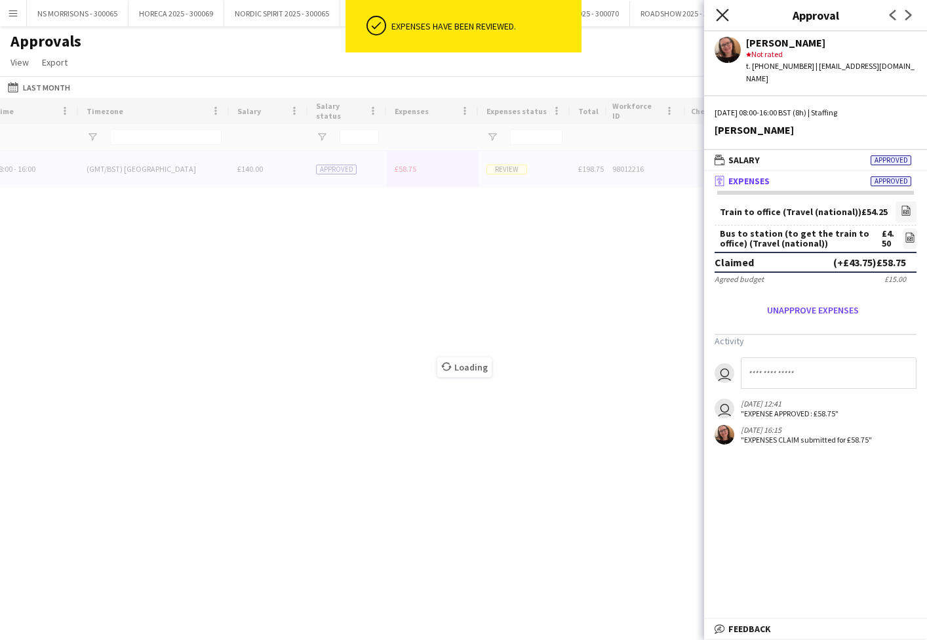
click at [721, 14] on icon "Close pop-in" at bounding box center [722, 15] width 12 height 12
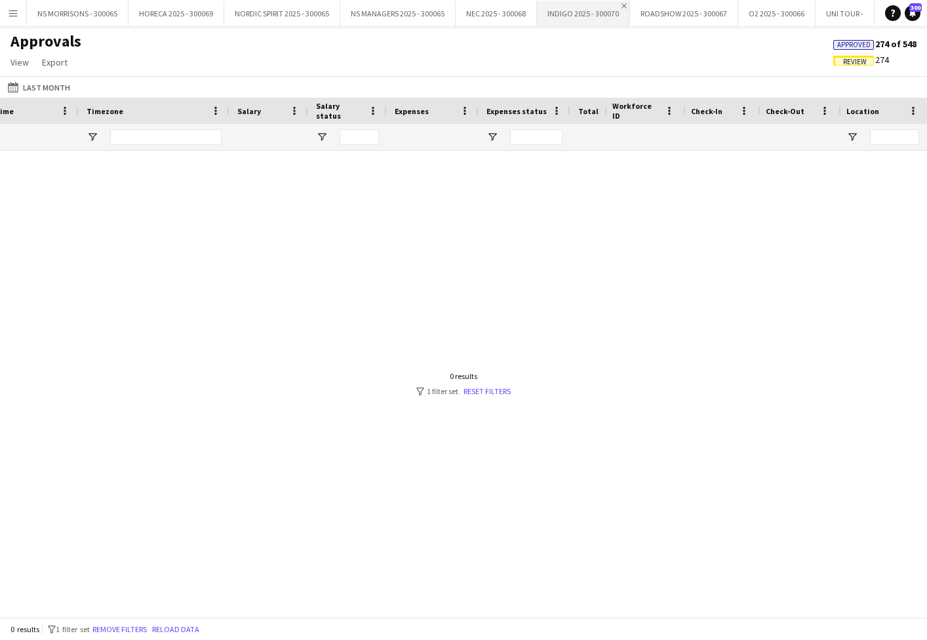
click at [624, 7] on app-icon "Close" at bounding box center [624, 5] width 5 height 5
click at [392, 16] on button "NS MANAGERS 2025 - 300065 Close" at bounding box center [397, 14] width 115 height 26
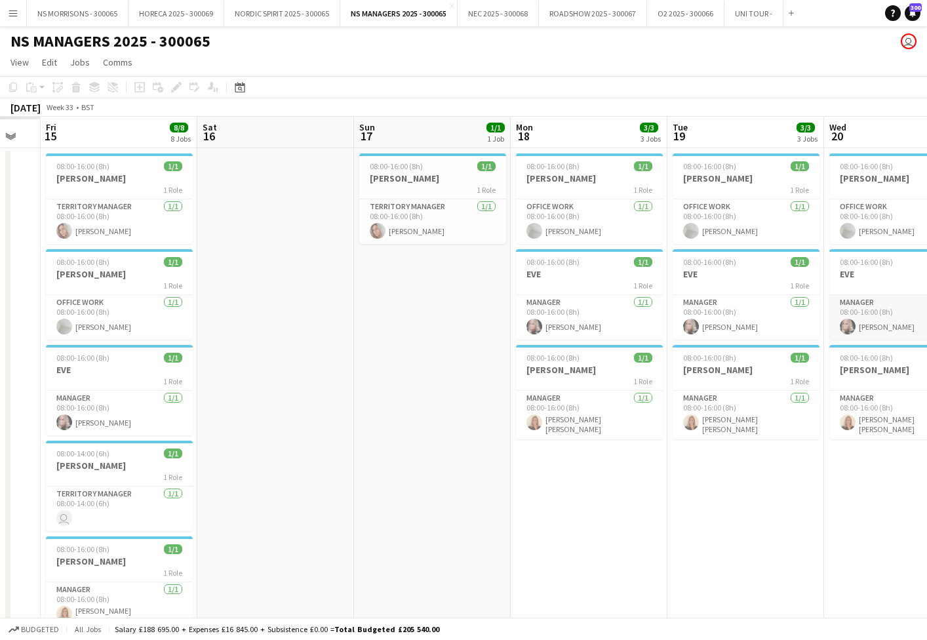
scroll to position [0, 437]
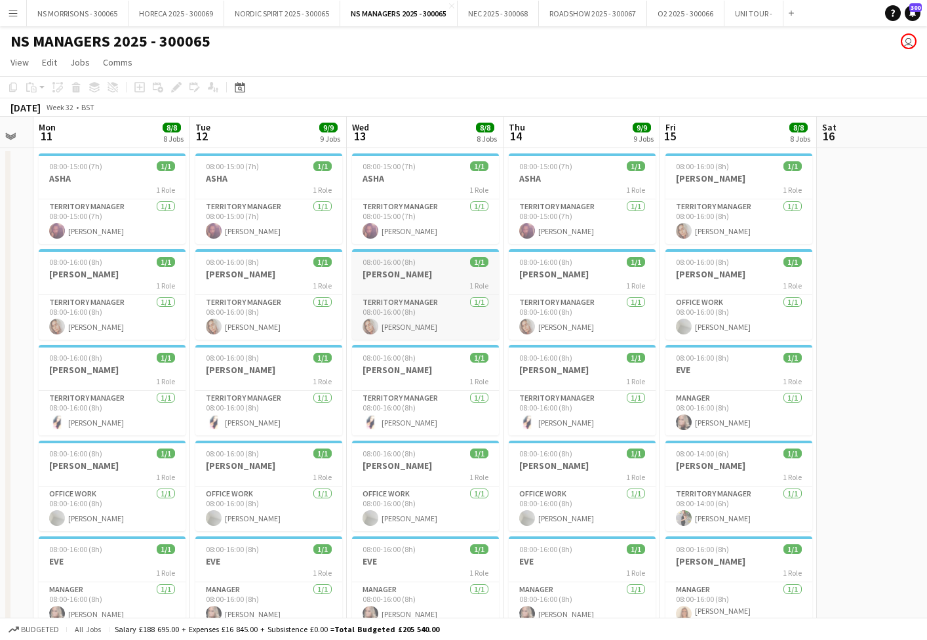
click at [401, 266] on span "08:00-16:00 (8h)" at bounding box center [389, 262] width 53 height 10
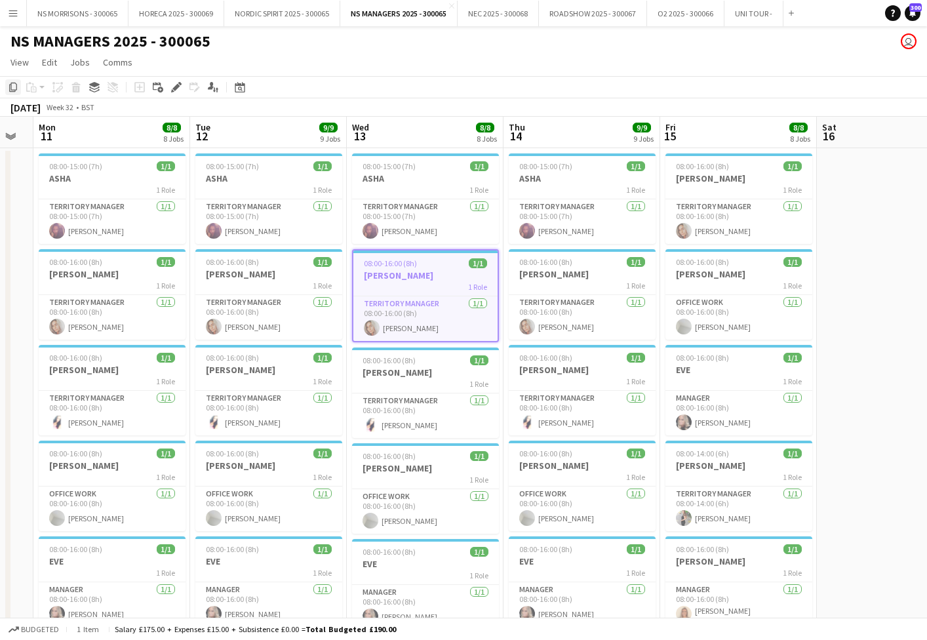
click at [14, 87] on icon "Copy" at bounding box center [13, 87] width 10 height 10
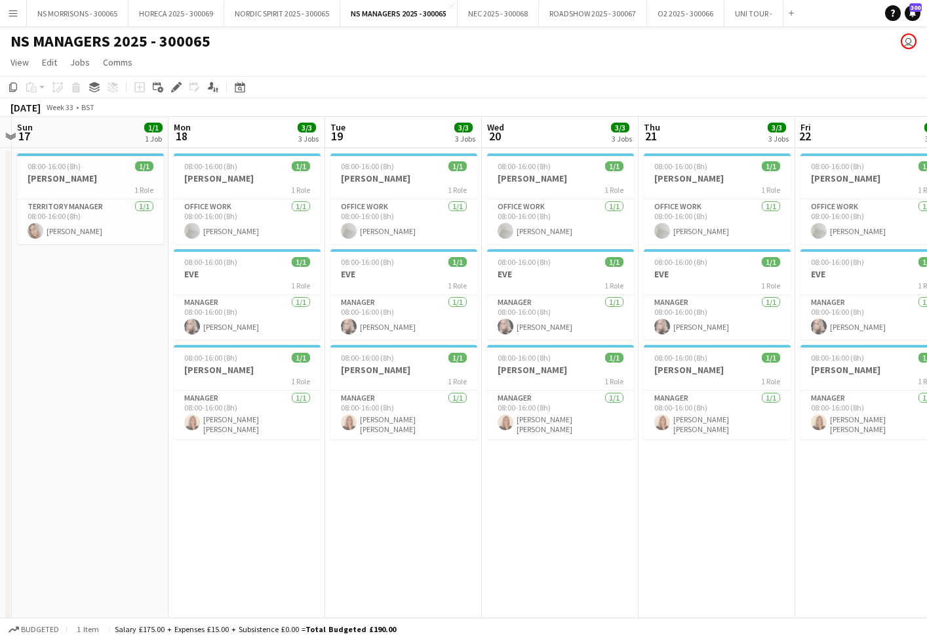
scroll to position [0, 466]
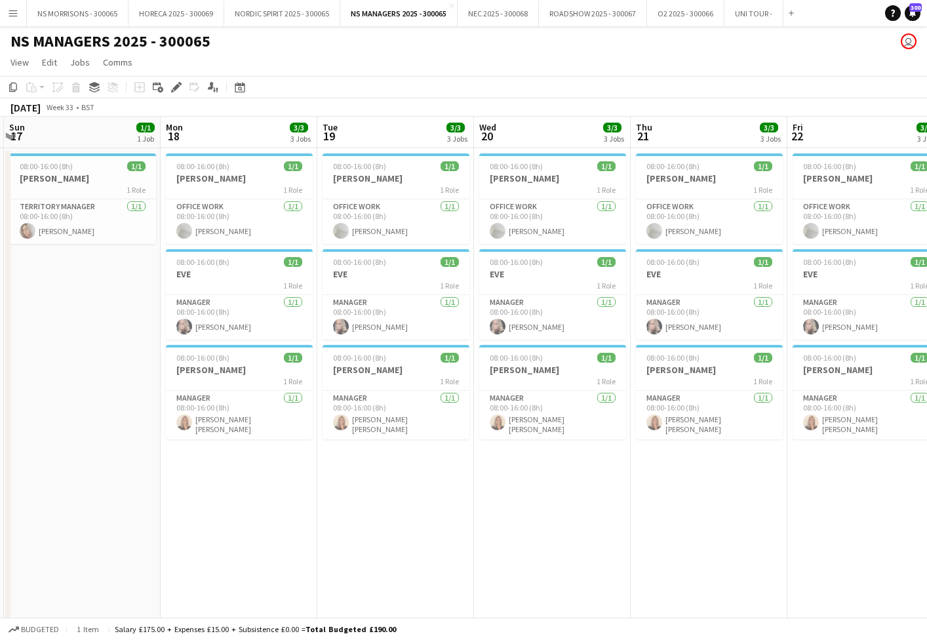
click at [235, 475] on app-date-cell "08:00-16:00 (8h) 1/1 CORDELIA 1 Role Office work 1/1 08:00-16:00 (8h) Carol Ree…" at bounding box center [239, 596] width 157 height 897
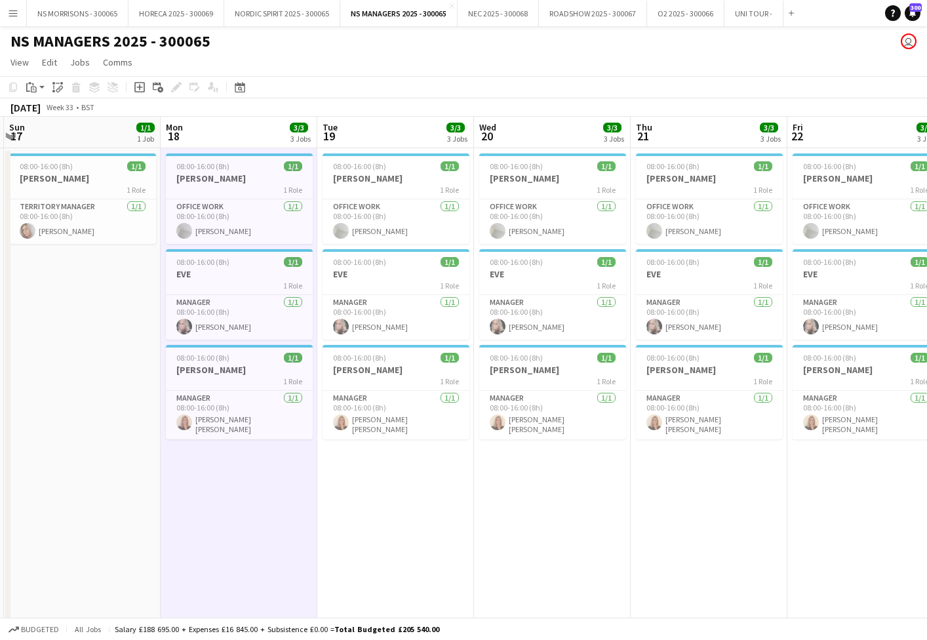
drag, startPoint x: 405, startPoint y: 489, endPoint x: 521, endPoint y: 490, distance: 116.1
click at [405, 489] on app-date-cell "08:00-16:00 (8h) 1/1 CORDELIA 1 Role Office work 1/1 08:00-16:00 (8h) Carol Ree…" at bounding box center [395, 596] width 157 height 897
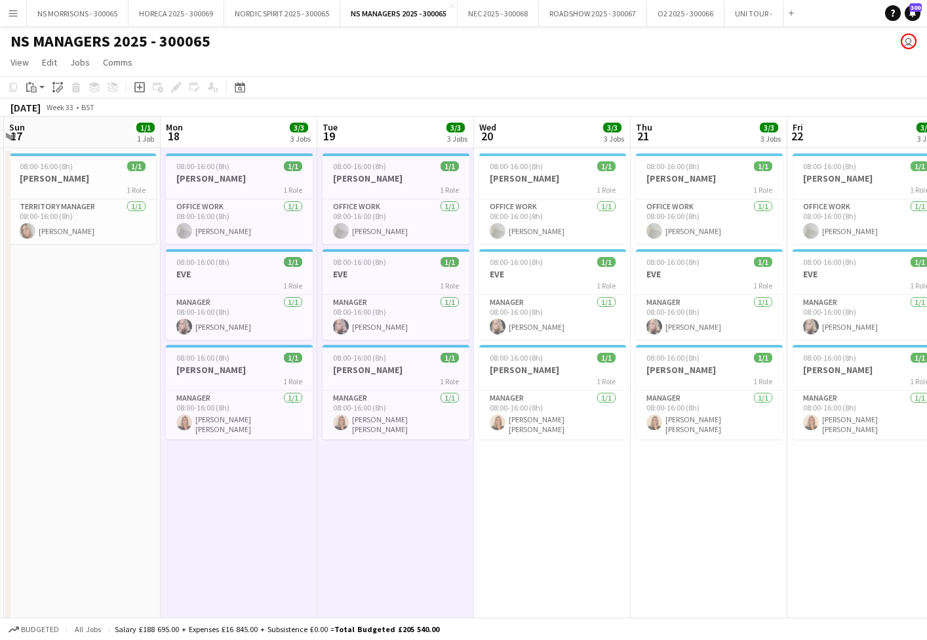
drag, startPoint x: 557, startPoint y: 488, endPoint x: 732, endPoint y: 477, distance: 174.7
click at [559, 488] on app-date-cell "08:00-16:00 (8h) 1/1 CORDELIA 1 Role Office work 1/1 08:00-16:00 (8h) Carol Ree…" at bounding box center [552, 596] width 157 height 897
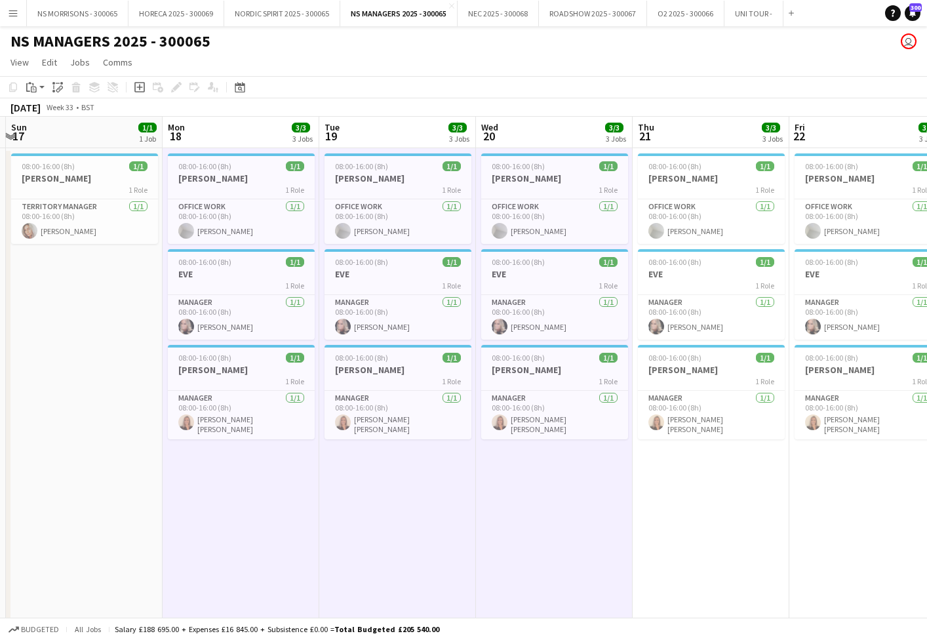
drag, startPoint x: 732, startPoint y: 477, endPoint x: 801, endPoint y: 481, distance: 69.0
click at [732, 477] on app-date-cell "08:00-16:00 (8h) 1/1 CORDELIA 1 Role Office work 1/1 08:00-16:00 (8h) Carol Ree…" at bounding box center [711, 596] width 157 height 897
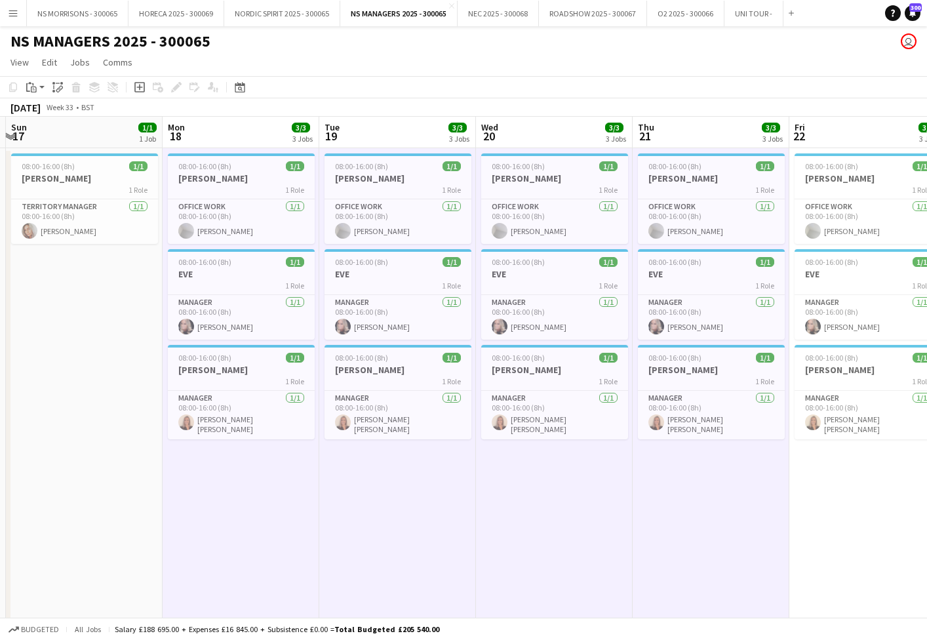
click at [843, 473] on app-date-cell "08:00-16:00 (8h) 1/1 CORDELIA 1 Role Office work 1/1 08:00-16:00 (8h) Carol Ree…" at bounding box center [867, 596] width 157 height 897
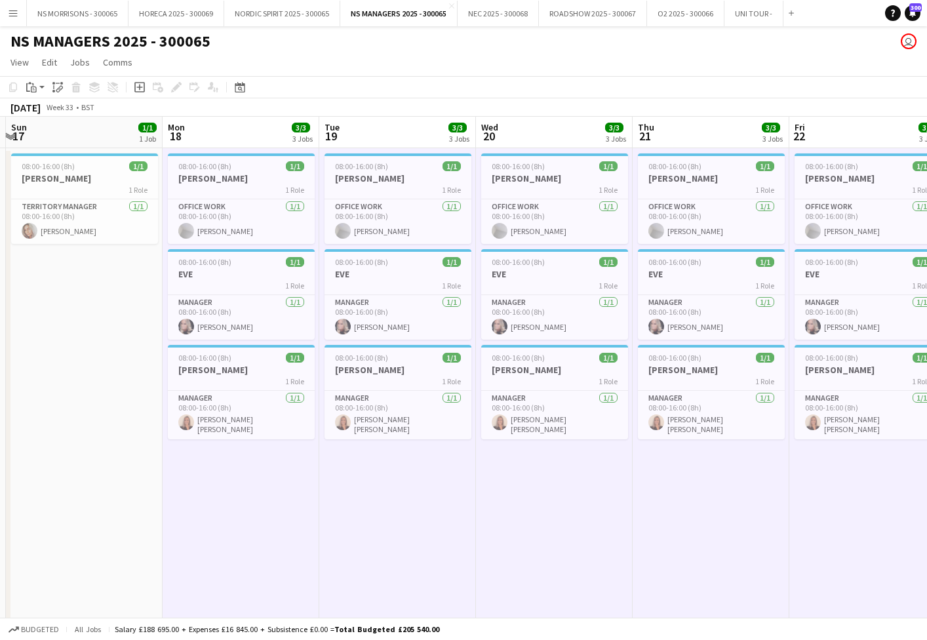
drag, startPoint x: 28, startPoint y: 83, endPoint x: 37, endPoint y: 104, distance: 22.6
click at [28, 83] on icon "Paste" at bounding box center [31, 87] width 10 height 10
click at [61, 136] on link "Paste with crew Command Shift V" at bounding box center [87, 135] width 104 height 12
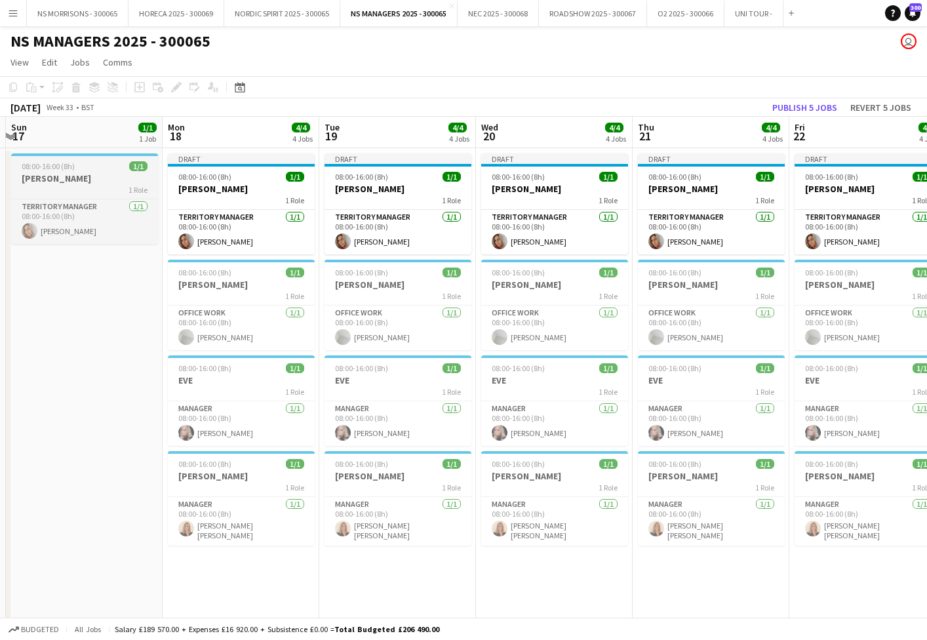
drag, startPoint x: 64, startPoint y: 182, endPoint x: 66, endPoint y: 173, distance: 8.7
click at [64, 182] on h3 "[PERSON_NAME]" at bounding box center [84, 178] width 147 height 12
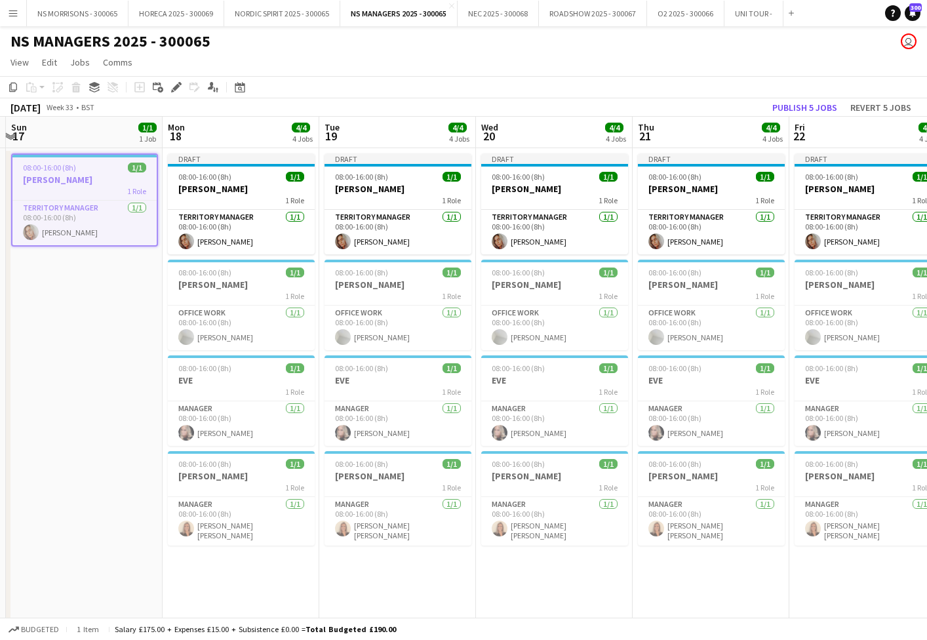
drag, startPoint x: 15, startPoint y: 88, endPoint x: 138, endPoint y: 130, distance: 130.4
click at [16, 89] on icon "Copy" at bounding box center [13, 87] width 10 height 10
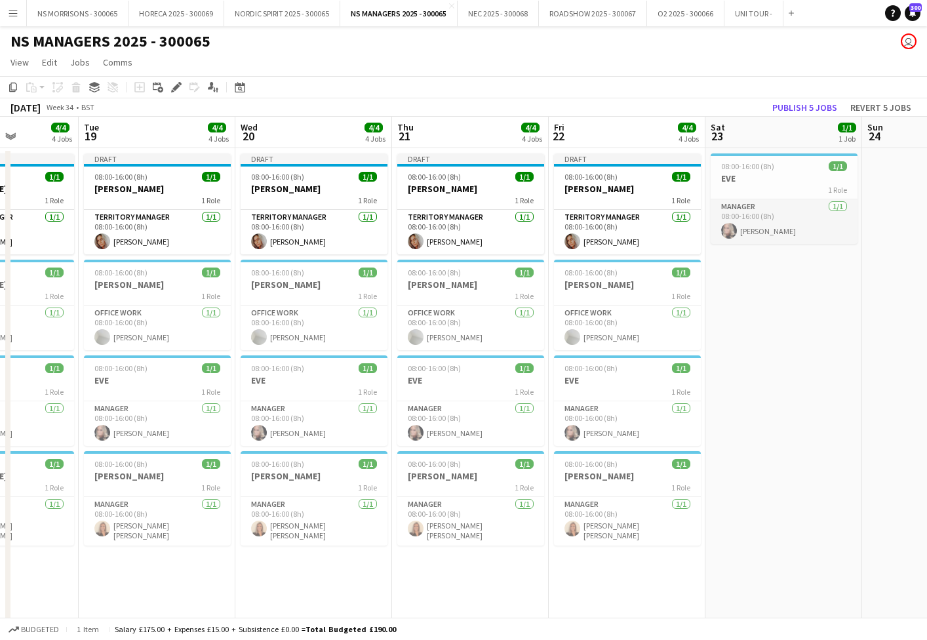
scroll to position [0, 433]
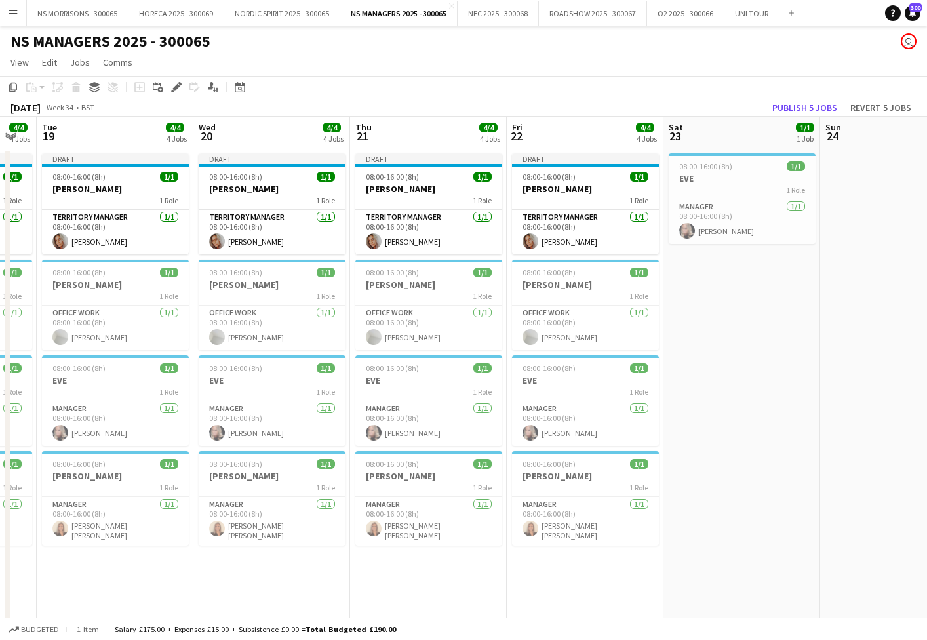
click at [858, 226] on app-date-cell at bounding box center [898, 596] width 157 height 897
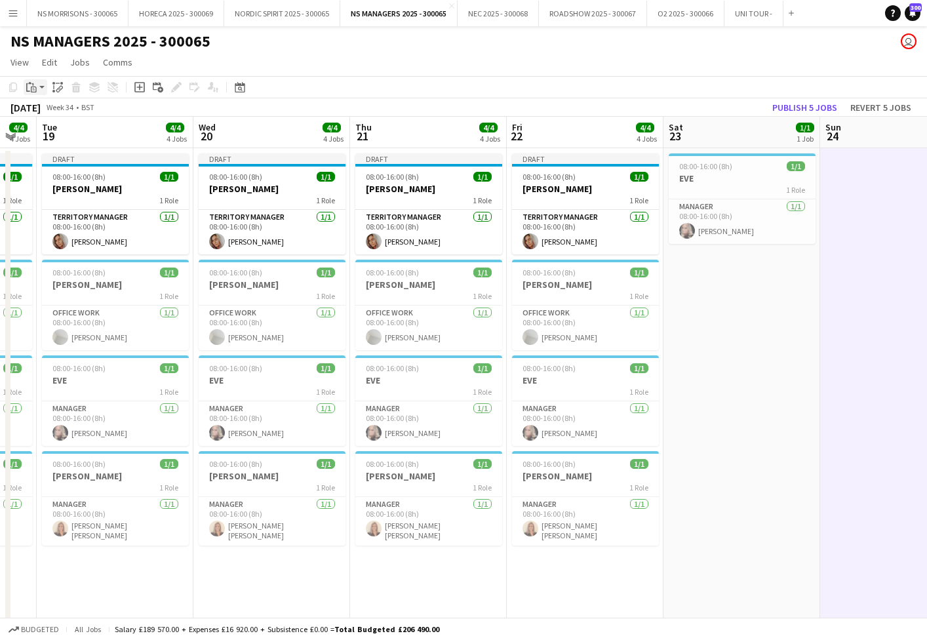
click at [38, 85] on div "Paste" at bounding box center [32, 87] width 16 height 16
drag, startPoint x: 47, startPoint y: 134, endPoint x: 37, endPoint y: 138, distance: 10.9
click at [47, 134] on link "Paste with crew Command Shift V" at bounding box center [87, 135] width 104 height 12
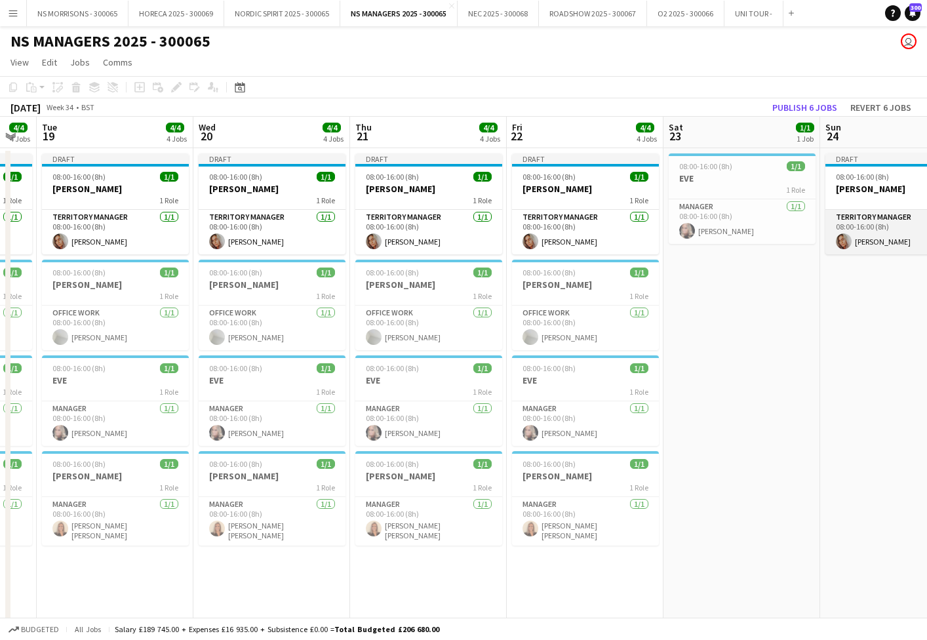
click at [881, 239] on app-card-role "Territory Manager 1/1 08:00-16:00 (8h) beverley ward" at bounding box center [899, 232] width 147 height 45
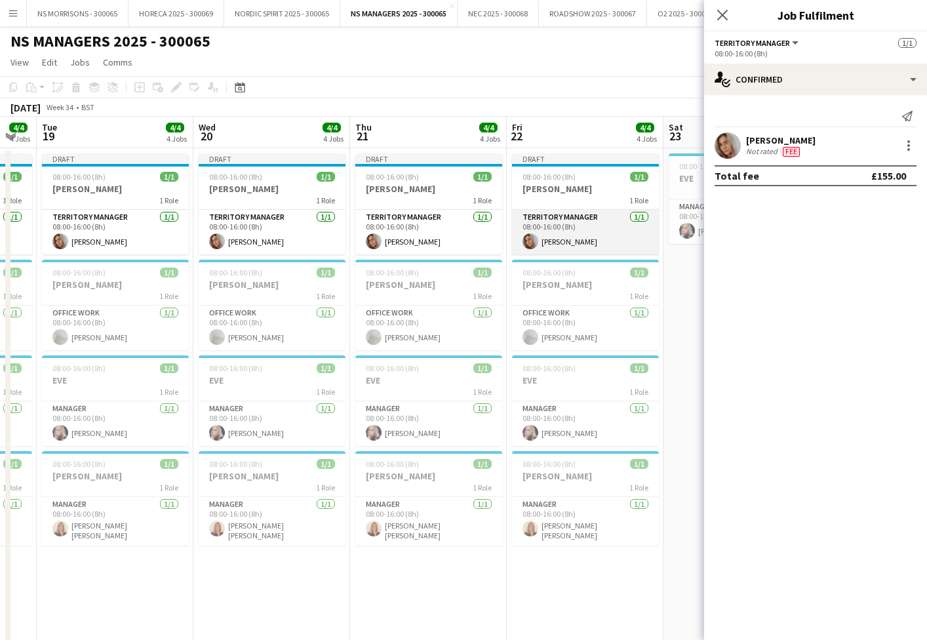
click at [598, 233] on app-card-role "Territory Manager 1/1 08:00-16:00 (8h) beverley ward" at bounding box center [585, 232] width 147 height 45
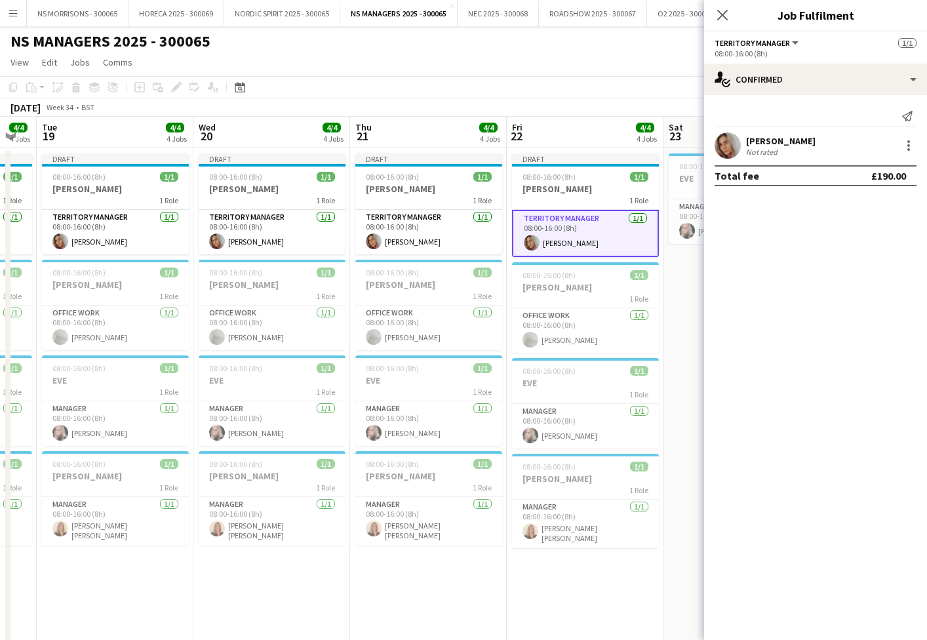
click at [698, 290] on app-date-cell "08:00-16:00 (8h) 1/1 EVE 1 Role Manager [DATE] 08:00-16:00 (8h) [PERSON_NAME]" at bounding box center [742, 596] width 157 height 897
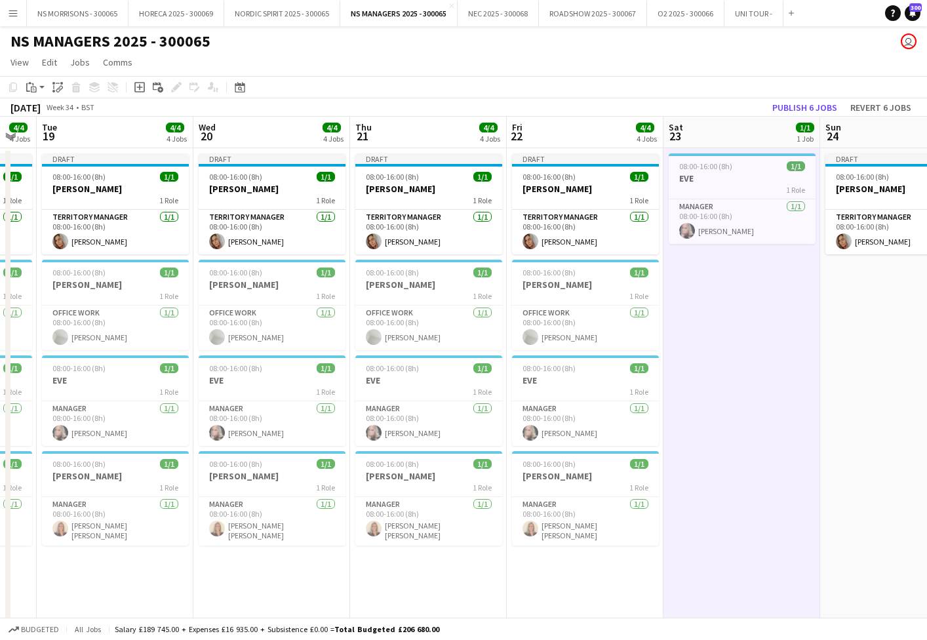
click at [803, 110] on button "Publish 6 jobs" at bounding box center [804, 107] width 75 height 17
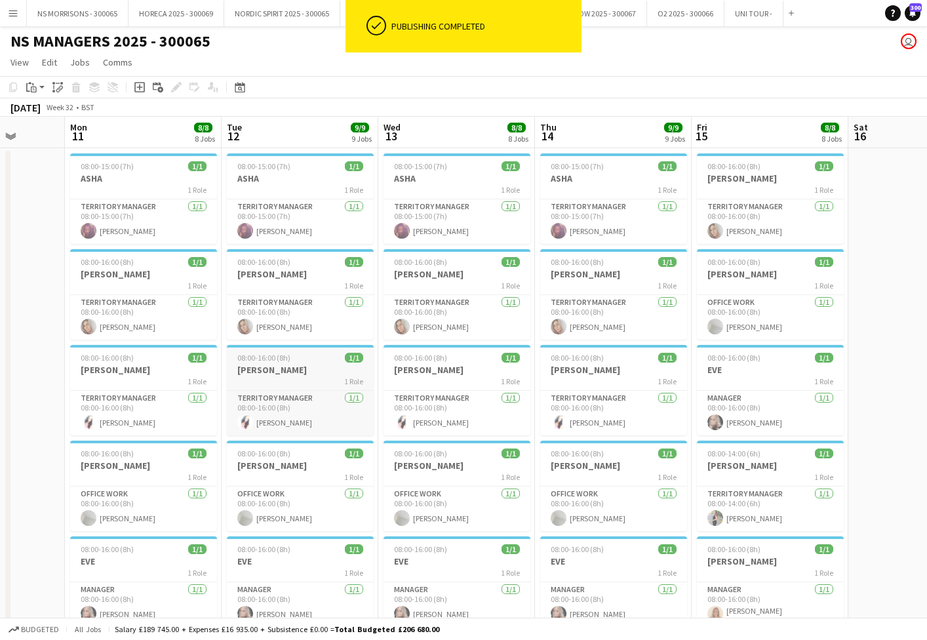
scroll to position [0, 416]
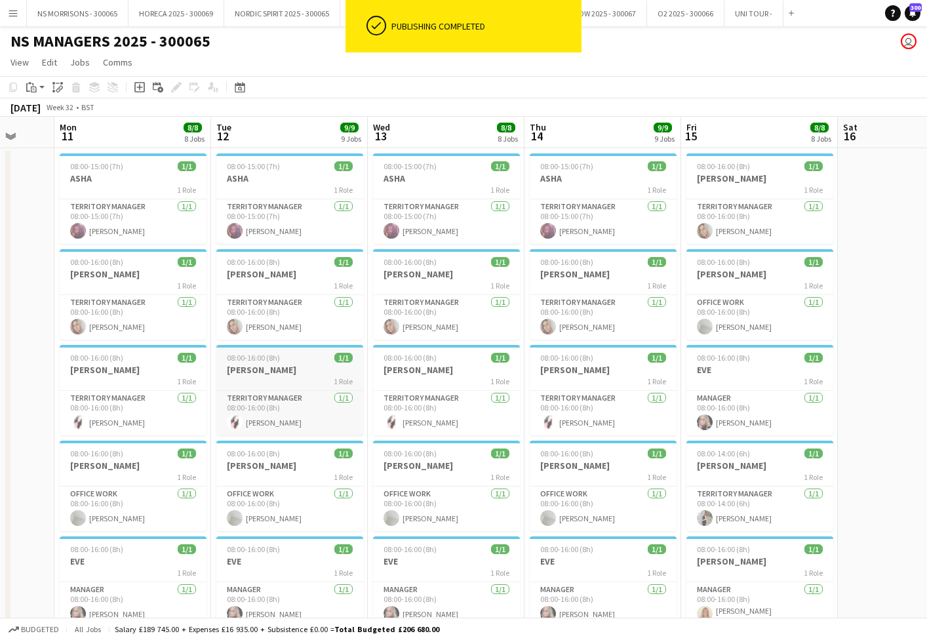
drag, startPoint x: 297, startPoint y: 354, endPoint x: 281, endPoint y: 345, distance: 18.2
click at [297, 354] on div "08:00-16:00 (8h) 1/1" at bounding box center [289, 358] width 147 height 10
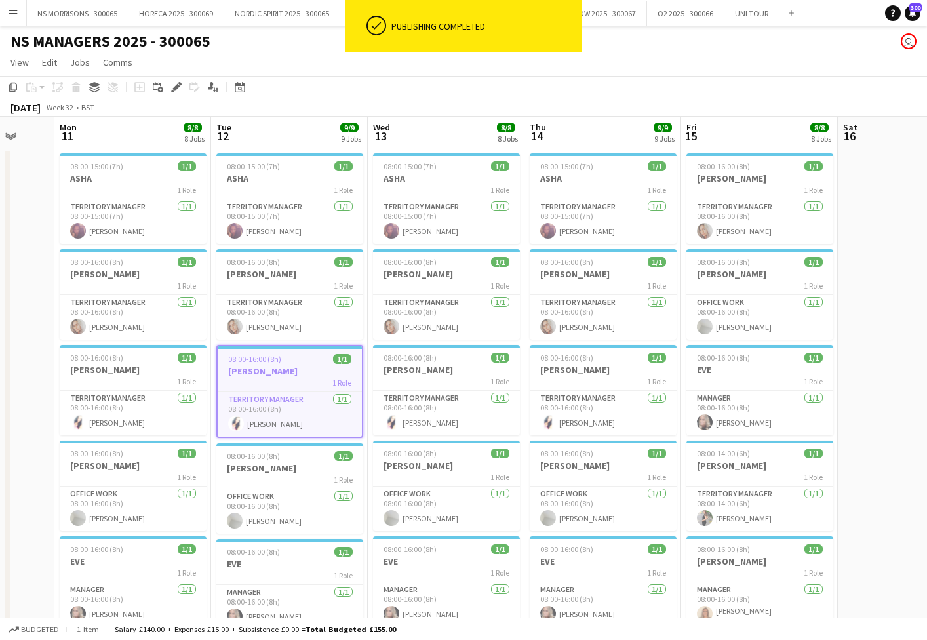
drag, startPoint x: 14, startPoint y: 87, endPoint x: 91, endPoint y: 132, distance: 89.3
click at [14, 88] on icon "Copy" at bounding box center [13, 87] width 10 height 10
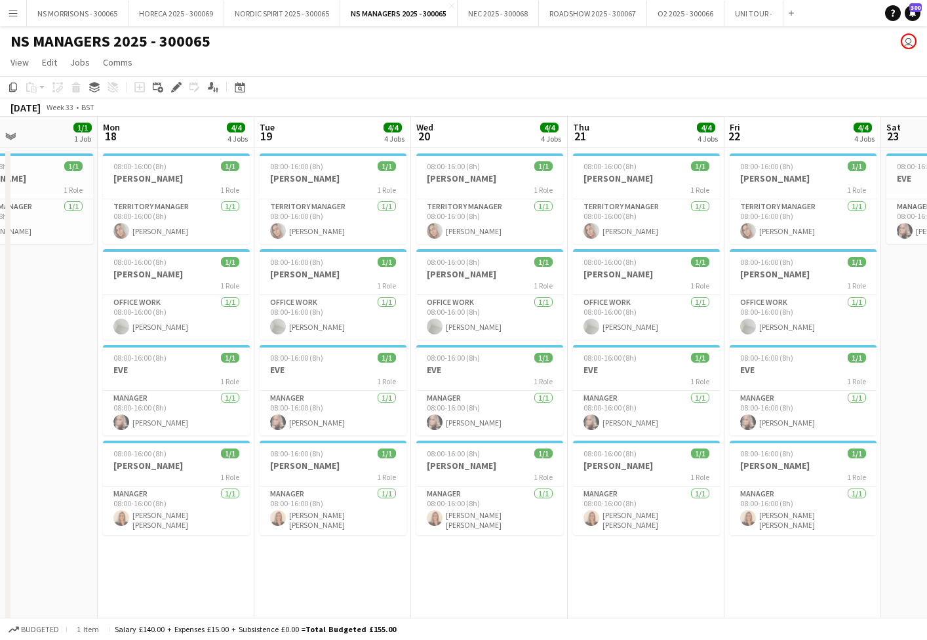
scroll to position [0, 529]
drag, startPoint x: 204, startPoint y: 567, endPoint x: 275, endPoint y: 557, distance: 71.5
click at [204, 567] on app-date-cell "08:00-16:00 (8h) 1/1 BEV 1 Role Territory Manager 1/1 08:00-16:00 (8h) beverley…" at bounding box center [176, 596] width 157 height 897
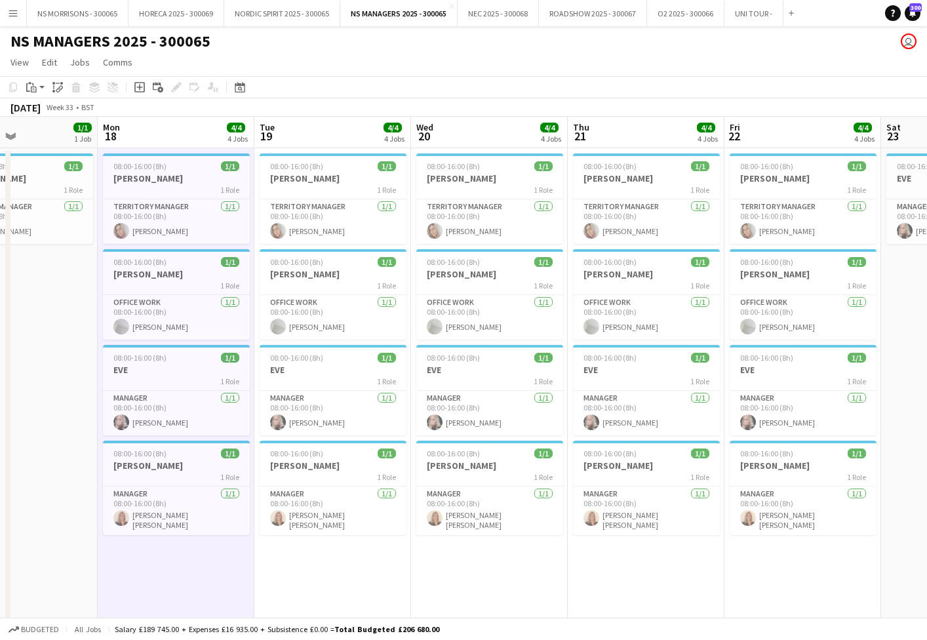
drag, startPoint x: 355, startPoint y: 553, endPoint x: 401, endPoint y: 551, distance: 45.9
click at [355, 553] on app-date-cell "08:00-16:00 (8h) 1/1 BEV 1 Role Territory Manager 1/1 08:00-16:00 (8h) beverley…" at bounding box center [332, 596] width 157 height 897
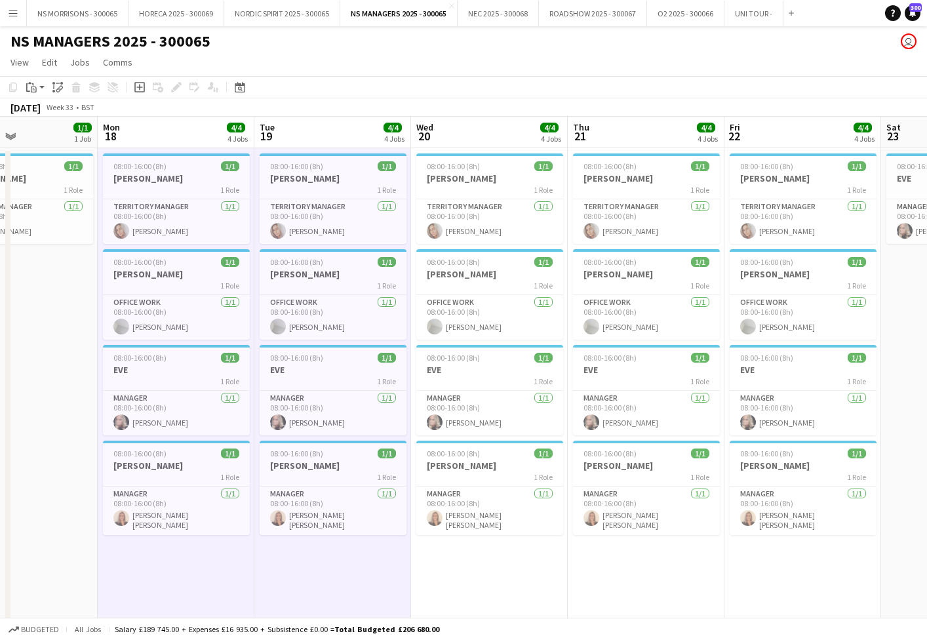
drag, startPoint x: 622, startPoint y: 571, endPoint x: 793, endPoint y: 580, distance: 170.7
click at [624, 571] on app-date-cell "08:00-16:00 (8h) 1/1 BEV 1 Role Territory Manager 1/1 08:00-16:00 (8h) beverley…" at bounding box center [646, 596] width 157 height 897
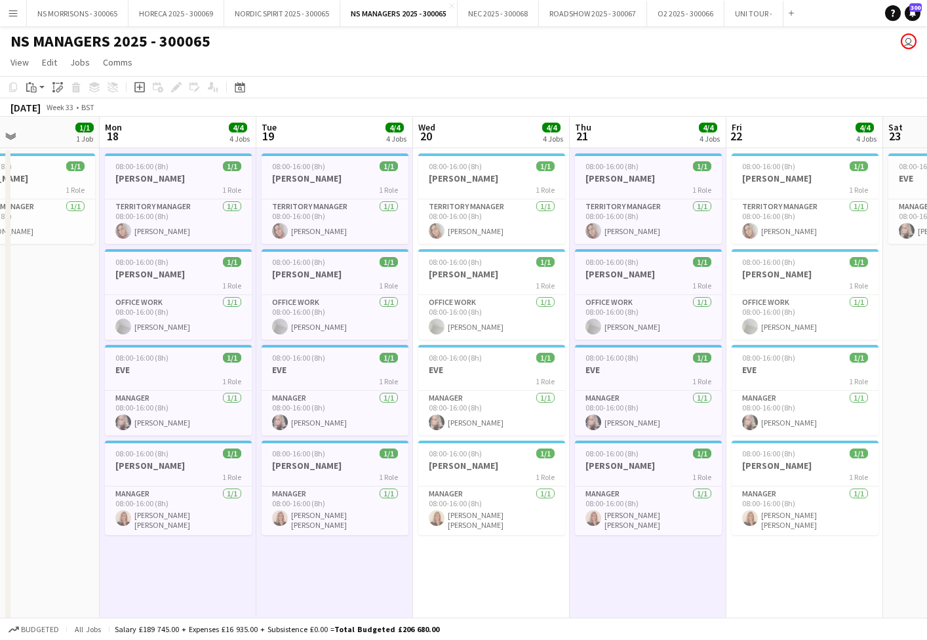
click at [797, 580] on app-date-cell "08:00-16:00 (8h) 1/1 BEV 1 Role Territory Manager 1/1 08:00-16:00 (8h) beverley…" at bounding box center [804, 596] width 157 height 897
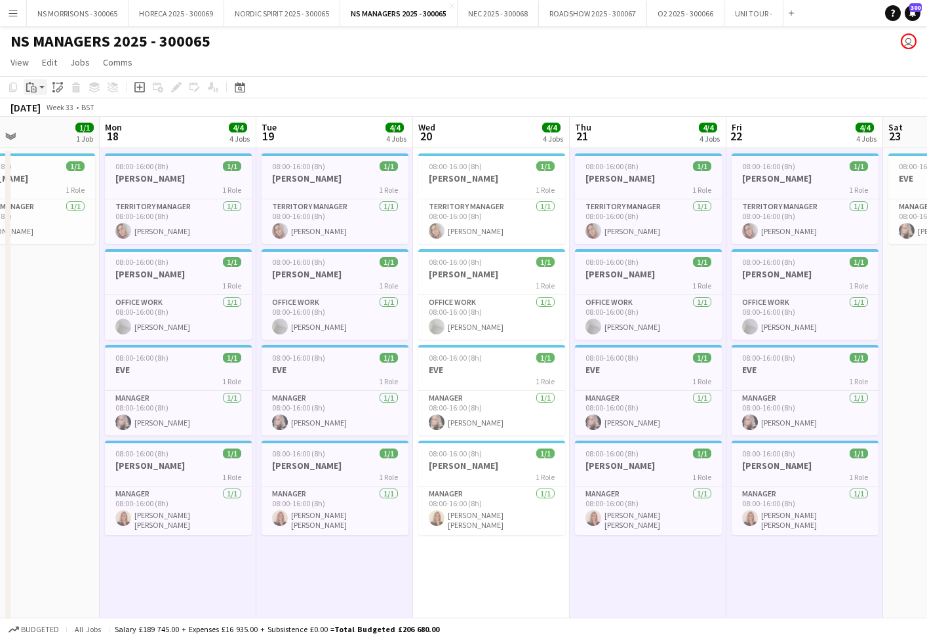
drag, startPoint x: 35, startPoint y: 87, endPoint x: 35, endPoint y: 93, distance: 6.6
click at [35, 87] on icon at bounding box center [34, 90] width 6 height 6
click at [51, 132] on link "Paste with crew Command Shift V" at bounding box center [87, 135] width 104 height 12
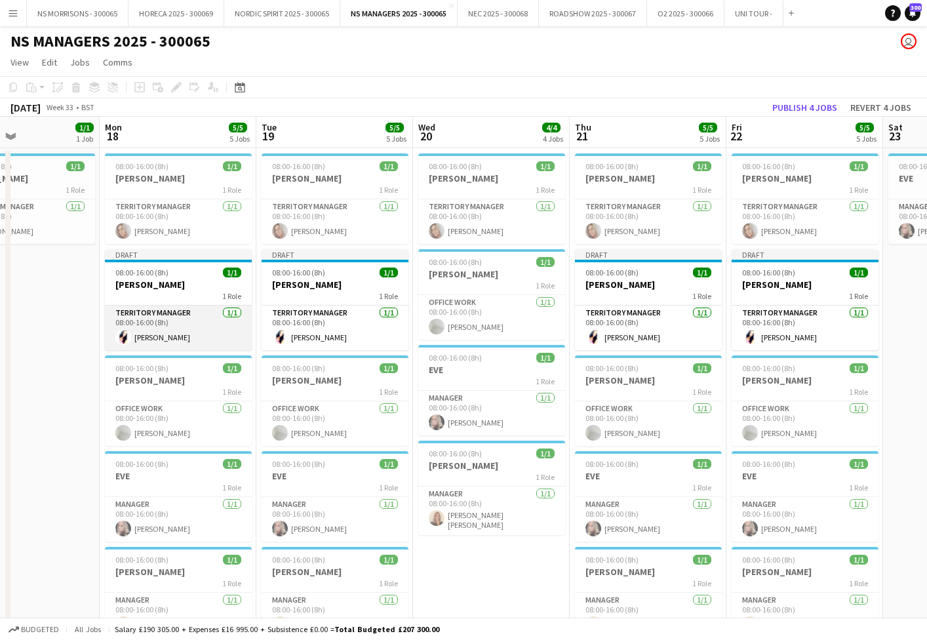
click at [175, 311] on app-card-role "Territory Manager 1/1 08:00-16:00 (8h) Cleo Taylor" at bounding box center [178, 328] width 147 height 45
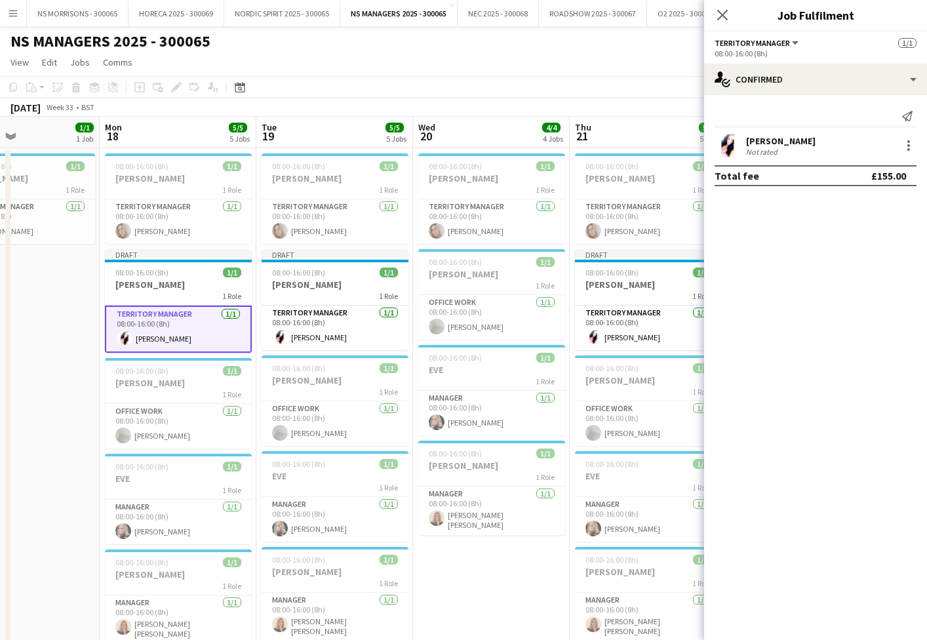
click at [39, 288] on app-date-cell "08:00-16:00 (8h) 1/1 [PERSON_NAME] 1 Role Territory Manager [DATE] 08:00-16:00 …" at bounding box center [21, 596] width 157 height 897
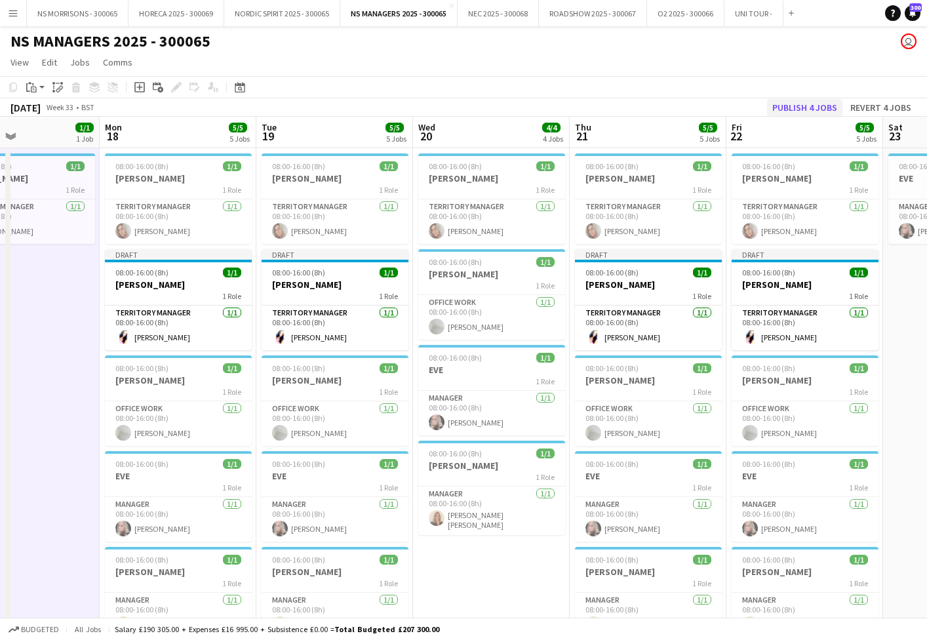
click at [780, 106] on button "Publish 4 jobs" at bounding box center [804, 107] width 75 height 17
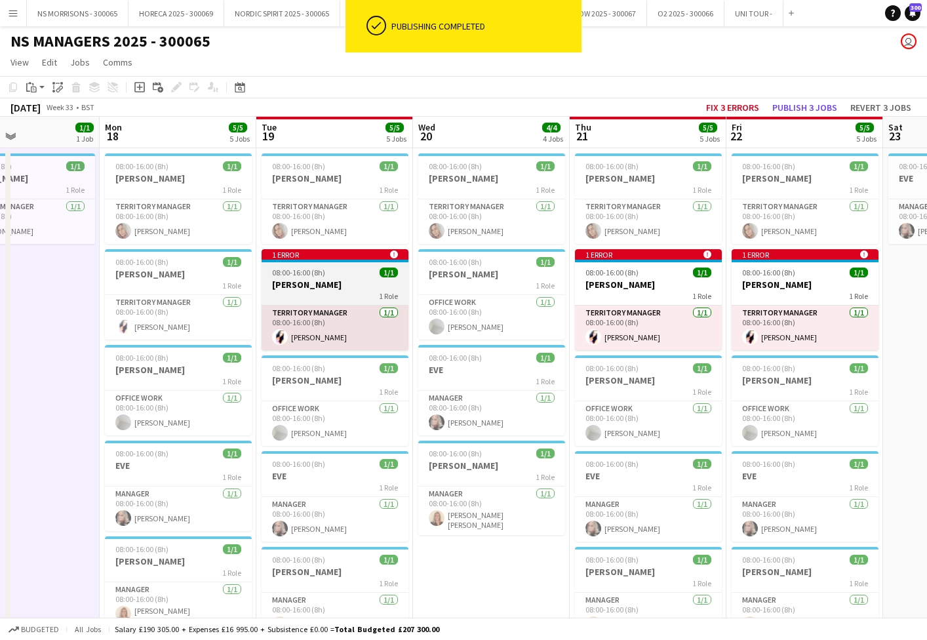
drag, startPoint x: 347, startPoint y: 283, endPoint x: 367, endPoint y: 281, distance: 19.8
click at [347, 283] on h3 "[PERSON_NAME]" at bounding box center [335, 285] width 147 height 12
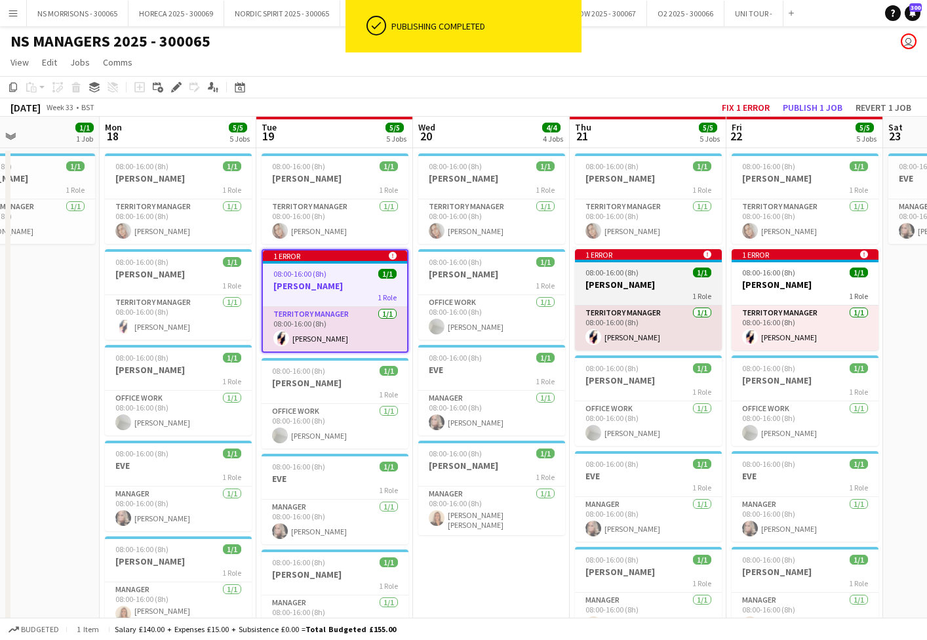
drag, startPoint x: 660, startPoint y: 275, endPoint x: 666, endPoint y: 277, distance: 6.7
click at [659, 275] on div "08:00-16:00 (8h) 1/1" at bounding box center [648, 273] width 147 height 10
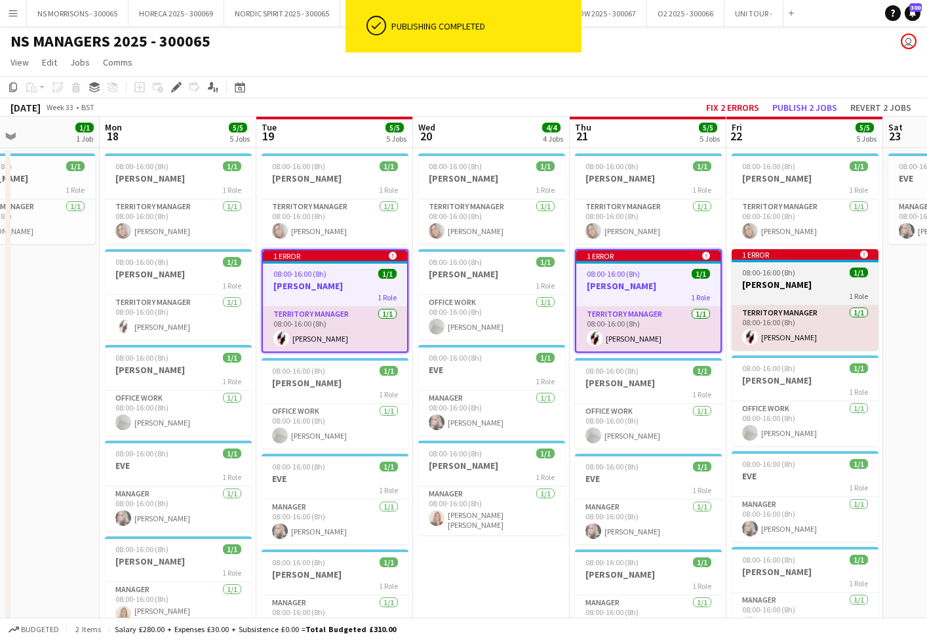
scroll to position [0, 528]
click at [810, 290] on h3 "[PERSON_NAME]" at bounding box center [804, 285] width 147 height 12
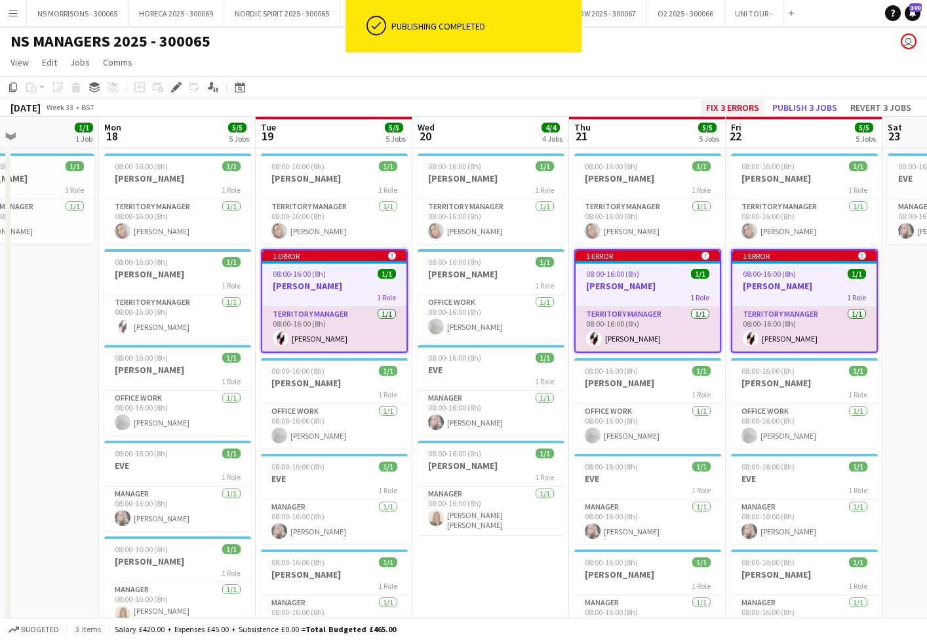
drag, startPoint x: 732, startPoint y: 94, endPoint x: 731, endPoint y: 107, distance: 12.5
click at [732, 96] on app-toolbar "Copy Paste Paste Command V Paste with crew Command Shift V Paste linked Job [GE…" at bounding box center [463, 87] width 927 height 22
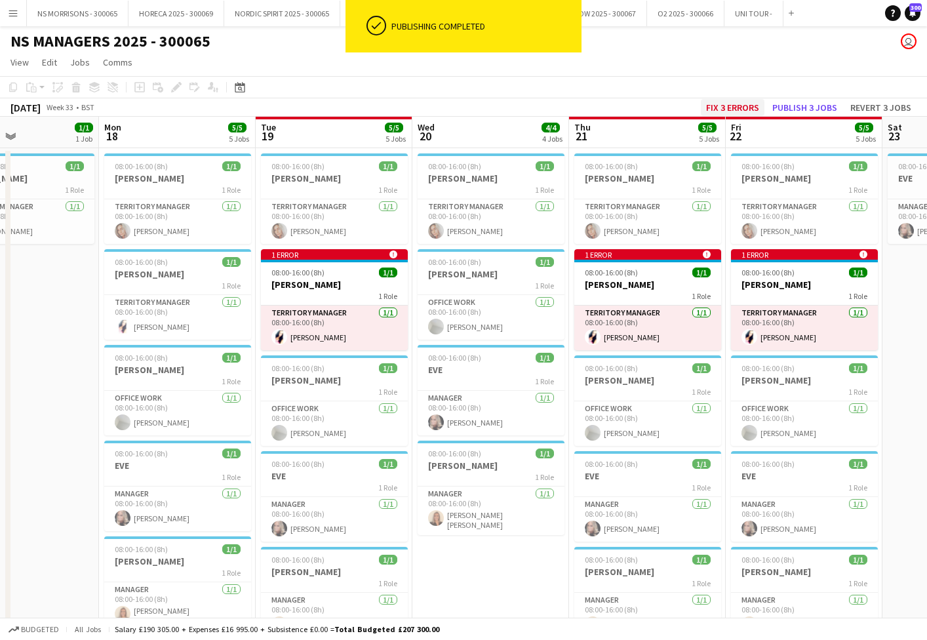
click at [731, 109] on button "Fix 3 errors" at bounding box center [733, 107] width 64 height 17
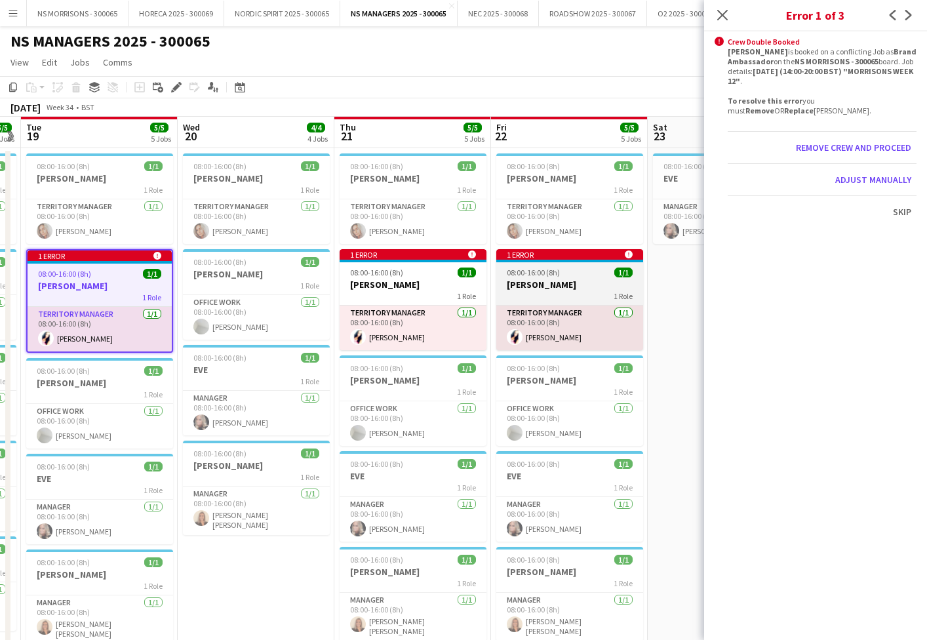
scroll to position [0, 279]
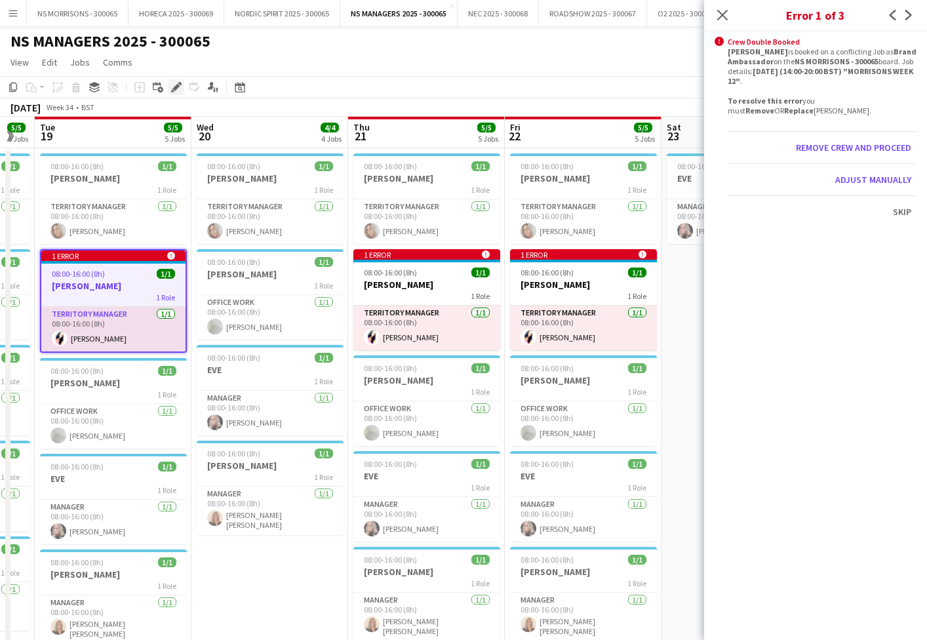
click at [173, 90] on icon "Edit" at bounding box center [176, 87] width 10 height 10
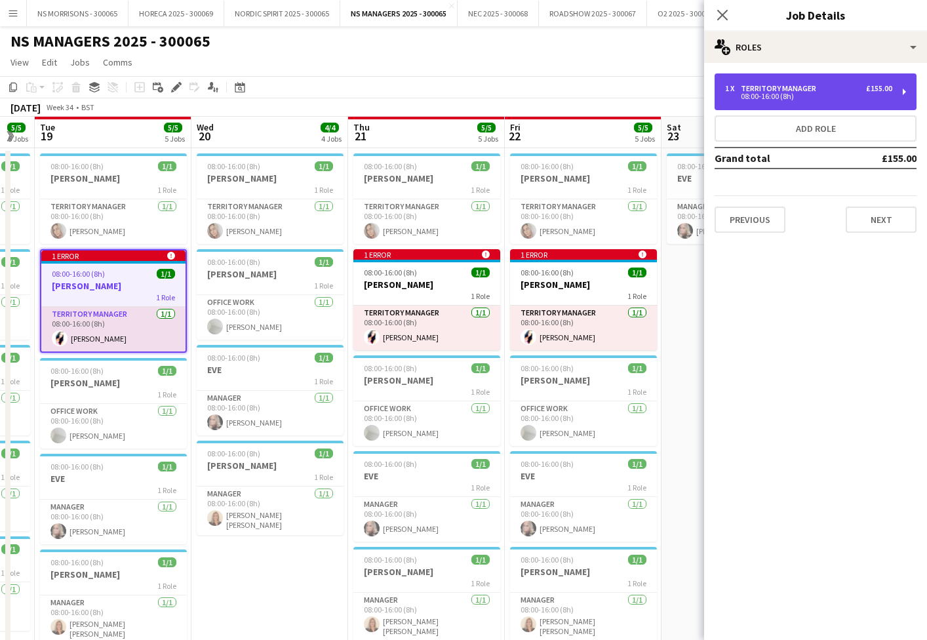
click at [806, 97] on div "08:00-16:00 (8h)" at bounding box center [808, 96] width 167 height 7
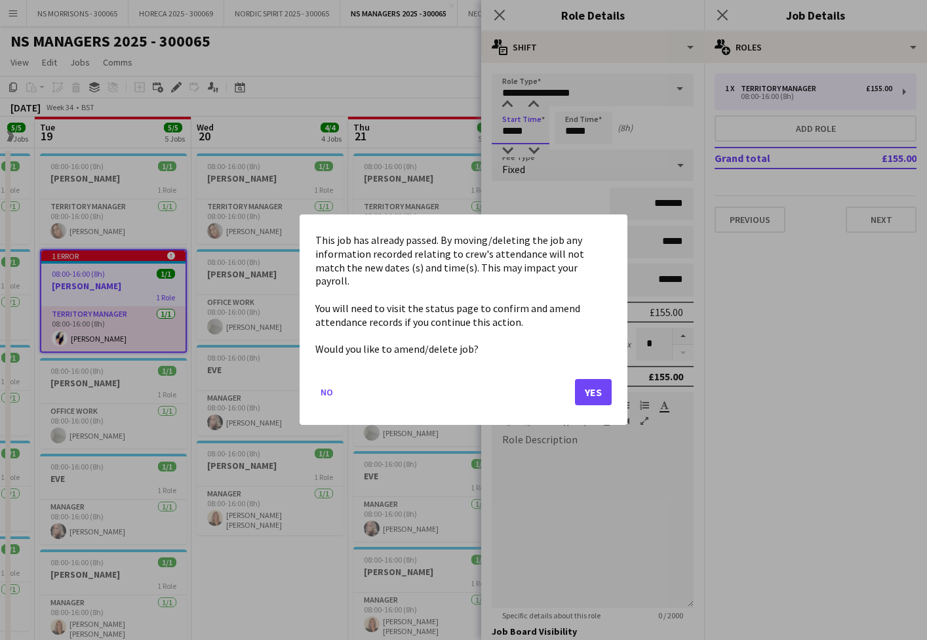
drag, startPoint x: 514, startPoint y: 133, endPoint x: 512, endPoint y: 149, distance: 16.5
click at [513, 133] on body "Menu Boards Boards Boards All jobs Status Workforce Workforce My Workforce Recr…" at bounding box center [463, 533] width 927 height 1067
drag, startPoint x: 598, startPoint y: 382, endPoint x: 528, endPoint y: 284, distance: 120.3
click at [598, 382] on button "Yes" at bounding box center [593, 393] width 37 height 26
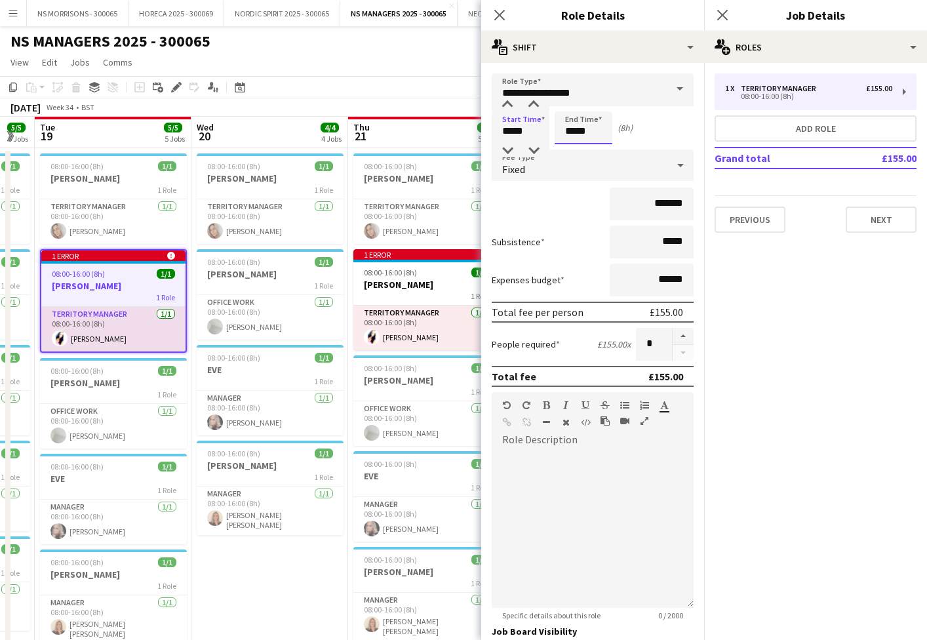
drag, startPoint x: 580, startPoint y: 135, endPoint x: 576, endPoint y: 144, distance: 9.4
click at [580, 135] on input "*****" at bounding box center [584, 127] width 58 height 33
click at [571, 151] on div at bounding box center [570, 150] width 26 height 13
type input "*****"
click at [571, 151] on div at bounding box center [570, 150] width 26 height 13
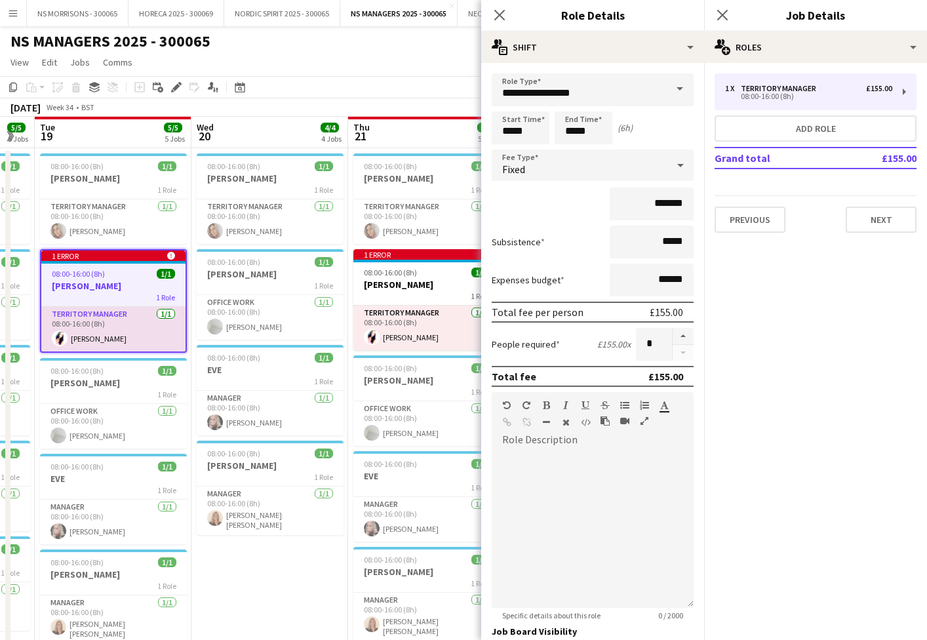
click at [292, 557] on app-date-cell "08:00-16:00 (8h) 1/1 BEV 1 Role Territory Manager 1/1 08:00-16:00 (8h) beverley…" at bounding box center [269, 596] width 157 height 897
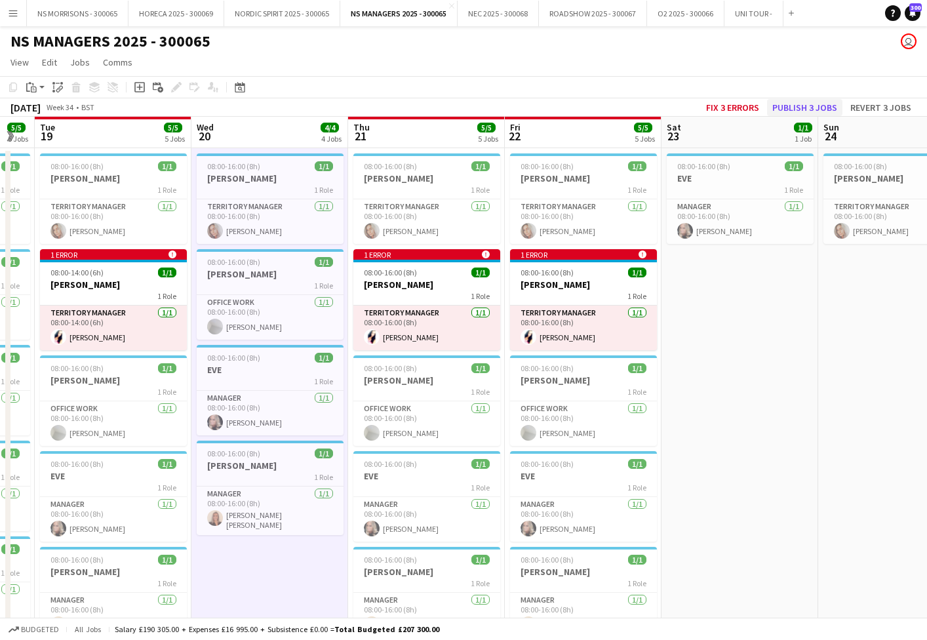
click at [791, 107] on button "Publish 3 jobs" at bounding box center [804, 107] width 75 height 17
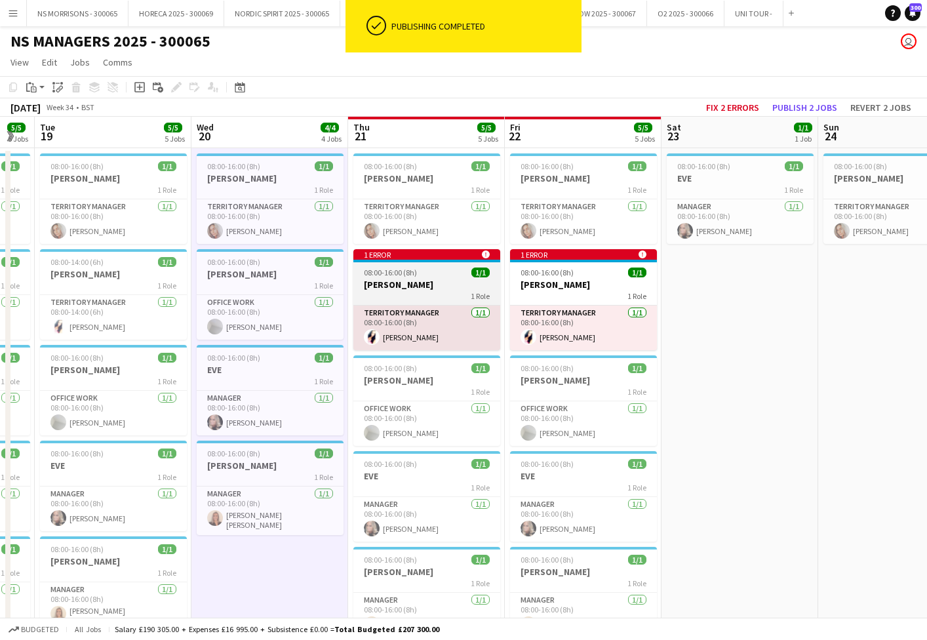
click at [438, 284] on h3 "[PERSON_NAME]" at bounding box center [426, 285] width 147 height 12
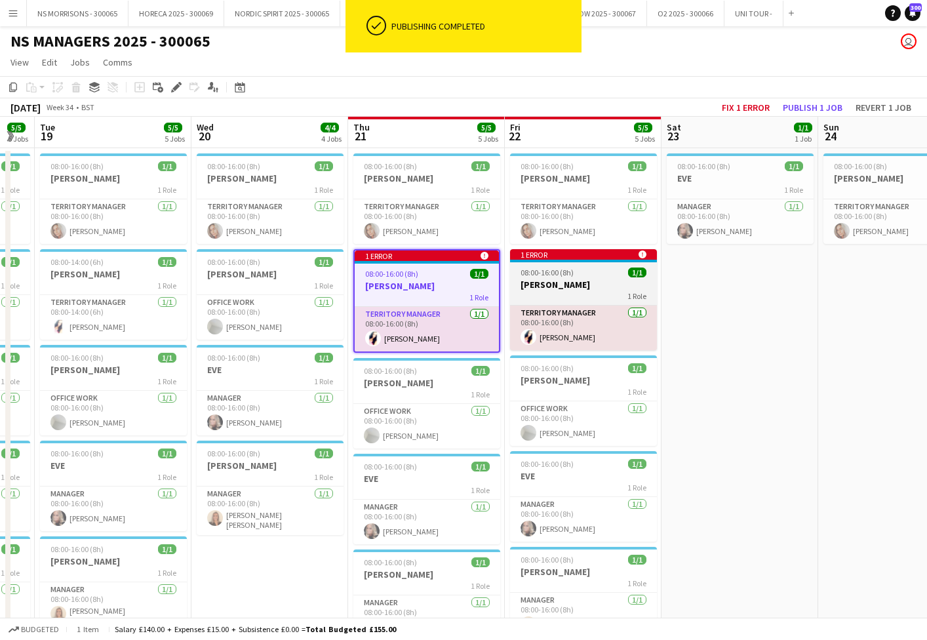
click at [558, 277] on app-job-card "1 error alert-circle 08:00-16:00 (8h) 1/1 CLEO 1 Role Territory Manager 1/1 08:…" at bounding box center [583, 299] width 147 height 101
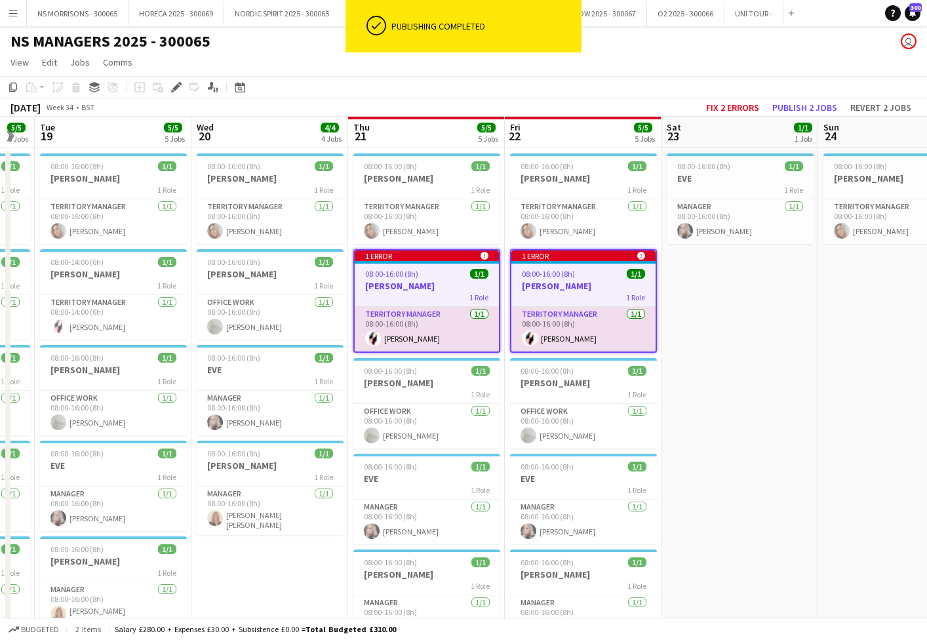
click at [732, 108] on button "Fix 2 errors" at bounding box center [733, 107] width 64 height 17
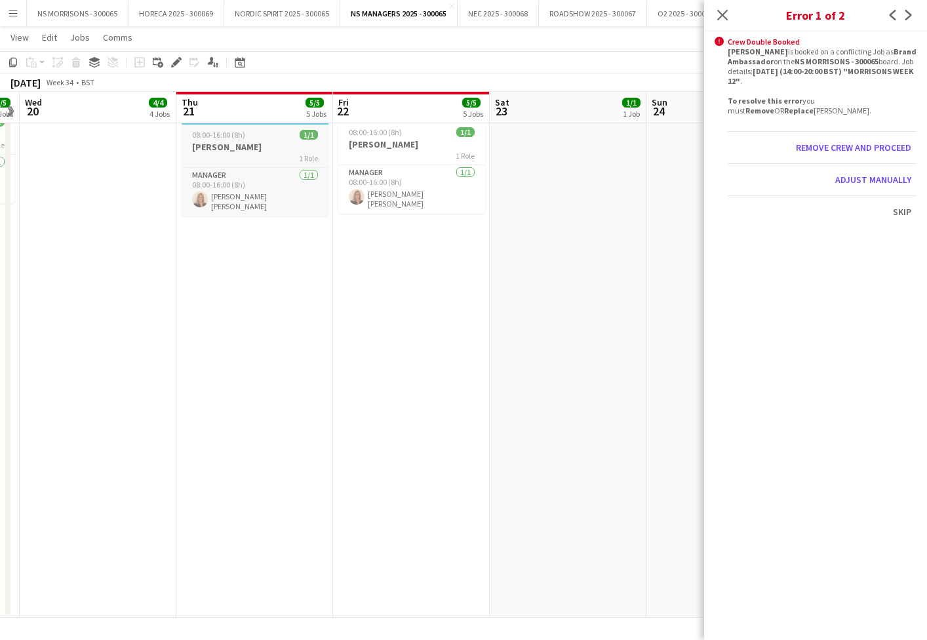
click at [241, 141] on h3 "[PERSON_NAME]" at bounding box center [255, 147] width 147 height 12
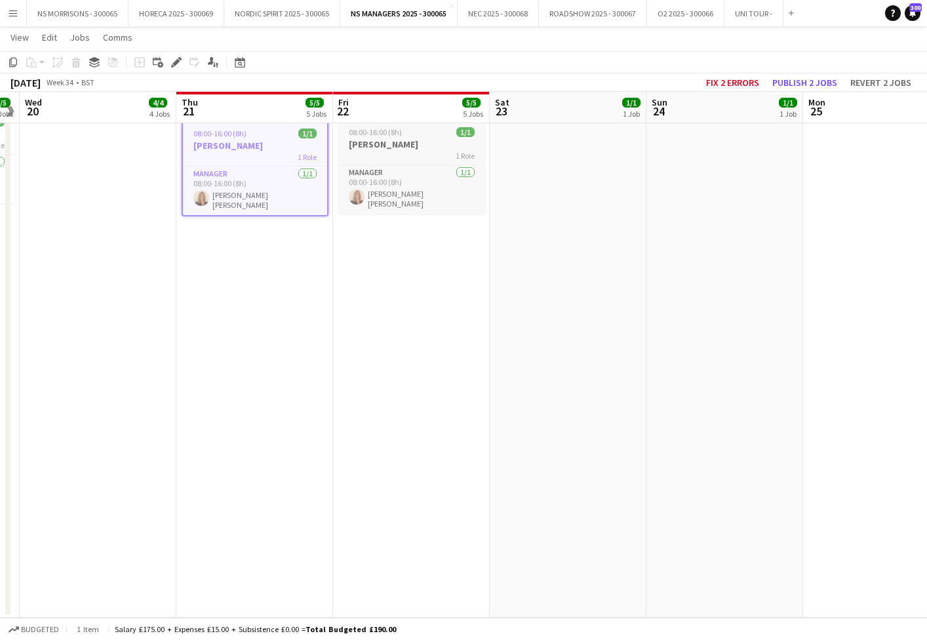
drag, startPoint x: 394, startPoint y: 146, endPoint x: 363, endPoint y: 141, distance: 31.3
click at [393, 146] on h3 "[PERSON_NAME]" at bounding box center [411, 144] width 147 height 12
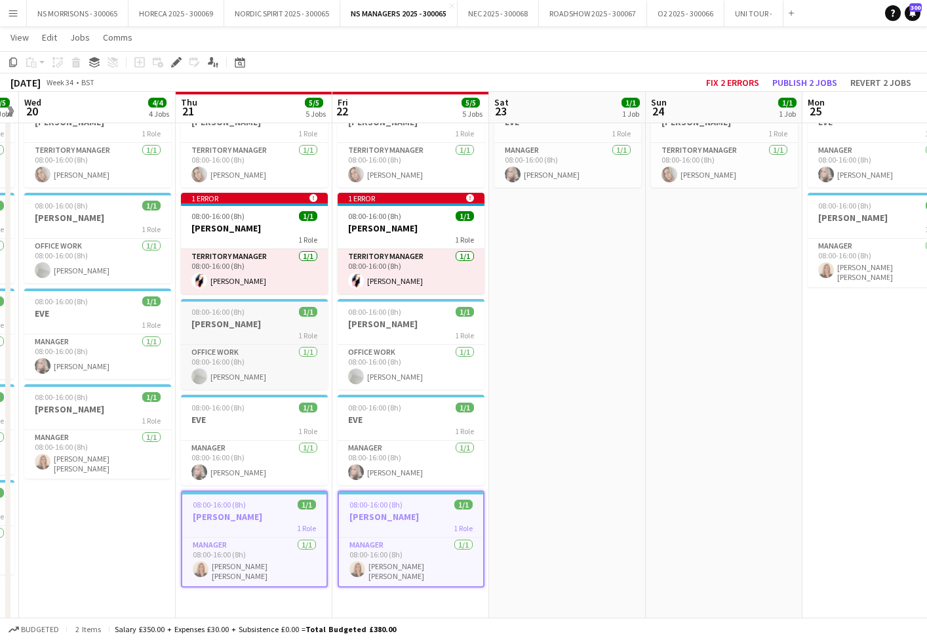
scroll to position [54, 0]
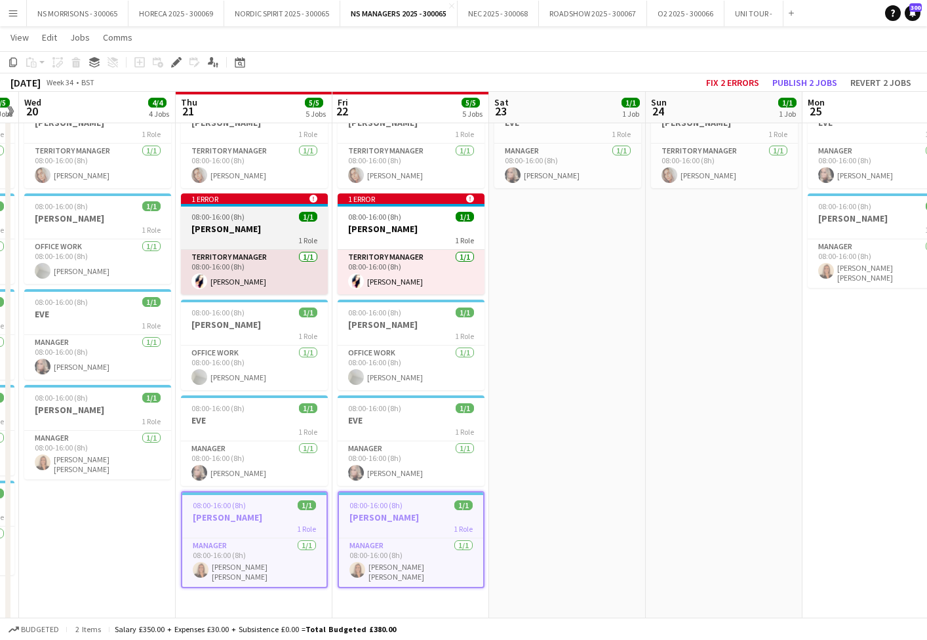
click at [228, 212] on span "08:00-16:00 (8h)" at bounding box center [217, 217] width 53 height 10
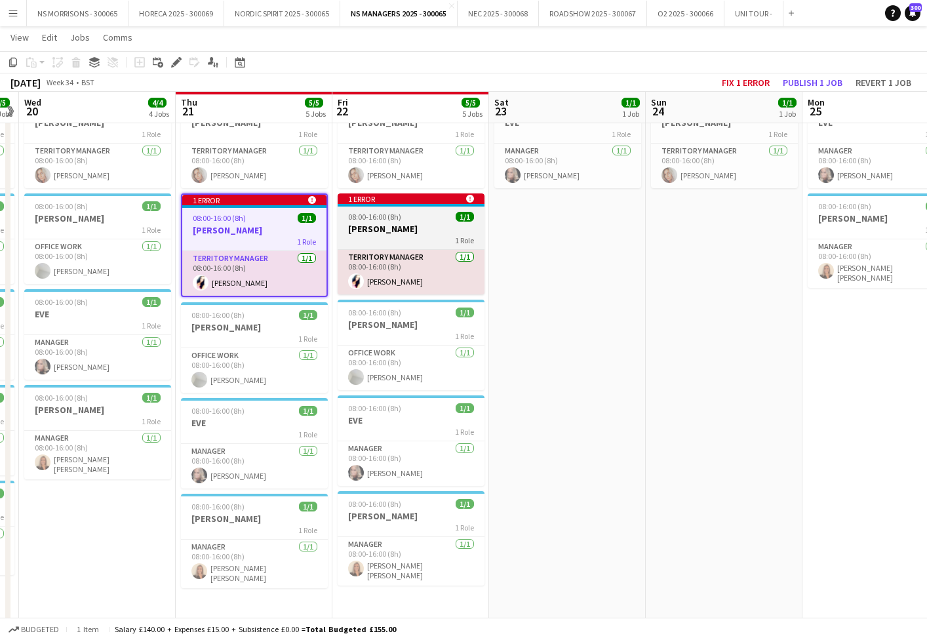
drag, startPoint x: 382, startPoint y: 223, endPoint x: 346, endPoint y: 203, distance: 41.1
click at [382, 223] on h3 "[PERSON_NAME]" at bounding box center [411, 229] width 147 height 12
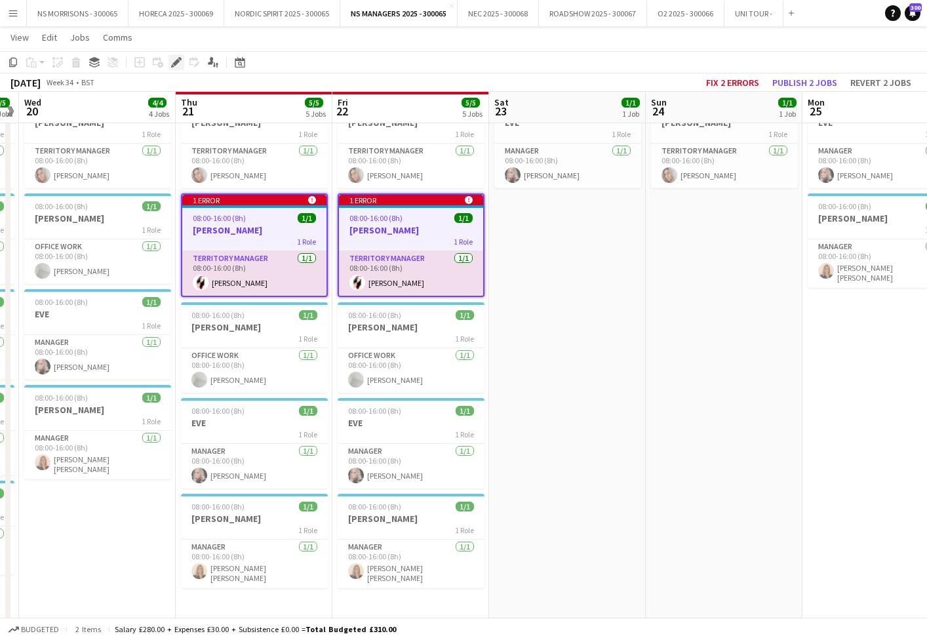
click at [177, 65] on icon "Edit" at bounding box center [176, 62] width 10 height 10
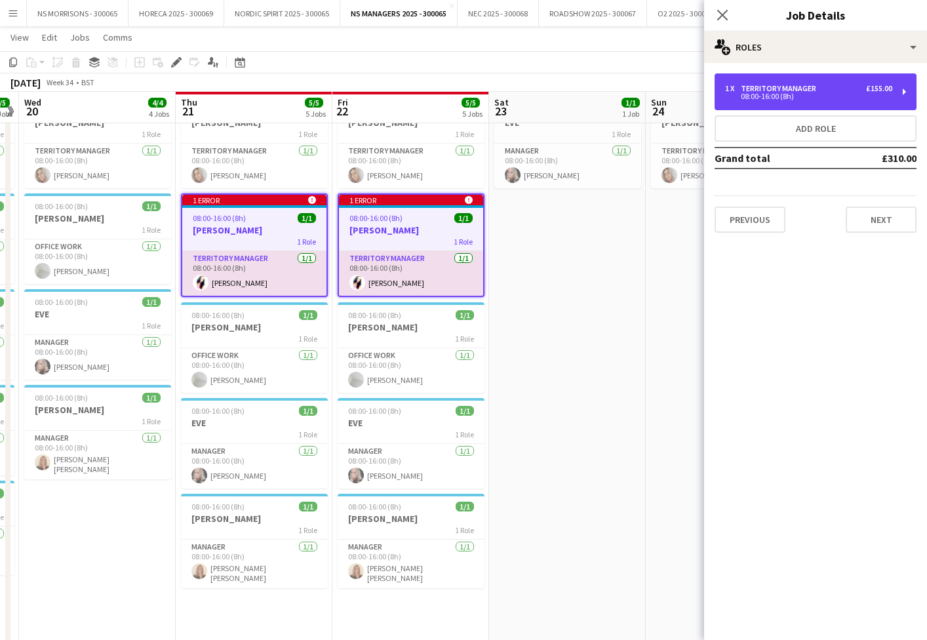
drag, startPoint x: 755, startPoint y: 92, endPoint x: 736, endPoint y: 158, distance: 68.7
click at [755, 93] on div "08:00-16:00 (8h)" at bounding box center [808, 96] width 167 height 7
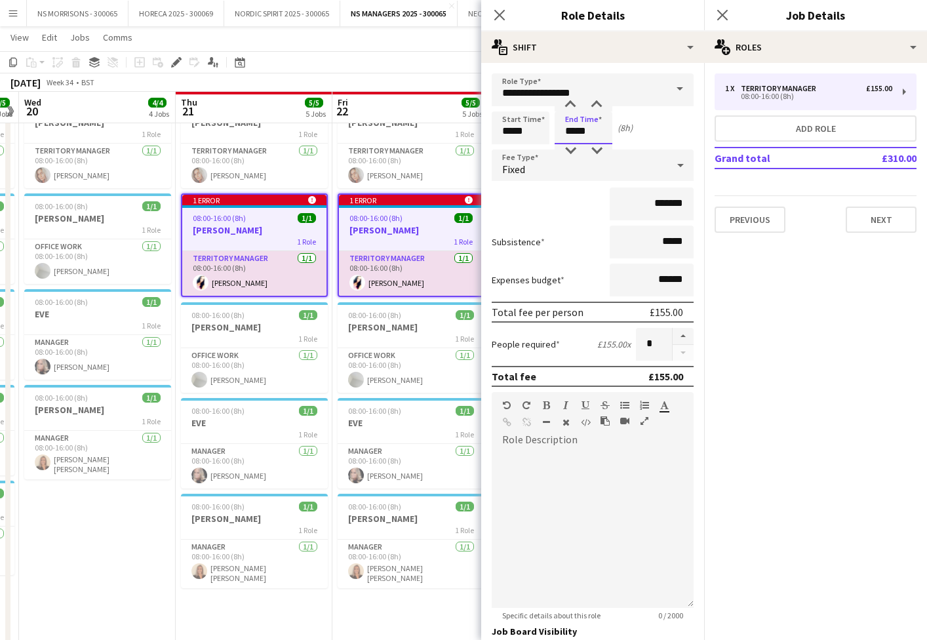
scroll to position [0, 0]
drag, startPoint x: 589, startPoint y: 123, endPoint x: 570, endPoint y: 157, distance: 39.9
click at [589, 123] on body "Menu Boards Boards Boards All jobs Status Workforce Workforce My Workforce Recr…" at bounding box center [463, 479] width 927 height 1066
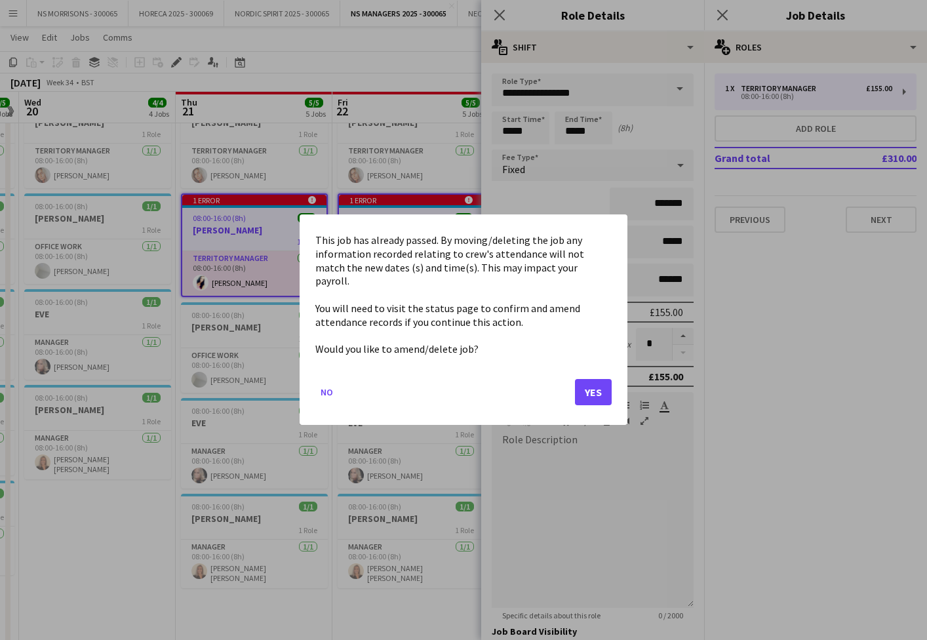
drag, startPoint x: 597, startPoint y: 385, endPoint x: 548, endPoint y: 149, distance: 241.0
click at [596, 385] on button "Yes" at bounding box center [593, 393] width 37 height 26
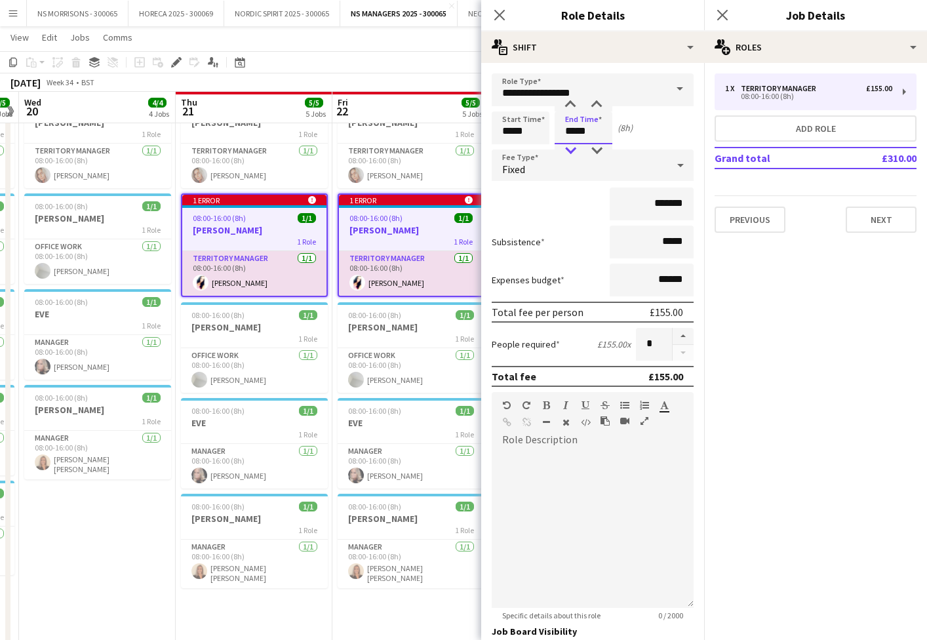
click at [578, 146] on div at bounding box center [570, 150] width 26 height 13
type input "*****"
click at [578, 146] on div at bounding box center [570, 150] width 26 height 13
click at [132, 529] on app-date-cell "08:00-16:00 (8h) 1/1 BEV 1 Role Territory Manager 1/1 08:00-16:00 (8h) beverley…" at bounding box center [97, 540] width 157 height 897
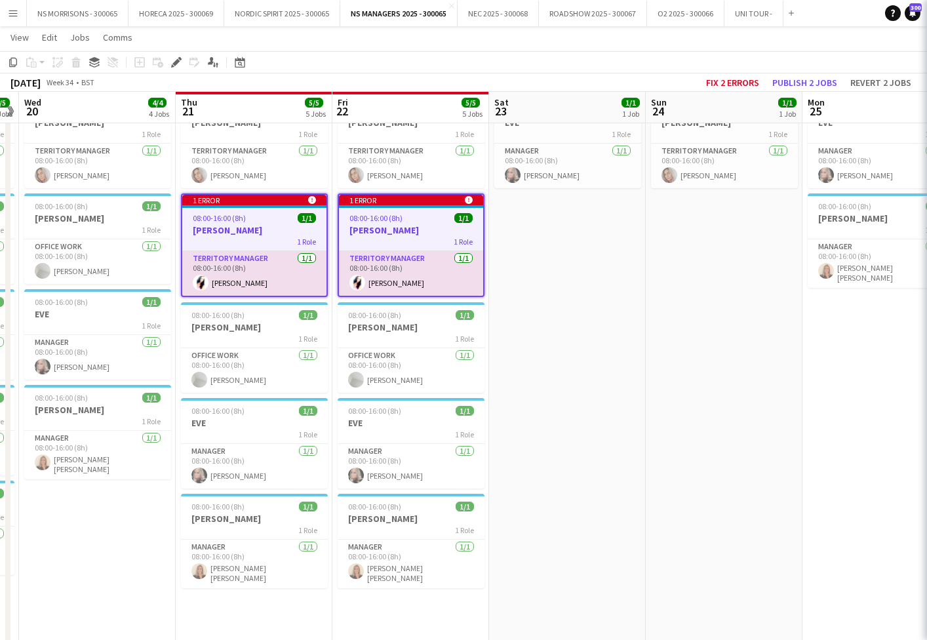
scroll to position [0, 451]
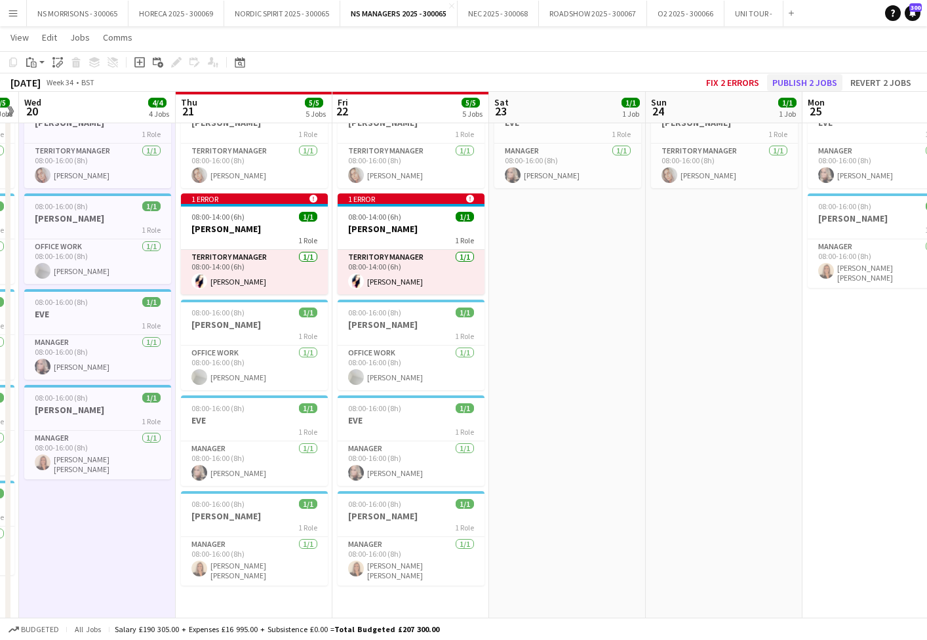
click at [816, 87] on button "Publish 2 jobs" at bounding box center [804, 82] width 75 height 17
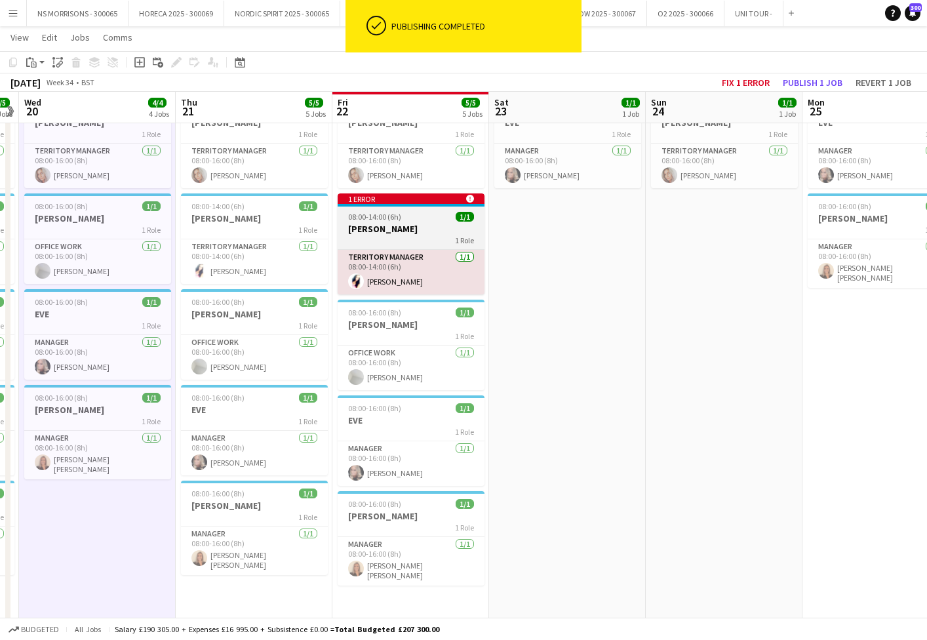
click at [401, 226] on h3 "[PERSON_NAME]" at bounding box center [411, 229] width 147 height 12
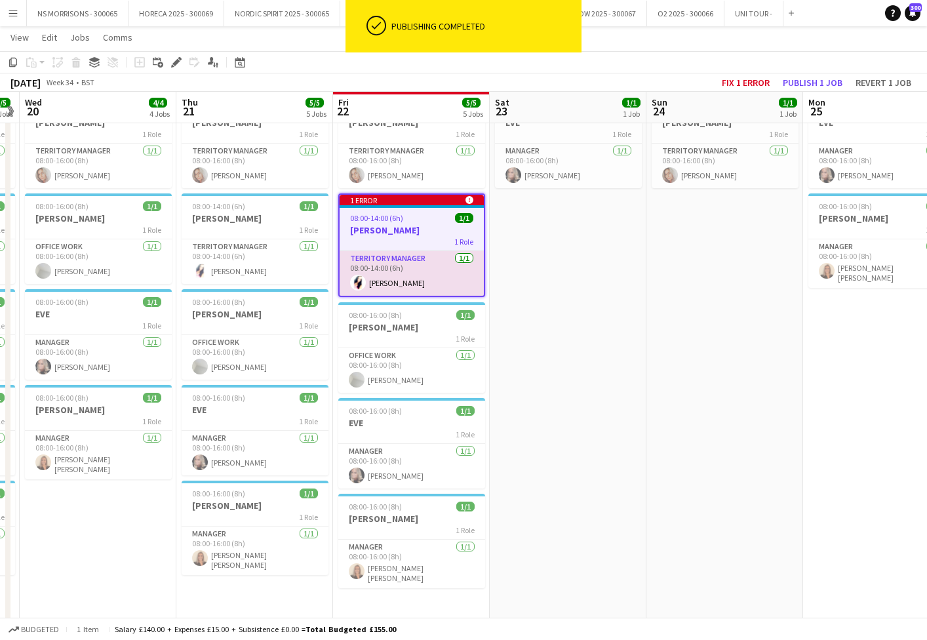
click at [803, 81] on button "Publish 1 job" at bounding box center [813, 82] width 70 height 17
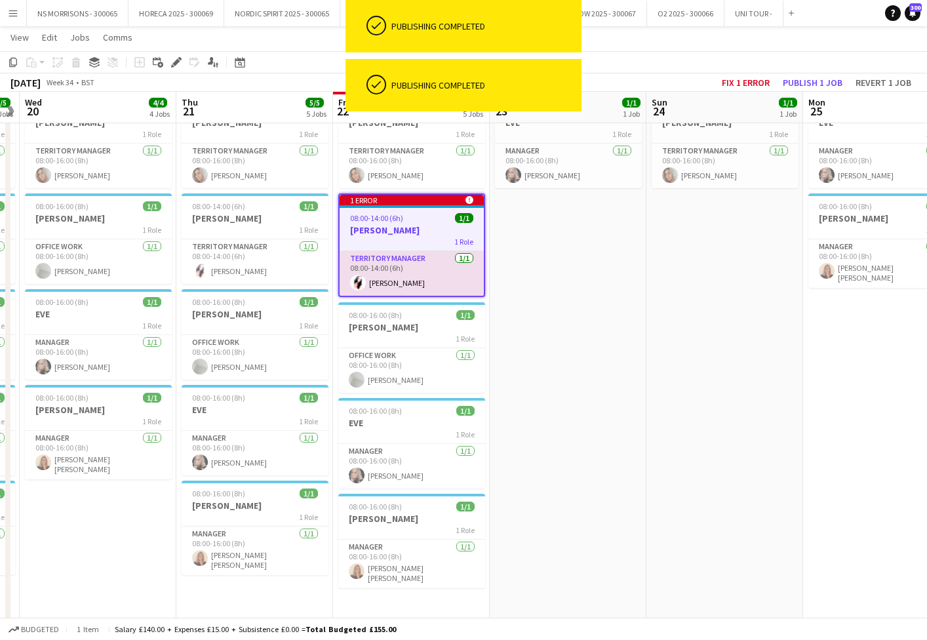
click at [414, 225] on h3 "[PERSON_NAME]" at bounding box center [412, 230] width 144 height 12
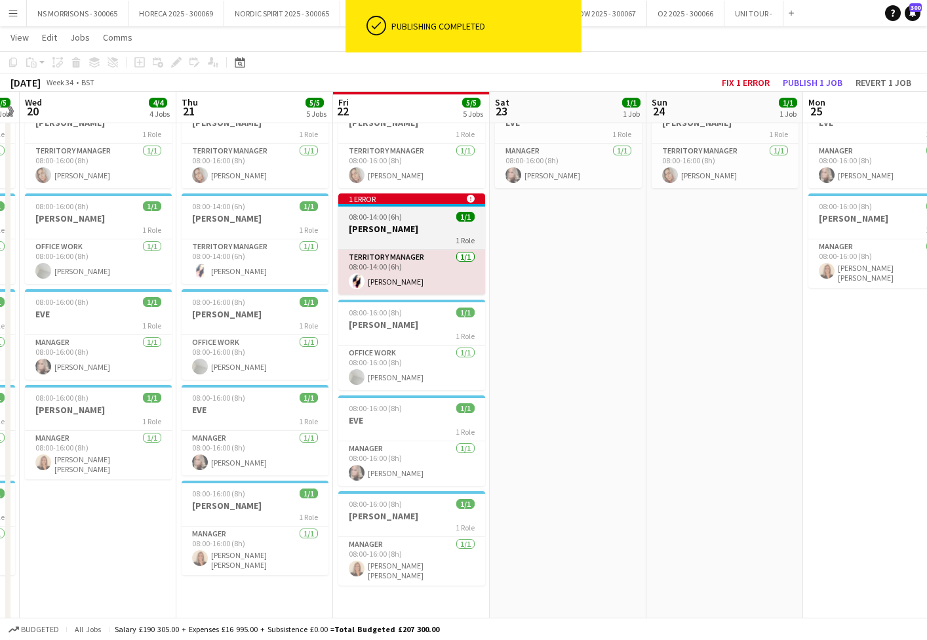
click at [379, 222] on app-job-card "1 error alert-circle 08:00-14:00 (6h) 1/1 CLEO 1 Role Territory Manager 1/1 08:…" at bounding box center [411, 243] width 147 height 101
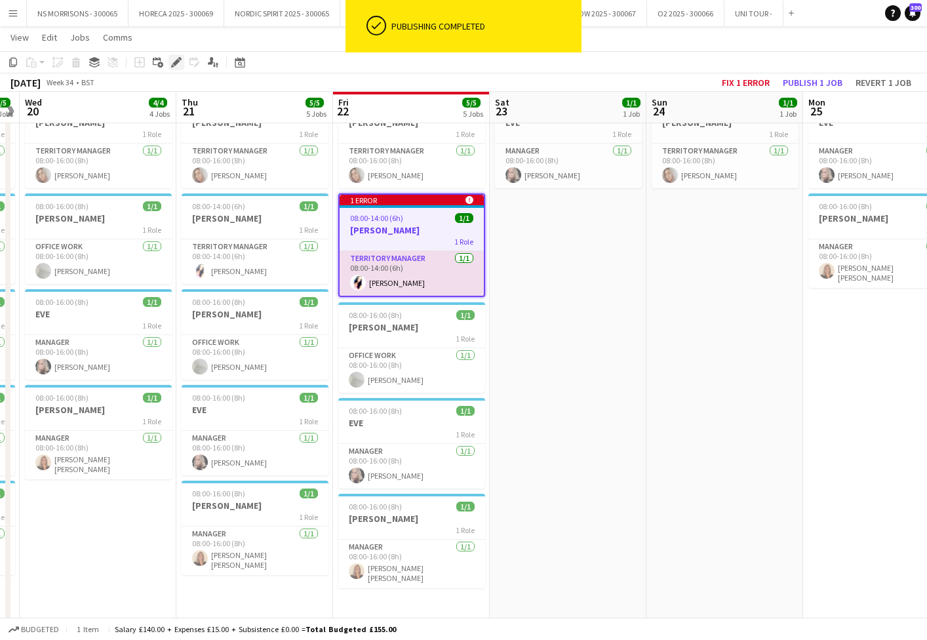
click at [176, 60] on icon "Edit" at bounding box center [176, 62] width 10 height 10
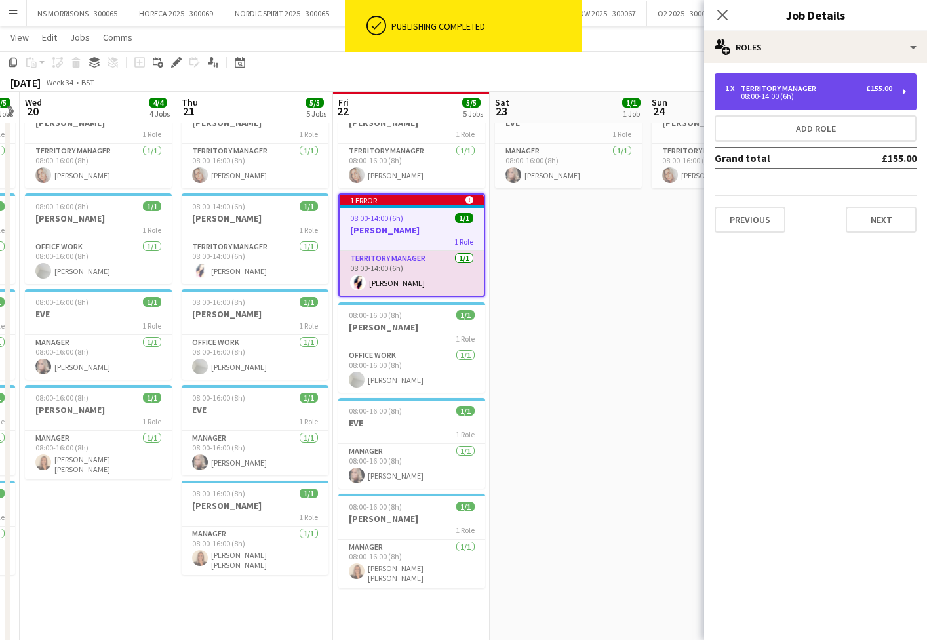
drag, startPoint x: 817, startPoint y: 105, endPoint x: 806, endPoint y: 107, distance: 11.3
click at [817, 105] on div "1 x Territory Manager £155.00 08:00-14:00 (6h)" at bounding box center [816, 91] width 202 height 37
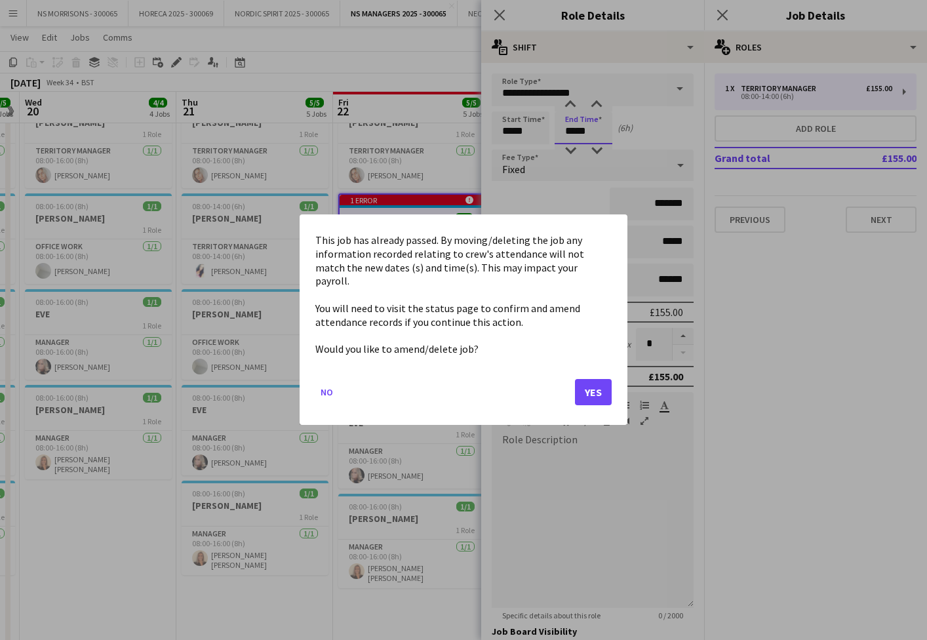
click at [572, 130] on body "Menu Boards Boards Boards All jobs Status Workforce Workforce My Workforce Recr…" at bounding box center [463, 479] width 927 height 1066
click at [611, 383] on button "Yes" at bounding box center [593, 393] width 37 height 26
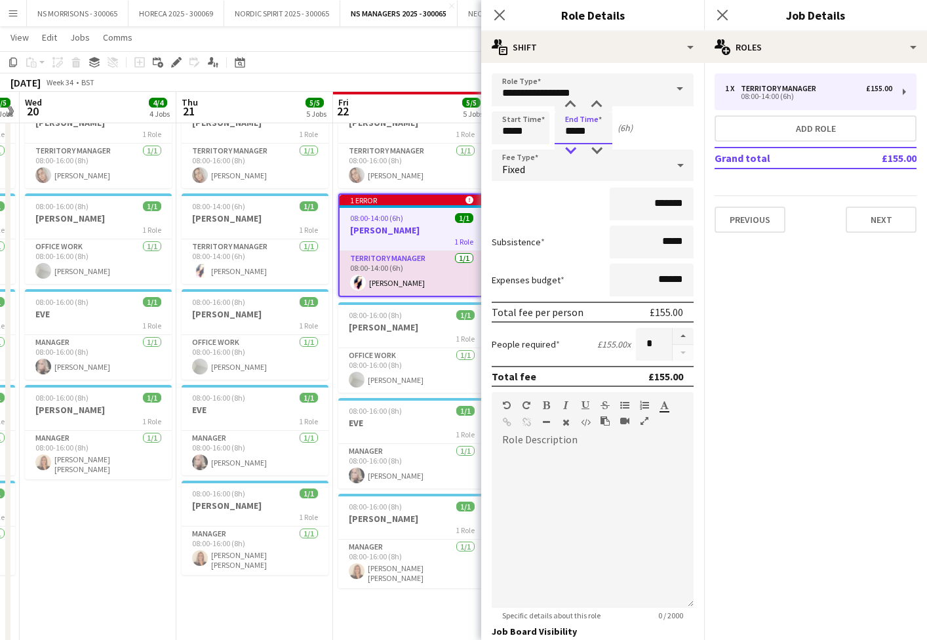
type input "*****"
click at [576, 149] on div at bounding box center [570, 150] width 26 height 13
drag, startPoint x: 153, startPoint y: 493, endPoint x: 214, endPoint y: 465, distance: 66.6
click at [153, 493] on app-date-cell "08:00-16:00 (8h) 1/1 BEV 1 Role Territory Manager 1/1 08:00-16:00 (8h) beverley…" at bounding box center [98, 540] width 157 height 897
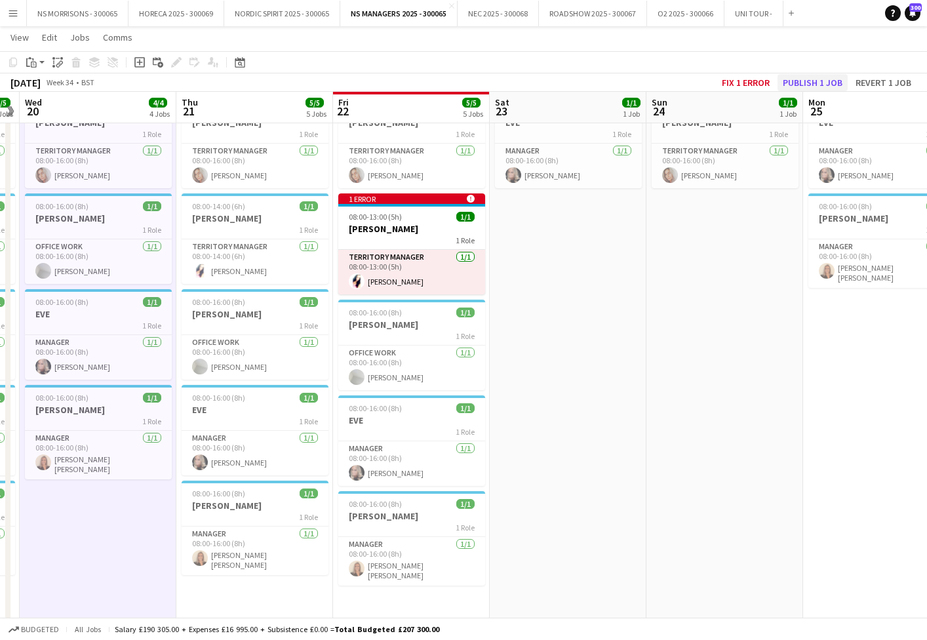
click at [799, 81] on button "Publish 1 job" at bounding box center [813, 82] width 70 height 17
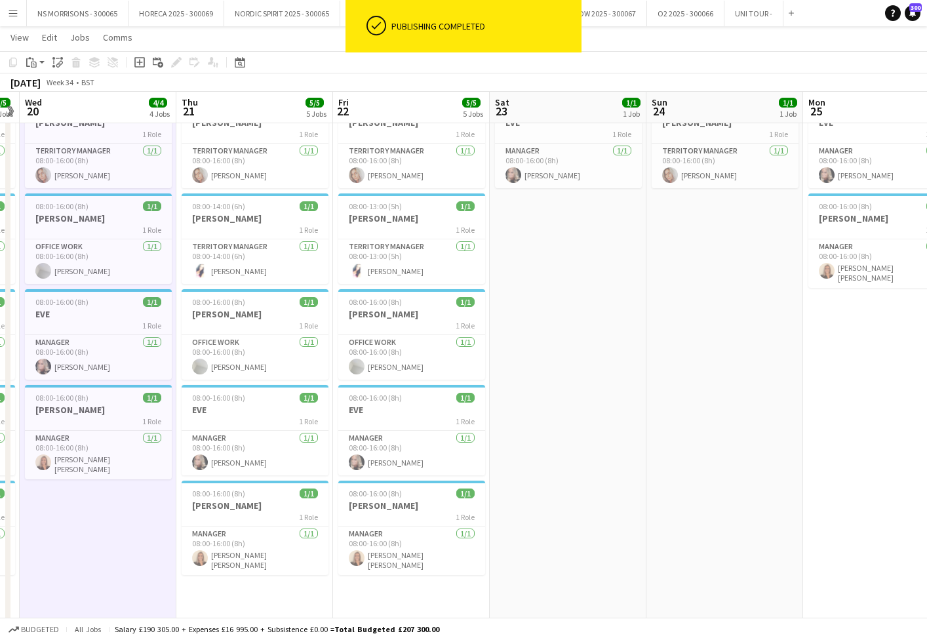
click at [576, 315] on app-date-cell "08:00-16:00 (8h) 1/1 EVE 1 Role Manager [DATE] 08:00-16:00 (8h) [PERSON_NAME]" at bounding box center [568, 540] width 157 height 897
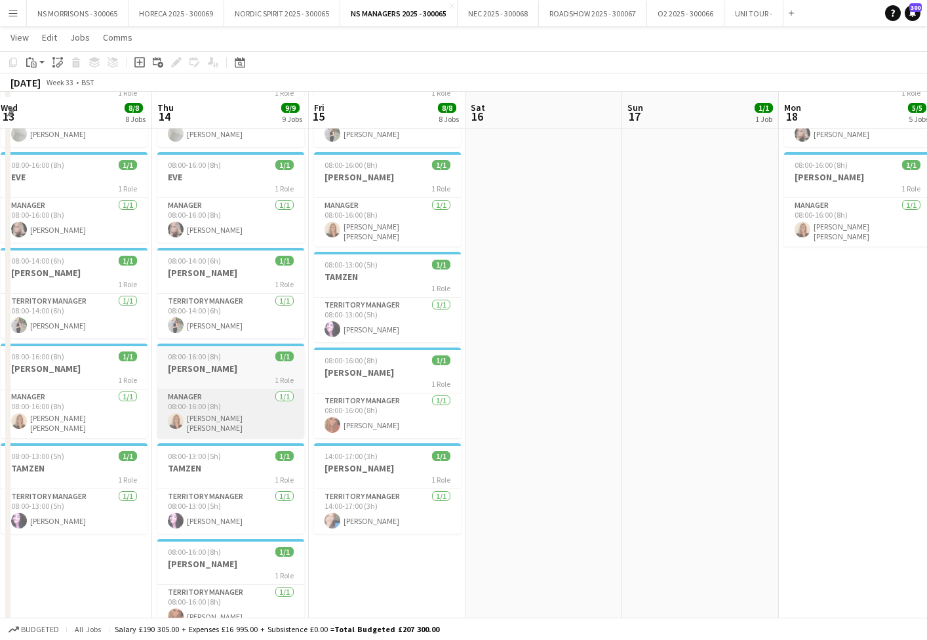
scroll to position [397, 0]
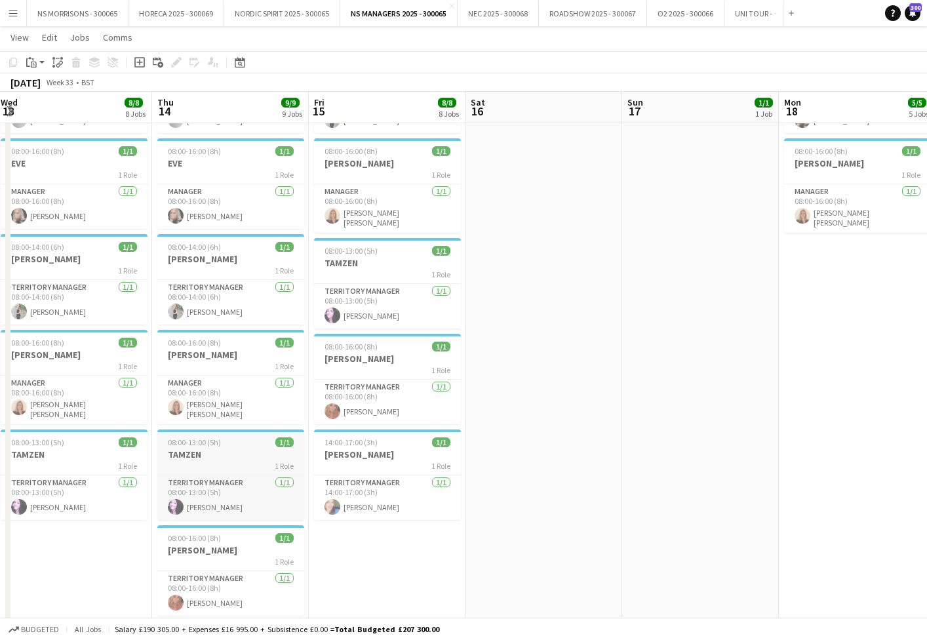
click at [199, 437] on span "08:00-13:00 (5h)" at bounding box center [194, 442] width 53 height 10
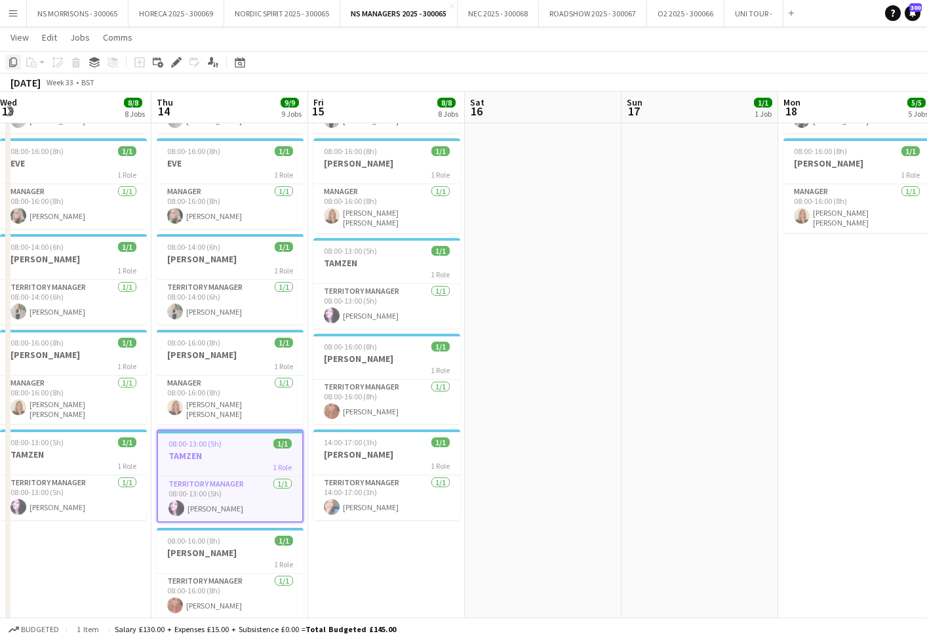
click at [14, 62] on icon "Copy" at bounding box center [13, 62] width 10 height 10
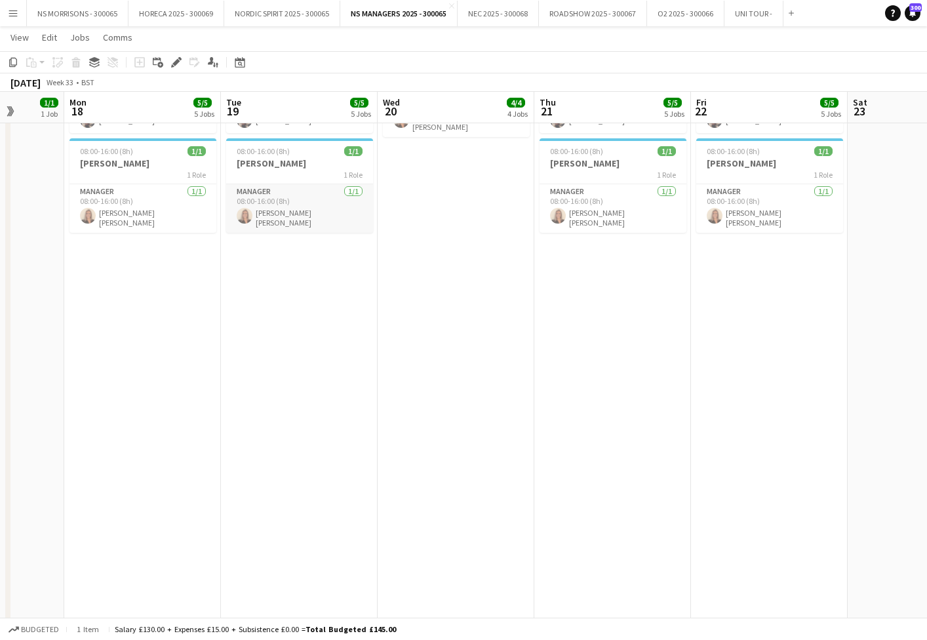
scroll to position [0, 438]
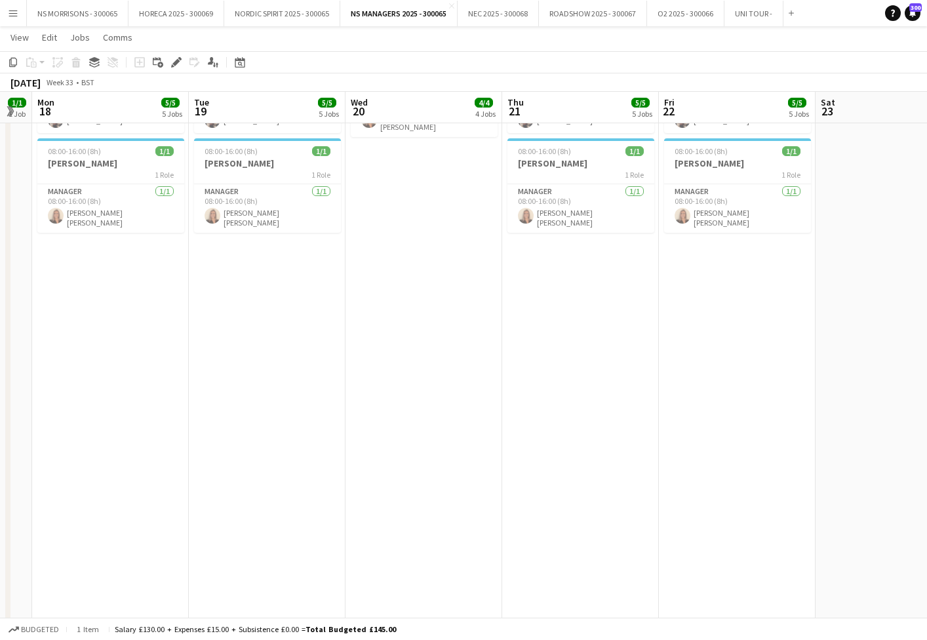
drag, startPoint x: 83, startPoint y: 304, endPoint x: 159, endPoint y: 300, distance: 75.5
click at [83, 304] on app-date-cell "08:00-16:00 (8h) 1/1 BEV 1 Role Territory Manager 1/1 08:00-16:00 (8h) beverley…" at bounding box center [110, 198] width 157 height 897
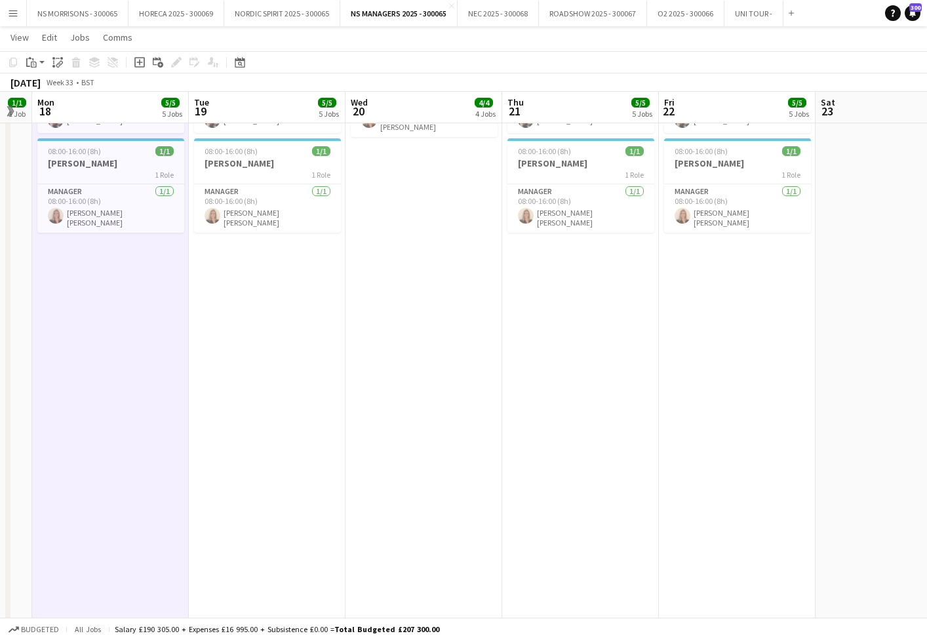
click at [273, 298] on app-date-cell "08:00-16:00 (8h) 1/1 BEV 1 Role Territory Manager 1/1 08:00-16:00 (8h) beverley…" at bounding box center [267, 198] width 157 height 897
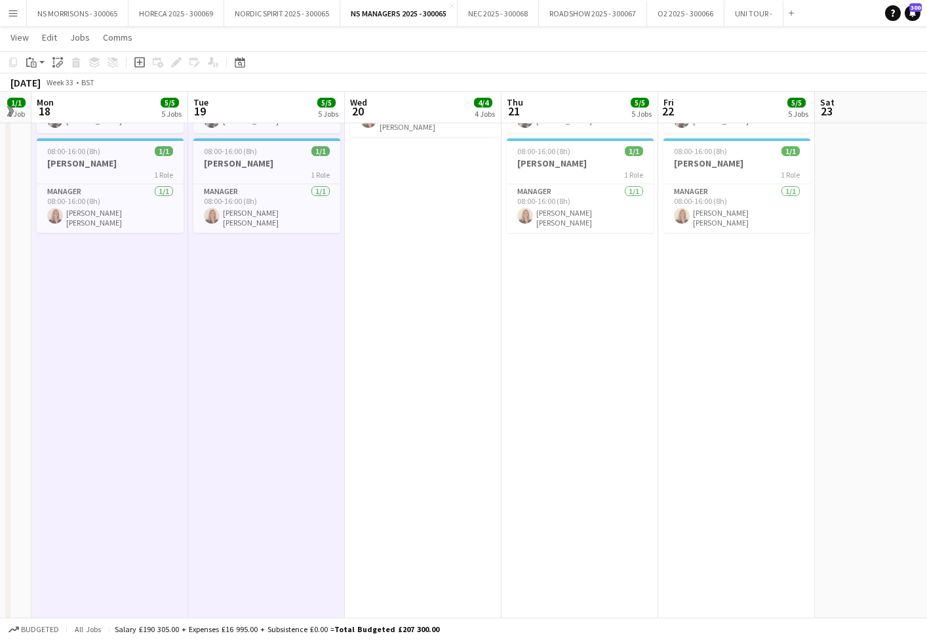
click at [432, 294] on app-date-cell "08:00-16:00 (8h) 1/1 BEV 1 Role Territory Manager 1/1 08:00-16:00 (8h) beverley…" at bounding box center [423, 198] width 157 height 897
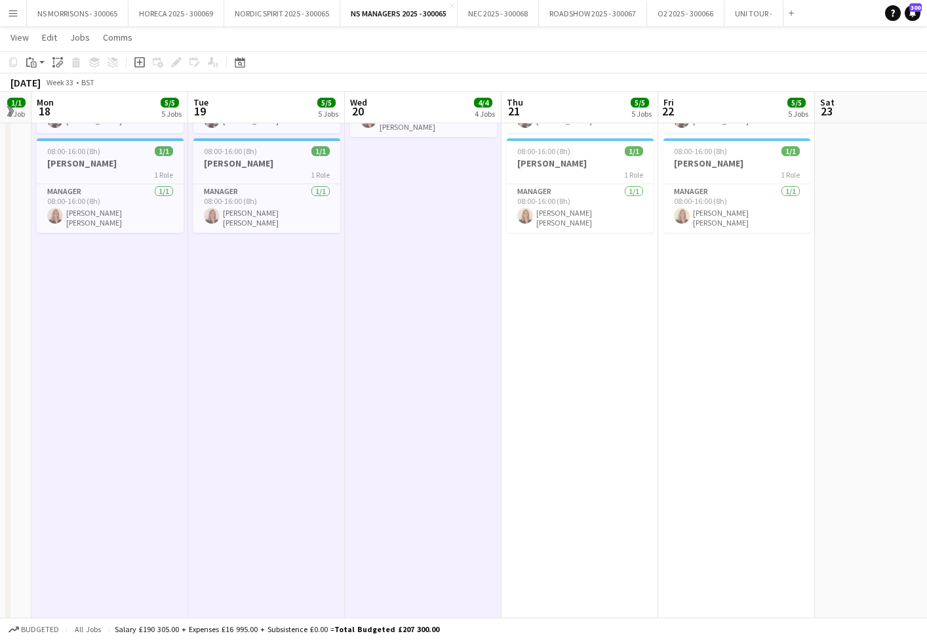
click at [600, 295] on app-date-cell "08:00-16:00 (8h) 1/1 BEV 1 Role Territory Manager 1/1 08:00-16:00 (8h) beverley…" at bounding box center [580, 198] width 157 height 897
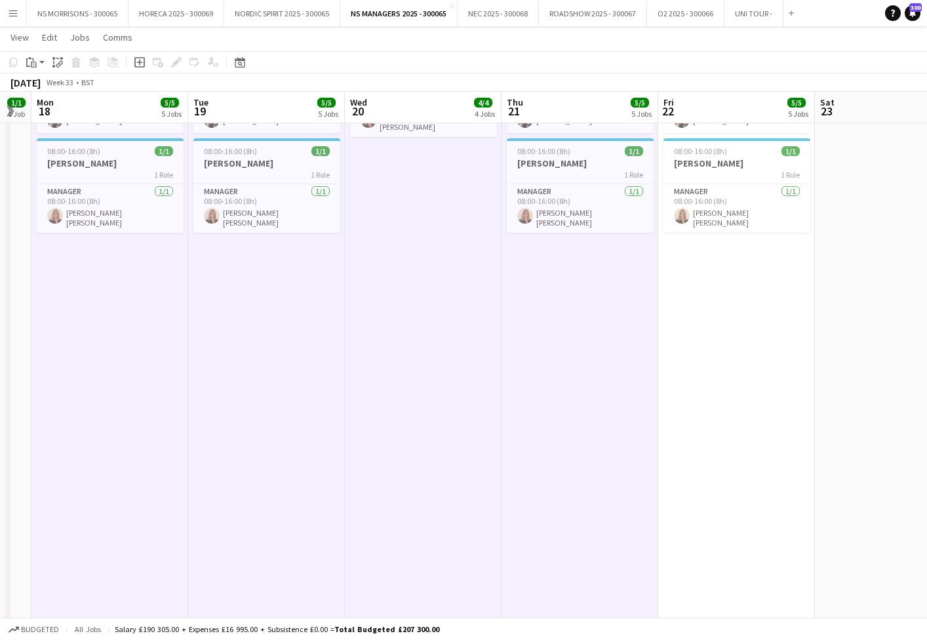
scroll to position [0, 439]
click at [768, 299] on app-date-cell "08:00-16:00 (8h) 1/1 BEV 1 Role Territory Manager 1/1 08:00-16:00 (8h) beverley…" at bounding box center [736, 198] width 157 height 897
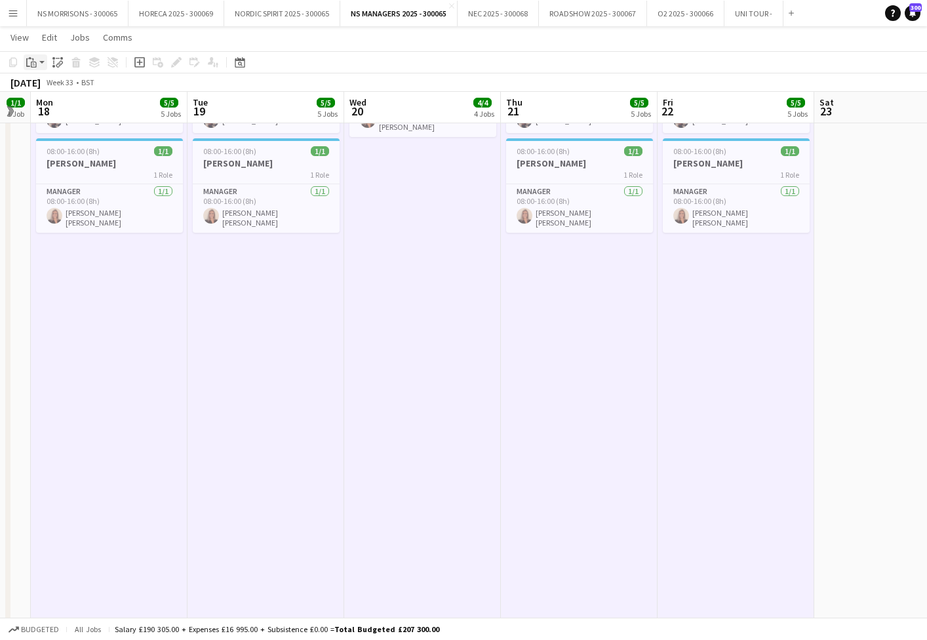
click at [31, 62] on icon "Paste" at bounding box center [31, 62] width 10 height 10
click at [45, 108] on link "Paste with crew Command Shift V" at bounding box center [87, 110] width 104 height 12
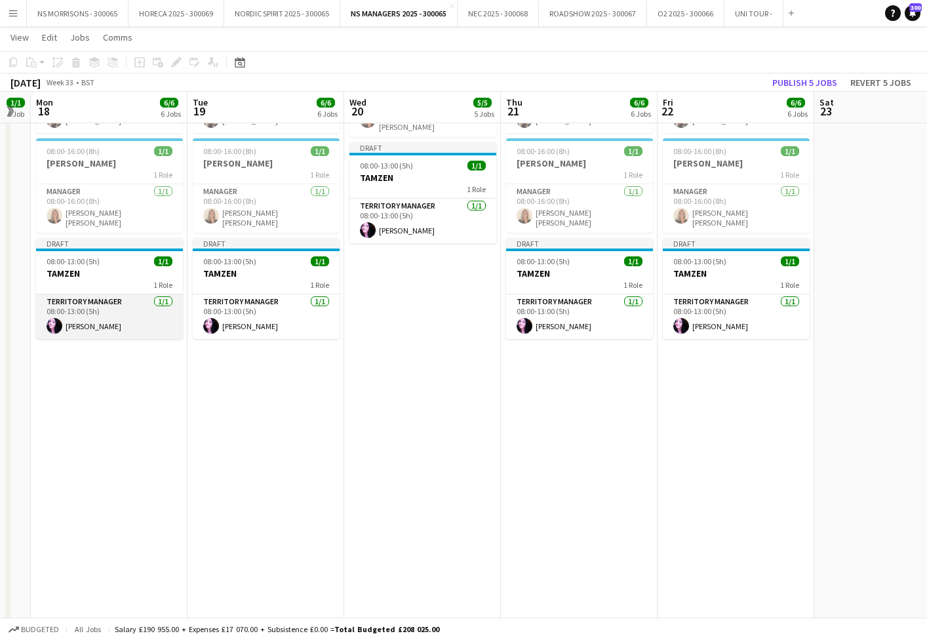
click at [90, 302] on app-card-role "Territory Manager 1/1 08:00-13:00 (5h) Tamzen Moore" at bounding box center [109, 316] width 147 height 45
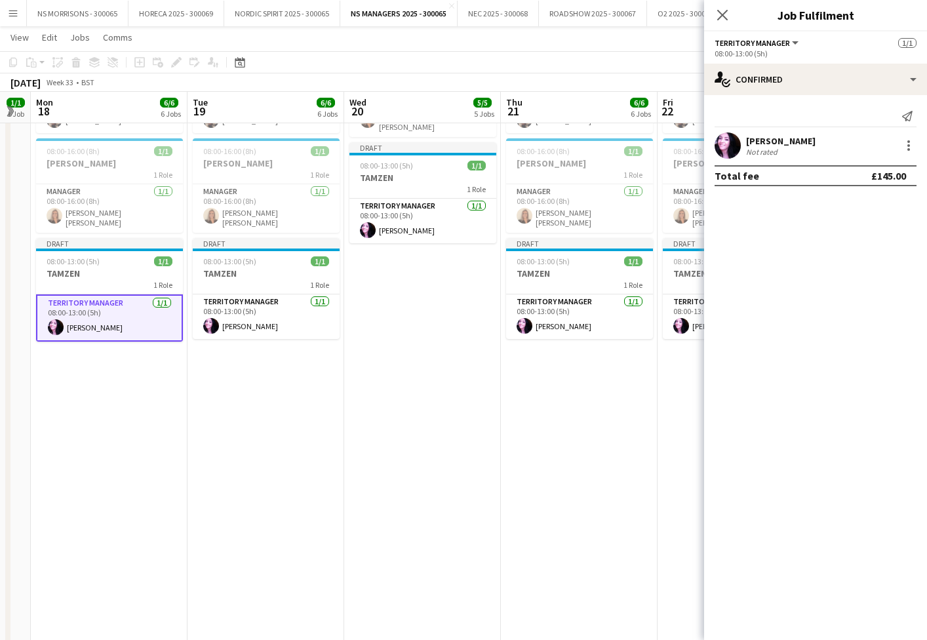
click at [100, 384] on app-date-cell "08:00-16:00 (8h) 1/1 BEV 1 Role Territory Manager 1/1 08:00-16:00 (8h) beverley…" at bounding box center [109, 198] width 157 height 897
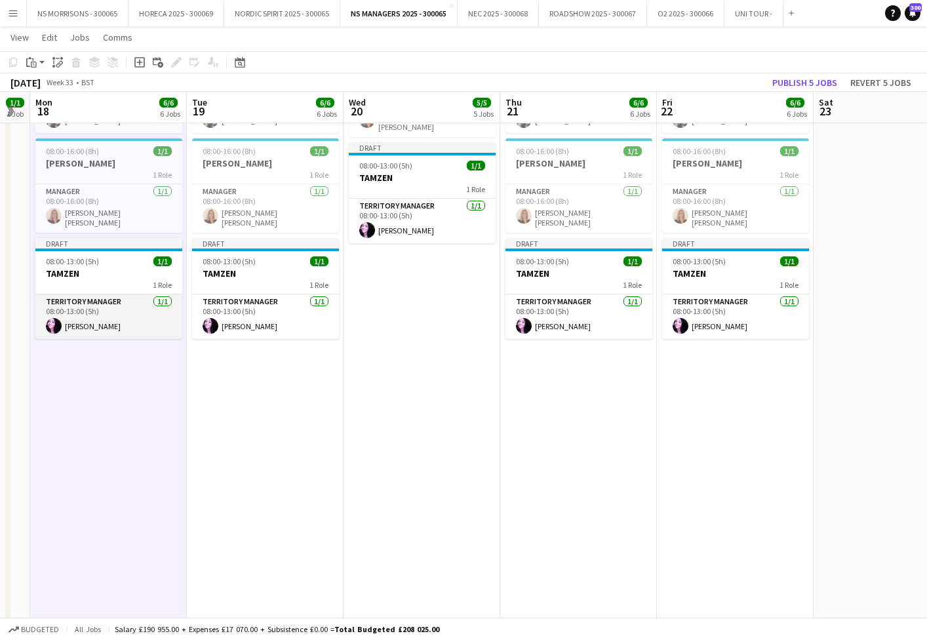
click at [102, 317] on app-card-role "Territory Manager 1/1 08:00-13:00 (5h) Tamzen Moore" at bounding box center [108, 316] width 147 height 45
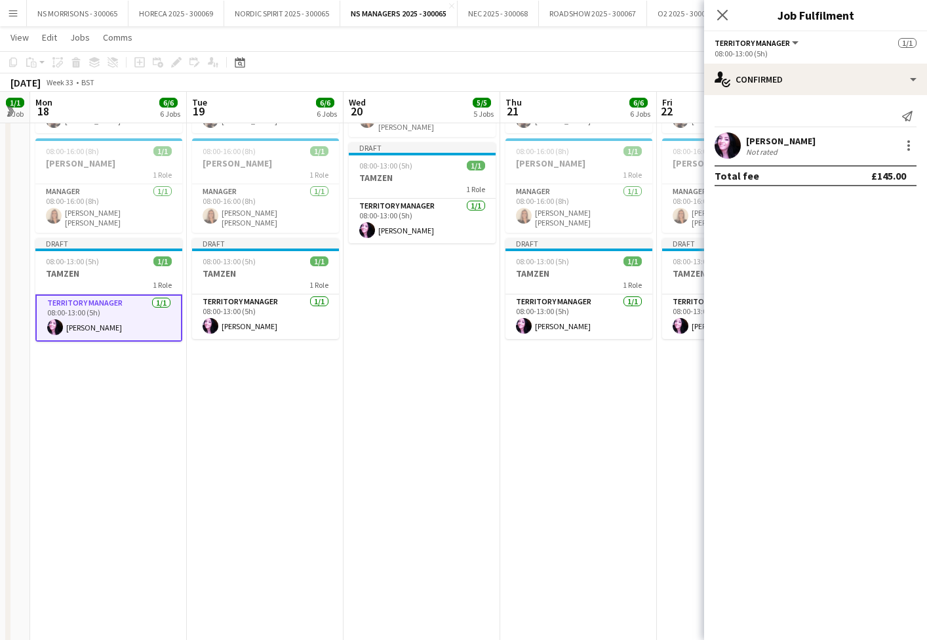
click at [102, 378] on app-date-cell "08:00-16:00 (8h) 1/1 BEV 1 Role Territory Manager 1/1 08:00-16:00 (8h) beverley…" at bounding box center [108, 198] width 157 height 897
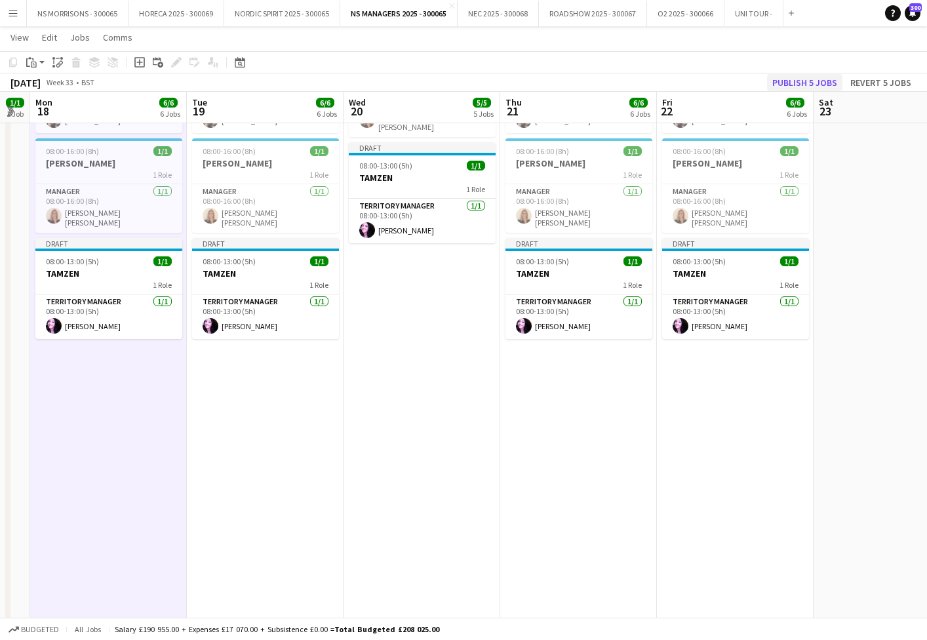
click at [815, 76] on button "Publish 5 jobs" at bounding box center [804, 82] width 75 height 17
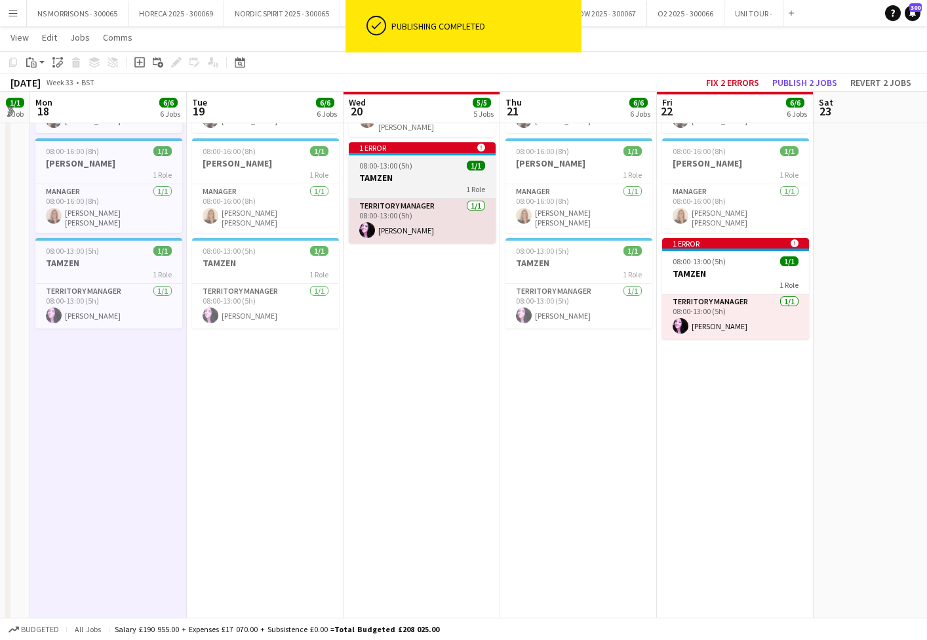
drag, startPoint x: 407, startPoint y: 158, endPoint x: 460, endPoint y: 163, distance: 52.7
click at [407, 161] on span "08:00-13:00 (5h)" at bounding box center [385, 166] width 53 height 10
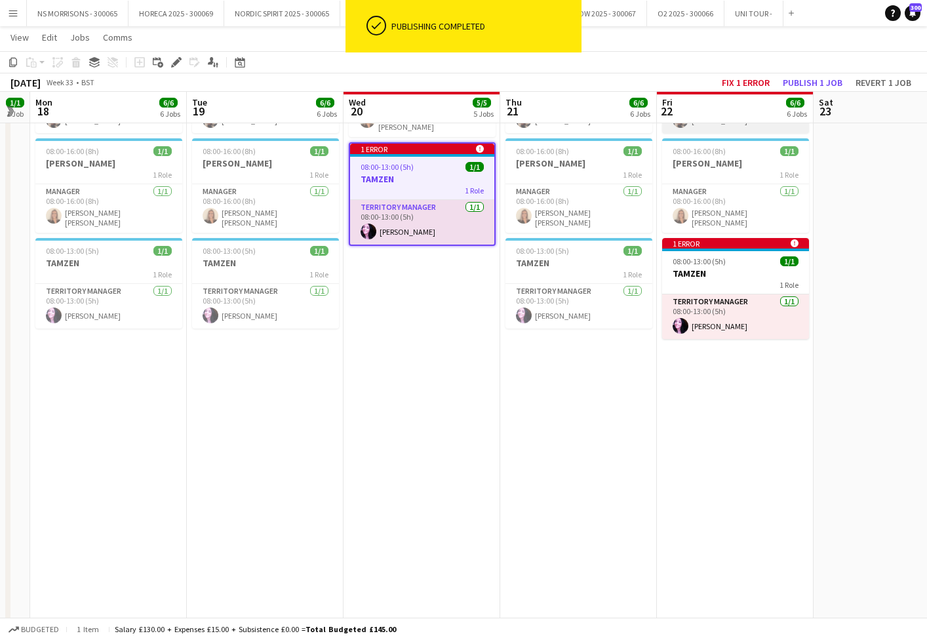
drag, startPoint x: 707, startPoint y: 260, endPoint x: 726, endPoint y: 125, distance: 135.7
click at [707, 260] on span "08:00-13:00 (5h)" at bounding box center [699, 261] width 53 height 10
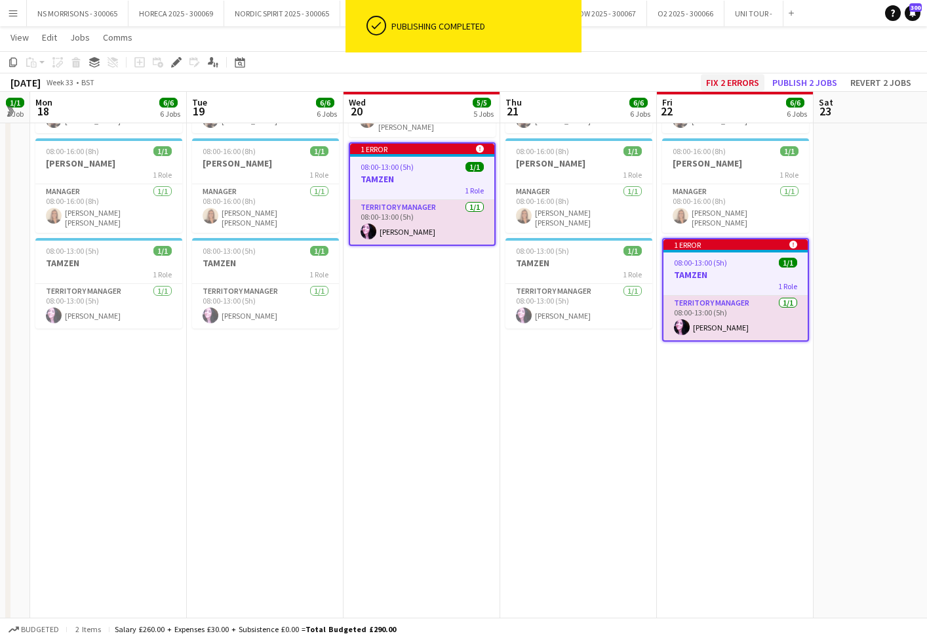
click at [729, 85] on button "Fix 2 errors" at bounding box center [733, 82] width 64 height 17
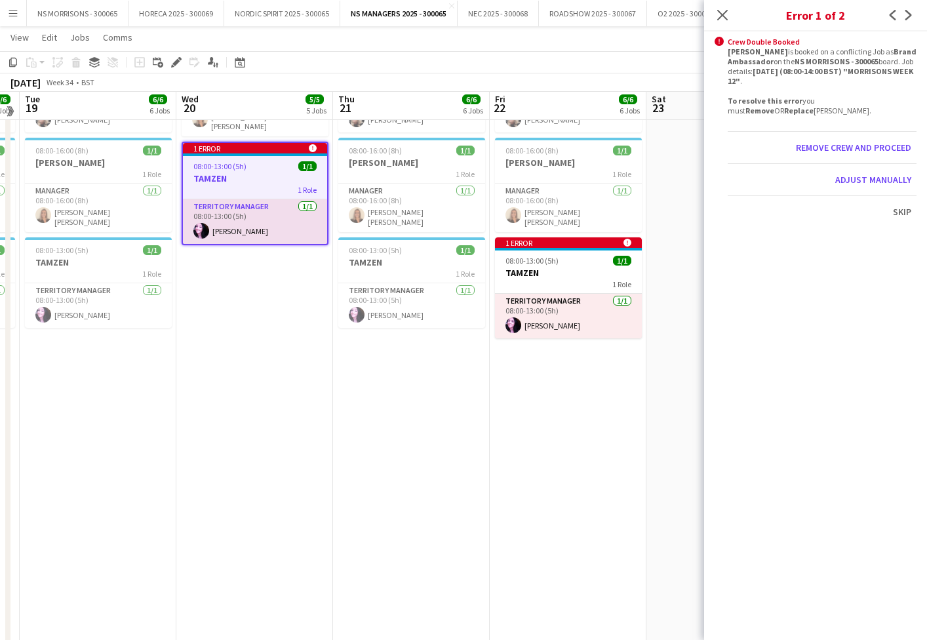
scroll to position [380, 0]
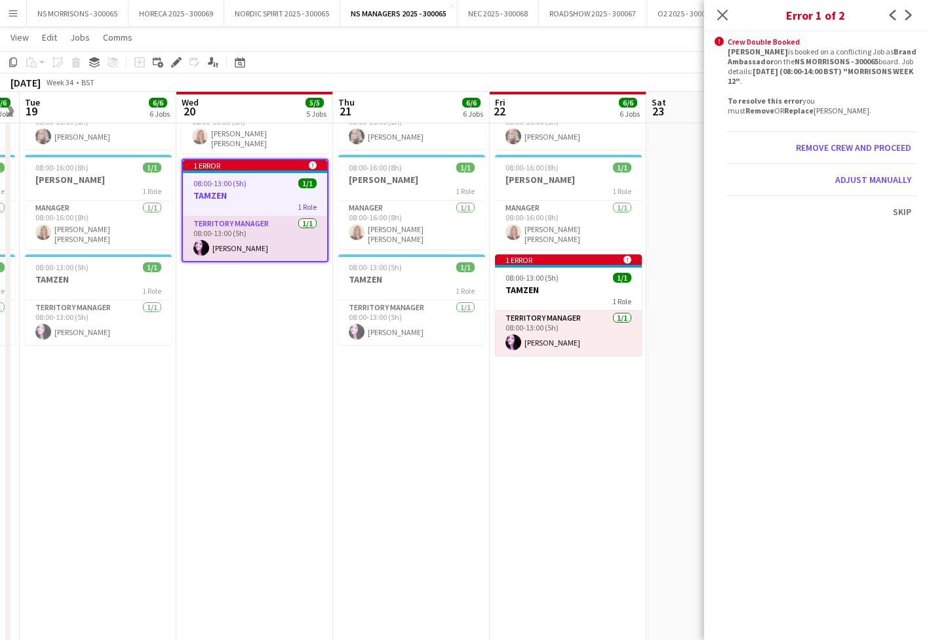
click at [234, 189] on h3 "TAMZEN" at bounding box center [255, 195] width 144 height 12
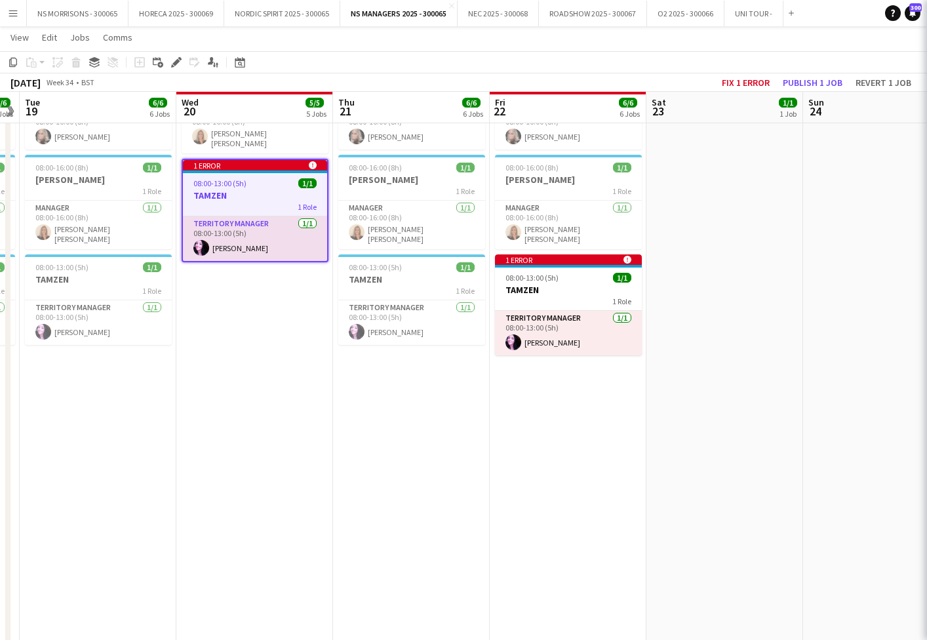
scroll to position [0, 451]
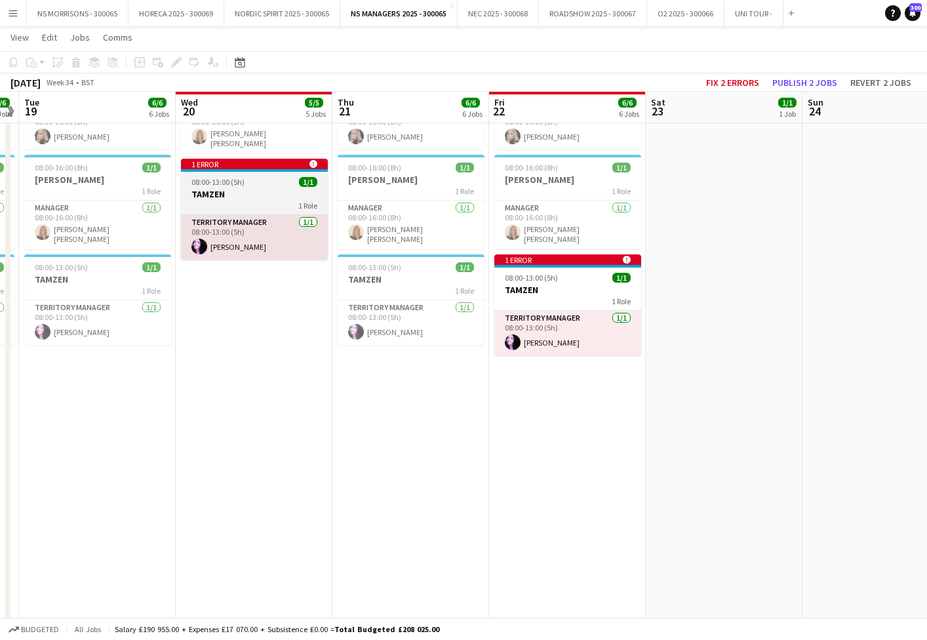
click at [234, 188] on h3 "TAMZEN" at bounding box center [254, 194] width 147 height 12
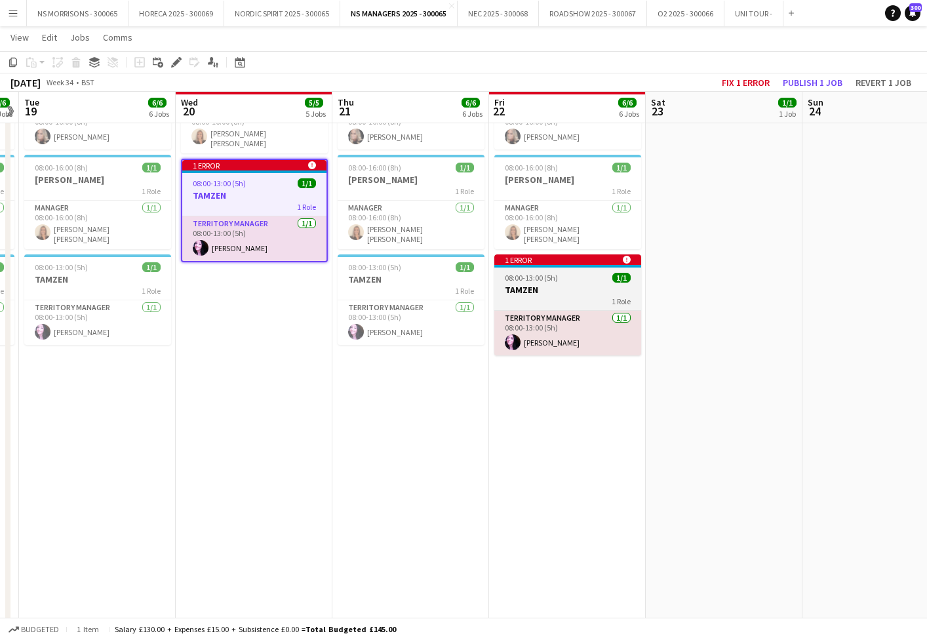
click at [561, 279] on app-job-card "1 error alert-circle 08:00-13:00 (5h) 1/1 TAMZEN 1 Role Territory Manager 1/1 0…" at bounding box center [567, 304] width 147 height 101
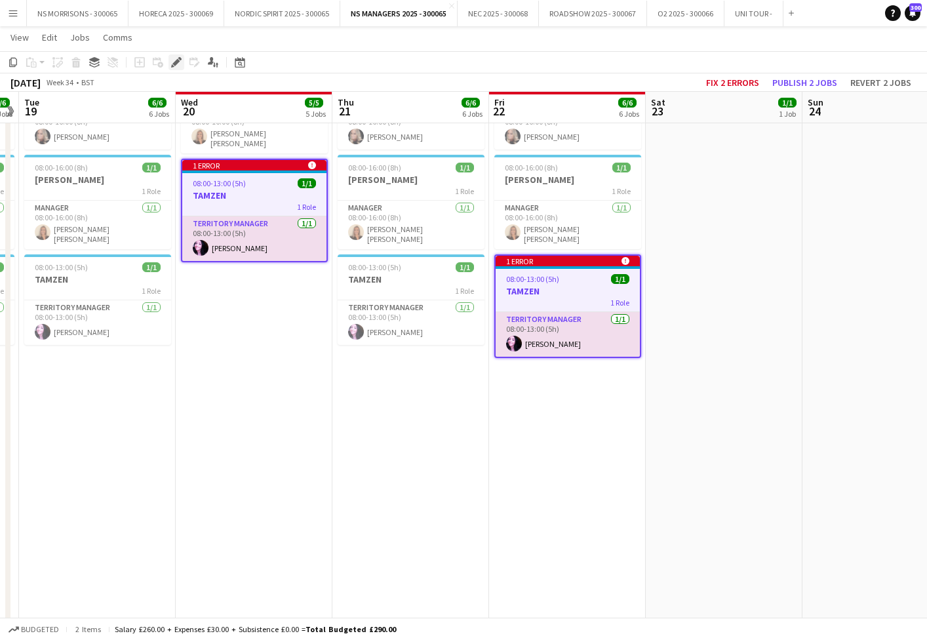
click at [172, 63] on icon "Edit" at bounding box center [176, 62] width 10 height 10
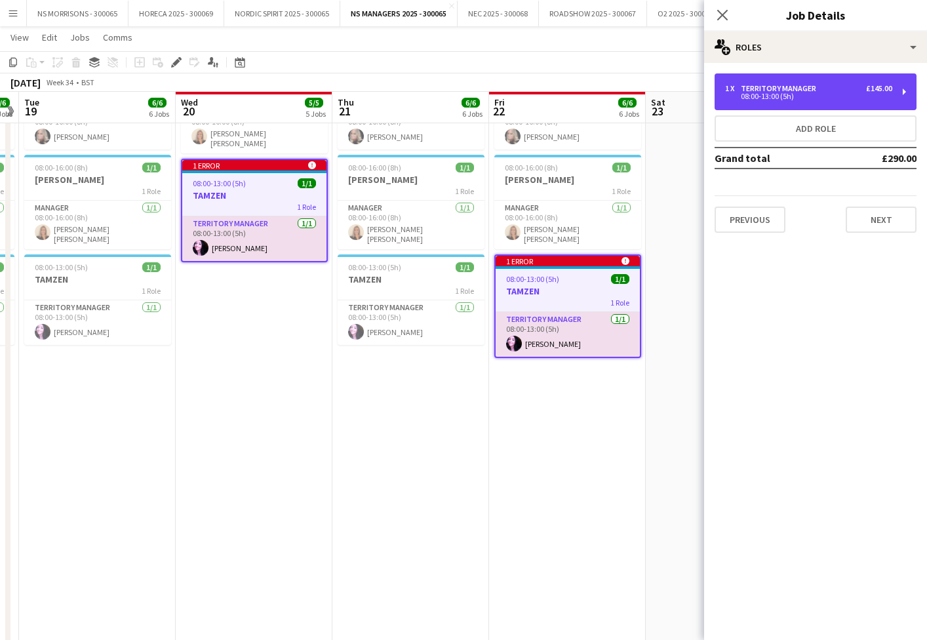
drag, startPoint x: 833, startPoint y: 85, endPoint x: 684, endPoint y: 125, distance: 154.9
click at [833, 85] on div "1 x Territory Manager £145.00" at bounding box center [808, 88] width 167 height 9
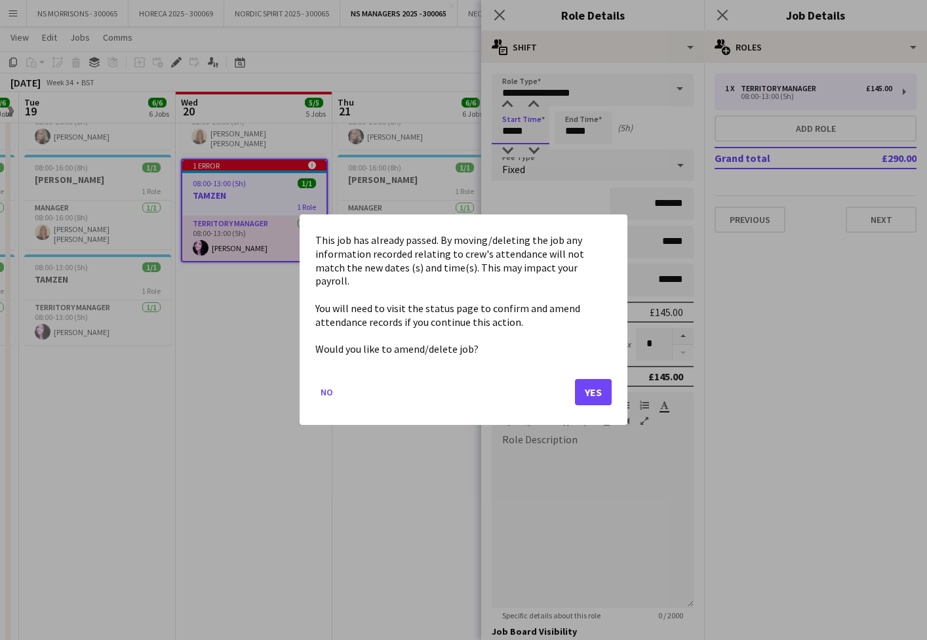
scroll to position [0, 0]
drag, startPoint x: 499, startPoint y: 127, endPoint x: 507, endPoint y: 117, distance: 13.1
click at [498, 127] on body "Menu Boards Boards Boards All jobs Status Workforce Workforce My Workforce Recr…" at bounding box center [463, 153] width 927 height 1066
drag, startPoint x: 593, startPoint y: 380, endPoint x: 549, endPoint y: 221, distance: 164.6
click at [593, 380] on button "Yes" at bounding box center [593, 393] width 37 height 26
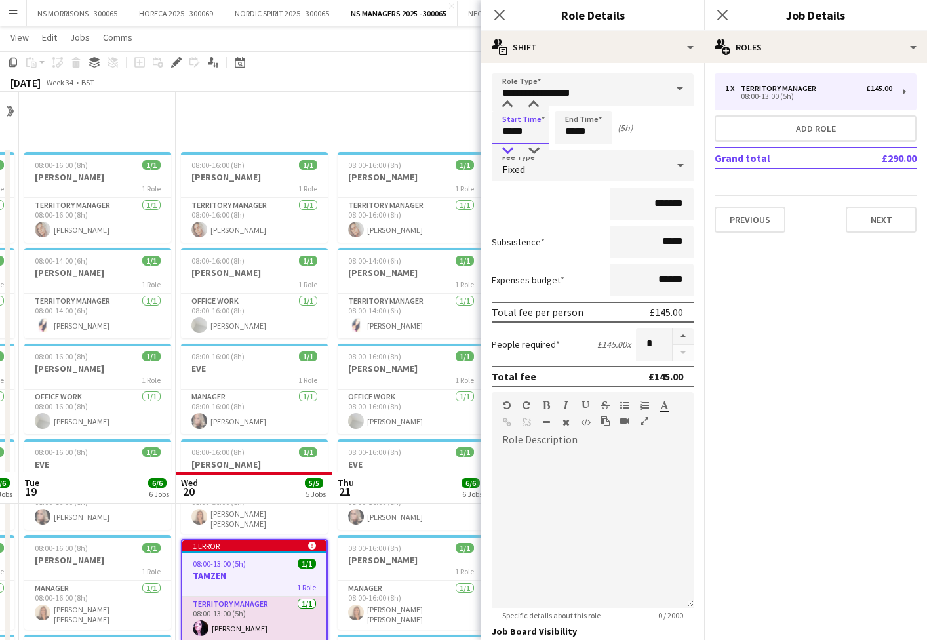
scroll to position [380, 0]
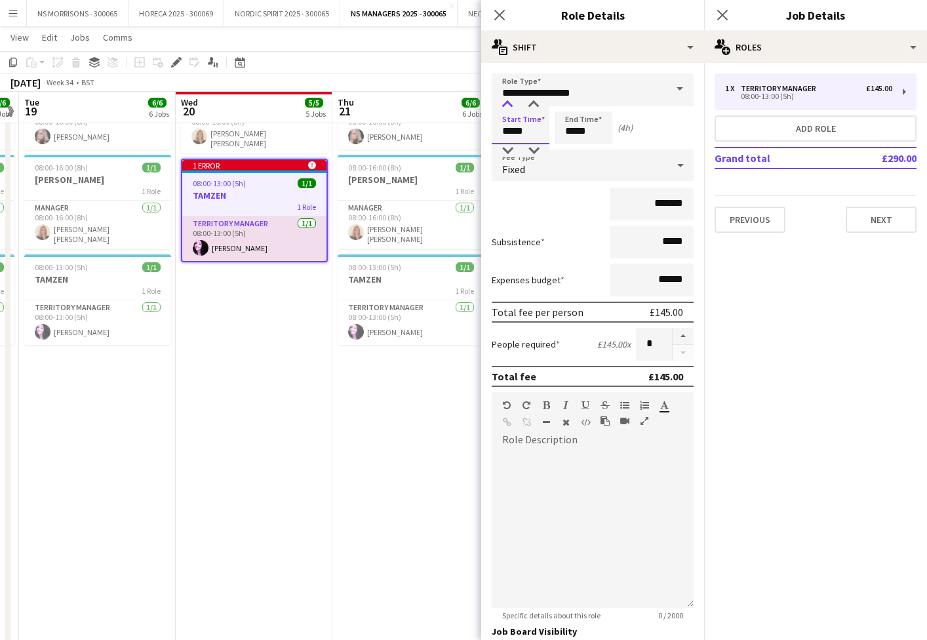
click at [506, 100] on div at bounding box center [507, 104] width 26 height 13
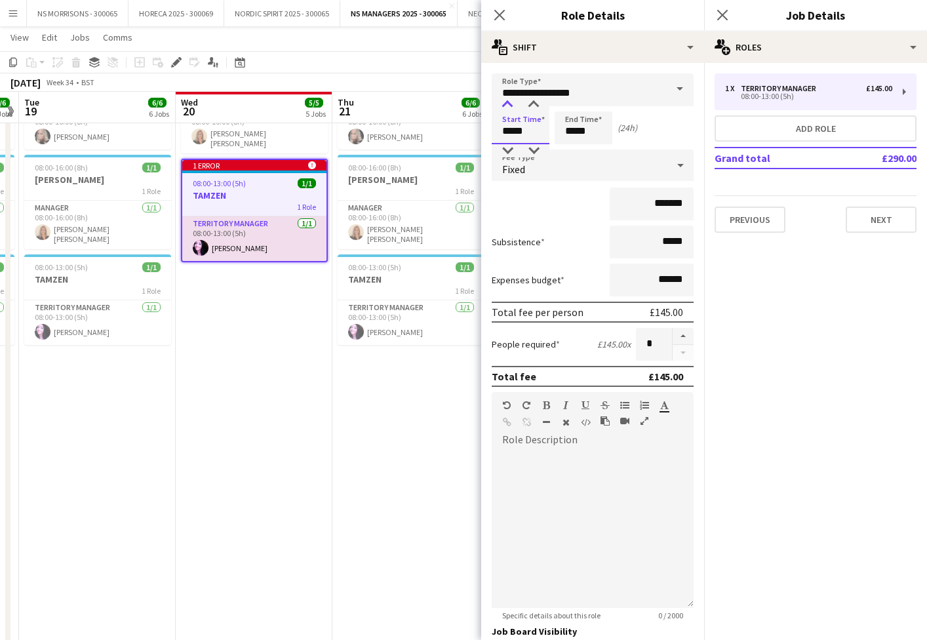
type input "*****"
click at [506, 100] on div at bounding box center [507, 104] width 26 height 13
drag, startPoint x: 593, startPoint y: 125, endPoint x: 586, endPoint y: 115, distance: 12.4
click at [593, 125] on input "*****" at bounding box center [584, 127] width 58 height 33
click at [574, 104] on div at bounding box center [570, 104] width 26 height 13
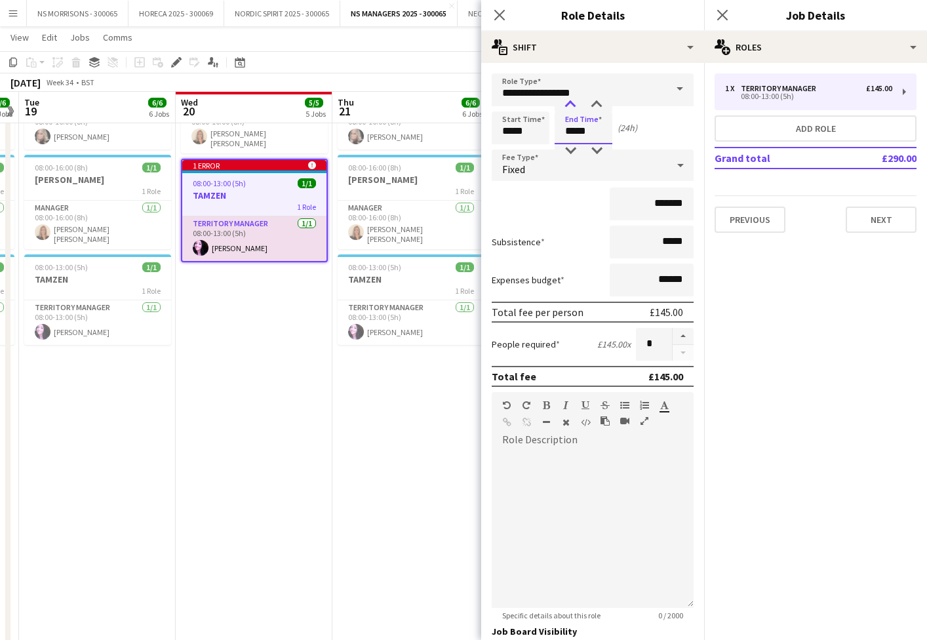
click at [574, 104] on div at bounding box center [570, 104] width 26 height 13
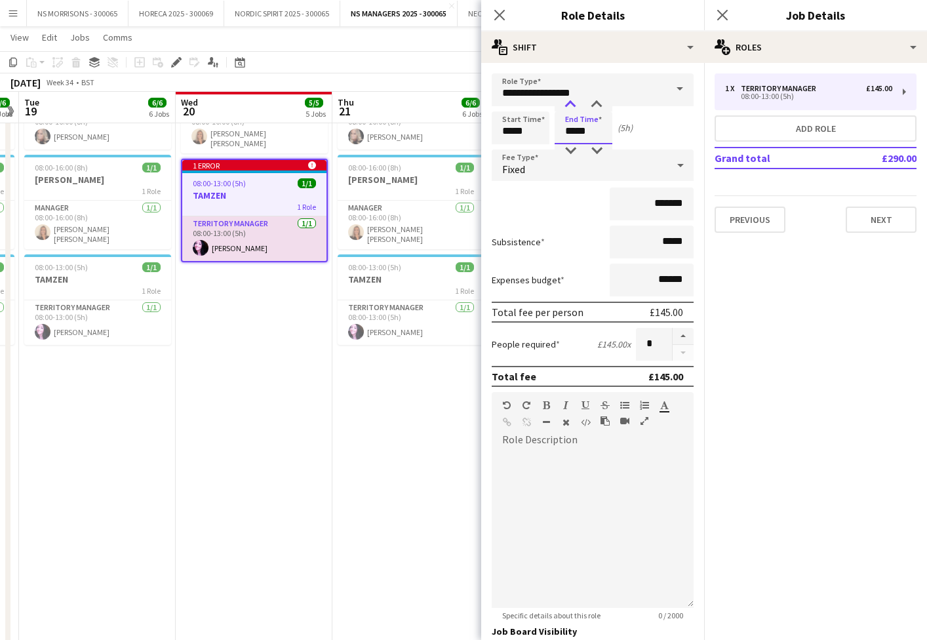
type input "*****"
drag, startPoint x: 570, startPoint y: 100, endPoint x: 514, endPoint y: 212, distance: 125.2
click at [568, 102] on div at bounding box center [570, 104] width 26 height 13
drag, startPoint x: 424, startPoint y: 380, endPoint x: 438, endPoint y: 368, distance: 17.7
click at [425, 380] on app-date-cell "08:00-16:00 (8h) 1/1 BEV 1 Role Territory Manager 1/1 08:00-16:00 (8h) beverley…" at bounding box center [410, 215] width 157 height 897
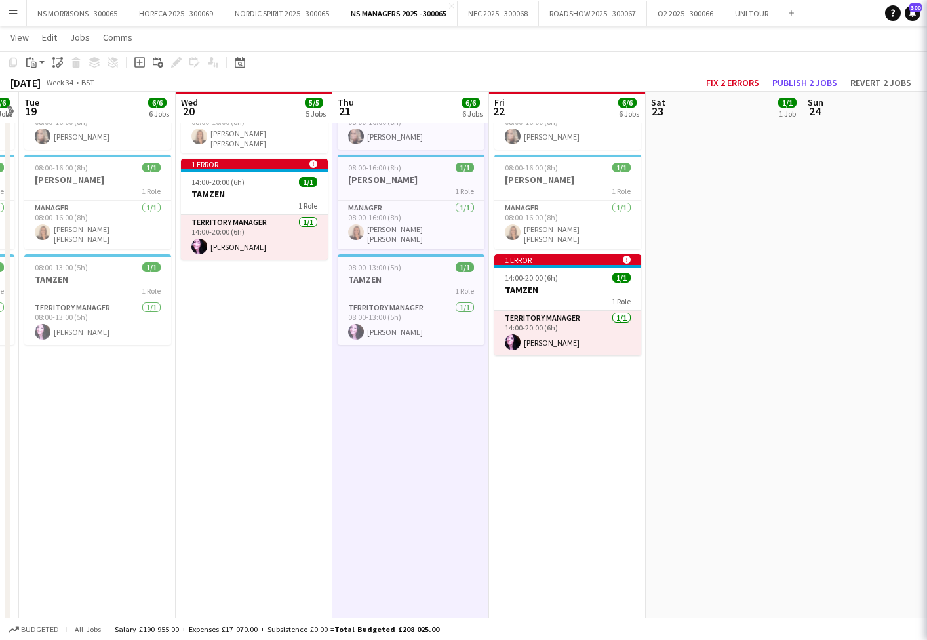
scroll to position [0, 450]
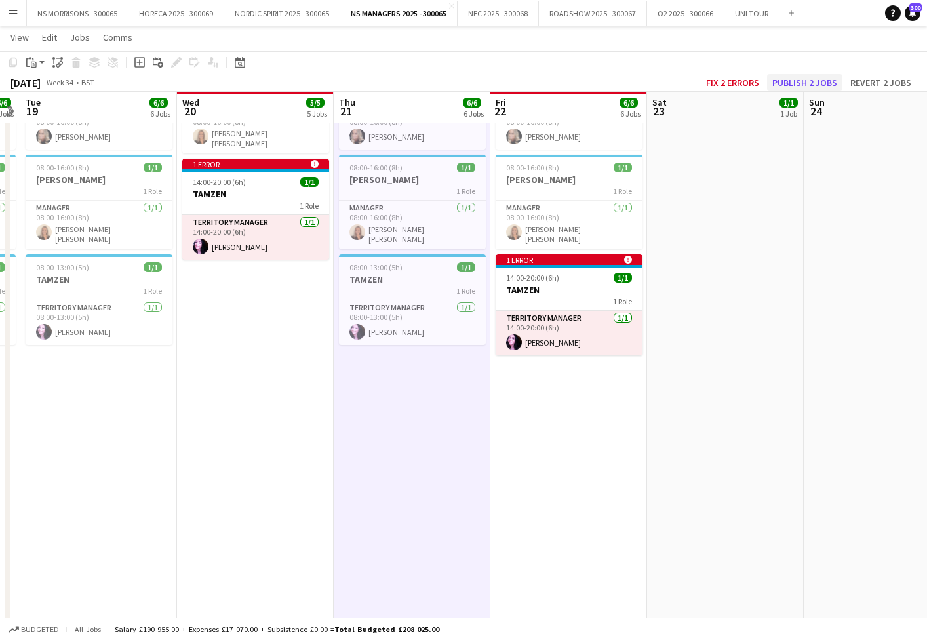
click at [785, 79] on button "Publish 2 jobs" at bounding box center [804, 82] width 75 height 17
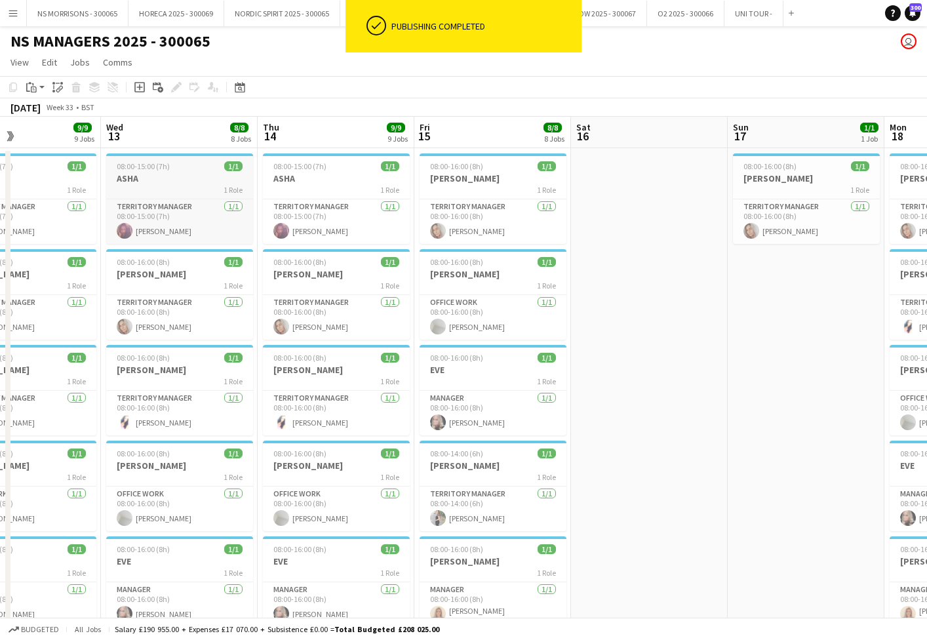
scroll to position [0, 0]
click at [148, 186] on div "1 Role" at bounding box center [179, 189] width 147 height 10
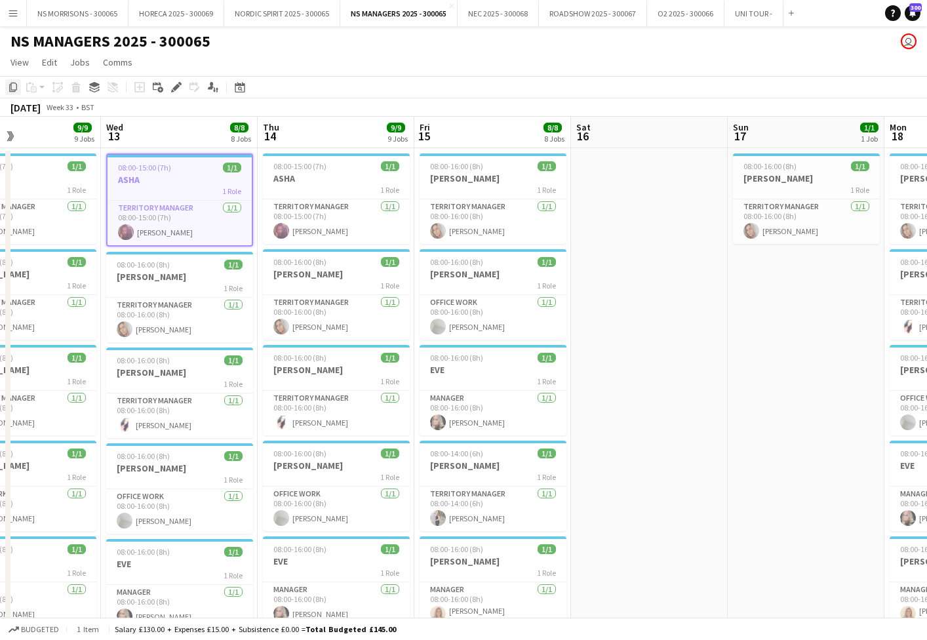
click at [10, 88] on icon "Copy" at bounding box center [13, 87] width 10 height 10
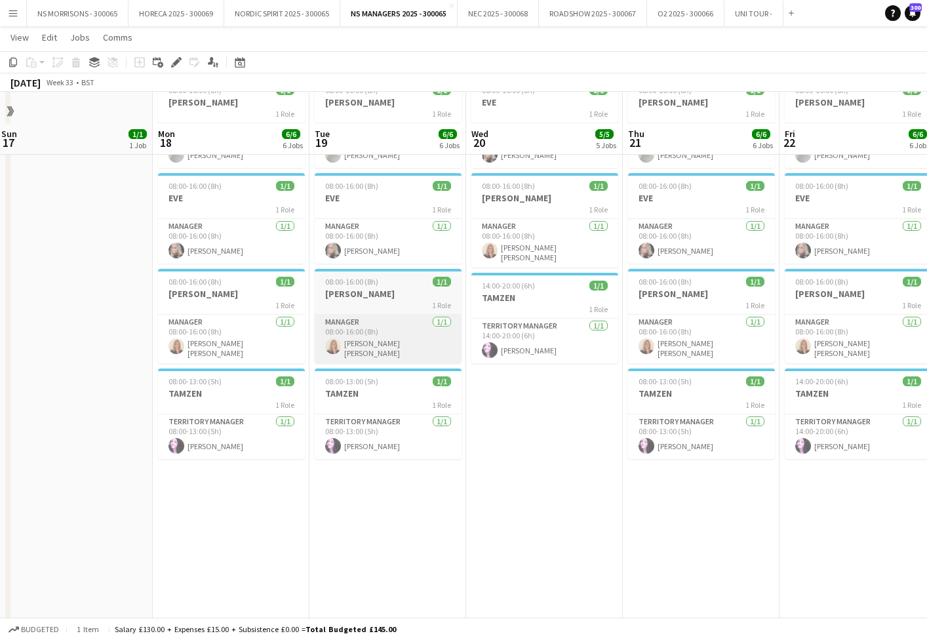
scroll to position [314, 0]
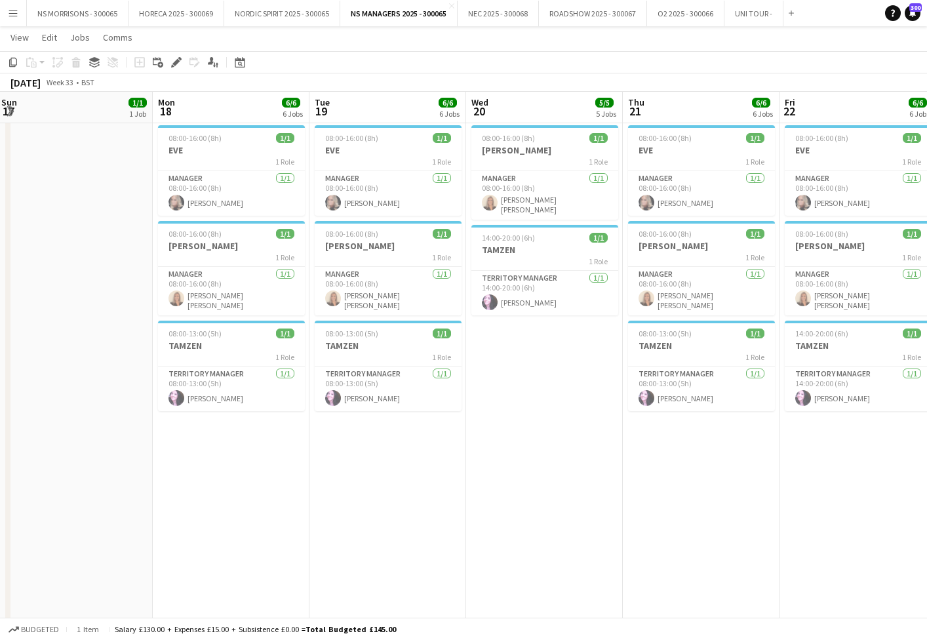
drag, startPoint x: 288, startPoint y: 469, endPoint x: 329, endPoint y: 458, distance: 42.2
click at [288, 469] on app-date-cell "08:00-16:00 (8h) 1/1 BEV 1 Role Territory Manager 1/1 08:00-16:00 (8h) beverley…" at bounding box center [231, 281] width 157 height 897
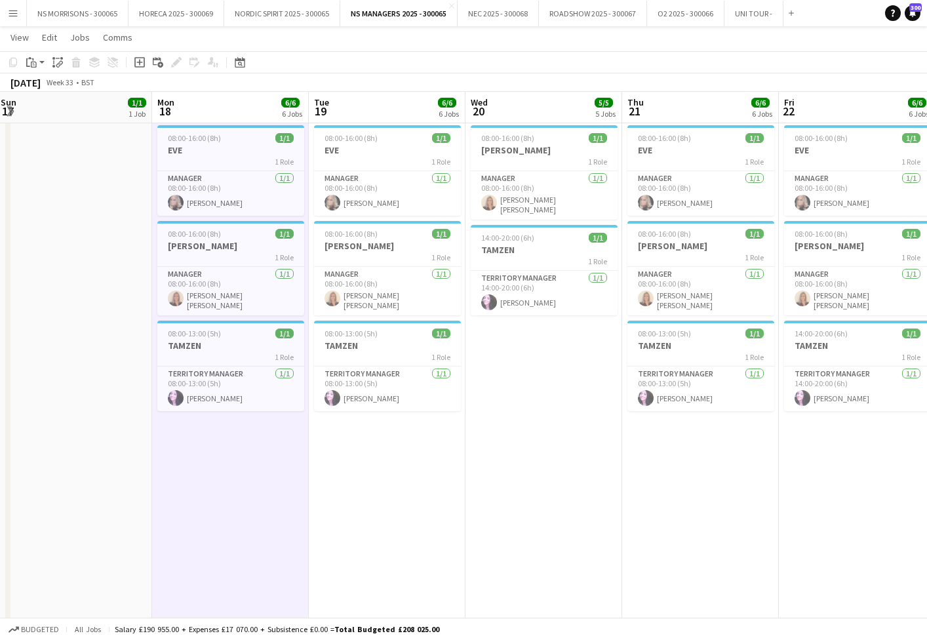
drag, startPoint x: 348, startPoint y: 455, endPoint x: 389, endPoint y: 450, distance: 41.0
click at [357, 454] on app-calendar-viewport "Thu 14 9/9 9 Jobs Fri 15 8/8 8 Jobs Sat 16 Sun 17 1/1 1 Job Mon 18 6/6 6 Jobs T…" at bounding box center [463, 233] width 927 height 993
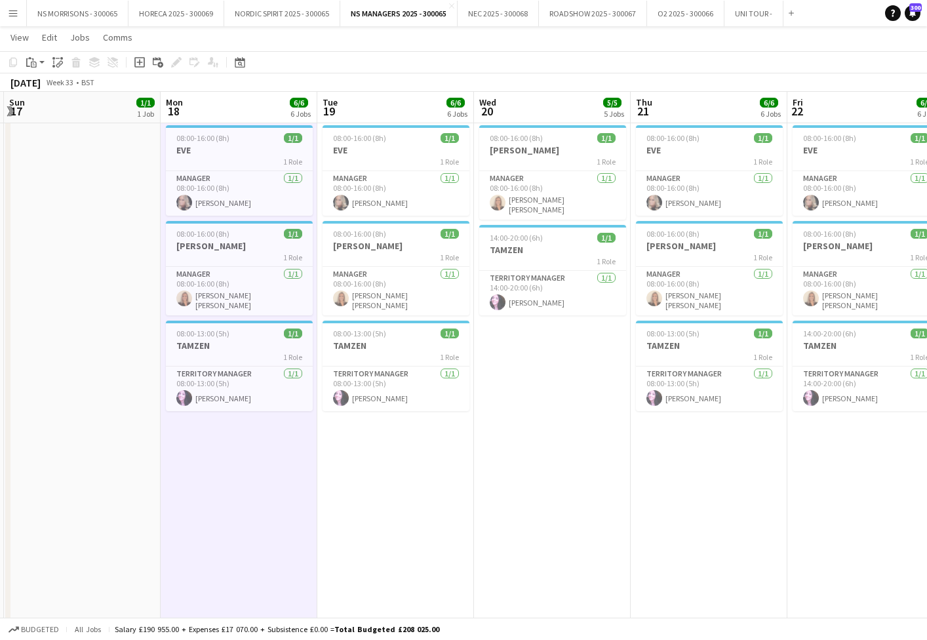
click at [546, 422] on app-date-cell "08:00-16:00 (8h) 1/1 BEV 1 Role Territory Manager 1/1 08:00-16:00 (8h) beverley…" at bounding box center [552, 281] width 157 height 897
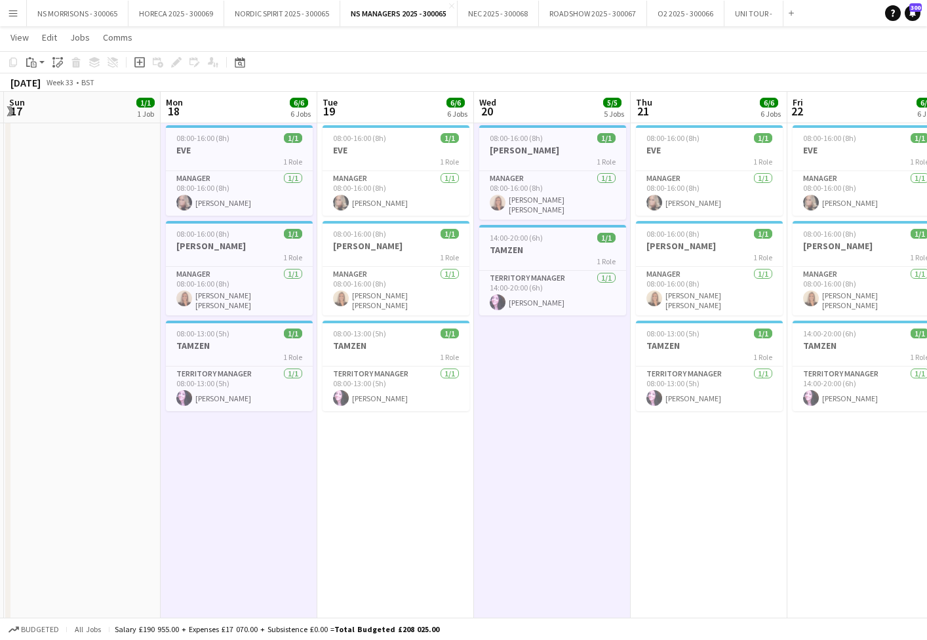
drag, startPoint x: 377, startPoint y: 475, endPoint x: 507, endPoint y: 461, distance: 131.3
click at [378, 475] on app-date-cell "08:00-16:00 (8h) 1/1 BEV 1 Role Territory Manager 1/1 08:00-16:00 (8h) beverley…" at bounding box center [395, 281] width 157 height 897
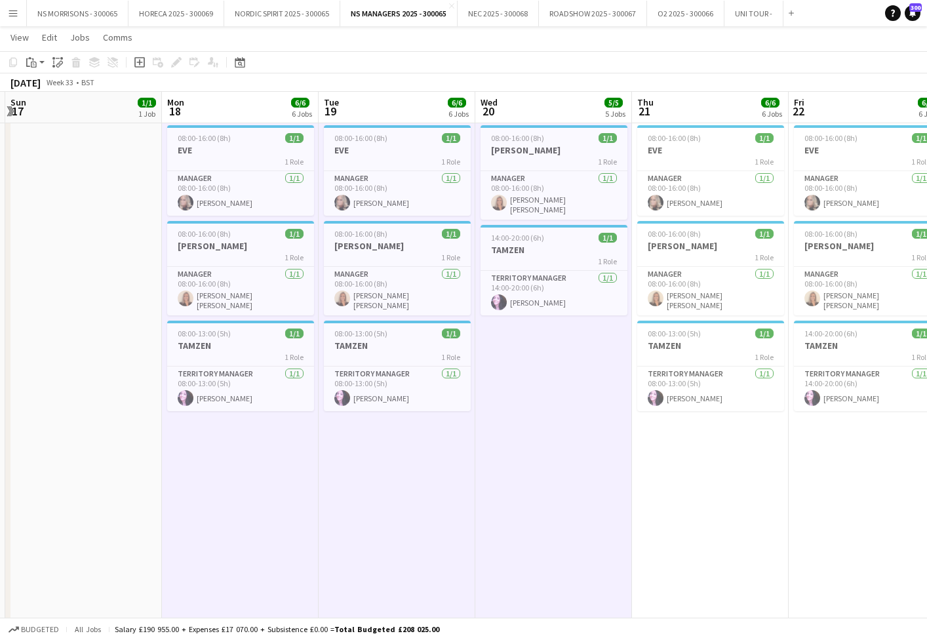
click at [713, 444] on app-date-cell "08:00-16:00 (8h) 1/1 BEV 1 Role Territory Manager 1/1 08:00-16:00 (8h) beverley…" at bounding box center [710, 281] width 157 height 897
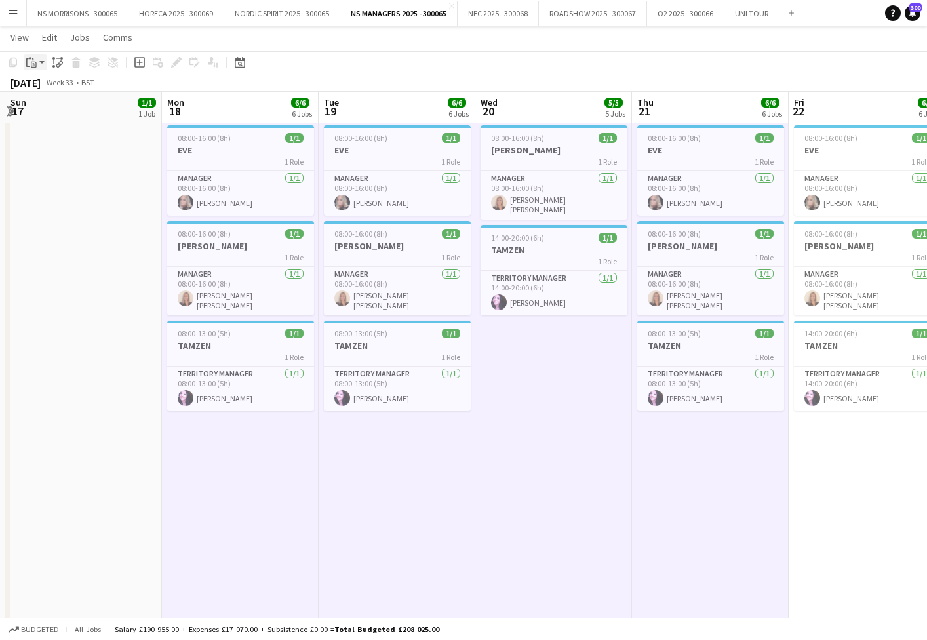
click at [31, 60] on icon "Paste" at bounding box center [31, 62] width 10 height 10
click at [39, 111] on link "Paste with crew Command Shift V" at bounding box center [87, 110] width 104 height 12
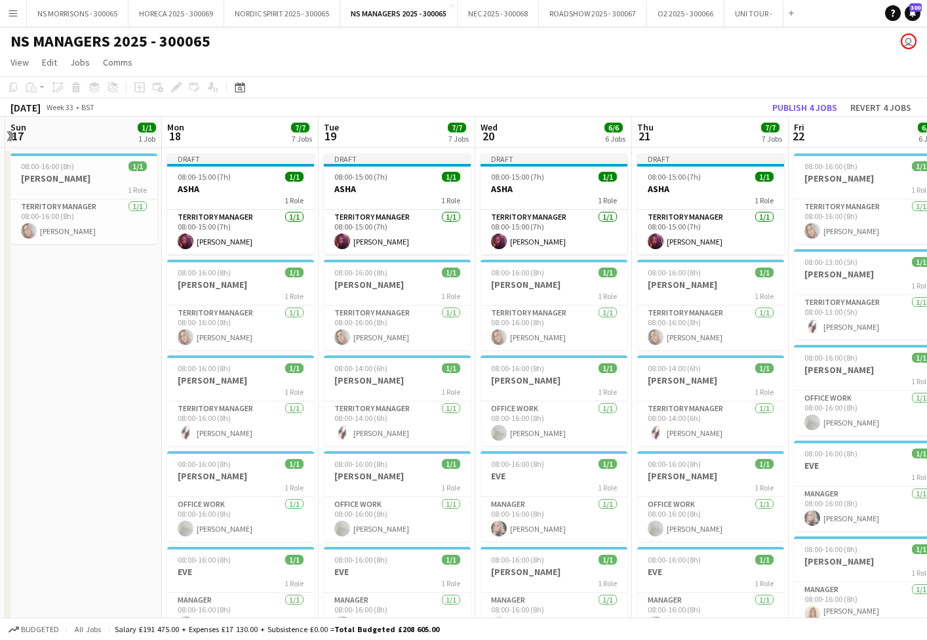
scroll to position [0, 0]
click at [704, 227] on app-card-role "Territory Manager 1/1 08:00-15:00 (7h) asha pindoria" at bounding box center [710, 232] width 147 height 45
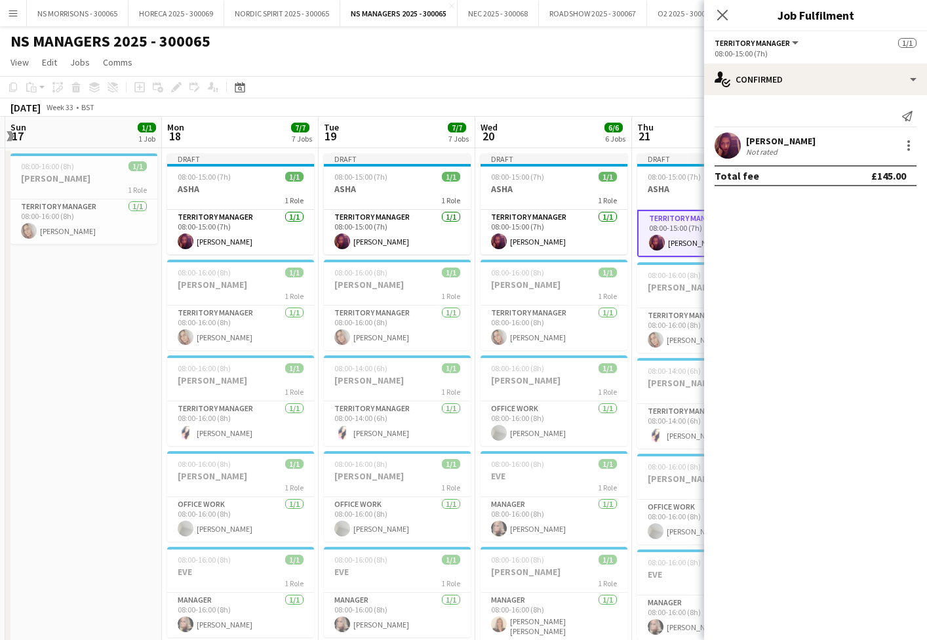
click at [639, 100] on div "August 2025 Week 33 • BST Publish 1 job Revert 1 job" at bounding box center [463, 107] width 927 height 18
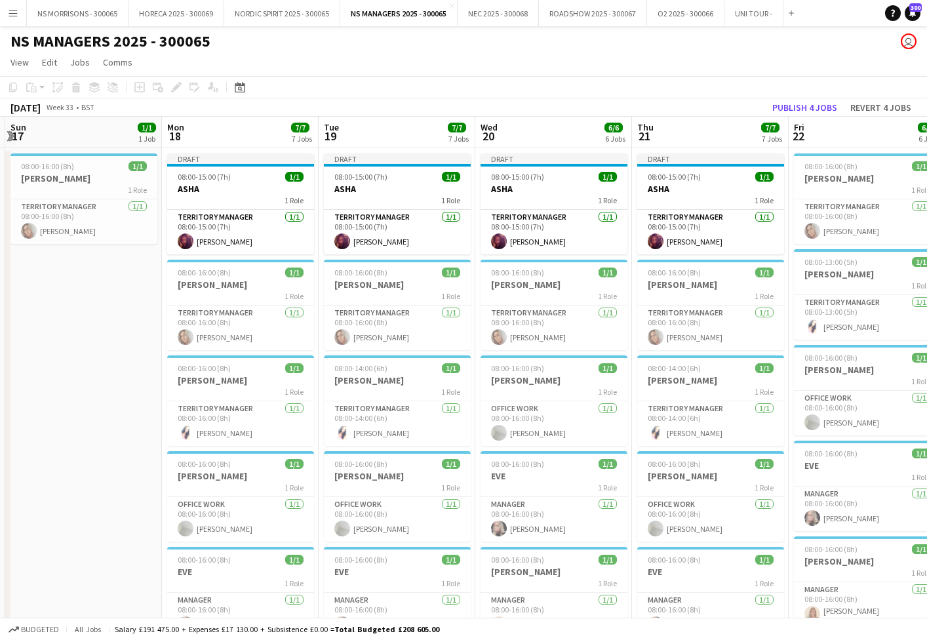
click at [781, 106] on button "Publish 4 jobs" at bounding box center [804, 107] width 75 height 17
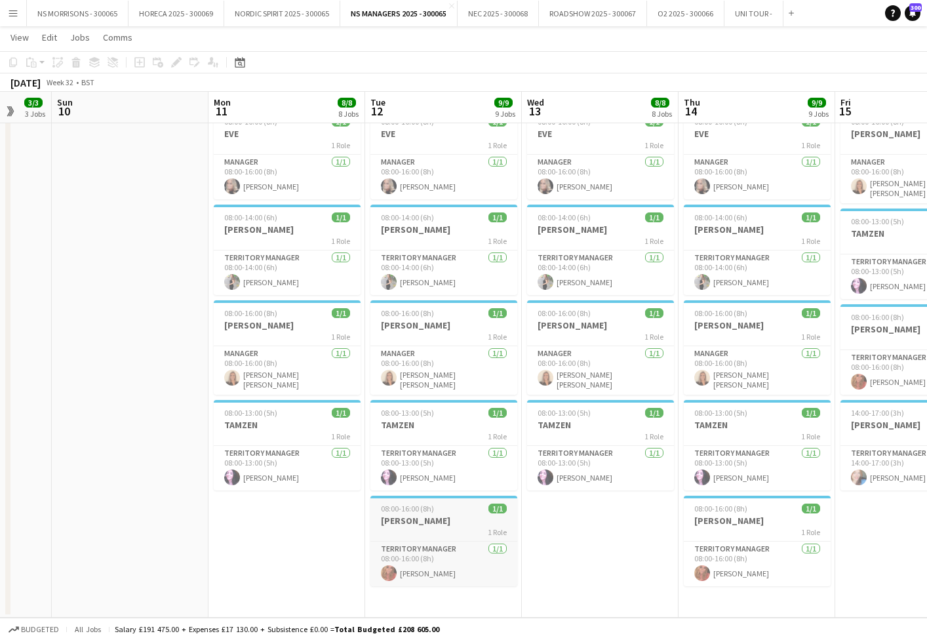
scroll to position [426, 0]
click at [428, 504] on span "08:00-16:00 (8h)" at bounding box center [407, 509] width 53 height 10
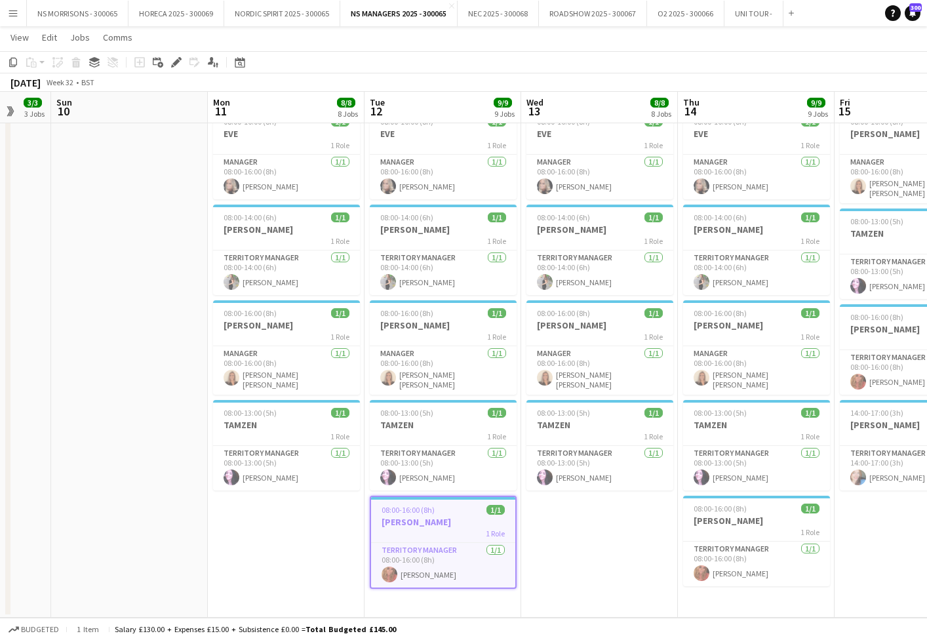
drag, startPoint x: 11, startPoint y: 63, endPoint x: 112, endPoint y: 104, distance: 109.1
click at [11, 63] on icon at bounding box center [13, 62] width 8 height 9
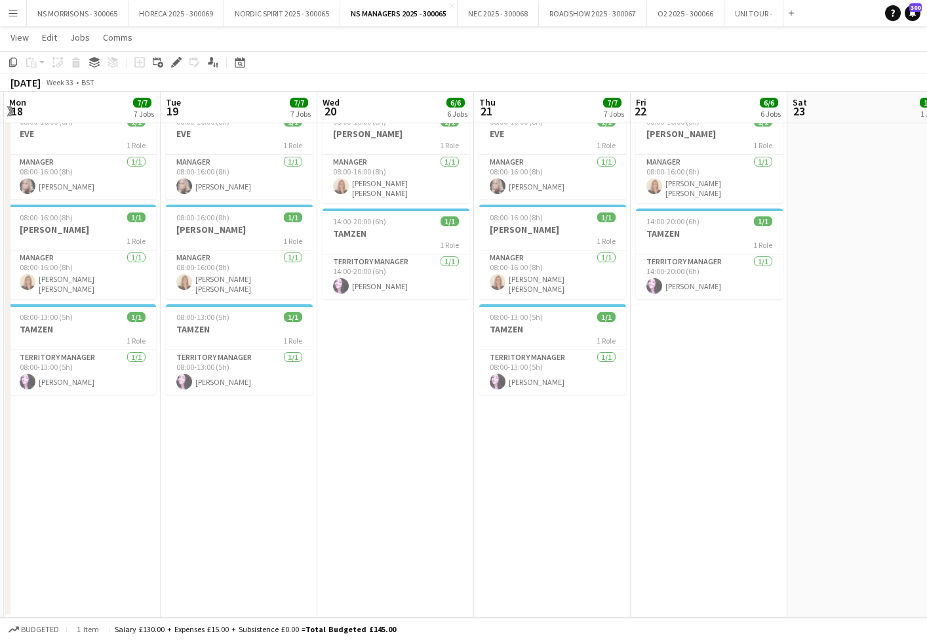
scroll to position [0, 466]
click at [88, 433] on app-date-cell "08:00-15:00 (7h) 1/1 ASHA 1 Role Territory Manager 1/1 08:00-15:00 (7h) asha pi…" at bounding box center [82, 169] width 157 height 897
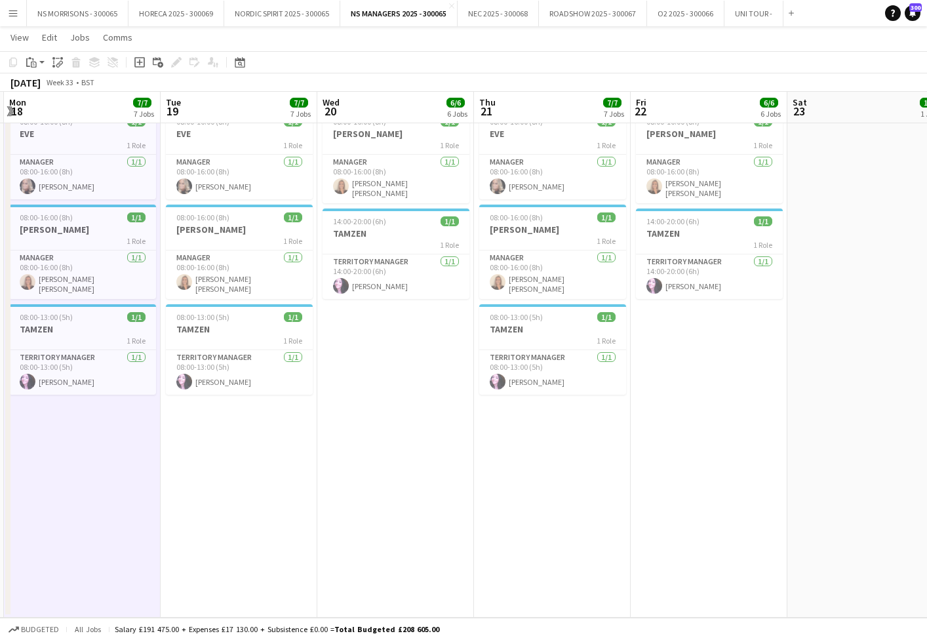
drag, startPoint x: 498, startPoint y: 437, endPoint x: 464, endPoint y: 426, distance: 36.5
click at [498, 438] on app-date-cell "08:00-15:00 (7h) 1/1 ASHA 1 Role Territory Manager 1/1 08:00-15:00 (7h) asha pi…" at bounding box center [552, 169] width 157 height 897
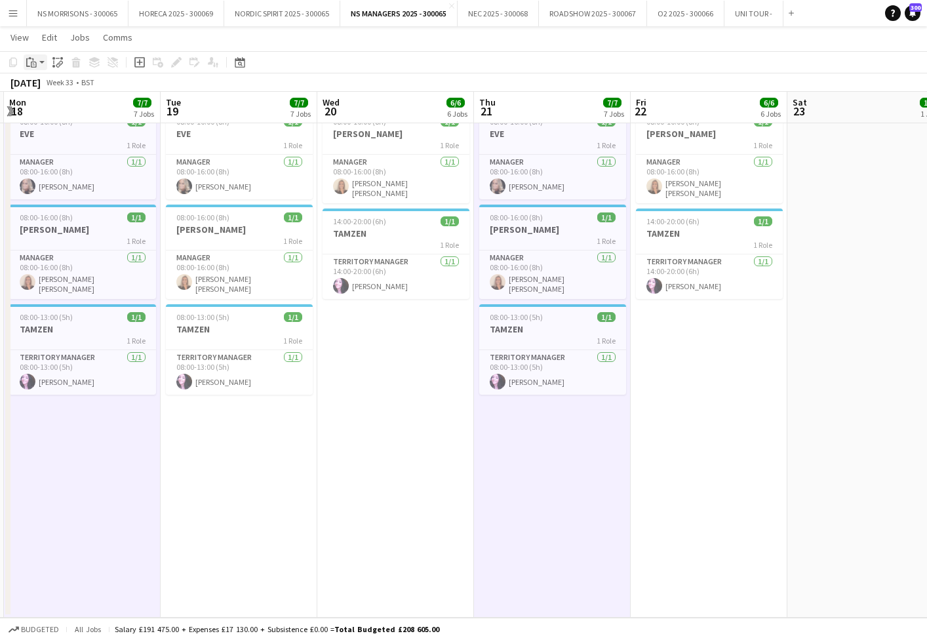
click at [39, 64] on app-action-btn "Paste" at bounding box center [36, 62] width 24 height 16
click at [43, 108] on link "Paste with crew Command Shift V" at bounding box center [87, 110] width 104 height 12
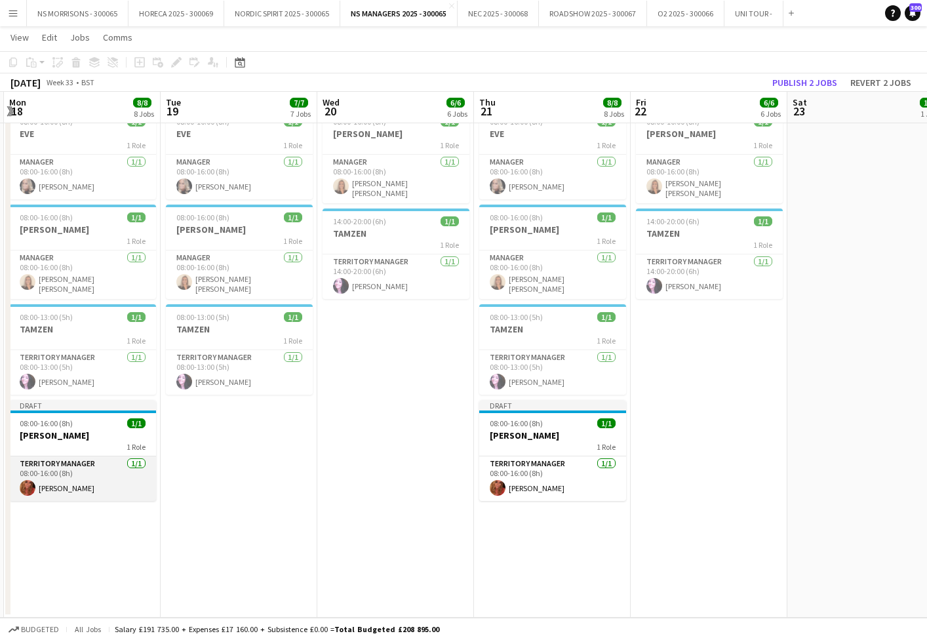
click at [131, 463] on app-card-role "Territory Manager 1/1 08:00-16:00 (8h) Tanya Haughton" at bounding box center [82, 478] width 147 height 45
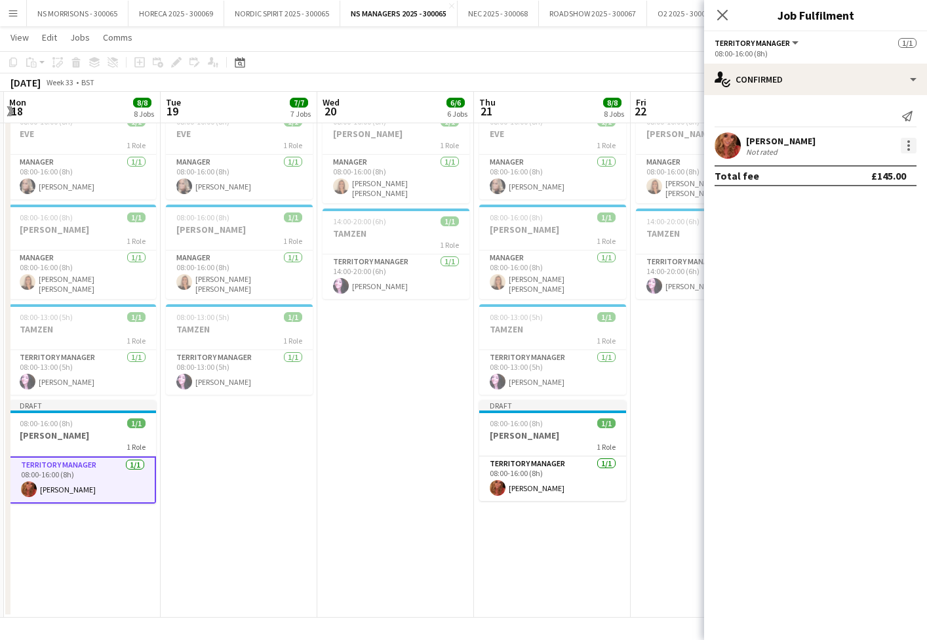
click at [904, 148] on div at bounding box center [909, 146] width 16 height 16
click at [896, 178] on button "Edit fee" at bounding box center [865, 169] width 102 height 31
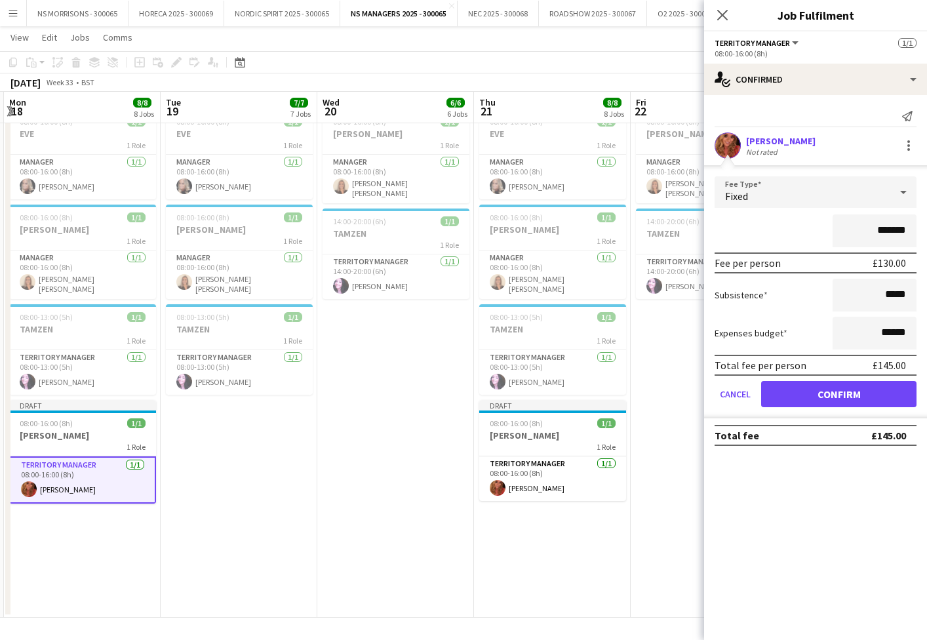
click at [399, 428] on app-date-cell "08:00-15:00 (7h) 1/1 ASHA 1 Role Territory Manager 1/1 08:00-15:00 (7h) asha pi…" at bounding box center [395, 169] width 157 height 897
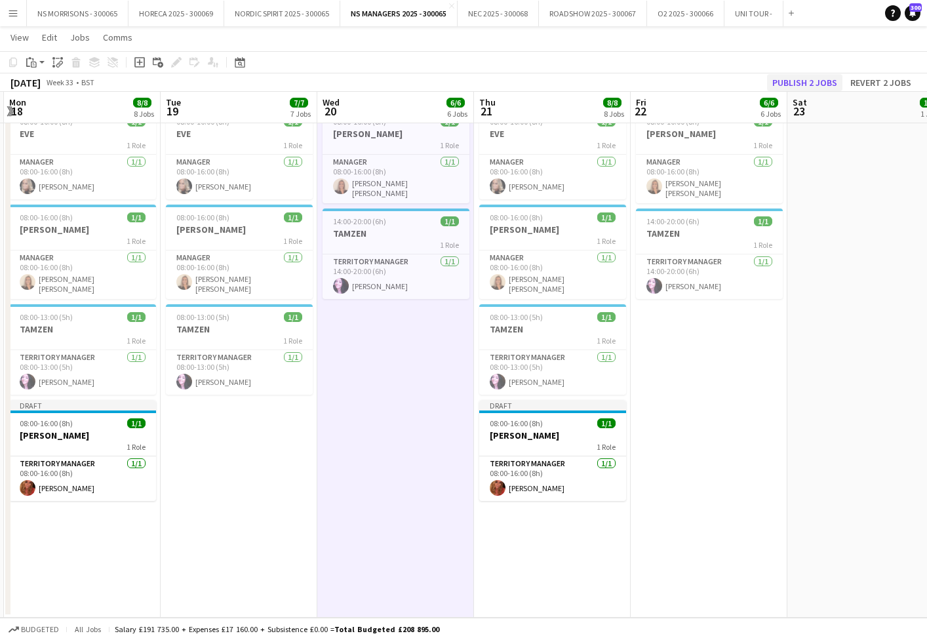
click at [806, 83] on button "Publish 2 jobs" at bounding box center [804, 82] width 75 height 17
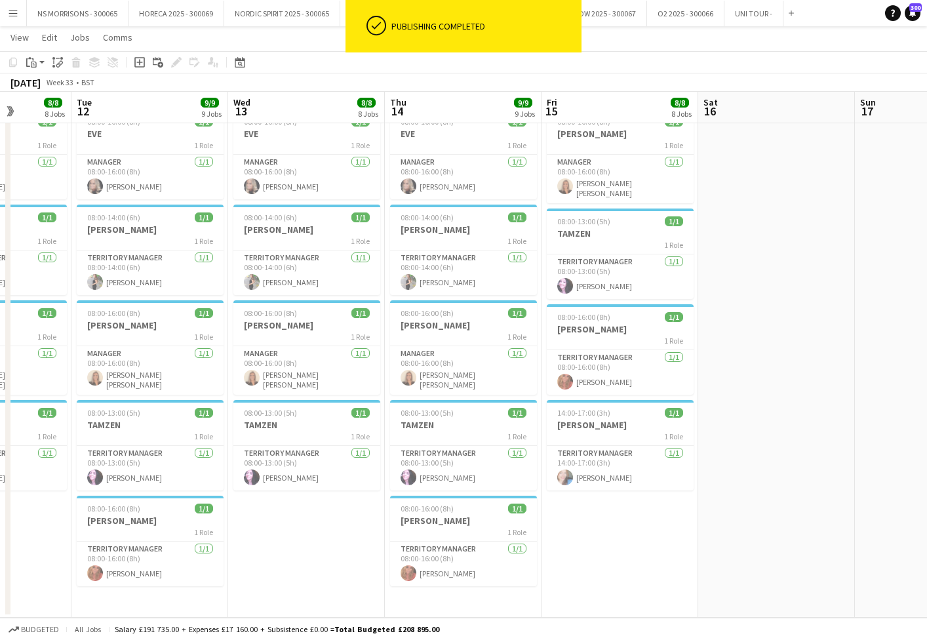
scroll to position [0, 357]
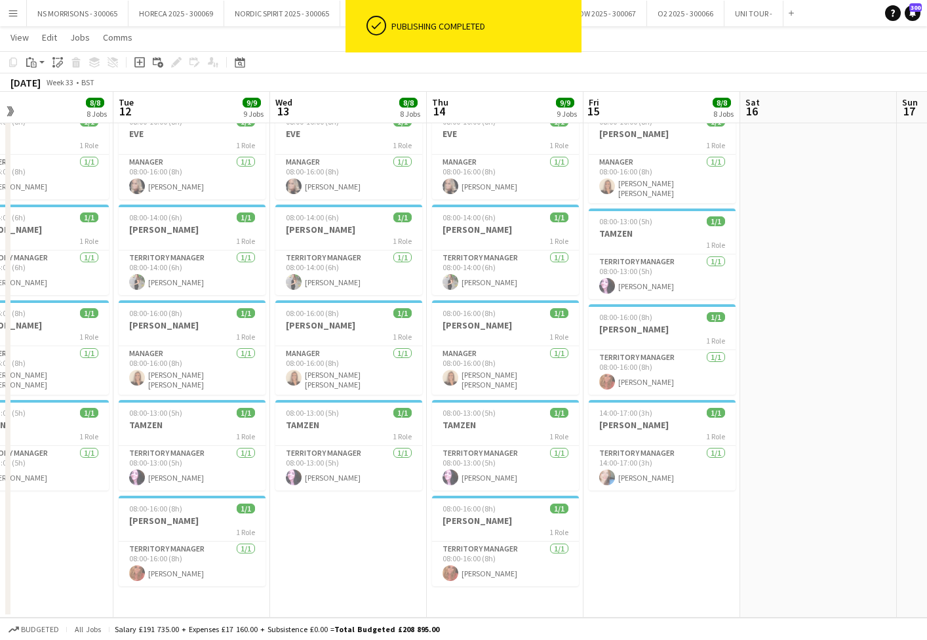
drag, startPoint x: 626, startPoint y: 430, endPoint x: 518, endPoint y: 395, distance: 113.8
click at [626, 431] on div "1 Role" at bounding box center [662, 436] width 147 height 10
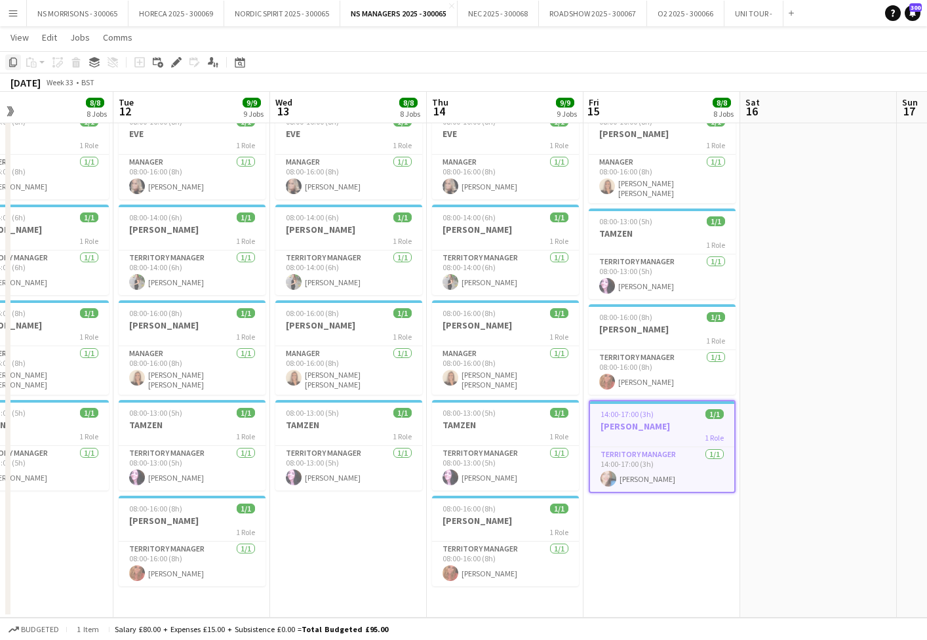
click at [10, 61] on icon "Copy" at bounding box center [13, 62] width 10 height 10
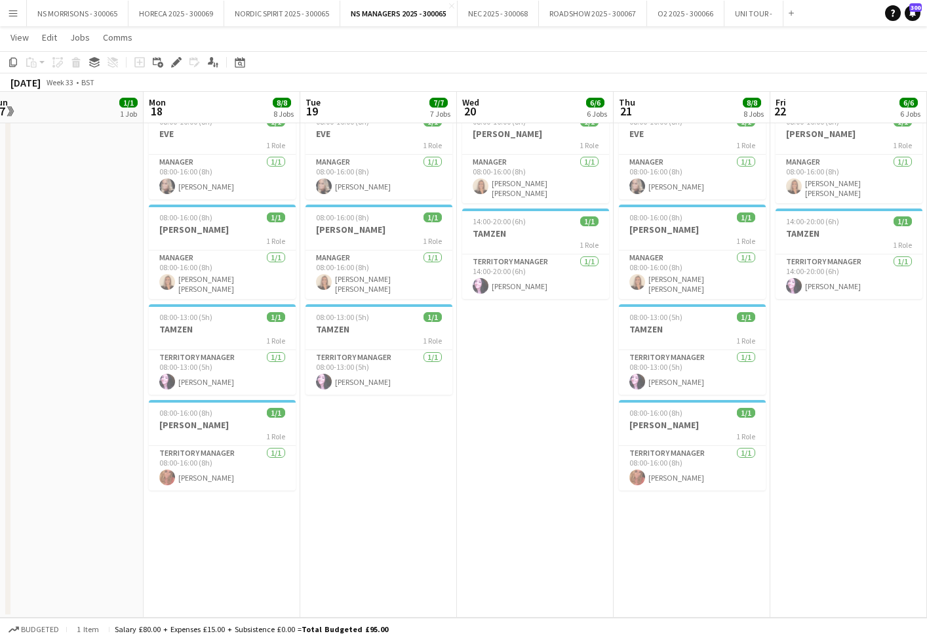
scroll to position [0, 485]
click at [403, 475] on app-date-cell "08:00-15:00 (7h) 1/1 ASHA 1 Role Territory Manager 1/1 08:00-15:00 (7h) asha pi…" at bounding box center [376, 169] width 157 height 897
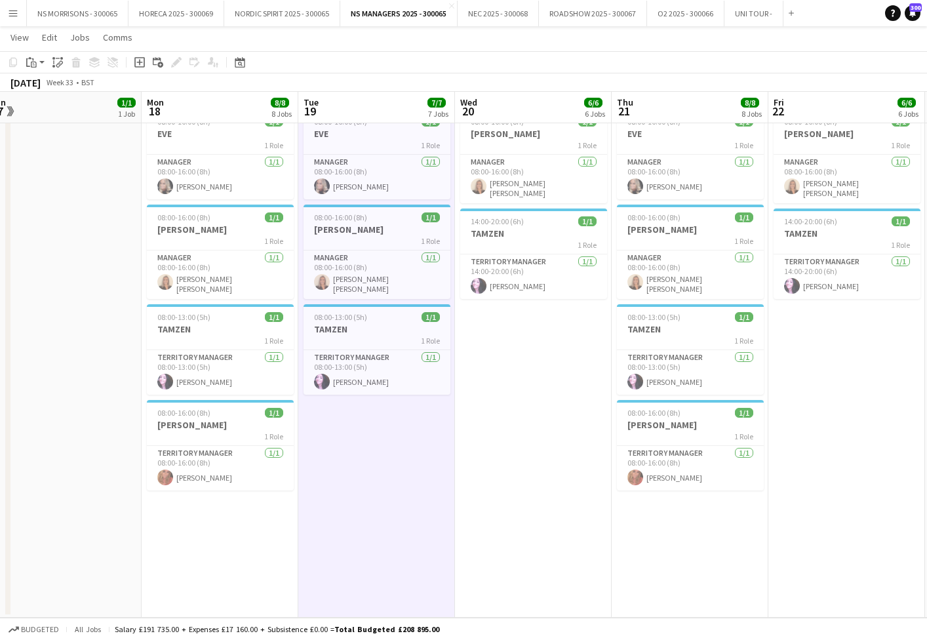
click at [511, 442] on app-date-cell "08:00-15:00 (7h) 1/1 ASHA 1 Role Territory Manager 1/1 08:00-15:00 (7h) asha pi…" at bounding box center [533, 169] width 157 height 897
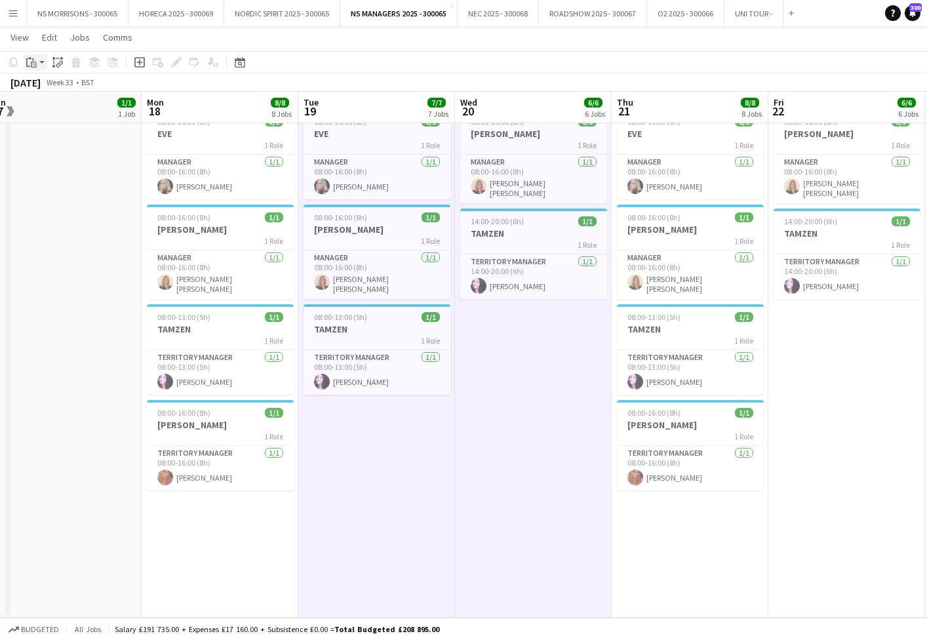
click at [30, 63] on icon "Paste" at bounding box center [31, 62] width 10 height 10
click at [45, 109] on link "Paste with crew Command Shift V" at bounding box center [87, 110] width 104 height 12
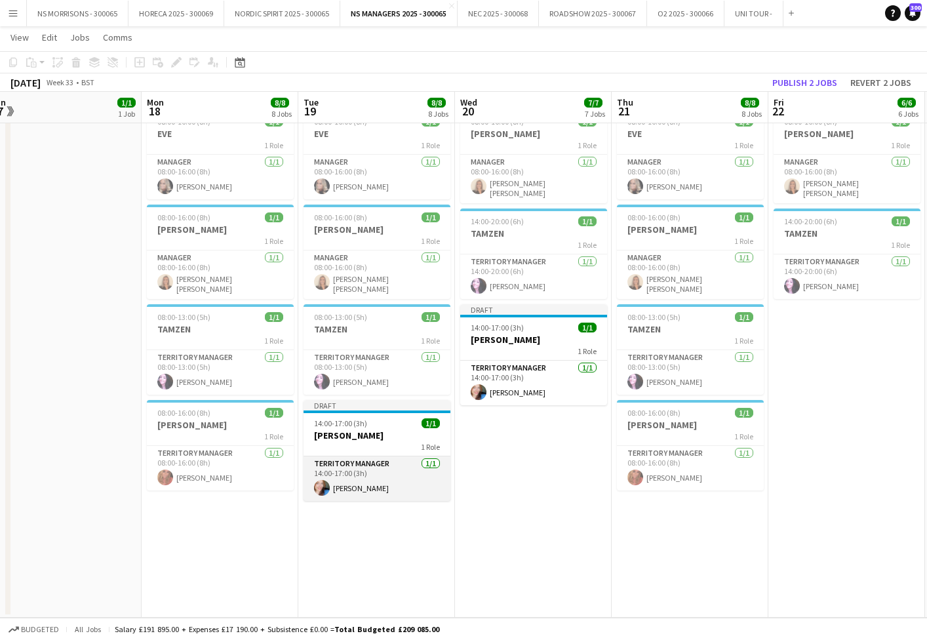
click at [334, 465] on app-card-role "Territory Manager 1/1 14:00-17:00 (3h) Stephanie Baillie" at bounding box center [377, 478] width 147 height 45
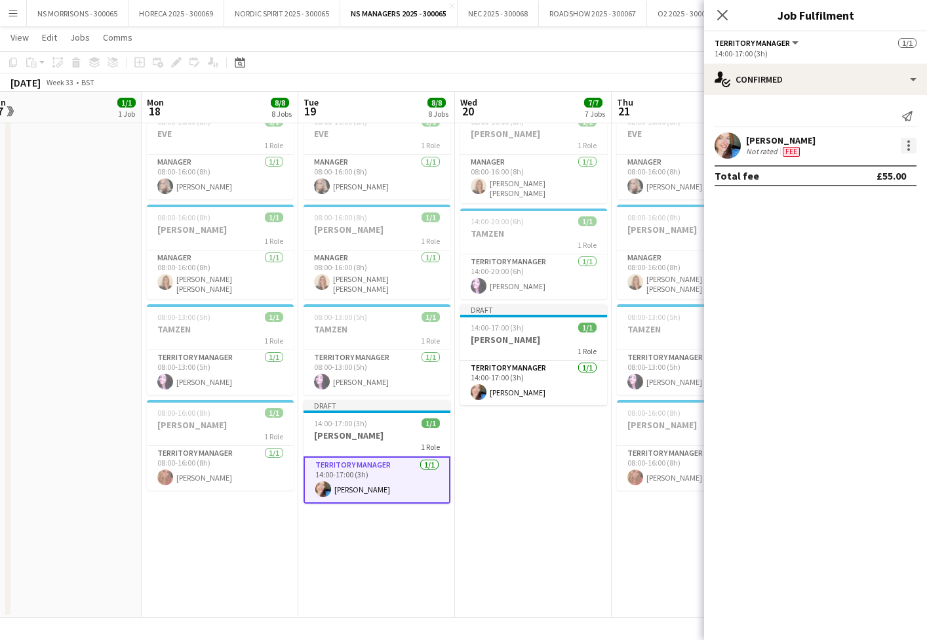
click at [911, 146] on div at bounding box center [909, 146] width 16 height 16
click at [900, 174] on span "Edit fee" at bounding box center [865, 170] width 81 height 12
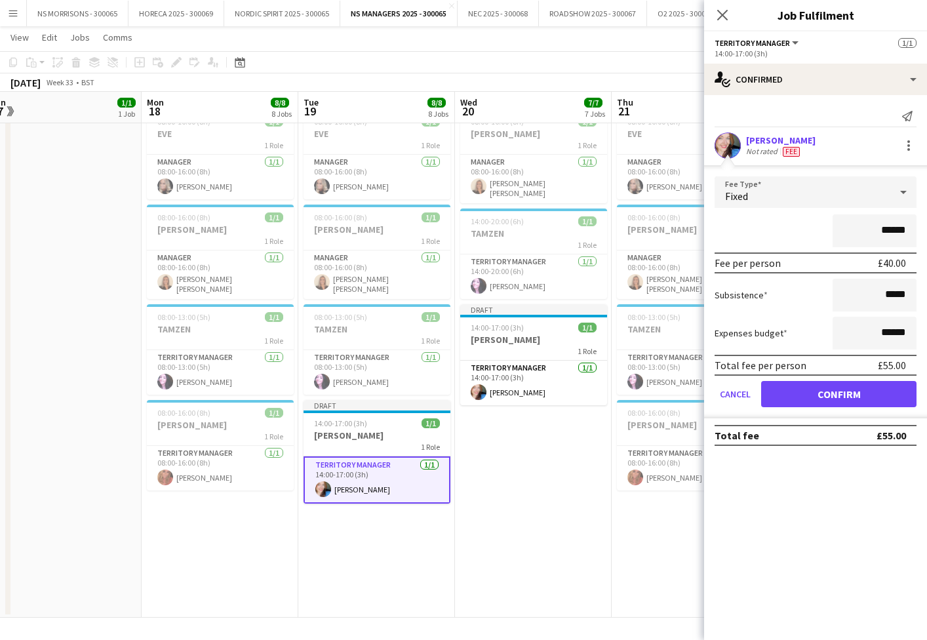
click at [885, 227] on input "******" at bounding box center [875, 230] width 84 height 33
type input "******"
click at [841, 391] on button "Confirm" at bounding box center [838, 394] width 155 height 26
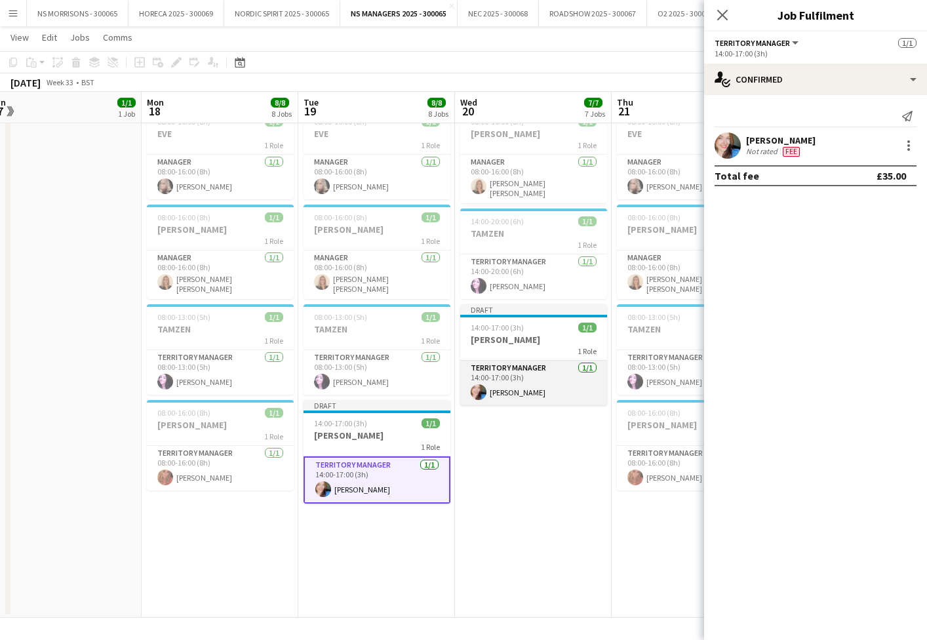
click at [576, 378] on app-card-role "Territory Manager 1/1 14:00-17:00 (3h) Stephanie Baillie" at bounding box center [533, 383] width 147 height 45
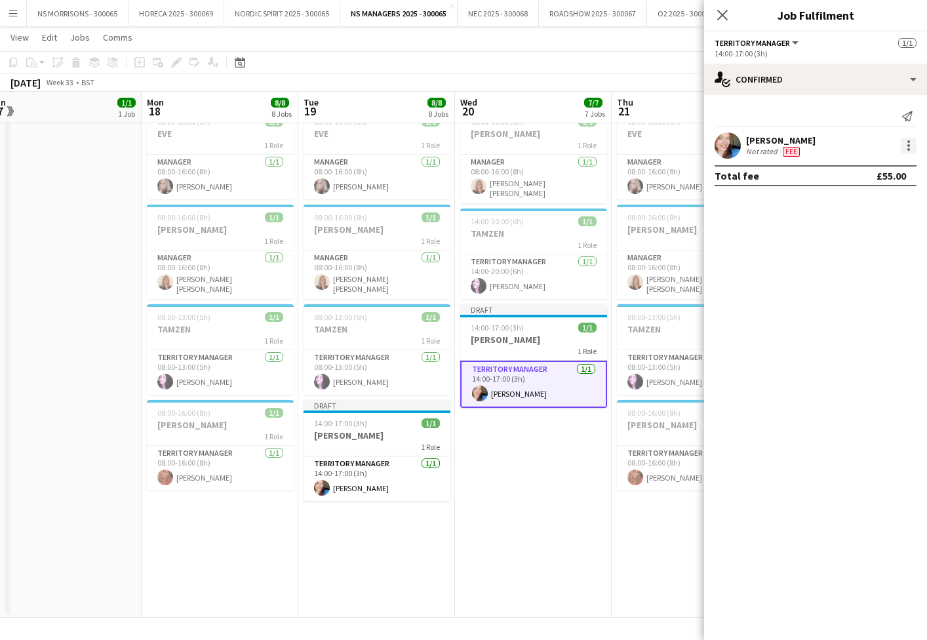
click at [911, 148] on div at bounding box center [909, 146] width 16 height 16
click at [901, 178] on button "Edit fee" at bounding box center [865, 169] width 102 height 31
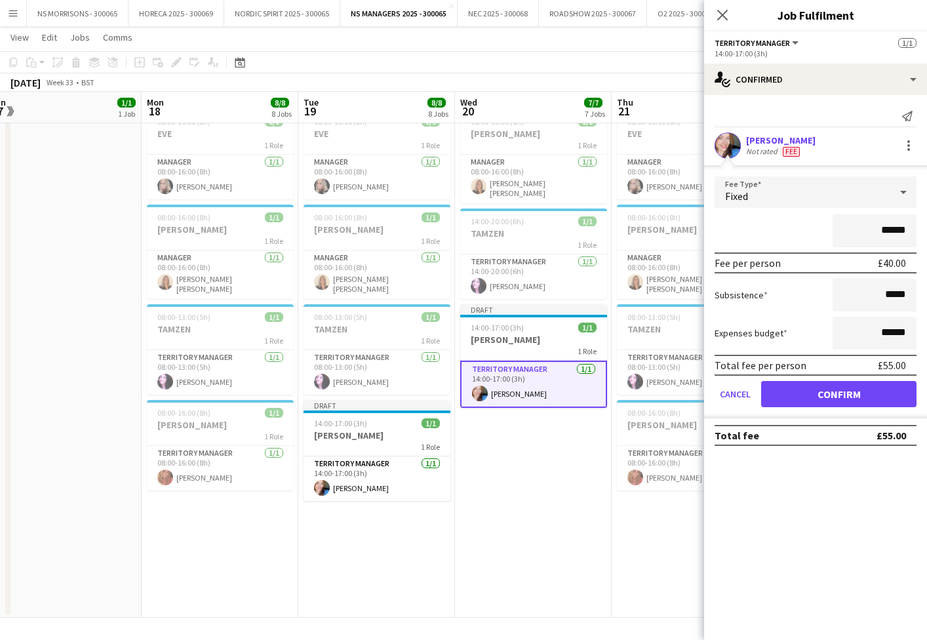
click at [565, 429] on app-date-cell "08:00-15:00 (7h) 1/1 ASHA 1 Role Territory Manager 1/1 08:00-15:00 (7h) asha pi…" at bounding box center [533, 169] width 157 height 897
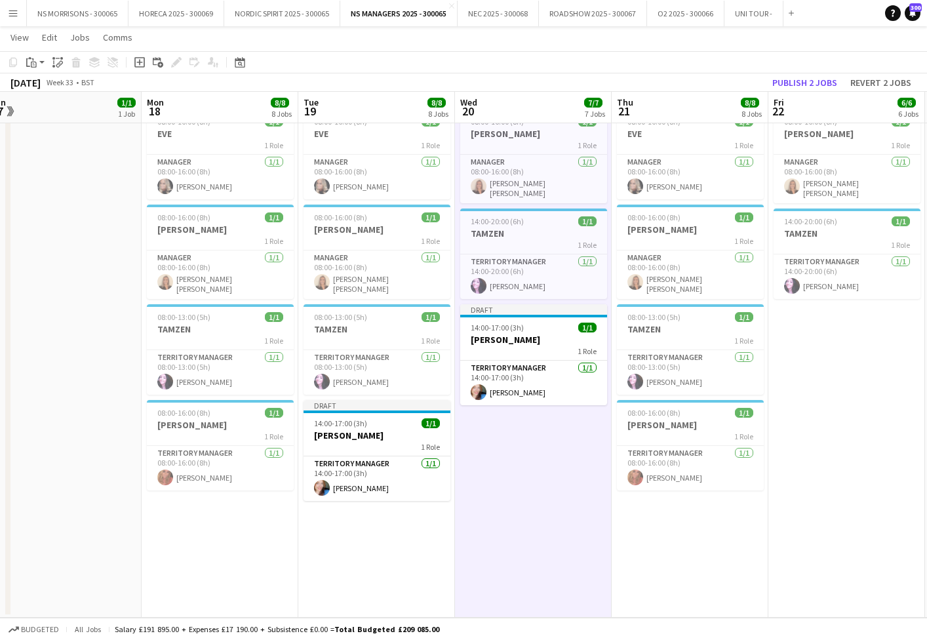
drag, startPoint x: 551, startPoint y: 370, endPoint x: 545, endPoint y: 441, distance: 70.4
click at [550, 371] on app-card-role "Territory Manager 1/1 14:00-17:00 (3h) Stephanie Baillie" at bounding box center [533, 383] width 147 height 45
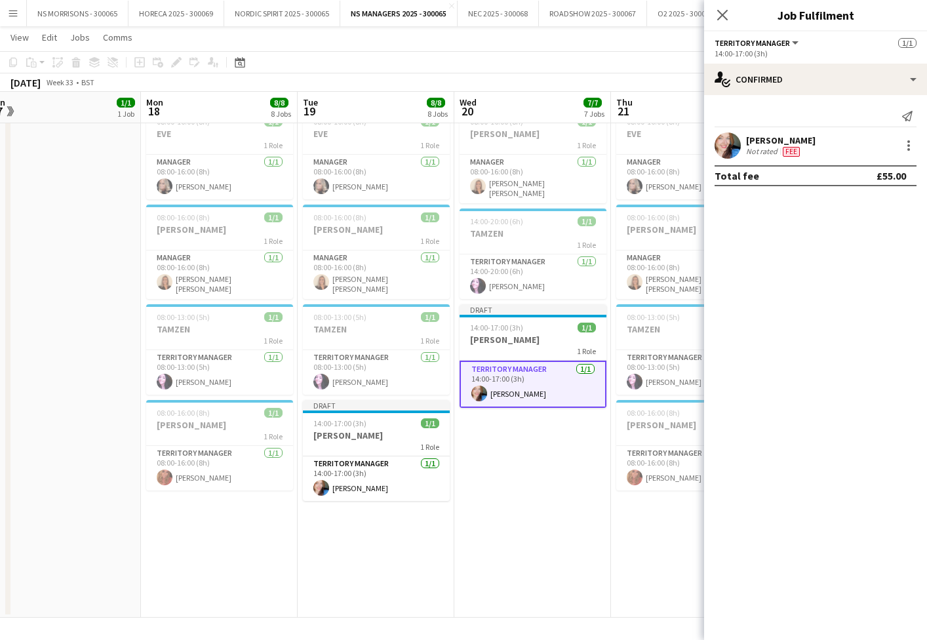
click at [544, 446] on app-date-cell "08:00-15:00 (7h) 1/1 ASHA 1 Role Territory Manager 1/1 08:00-15:00 (7h) asha pi…" at bounding box center [532, 169] width 157 height 897
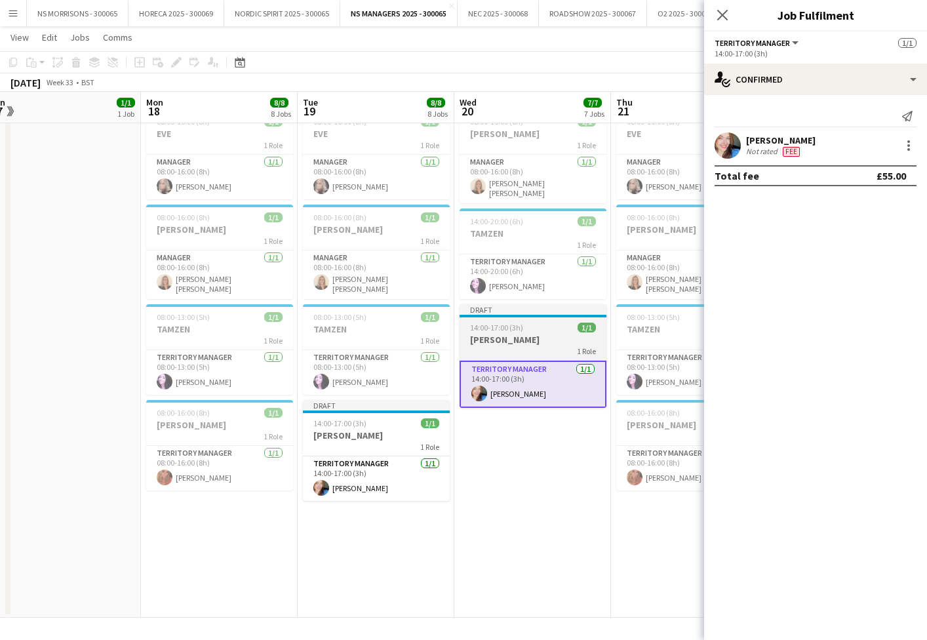
scroll to position [0, 487]
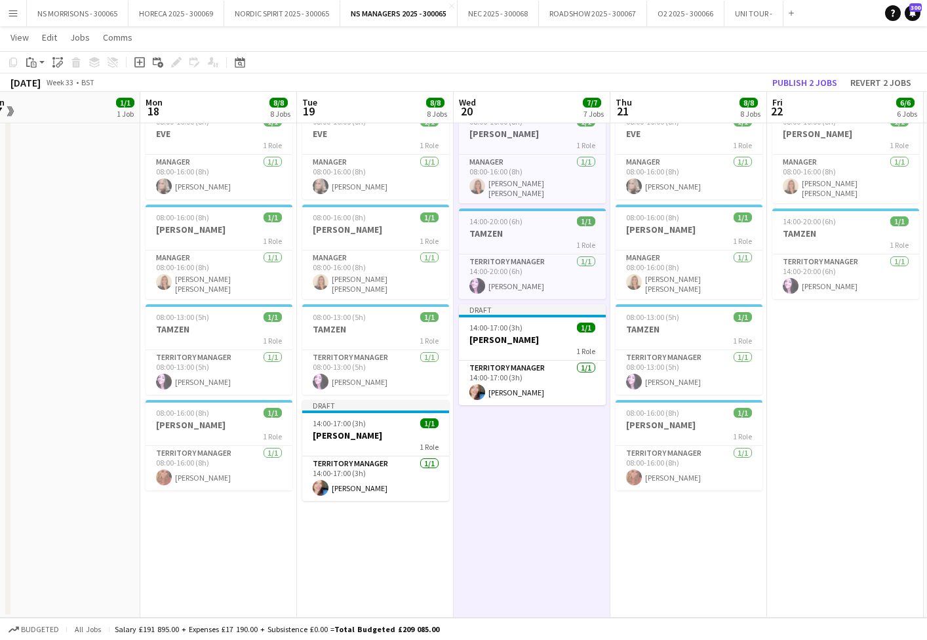
click at [797, 83] on button "Publish 2 jobs" at bounding box center [804, 82] width 75 height 17
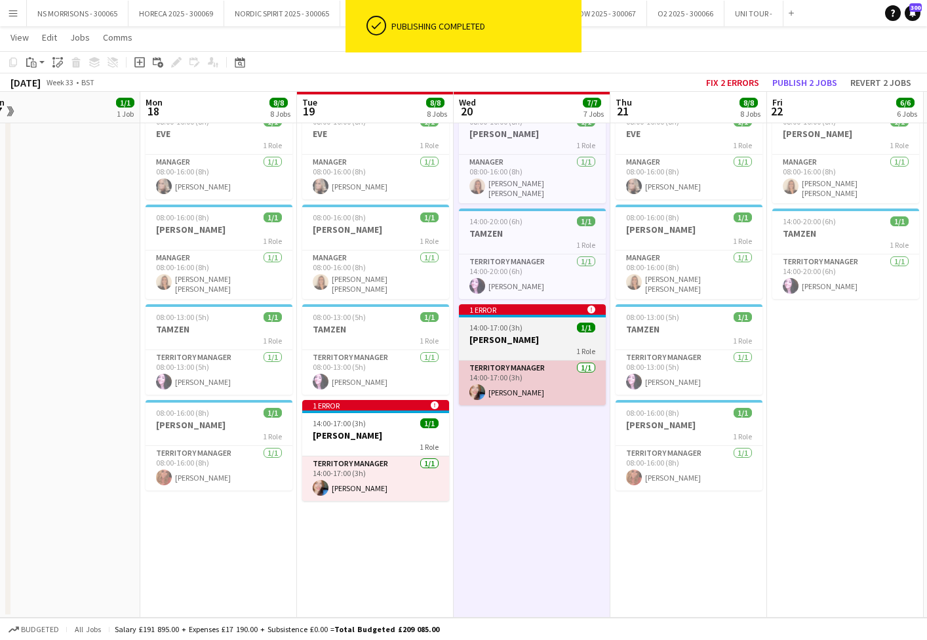
drag, startPoint x: 385, startPoint y: 431, endPoint x: 463, endPoint y: 381, distance: 92.6
click at [385, 431] on h3 "[PERSON_NAME]" at bounding box center [375, 435] width 147 height 12
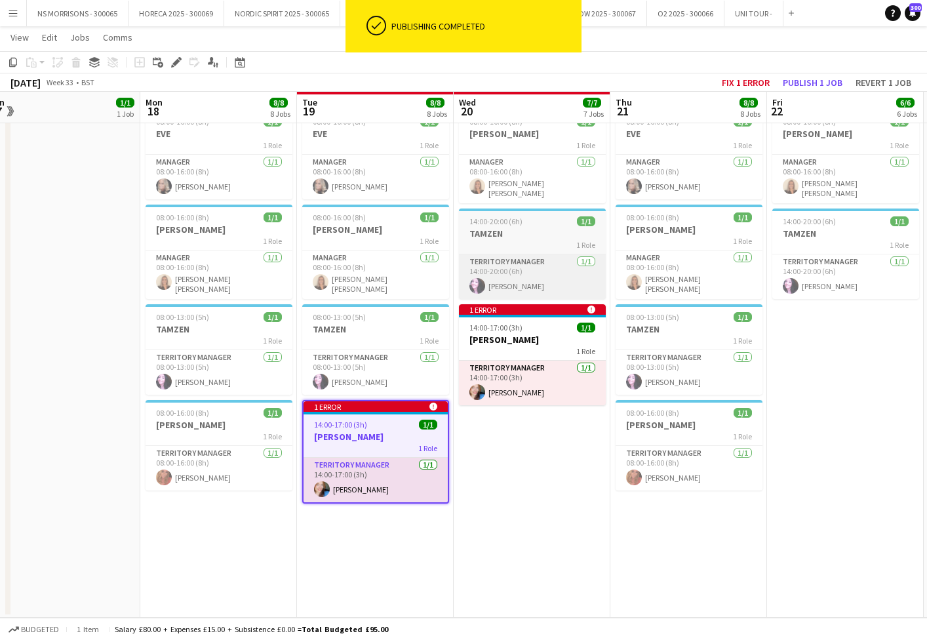
click at [529, 334] on h3 "[PERSON_NAME]" at bounding box center [532, 340] width 147 height 12
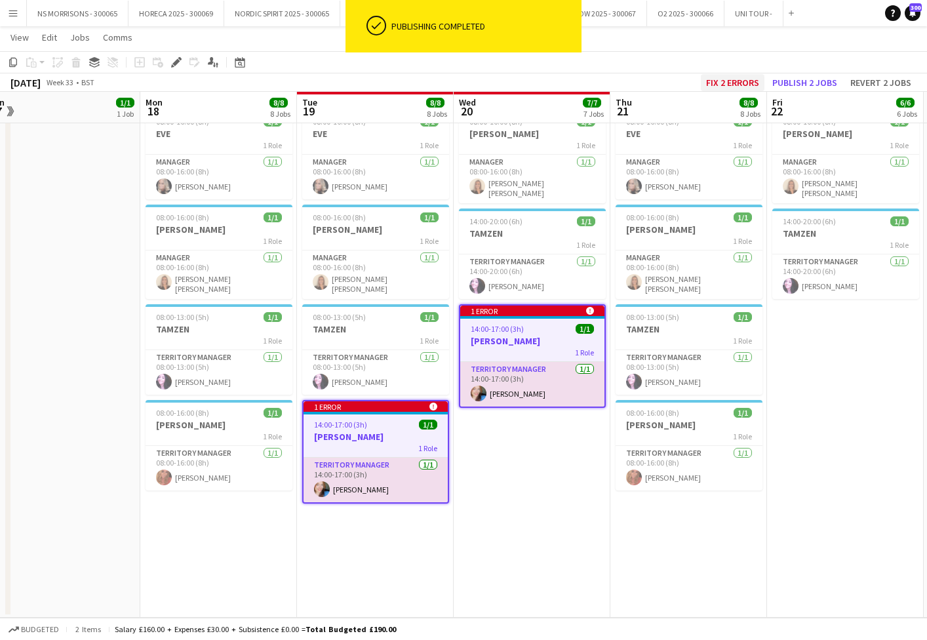
click at [719, 83] on button "Fix 2 errors" at bounding box center [733, 82] width 64 height 17
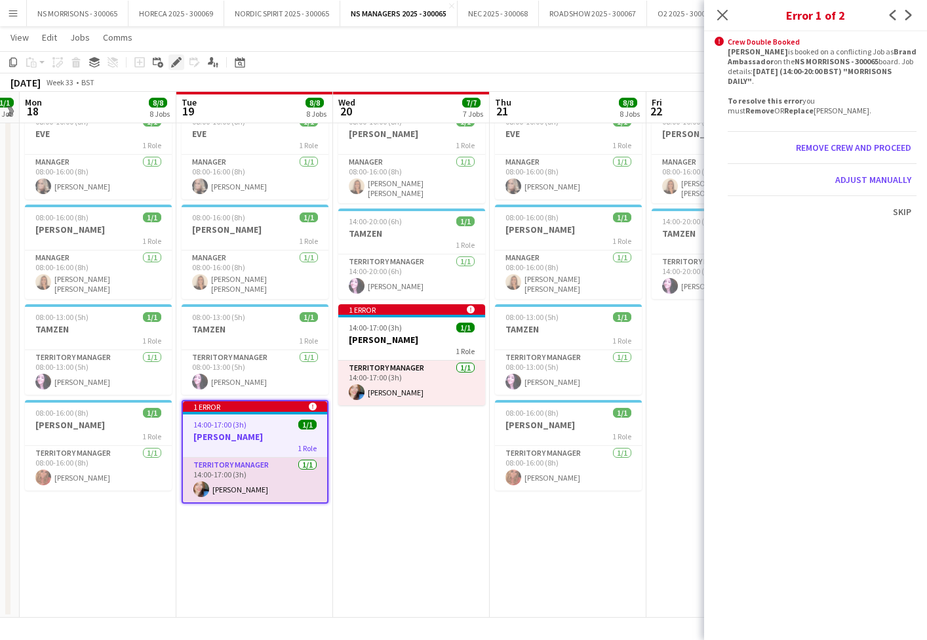
click at [181, 61] on icon "Edit" at bounding box center [176, 62] width 10 height 10
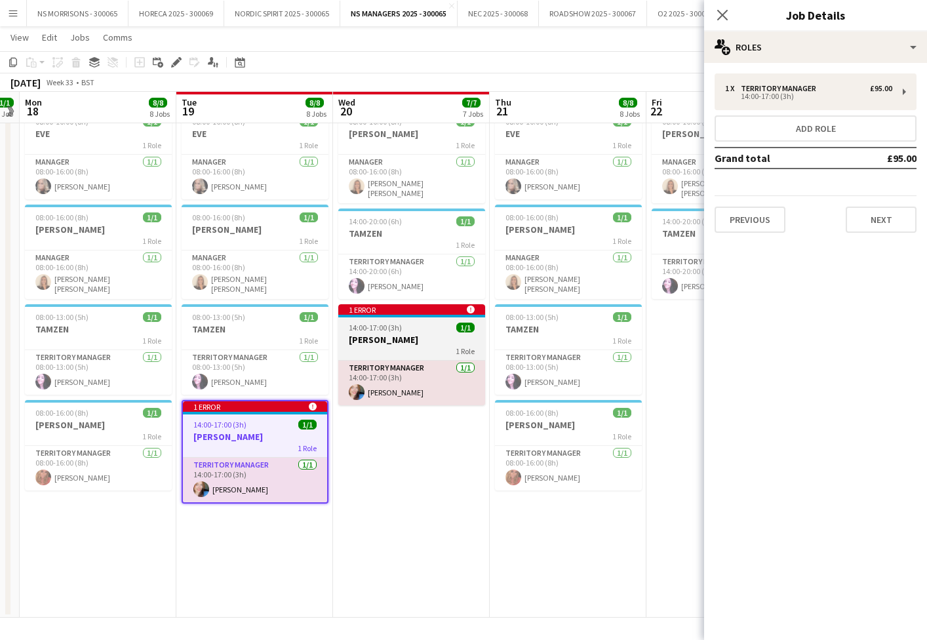
click at [433, 304] on div "1 error alert-circle" at bounding box center [411, 309] width 147 height 10
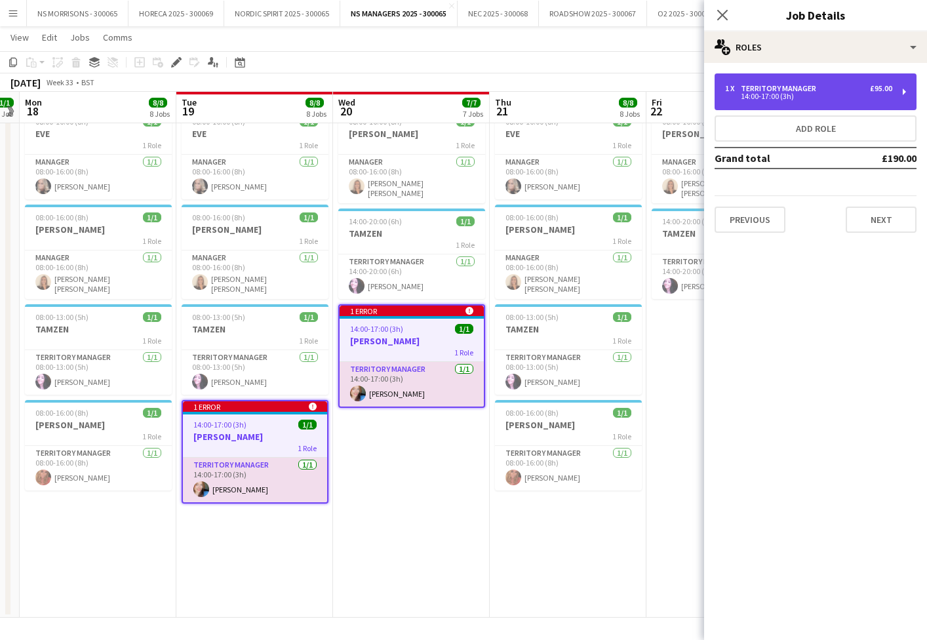
click at [795, 86] on div "Territory Manager" at bounding box center [781, 88] width 81 height 9
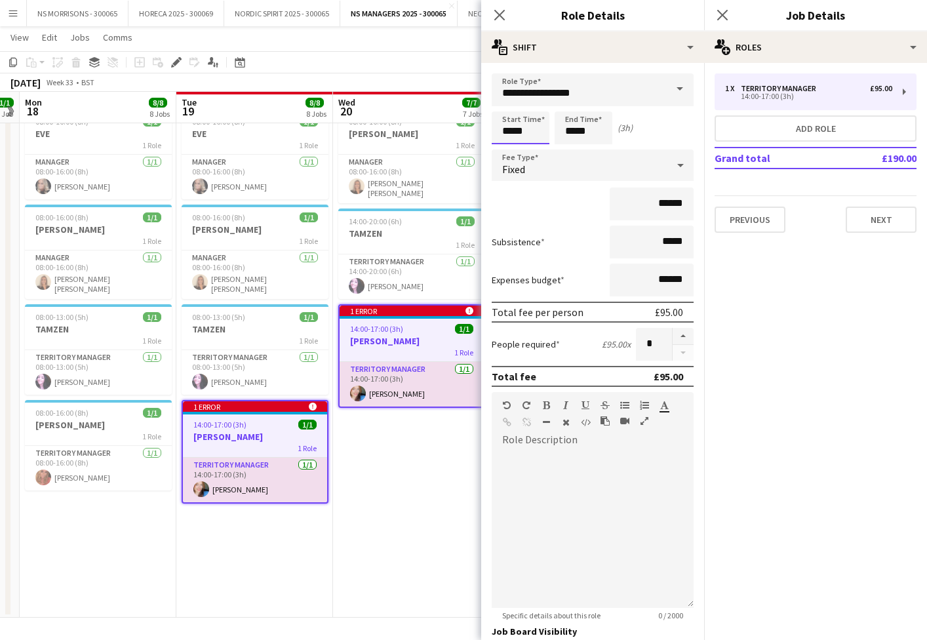
click at [504, 137] on body "Menu Boards Boards Boards All jobs Status Workforce Workforce My Workforce Recr…" at bounding box center [463, 107] width 927 height 1066
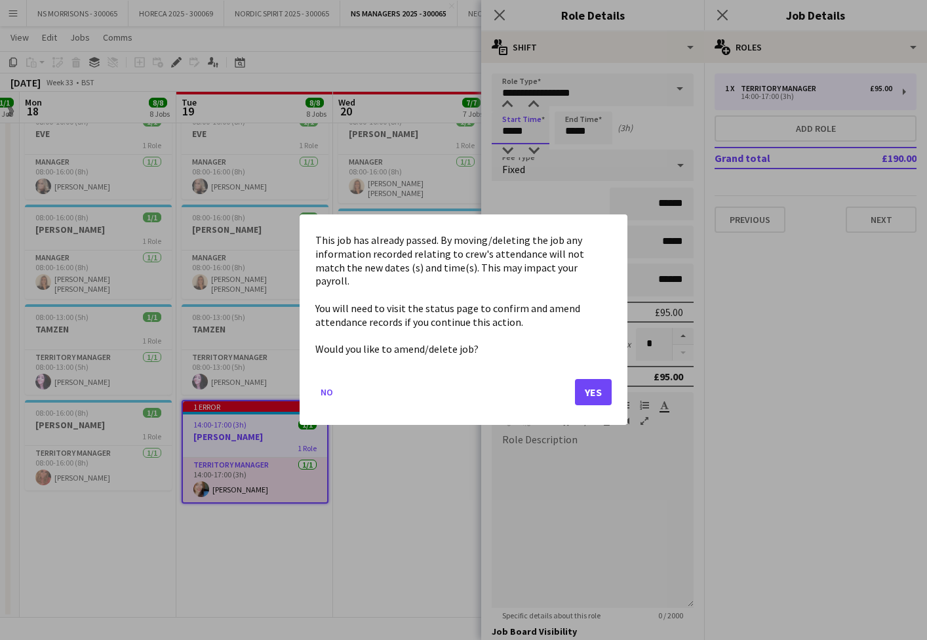
scroll to position [0, 0]
click at [589, 382] on button "Yes" at bounding box center [593, 393] width 37 height 26
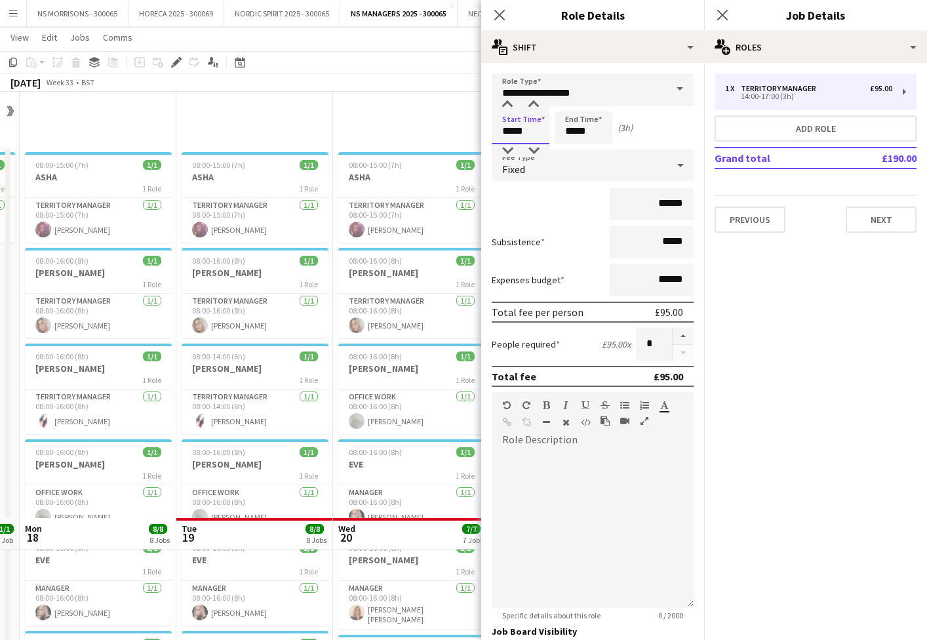
scroll to position [426, 0]
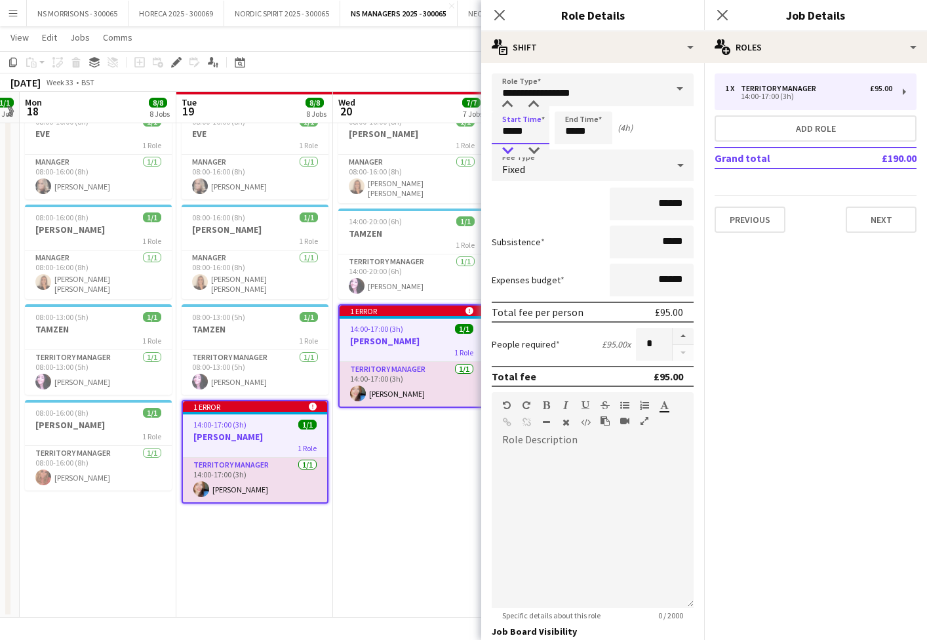
click at [511, 149] on div at bounding box center [507, 150] width 26 height 13
type input "*****"
click at [511, 149] on div at bounding box center [507, 150] width 26 height 13
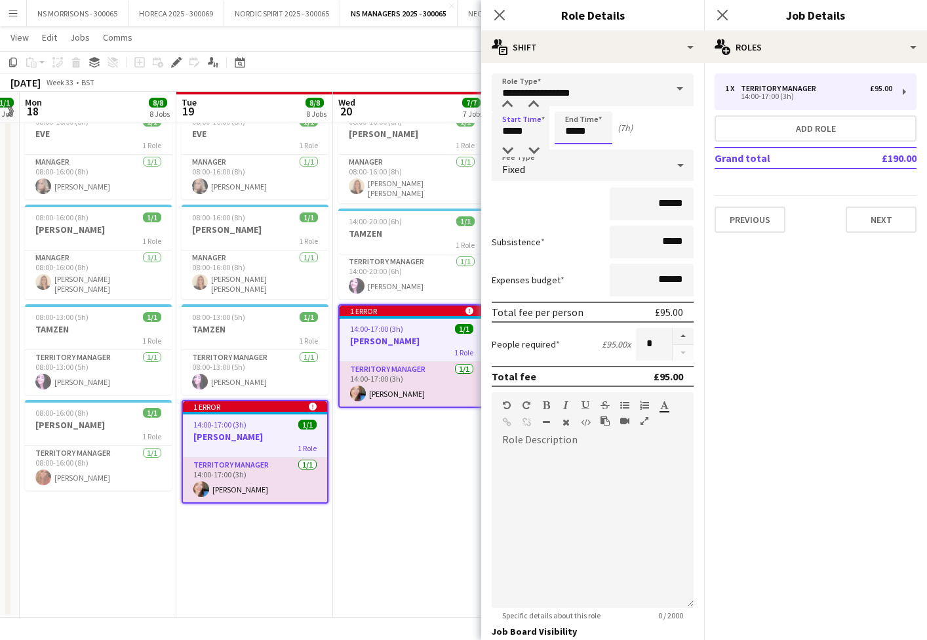
drag, startPoint x: 583, startPoint y: 130, endPoint x: 579, endPoint y: 136, distance: 7.1
click at [582, 130] on input "*****" at bounding box center [584, 127] width 58 height 33
click at [572, 146] on div at bounding box center [570, 150] width 26 height 13
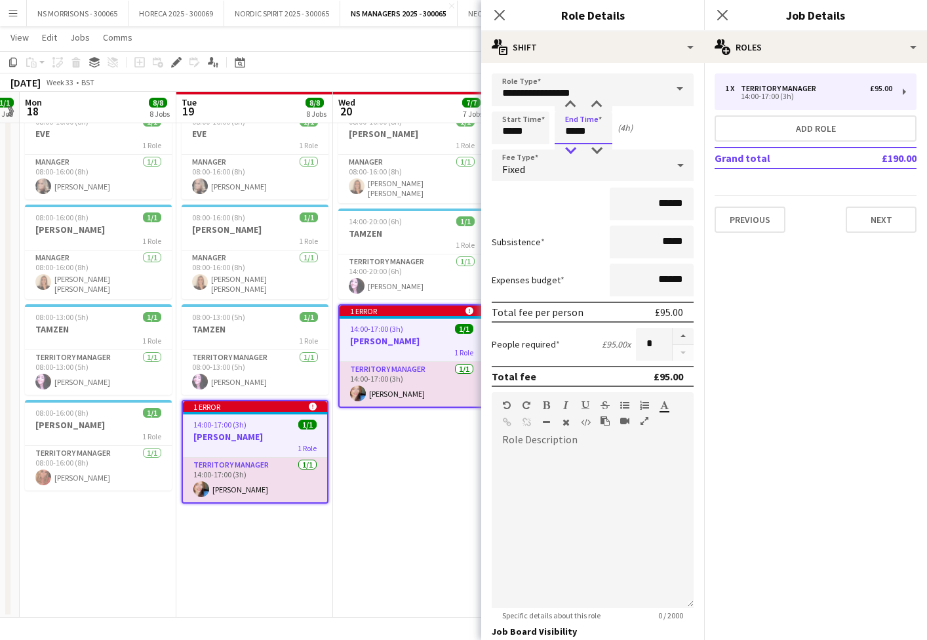
type input "*****"
click at [572, 146] on div at bounding box center [570, 150] width 26 height 13
drag, startPoint x: 389, startPoint y: 527, endPoint x: 617, endPoint y: 313, distance: 313.1
click at [389, 527] on app-date-cell "08:00-15:00 (7h) 1/1 ASHA 1 Role Territory Manager 1/1 08:00-15:00 (7h) asha pi…" at bounding box center [411, 169] width 157 height 897
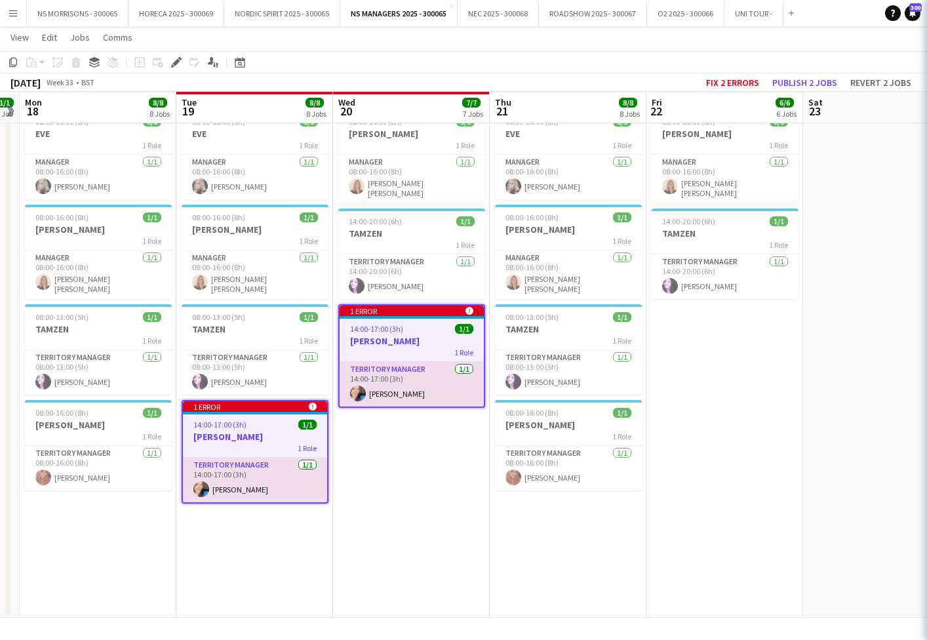
scroll to position [0, 450]
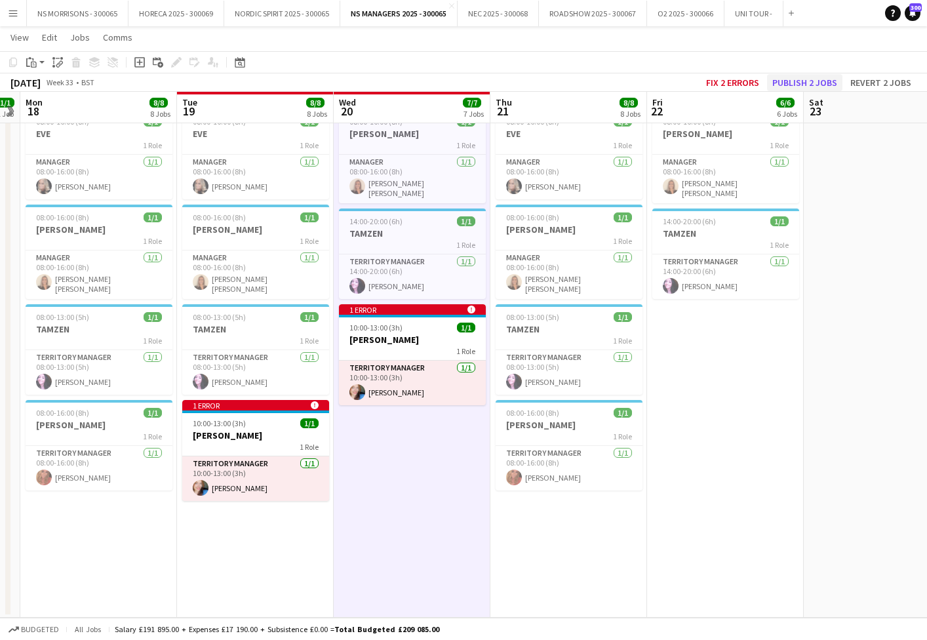
click at [801, 86] on button "Publish 2 jobs" at bounding box center [804, 82] width 75 height 17
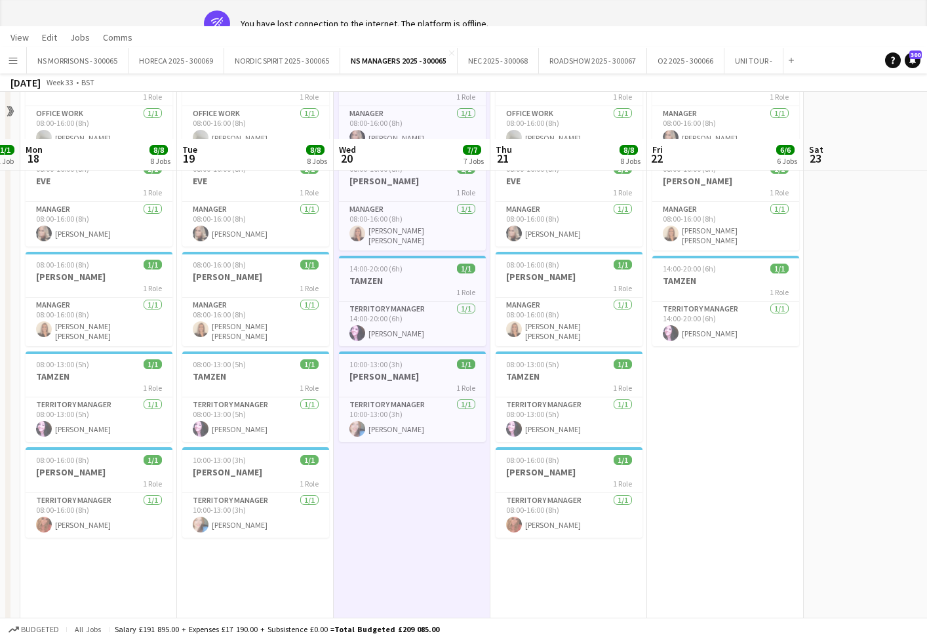
scroll to position [0, 0]
